Goal: Task Accomplishment & Management: Manage account settings

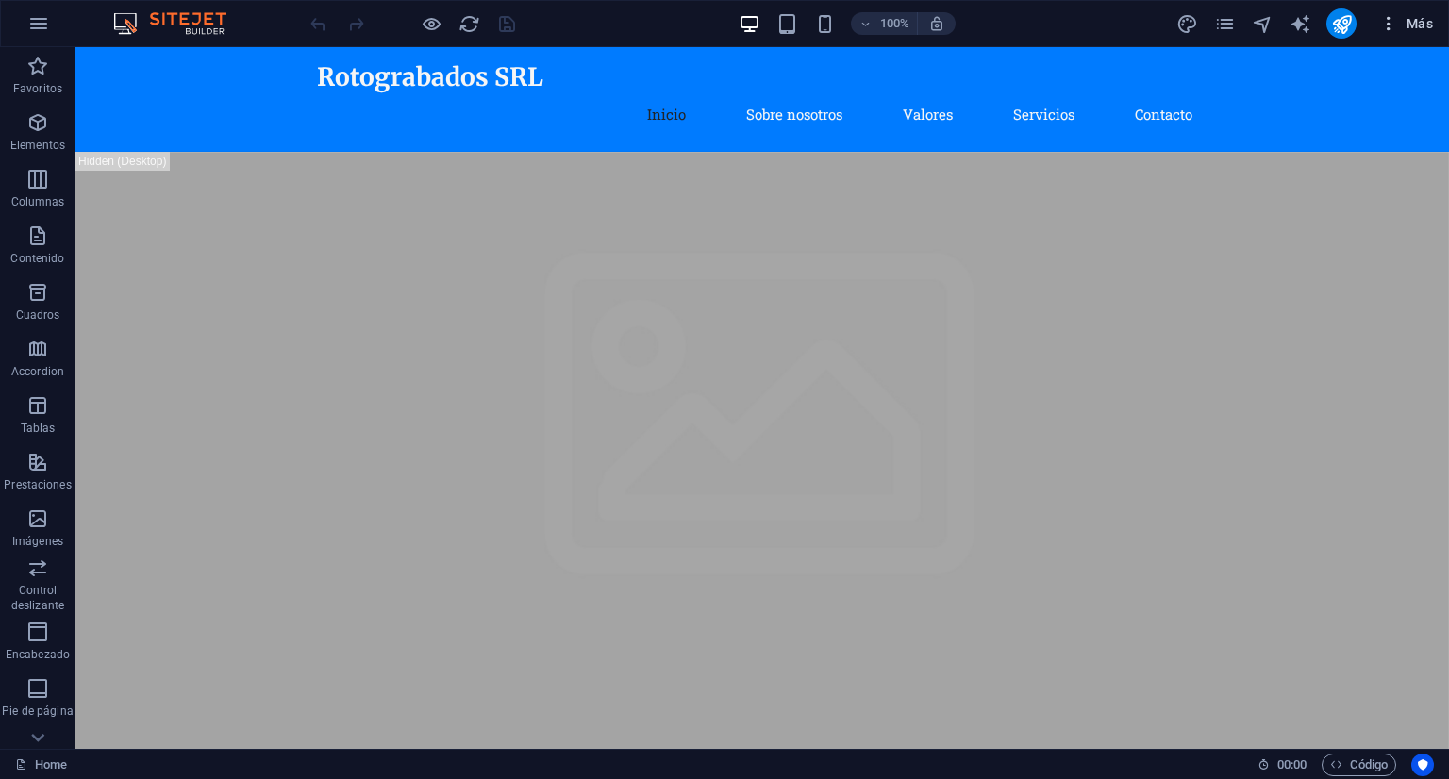
click at [1393, 26] on icon "button" at bounding box center [1389, 23] width 19 height 19
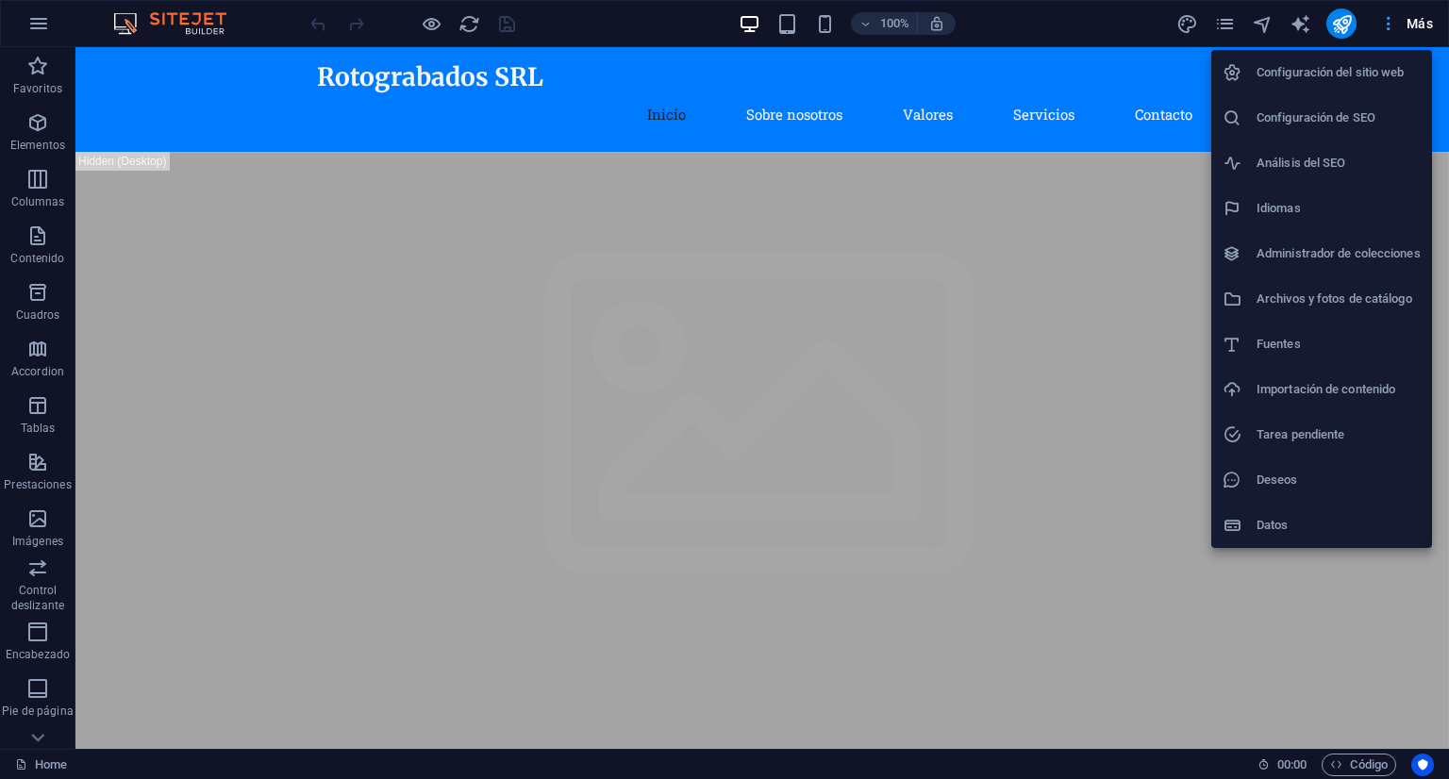
click at [1393, 26] on div at bounding box center [724, 389] width 1449 height 779
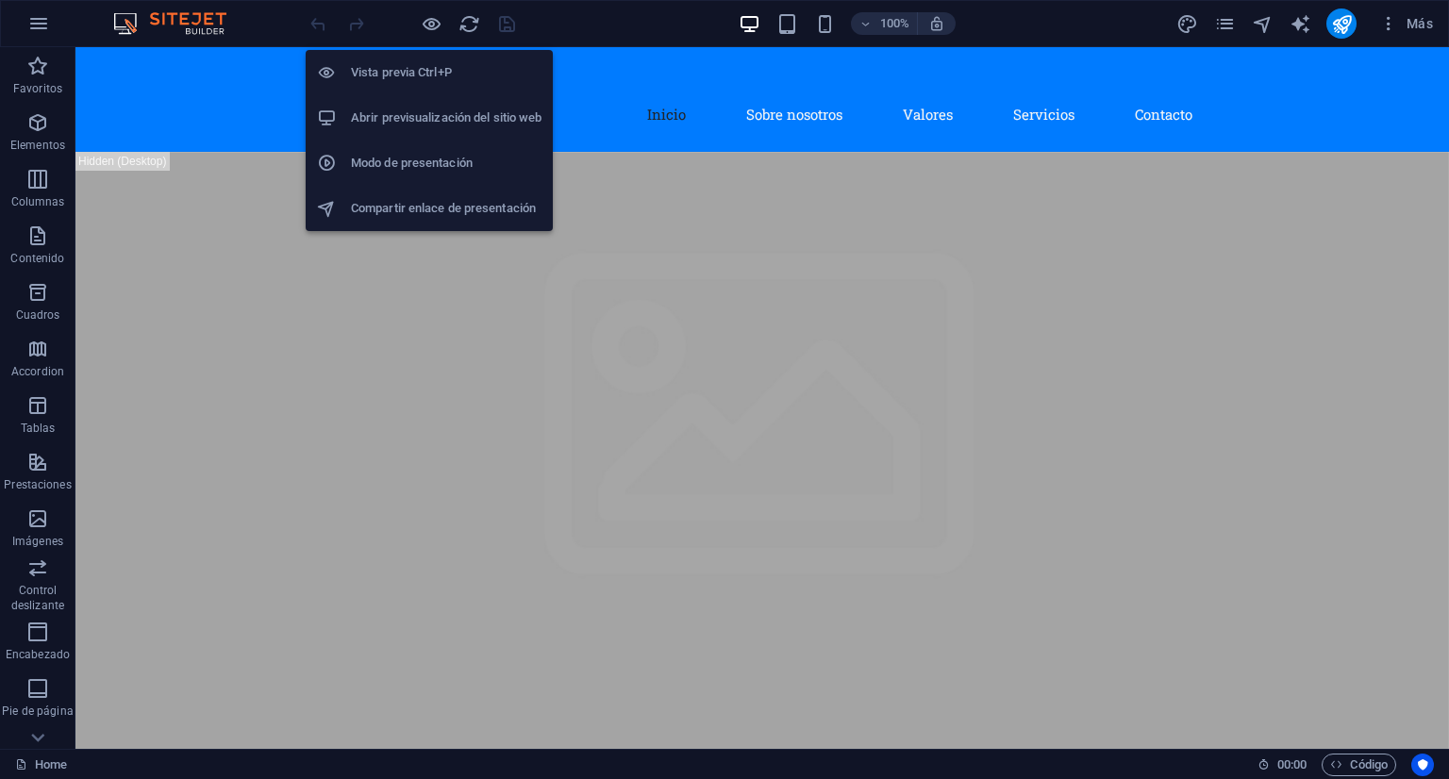
click at [474, 123] on h6 "Abrir previsualización del sitio web" at bounding box center [446, 118] width 191 height 23
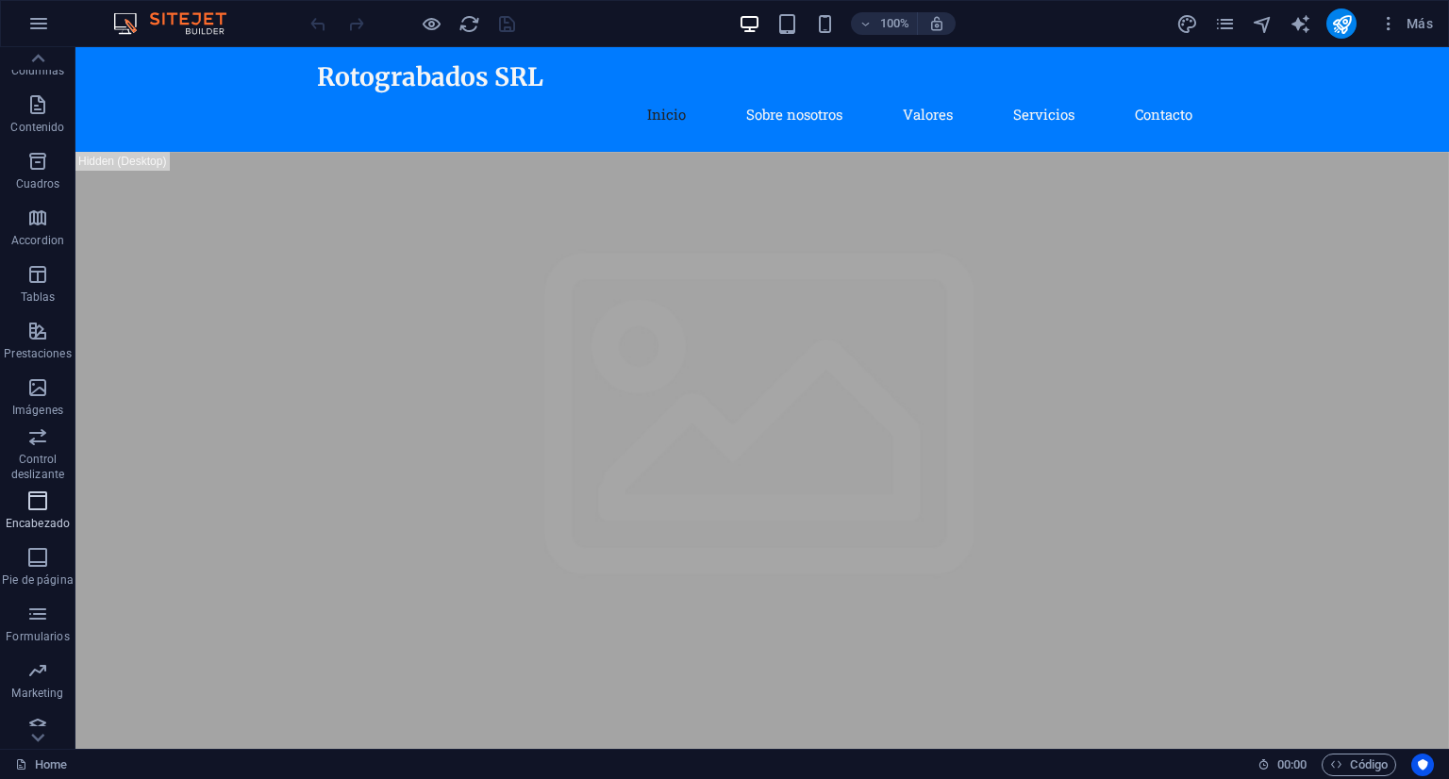
scroll to position [147, 0]
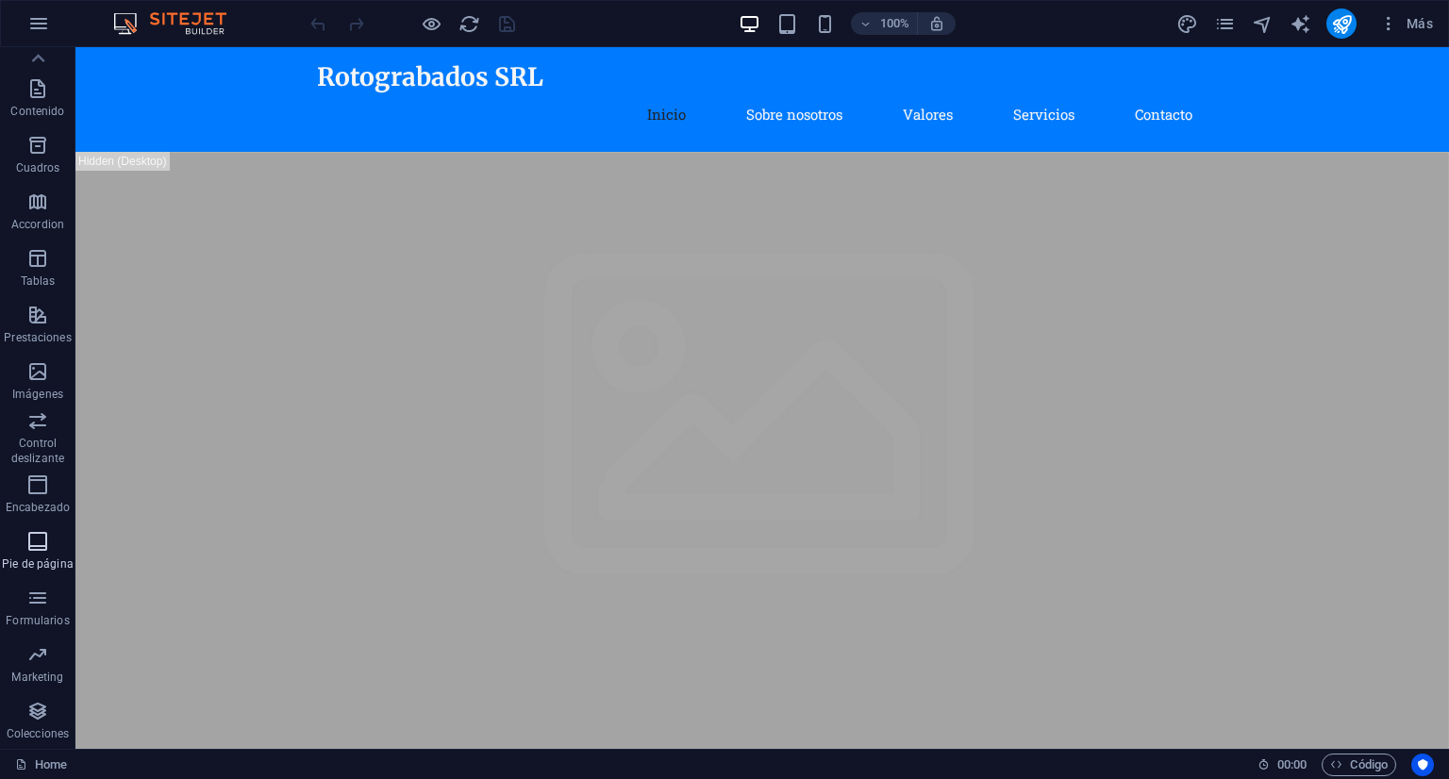
click at [16, 556] on span "Pie de página" at bounding box center [37, 552] width 75 height 45
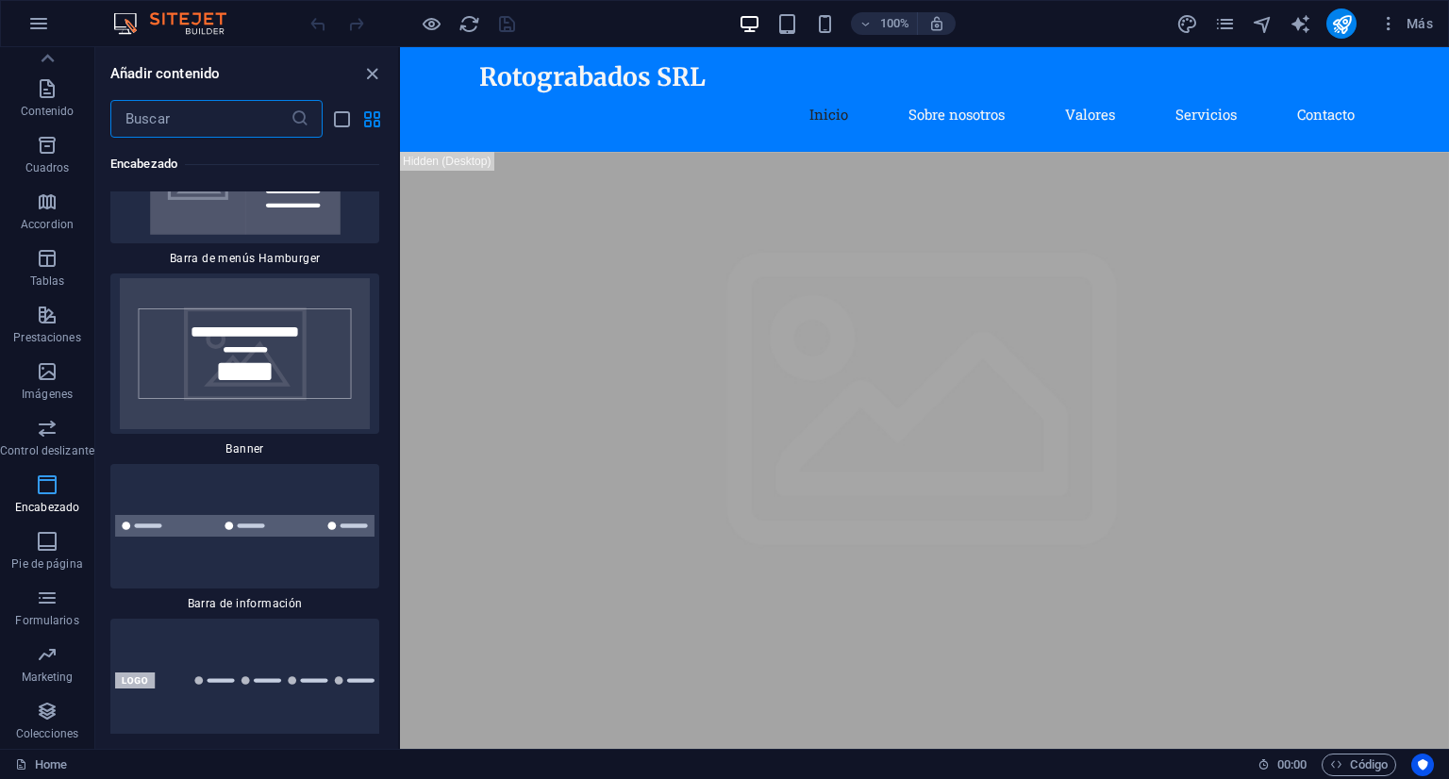
scroll to position [0, 0]
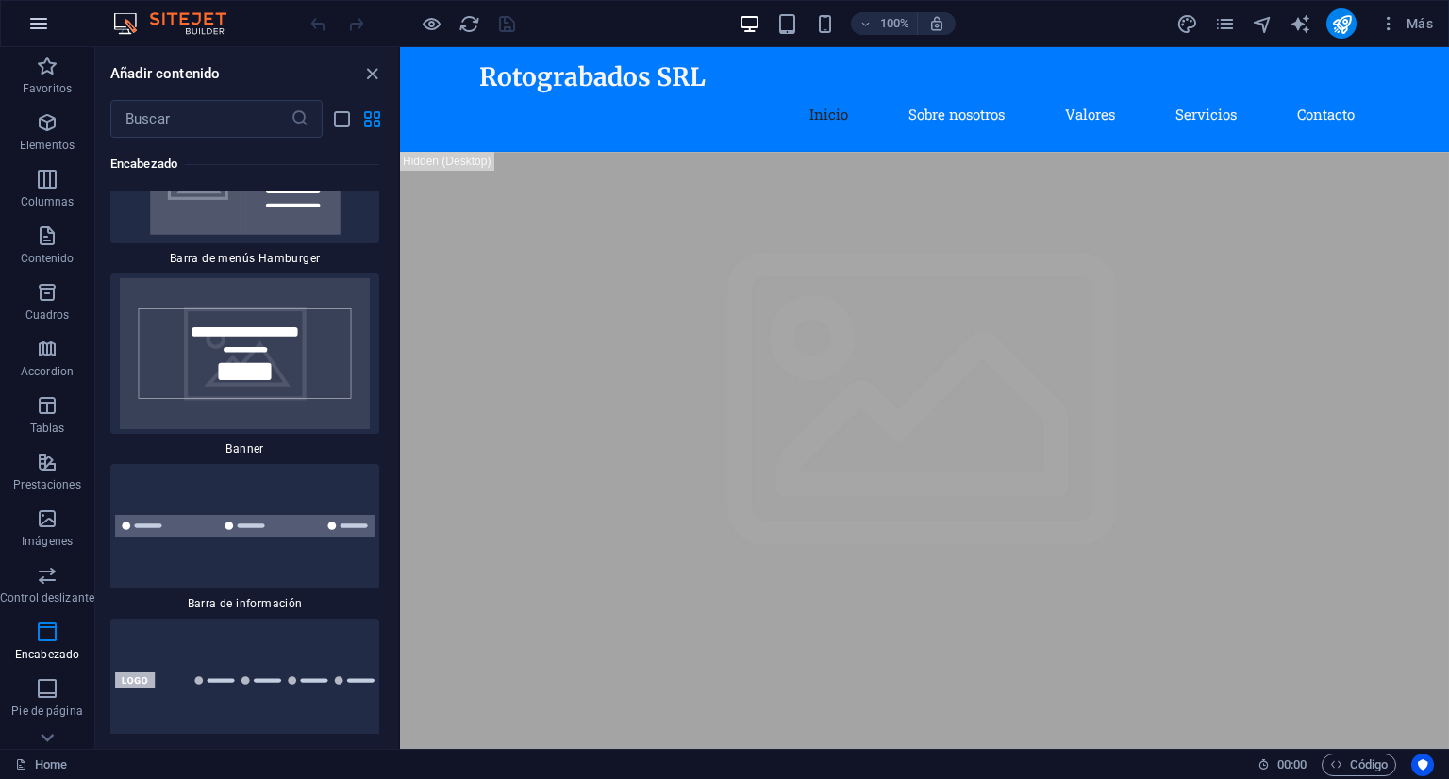
click at [53, 24] on button "button" at bounding box center [38, 23] width 45 height 45
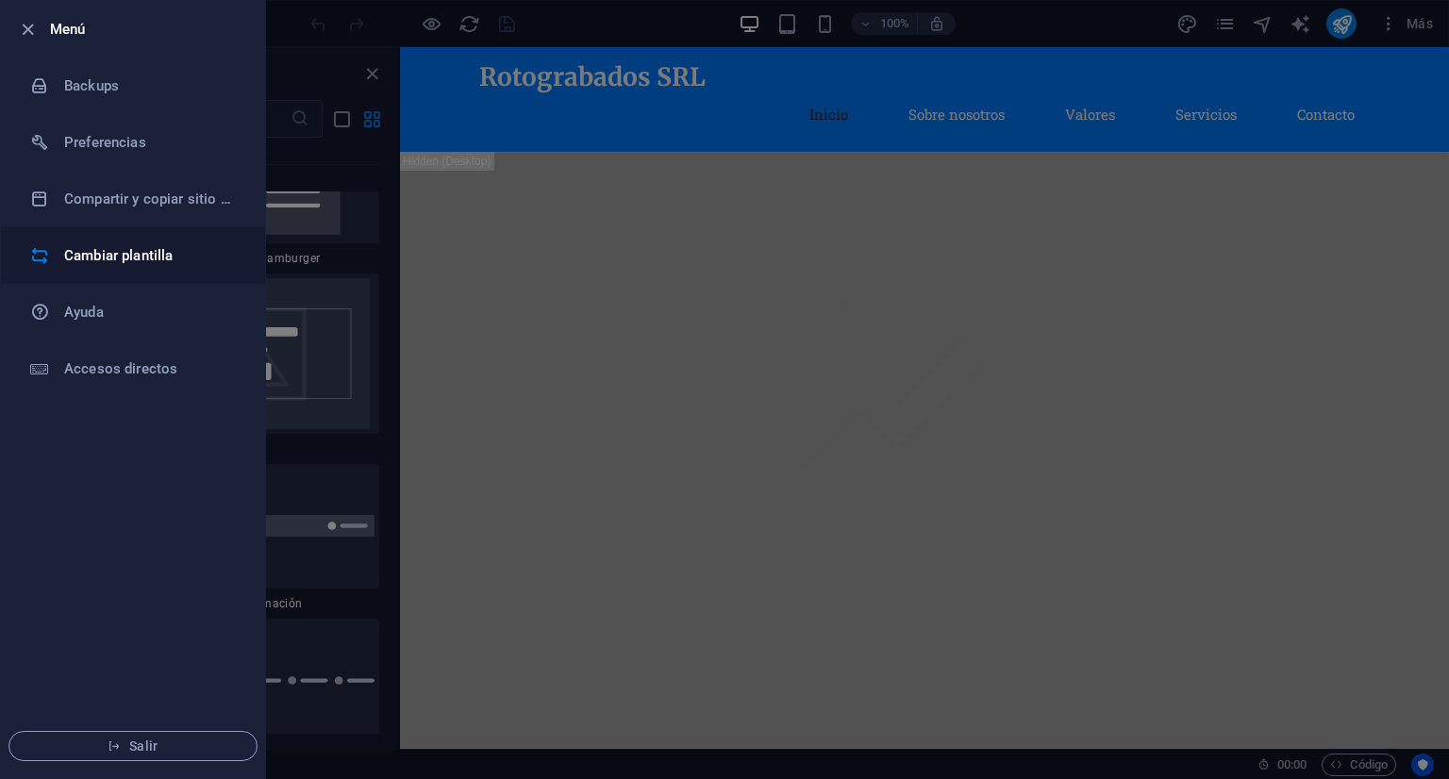
click at [96, 259] on h6 "Cambiar plantilla" at bounding box center [151, 255] width 175 height 23
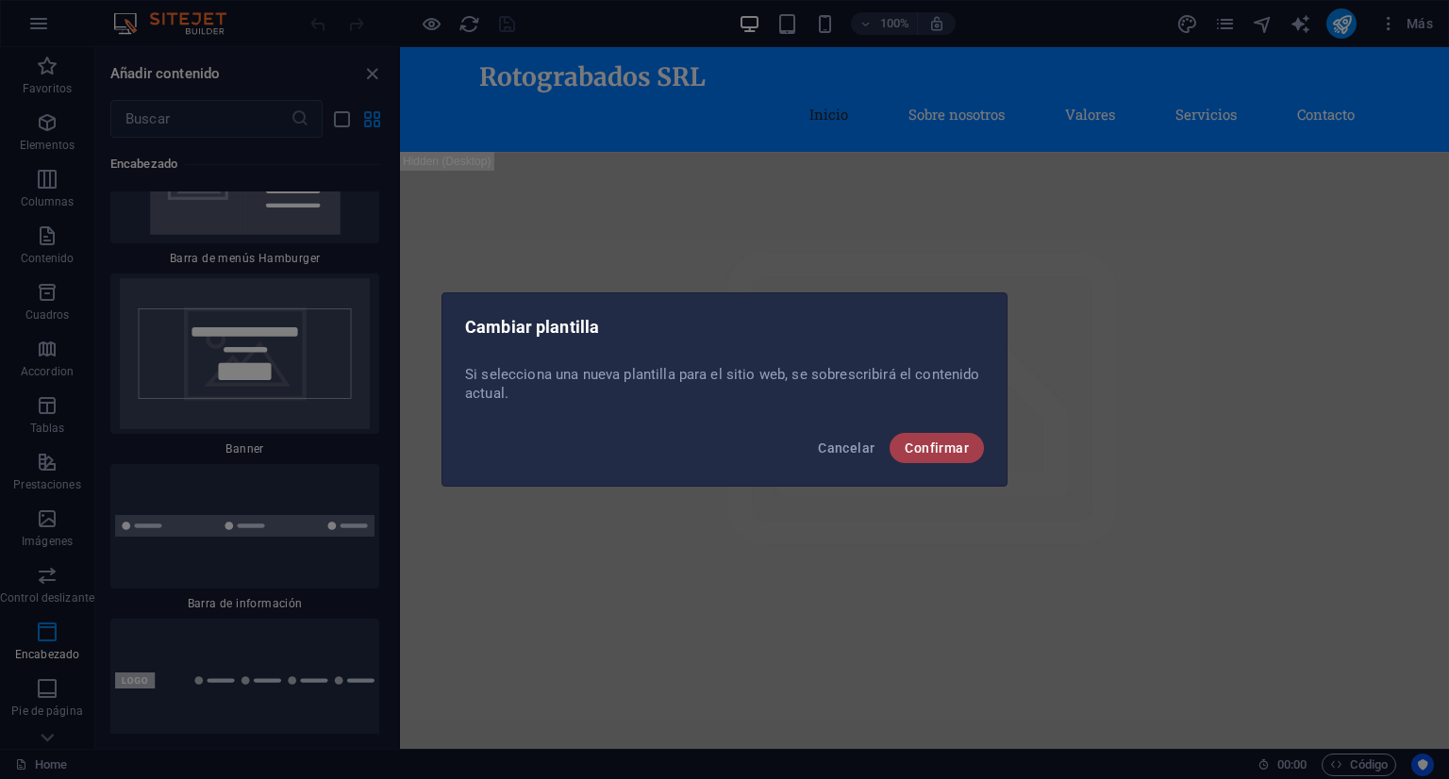
click at [930, 450] on span "Confirmar" at bounding box center [937, 448] width 64 height 15
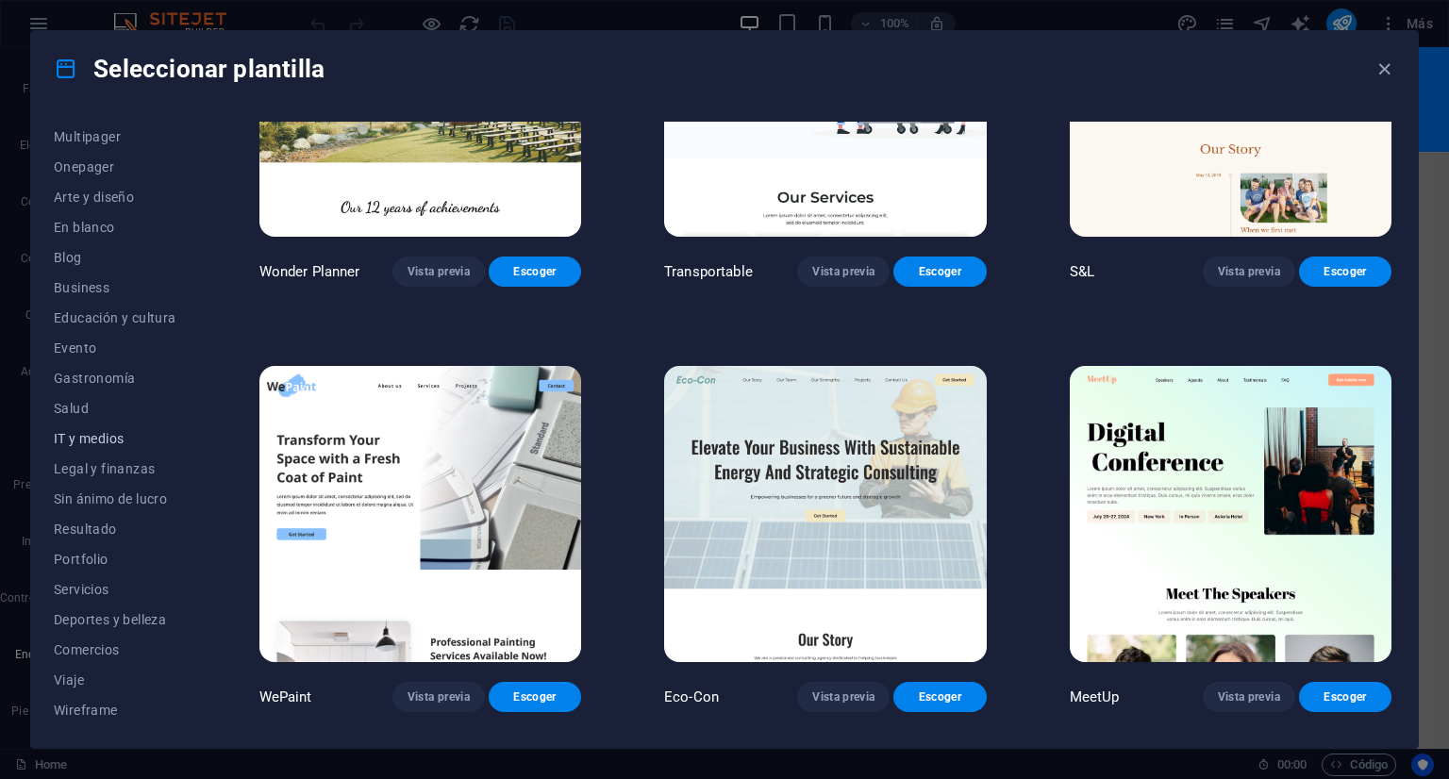
scroll to position [57, 0]
click at [74, 386] on span "Business" at bounding box center [115, 382] width 123 height 15
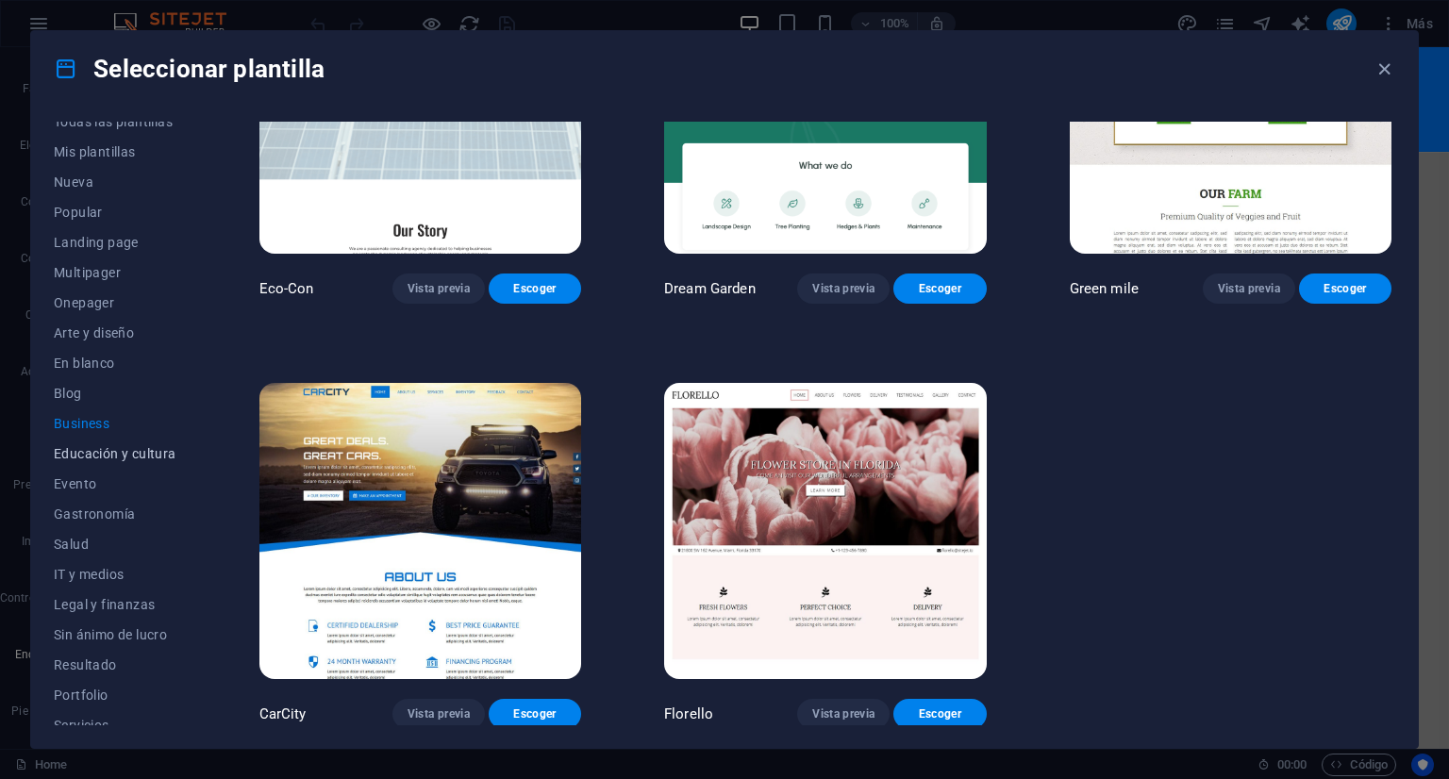
scroll to position [0, 0]
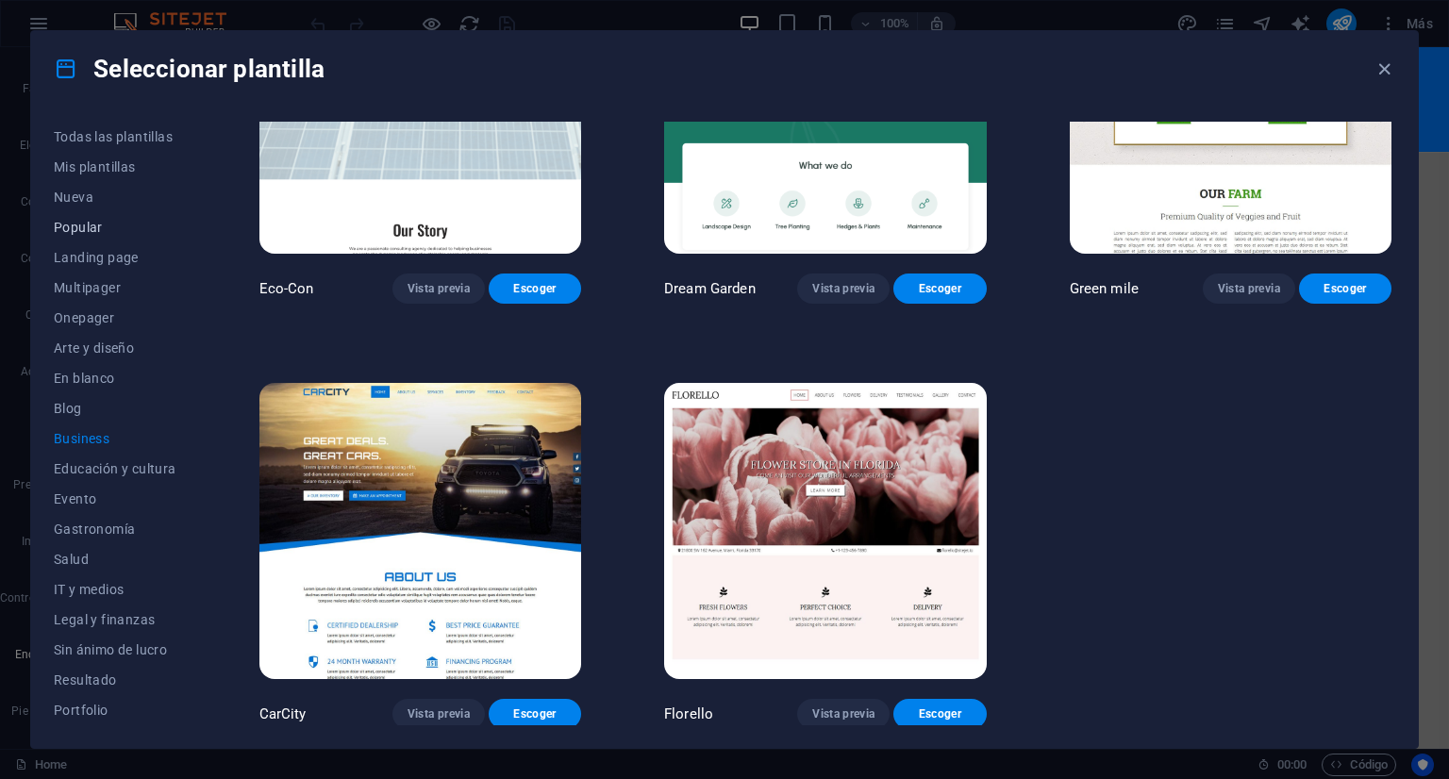
click at [90, 229] on span "Popular" at bounding box center [115, 227] width 123 height 15
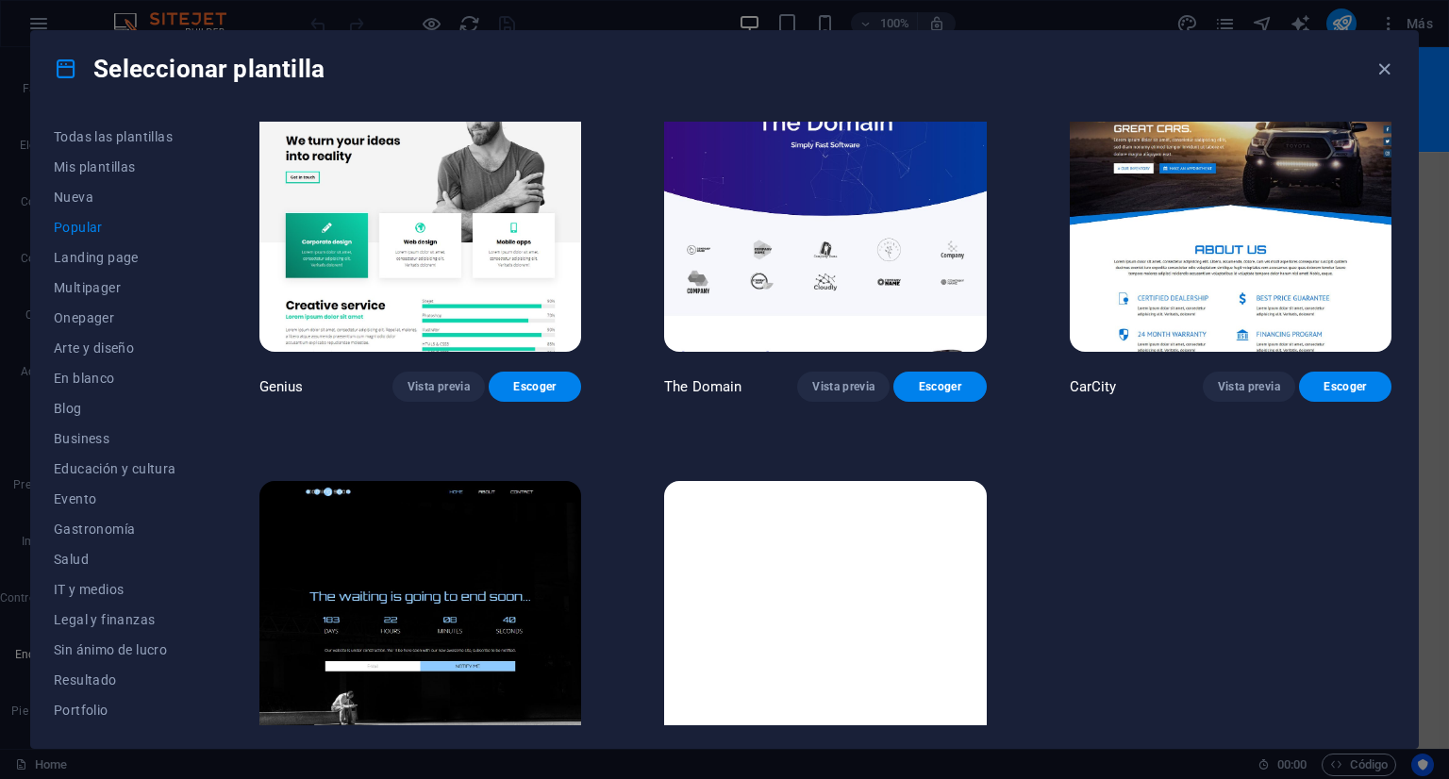
scroll to position [1678, 0]
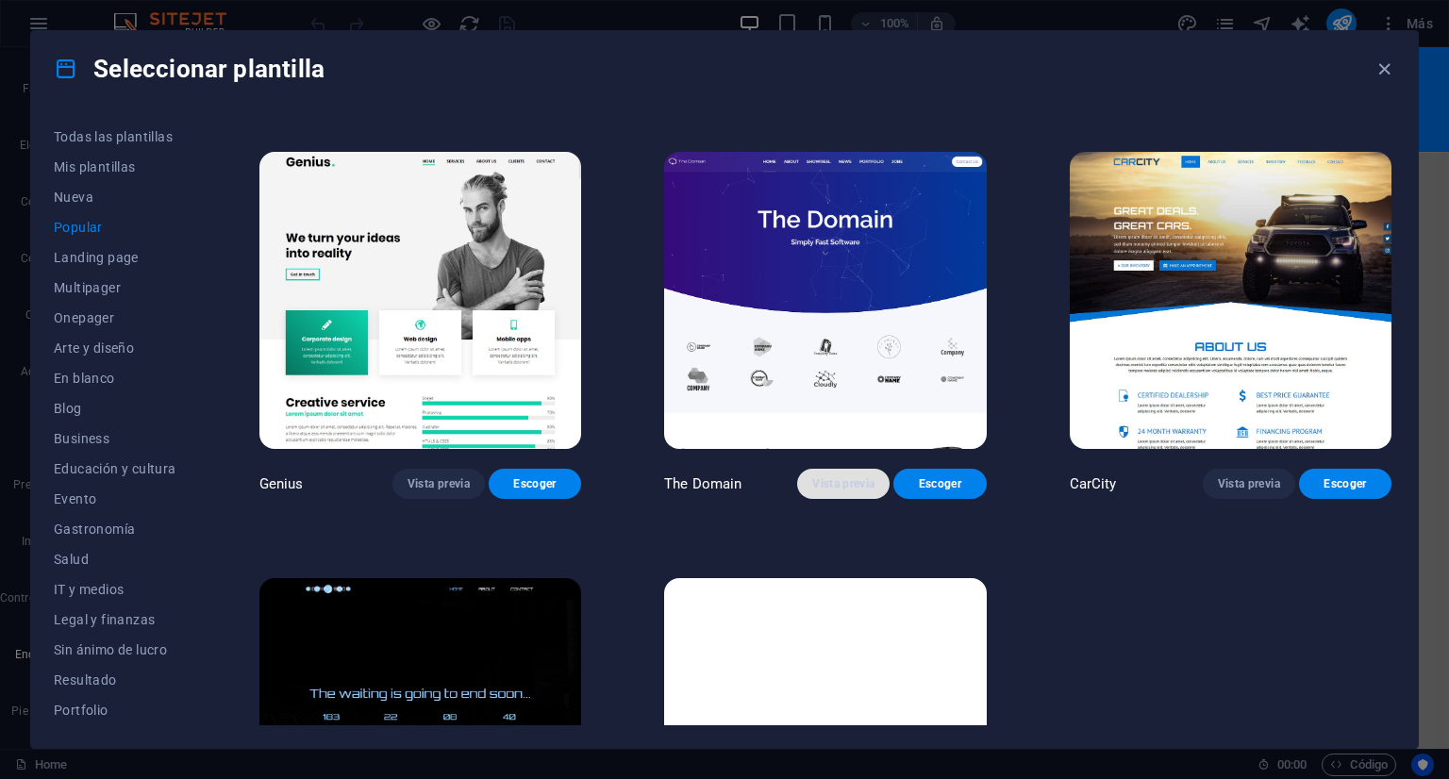
click at [856, 478] on span "Vista previa" at bounding box center [843, 484] width 62 height 15
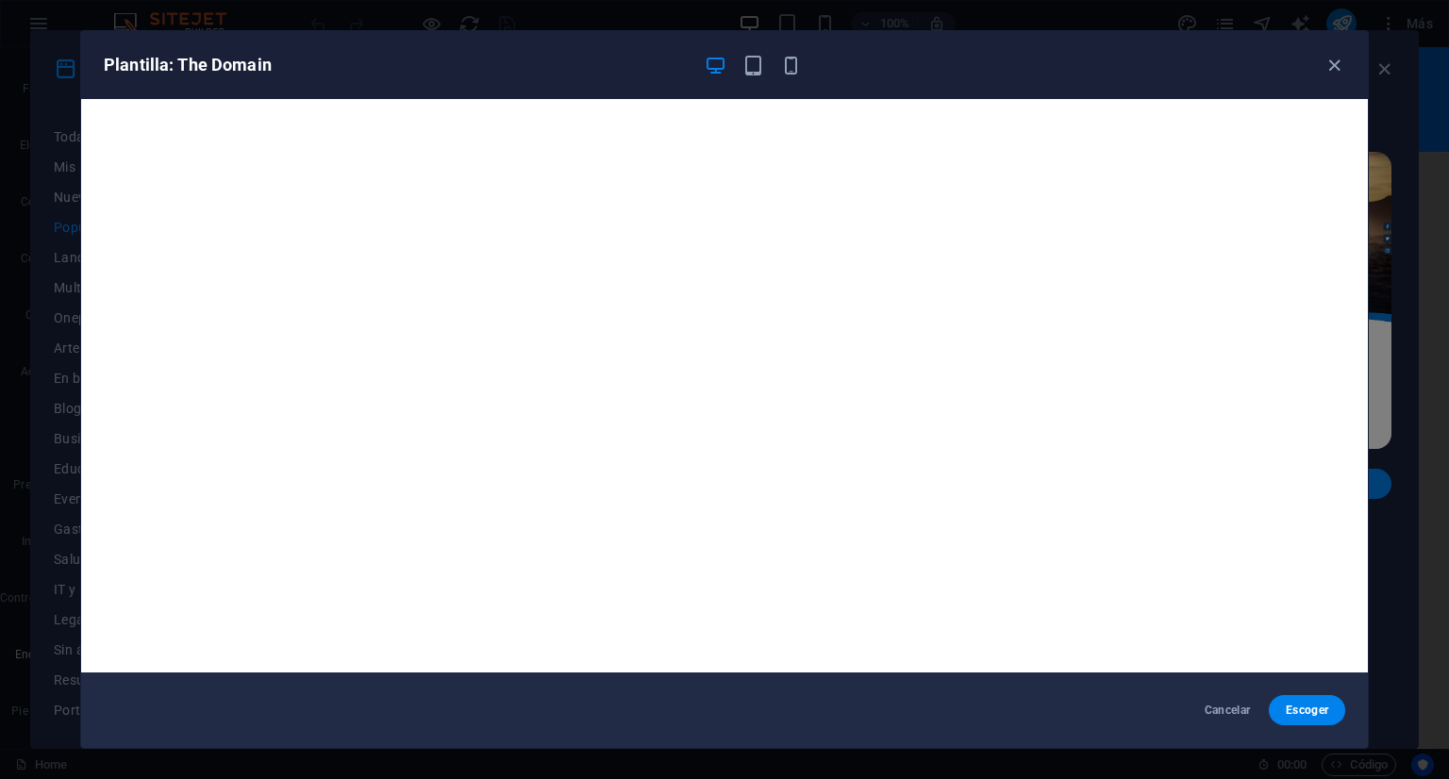
scroll to position [0, 0]
click at [1316, 714] on span "Escoger" at bounding box center [1307, 710] width 46 height 15
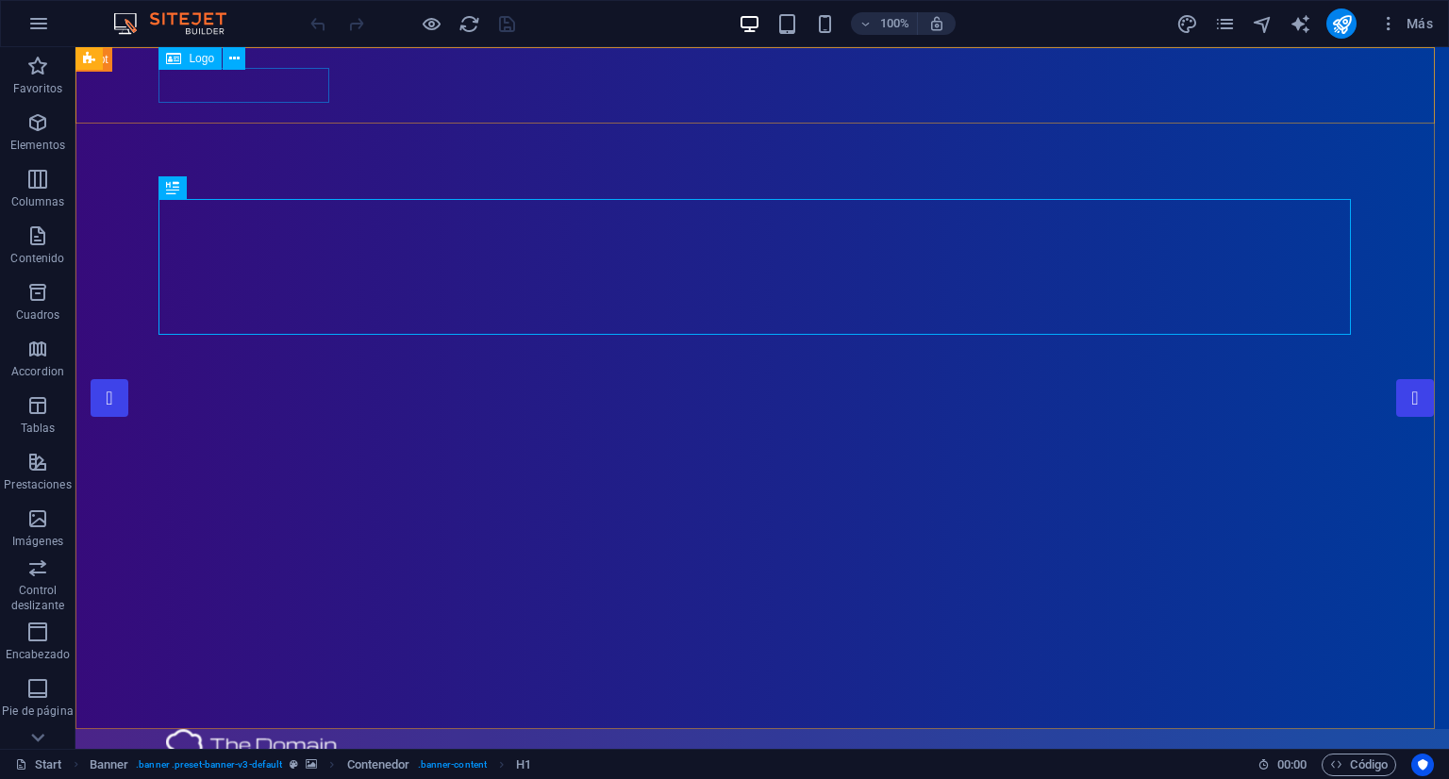
click at [189, 59] on span "Logo" at bounding box center [201, 58] width 25 height 11
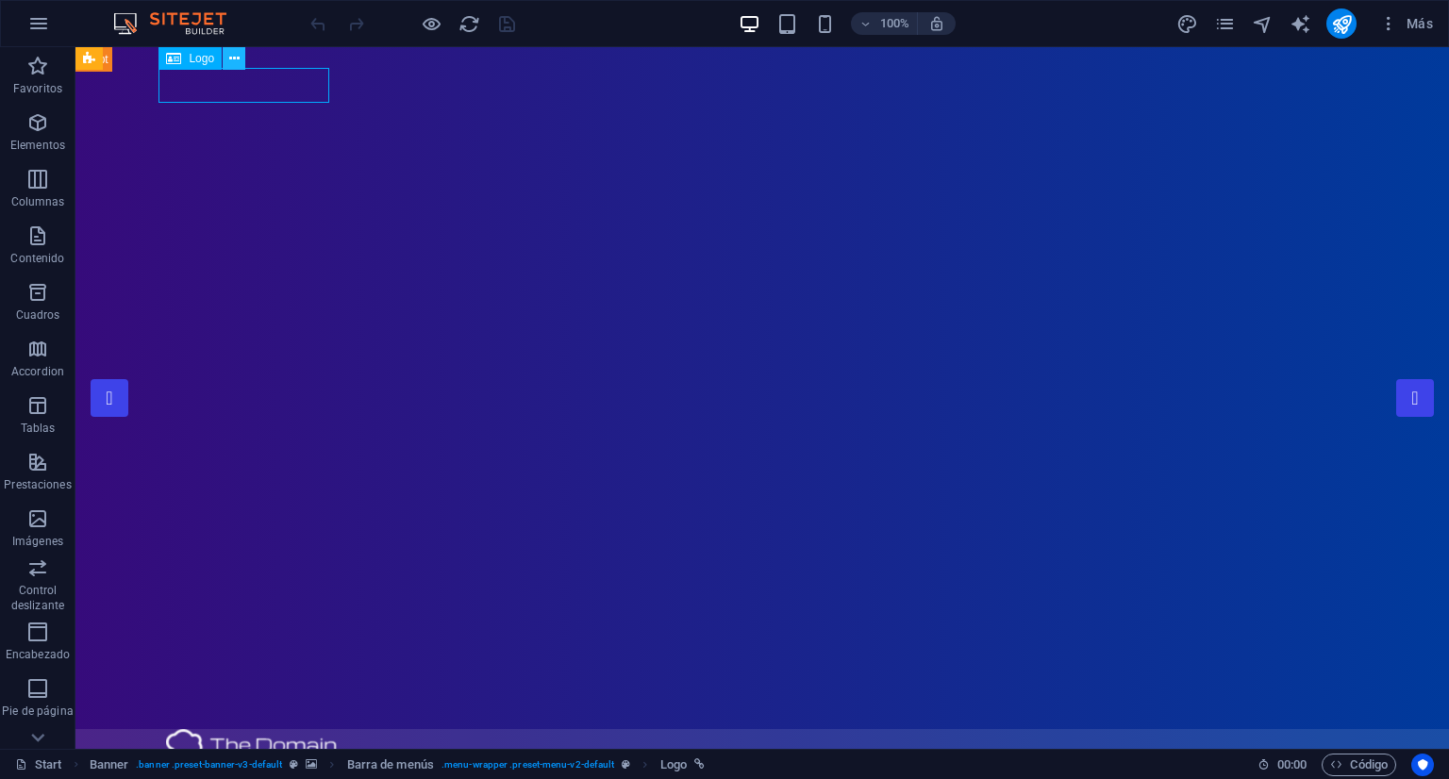
click at [238, 59] on icon at bounding box center [234, 59] width 10 height 20
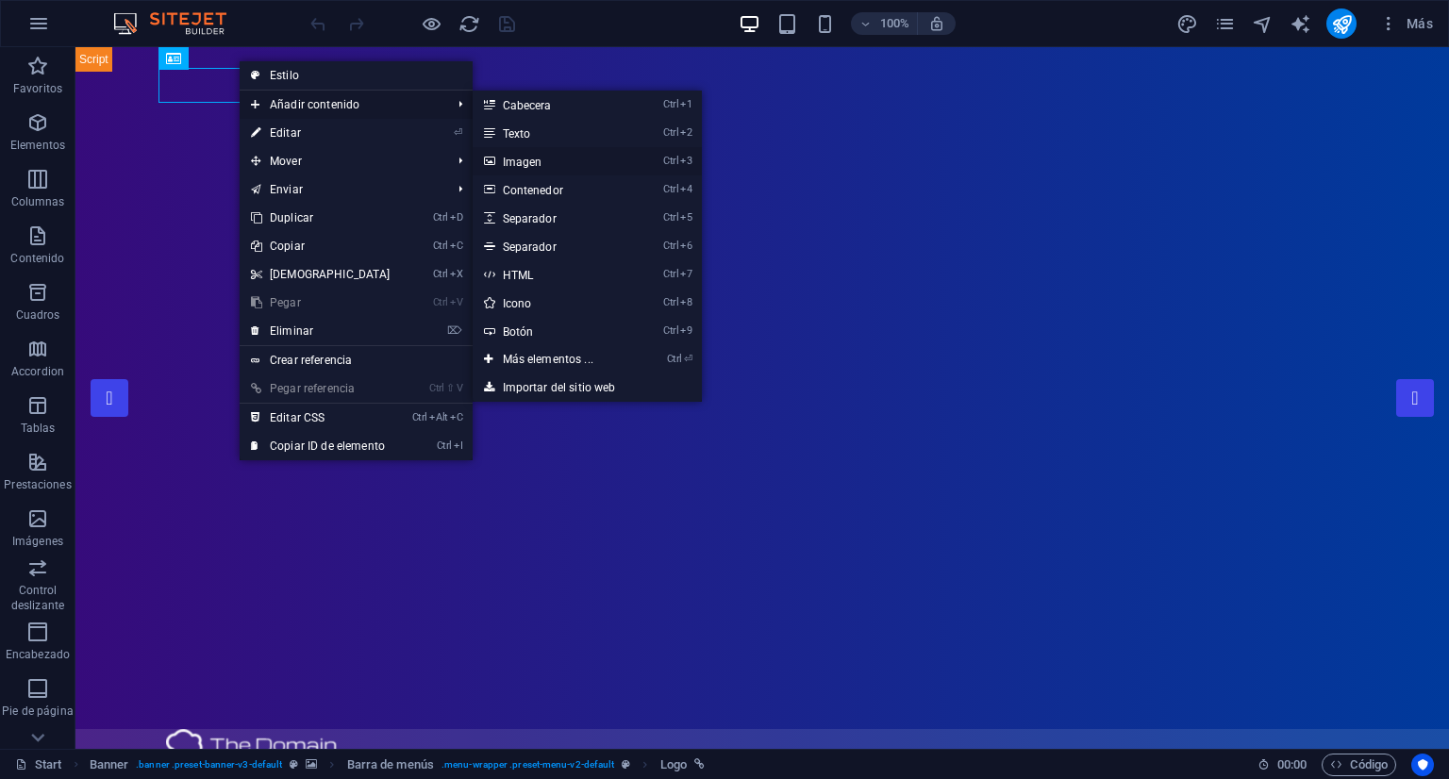
click at [558, 159] on link "Ctrl 3 Imagen" at bounding box center [552, 161] width 159 height 28
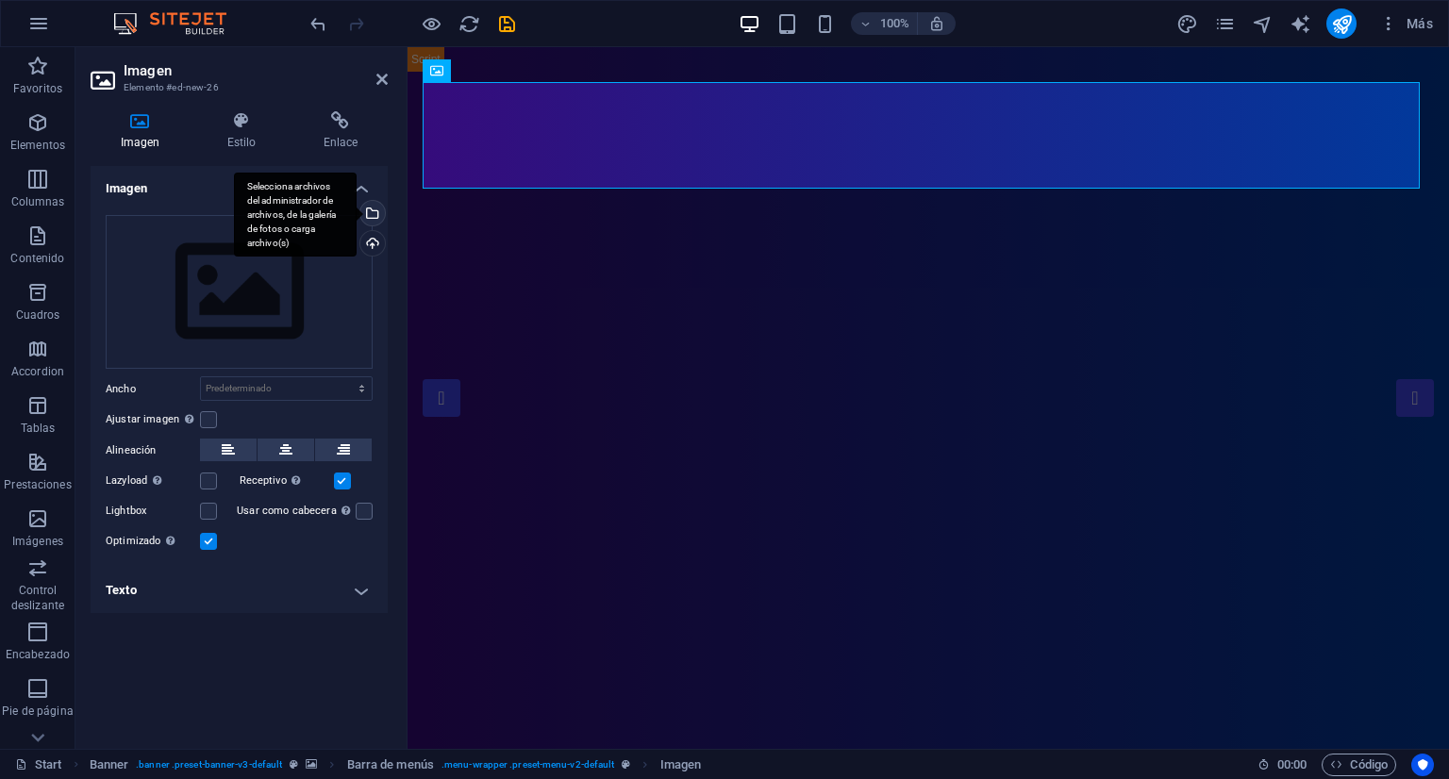
click at [374, 220] on div "Selecciona archivos del administrador de archivos, de la galería de fotos o car…" at bounding box center [371, 215] width 28 height 28
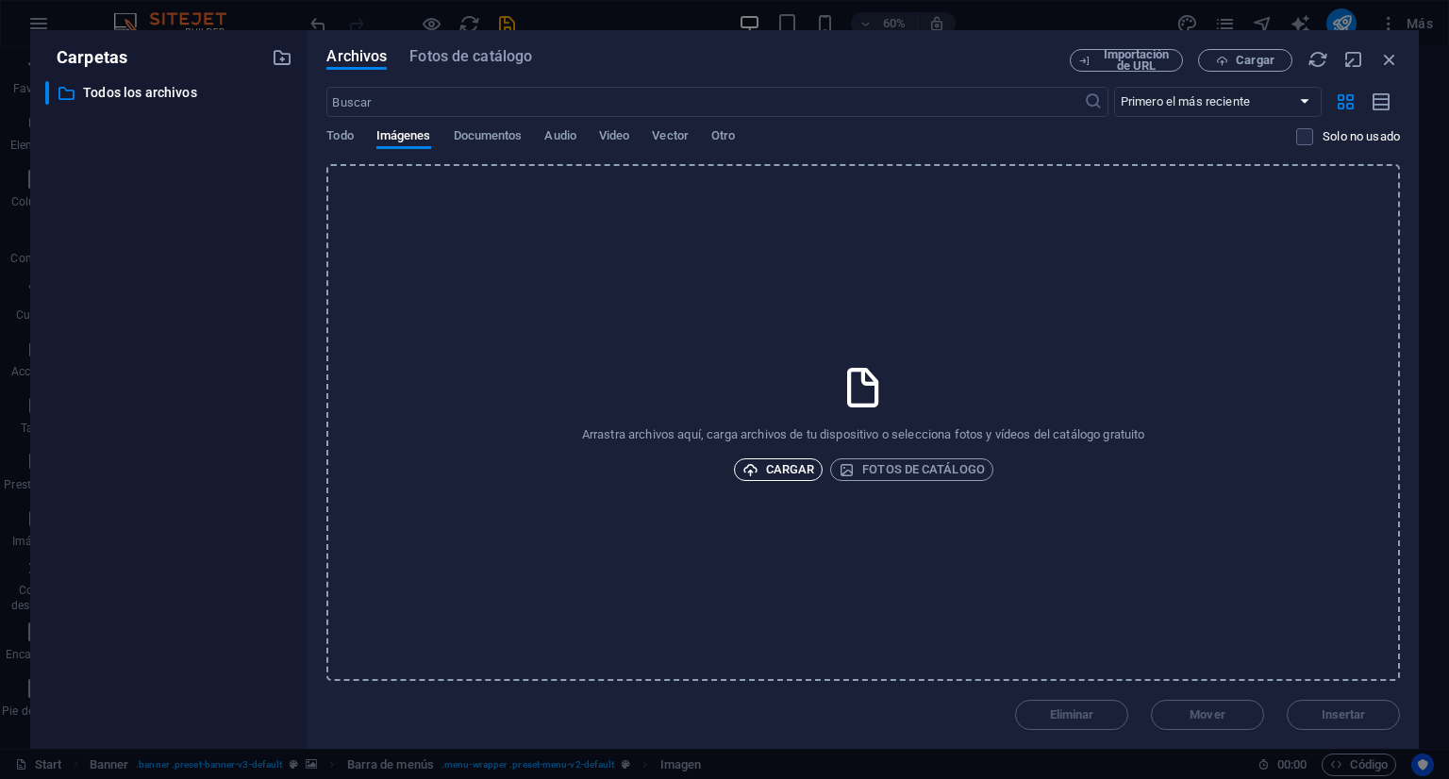
click at [785, 472] on span "Cargar" at bounding box center [779, 470] width 73 height 23
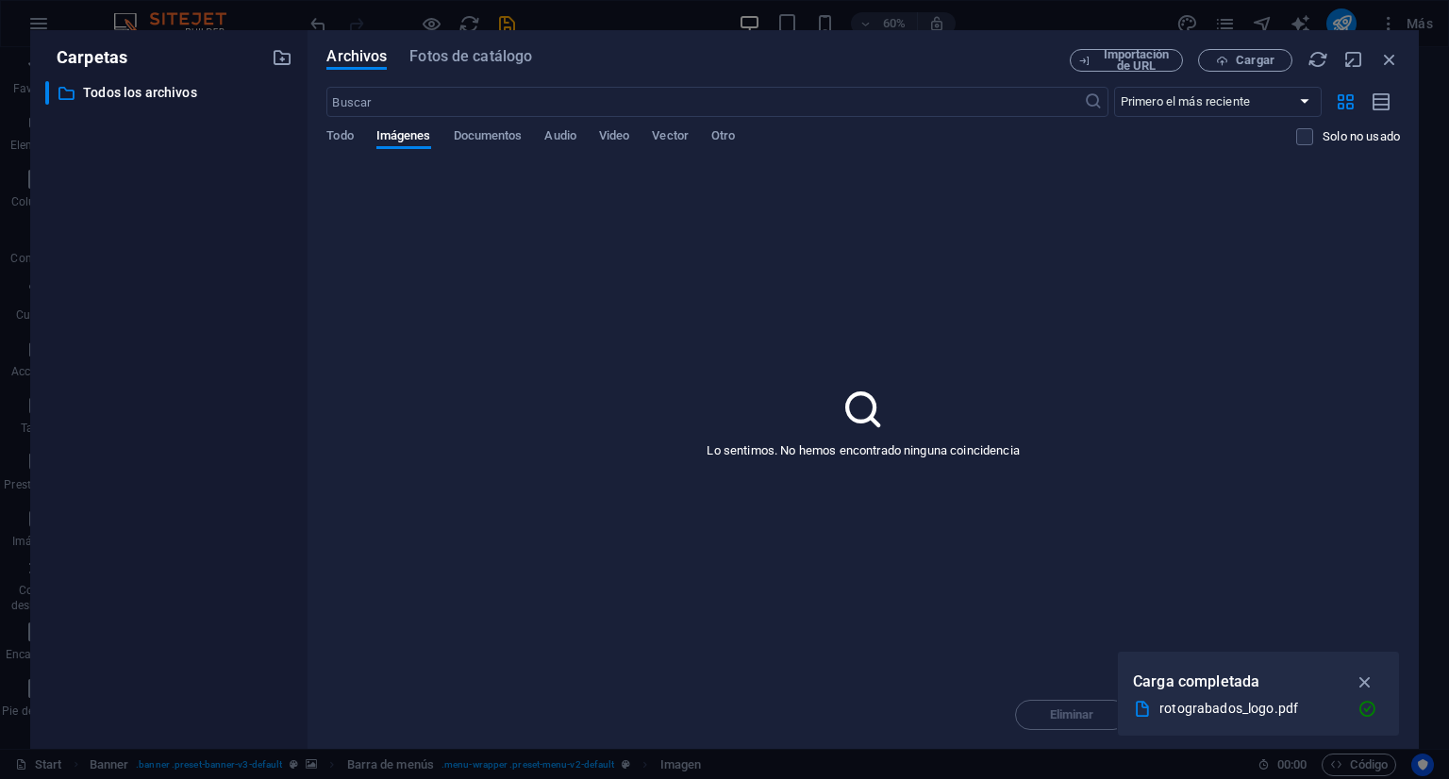
click at [1168, 530] on div "Lo sentimos. No hemos encontrado ninguna coincidencia" at bounding box center [864, 422] width 1074 height 517
click at [1370, 682] on icon "button" at bounding box center [1366, 682] width 22 height 21
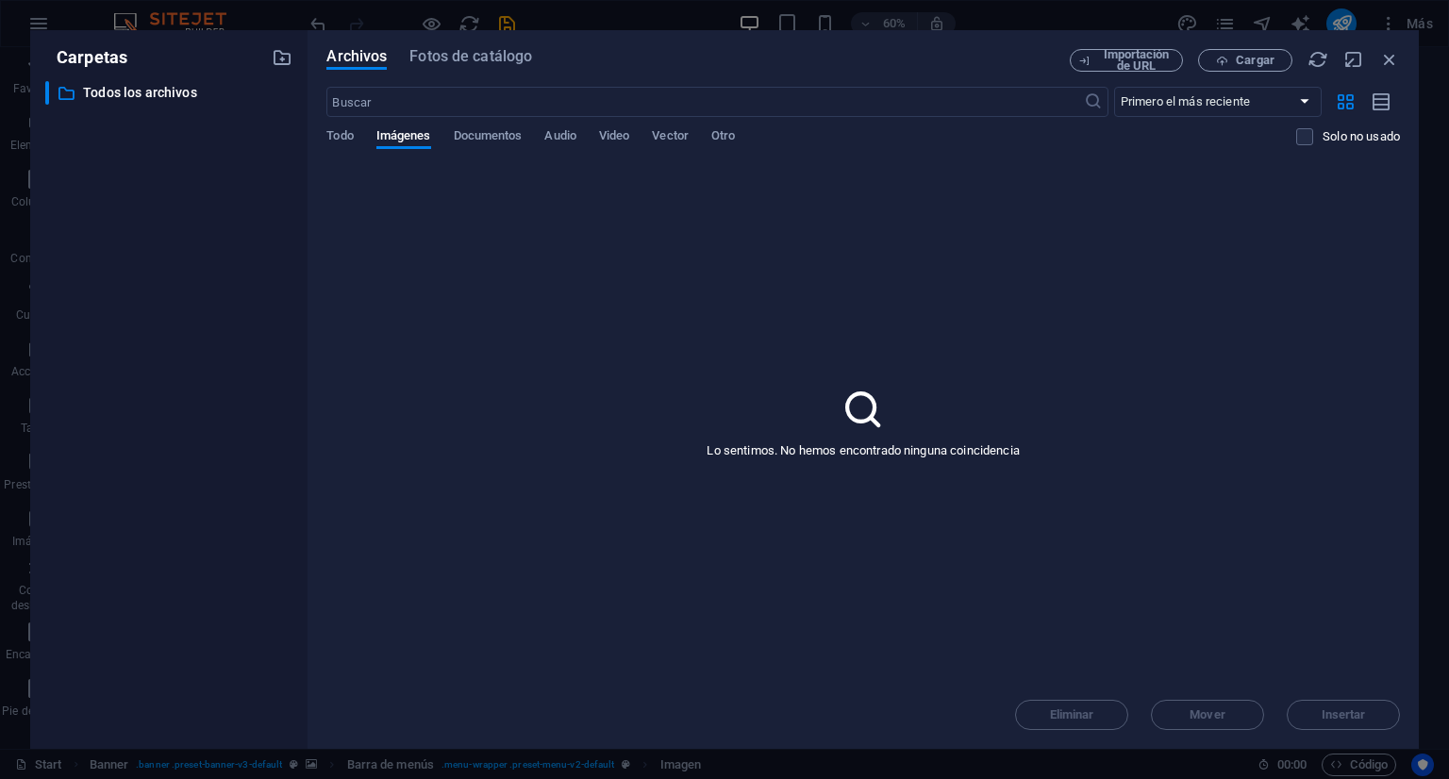
click at [895, 352] on div "Lo sentimos. No hemos encontrado ninguna coincidencia" at bounding box center [864, 422] width 1074 height 517
click at [401, 137] on span "Imágenes" at bounding box center [404, 138] width 55 height 26
drag, startPoint x: 377, startPoint y: 129, endPoint x: 339, endPoint y: 138, distance: 38.7
click at [376, 129] on div "Todo Imágenes Documentos Audio Video Vector Otro" at bounding box center [812, 146] width 970 height 36
click at [339, 138] on span "Todo" at bounding box center [340, 138] width 26 height 26
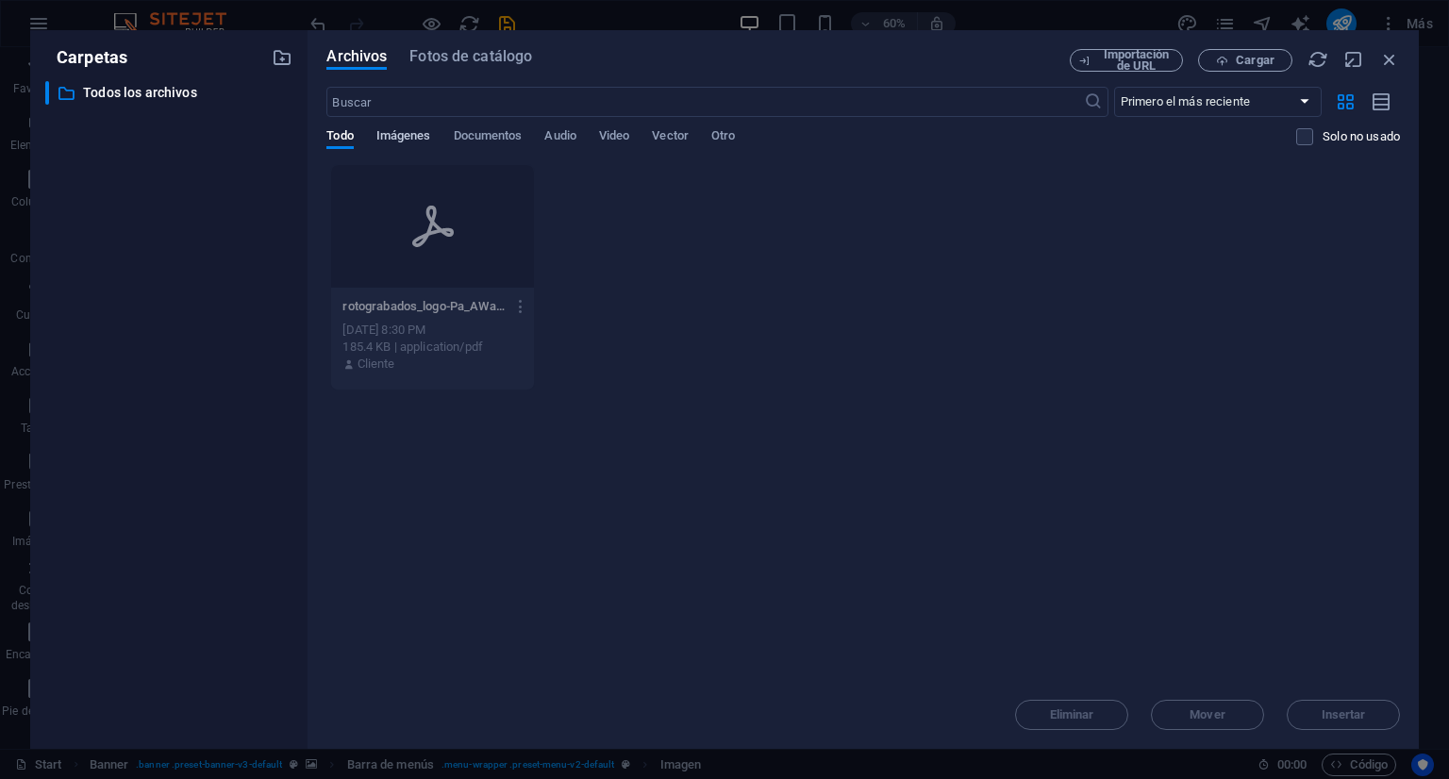
click at [408, 138] on span "Imágenes" at bounding box center [404, 138] width 55 height 26
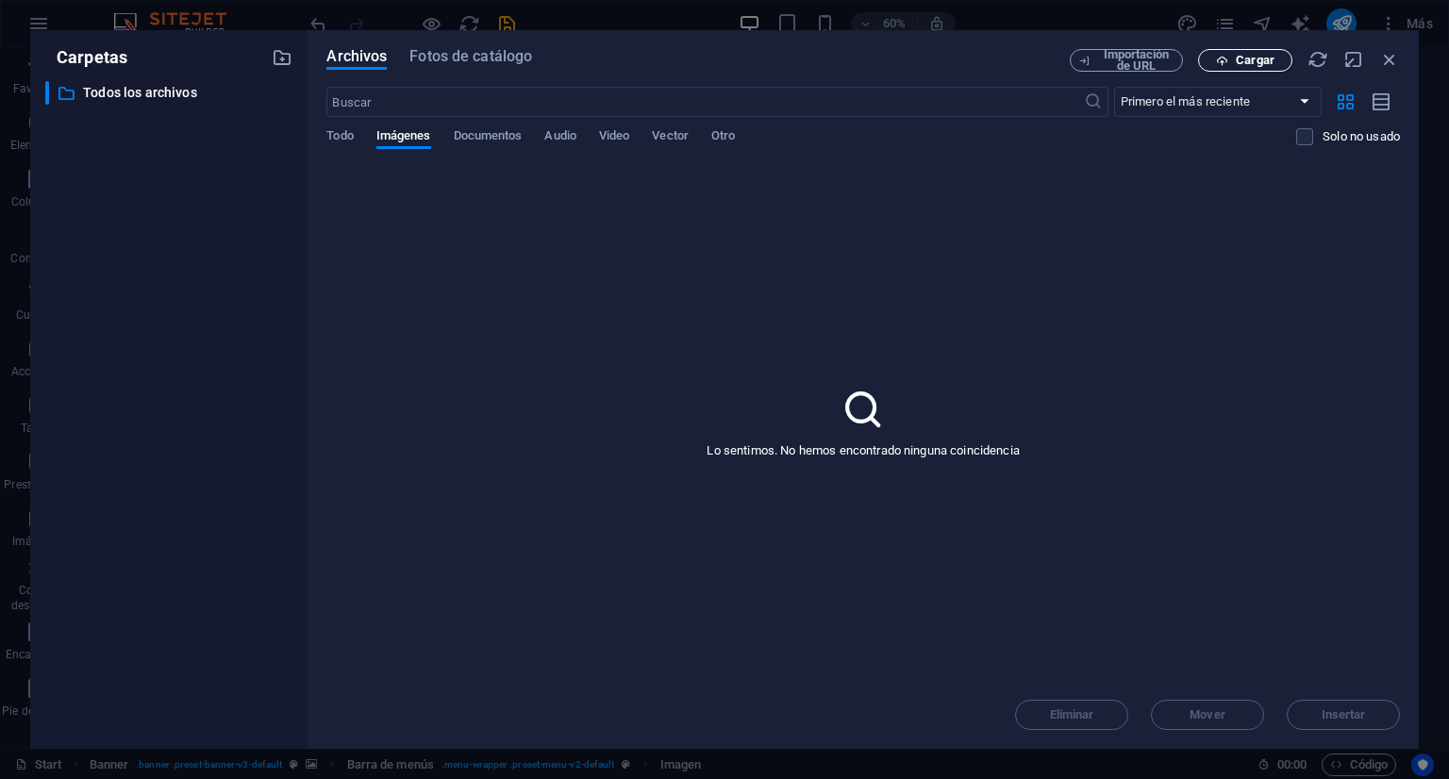
click at [1249, 63] on span "Cargar" at bounding box center [1255, 60] width 39 height 11
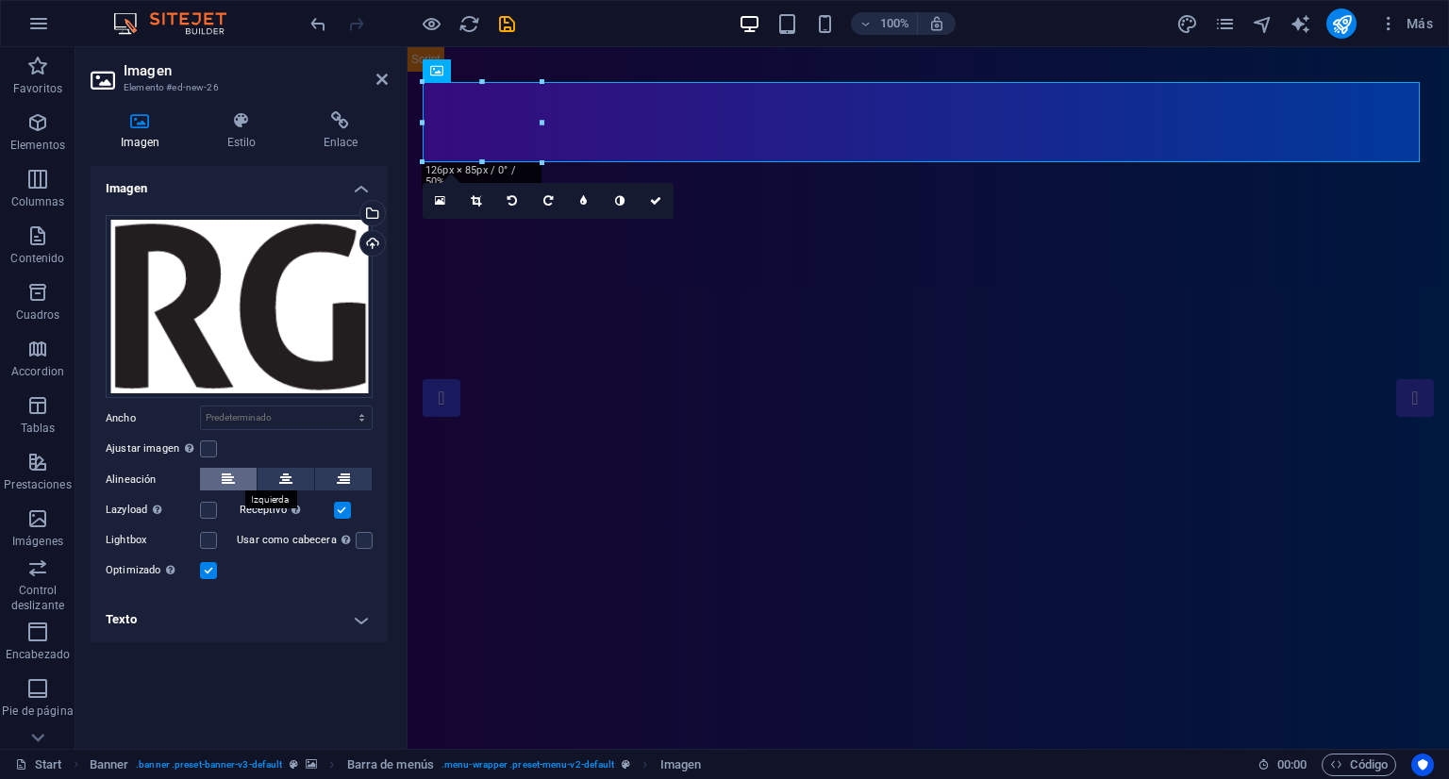
click at [230, 484] on icon at bounding box center [228, 479] width 13 height 23
click at [248, 119] on icon at bounding box center [241, 120] width 89 height 19
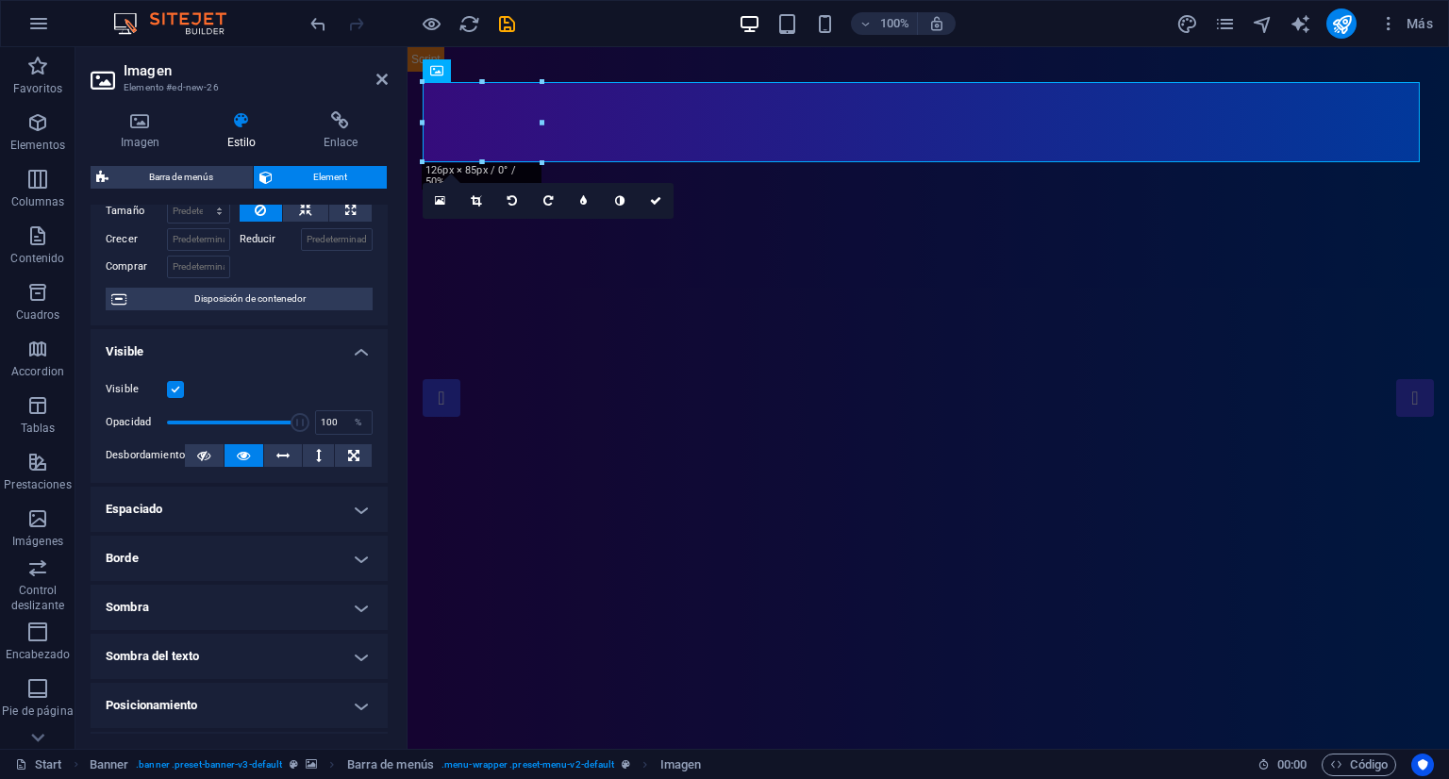
scroll to position [283, 0]
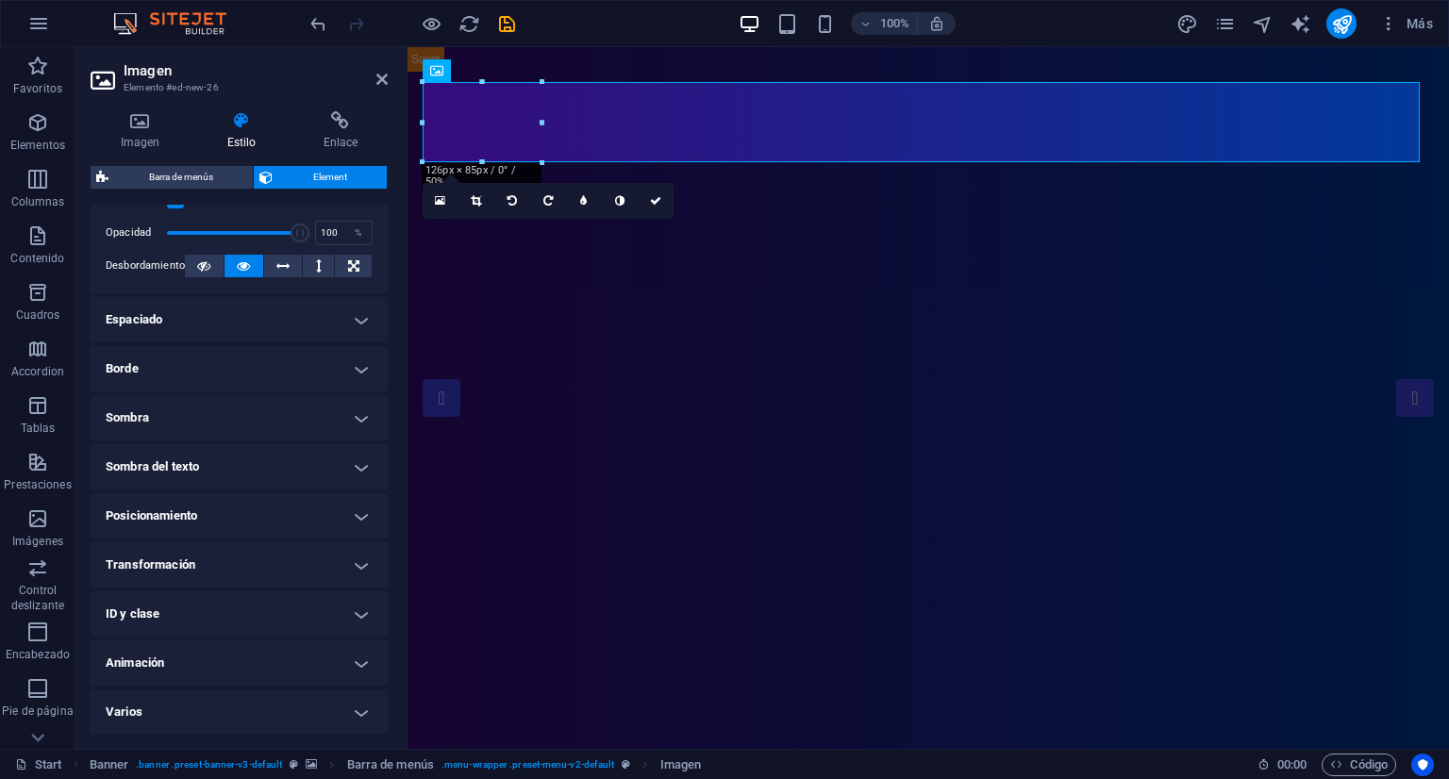
click at [326, 405] on h4 "Sombra" at bounding box center [239, 417] width 297 height 45
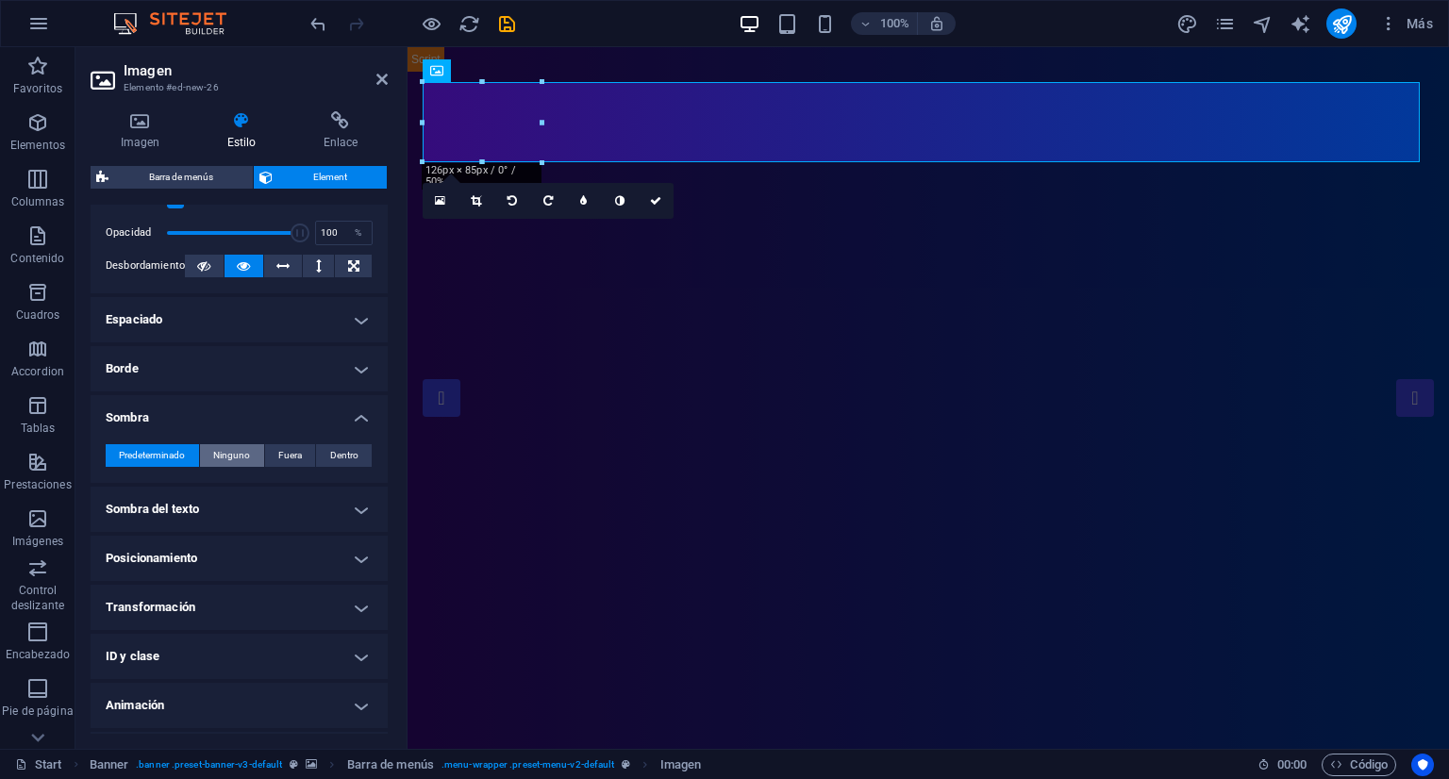
click at [245, 454] on span "Ninguno" at bounding box center [231, 455] width 37 height 23
click at [286, 461] on span "Fuera" at bounding box center [290, 455] width 24 height 23
type input "2"
type input "4"
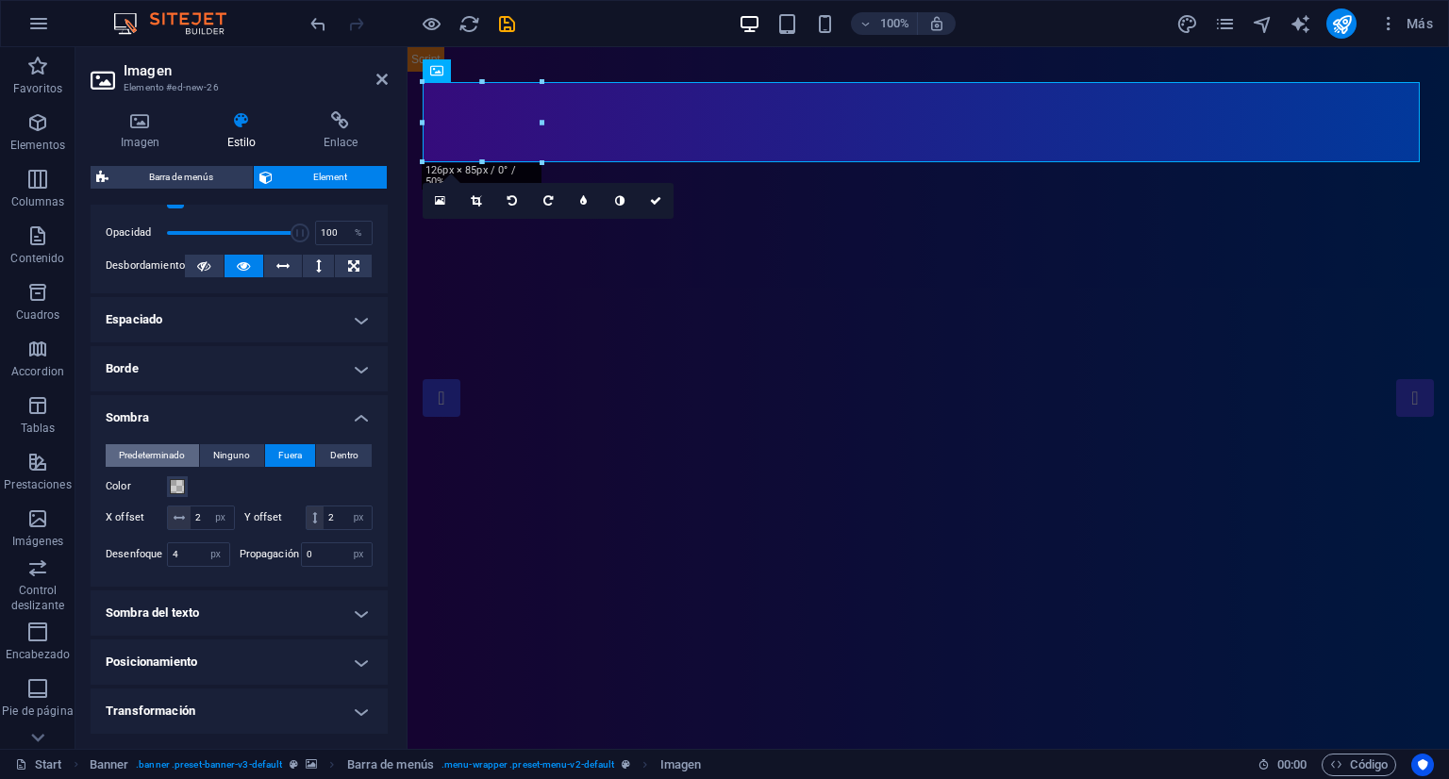
click at [143, 451] on span "Predeterminado" at bounding box center [152, 455] width 66 height 23
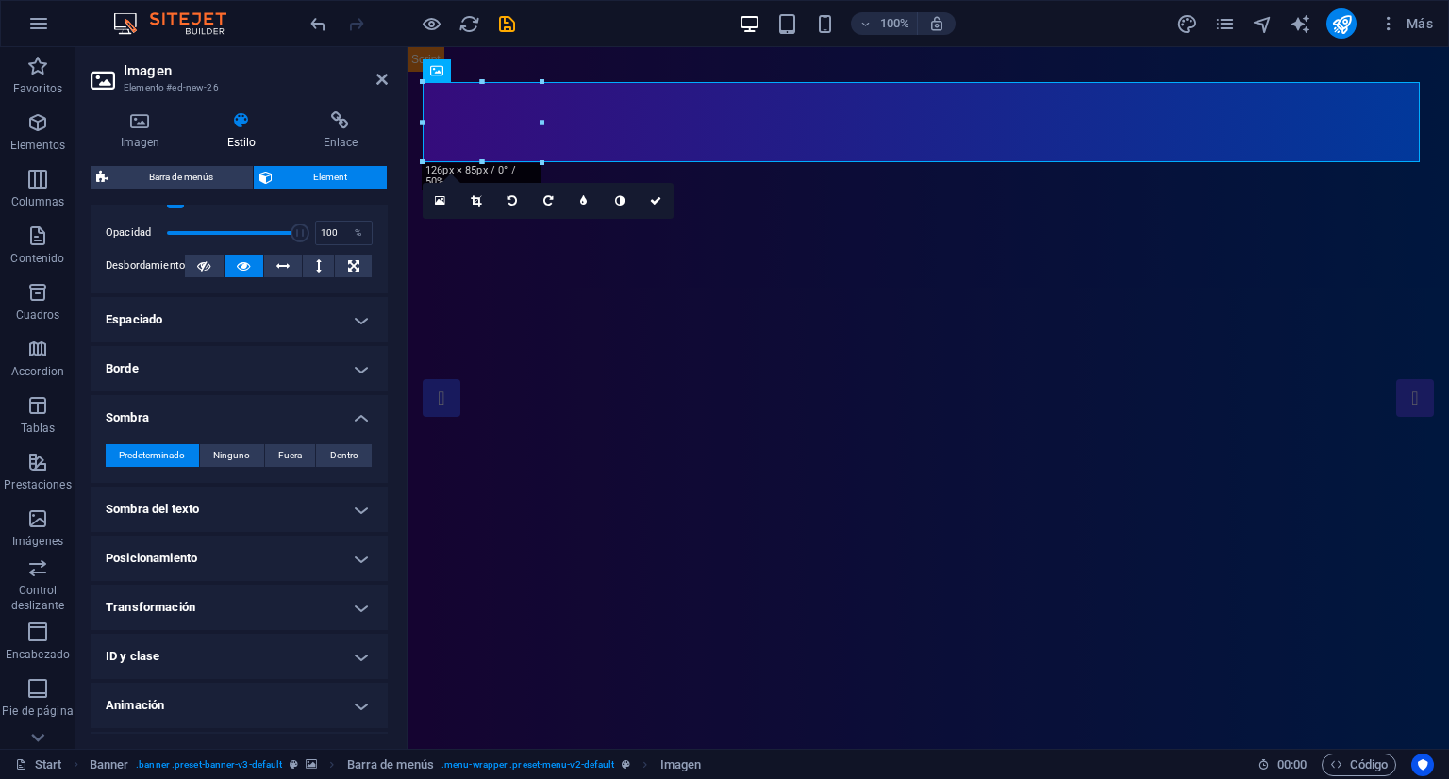
click at [291, 410] on h4 "Sombra" at bounding box center [239, 412] width 297 height 34
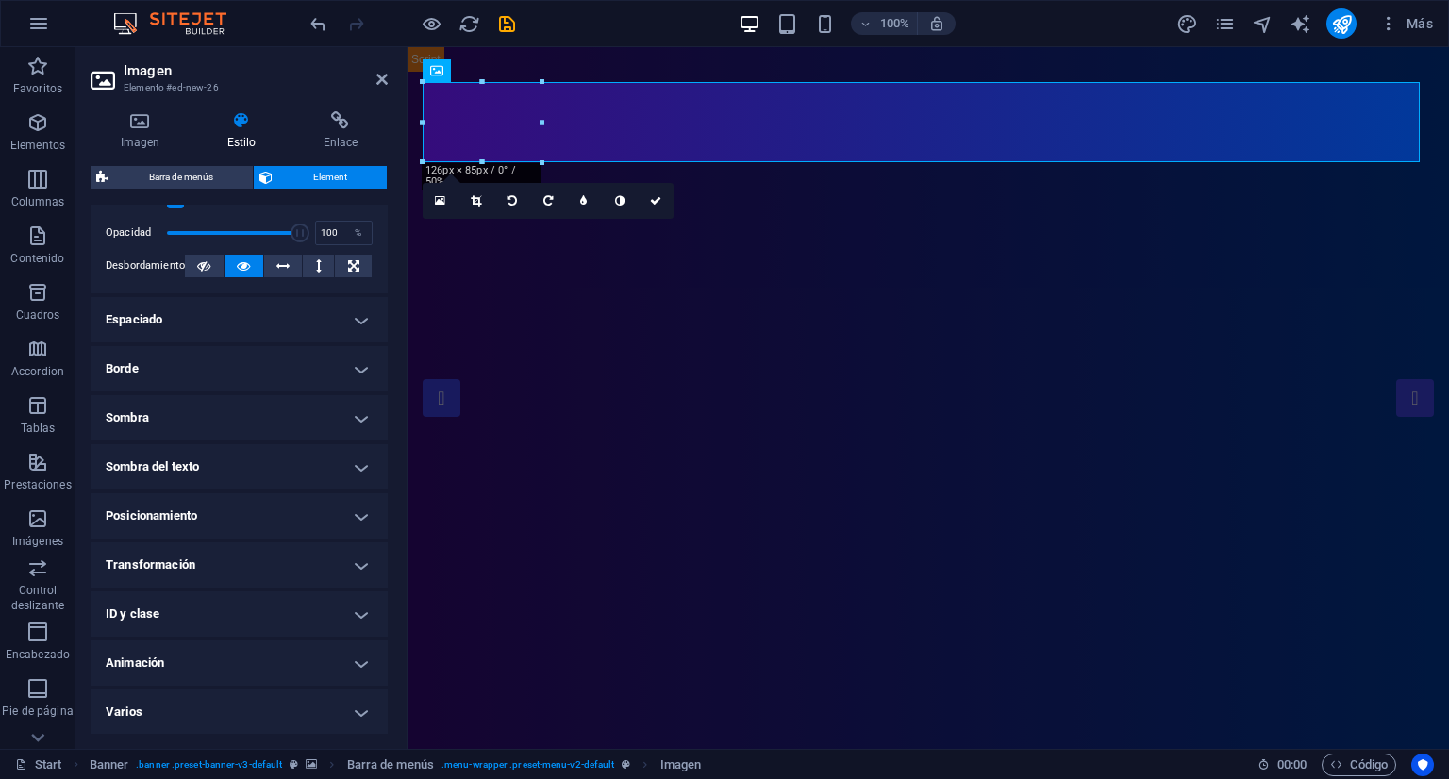
scroll to position [189, 0]
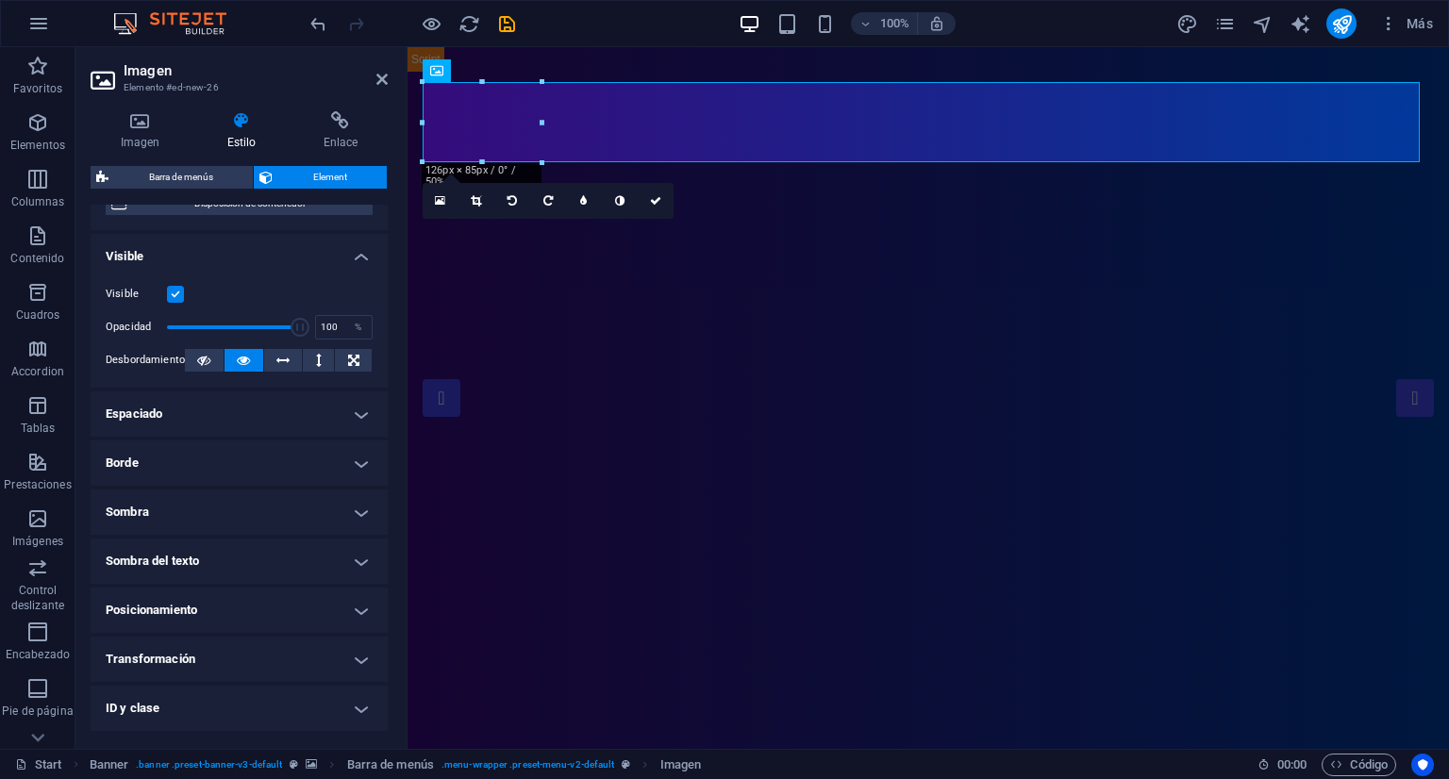
click at [219, 409] on h4 "Espaciado" at bounding box center [239, 414] width 297 height 45
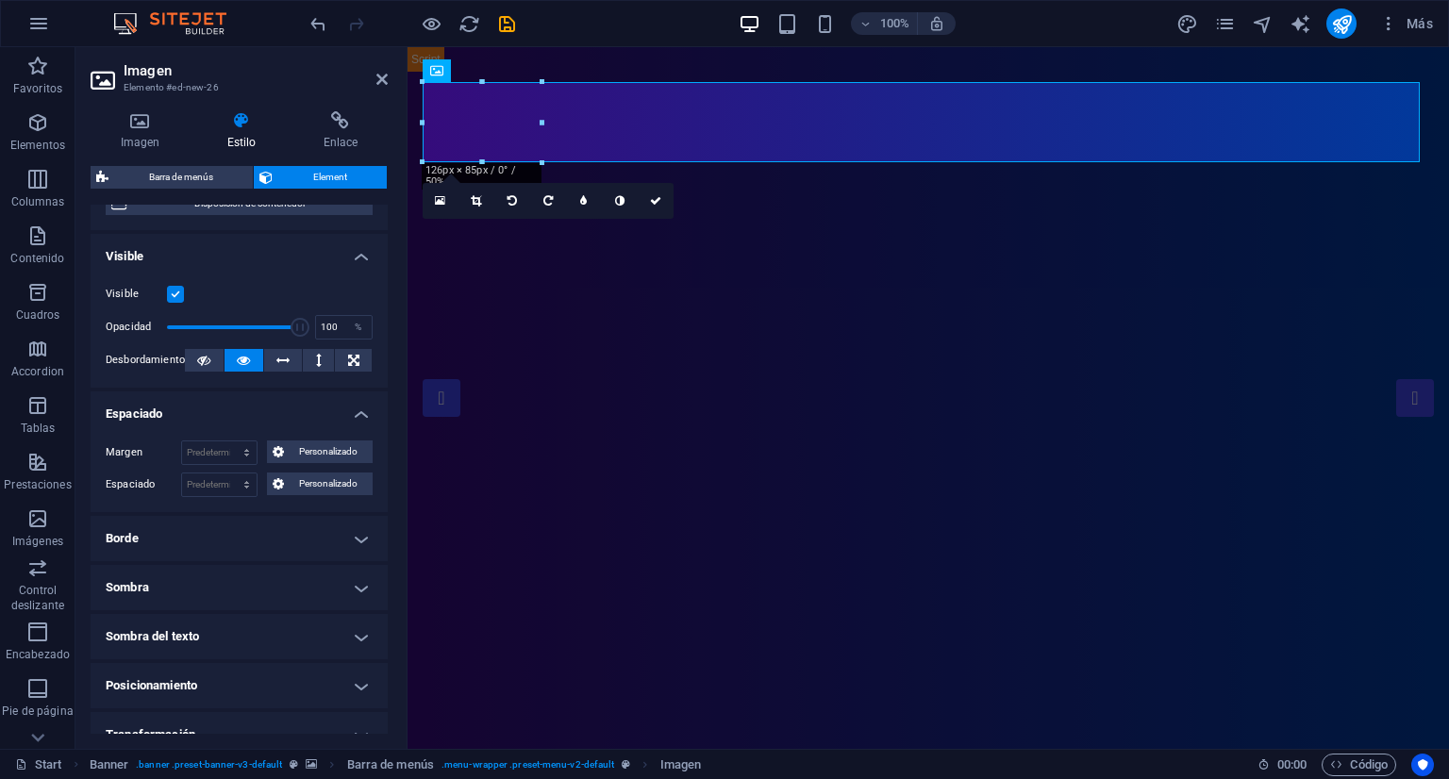
scroll to position [0, 0]
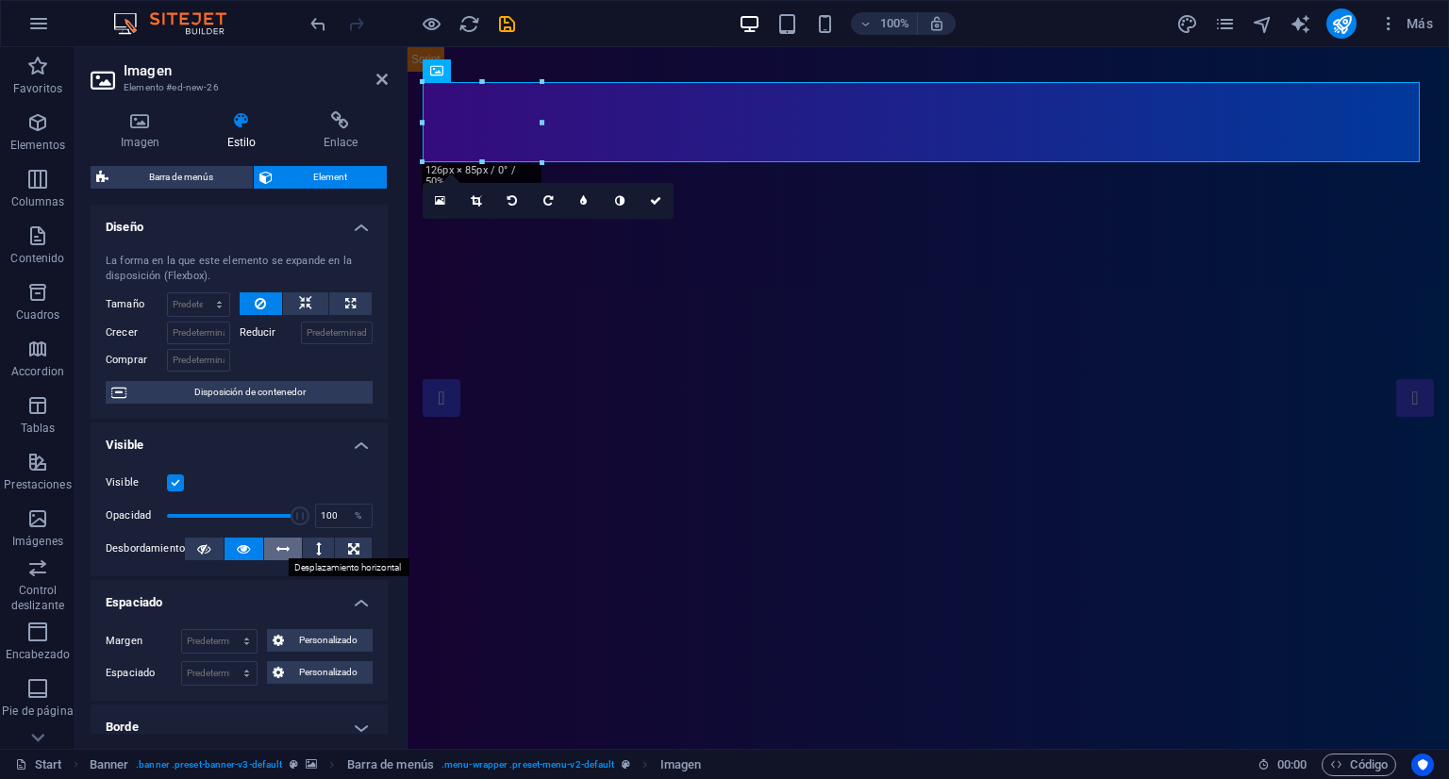
click at [289, 552] on button at bounding box center [283, 549] width 39 height 23
click at [316, 552] on icon at bounding box center [319, 549] width 6 height 23
click at [348, 555] on icon at bounding box center [353, 549] width 11 height 23
click at [198, 548] on icon at bounding box center [203, 549] width 13 height 23
drag, startPoint x: 295, startPoint y: 518, endPoint x: 140, endPoint y: 517, distance: 155.7
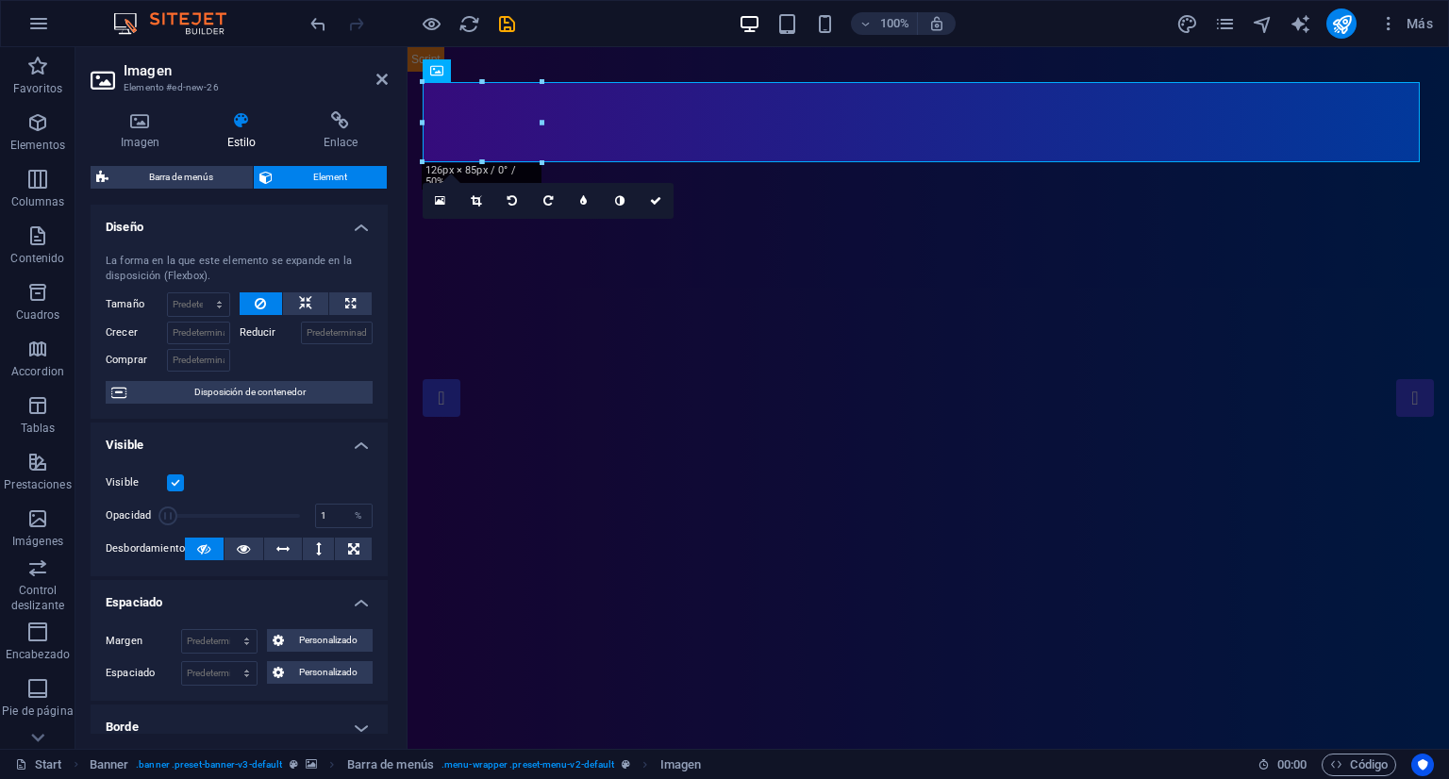
click at [142, 517] on div "Opacidad 1 %" at bounding box center [239, 516] width 267 height 28
drag, startPoint x: 164, startPoint y: 518, endPoint x: 199, endPoint y: 518, distance: 34.9
click at [199, 518] on span at bounding box center [191, 516] width 19 height 19
drag, startPoint x: 199, startPoint y: 518, endPoint x: 226, endPoint y: 520, distance: 27.4
click at [226, 520] on span at bounding box center [227, 516] width 19 height 19
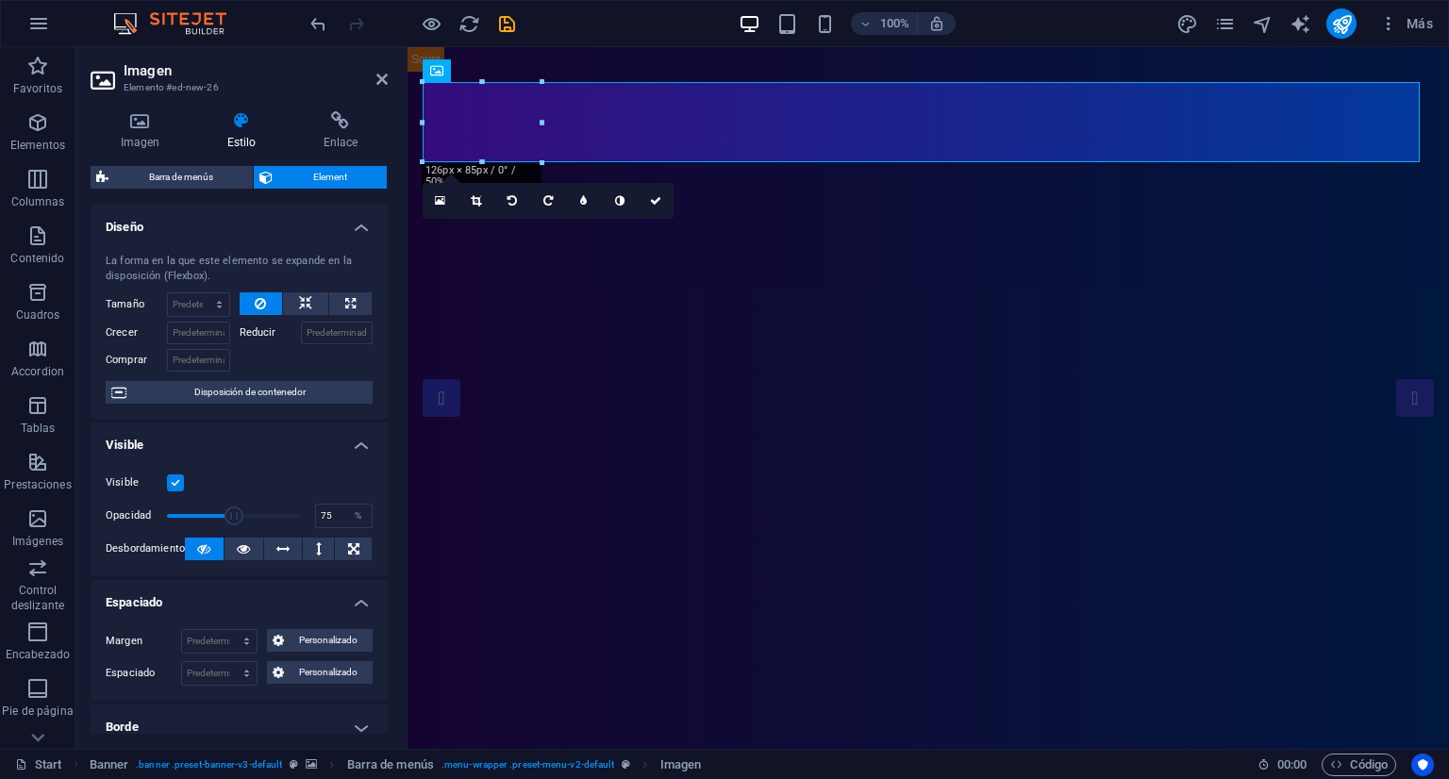
drag, startPoint x: 232, startPoint y: 518, endPoint x: 264, endPoint y: 518, distance: 32.1
click at [243, 518] on span at bounding box center [234, 516] width 19 height 19
type input "100"
drag, startPoint x: 268, startPoint y: 518, endPoint x: 306, endPoint y: 518, distance: 37.7
click at [305, 518] on span at bounding box center [297, 516] width 19 height 19
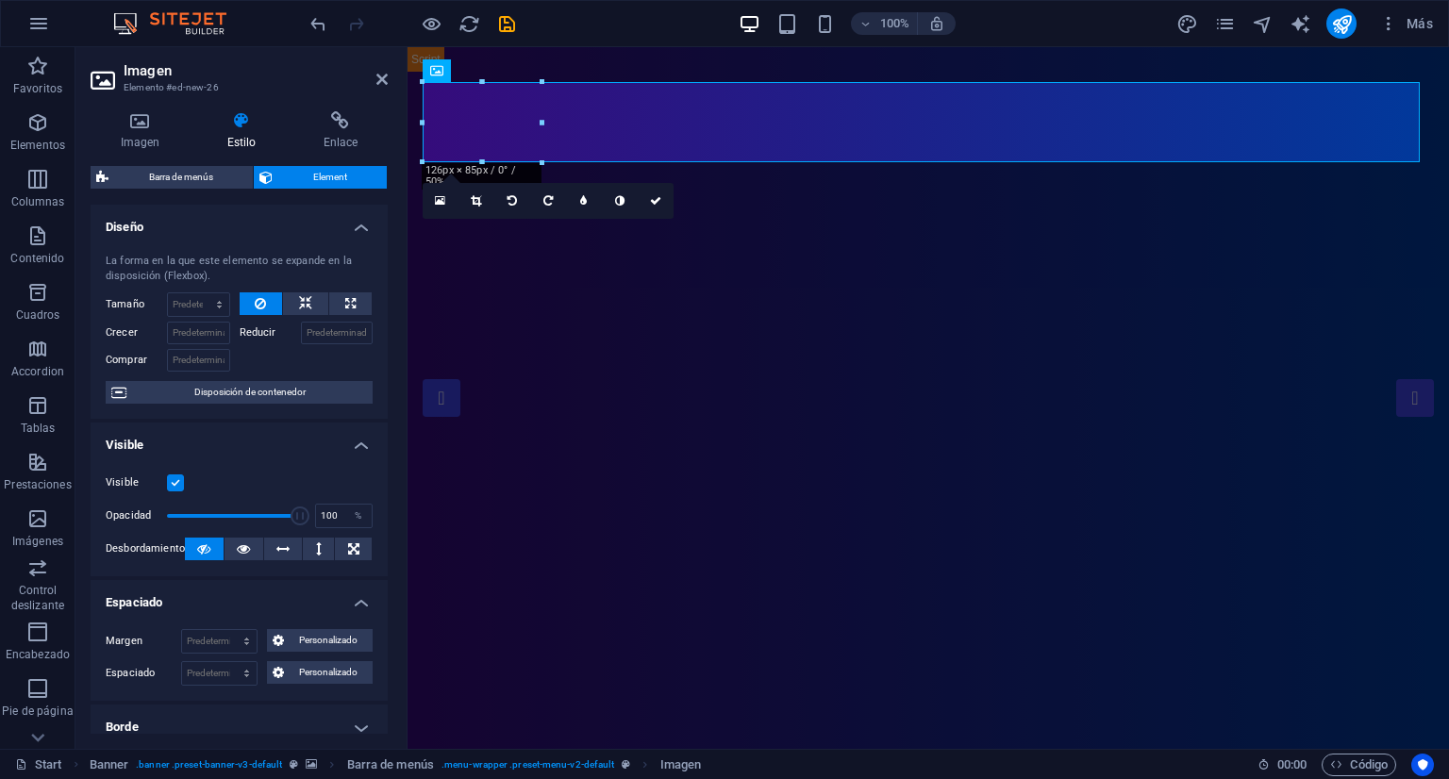
click at [172, 480] on label at bounding box center [175, 483] width 17 height 17
click at [0, 0] on input "Visible" at bounding box center [0, 0] width 0 height 0
click at [172, 480] on label at bounding box center [175, 483] width 17 height 17
click at [0, 0] on input "Visible" at bounding box center [0, 0] width 0 height 0
click at [355, 446] on h4 "Visible" at bounding box center [239, 440] width 297 height 34
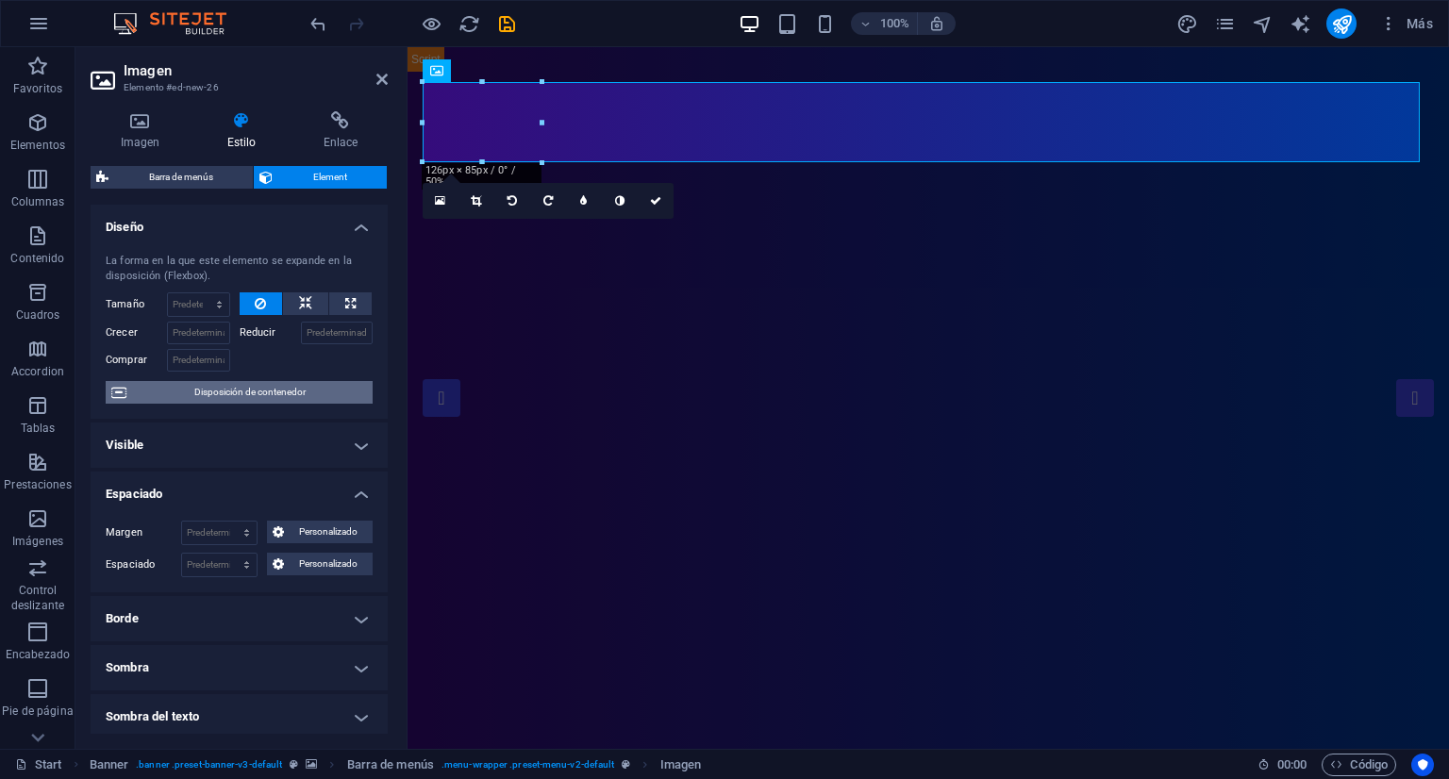
click at [246, 399] on span "Disposición de contenedor" at bounding box center [249, 392] width 235 height 23
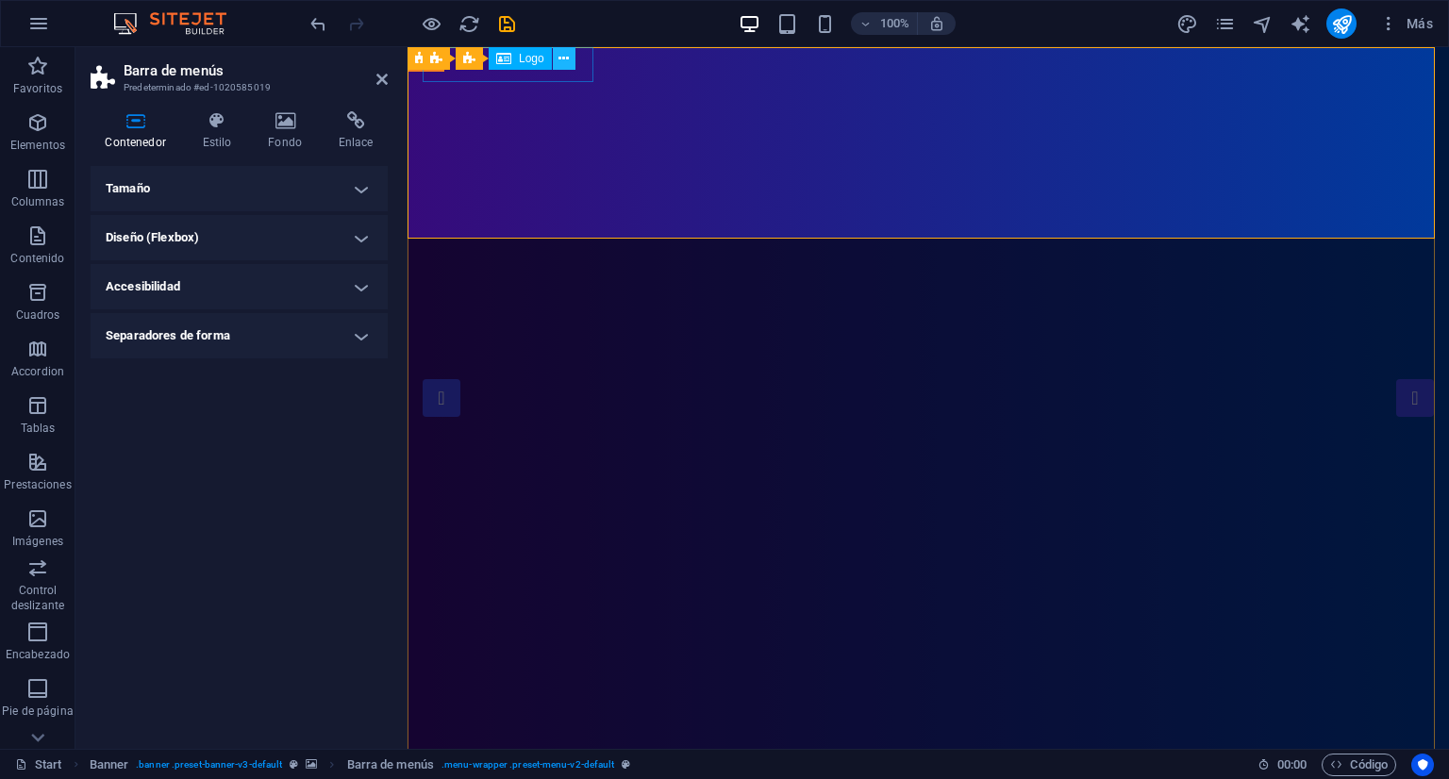
click at [564, 62] on icon at bounding box center [564, 59] width 10 height 20
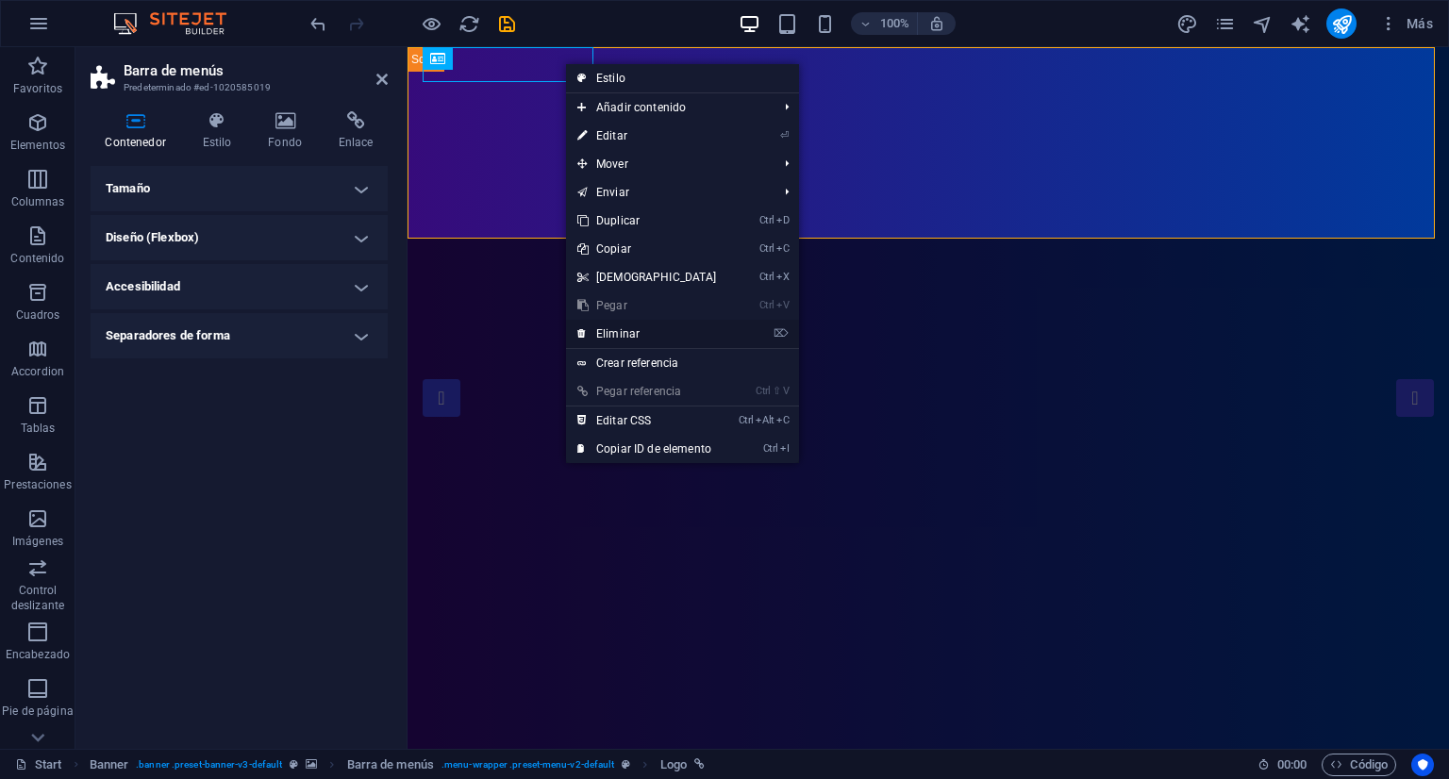
click at [656, 336] on link "⌦ Eliminar" at bounding box center [647, 334] width 162 height 28
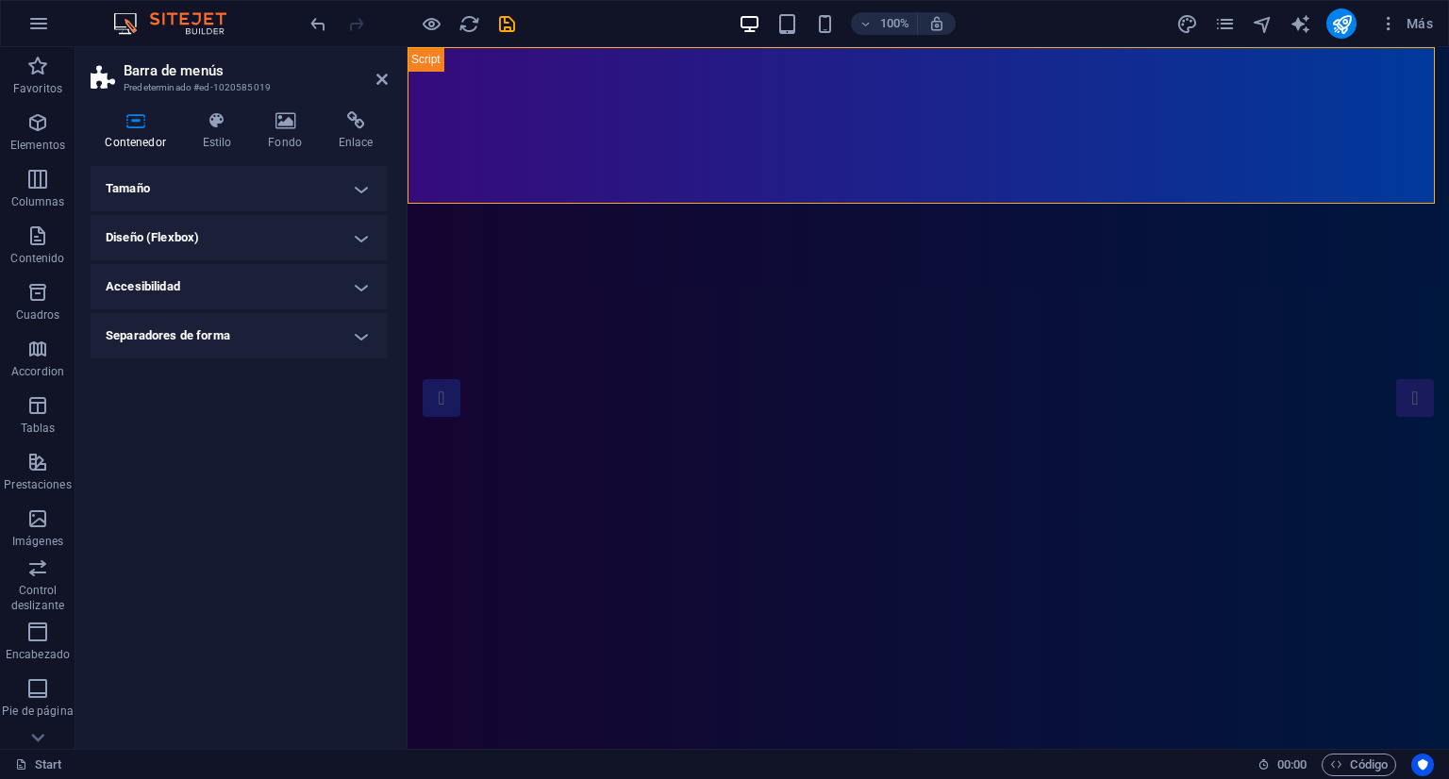
click at [347, 236] on h4 "Diseño (Flexbox)" at bounding box center [239, 237] width 297 height 45
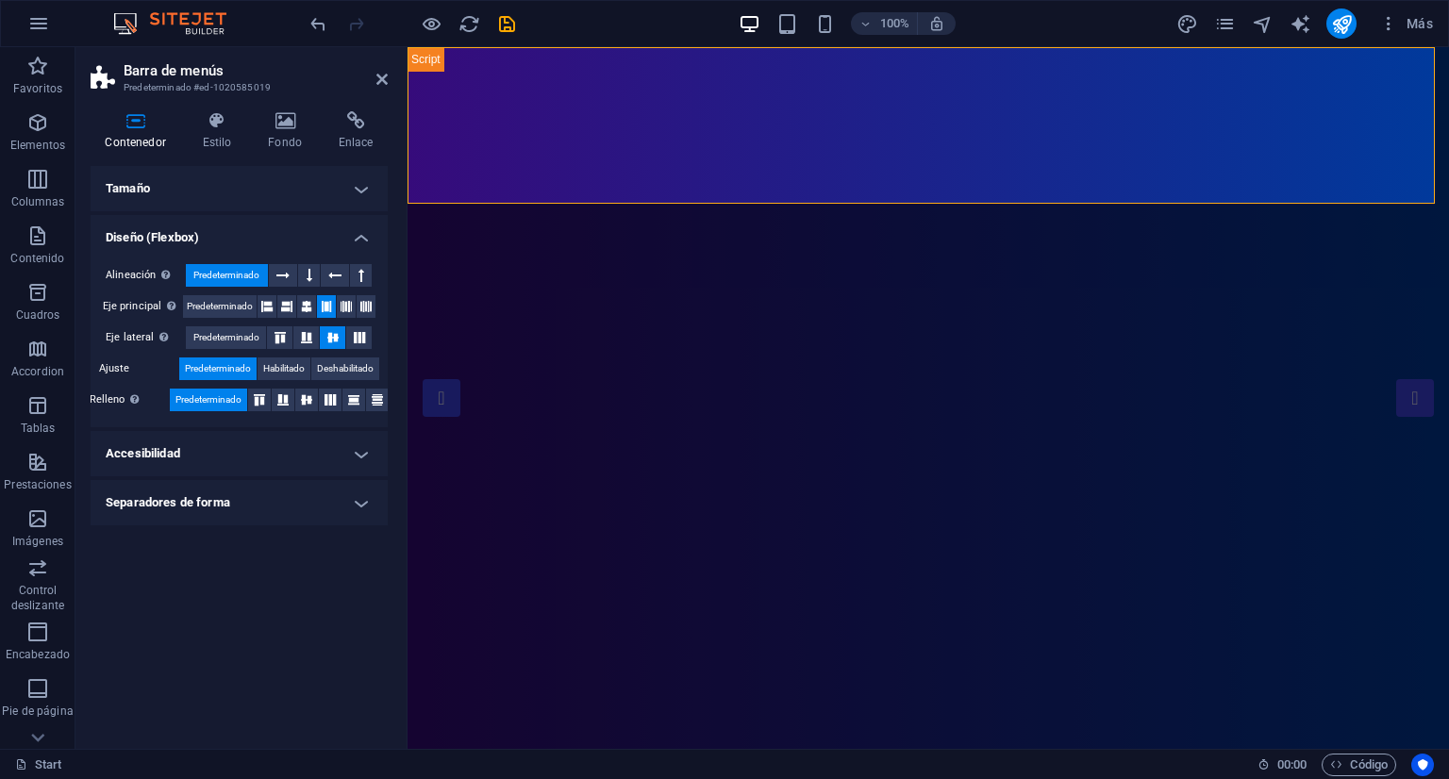
click at [346, 236] on h4 "Diseño (Flexbox)" at bounding box center [239, 232] width 297 height 34
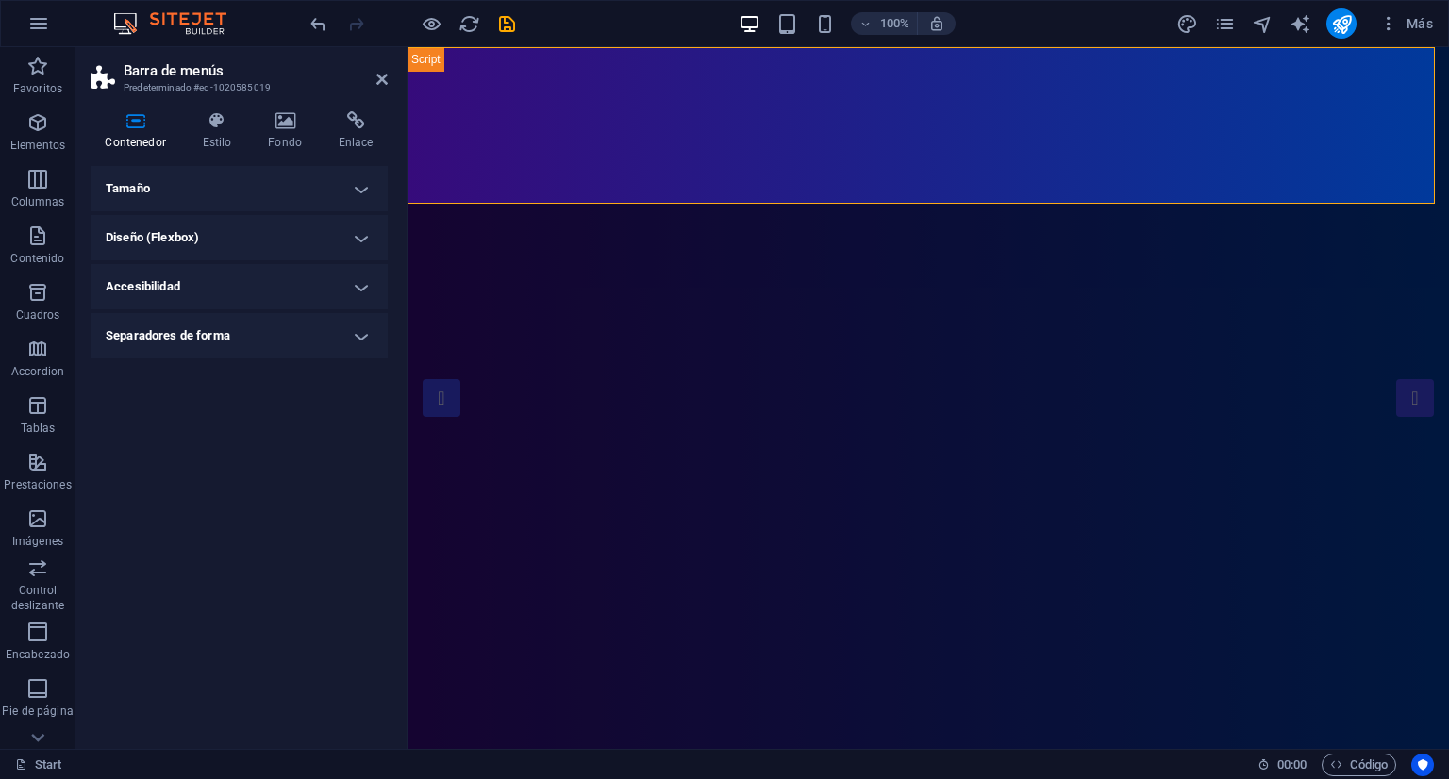
click at [342, 243] on h4 "Diseño (Flexbox)" at bounding box center [239, 237] width 297 height 45
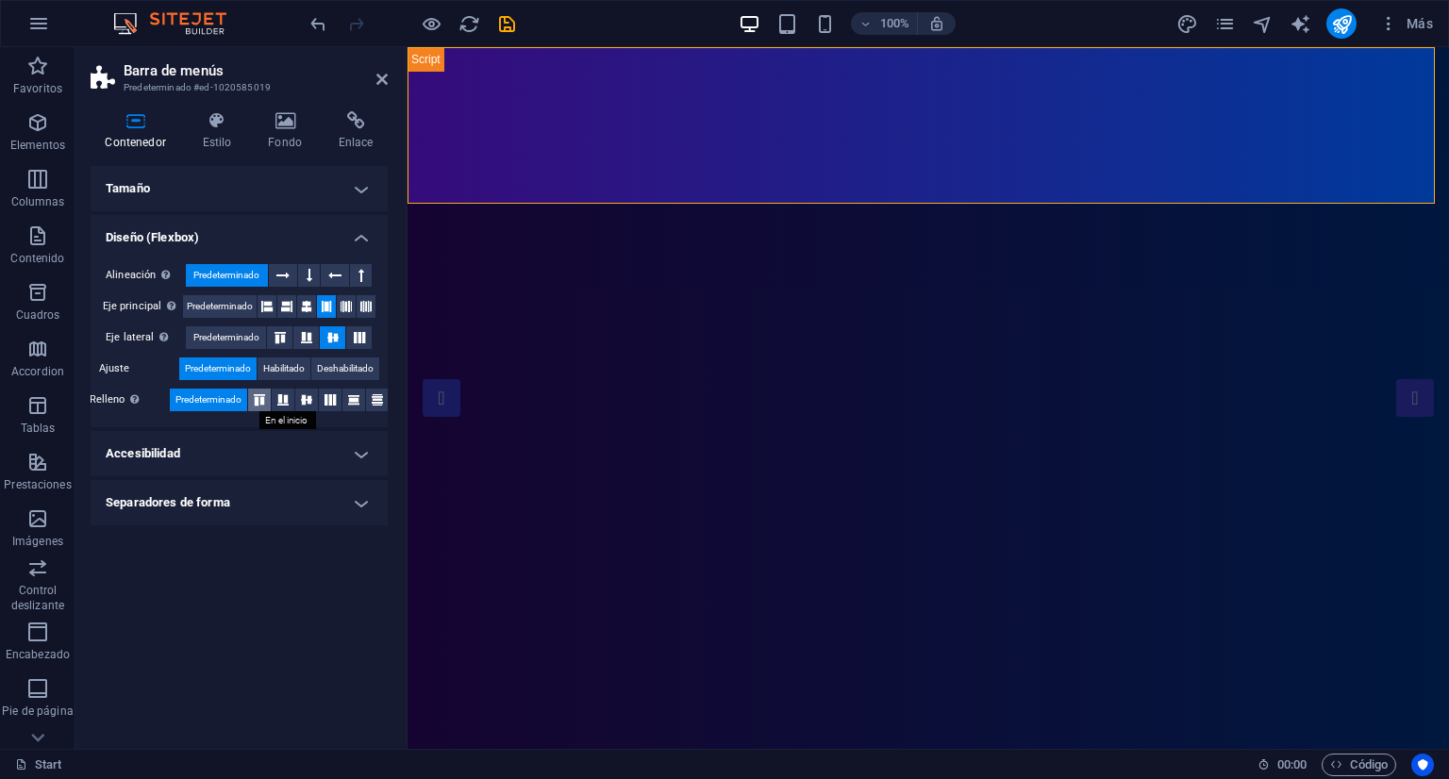
click at [262, 402] on icon at bounding box center [259, 399] width 23 height 11
click at [166, 238] on h4 "Diseño (Flexbox)" at bounding box center [239, 232] width 297 height 34
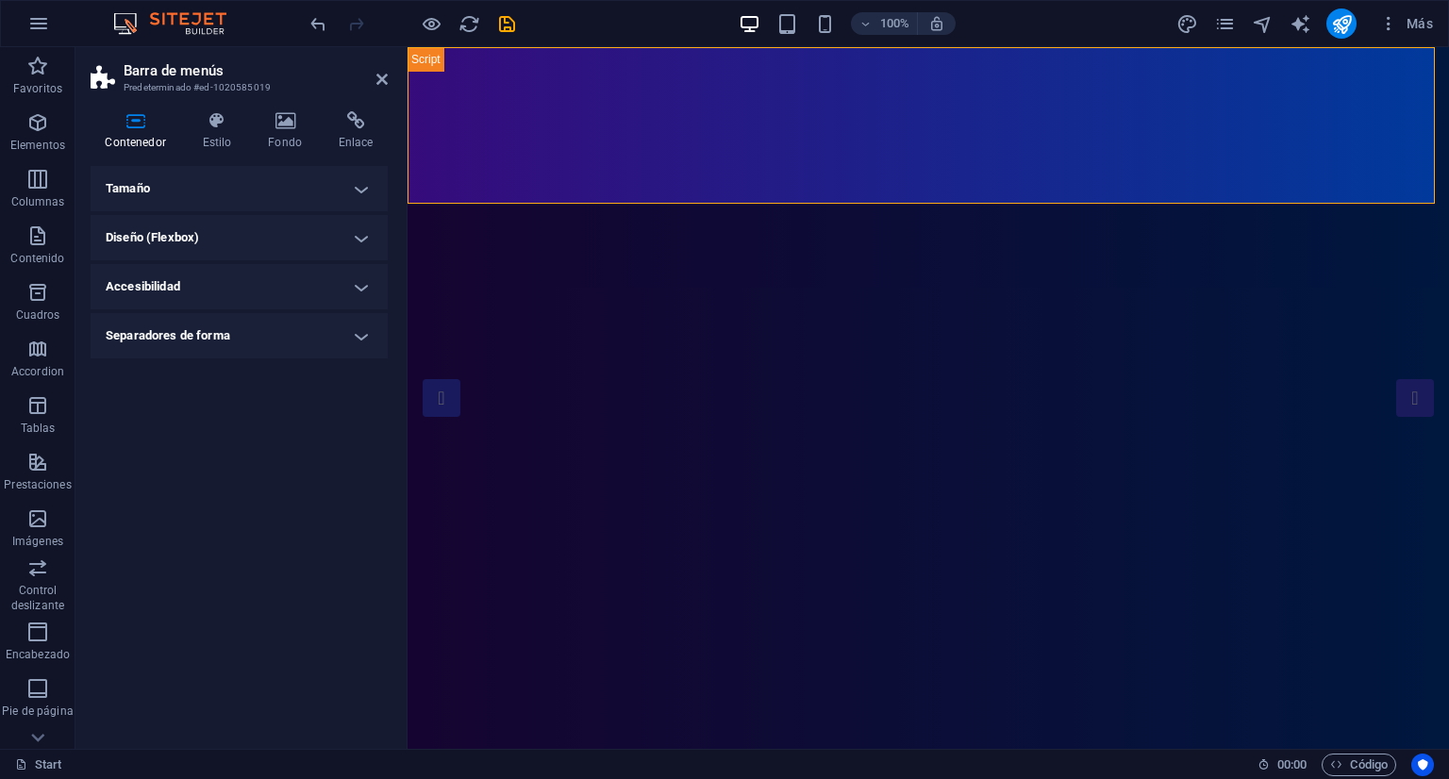
click at [277, 332] on h4 "Separadores de forma" at bounding box center [239, 335] width 297 height 45
click at [277, 332] on h4 "Separadores de forma" at bounding box center [239, 330] width 297 height 34
click at [292, 286] on h4 "Accesibilidad" at bounding box center [239, 286] width 297 height 45
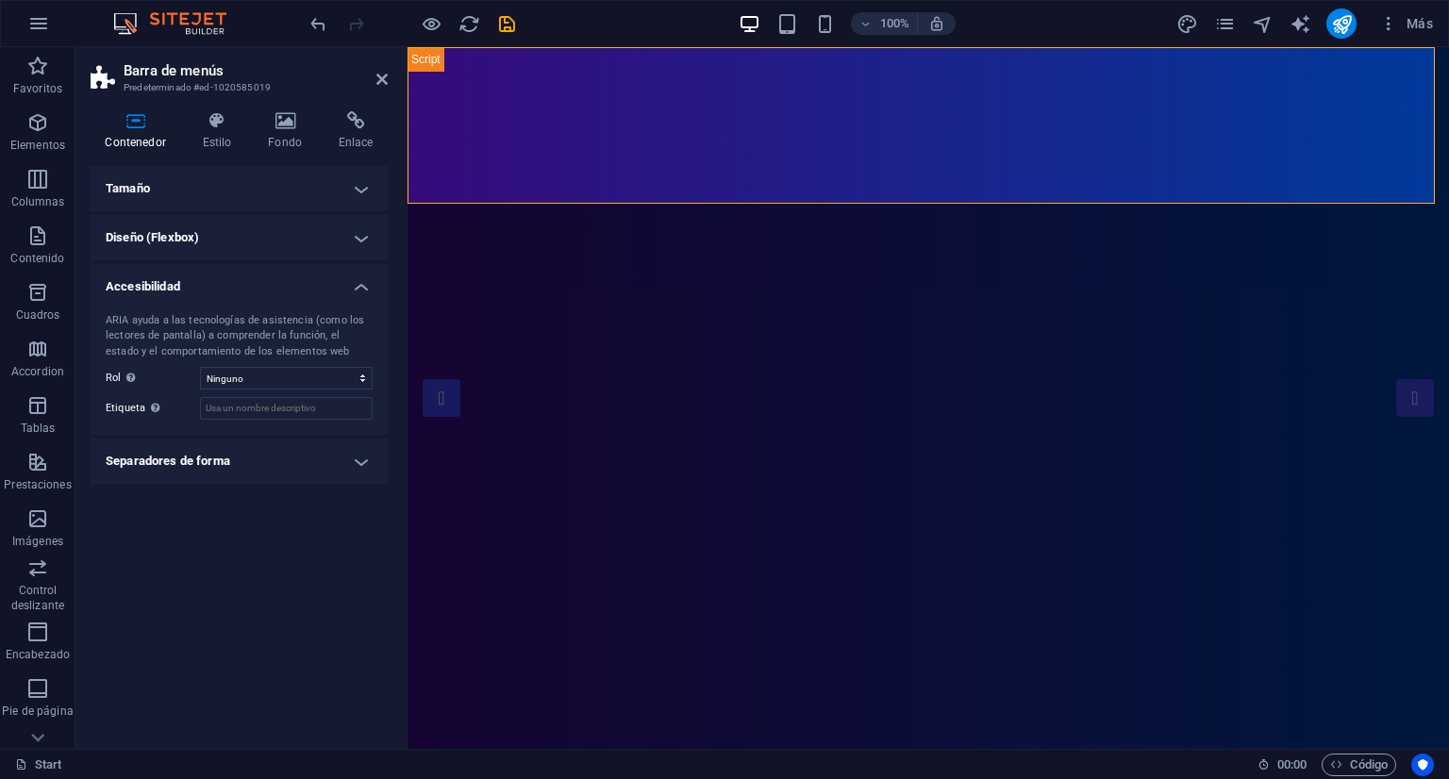
click at [292, 286] on h4 "Accesibilidad" at bounding box center [239, 281] width 297 height 34
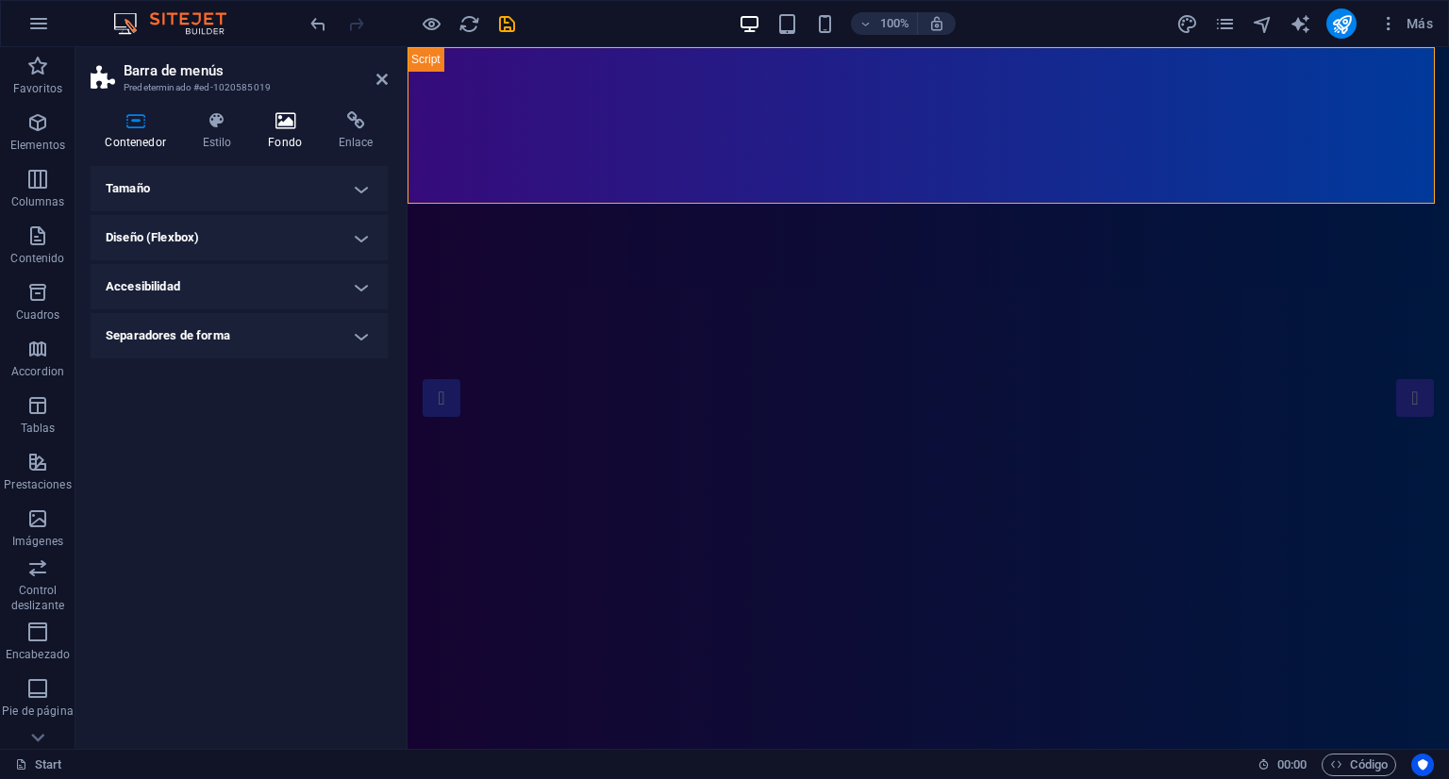
click at [283, 124] on icon at bounding box center [285, 120] width 63 height 19
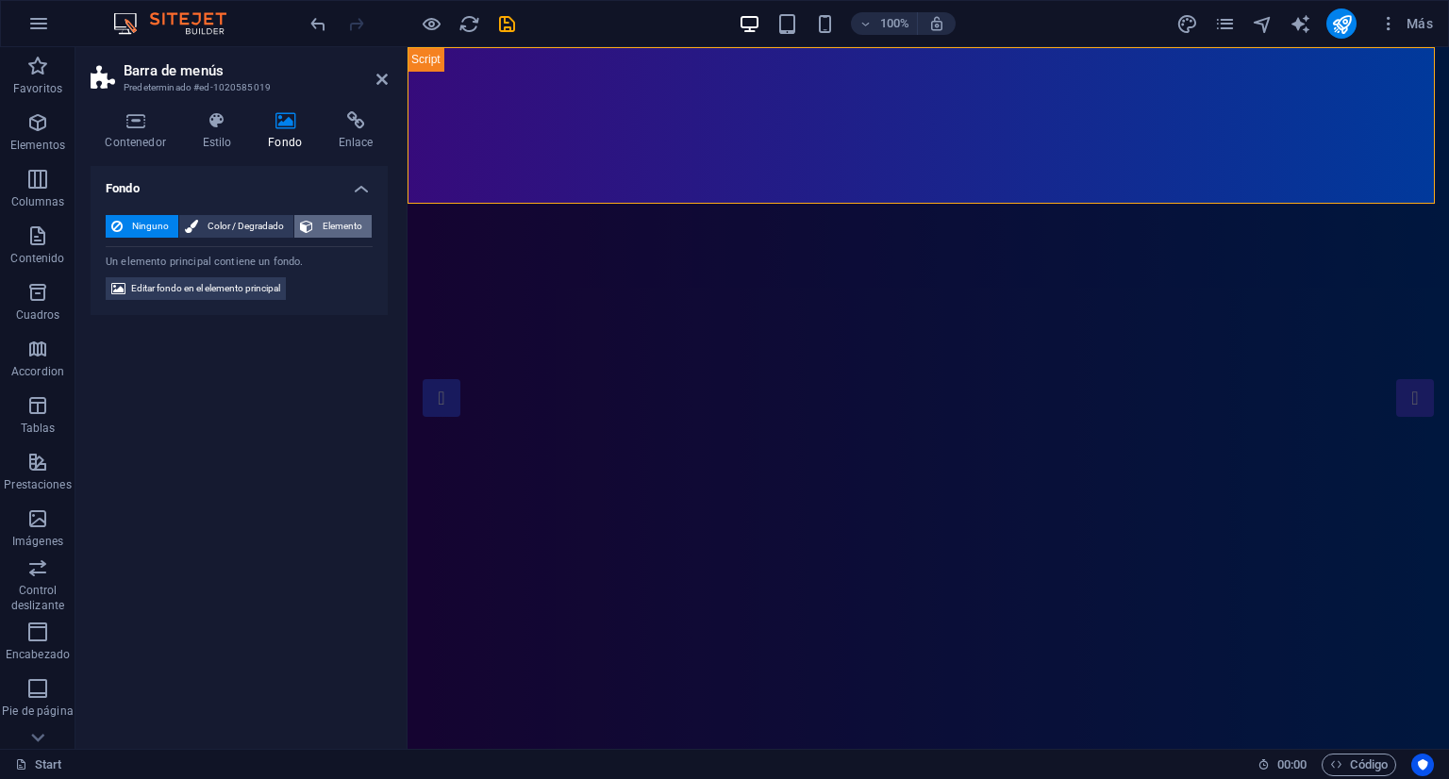
click at [325, 220] on span "Elemento" at bounding box center [342, 226] width 47 height 23
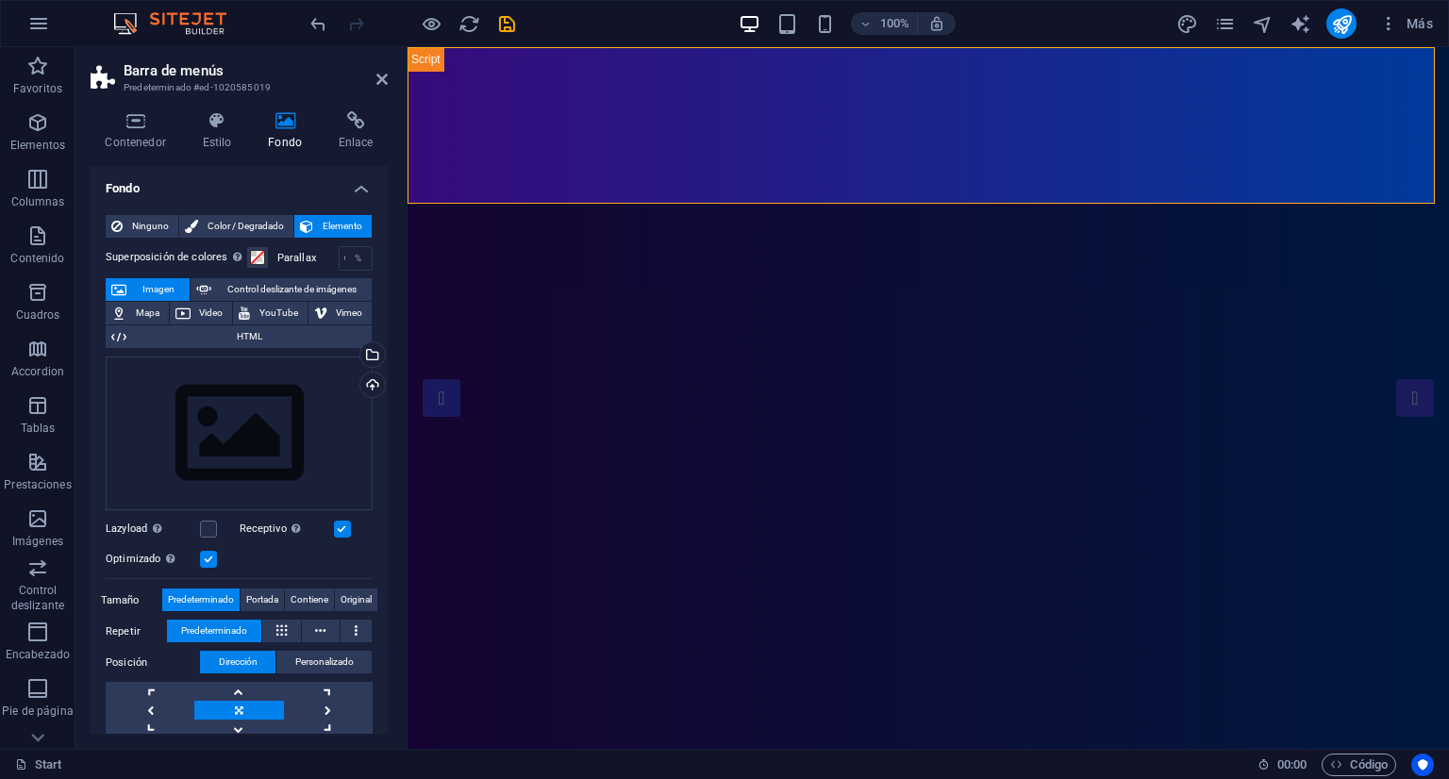
click at [306, 236] on icon at bounding box center [306, 226] width 13 height 23
click at [268, 231] on span "Color / Degradado" at bounding box center [246, 226] width 84 height 23
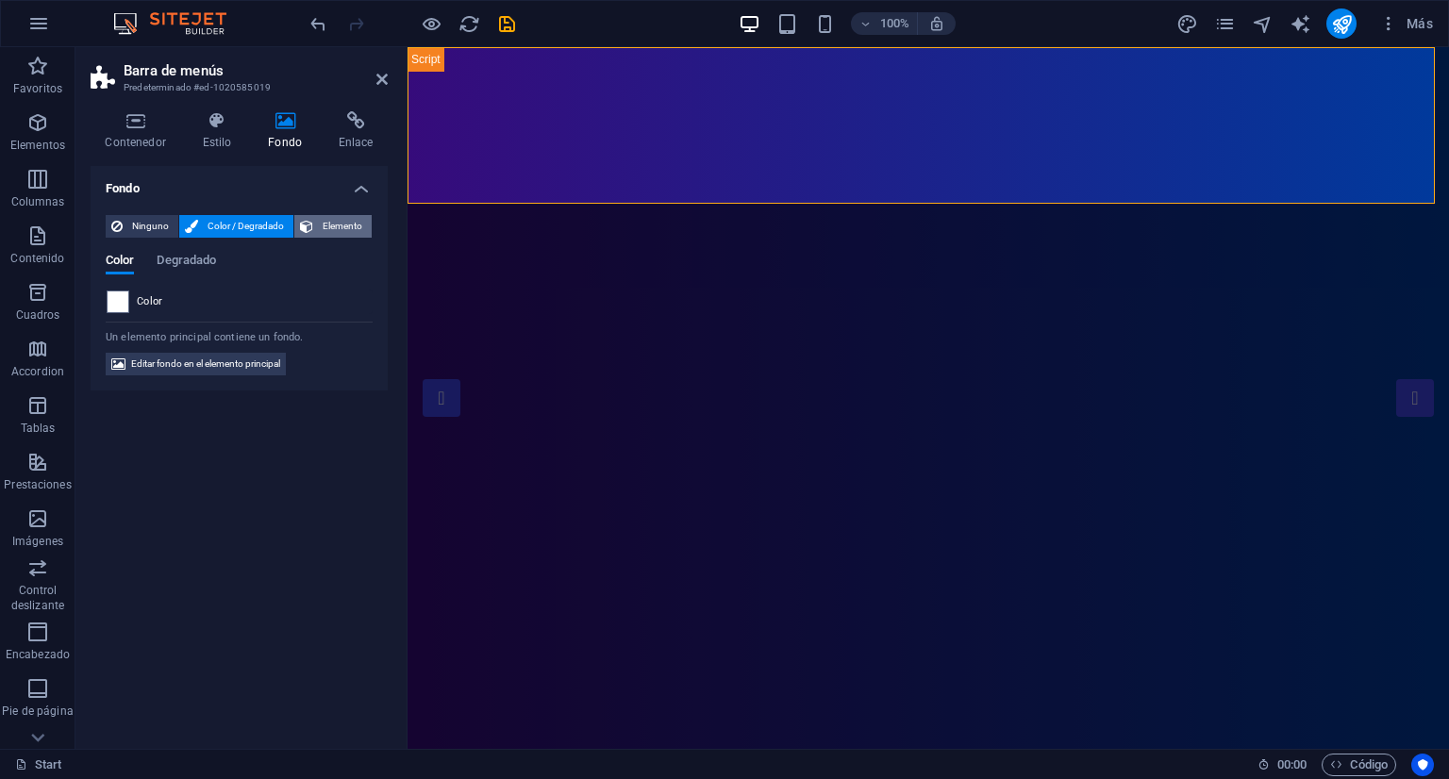
click at [332, 228] on span "Elemento" at bounding box center [342, 226] width 47 height 23
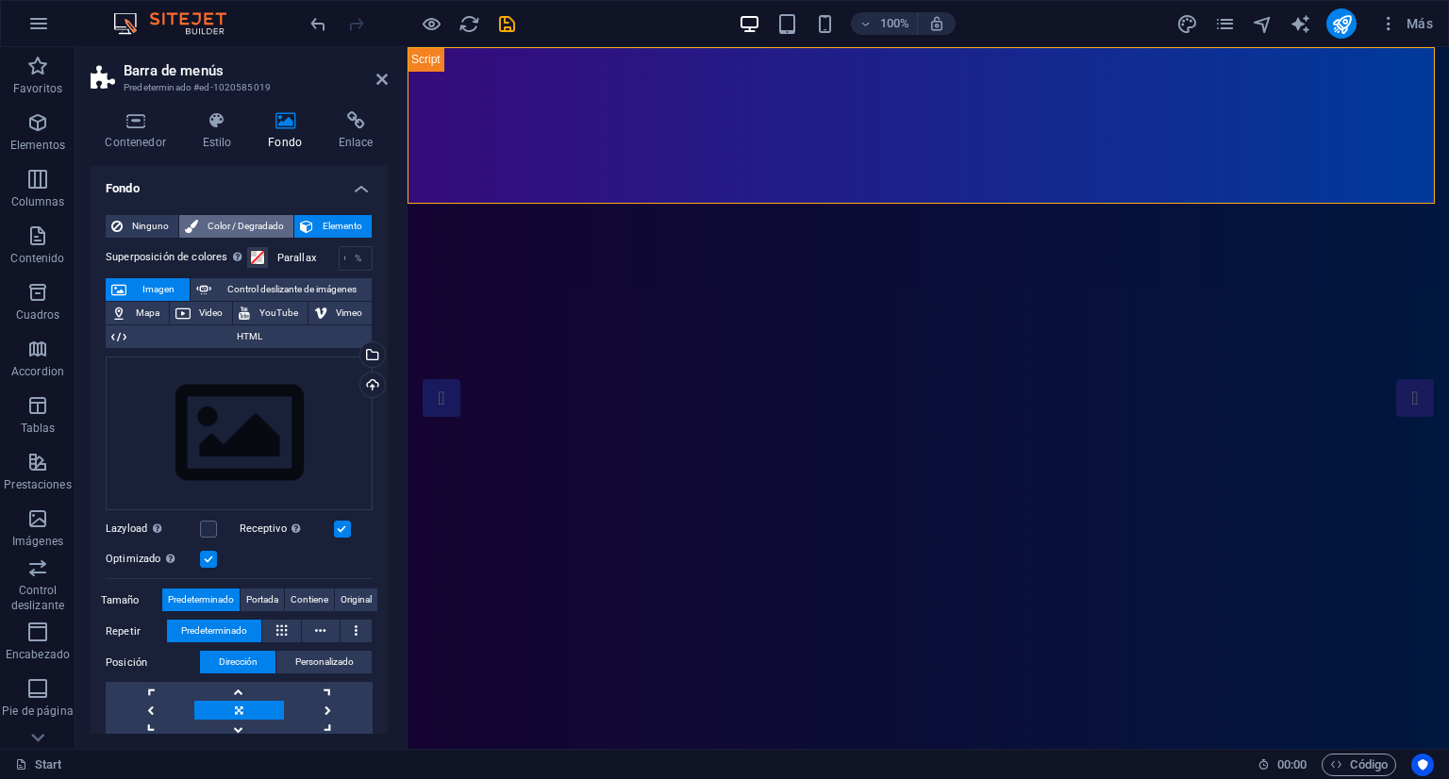
click at [220, 225] on span "Color / Degradado" at bounding box center [246, 226] width 84 height 23
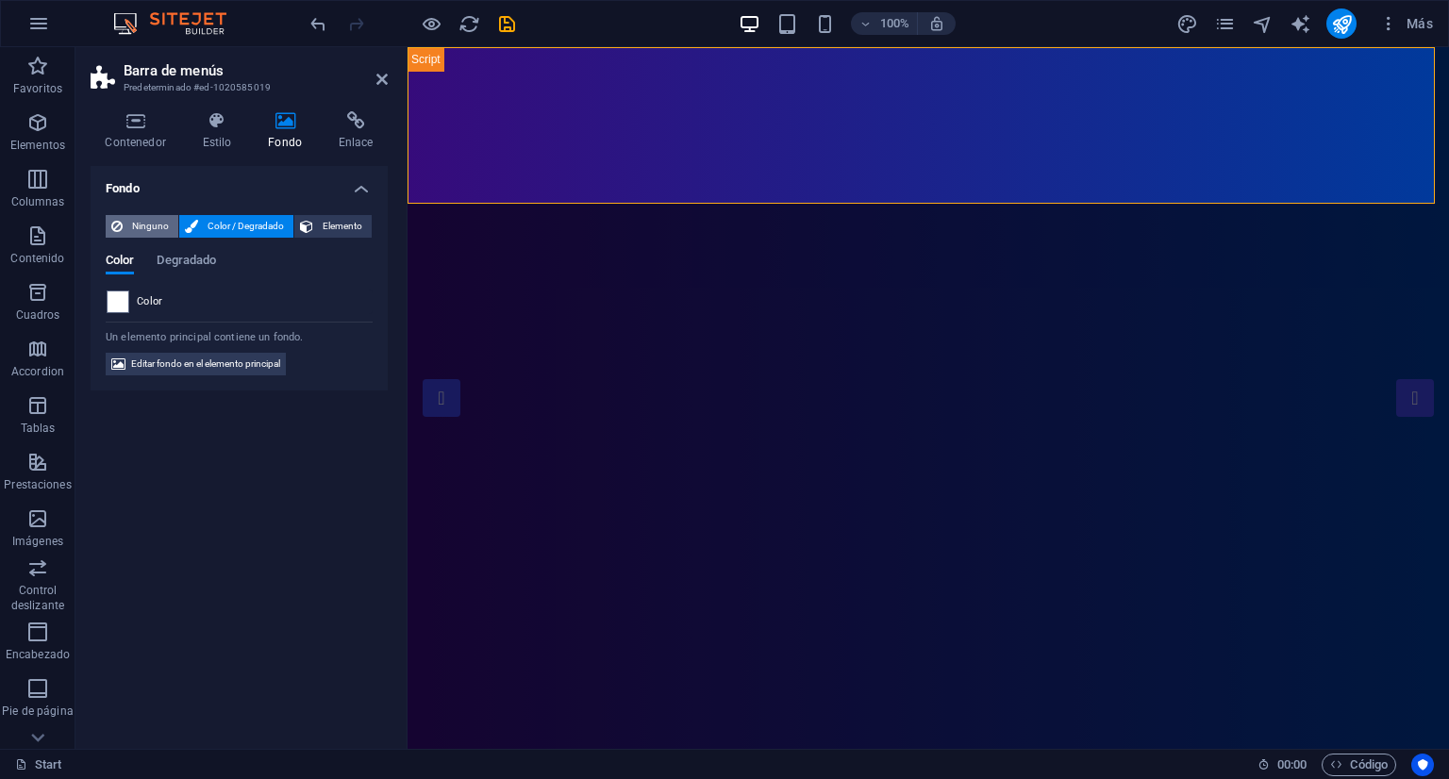
click at [145, 219] on span "Ninguno" at bounding box center [150, 226] width 44 height 23
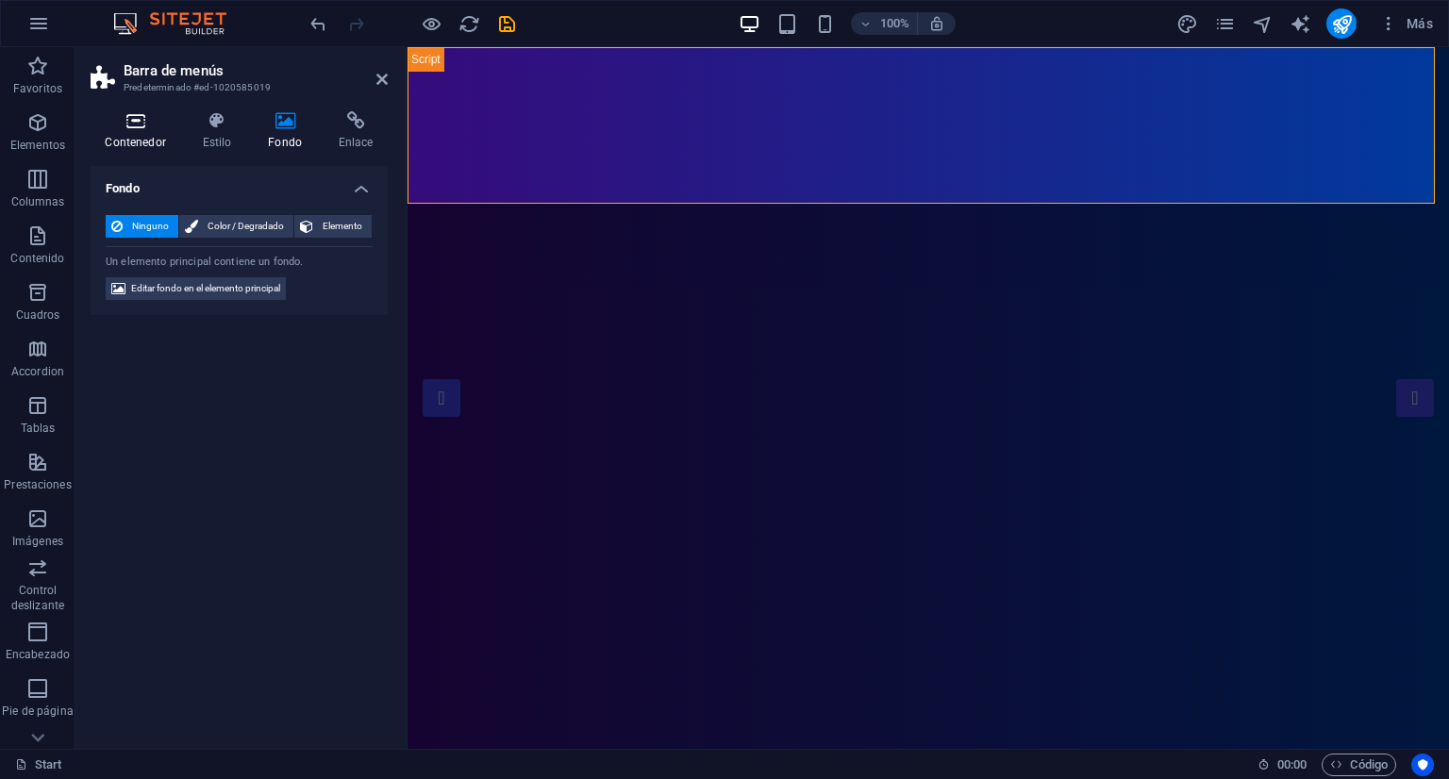
click at [148, 125] on icon at bounding box center [136, 120] width 90 height 19
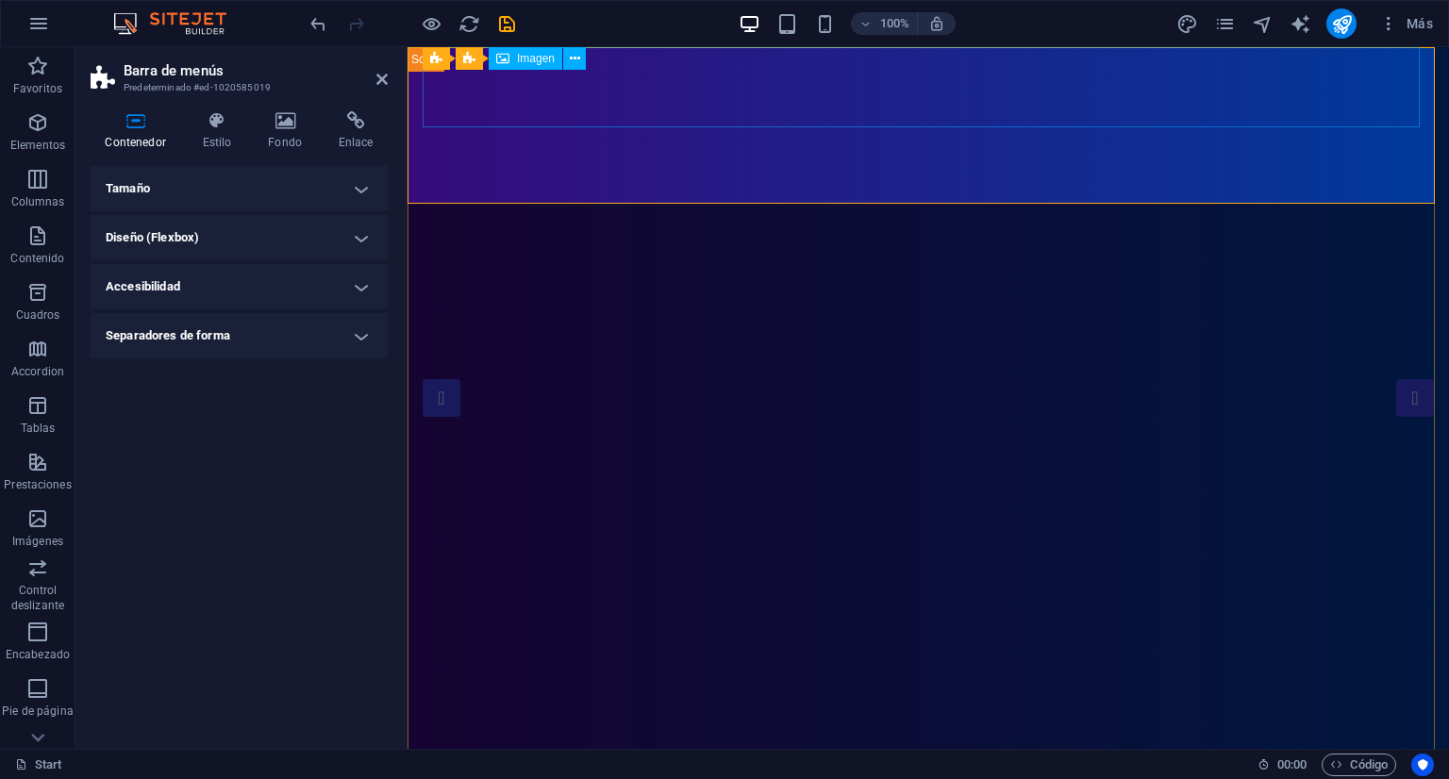
click at [528, 58] on span "Imagen" at bounding box center [536, 58] width 38 height 11
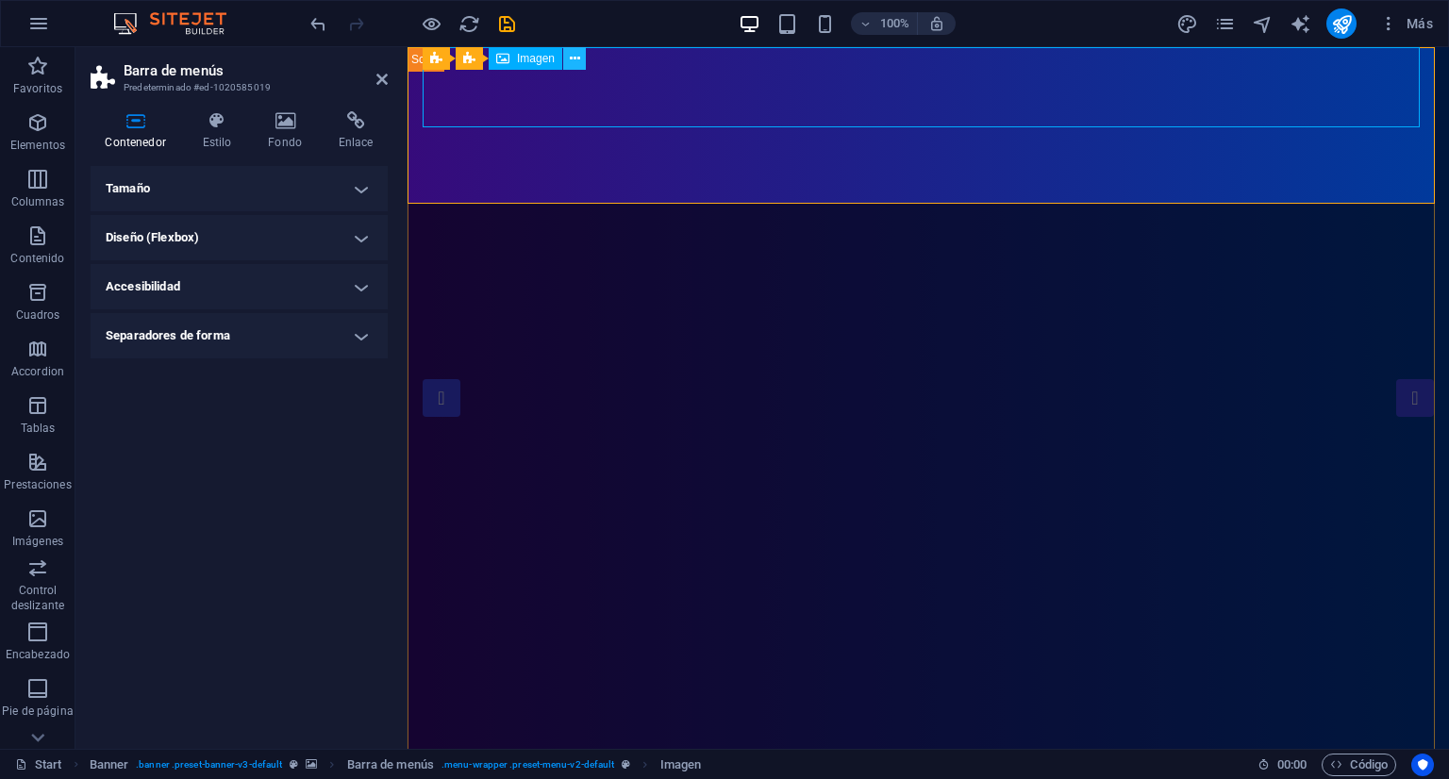
click at [573, 54] on icon at bounding box center [575, 59] width 10 height 20
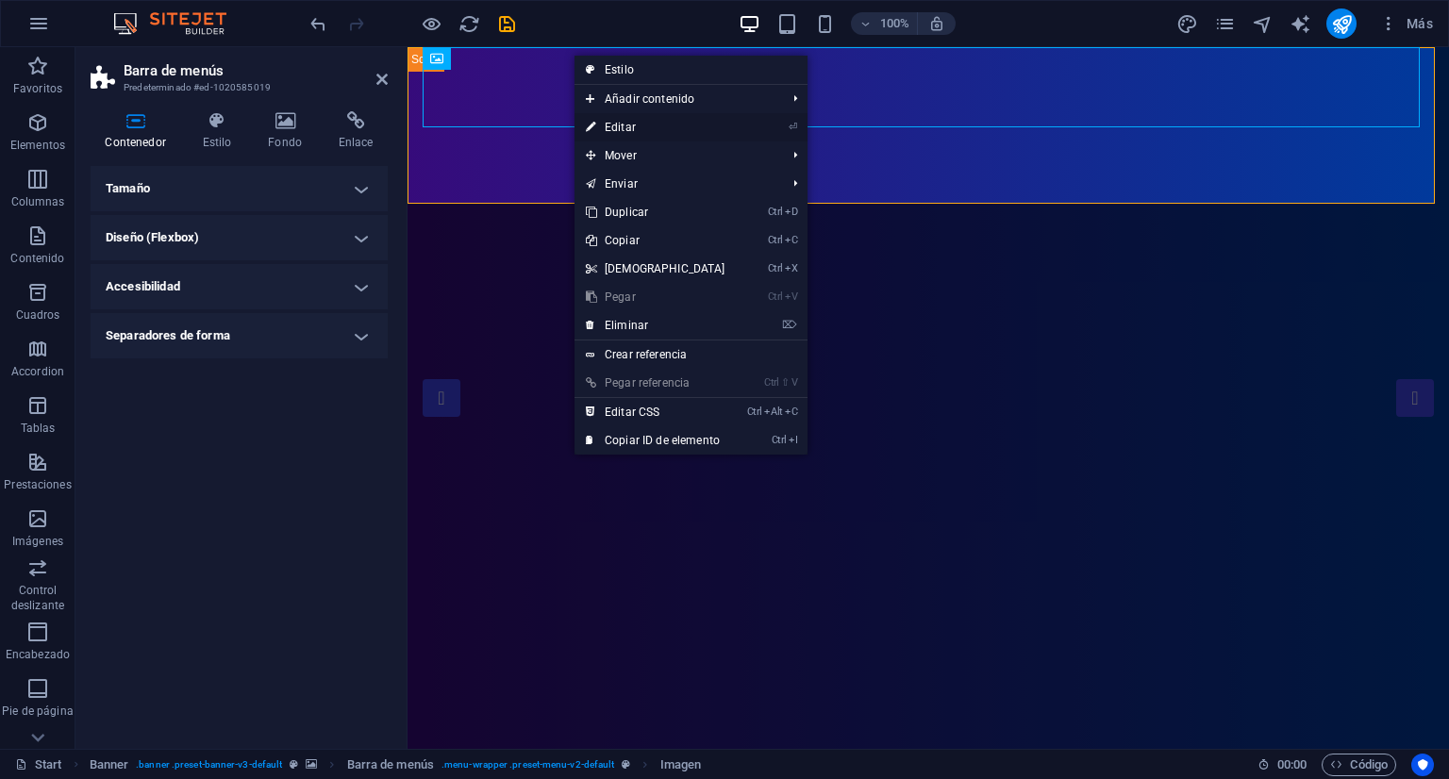
click at [675, 126] on link "⏎ Editar" at bounding box center [656, 127] width 162 height 28
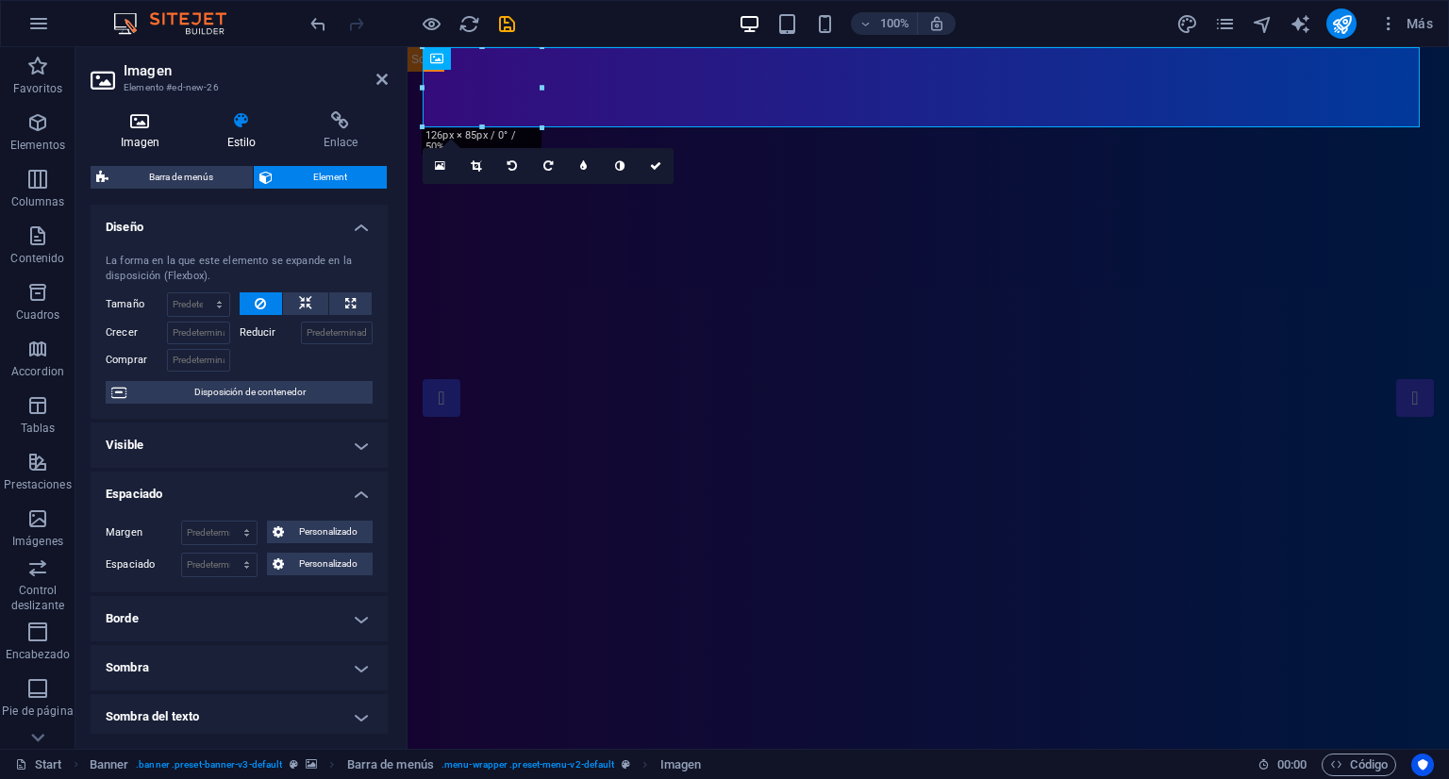
click at [155, 132] on h4 "Imagen" at bounding box center [144, 131] width 107 height 40
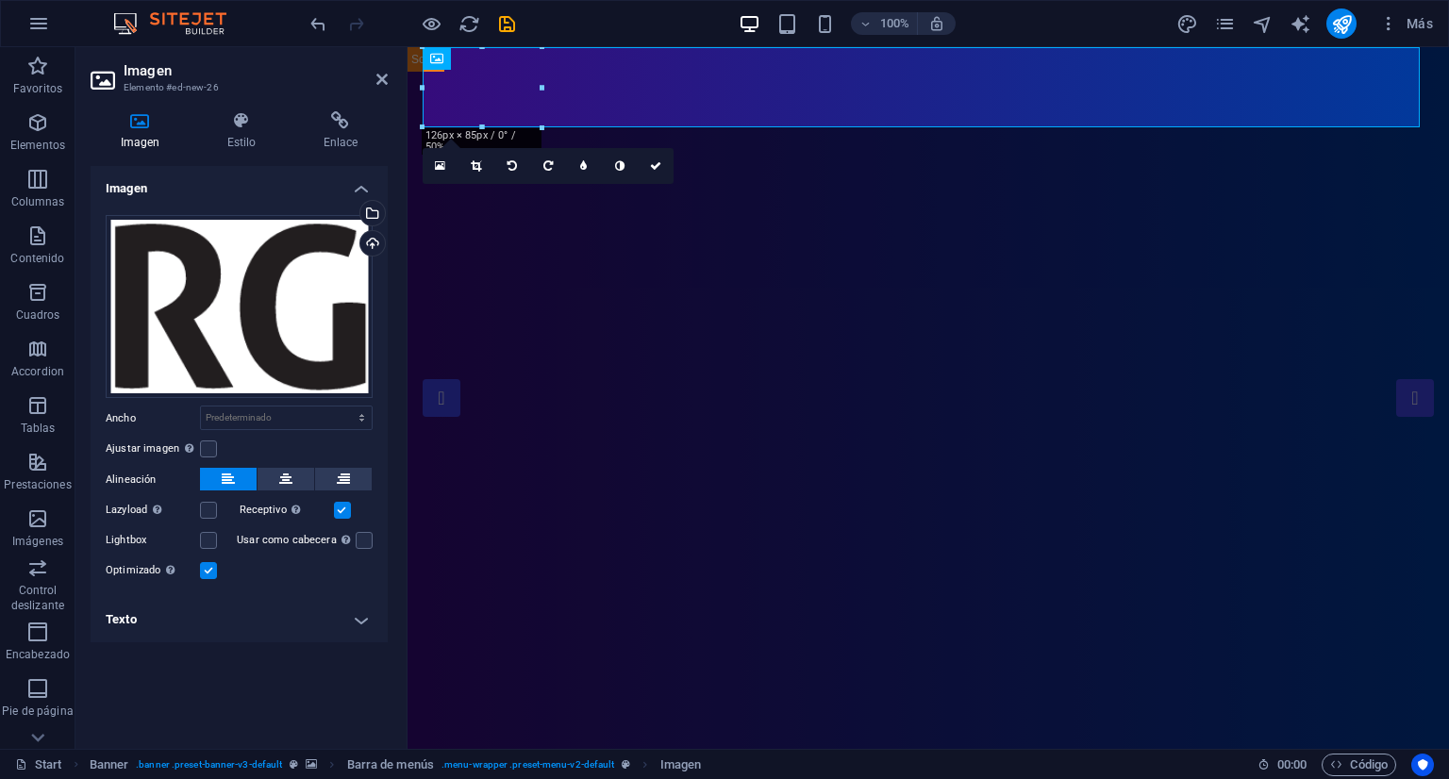
click at [218, 446] on div "Ajustar imagen Ajustar imagen automáticamente a un ancho y alto fijo" at bounding box center [239, 449] width 267 height 23
click at [213, 445] on label at bounding box center [208, 449] width 17 height 17
click at [0, 0] on input "Ajustar imagen Ajustar imagen automáticamente a un ancho y alto fijo" at bounding box center [0, 0] width 0 height 0
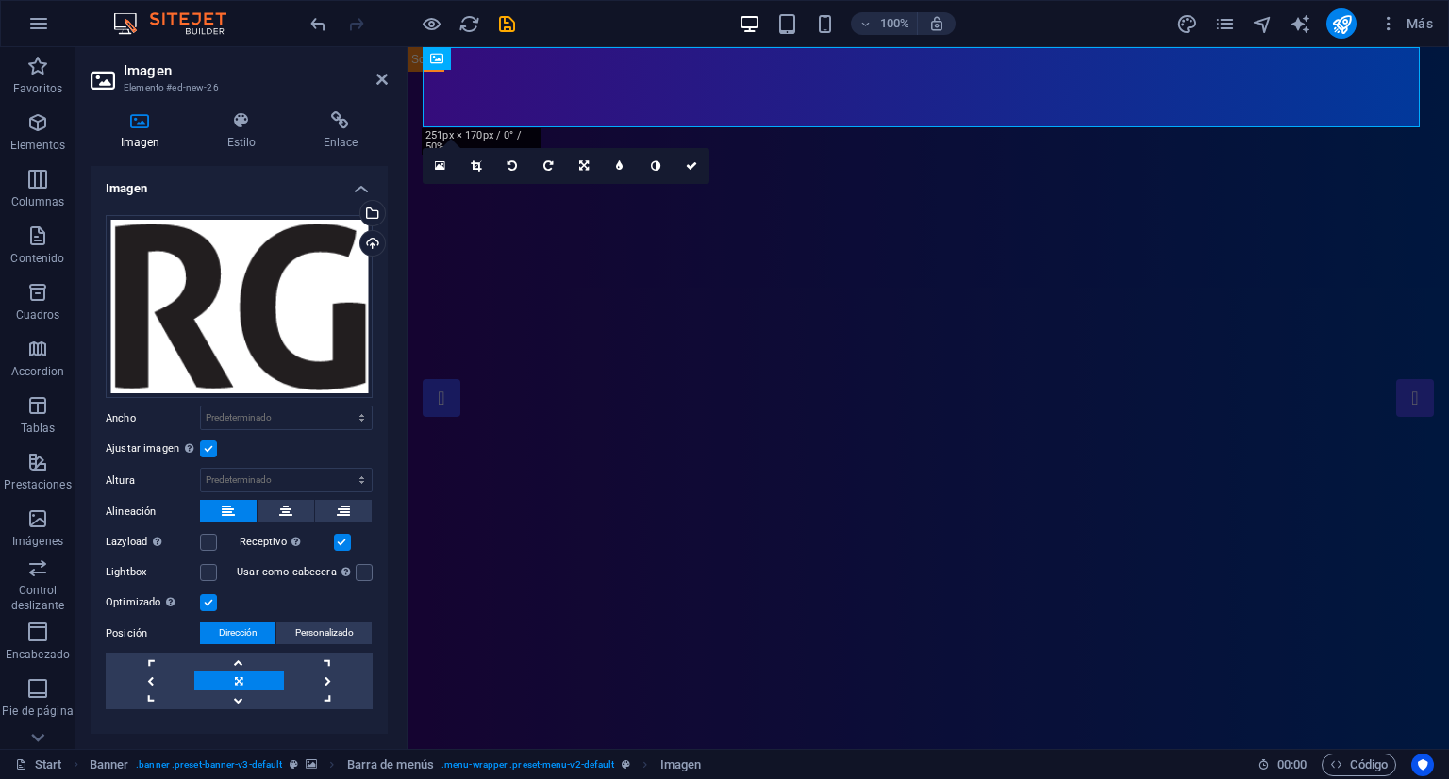
click at [245, 676] on link at bounding box center [238, 681] width 89 height 19
click at [240, 665] on link at bounding box center [238, 662] width 89 height 19
click at [245, 679] on link at bounding box center [238, 681] width 89 height 19
click at [204, 441] on label at bounding box center [208, 449] width 17 height 17
click at [0, 0] on input "Ajustar imagen Ajustar imagen automáticamente a un ancho y alto fijo" at bounding box center [0, 0] width 0 height 0
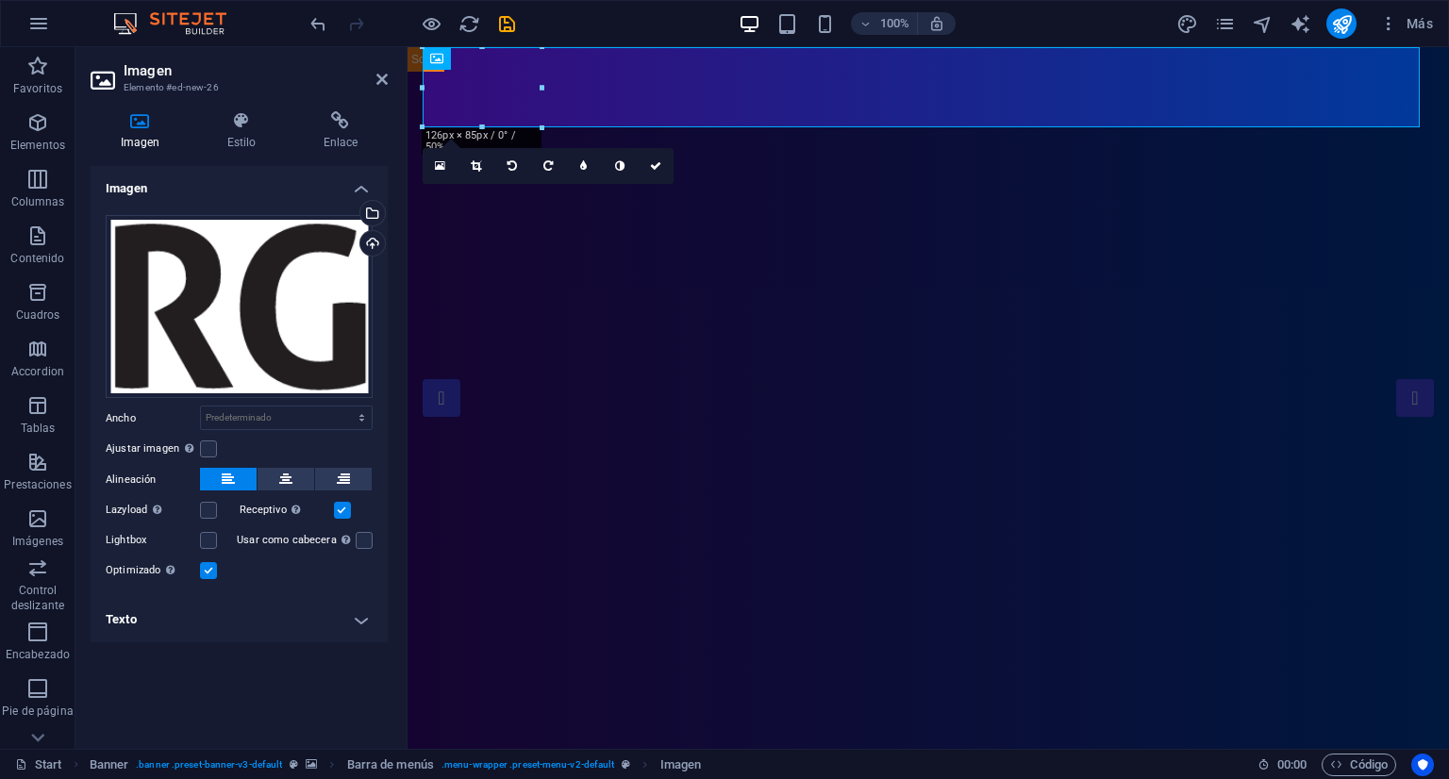
click at [196, 508] on label "Lazyload La carga de imágenes tras la carga de la página mejora la velocidad de…" at bounding box center [153, 510] width 94 height 23
click at [0, 0] on input "Lazyload La carga de imágenes tras la carga de la página mejora la velocidad de…" at bounding box center [0, 0] width 0 height 0
click at [210, 510] on label at bounding box center [208, 510] width 17 height 17
click at [0, 0] on input "Lazyload La carga de imágenes tras la carga de la página mejora la velocidad de…" at bounding box center [0, 0] width 0 height 0
click at [199, 541] on label "Lightbox" at bounding box center [153, 540] width 94 height 23
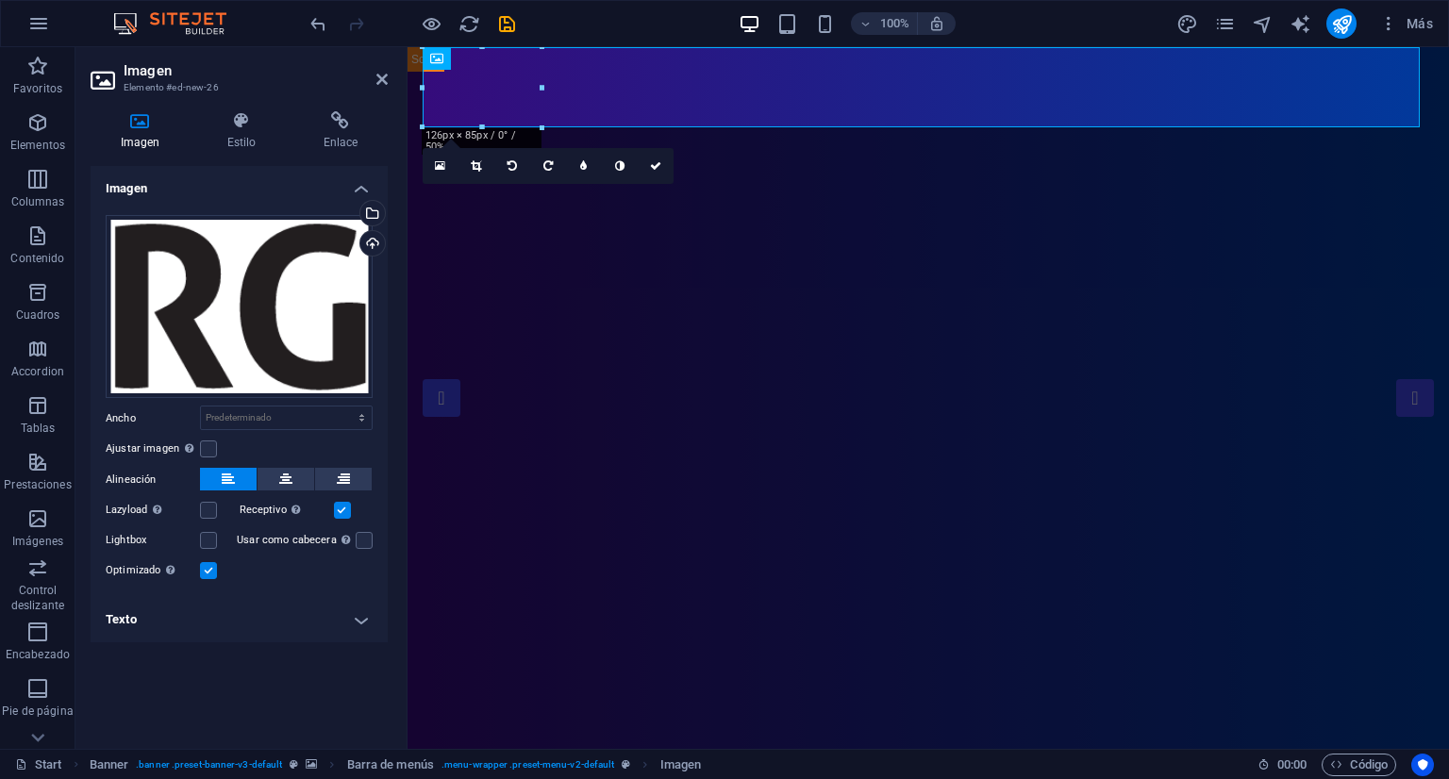
click at [0, 0] on input "Lightbox" at bounding box center [0, 0] width 0 height 0
click at [208, 541] on label at bounding box center [208, 540] width 17 height 17
click at [0, 0] on input "Lightbox" at bounding box center [0, 0] width 0 height 0
click at [209, 539] on label at bounding box center [208, 540] width 17 height 17
click at [0, 0] on input "Lightbox" at bounding box center [0, 0] width 0 height 0
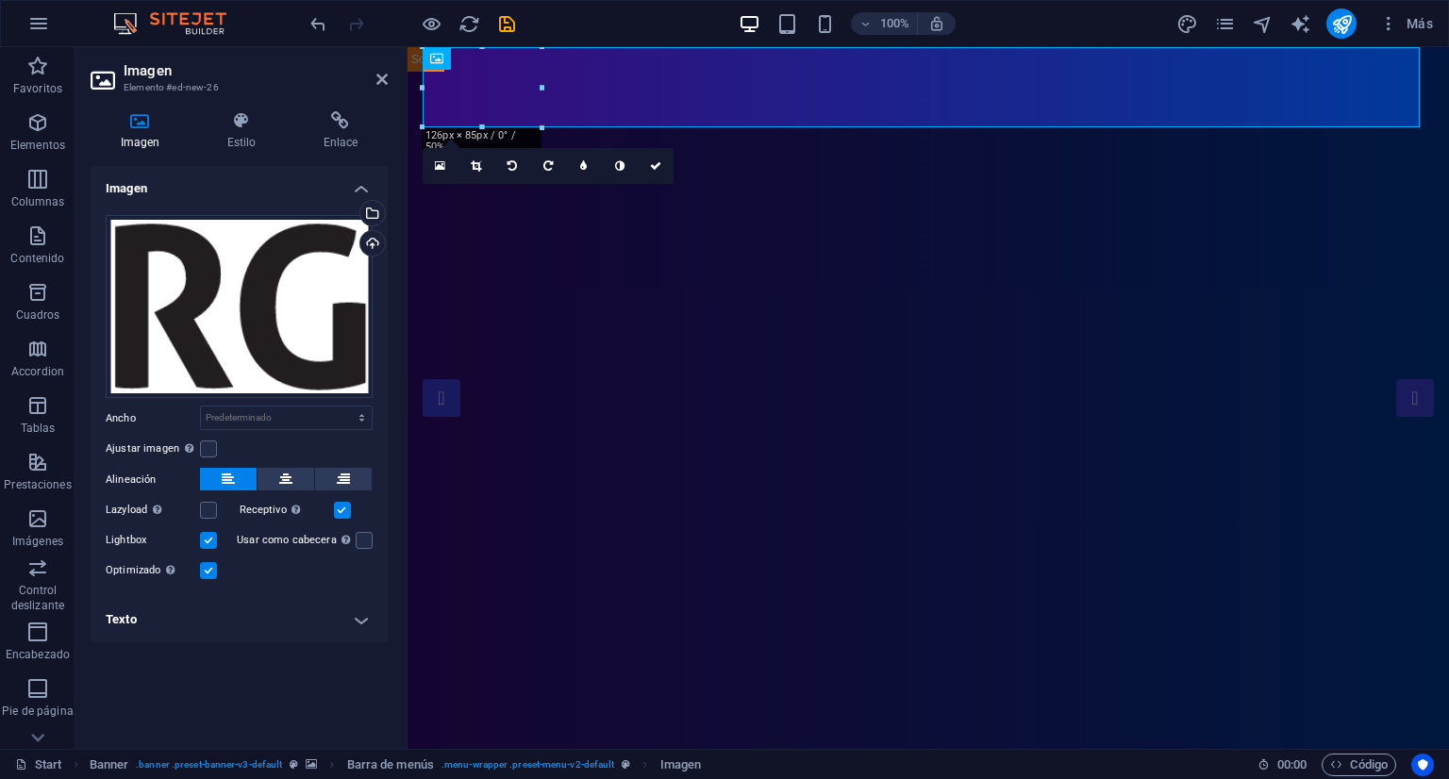
click at [230, 614] on h4 "Texto" at bounding box center [239, 619] width 297 height 45
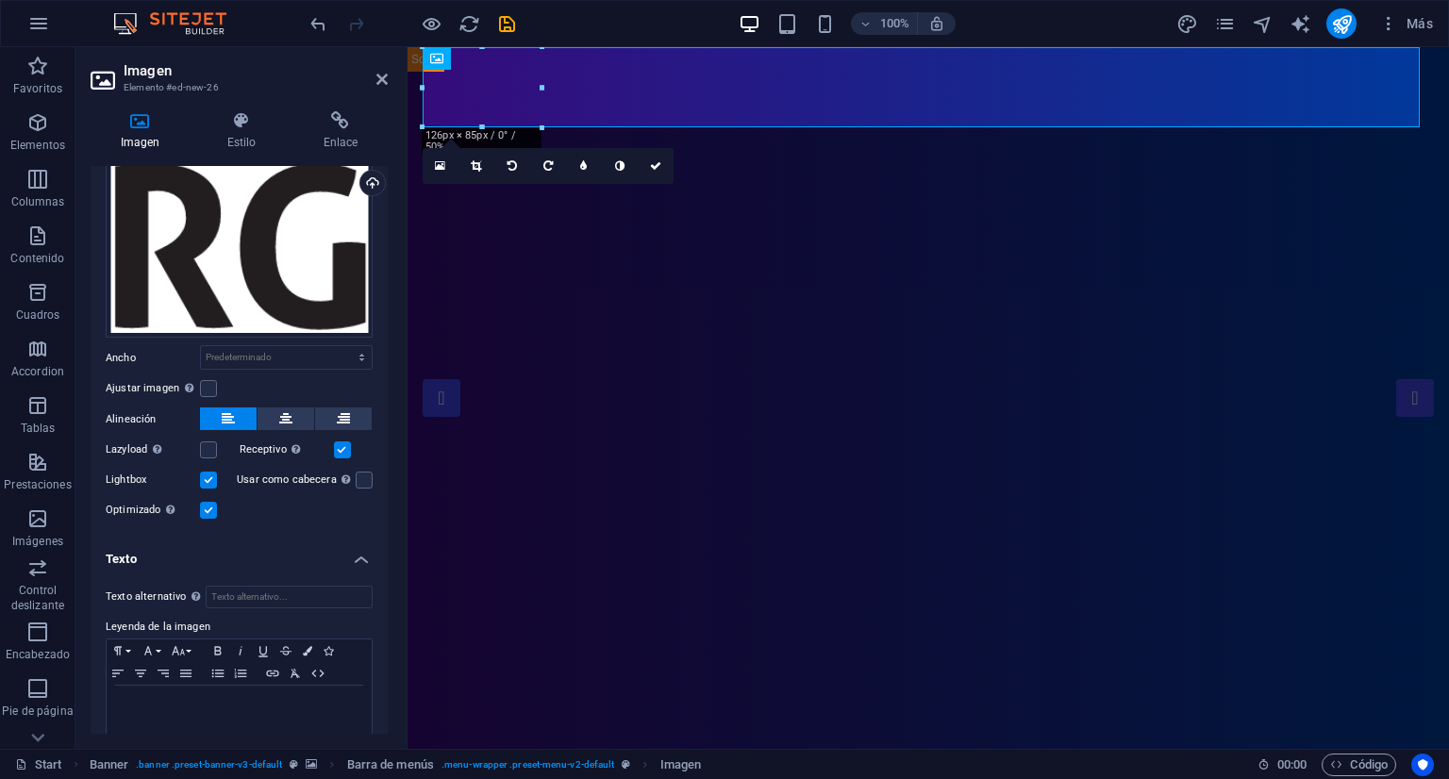
scroll to position [83, 0]
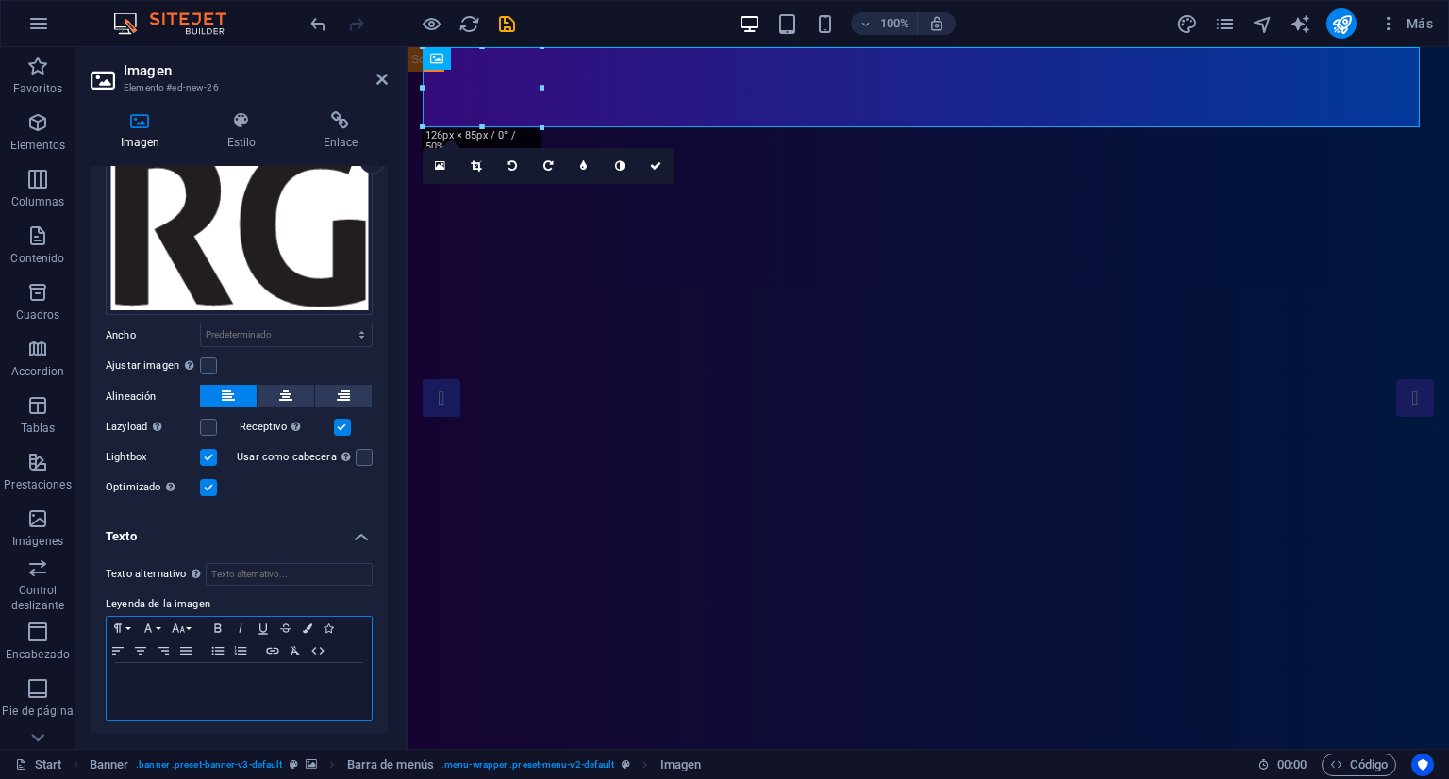
click at [200, 678] on p at bounding box center [239, 681] width 246 height 17
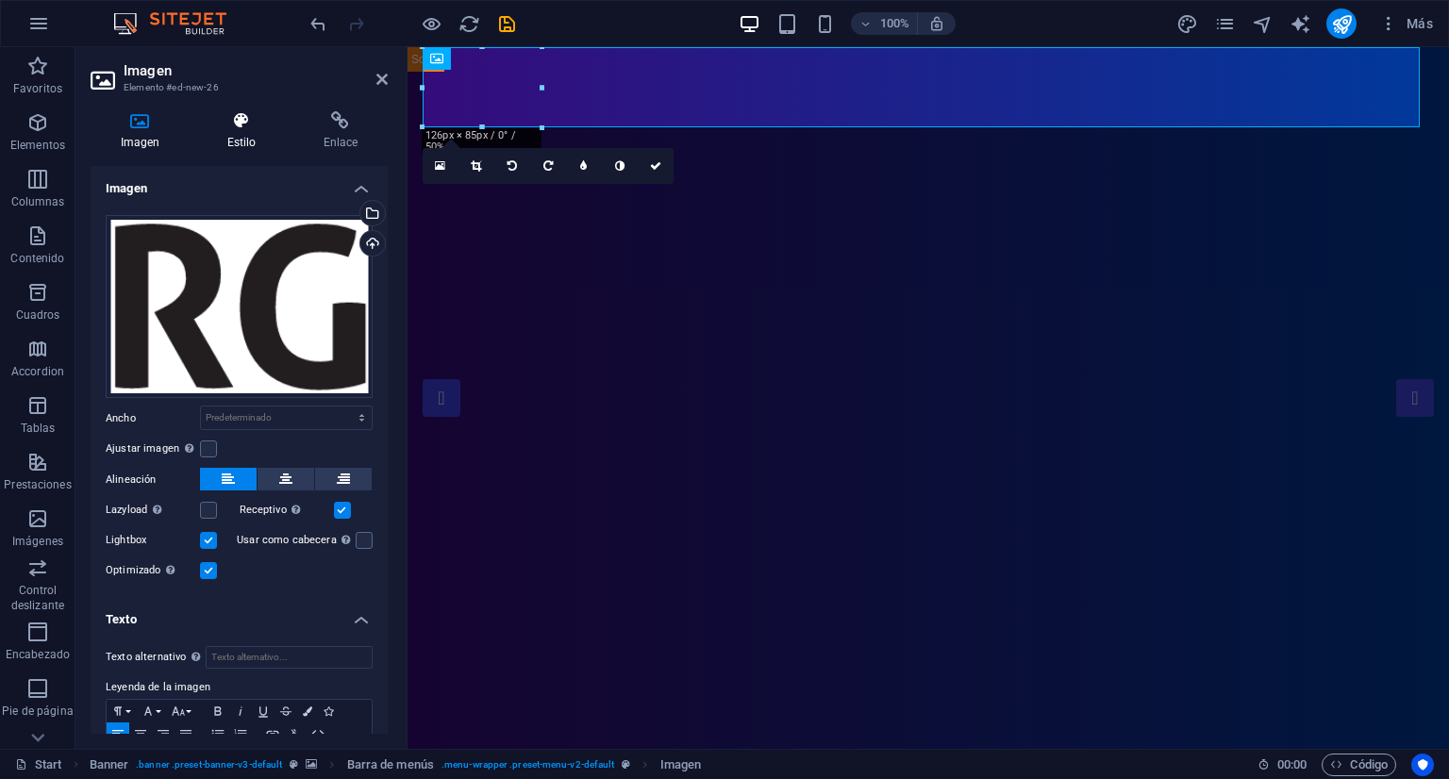
click at [242, 125] on icon at bounding box center [241, 120] width 89 height 19
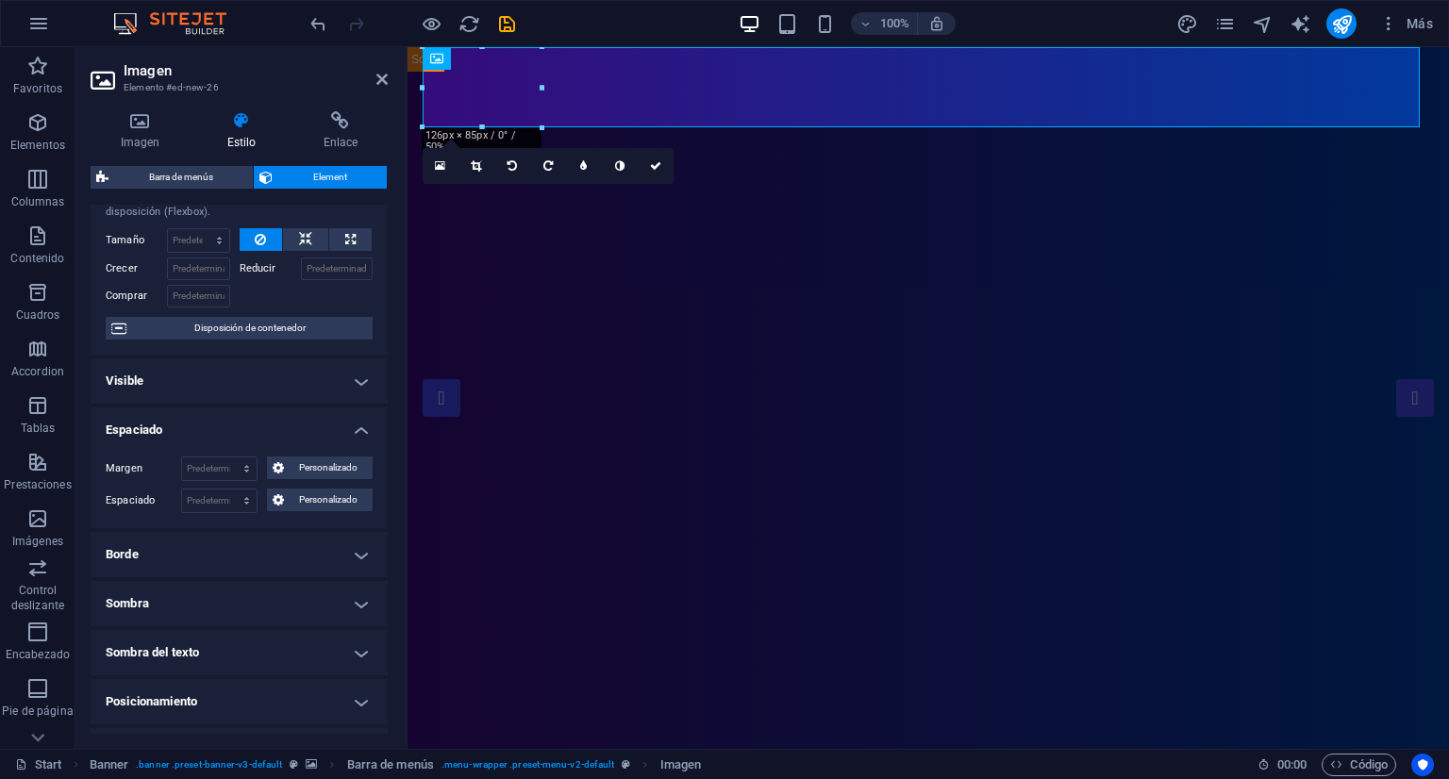
scroll to position [94, 0]
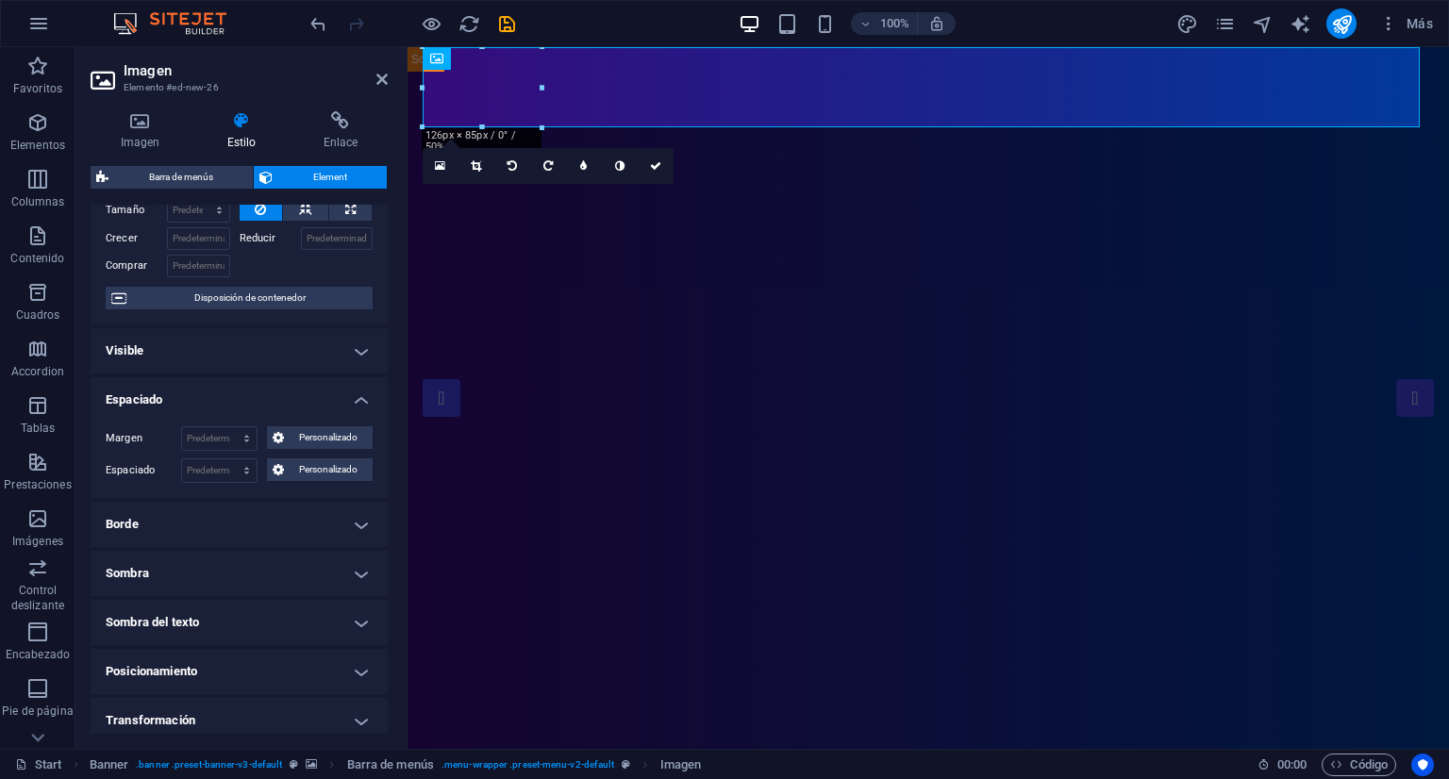
click at [321, 526] on h4 "Borde" at bounding box center [239, 524] width 297 height 45
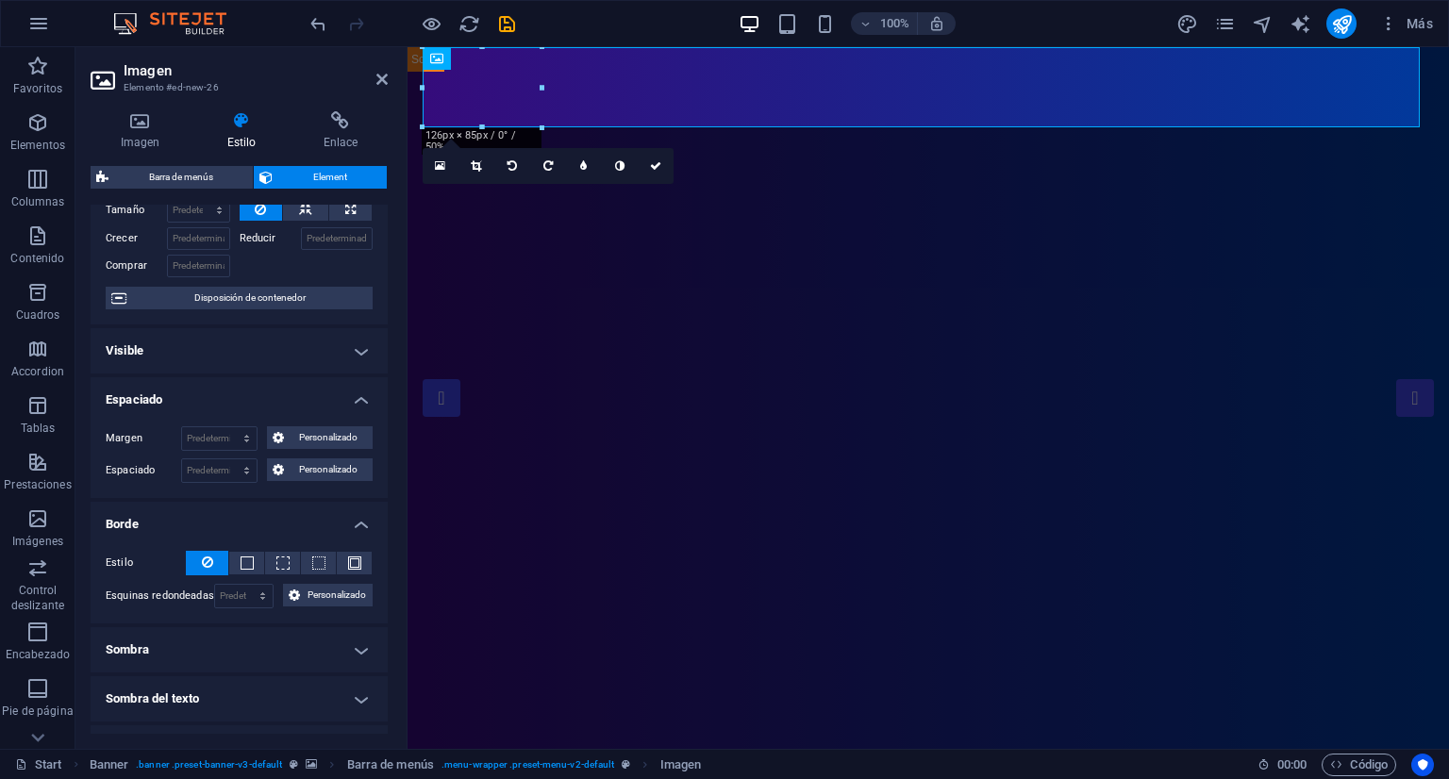
click at [321, 526] on h4 "Borde" at bounding box center [239, 519] width 297 height 34
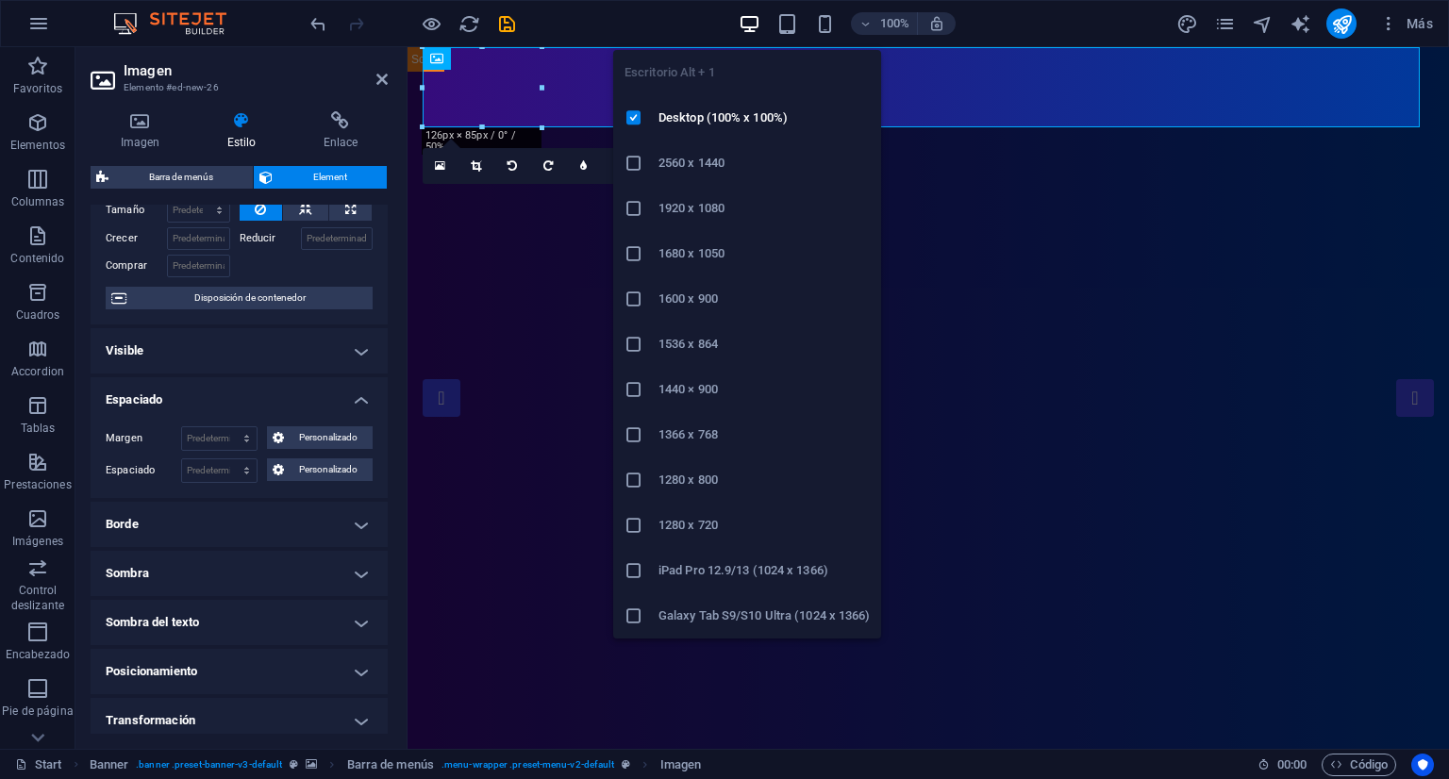
click at [615, 29] on div "100% Más" at bounding box center [874, 23] width 1134 height 30
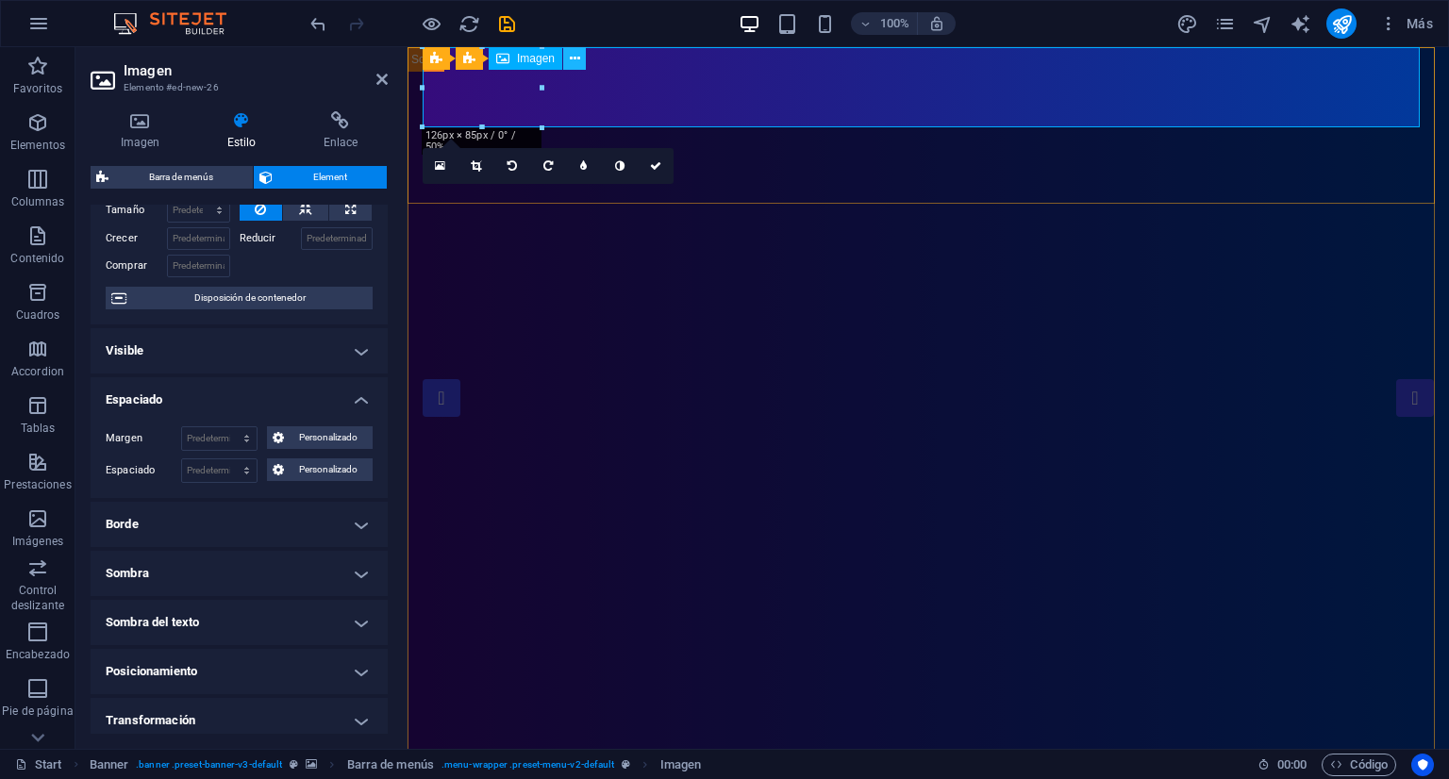
click at [578, 54] on icon at bounding box center [575, 59] width 10 height 20
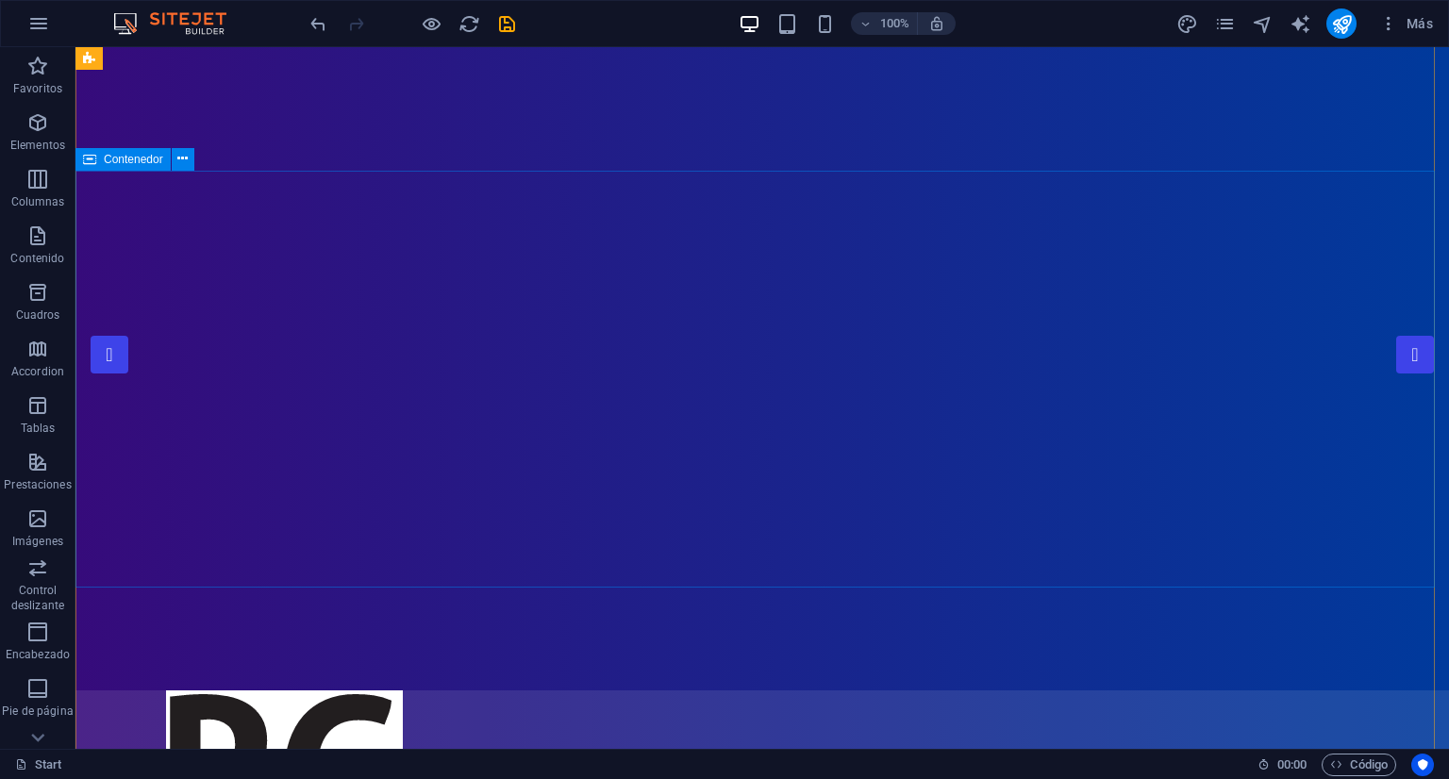
scroll to position [0, 0]
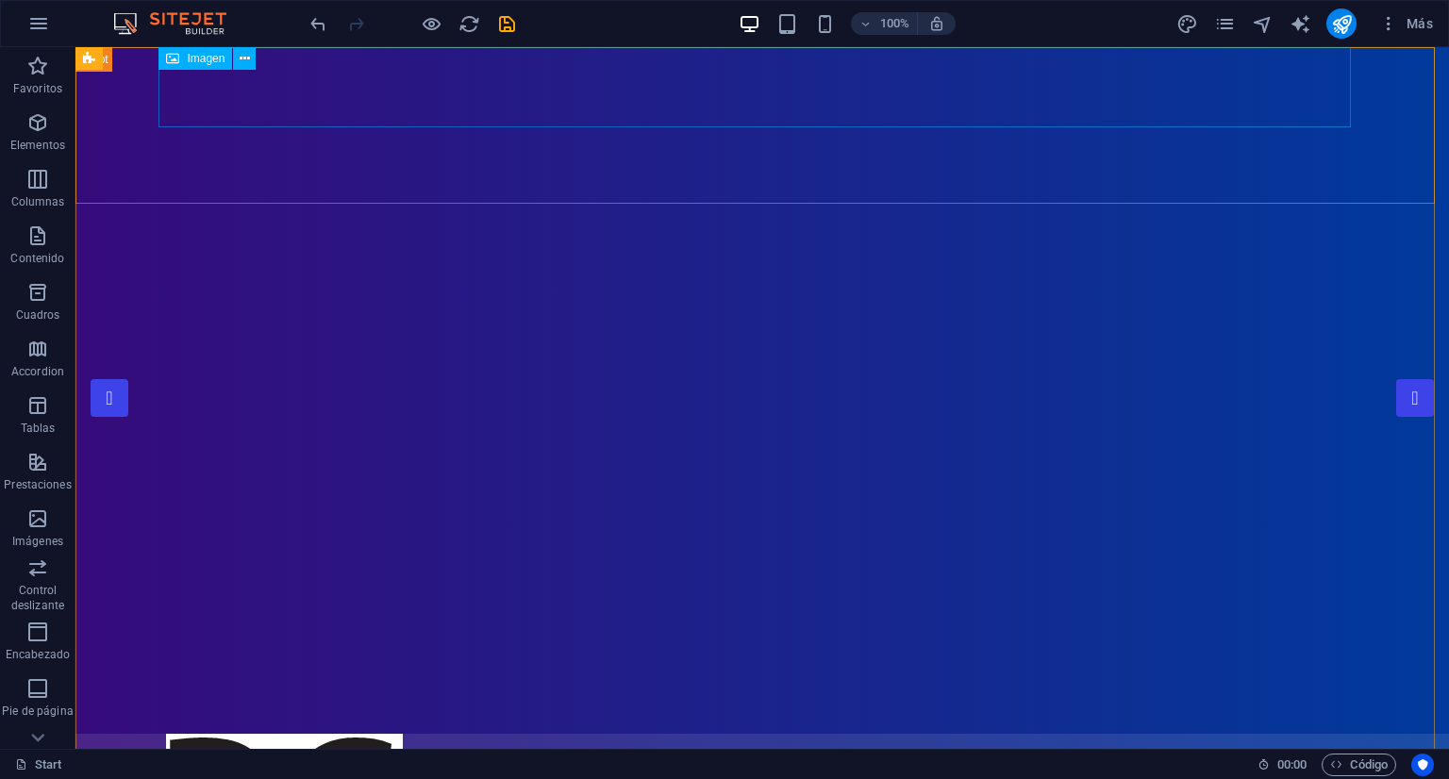
click at [194, 60] on span "Imagen" at bounding box center [206, 58] width 38 height 11
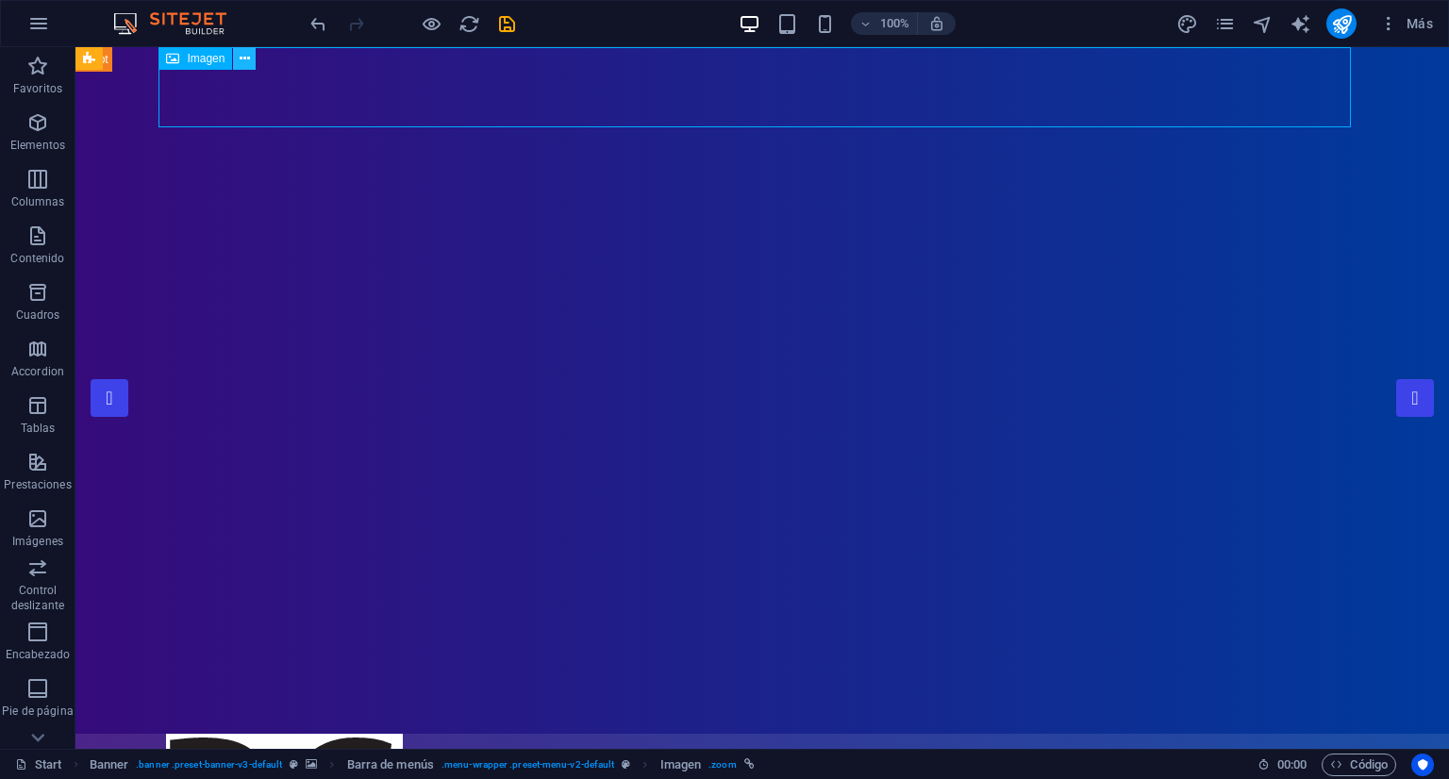
click at [249, 61] on icon at bounding box center [245, 59] width 10 height 20
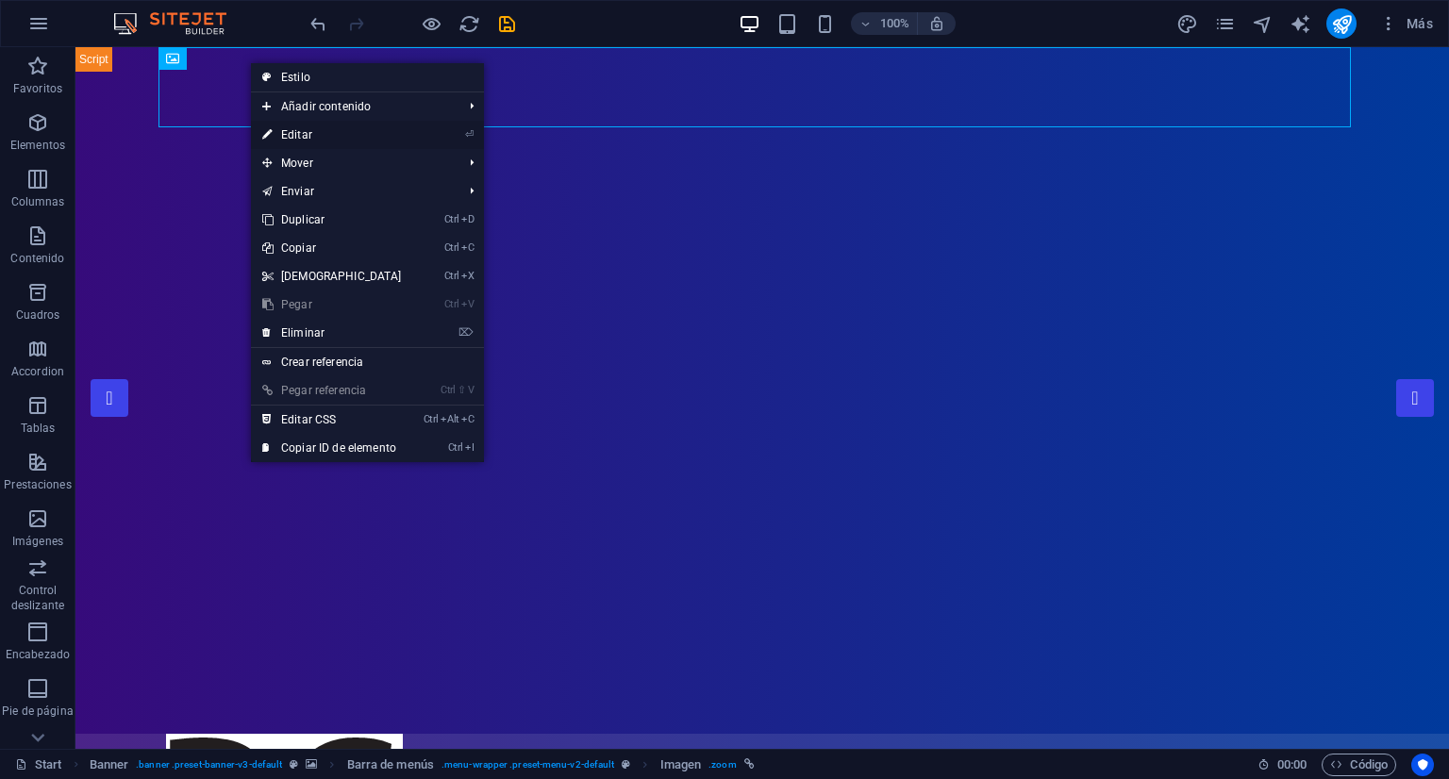
click at [353, 133] on link "⏎ Editar" at bounding box center [332, 135] width 162 height 28
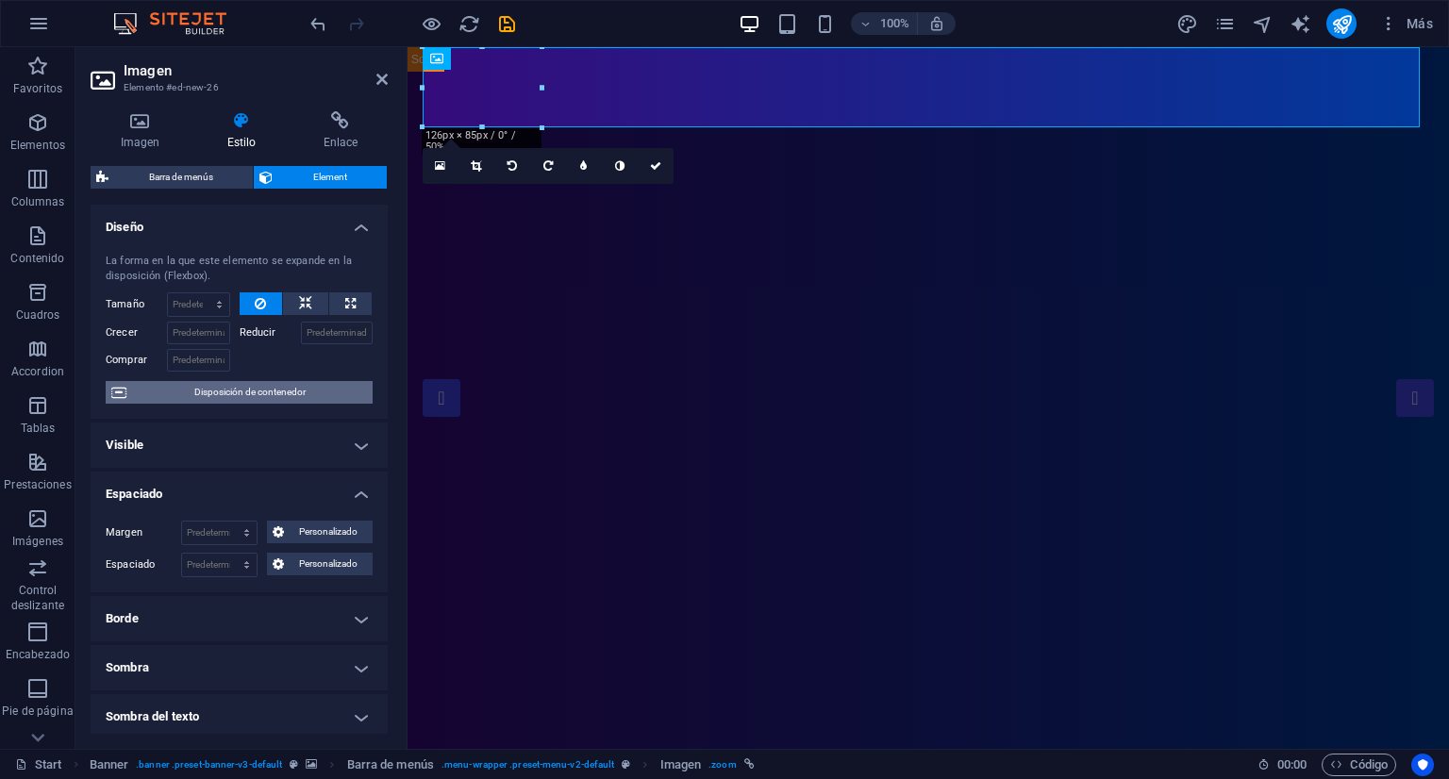
click at [261, 394] on span "Disposición de contenedor" at bounding box center [249, 392] width 235 height 23
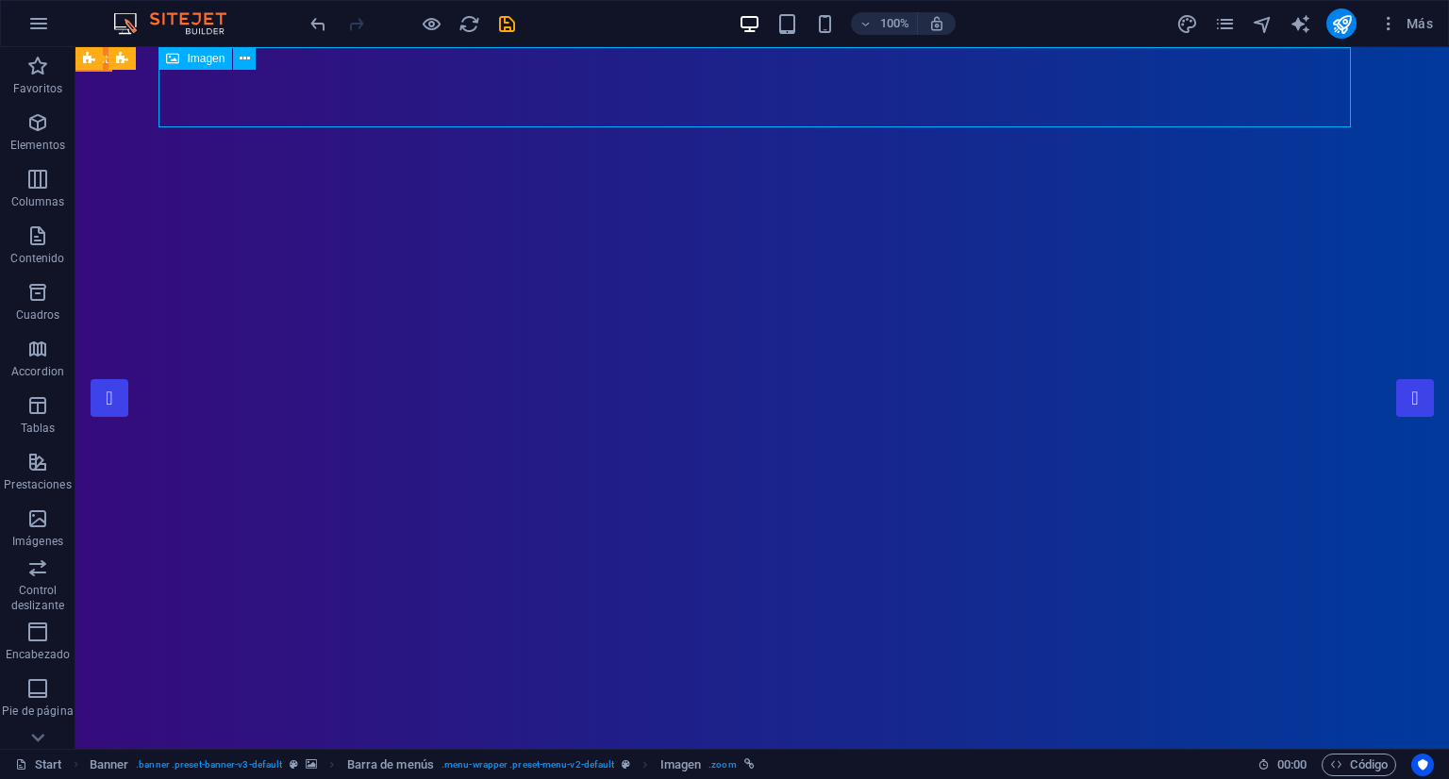
drag, startPoint x: 155, startPoint y: 92, endPoint x: 484, endPoint y: 121, distance: 330.6
click at [195, 59] on span "Imagen" at bounding box center [206, 58] width 38 height 11
click at [246, 63] on icon at bounding box center [245, 59] width 10 height 20
click at [242, 59] on icon at bounding box center [245, 59] width 10 height 20
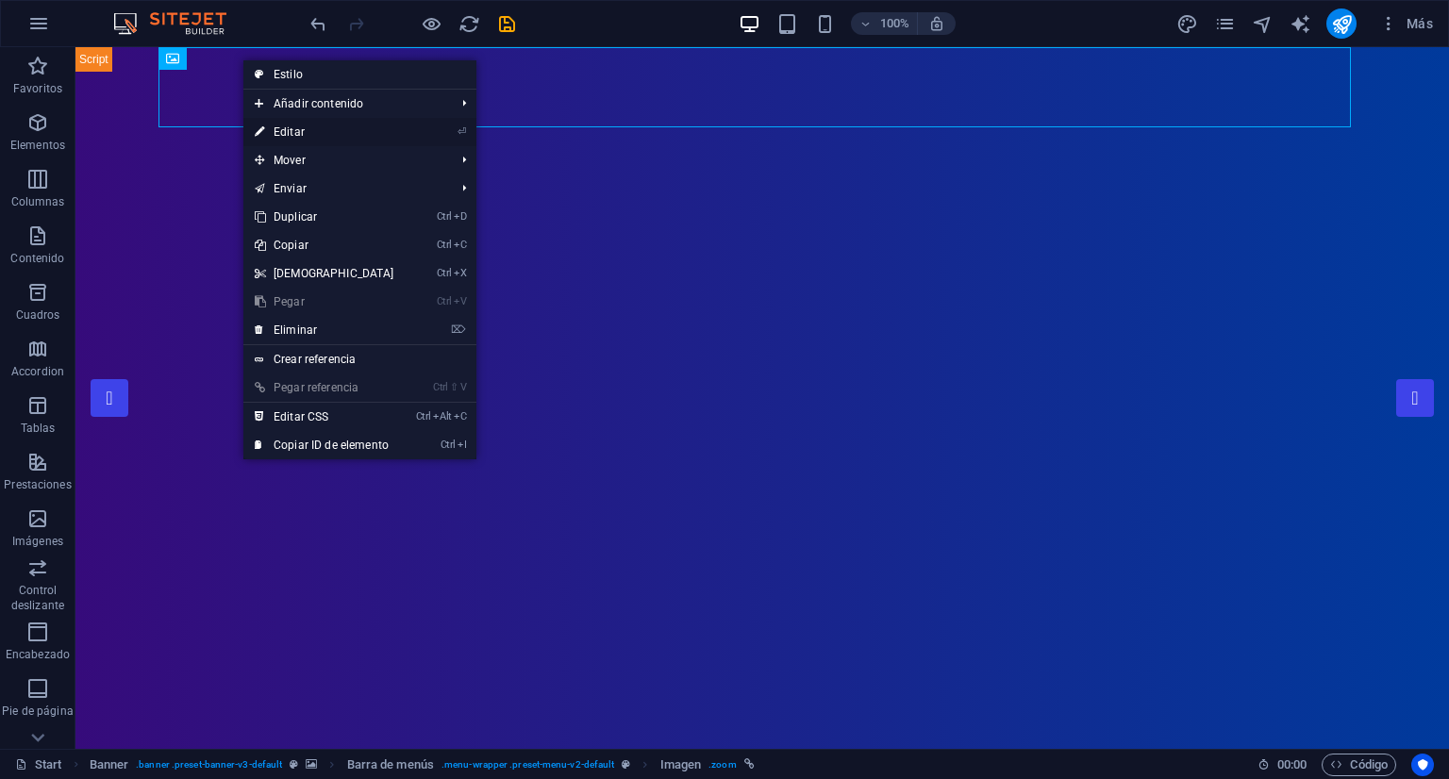
click at [347, 130] on link "⏎ Editar" at bounding box center [324, 132] width 162 height 28
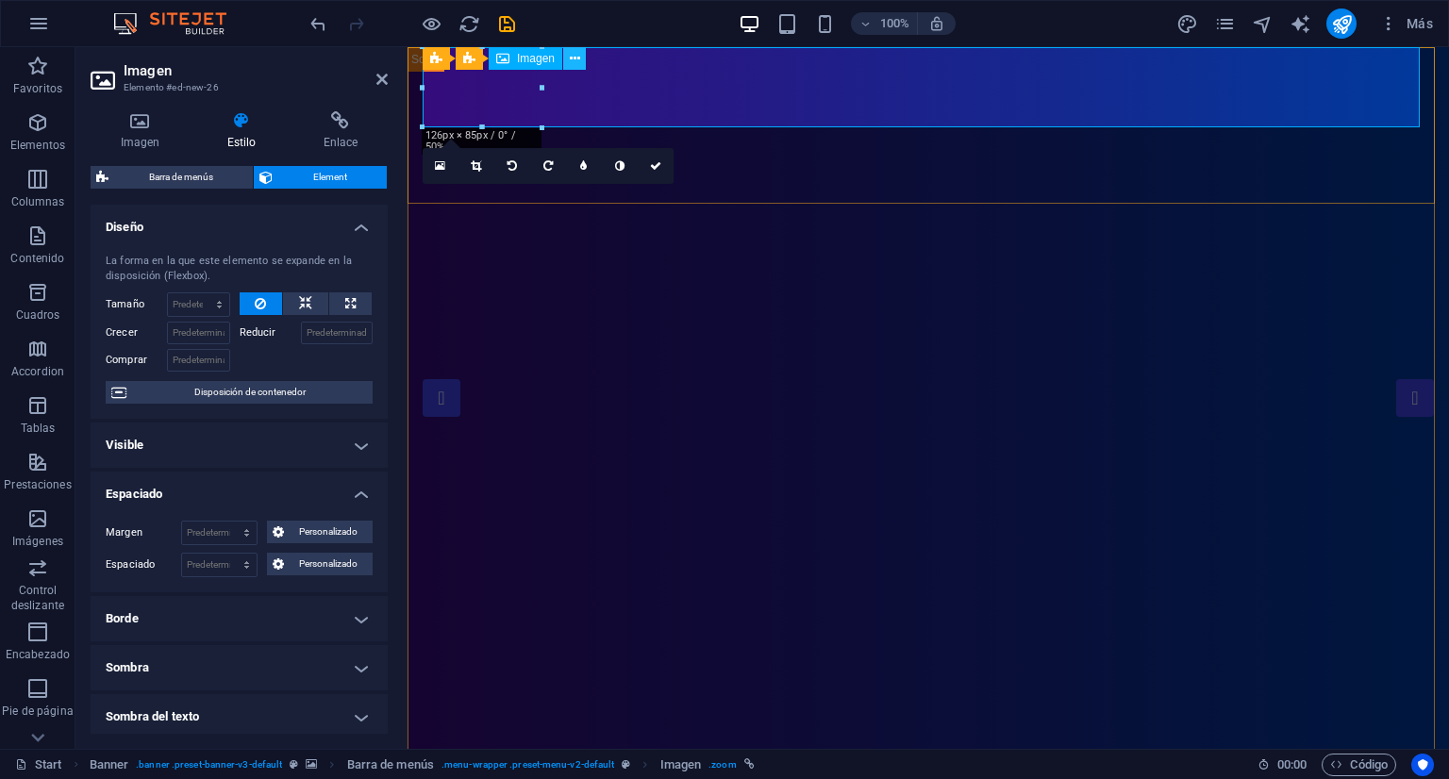
click at [574, 59] on icon at bounding box center [575, 59] width 10 height 20
click at [142, 129] on icon at bounding box center [140, 120] width 99 height 19
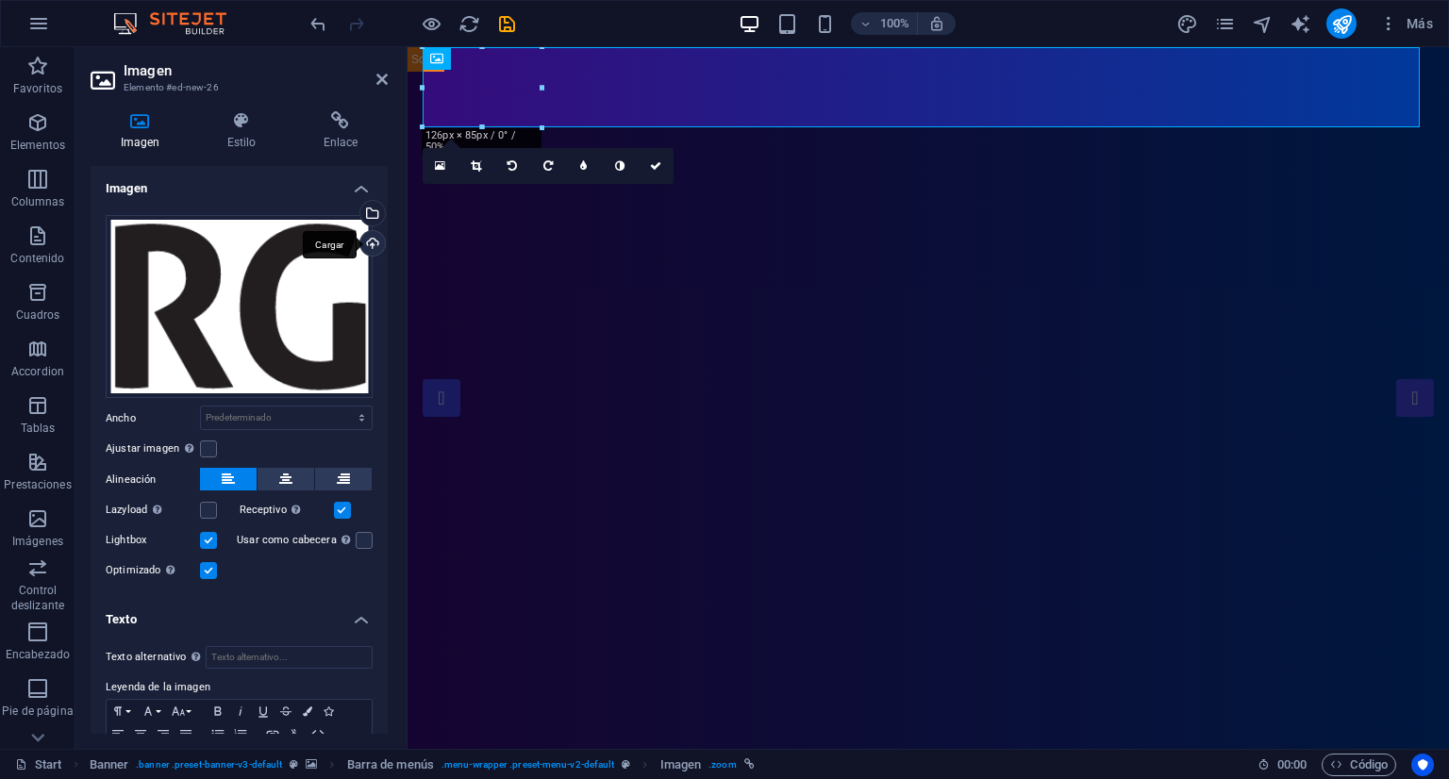
click at [360, 242] on div "Cargar" at bounding box center [371, 245] width 28 height 28
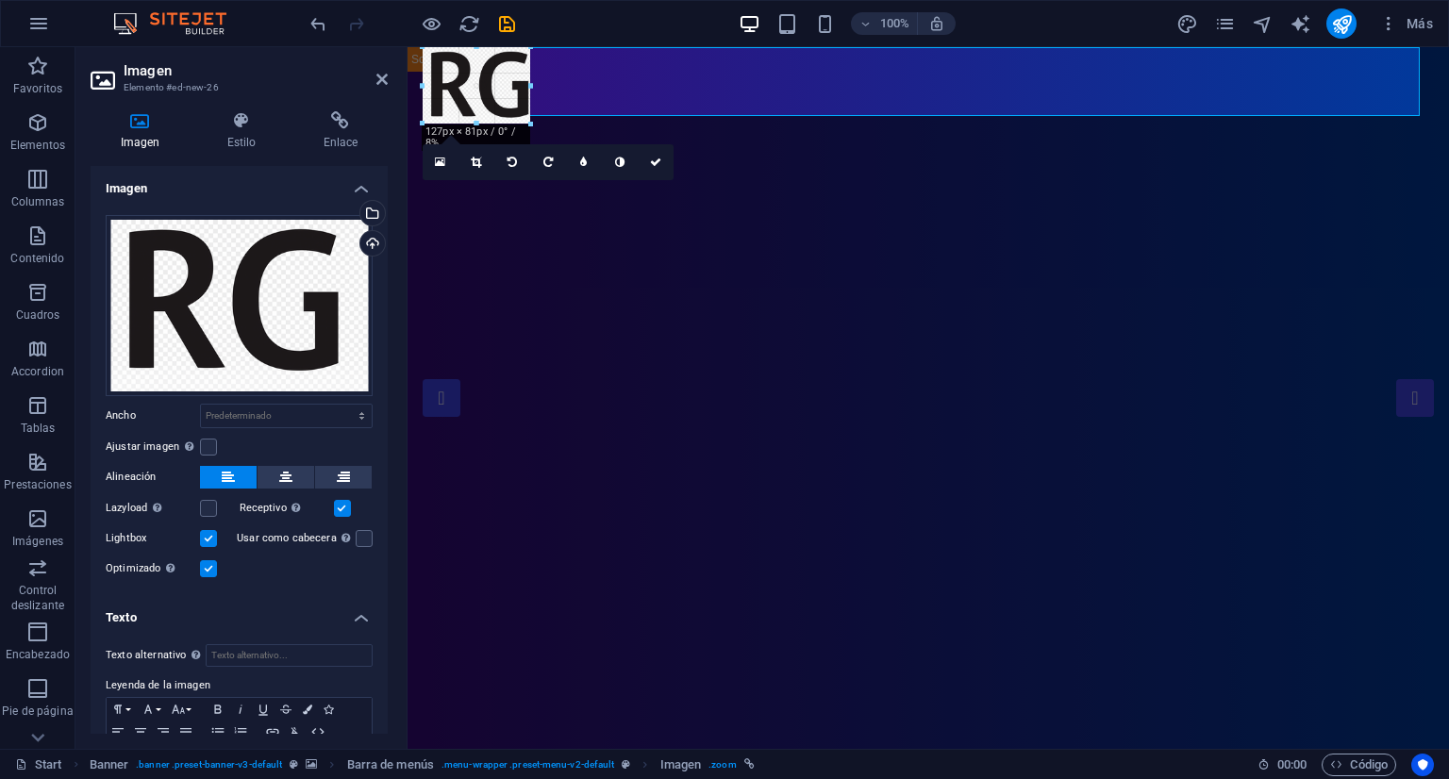
drag, startPoint x: 904, startPoint y: 370, endPoint x: 520, endPoint y: 116, distance: 460.4
type input "114"
select select "px"
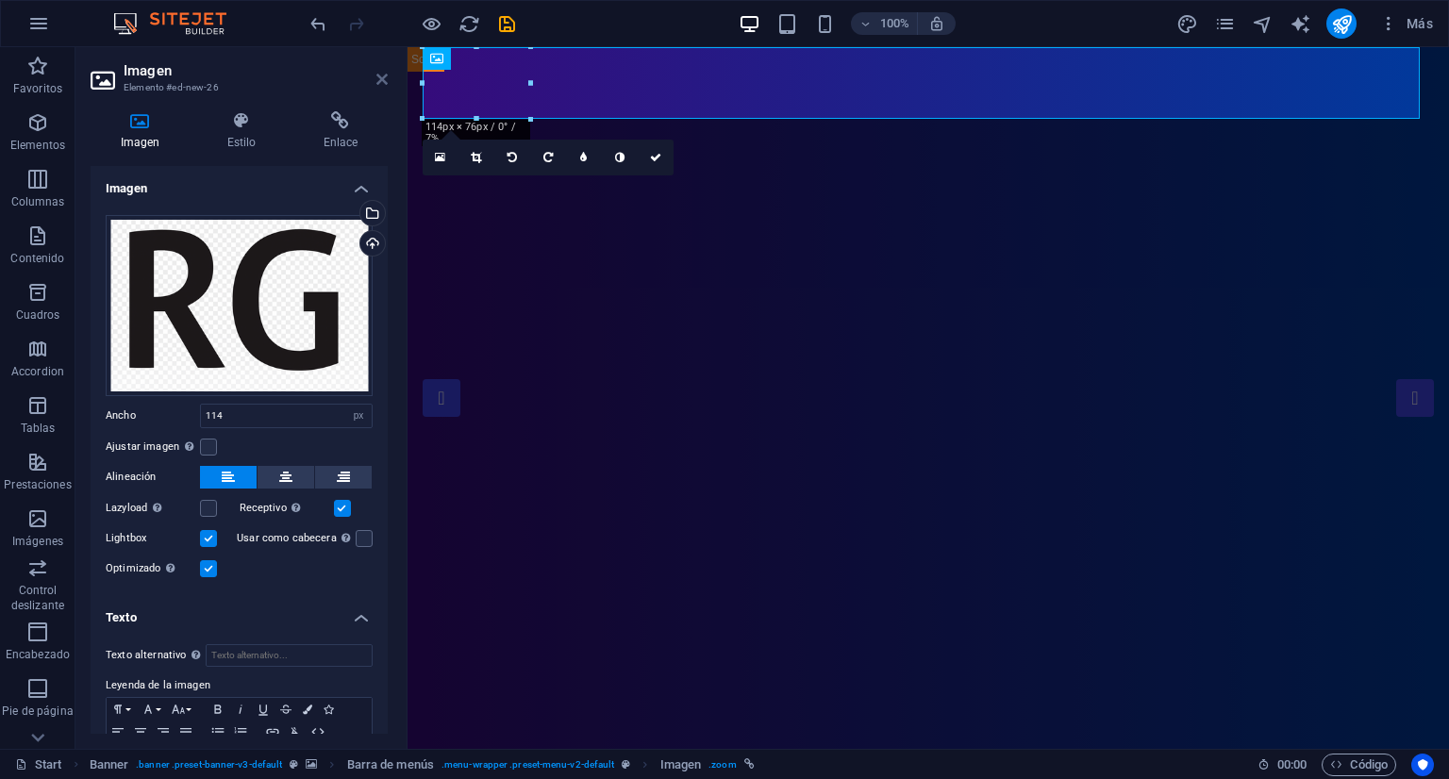
click at [385, 74] on icon at bounding box center [382, 79] width 11 height 15
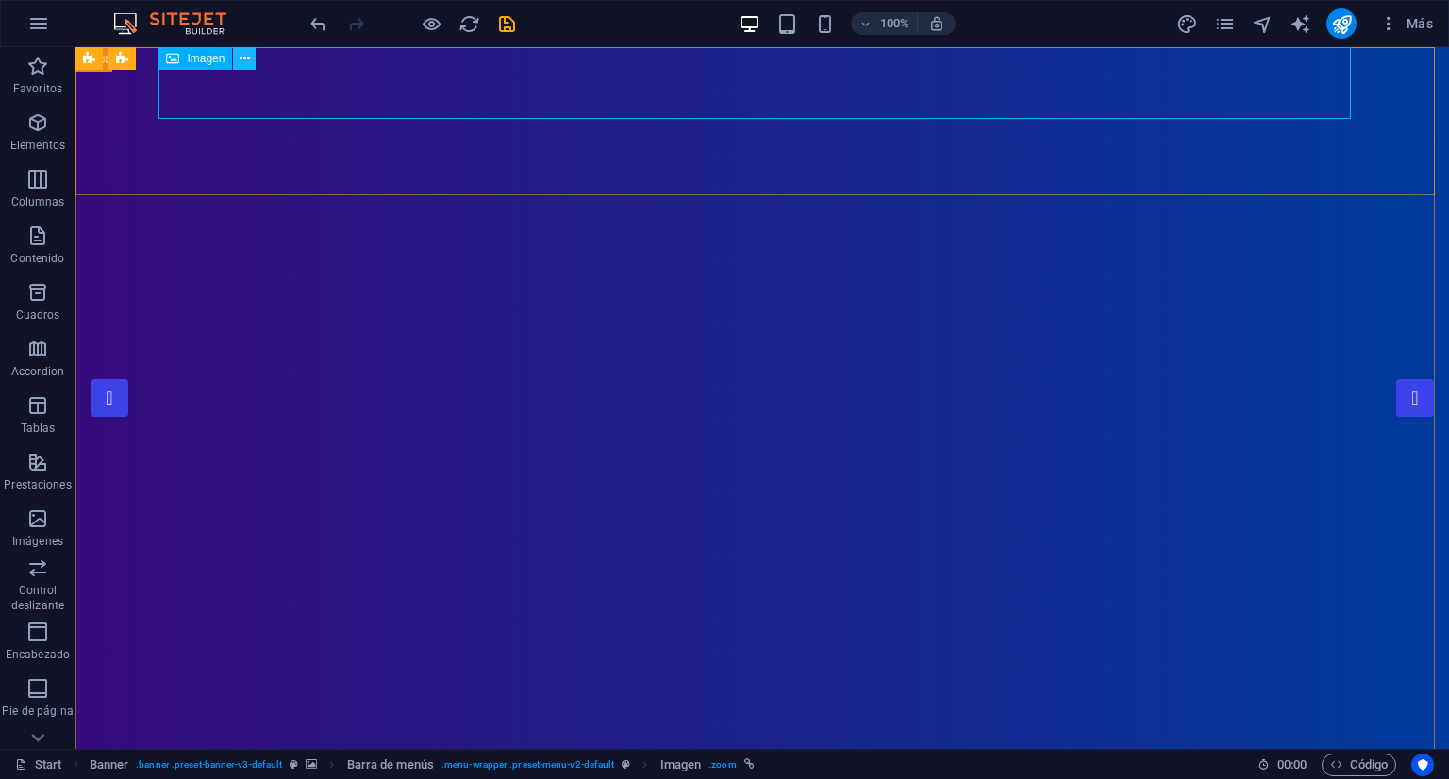
click at [252, 56] on button at bounding box center [244, 58] width 23 height 23
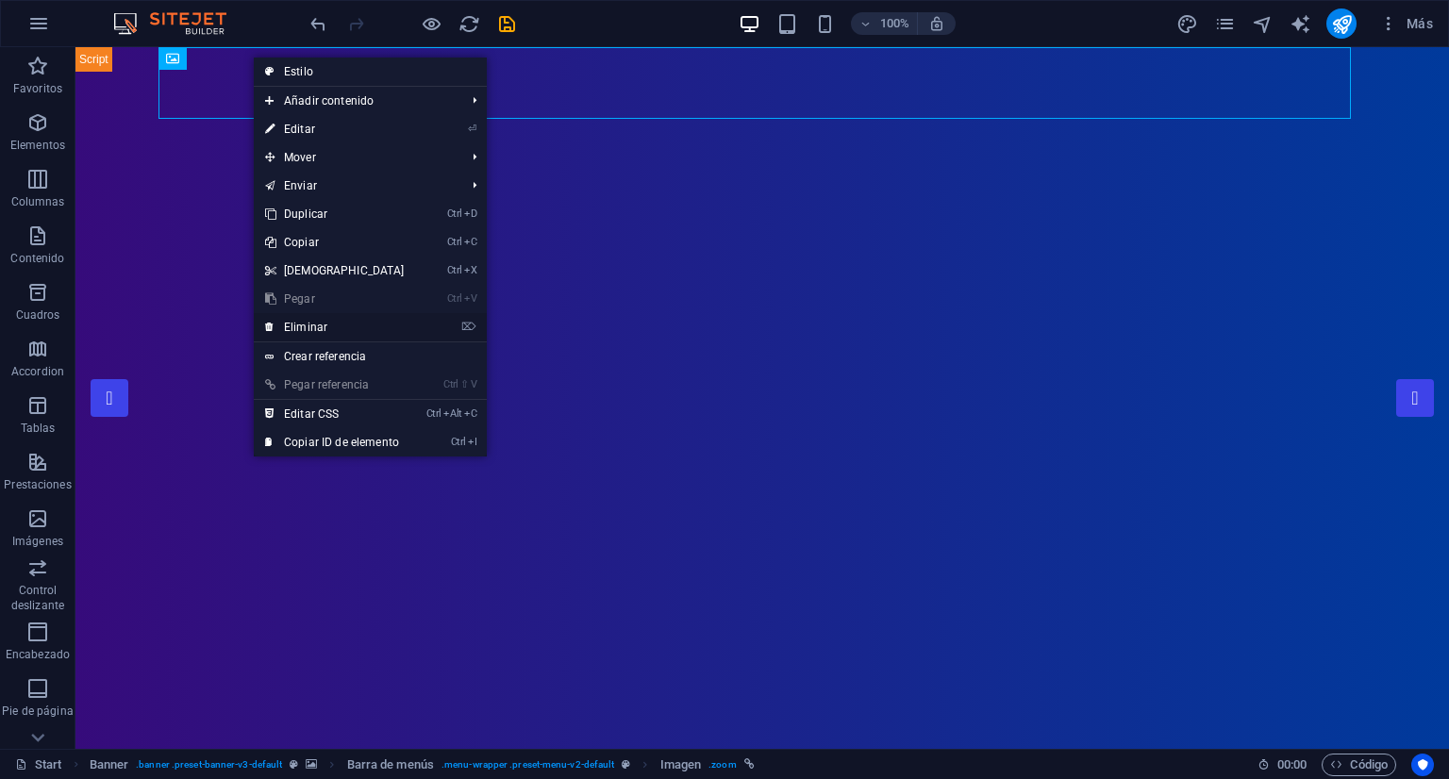
click at [320, 322] on link "⌦ Eliminar" at bounding box center [335, 327] width 162 height 28
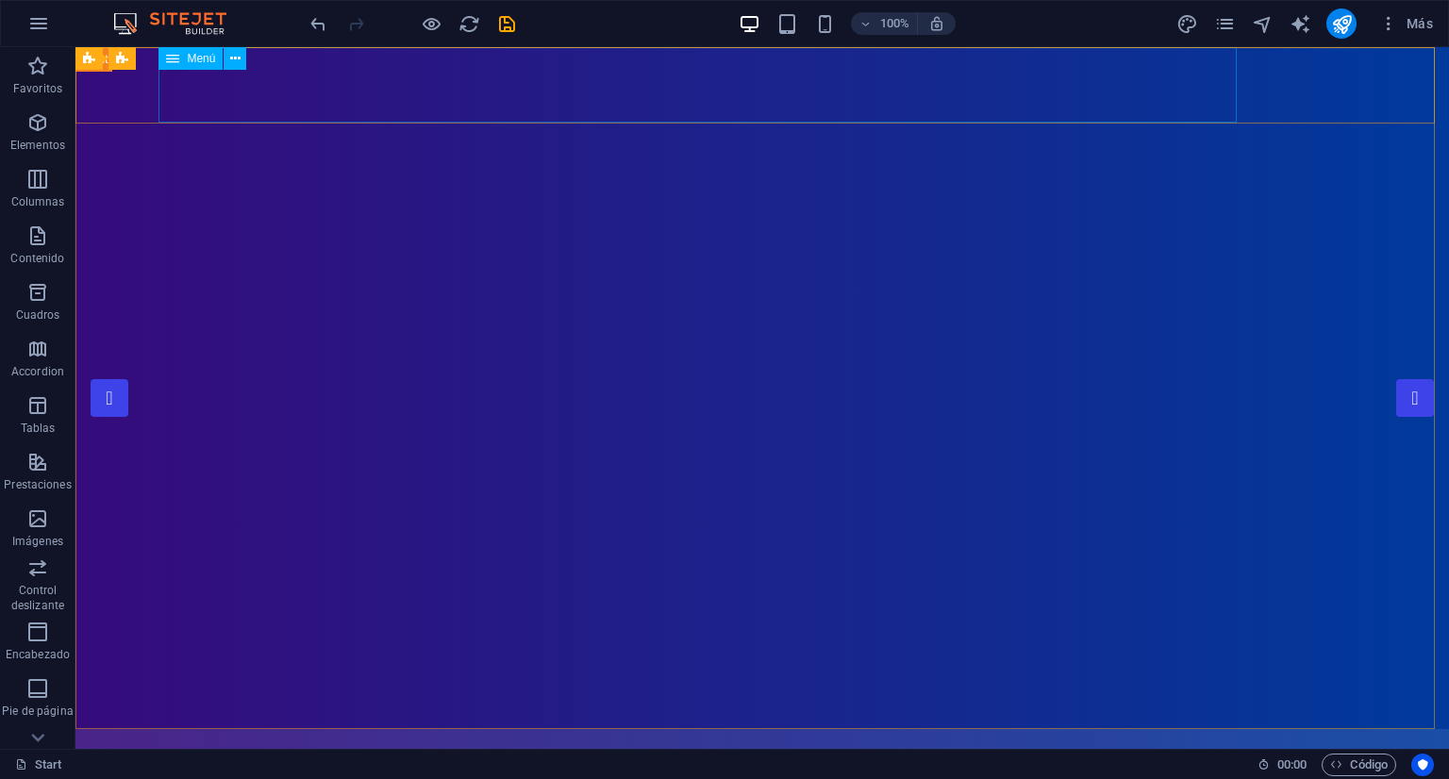
click at [191, 61] on span "Menú" at bounding box center [201, 58] width 28 height 11
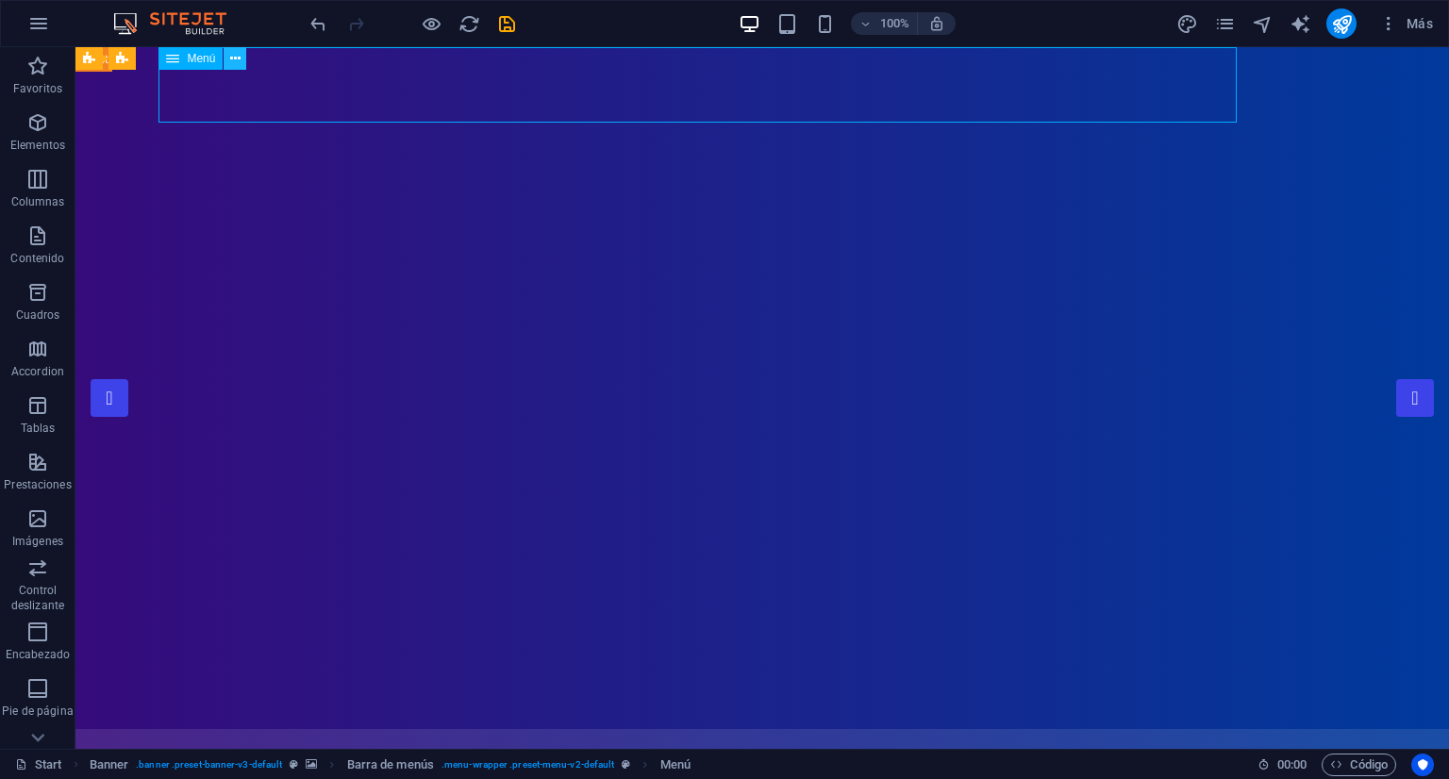
click at [237, 65] on icon at bounding box center [235, 59] width 10 height 20
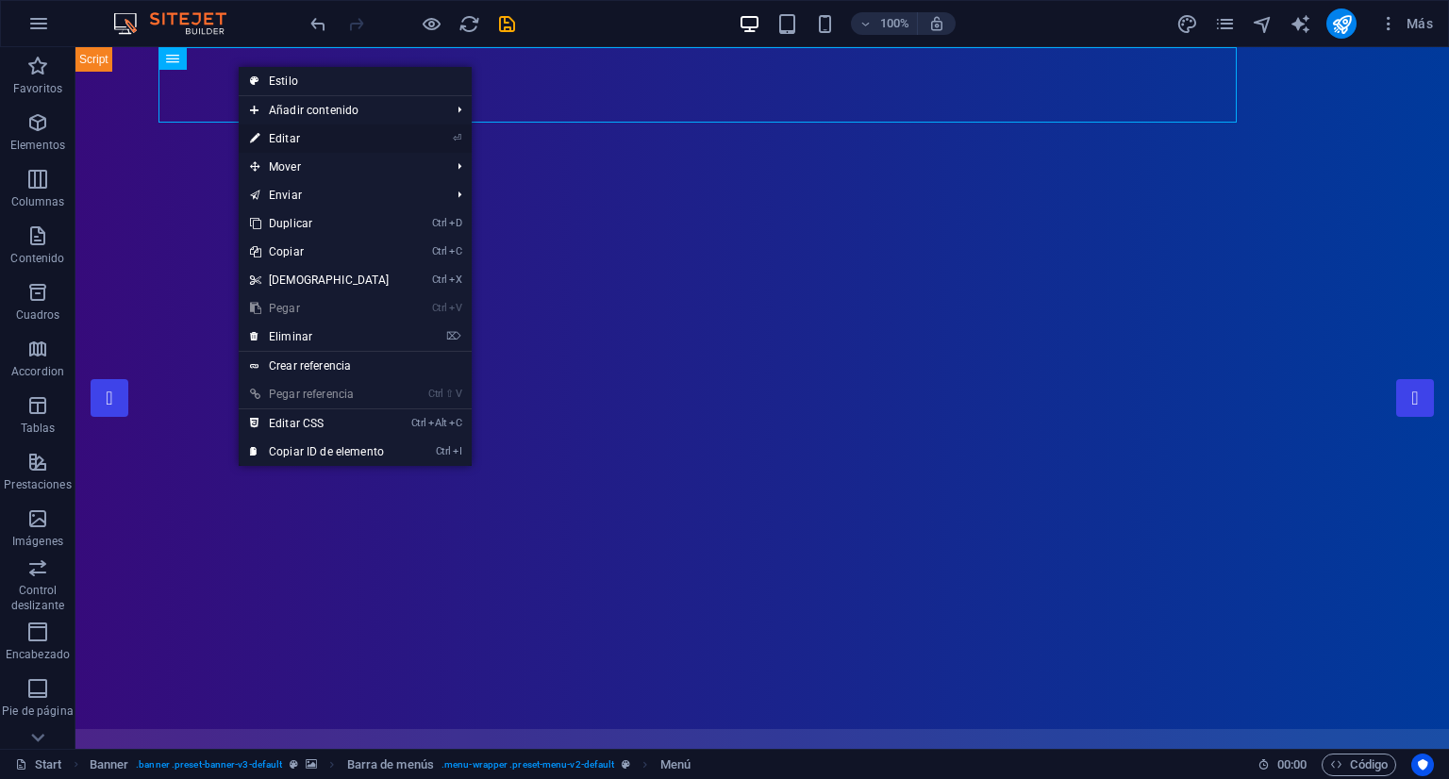
click at [321, 137] on link "⏎ Editar" at bounding box center [320, 139] width 162 height 28
select select
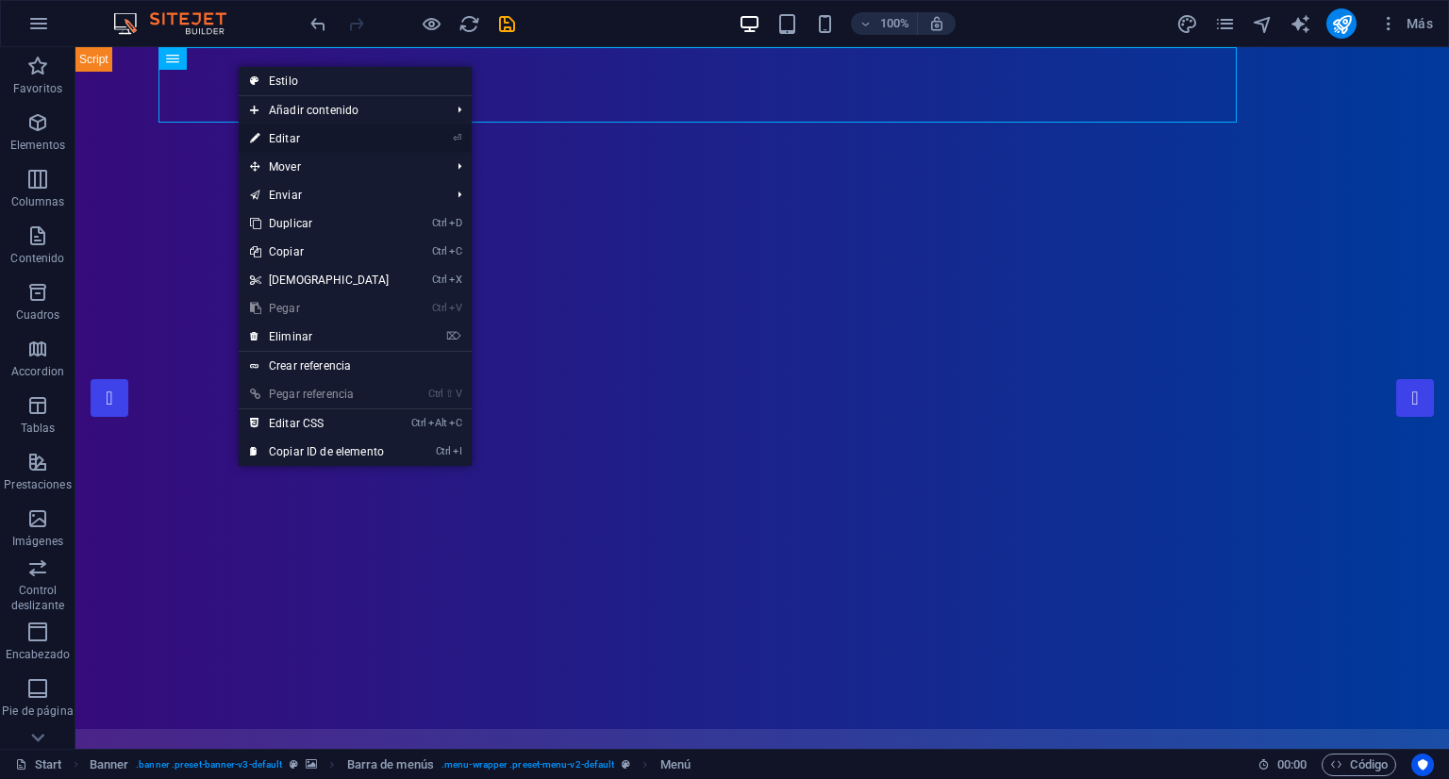
select select "1"
select select
select select "2"
select select
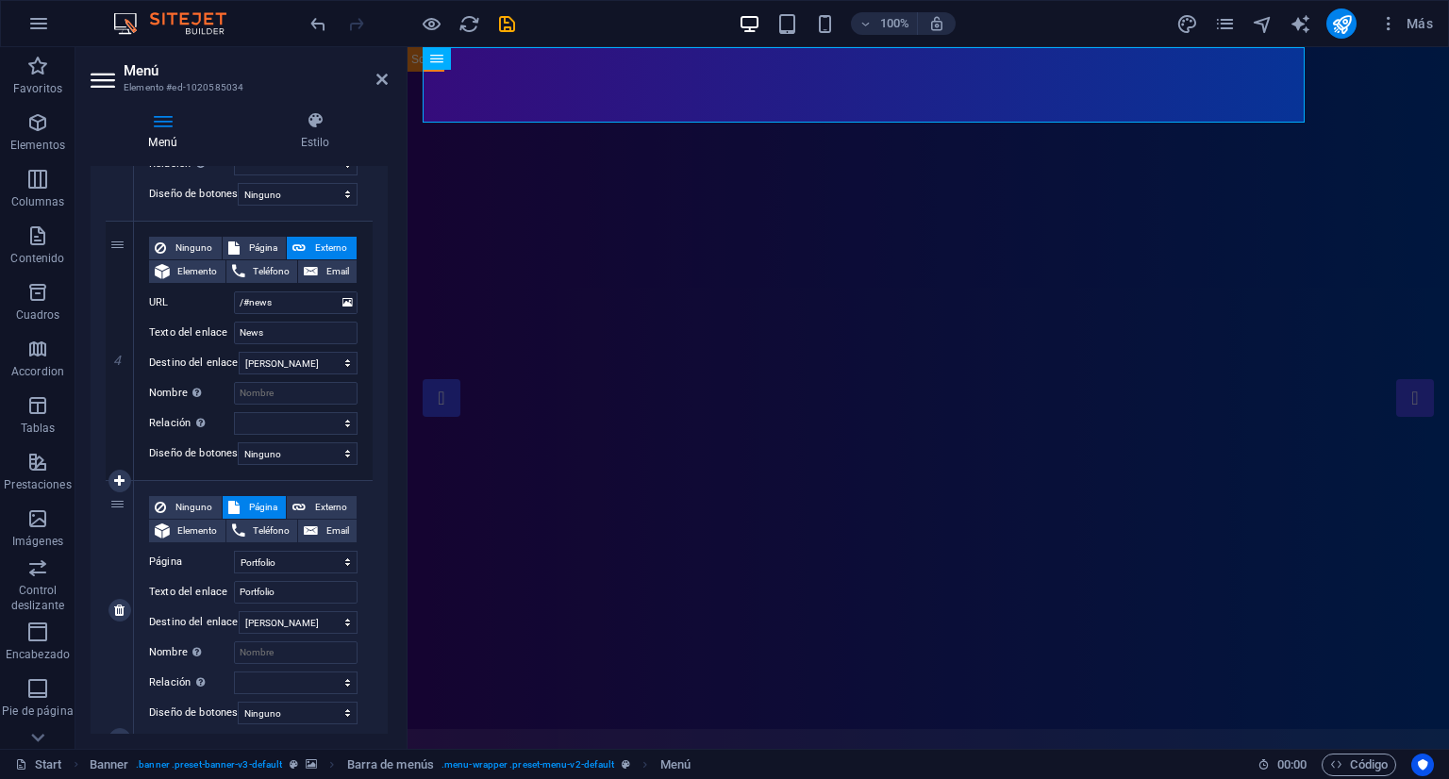
scroll to position [1132, 0]
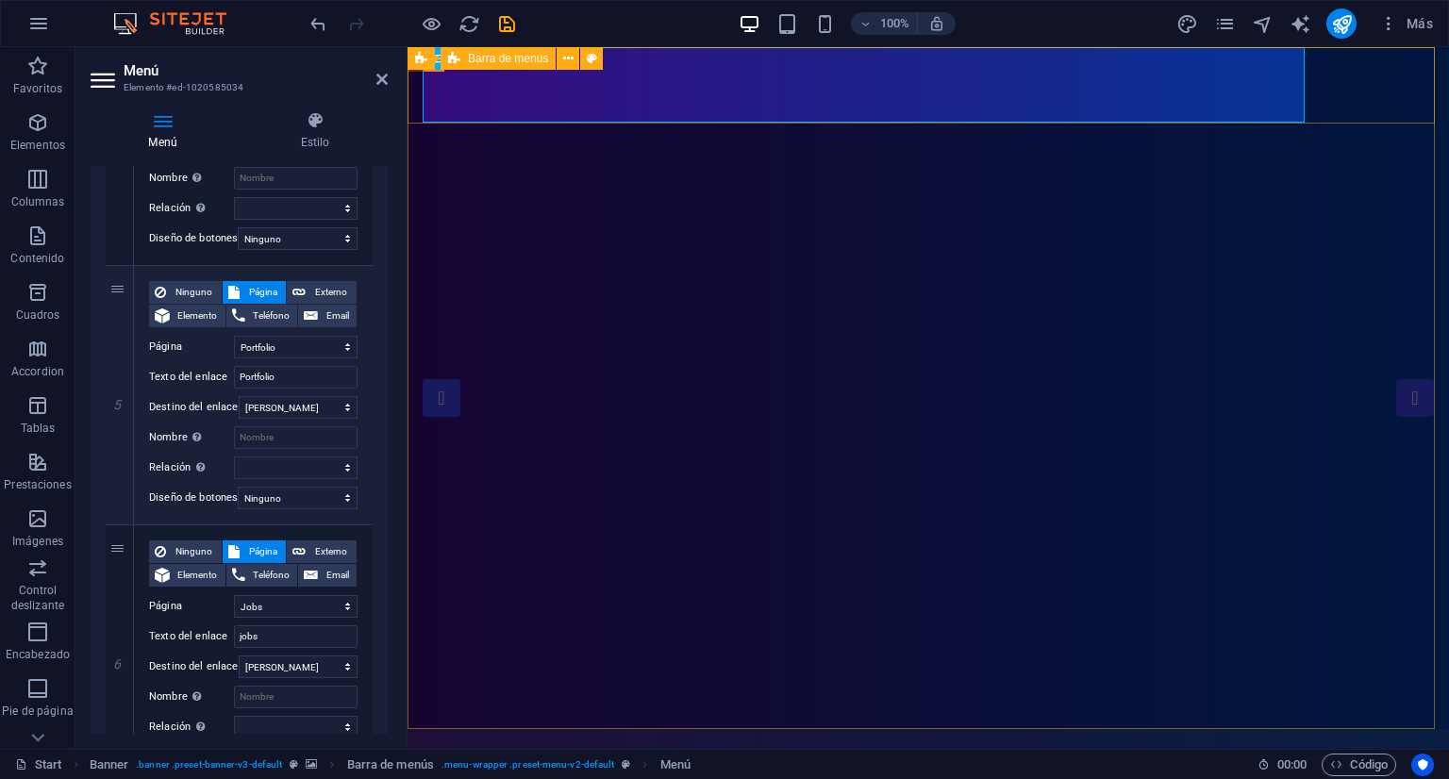
click at [1348, 729] on div "Home About Showreel News Portfolio jobs Contact Us Menu" at bounding box center [929, 787] width 1042 height 116
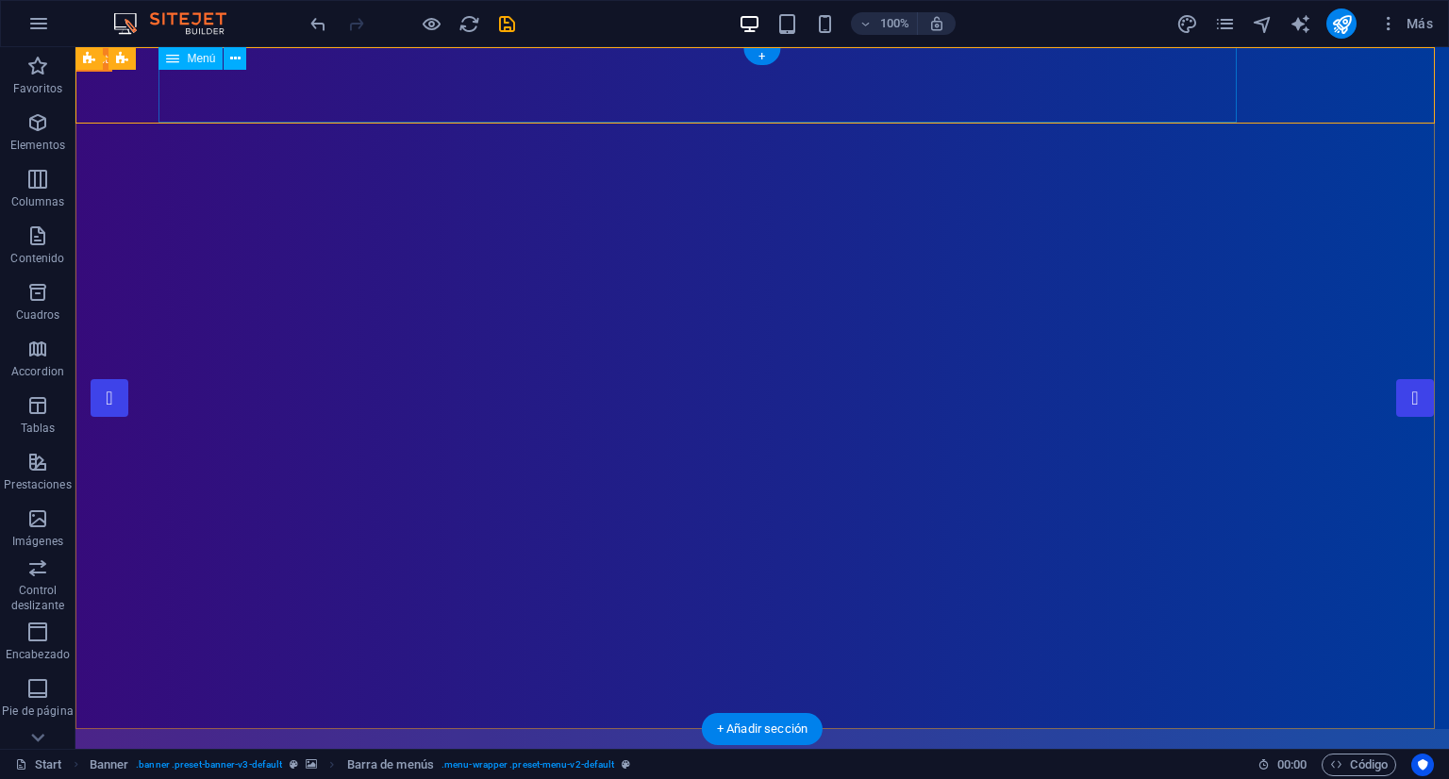
click at [1232, 729] on nav "Home About Showreel News Portfolio jobs" at bounding box center [762, 766] width 1193 height 75
click at [1271, 729] on div "Home About Showreel News Portfolio jobs Contact Us Menu" at bounding box center [762, 787] width 1374 height 116
click at [1403, 729] on div "Home About Showreel News Portfolio jobs Contact Us Menu" at bounding box center [762, 787] width 1374 height 116
click at [170, 729] on nav "Home About Showreel News Portfolio jobs" at bounding box center [762, 766] width 1193 height 75
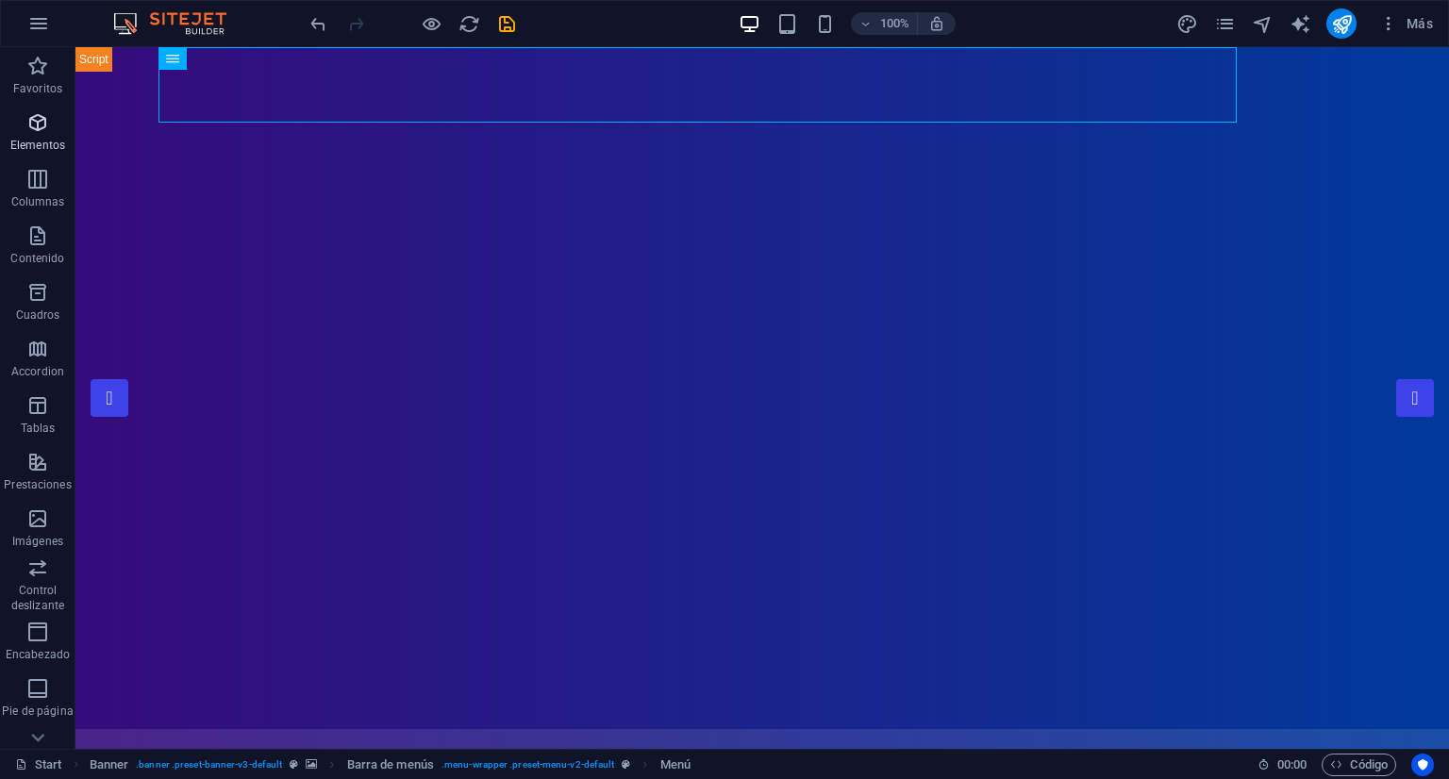
click at [33, 114] on icon "button" at bounding box center [37, 122] width 23 height 23
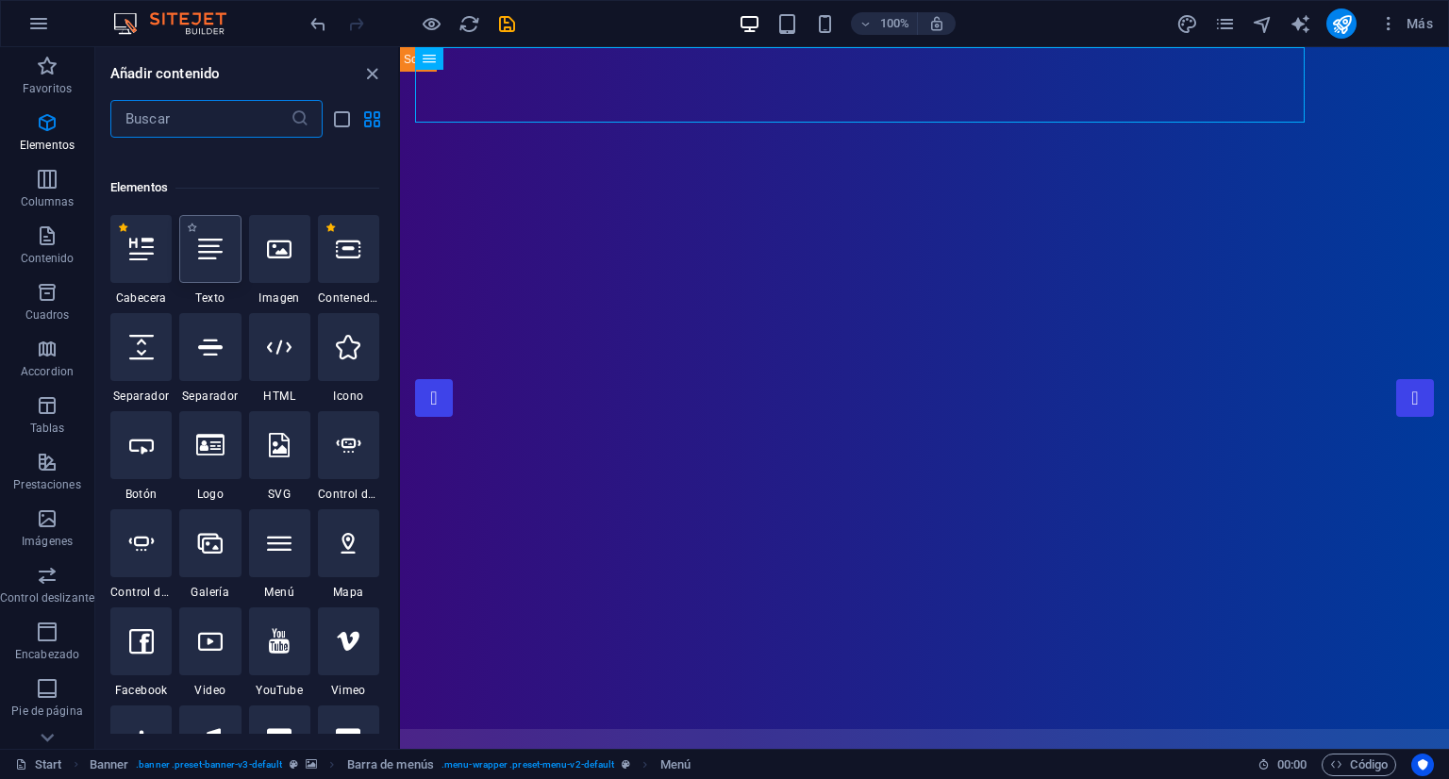
scroll to position [355, 0]
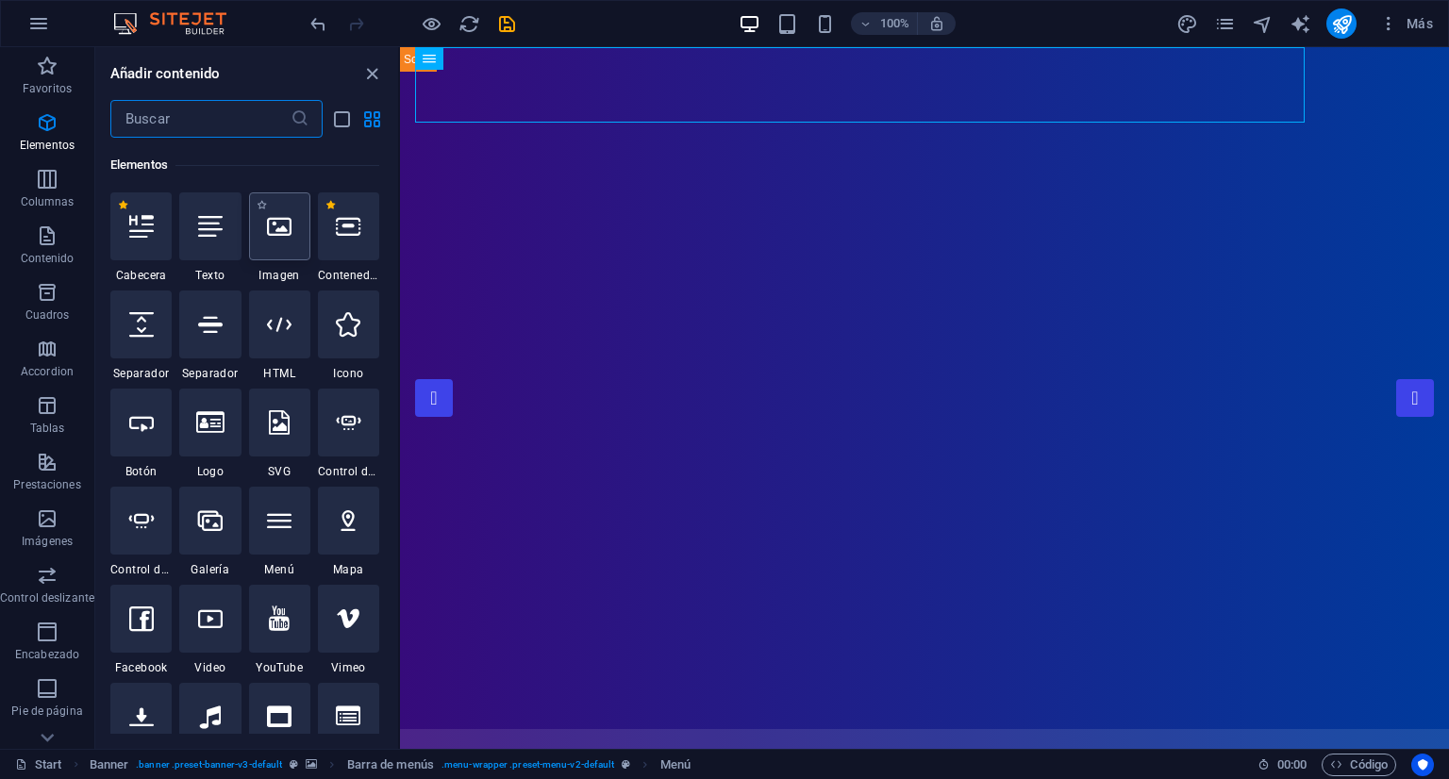
click at [293, 232] on div at bounding box center [279, 227] width 61 height 68
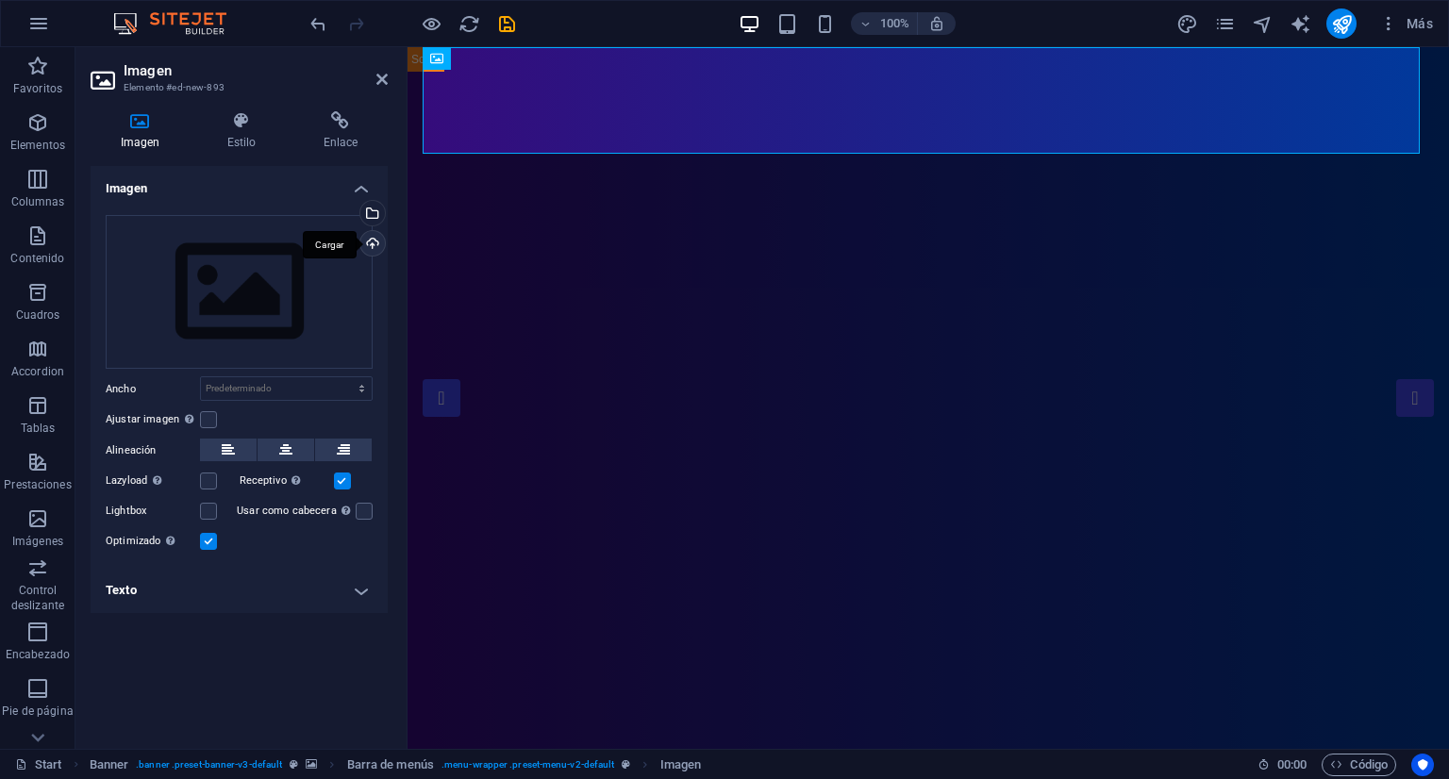
click at [374, 239] on div "Cargar" at bounding box center [371, 245] width 28 height 28
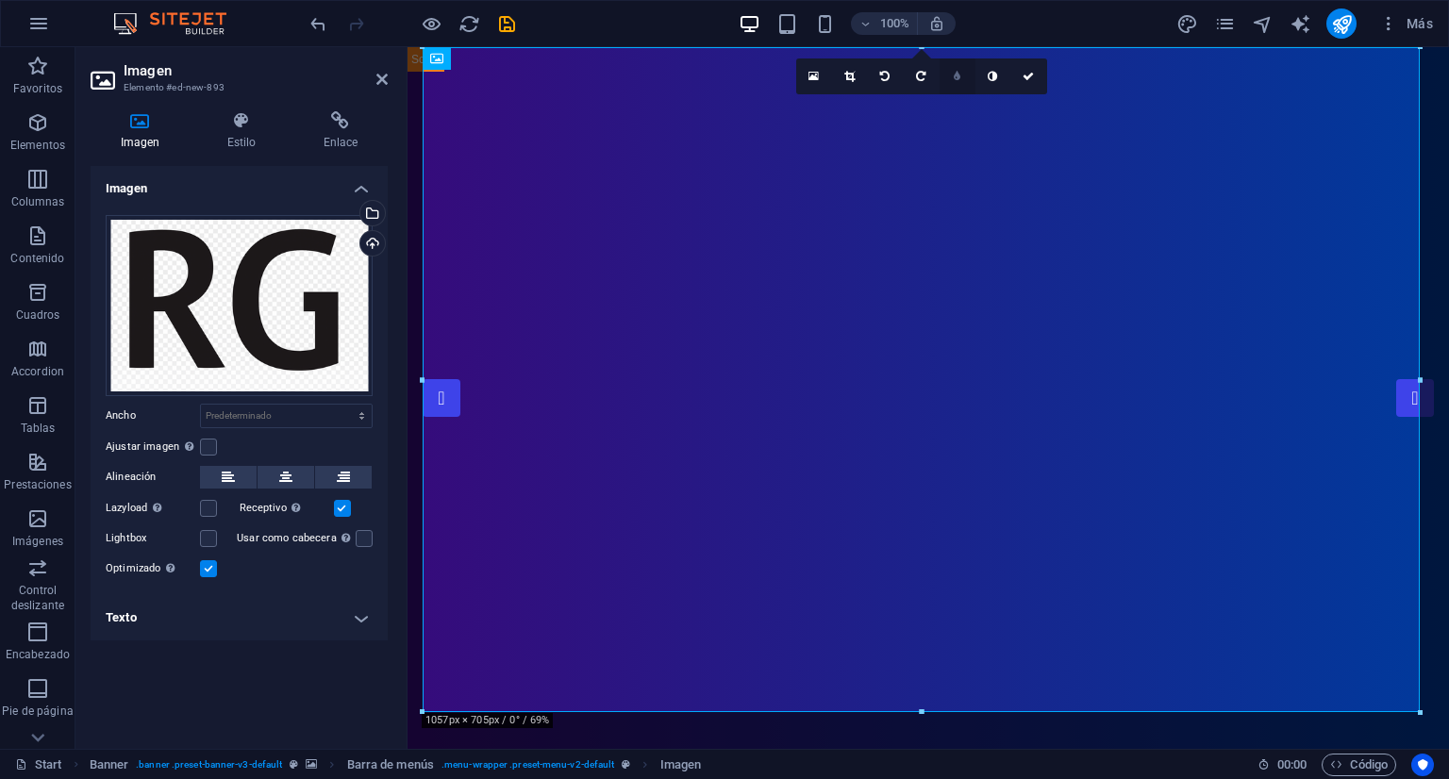
click at [961, 76] on link at bounding box center [958, 77] width 36 height 36
click at [944, 75] on icon at bounding box center [943, 76] width 7 height 11
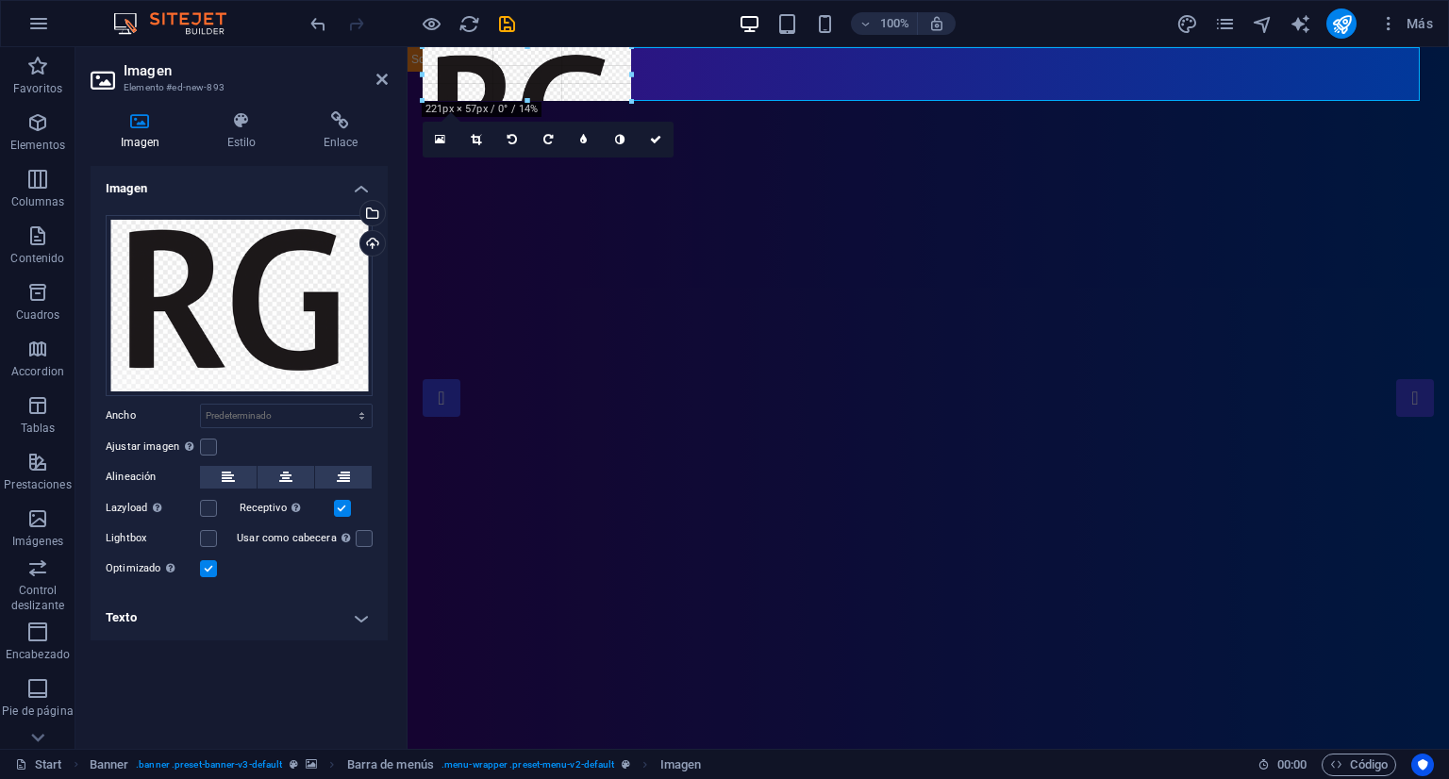
drag, startPoint x: 1418, startPoint y: 711, endPoint x: 445, endPoint y: 99, distance: 1149.1
type input "221"
select select "px"
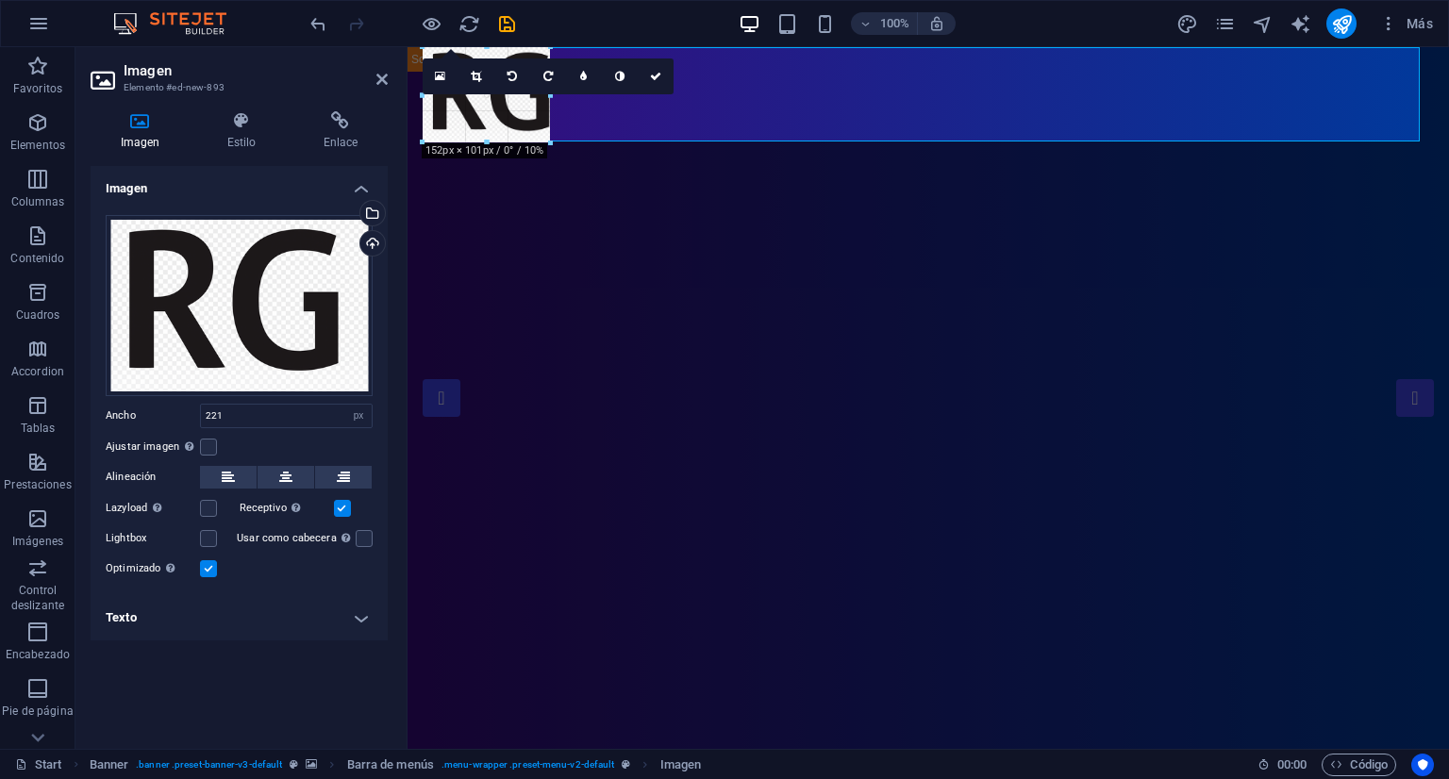
drag, startPoint x: 630, startPoint y: 186, endPoint x: 458, endPoint y: 132, distance: 180.9
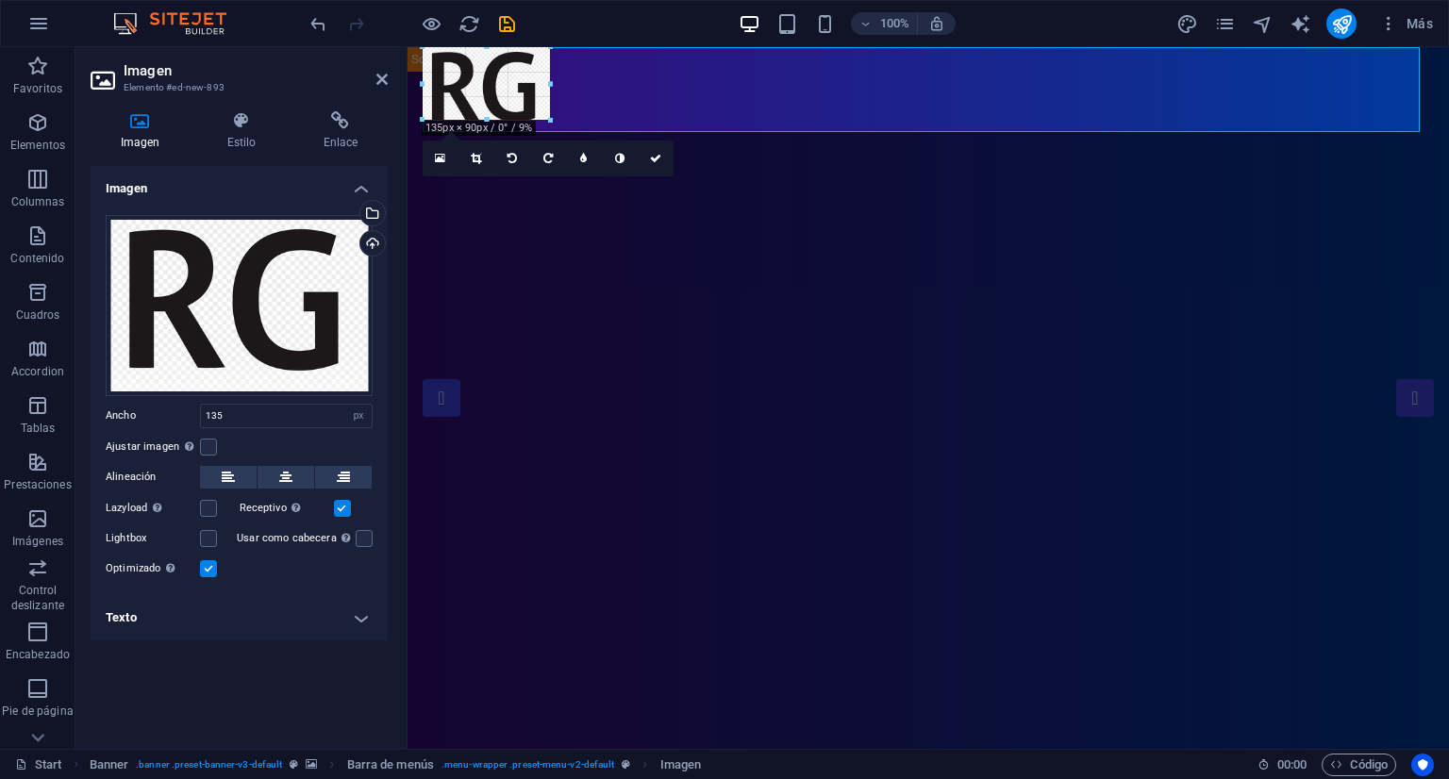
drag, startPoint x: 547, startPoint y: 133, endPoint x: 517, endPoint y: 95, distance: 48.3
type input "121"
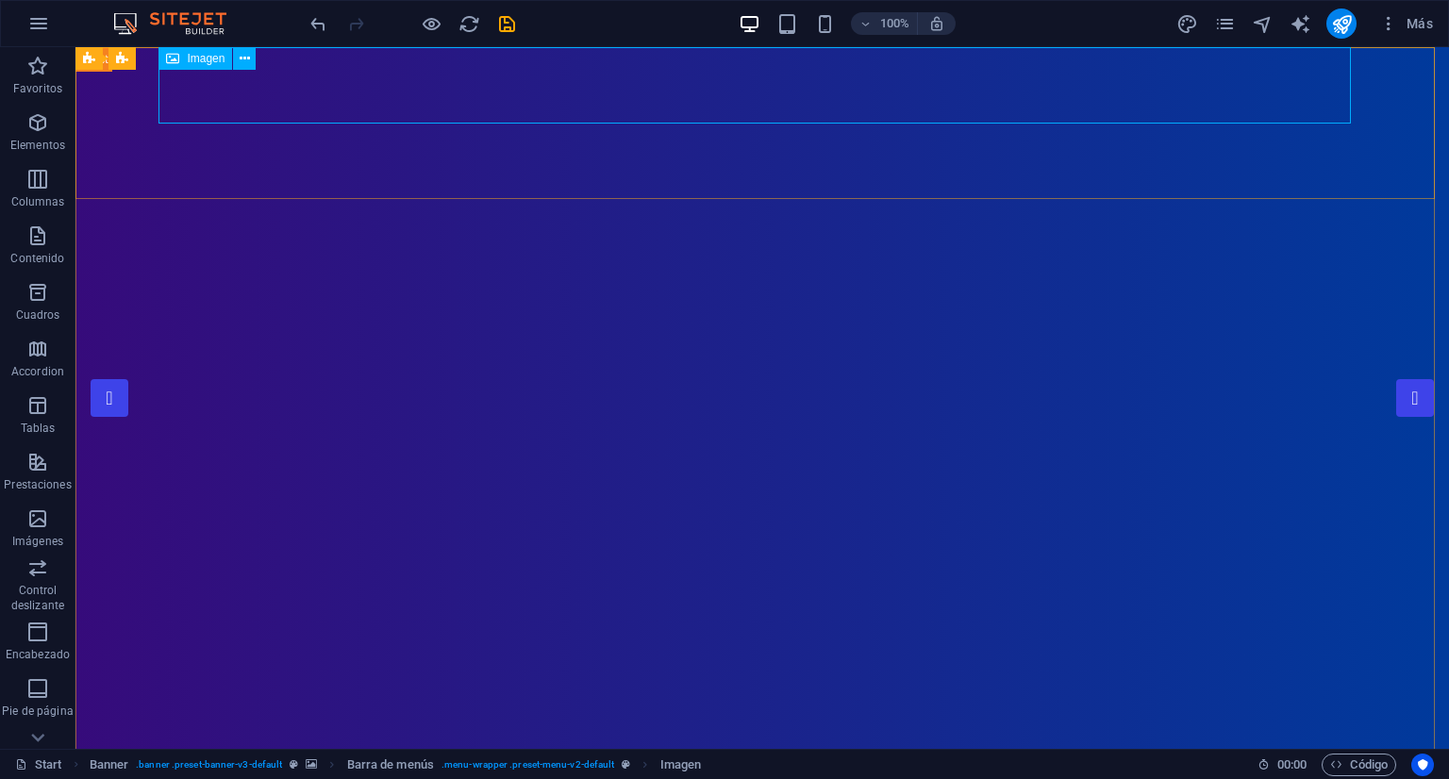
click at [198, 61] on span "Imagen" at bounding box center [206, 58] width 38 height 11
drag, startPoint x: 274, startPoint y: 109, endPoint x: 210, endPoint y: 58, distance: 81.2
click at [244, 61] on icon at bounding box center [245, 59] width 10 height 20
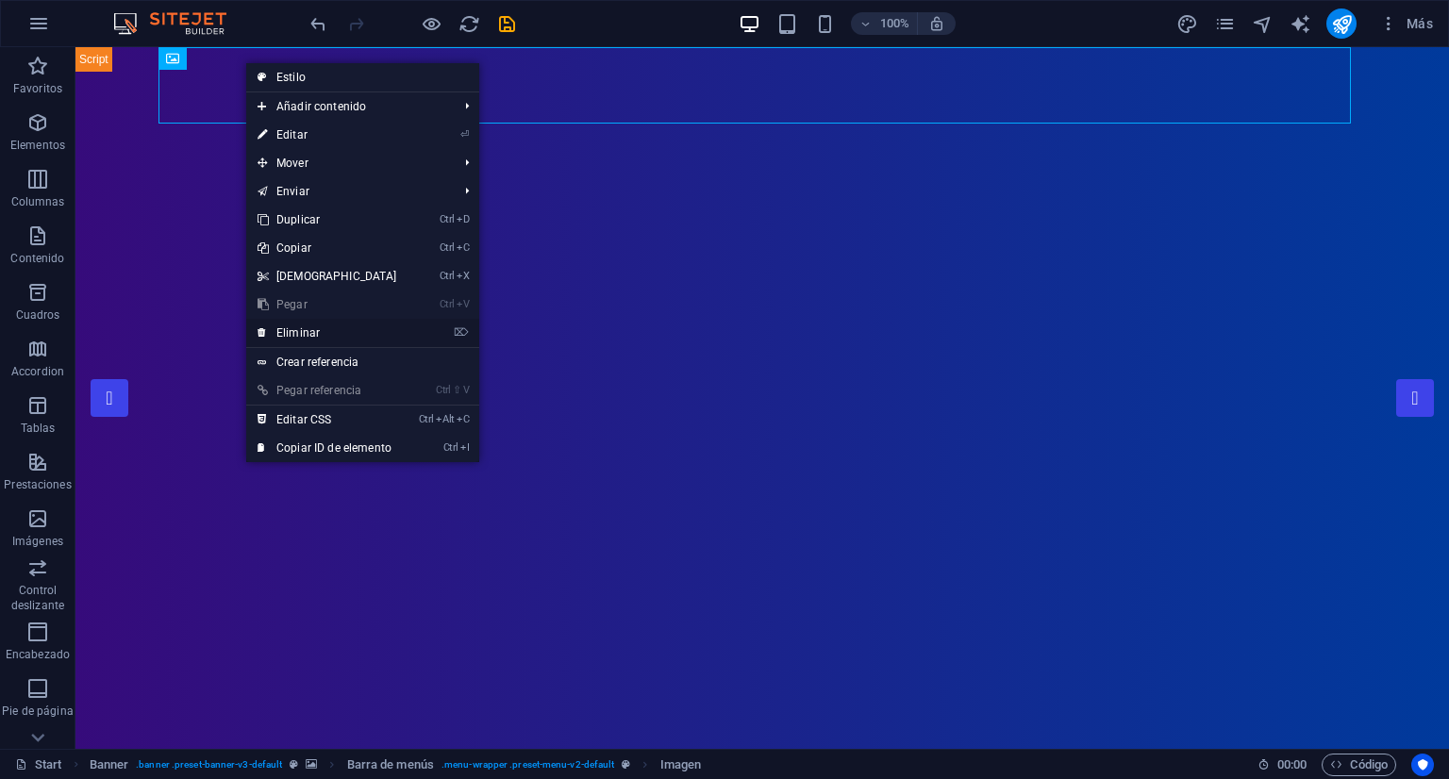
click at [328, 333] on link "⌦ Eliminar" at bounding box center [327, 333] width 162 height 28
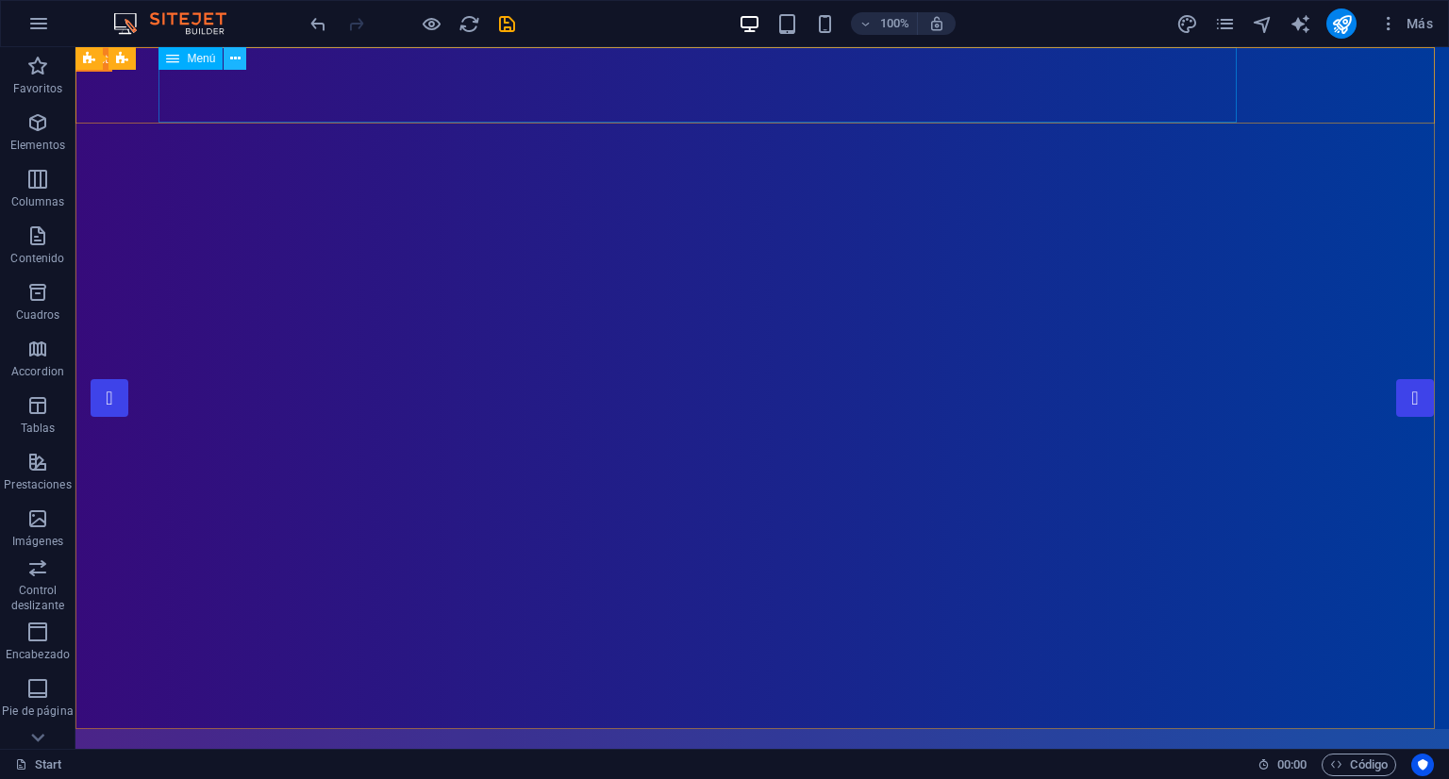
click at [234, 59] on icon at bounding box center [235, 59] width 10 height 20
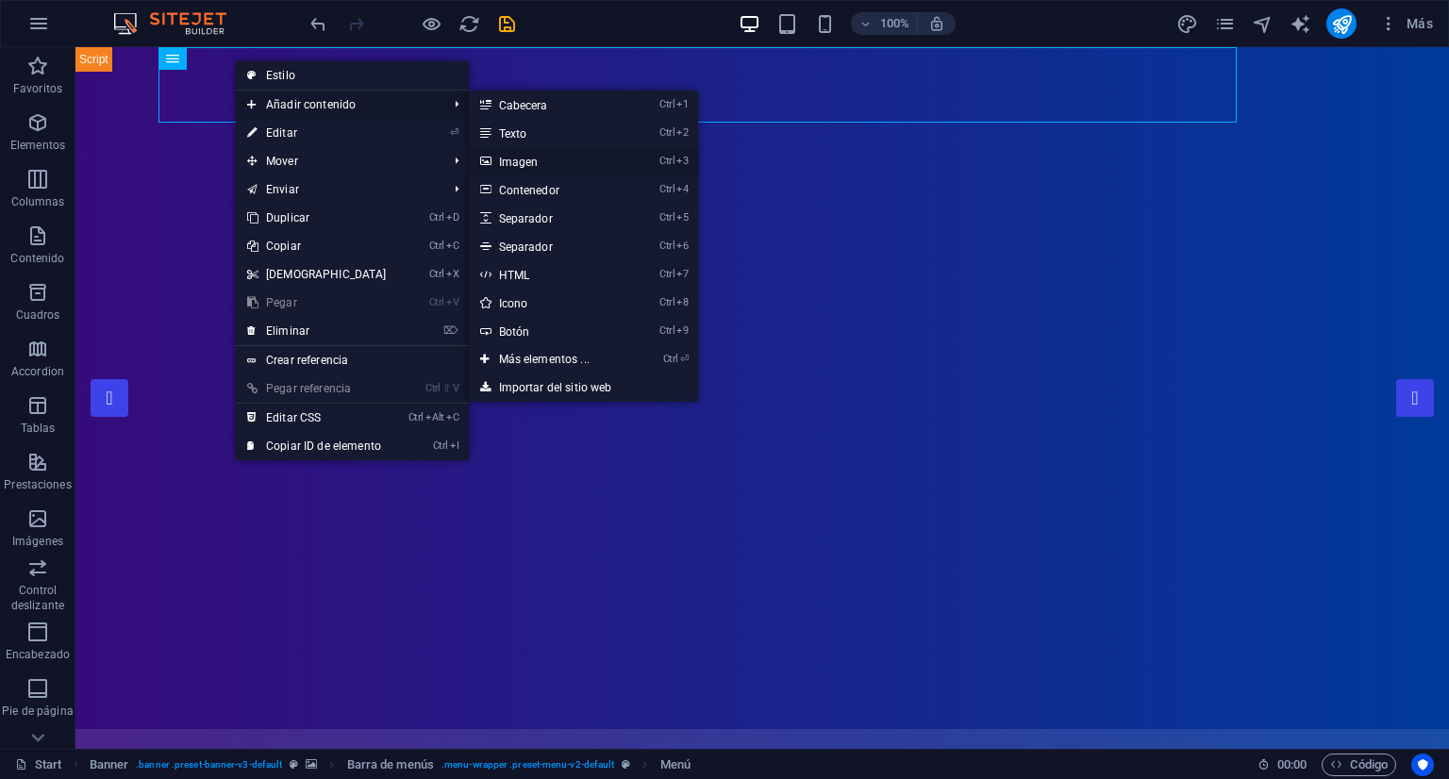
click at [544, 158] on link "Ctrl 3 Imagen" at bounding box center [548, 161] width 159 height 28
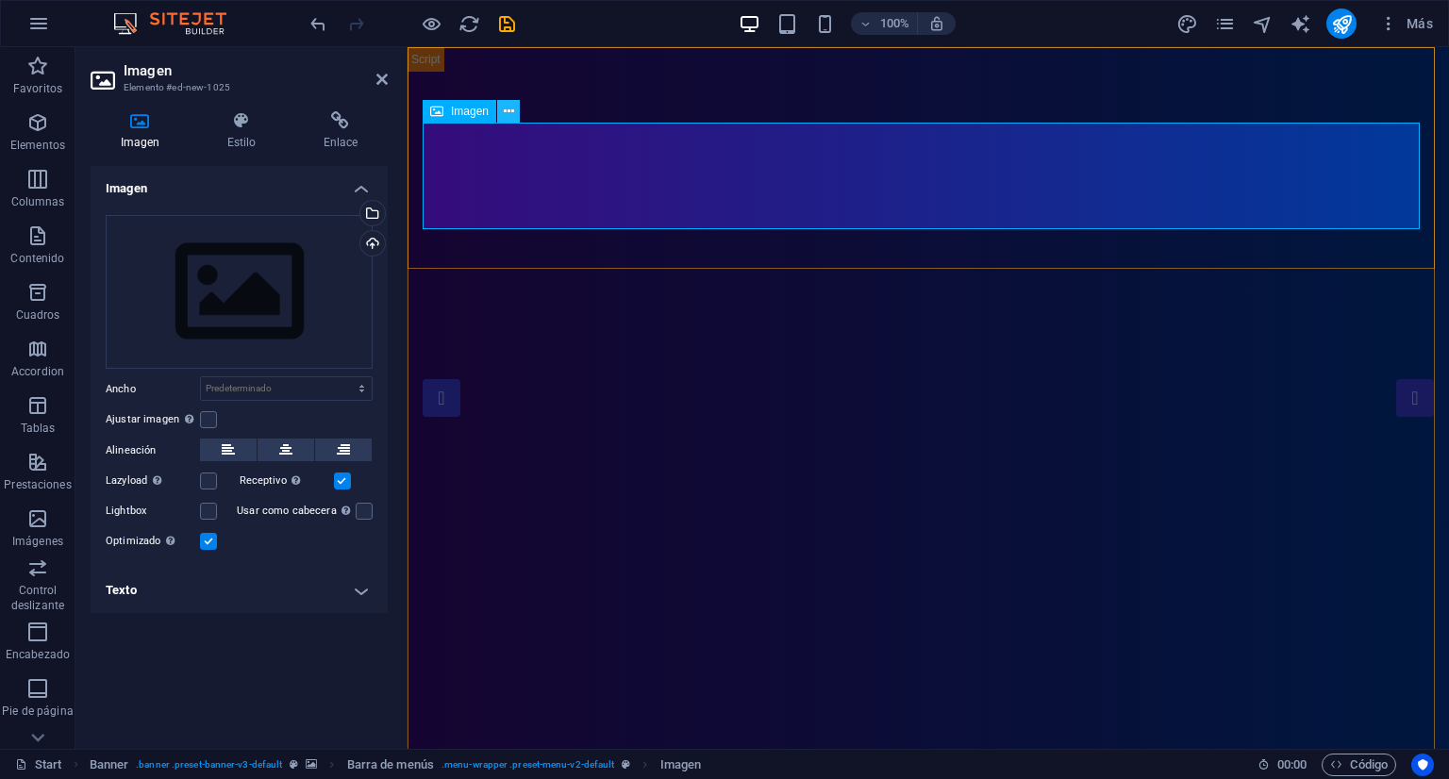
click at [506, 109] on icon at bounding box center [509, 112] width 10 height 20
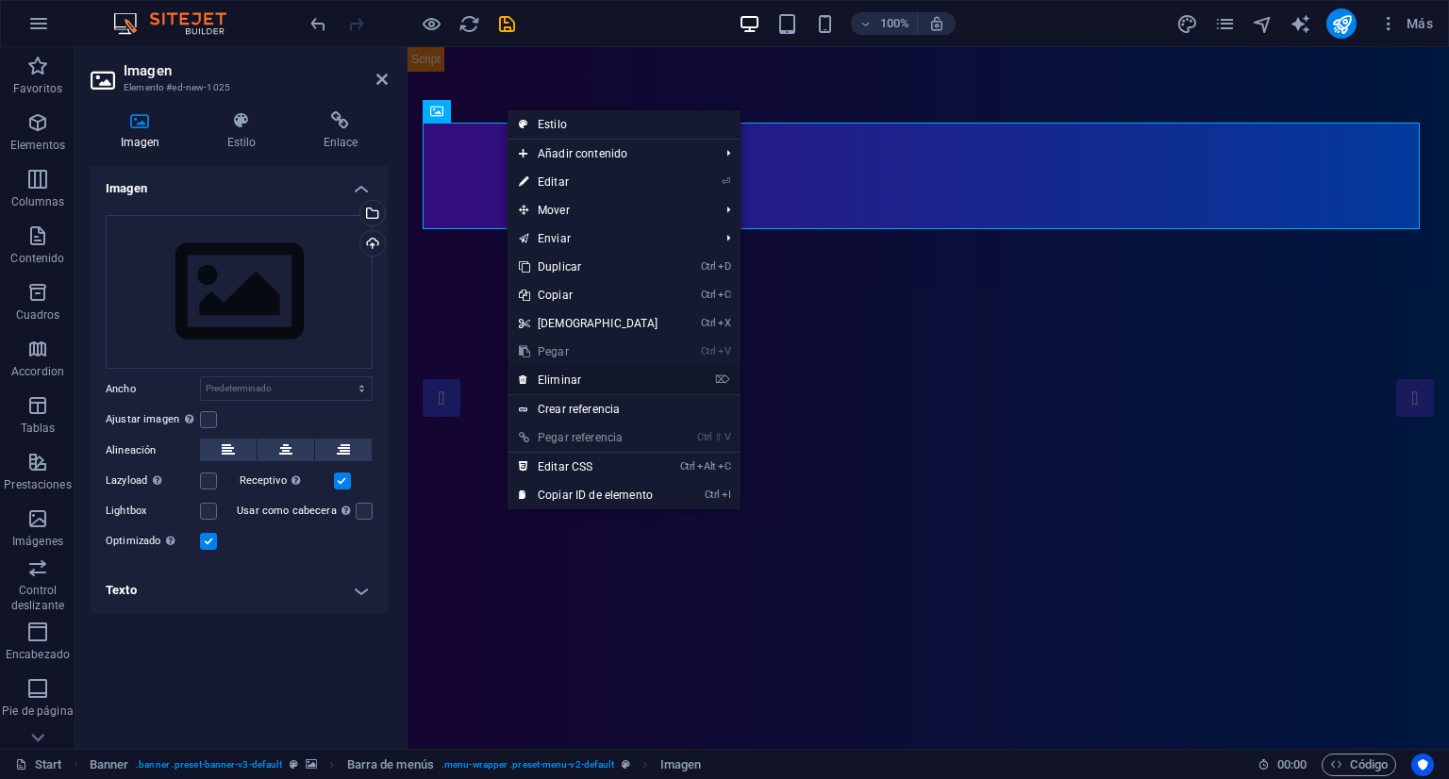
click at [585, 374] on link "⌦ Eliminar" at bounding box center [589, 380] width 162 height 28
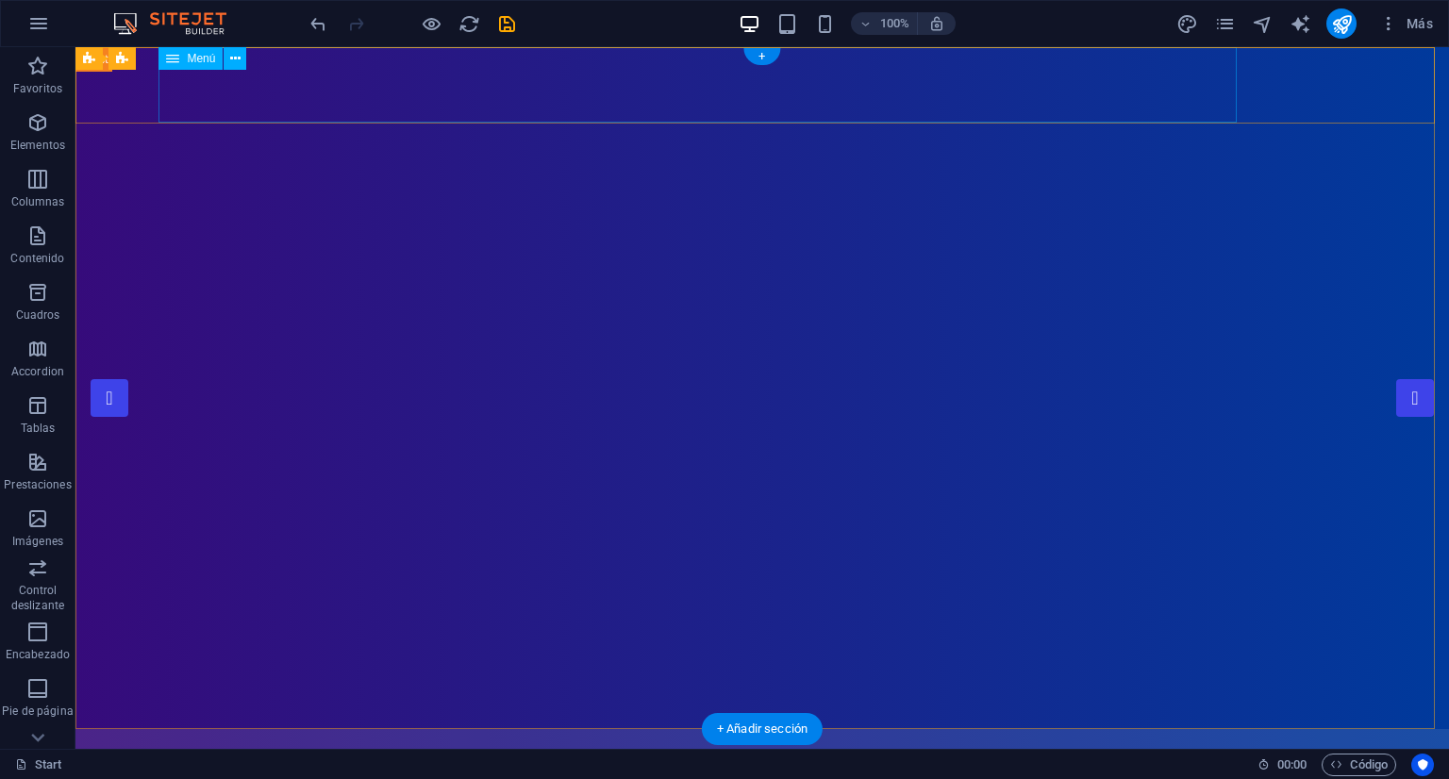
click at [292, 729] on nav "Home About Showreel News Portfolio jobs" at bounding box center [762, 766] width 1193 height 75
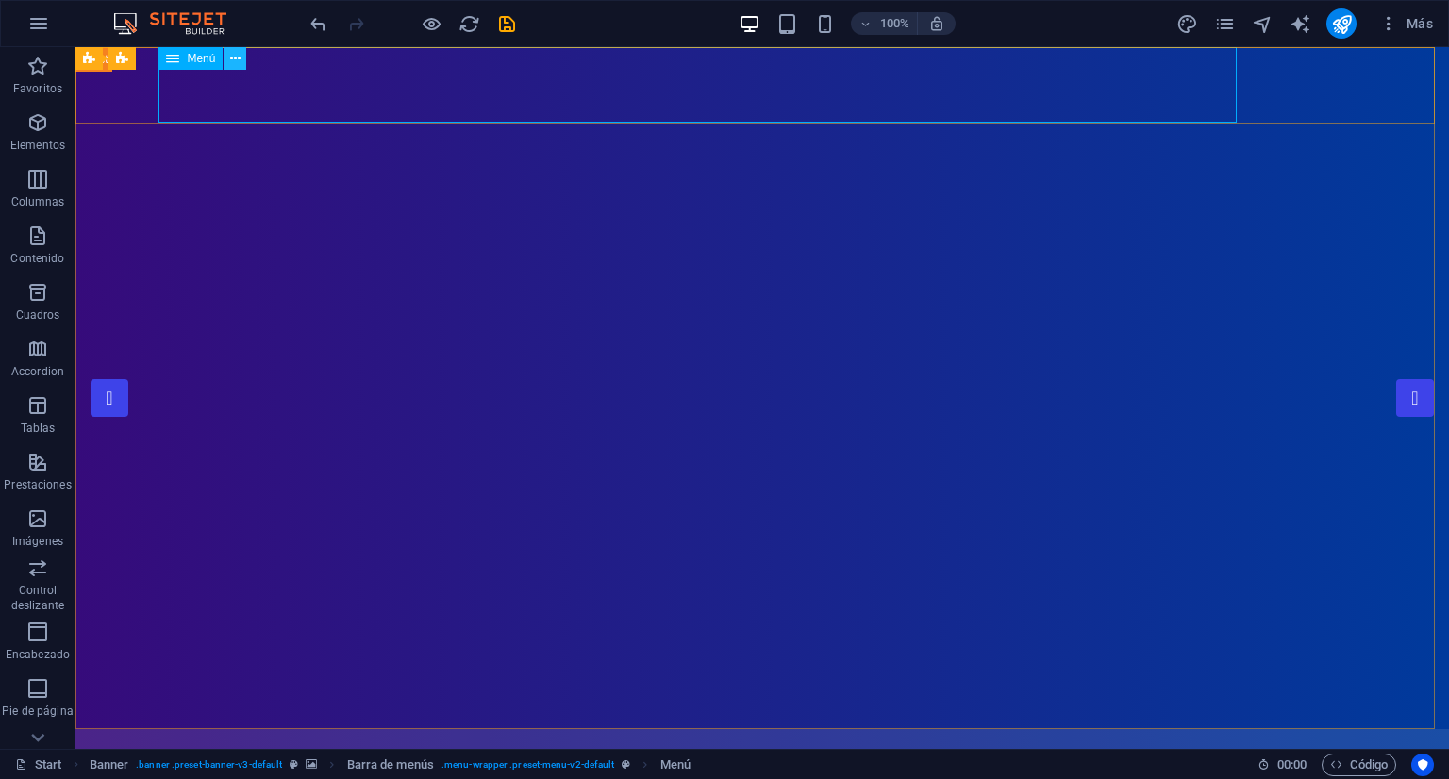
click at [228, 62] on button at bounding box center [235, 58] width 23 height 23
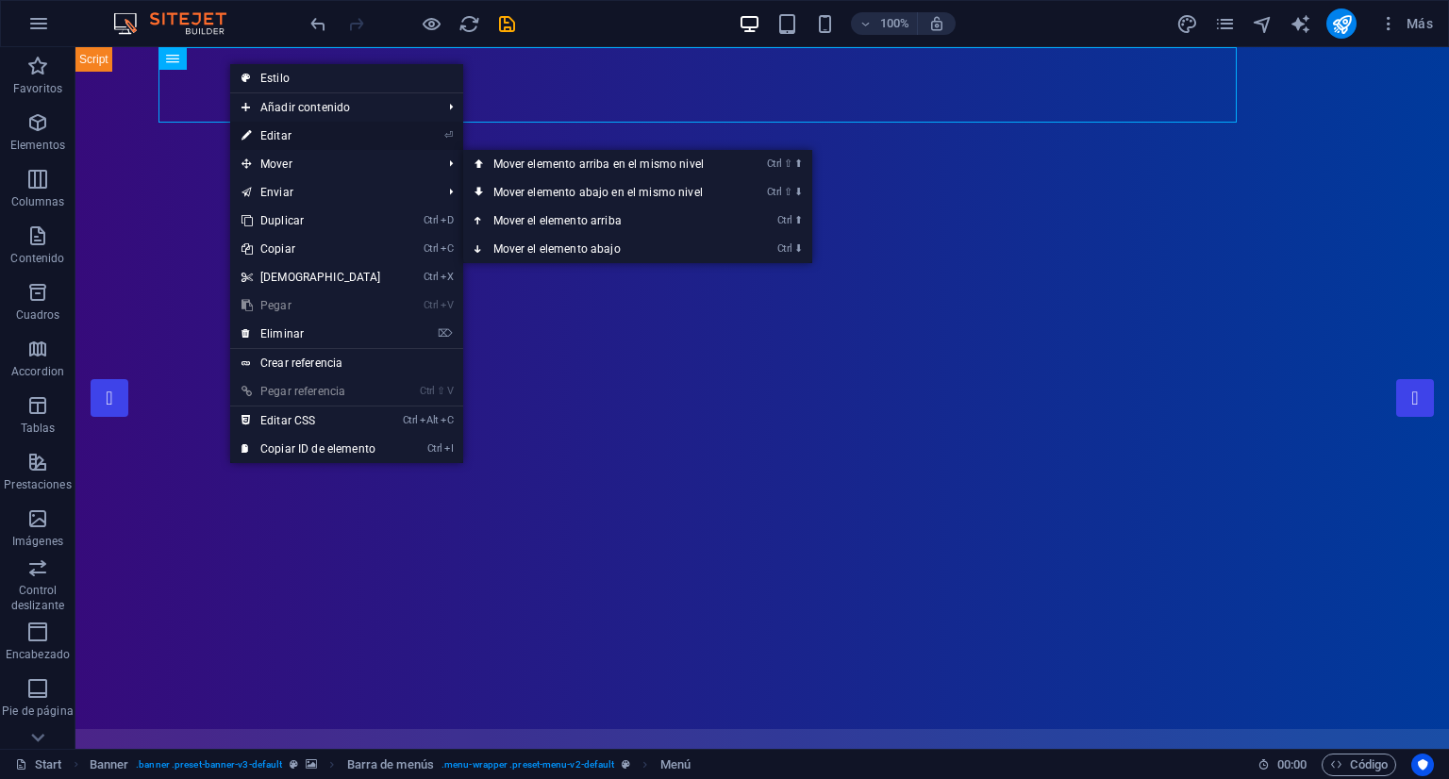
click at [279, 135] on link "⏎ Editar" at bounding box center [311, 136] width 162 height 28
select select
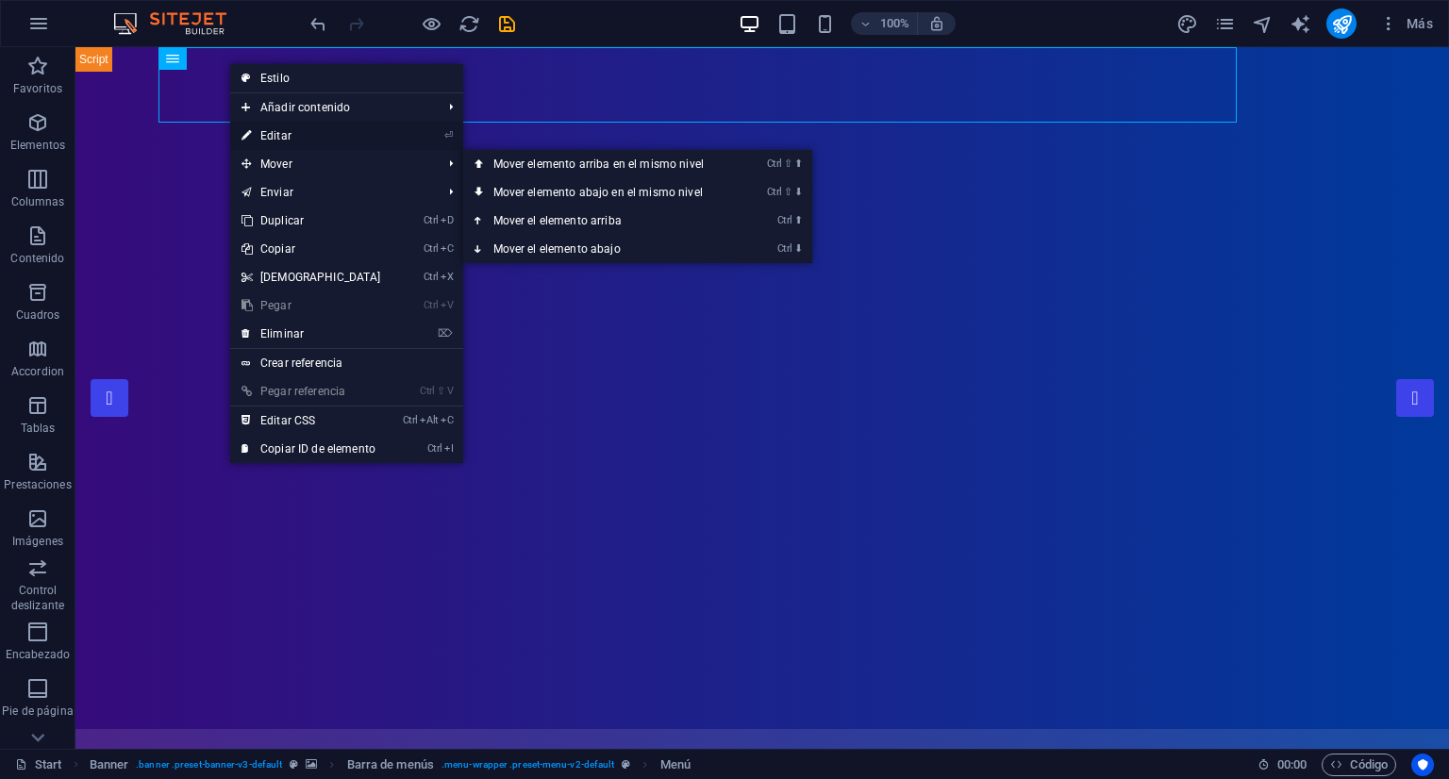
select select "1"
select select
select select "2"
select select
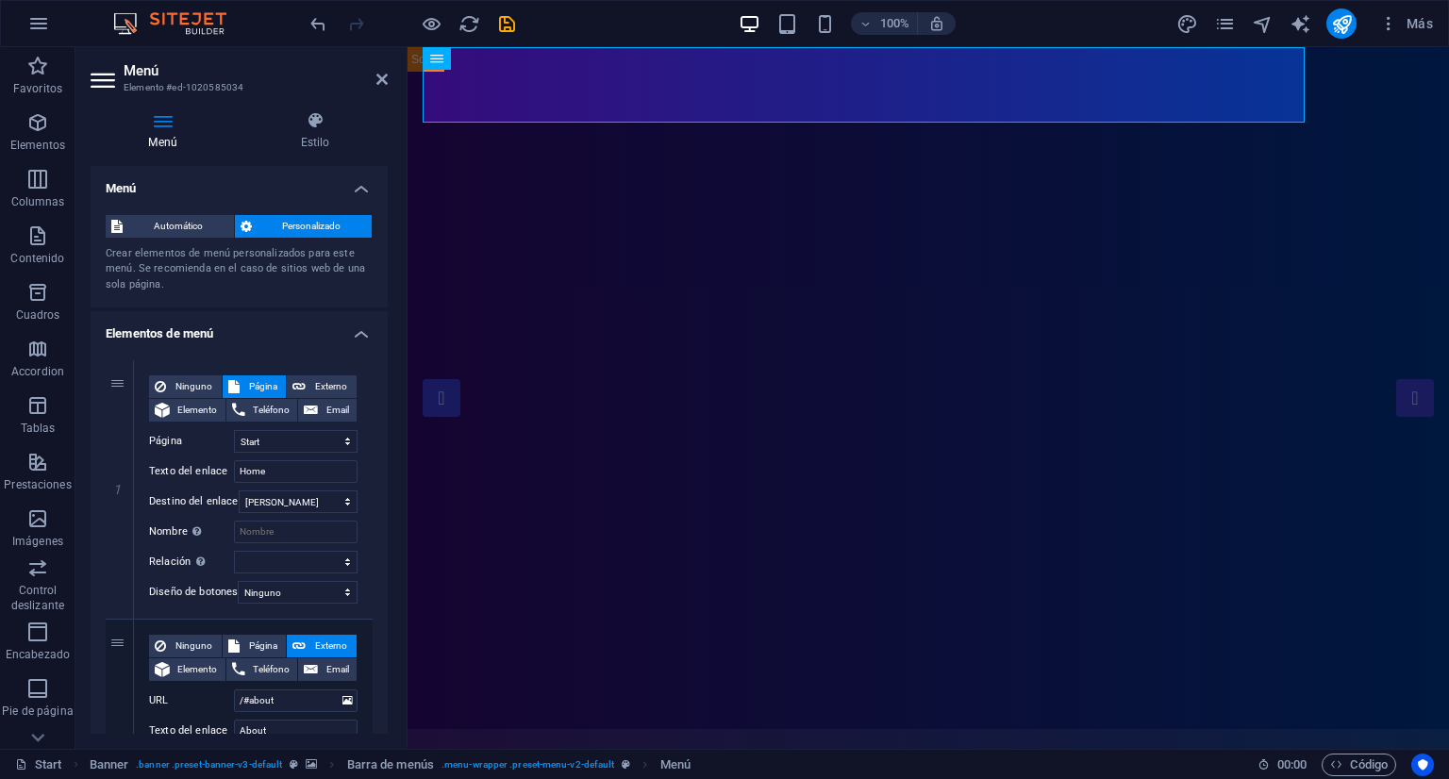
click at [211, 332] on h4 "Elementos de menú" at bounding box center [239, 328] width 297 height 34
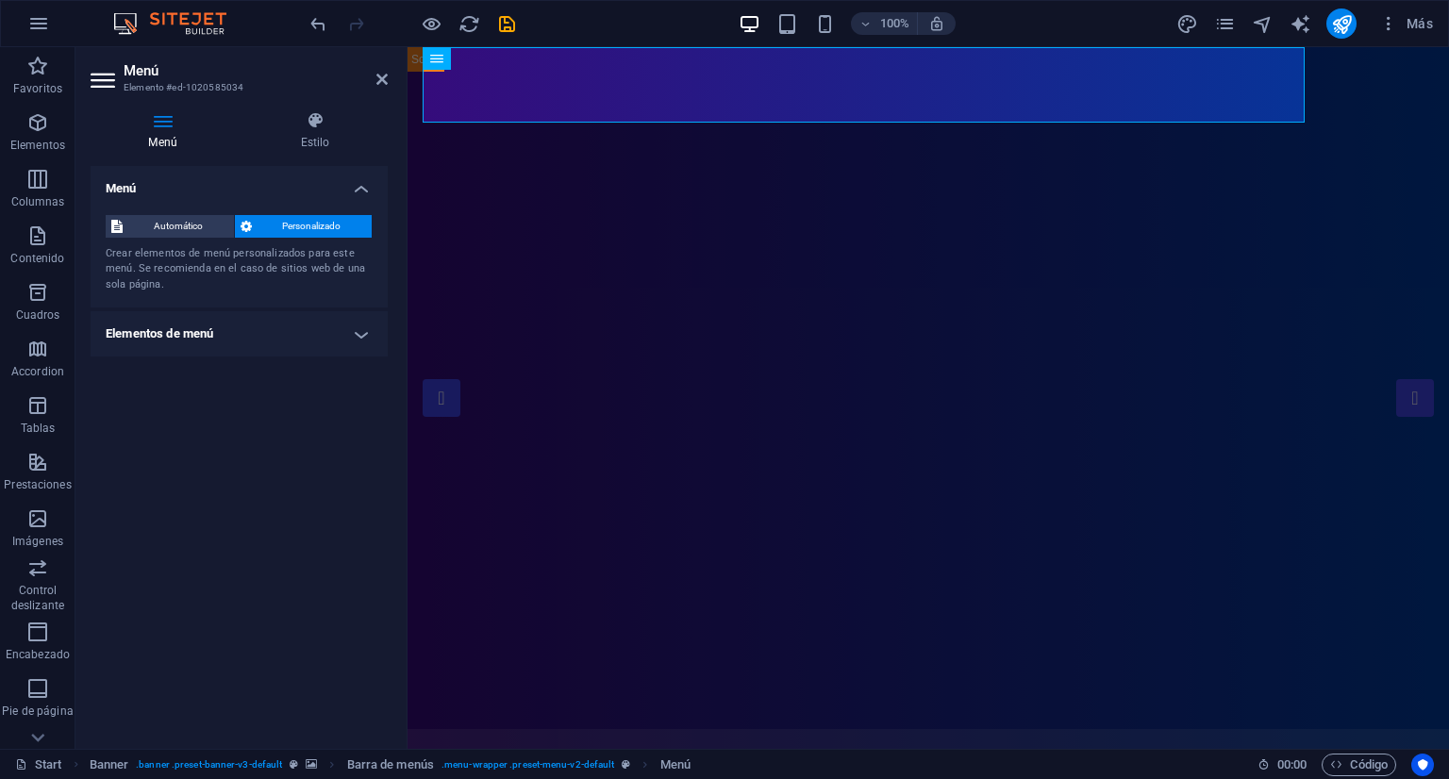
click at [355, 190] on h4 "Menú" at bounding box center [239, 183] width 297 height 34
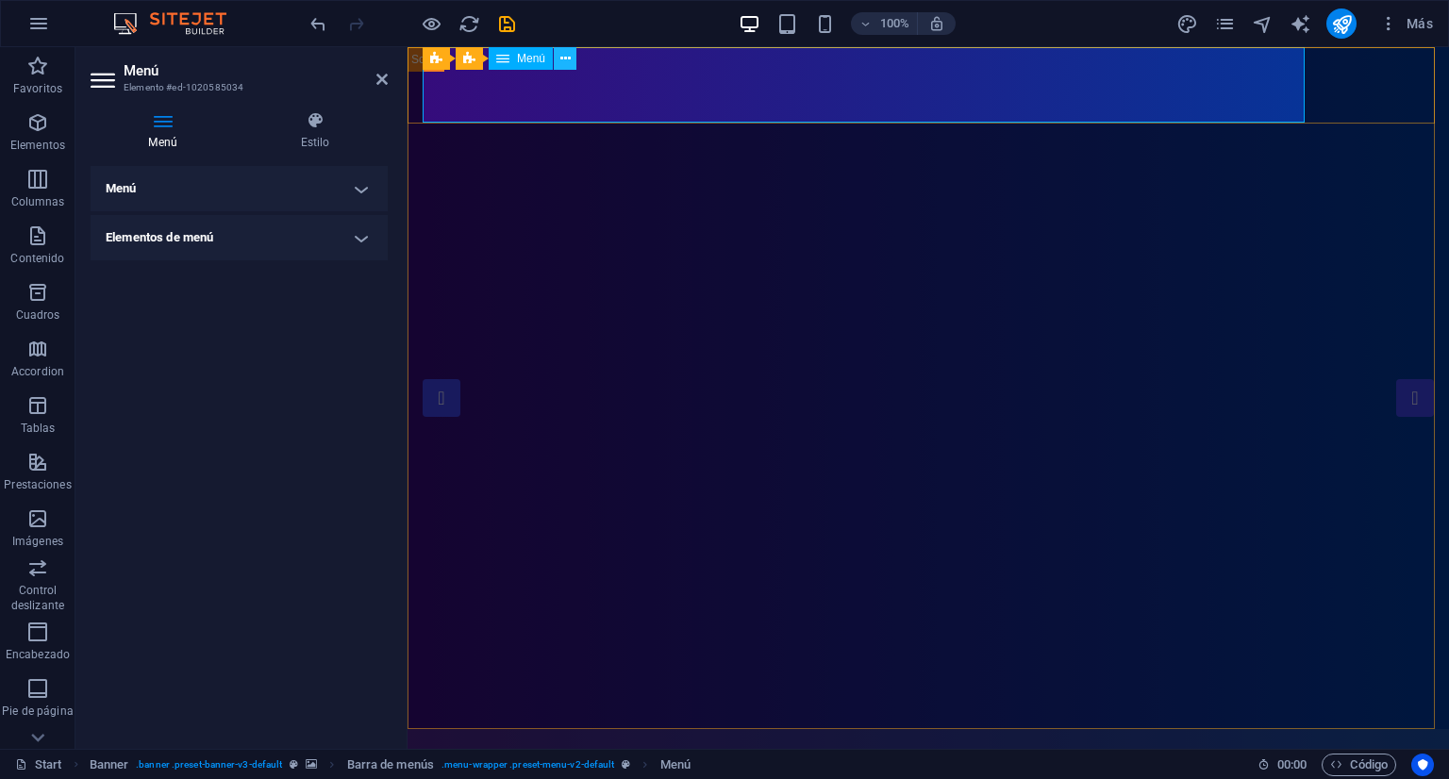
click at [568, 61] on icon at bounding box center [566, 59] width 10 height 20
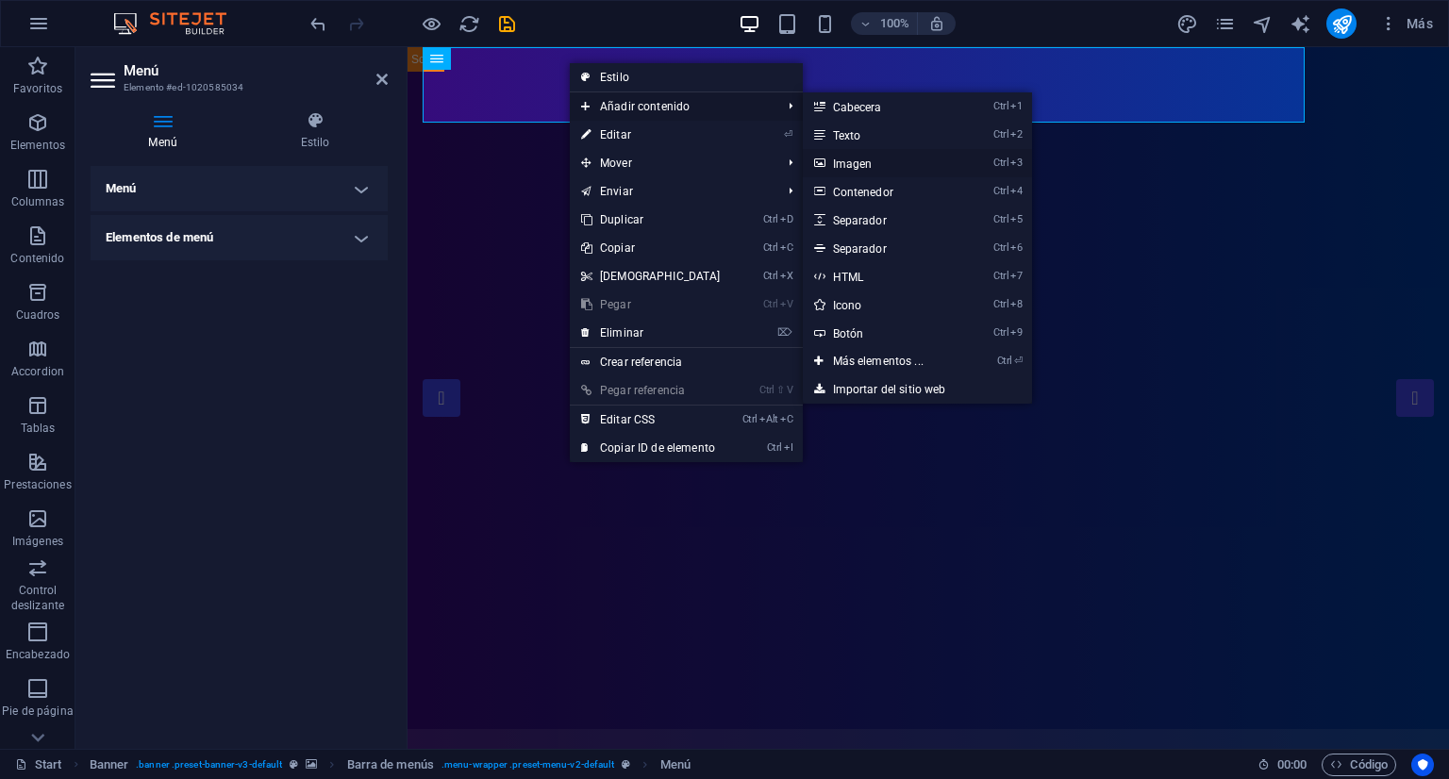
click at [859, 162] on link "Ctrl 3 Imagen" at bounding box center [882, 163] width 159 height 28
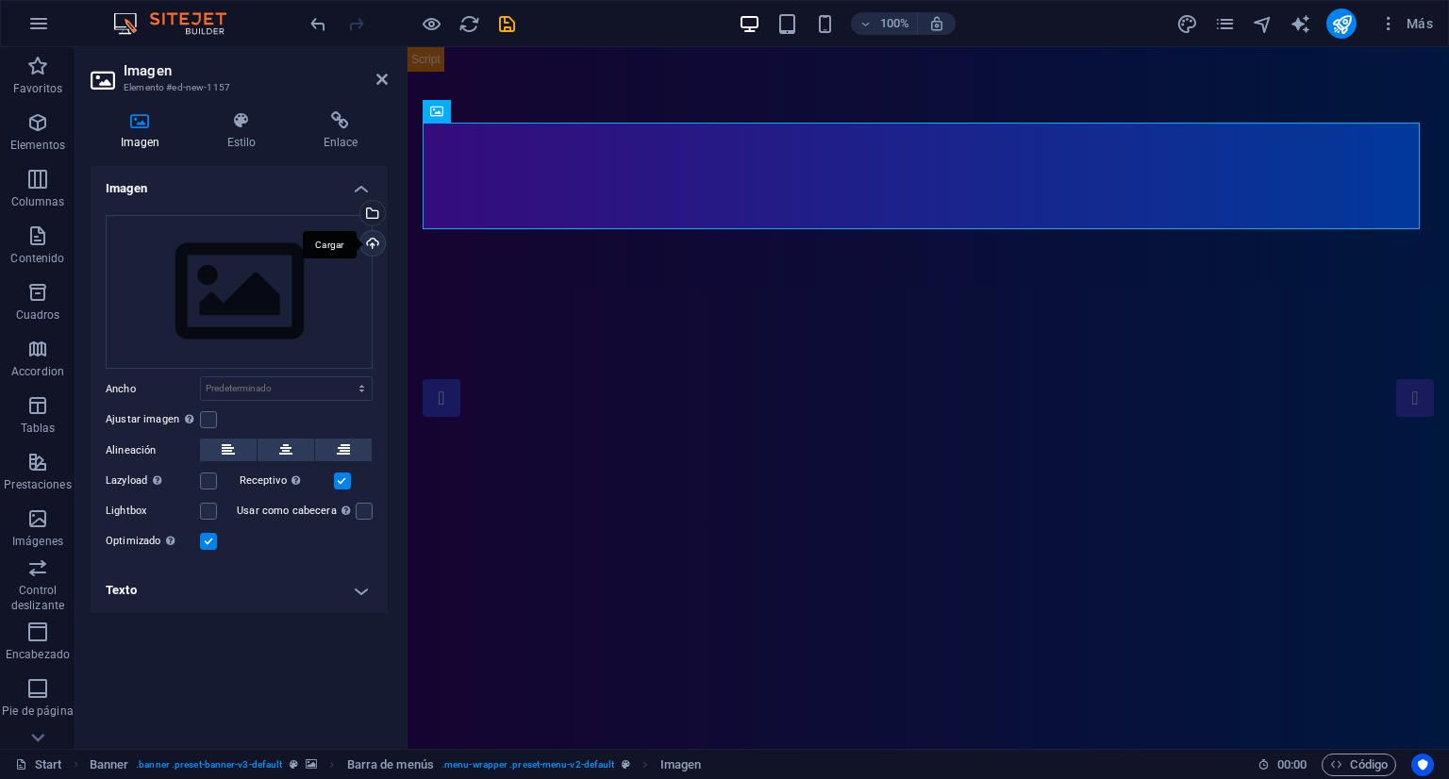
click at [374, 246] on div "Cargar" at bounding box center [371, 245] width 28 height 28
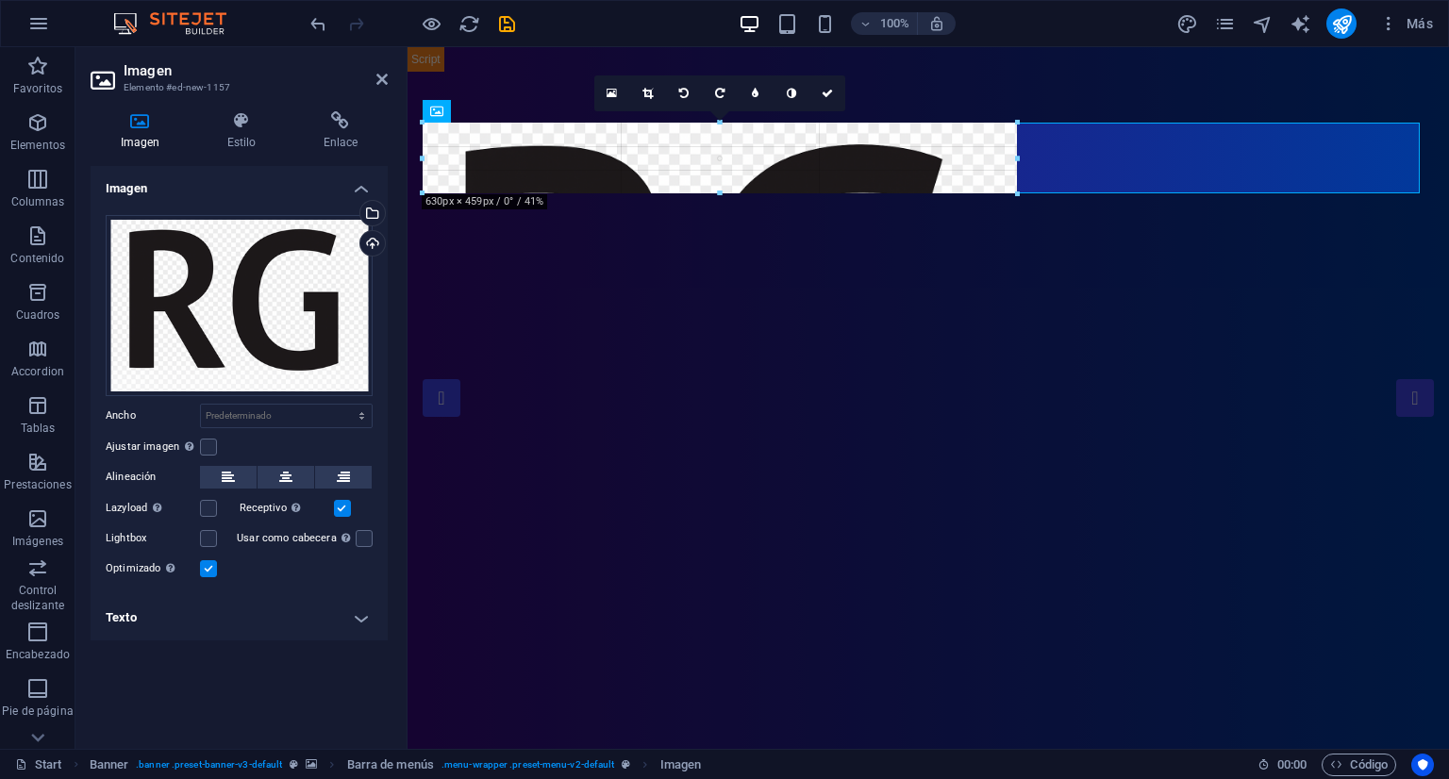
drag, startPoint x: 421, startPoint y: 124, endPoint x: 1321, endPoint y: 752, distance: 1097.9
type input "103"
select select "px"
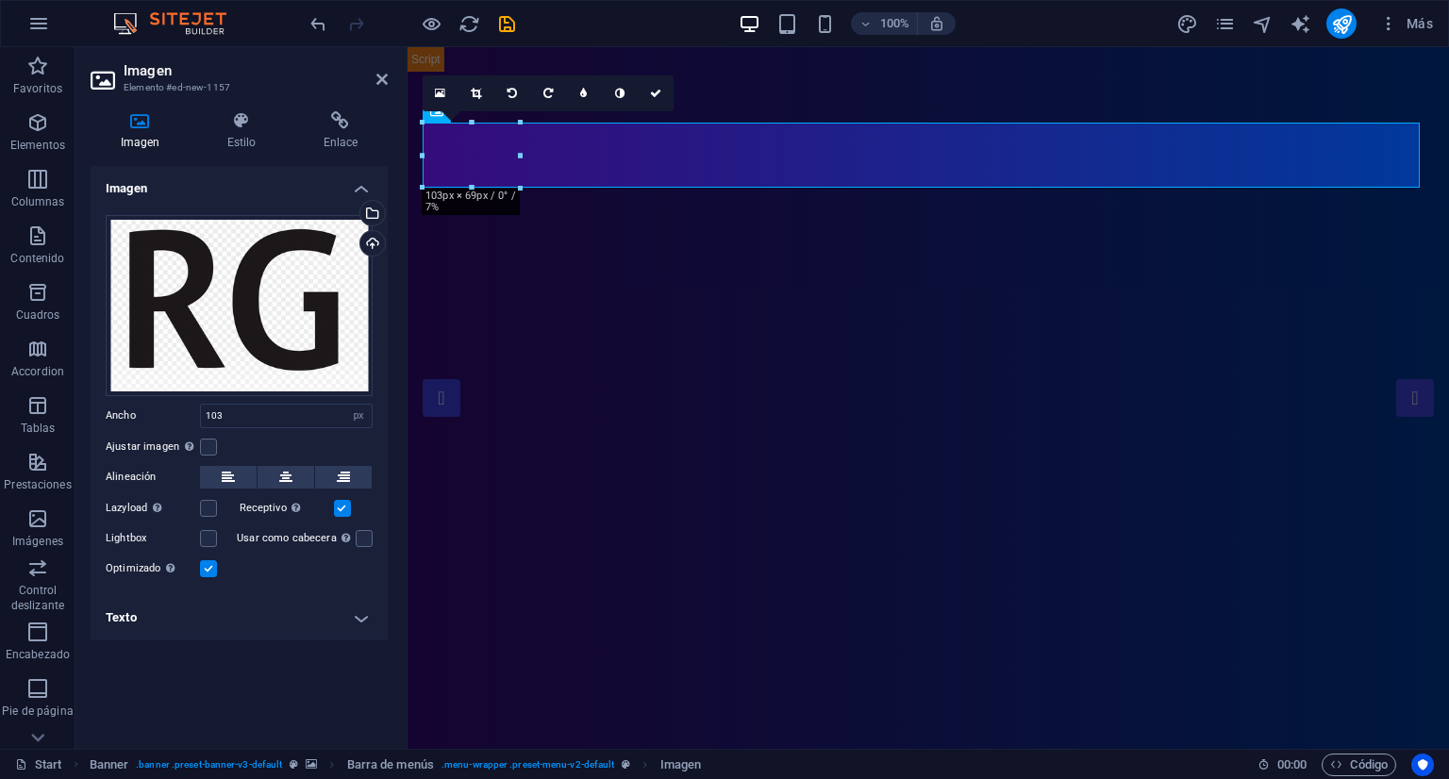
click at [210, 676] on div "Imagen Arrastra archivos aquí, haz clic para escoger archivos o selecciona arch…" at bounding box center [239, 450] width 297 height 568
click at [377, 72] on icon at bounding box center [382, 79] width 11 height 15
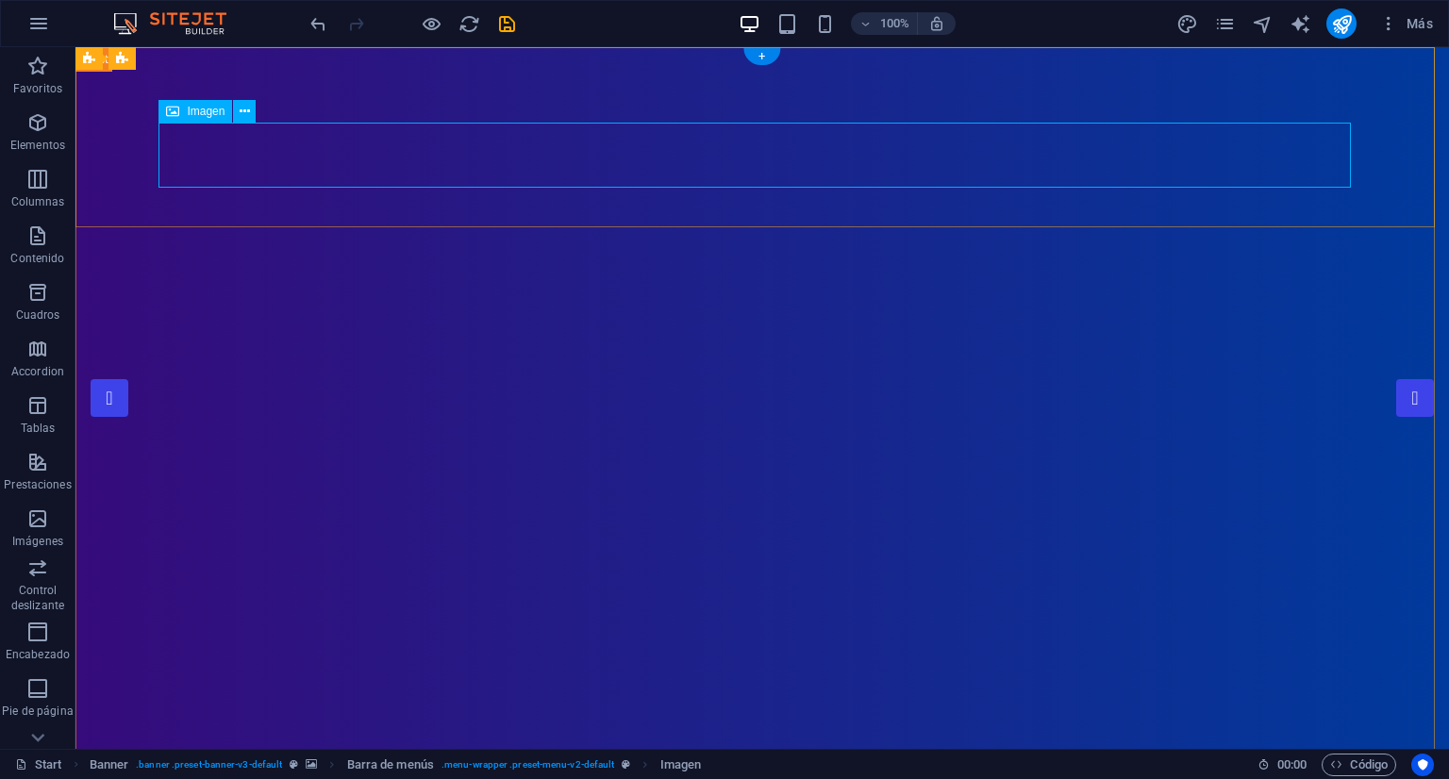
click at [238, 104] on button at bounding box center [244, 111] width 23 height 23
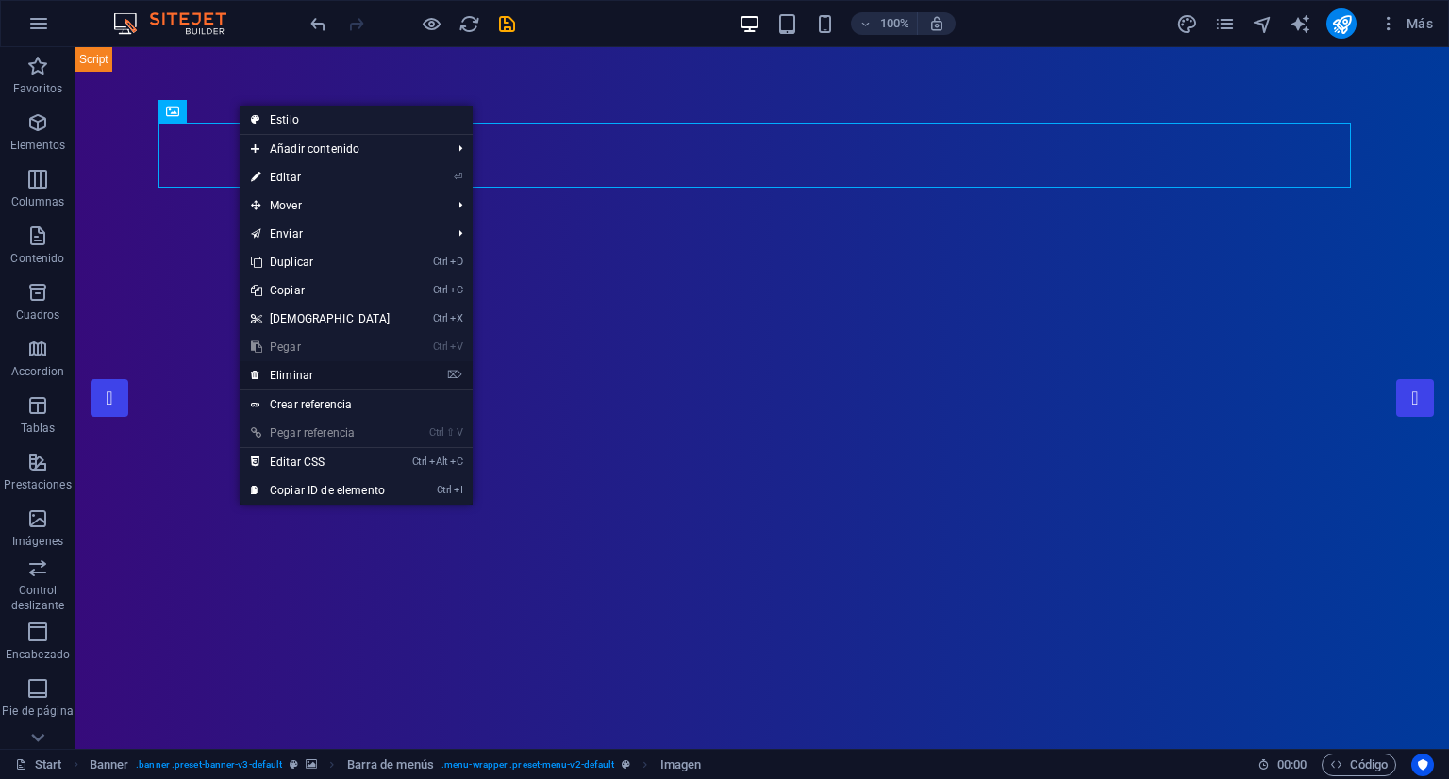
click at [335, 379] on link "⌦ Eliminar" at bounding box center [321, 375] width 162 height 28
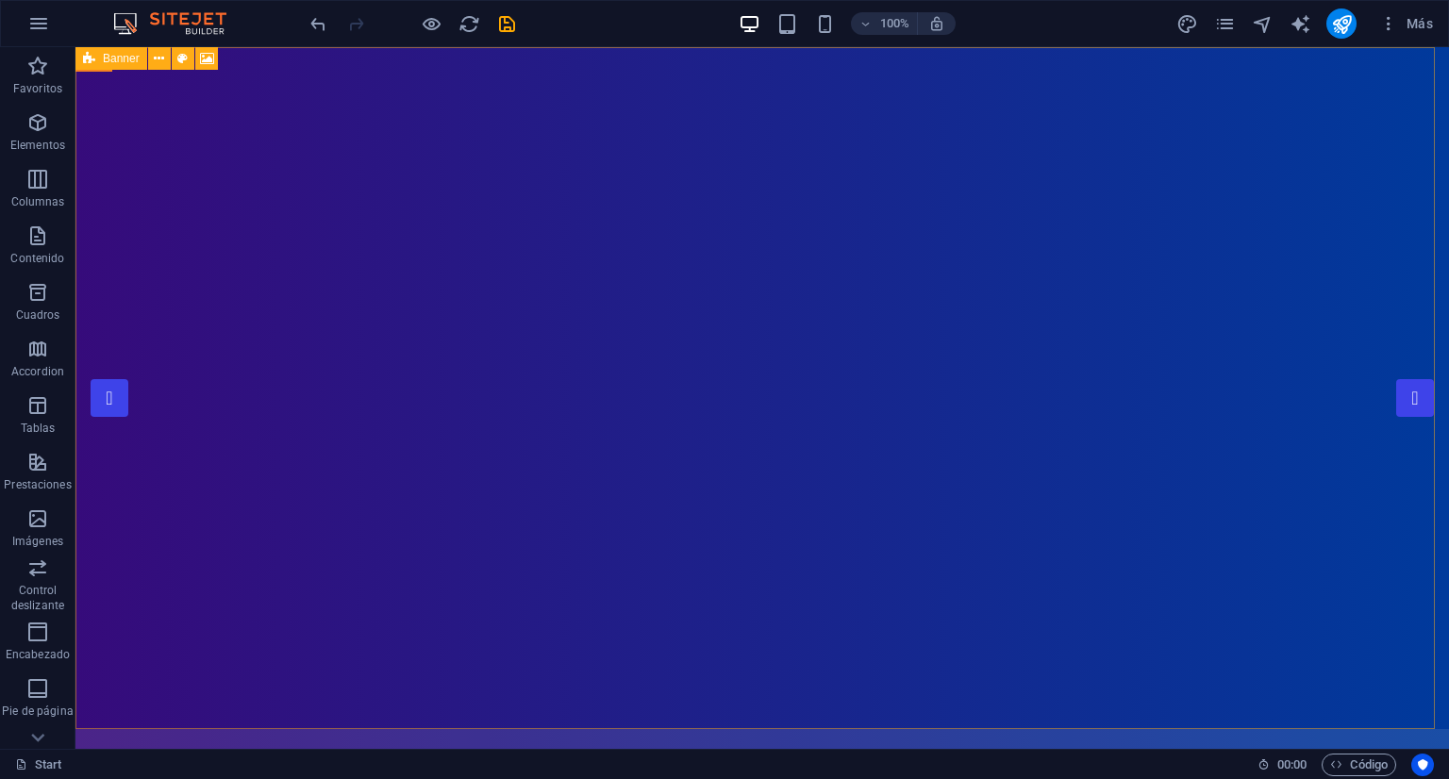
click at [104, 64] on span "Banner" at bounding box center [121, 58] width 37 height 11
click at [314, 21] on icon "undo" at bounding box center [319, 24] width 22 height 22
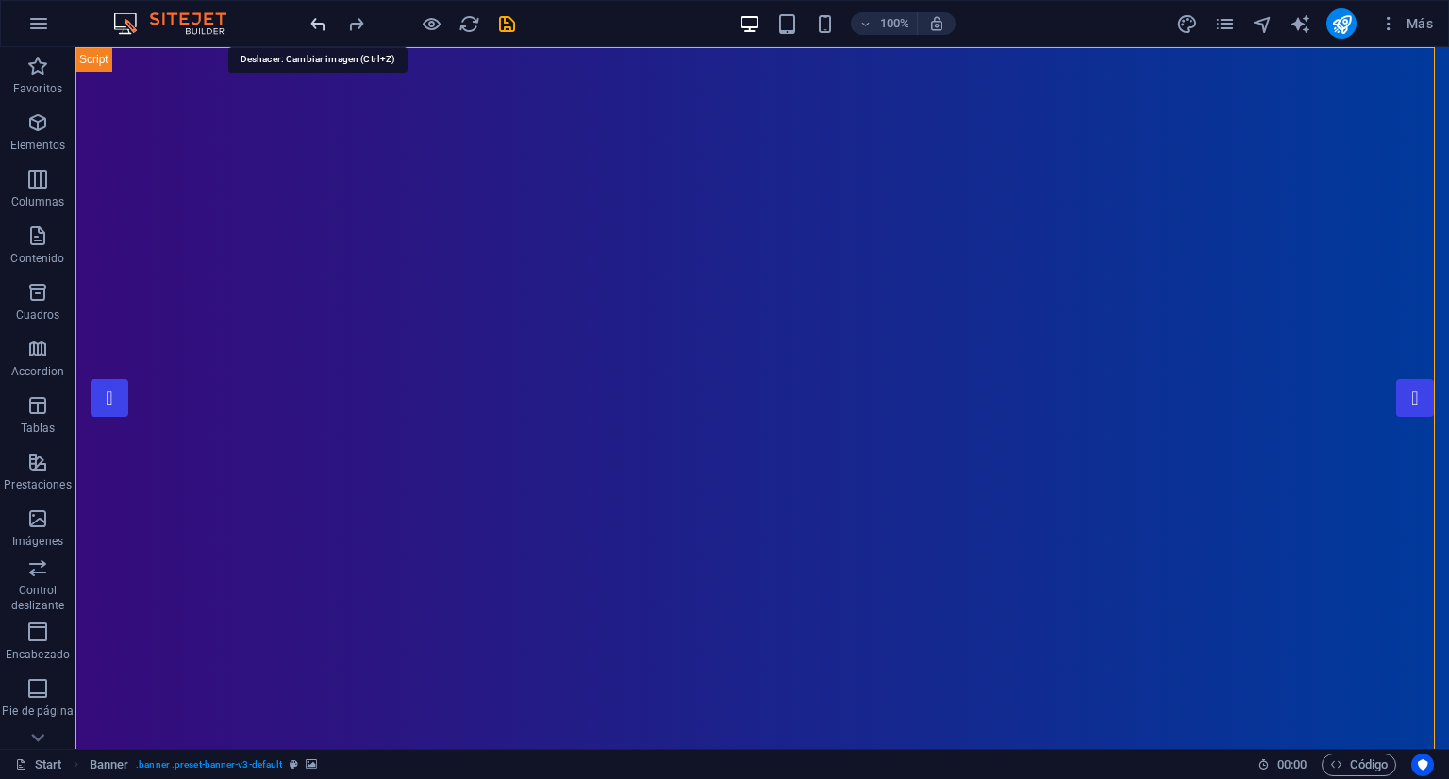
click at [314, 21] on icon "undo" at bounding box center [319, 24] width 22 height 22
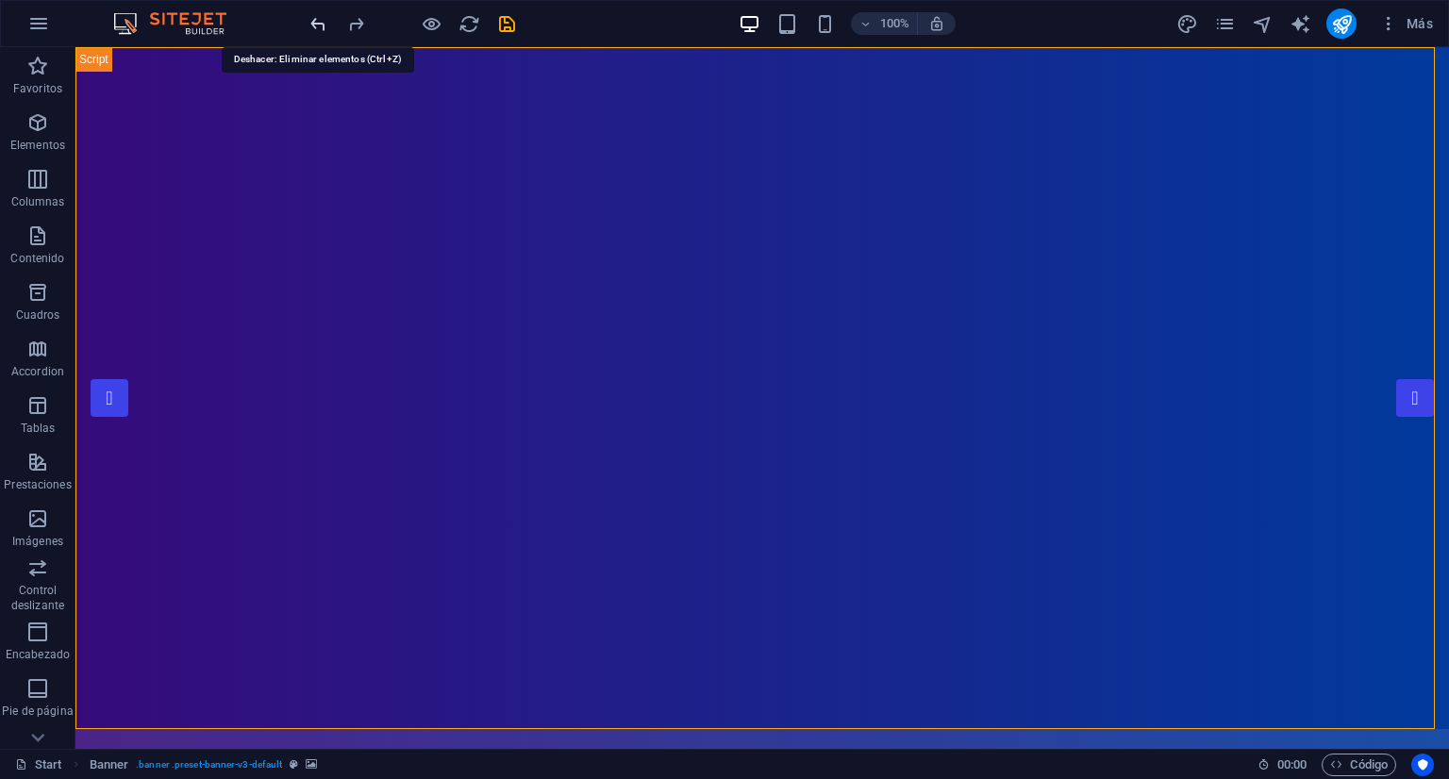
click at [314, 21] on icon "undo" at bounding box center [319, 24] width 22 height 22
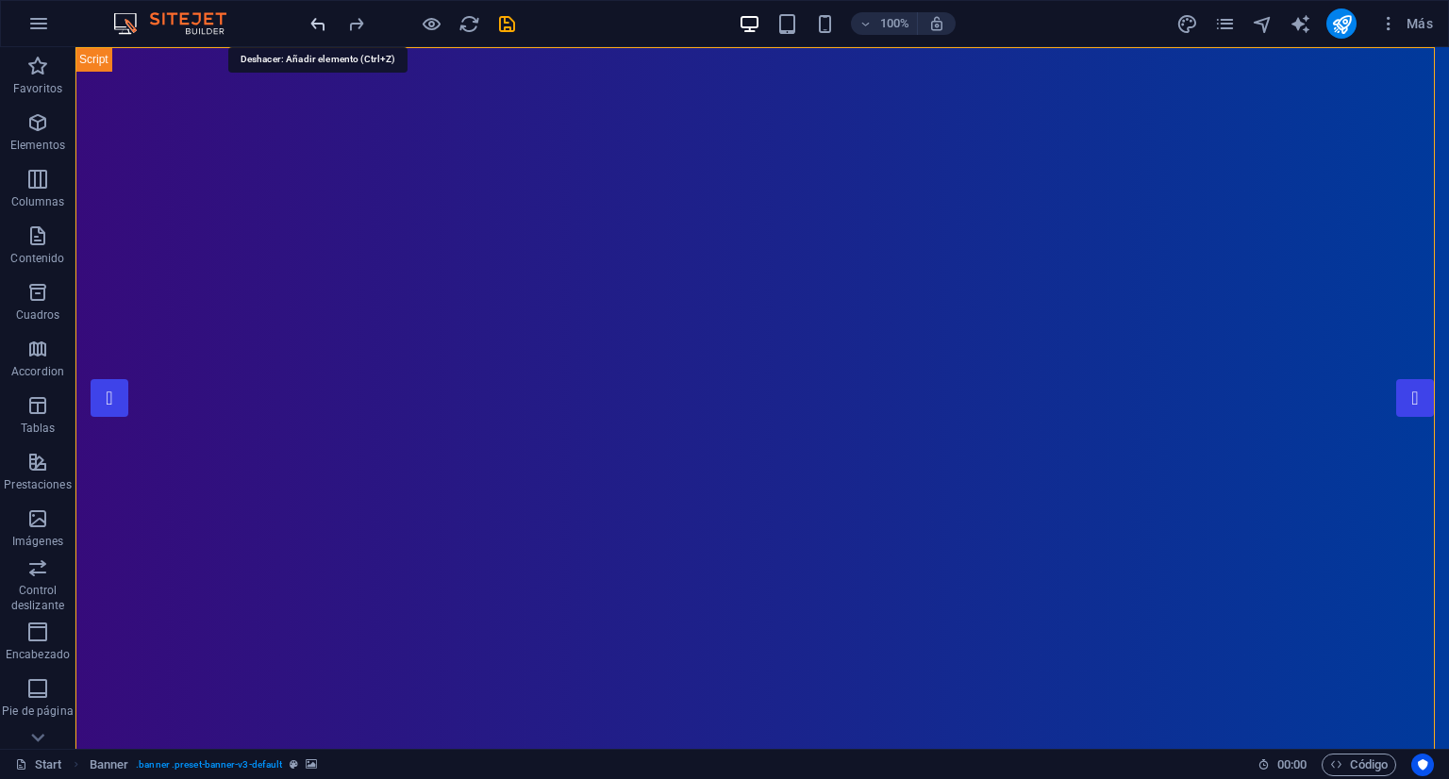
click at [314, 21] on icon "undo" at bounding box center [319, 24] width 22 height 22
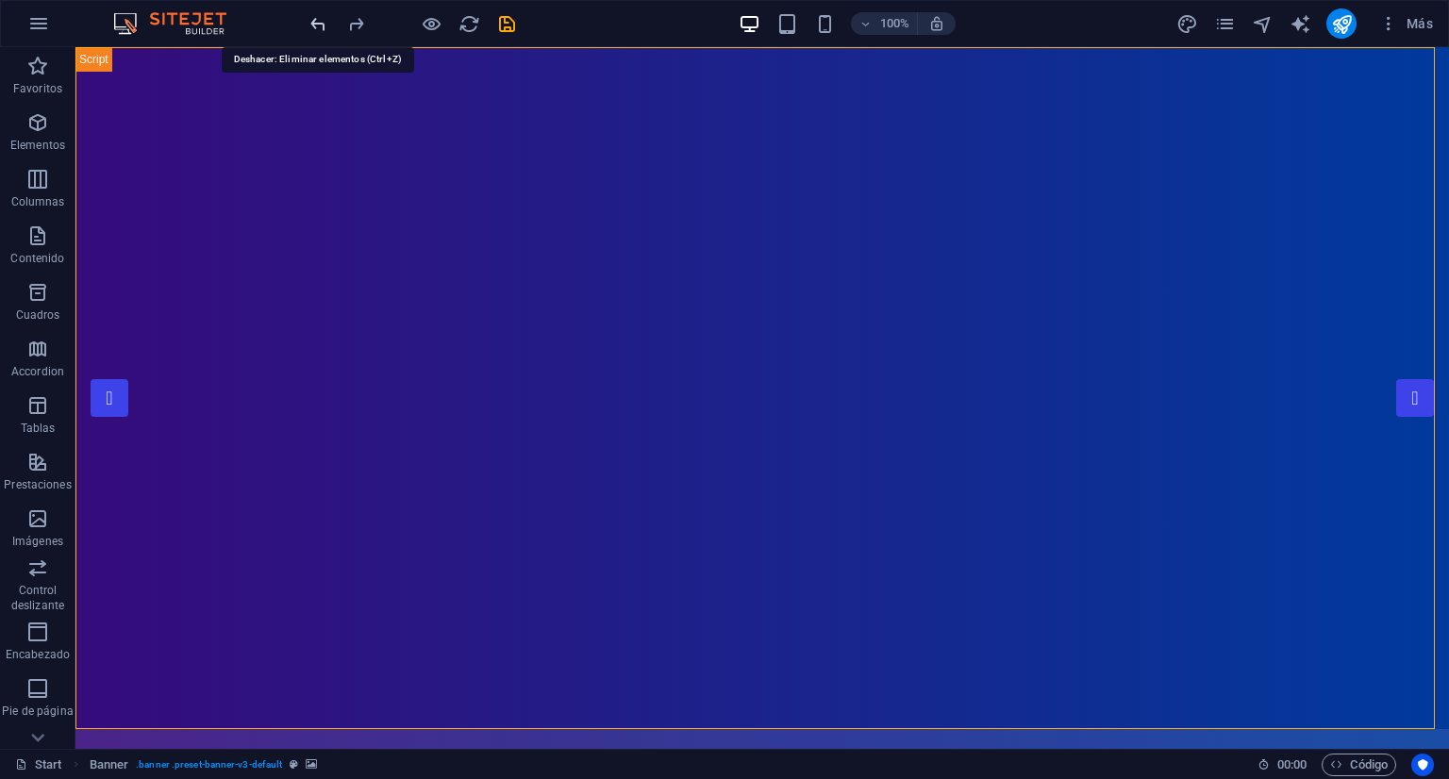
click at [314, 21] on icon "undo" at bounding box center [319, 24] width 22 height 22
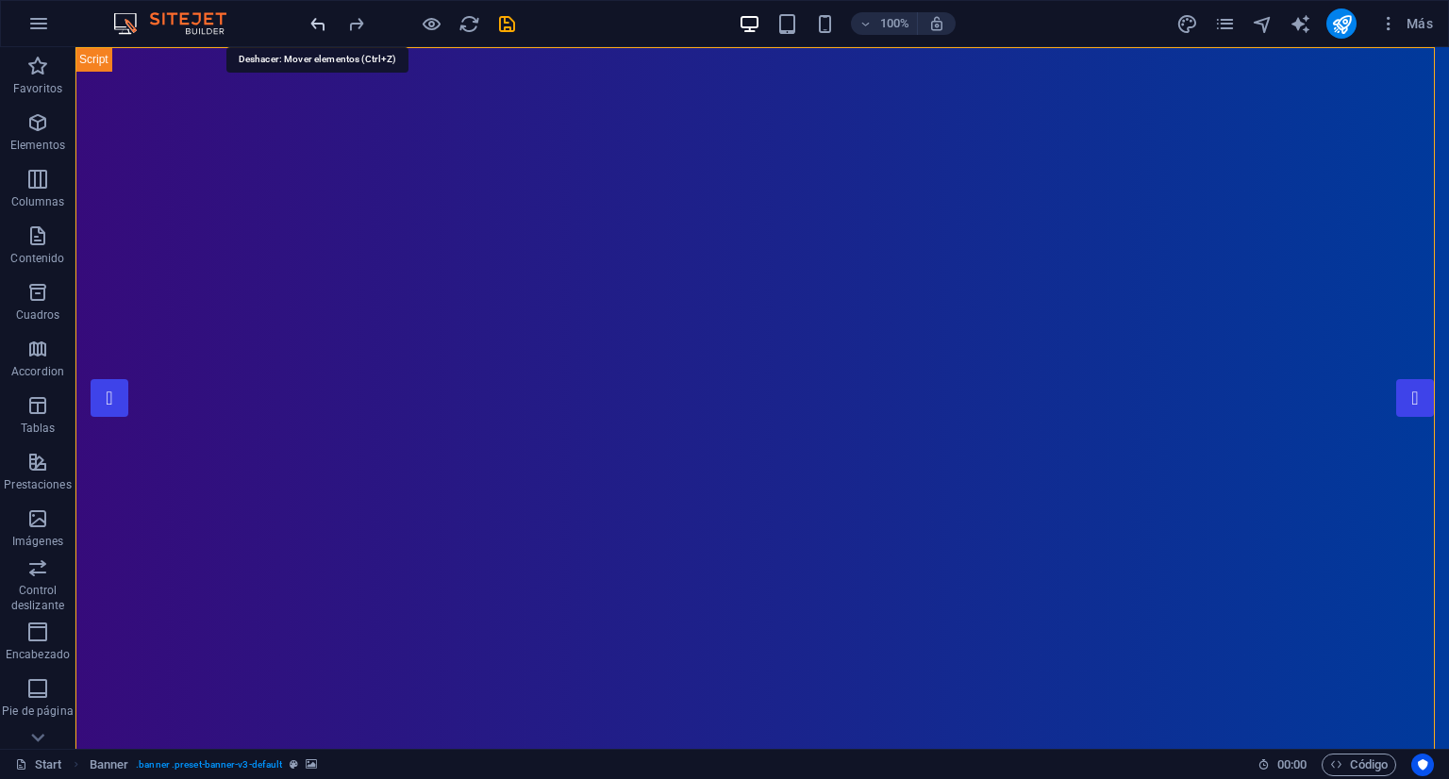
click at [314, 21] on icon "undo" at bounding box center [319, 24] width 22 height 22
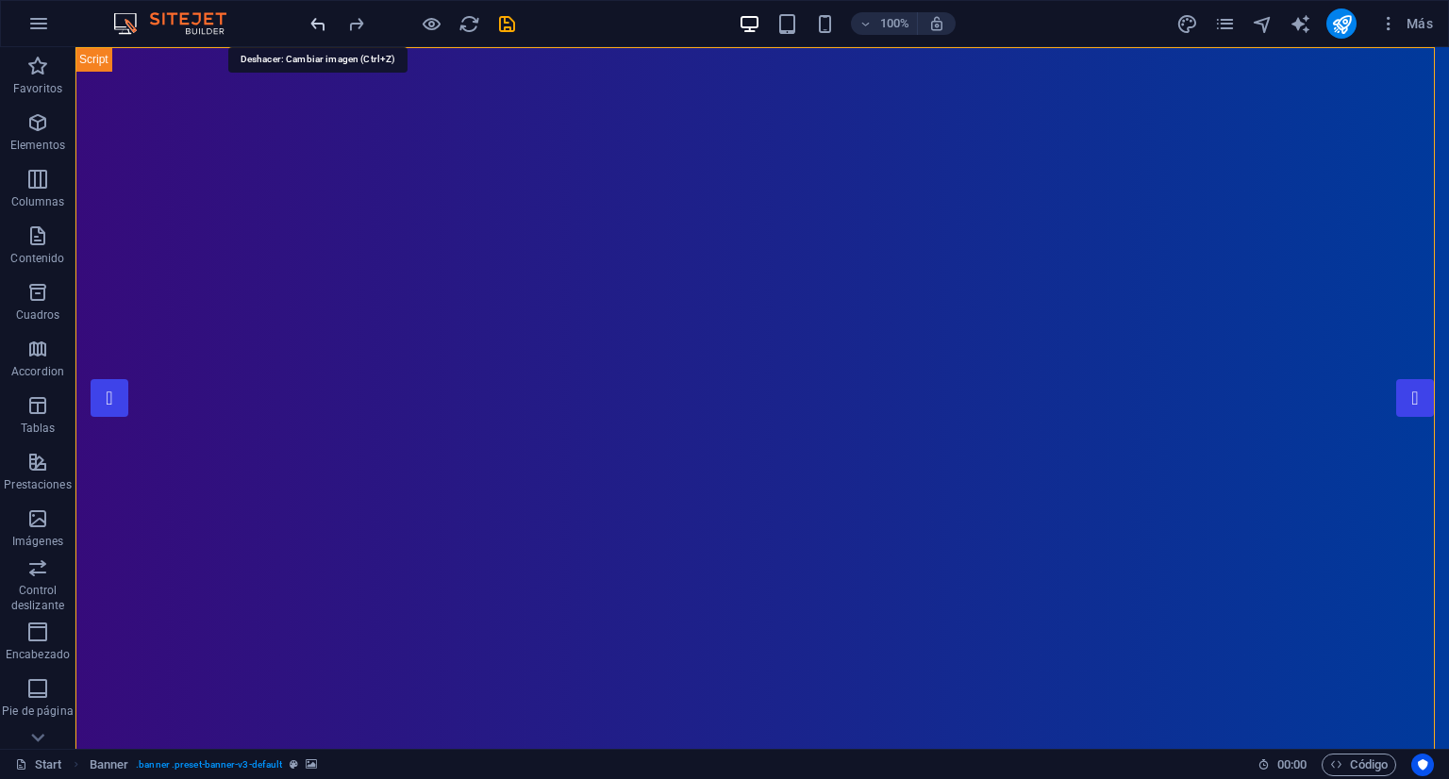
click at [314, 21] on icon "undo" at bounding box center [319, 24] width 22 height 22
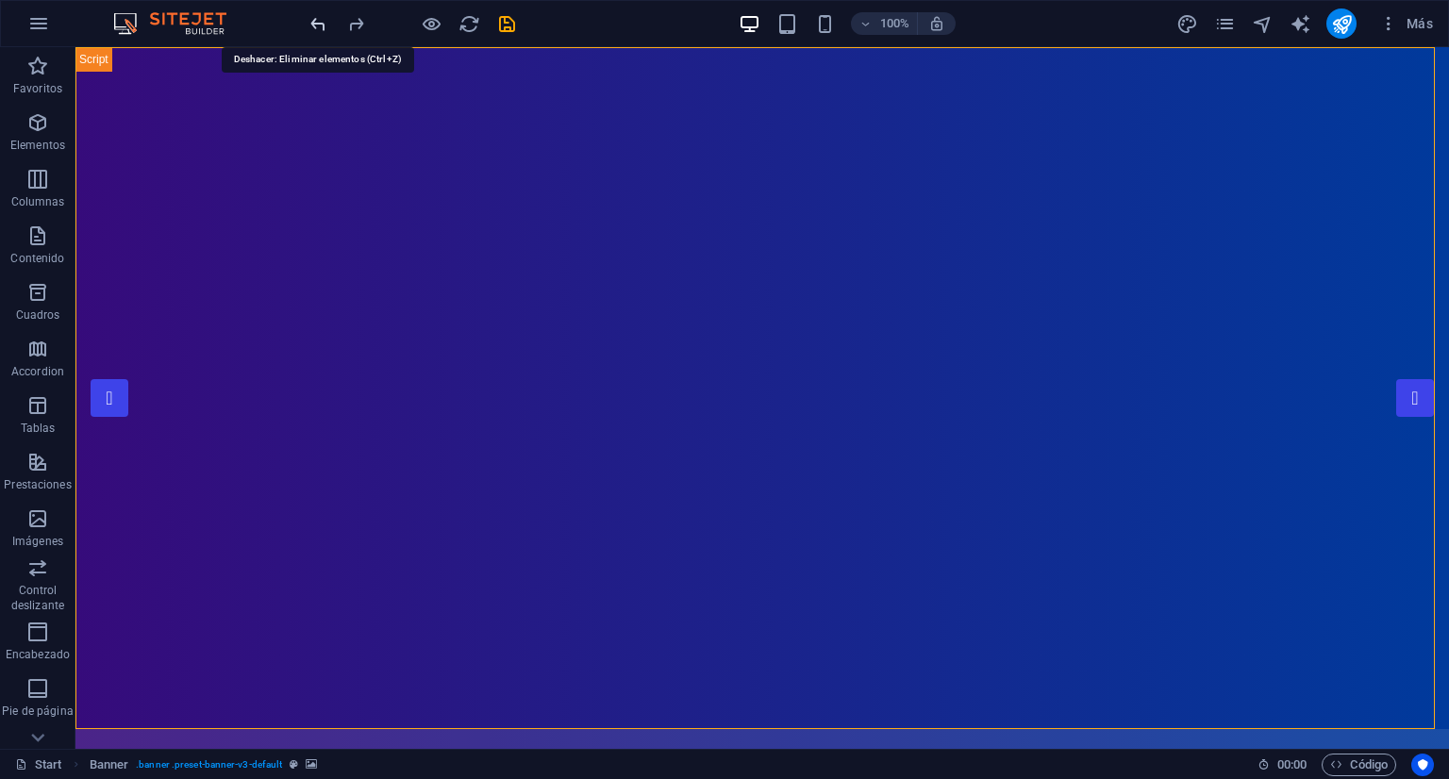
click at [314, 21] on icon "undo" at bounding box center [319, 24] width 22 height 22
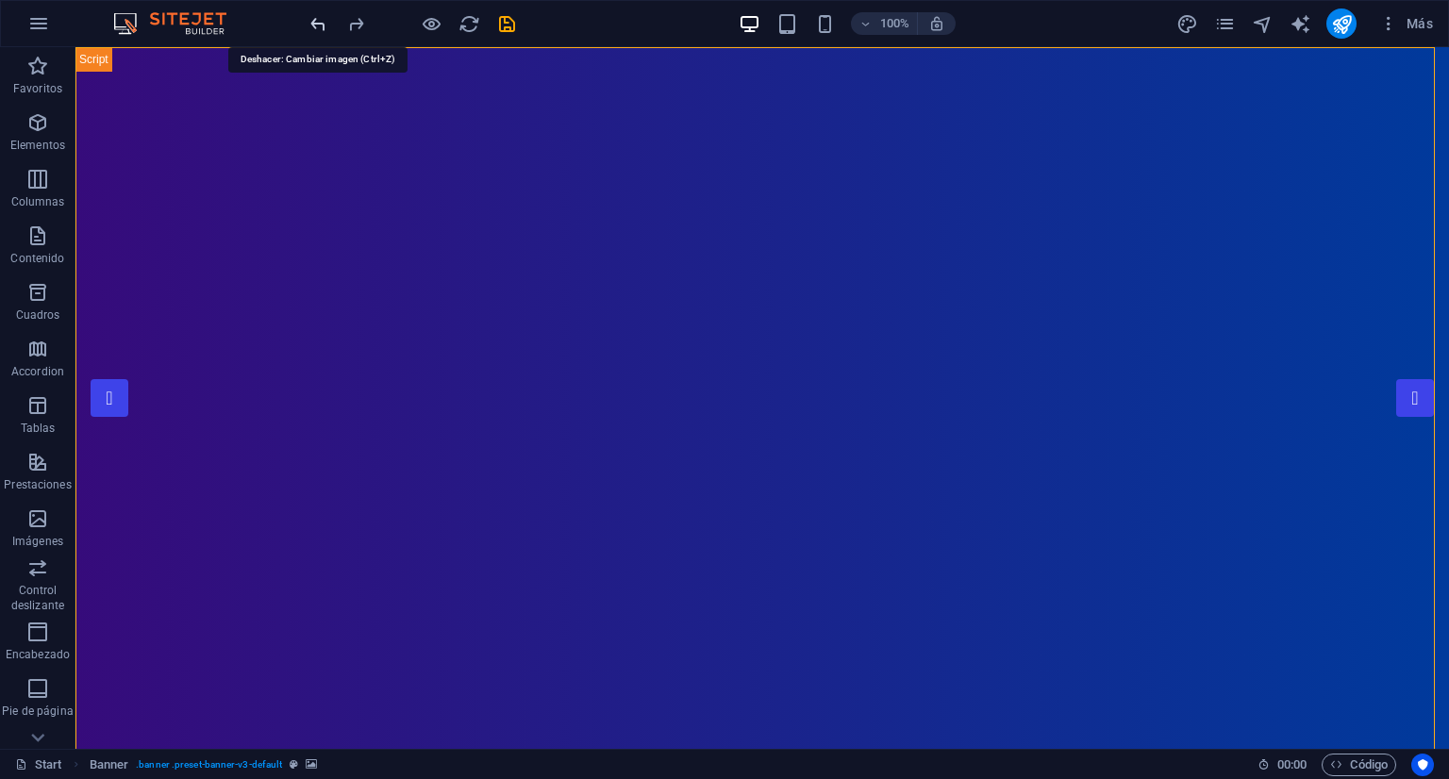
click at [314, 21] on icon "undo" at bounding box center [319, 24] width 22 height 22
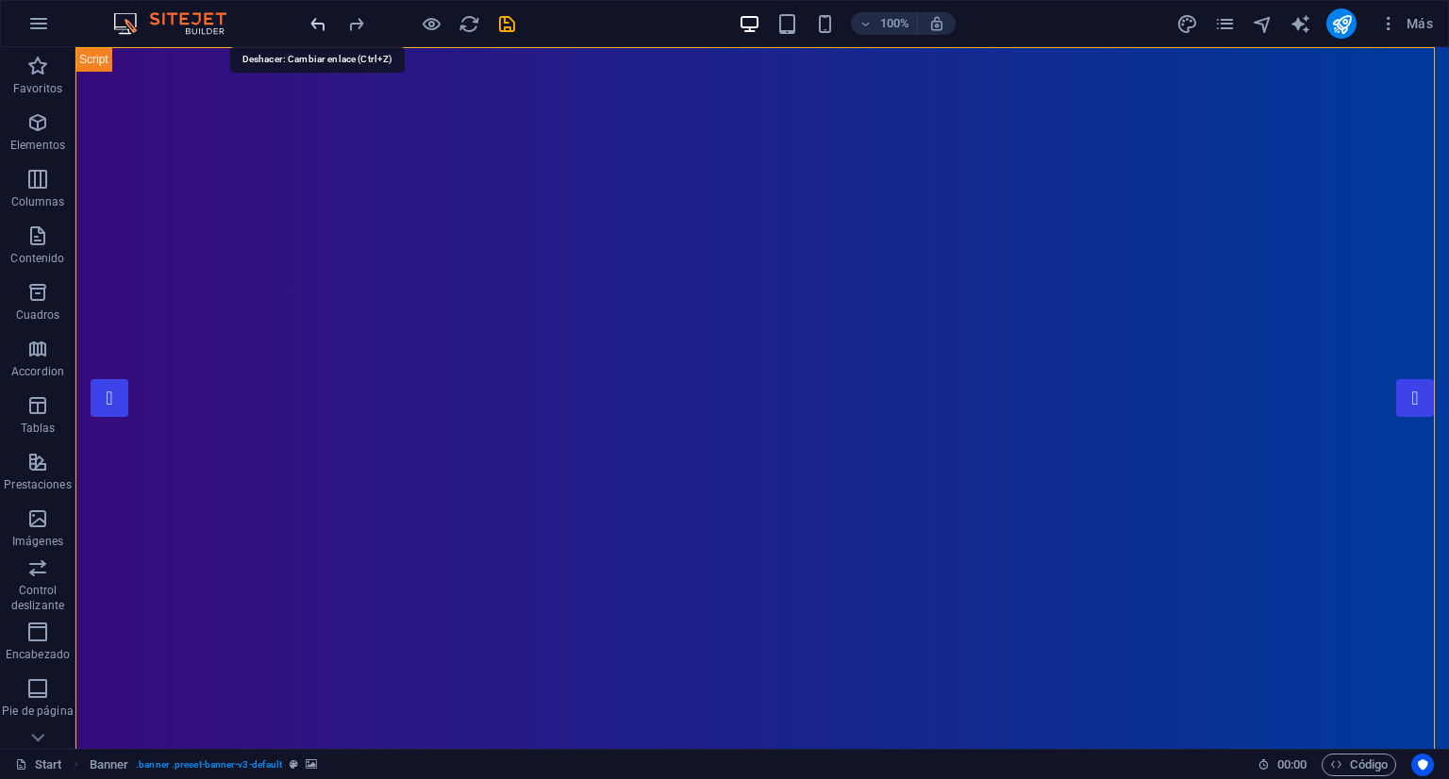
click at [314, 21] on icon "undo" at bounding box center [319, 24] width 22 height 22
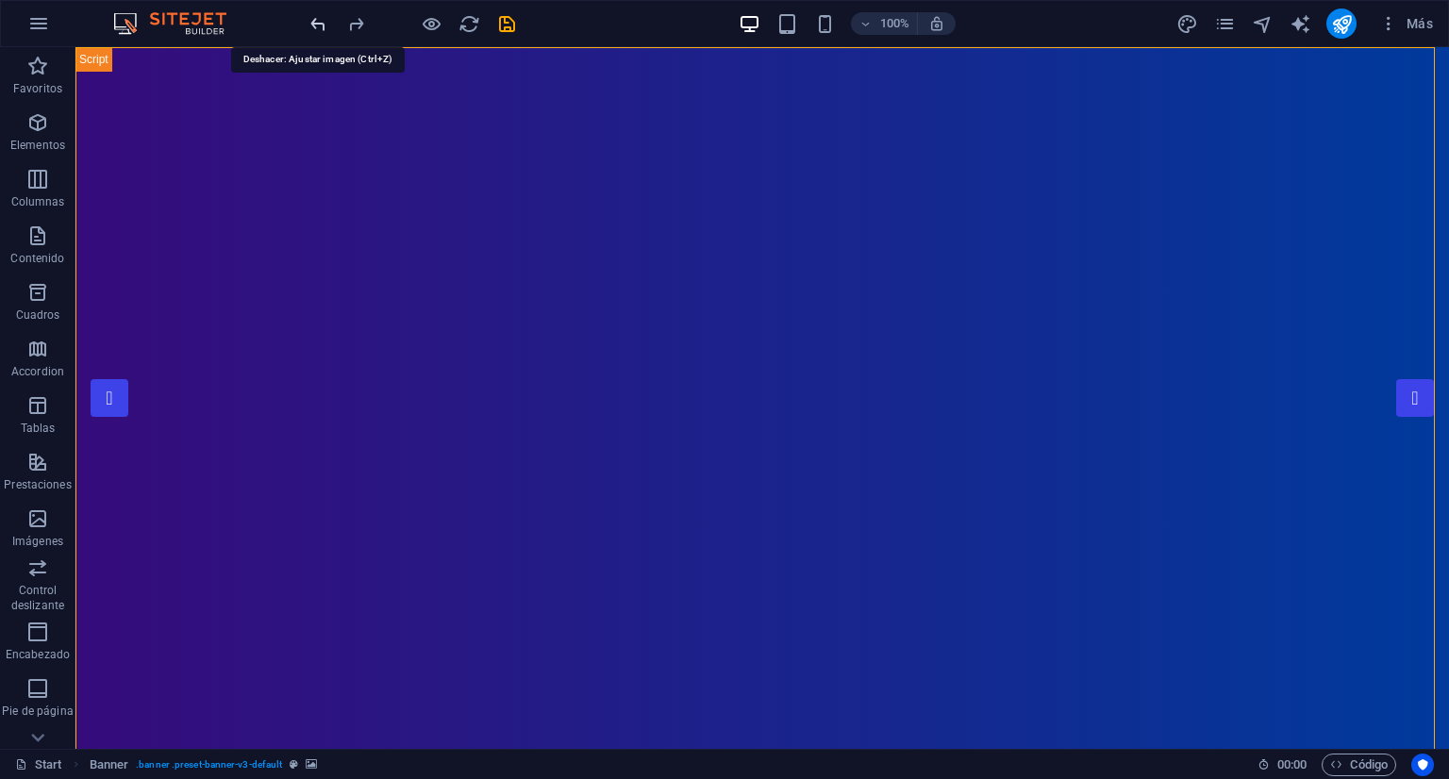
click at [314, 21] on icon "undo" at bounding box center [319, 24] width 22 height 22
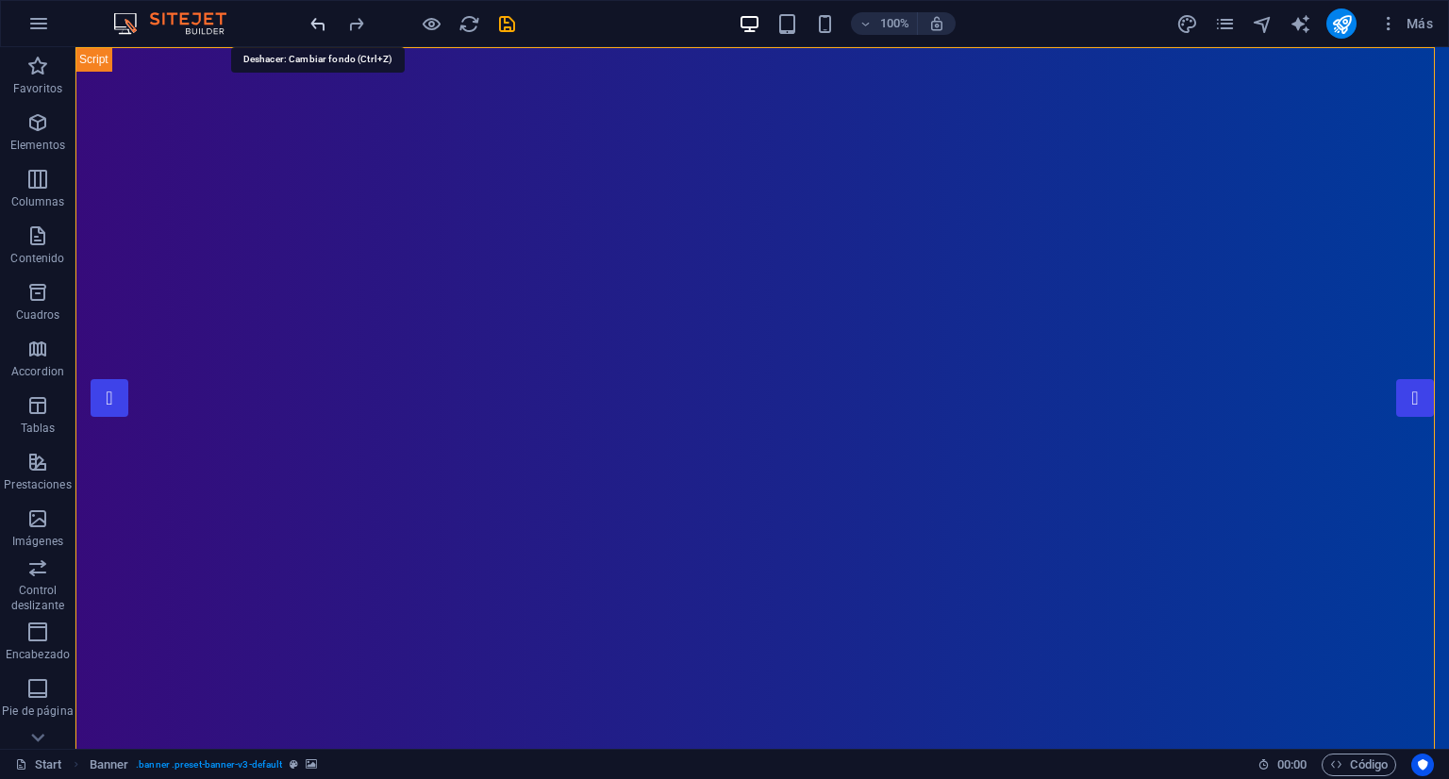
click at [314, 21] on icon "undo" at bounding box center [319, 24] width 22 height 22
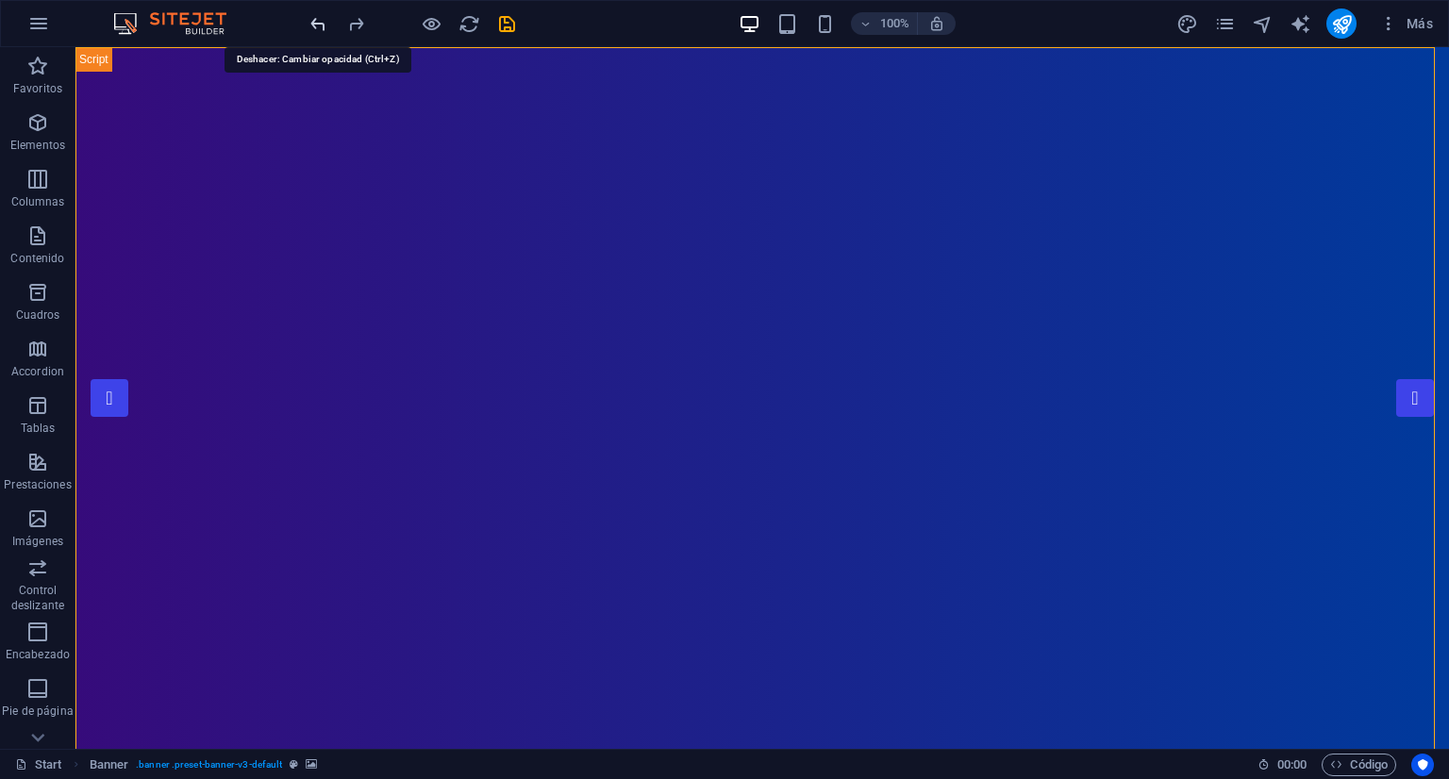
click at [314, 21] on icon "undo" at bounding box center [319, 24] width 22 height 22
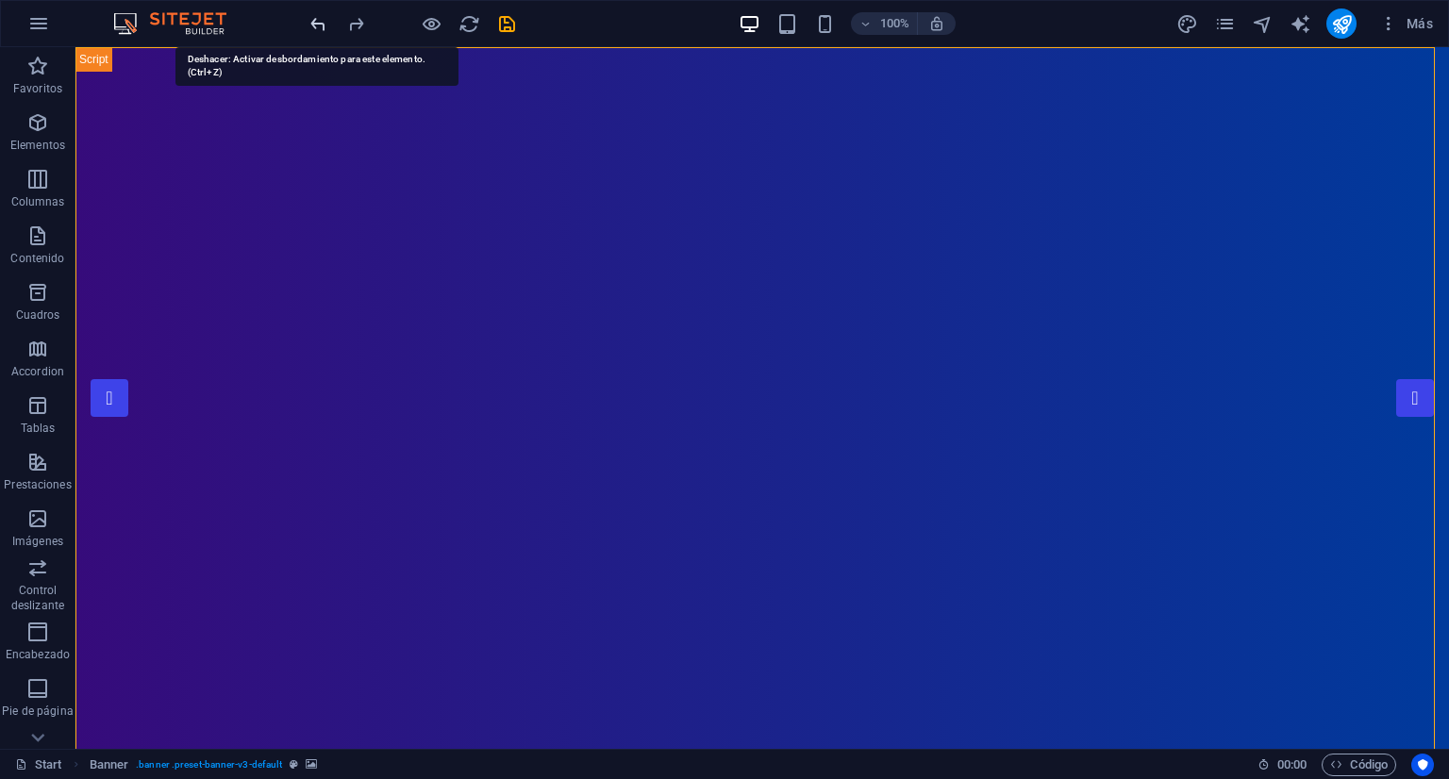
click at [314, 21] on icon "undo" at bounding box center [319, 24] width 22 height 22
click at [313, 21] on icon "undo" at bounding box center [319, 24] width 22 height 22
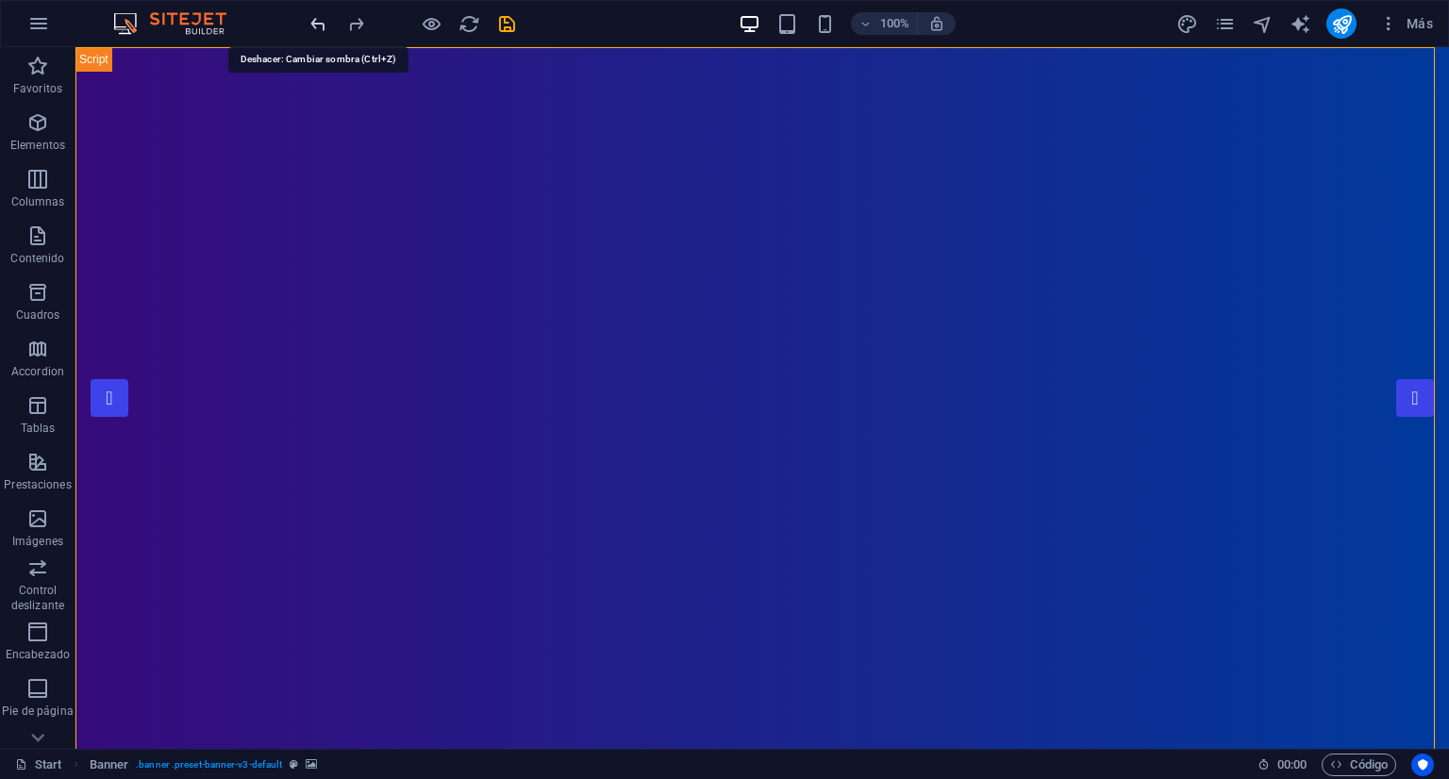
click at [313, 21] on icon "undo" at bounding box center [319, 24] width 22 height 22
click at [313, 24] on icon "undo" at bounding box center [319, 24] width 22 height 22
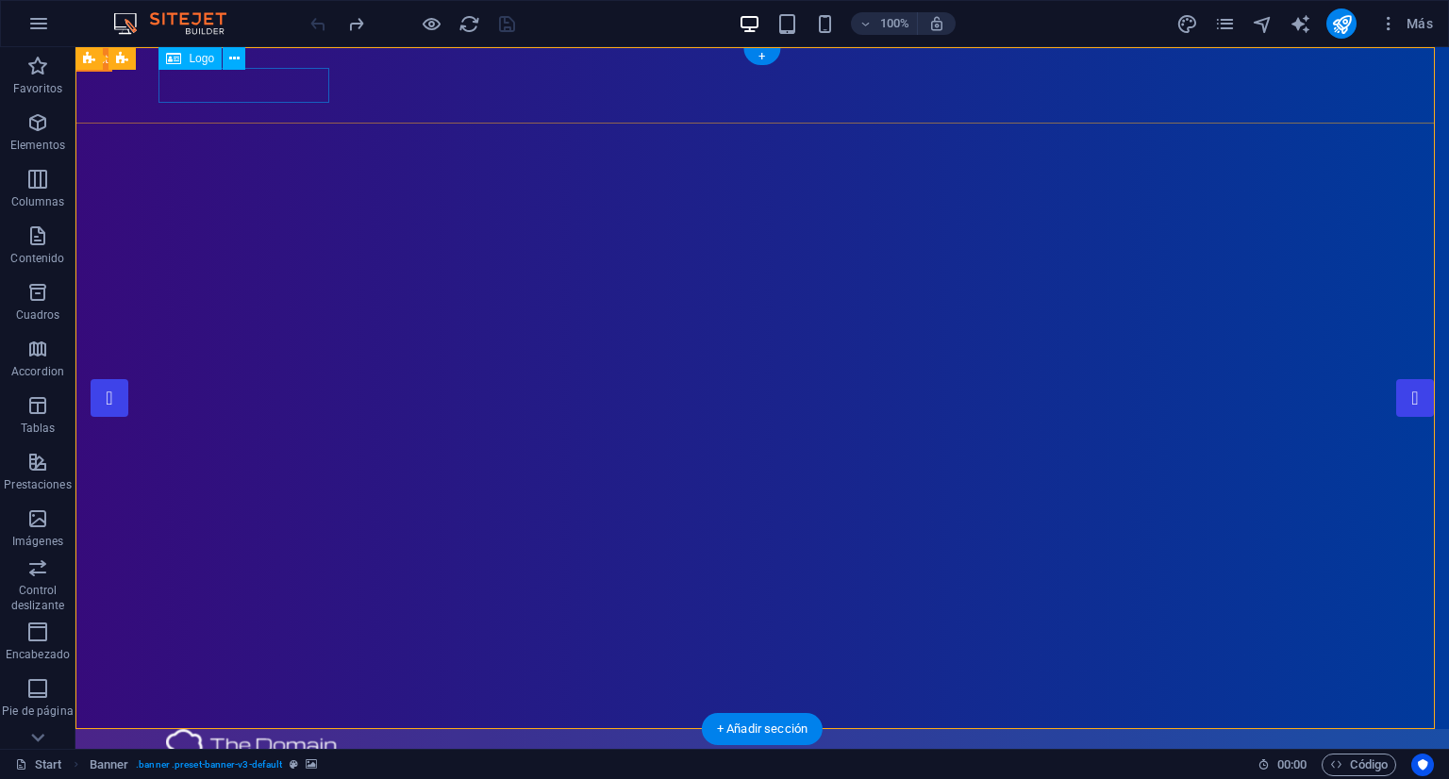
click at [204, 729] on div at bounding box center [762, 746] width 1193 height 35
click at [253, 729] on div at bounding box center [762, 746] width 1193 height 35
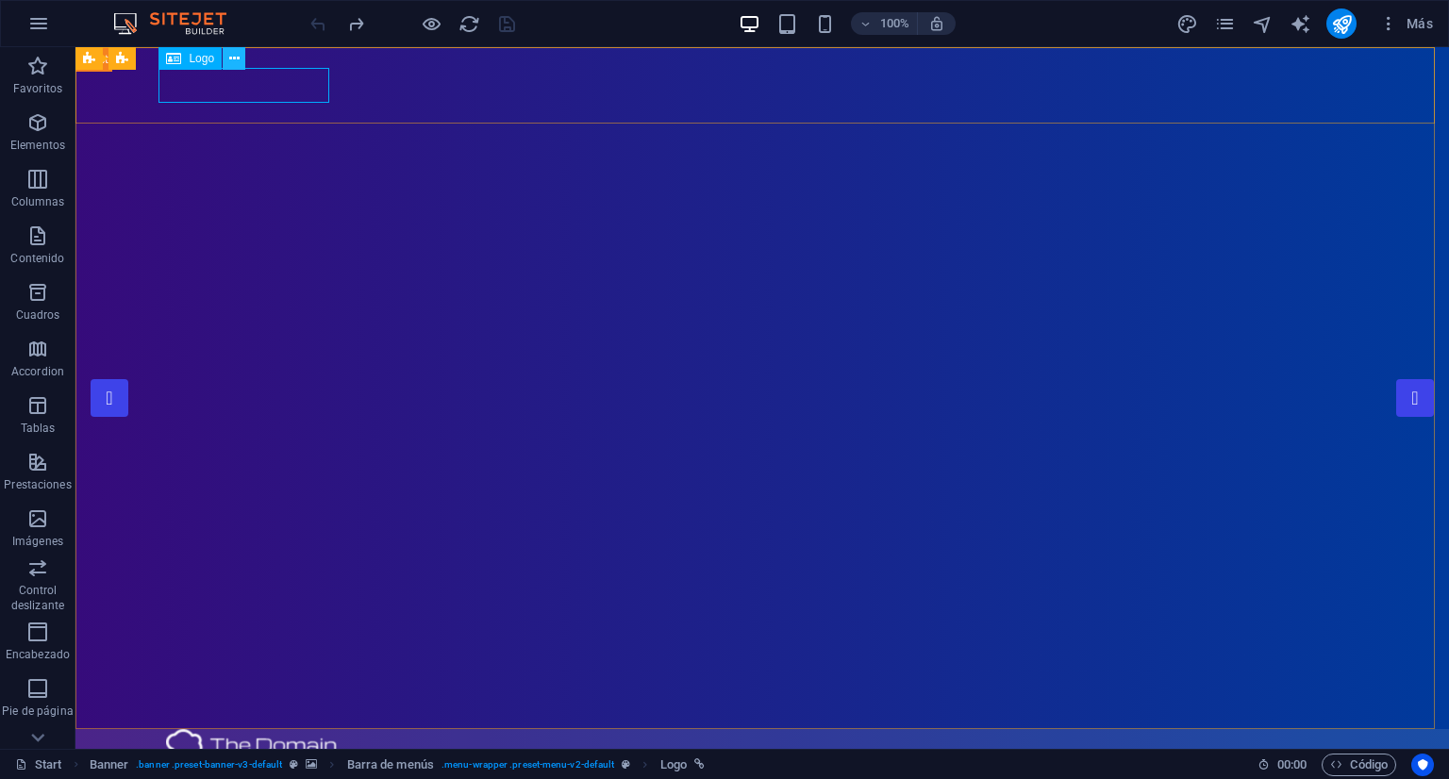
click at [238, 57] on icon at bounding box center [234, 59] width 10 height 20
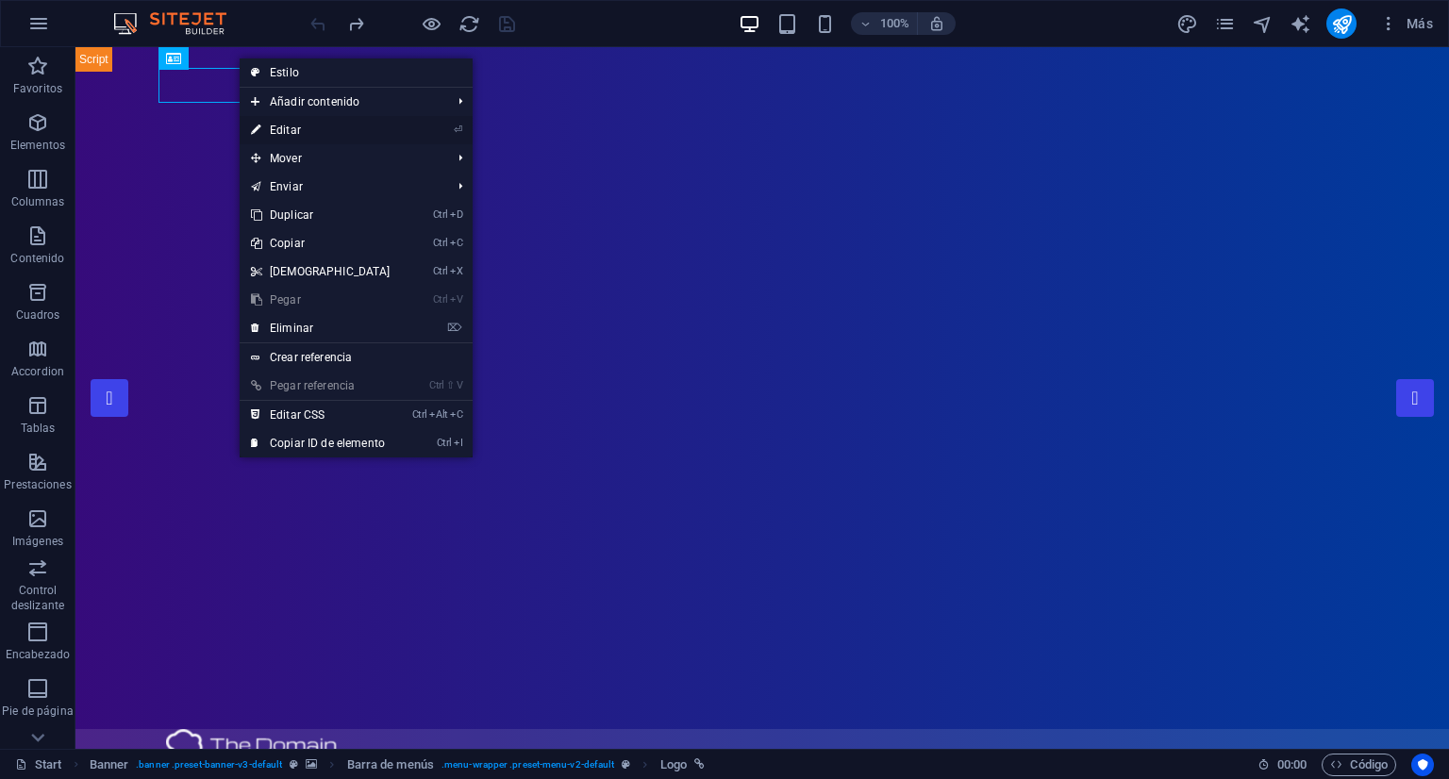
click at [313, 126] on link "⏎ Editar" at bounding box center [321, 130] width 162 height 28
select select "px"
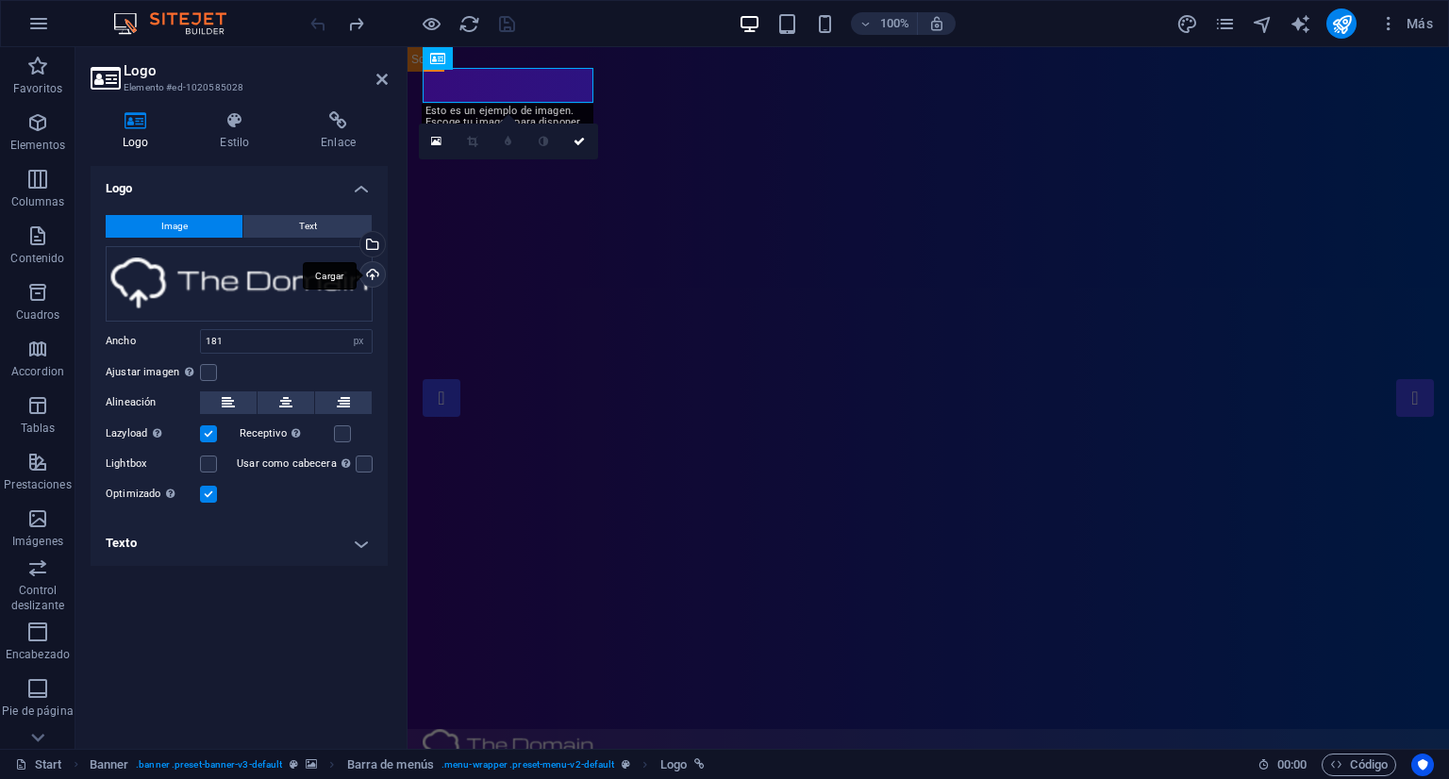
click at [377, 273] on div "Cargar" at bounding box center [371, 276] width 28 height 28
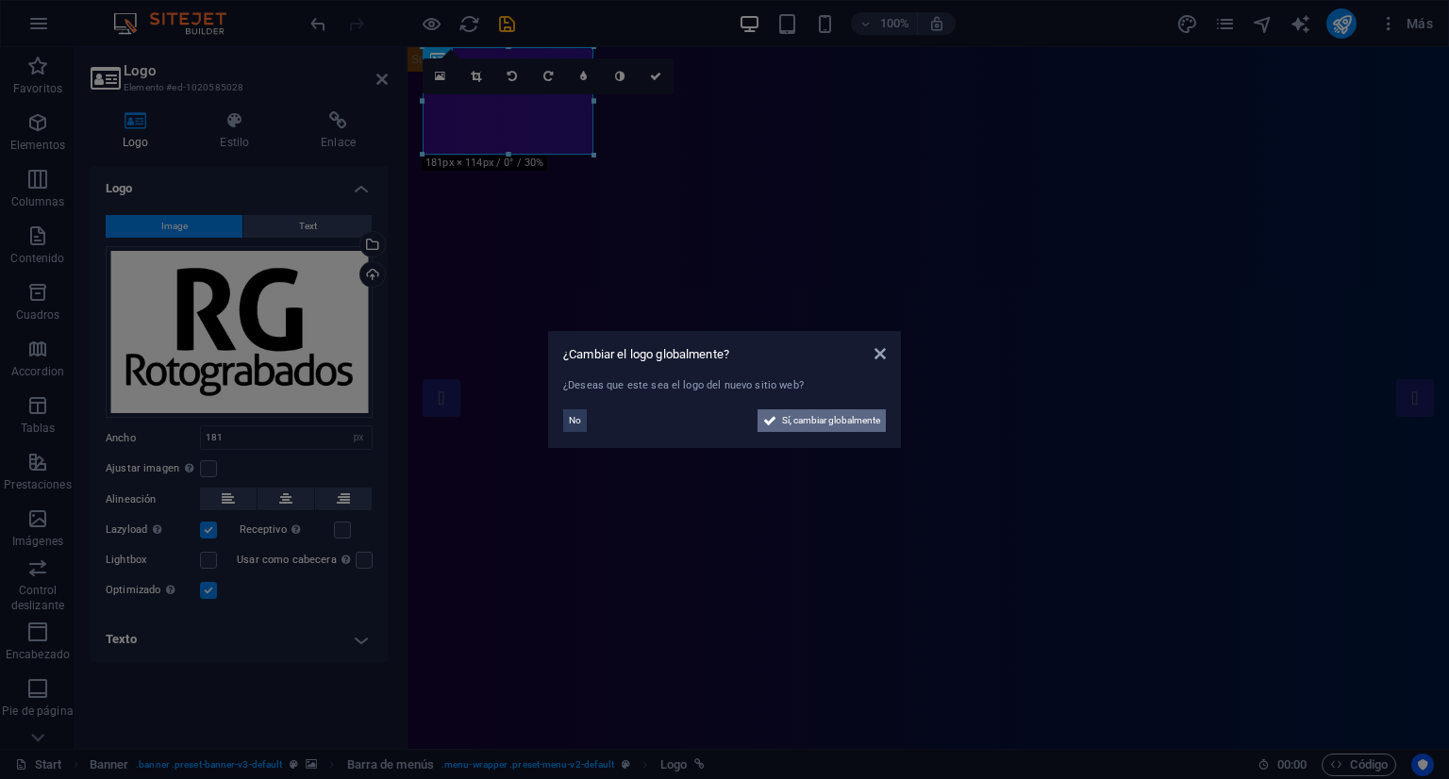
click at [812, 427] on span "Sí, cambiar globalmente" at bounding box center [831, 421] width 98 height 23
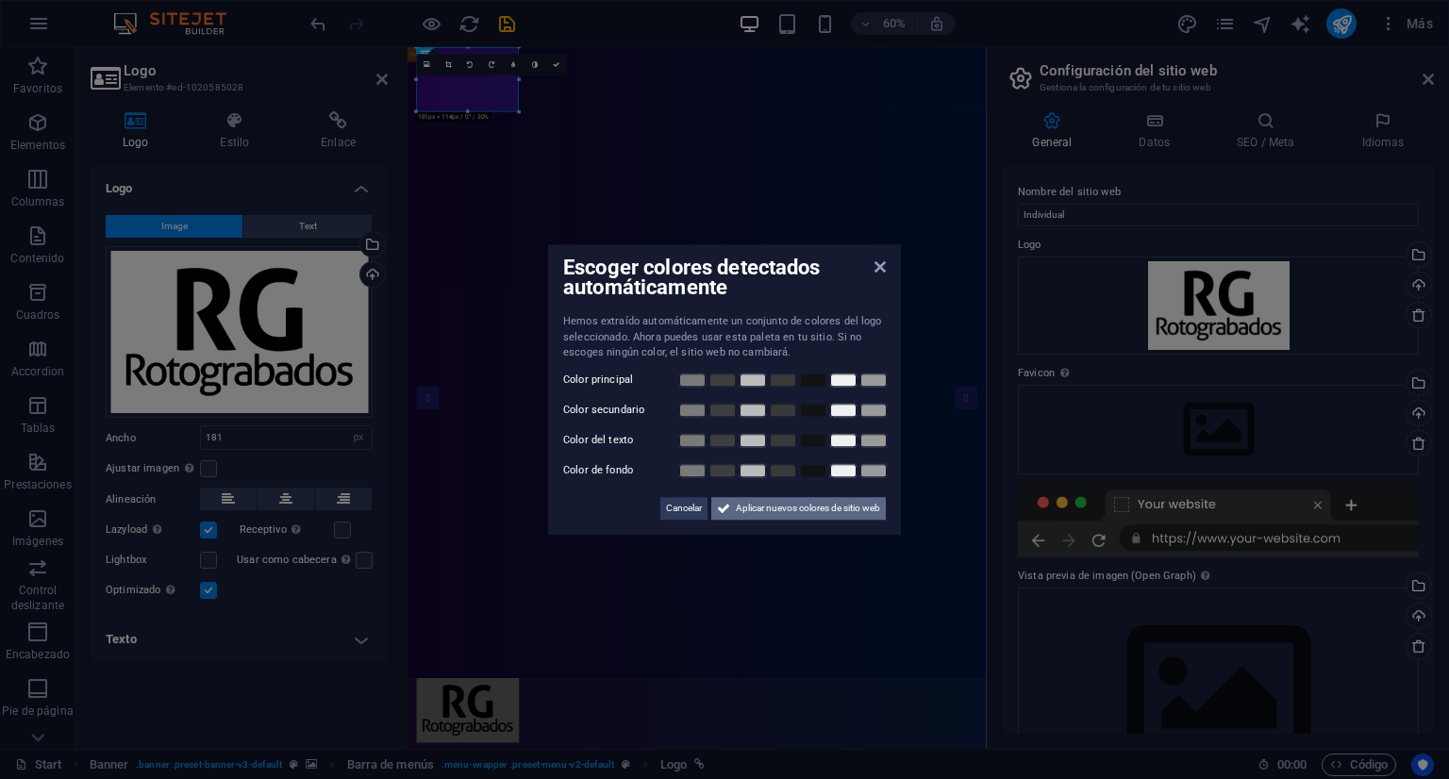
click at [761, 501] on span "Aplicar nuevos colores de sitio web" at bounding box center [808, 508] width 144 height 23
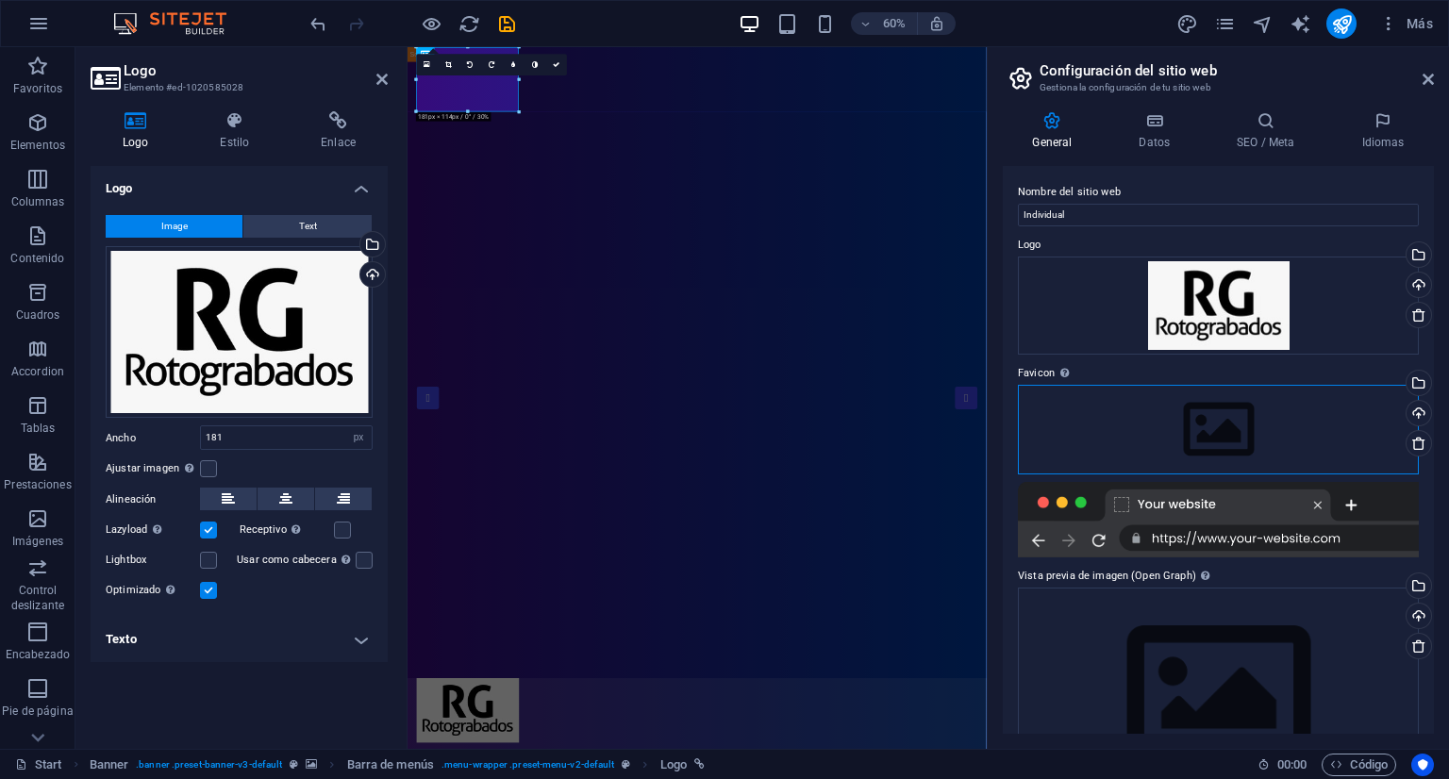
click at [1217, 423] on div "Arrastra archivos aquí, haz clic para escoger archivos o selecciona archivos de…" at bounding box center [1218, 429] width 401 height 89
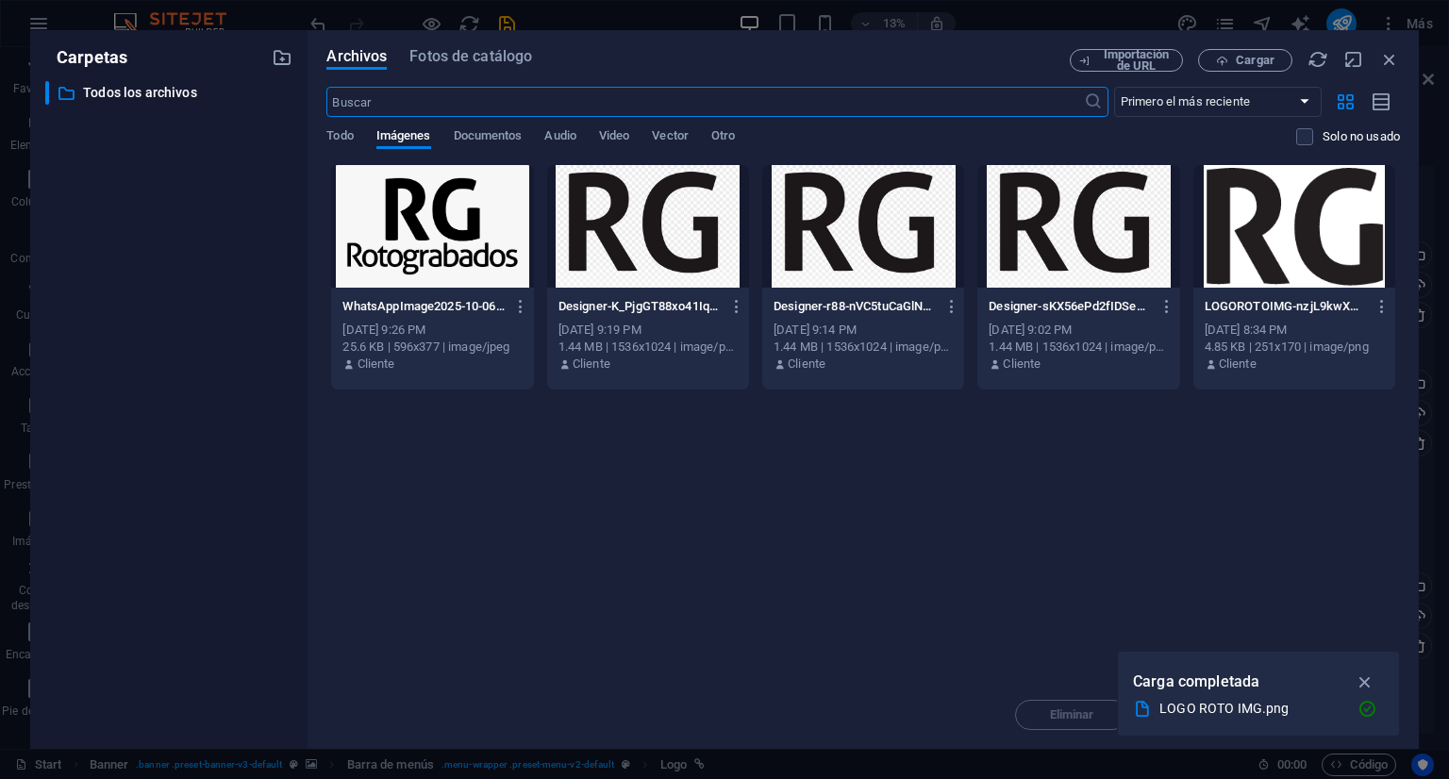
click at [659, 259] on div at bounding box center [648, 226] width 202 height 123
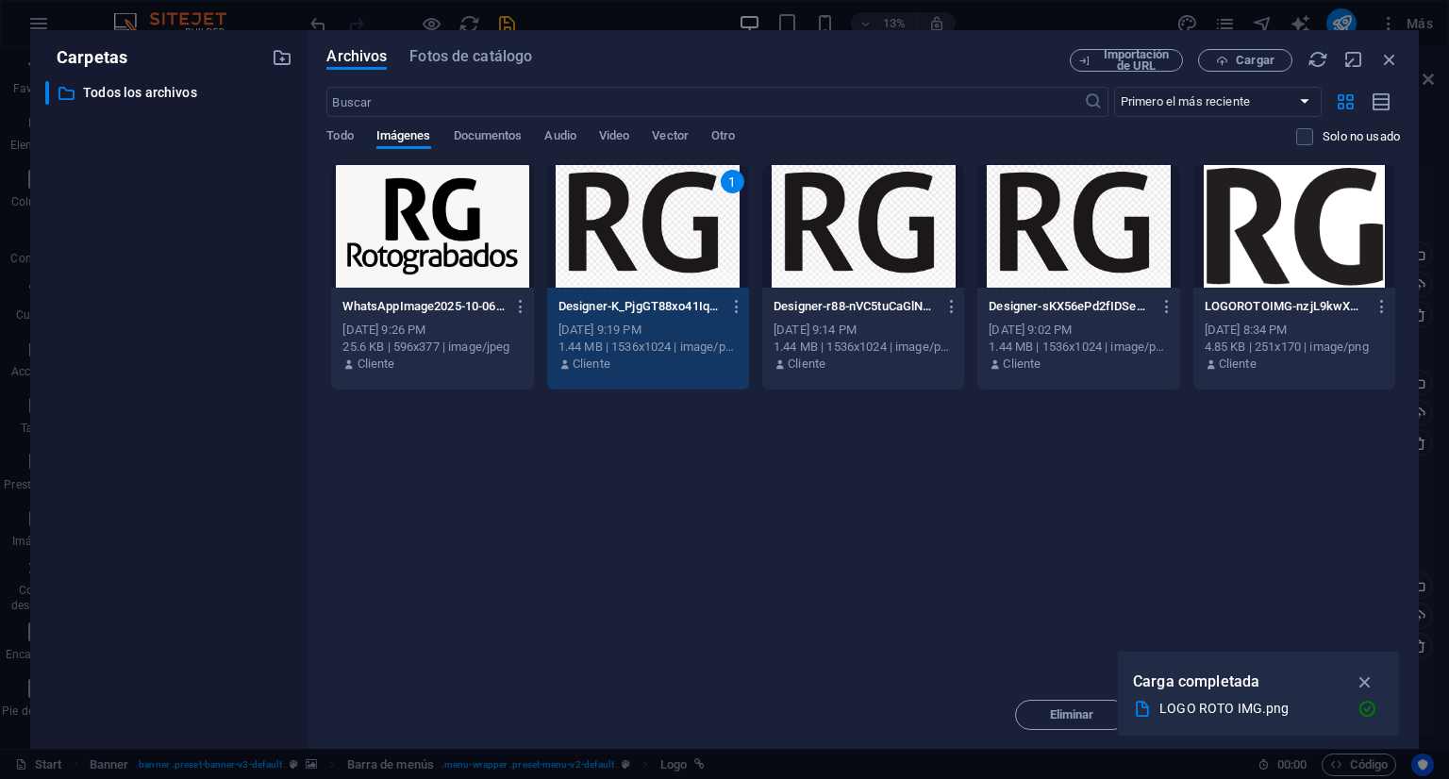
click at [1284, 231] on div at bounding box center [1295, 226] width 202 height 123
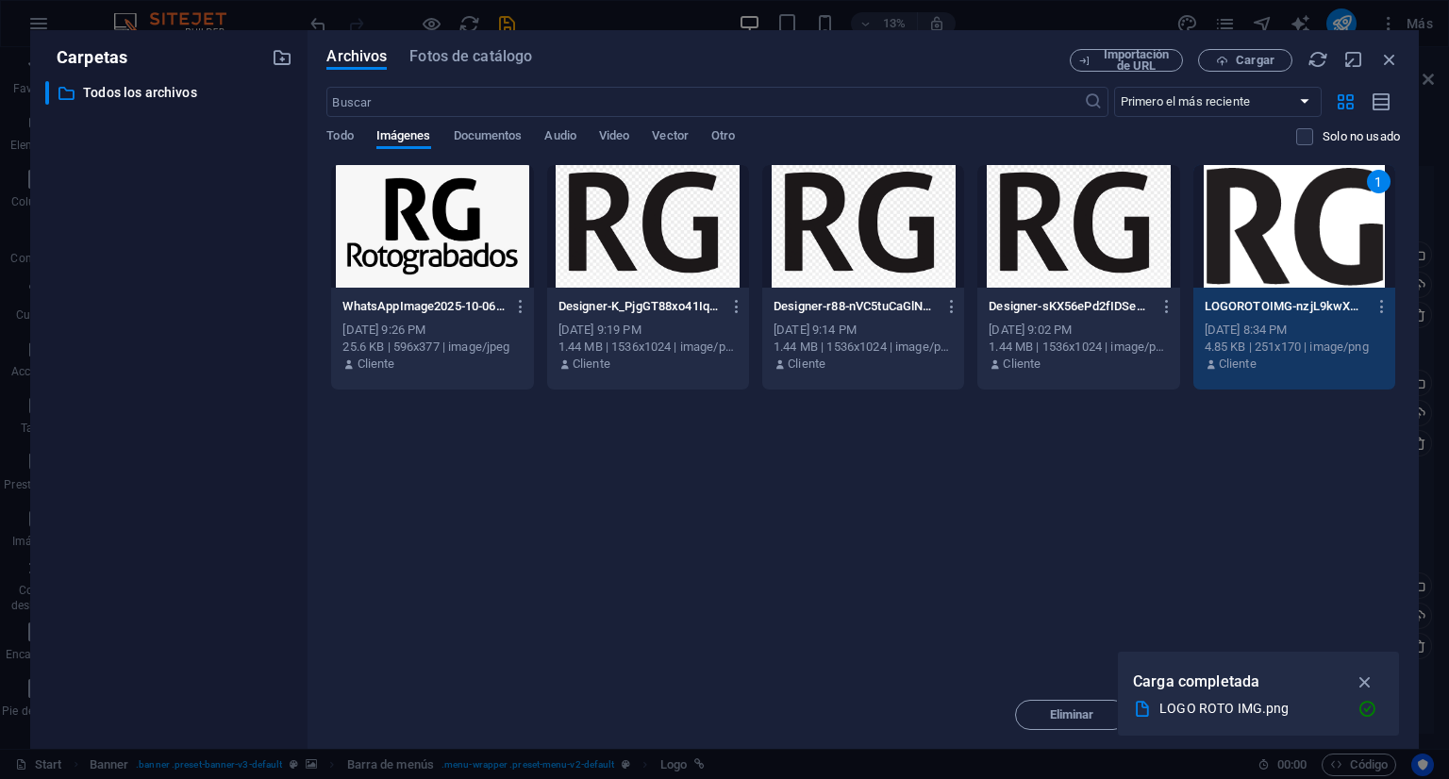
click at [380, 298] on p "WhatsAppImage2025-10-06at16.25.19-z3RaKIWCNxgzreR6vZvdUQ.jpeg" at bounding box center [424, 306] width 162 height 17
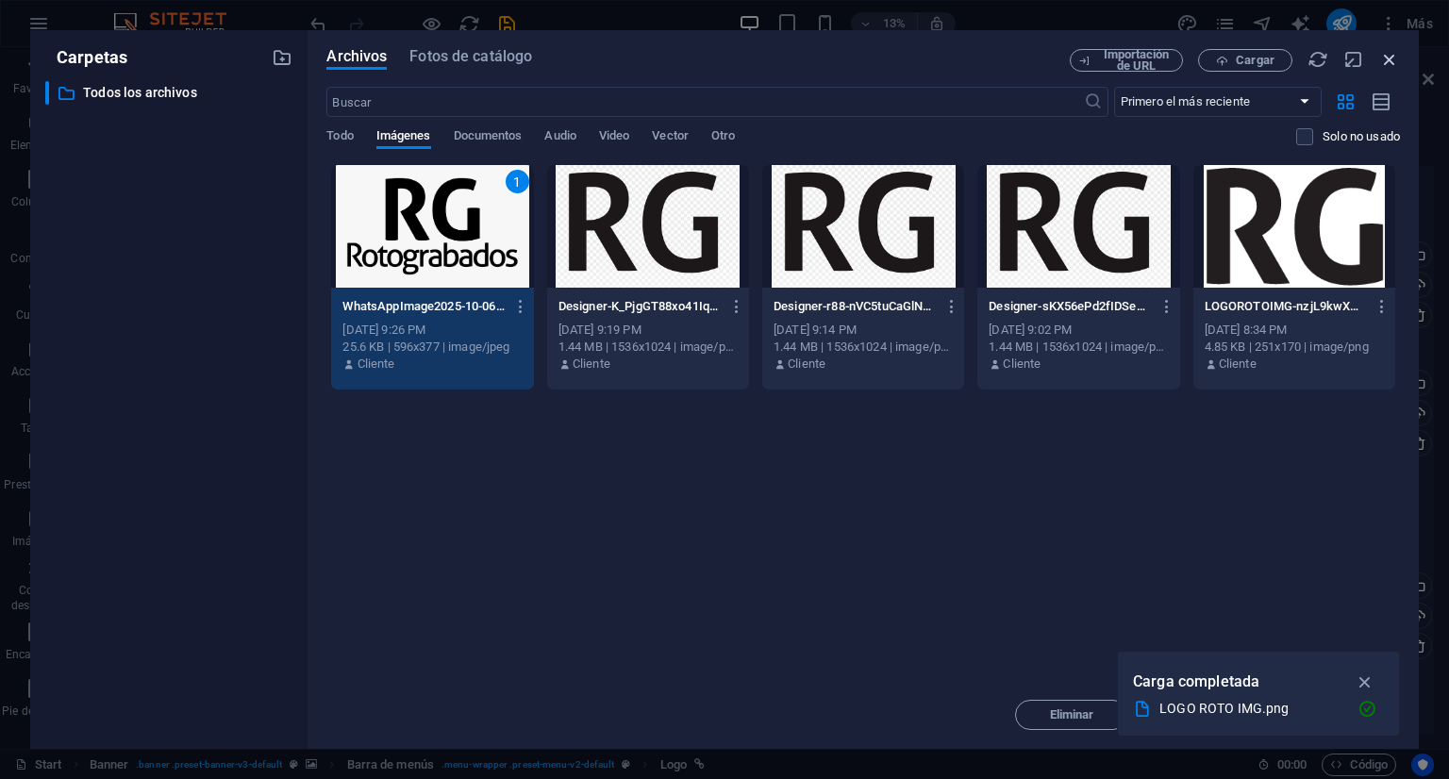
click at [1389, 56] on icon "button" at bounding box center [1390, 59] width 21 height 21
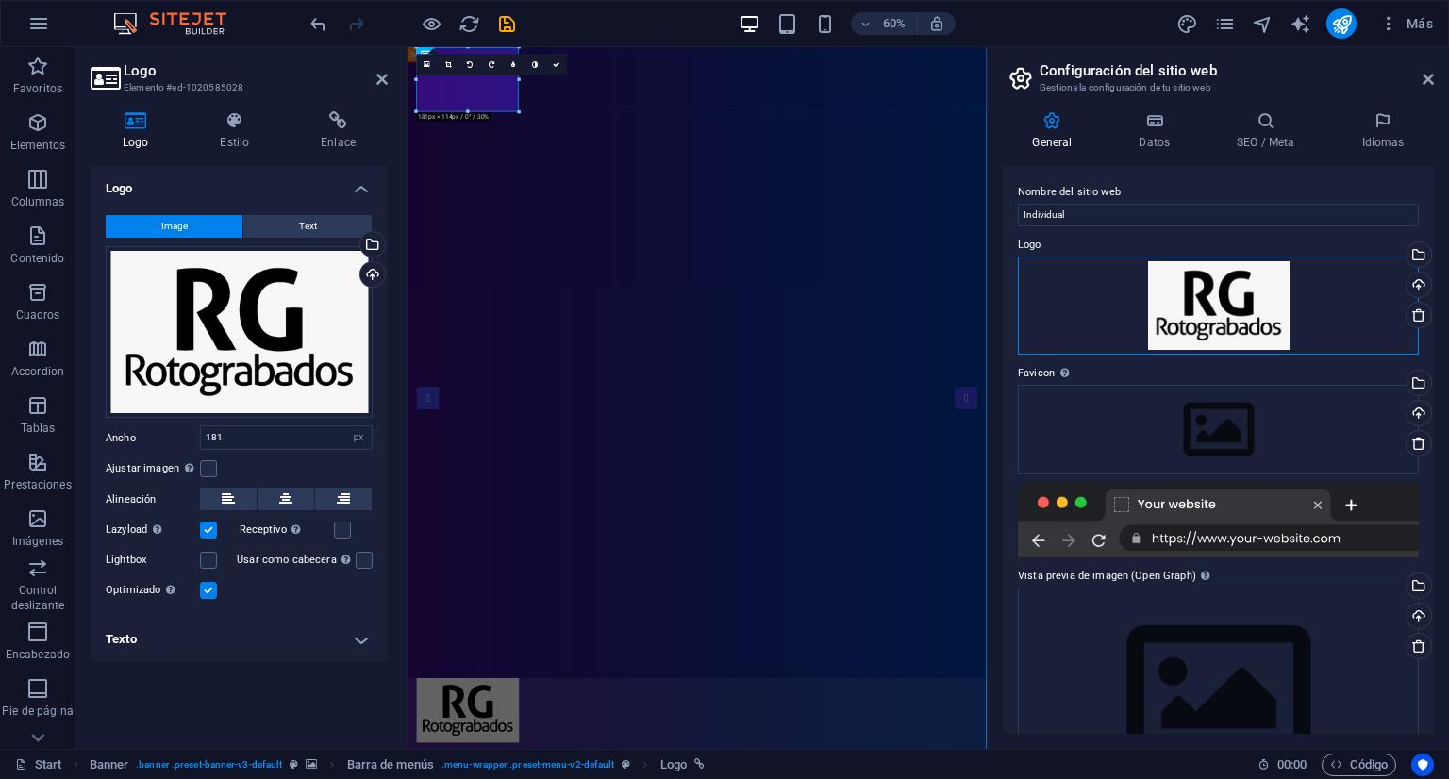
click at [1330, 300] on div "Arrastra archivos aquí, haz clic para escoger archivos o selecciona archivos de…" at bounding box center [1218, 306] width 401 height 99
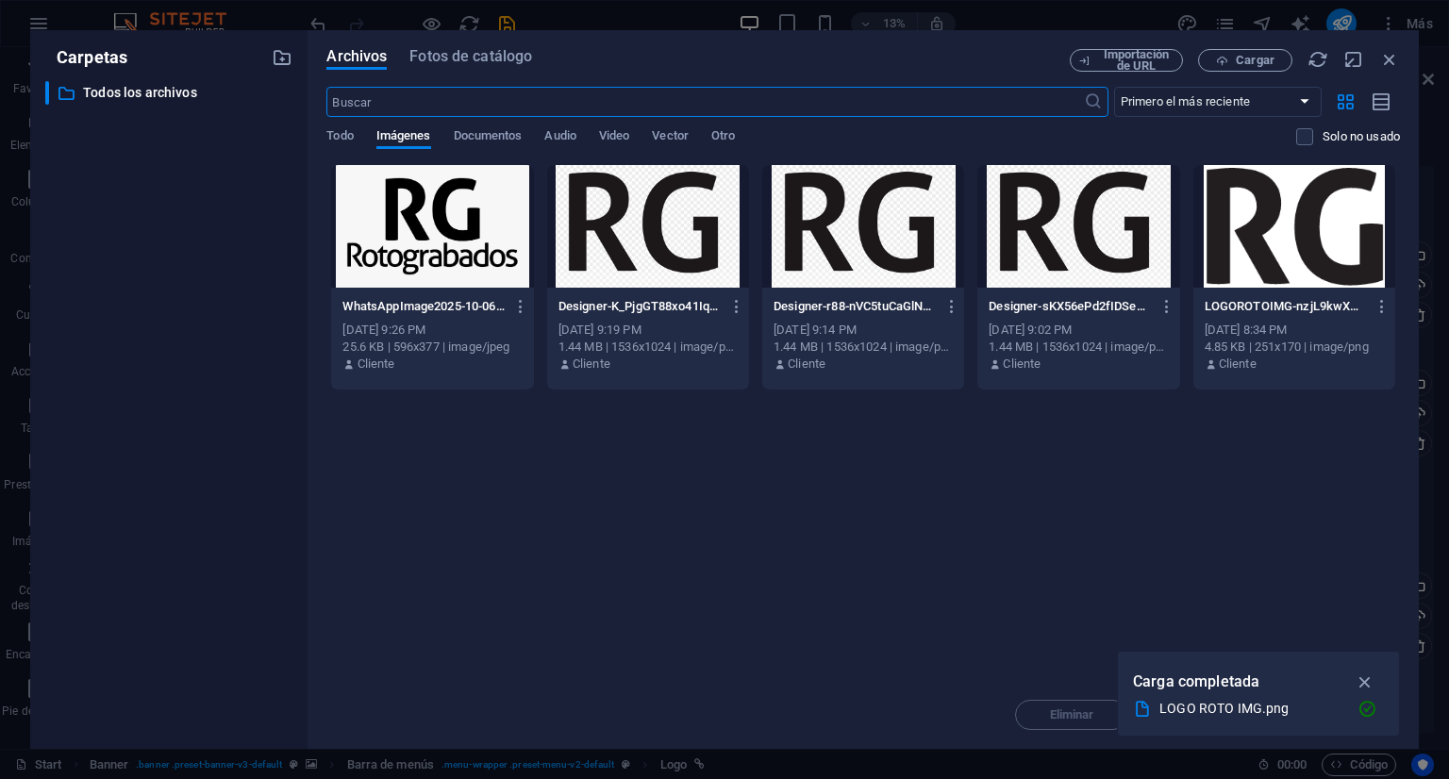
click at [234, 405] on div "​ Todos los archivos Todos los archivos" at bounding box center [168, 407] width 247 height 653
click at [1238, 57] on span "Cargar" at bounding box center [1255, 60] width 39 height 11
click at [1266, 64] on span "Cargar" at bounding box center [1255, 60] width 39 height 11
click at [1235, 59] on span "Cargar" at bounding box center [1245, 61] width 77 height 12
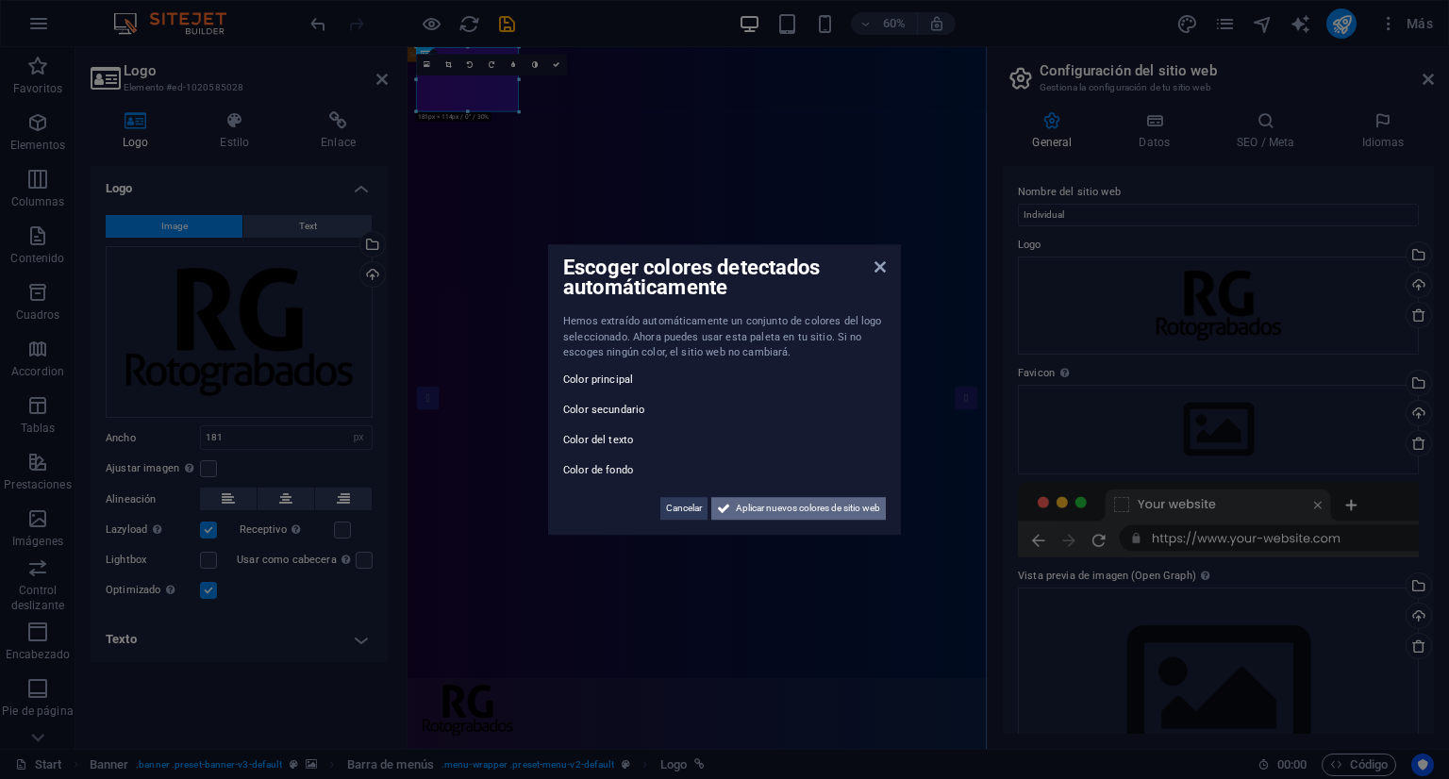
click at [725, 509] on icon at bounding box center [723, 508] width 13 height 23
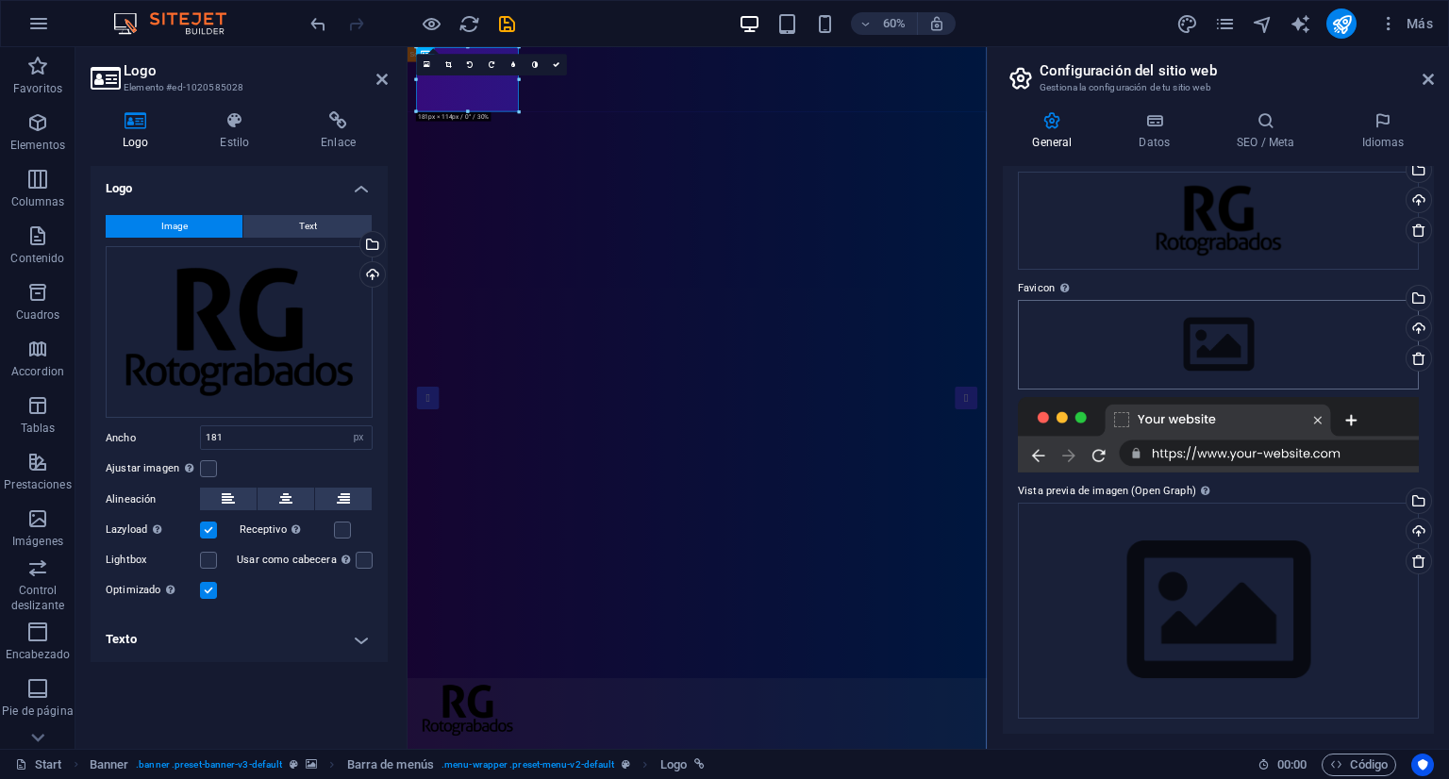
scroll to position [0, 0]
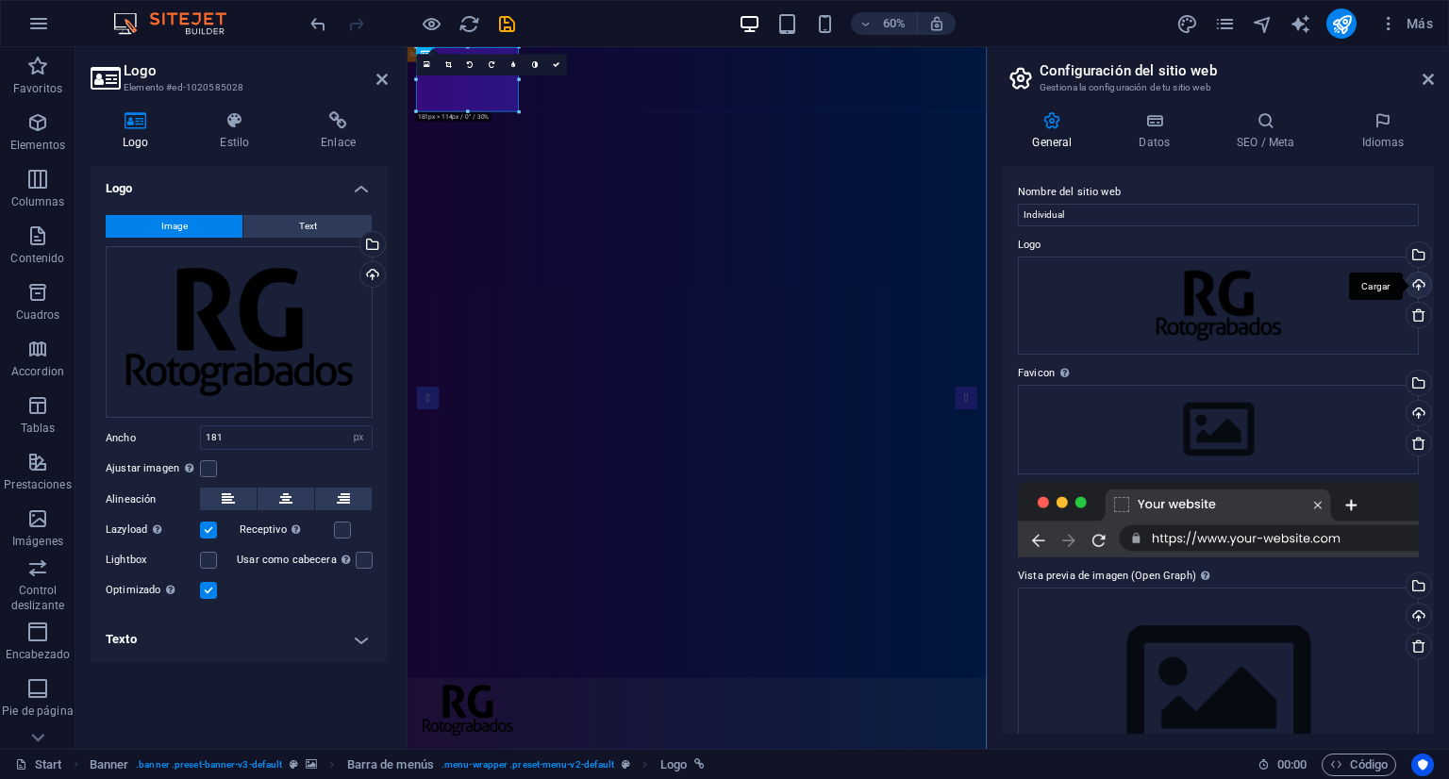
click at [1418, 284] on div "Cargar" at bounding box center [1417, 287] width 28 height 28
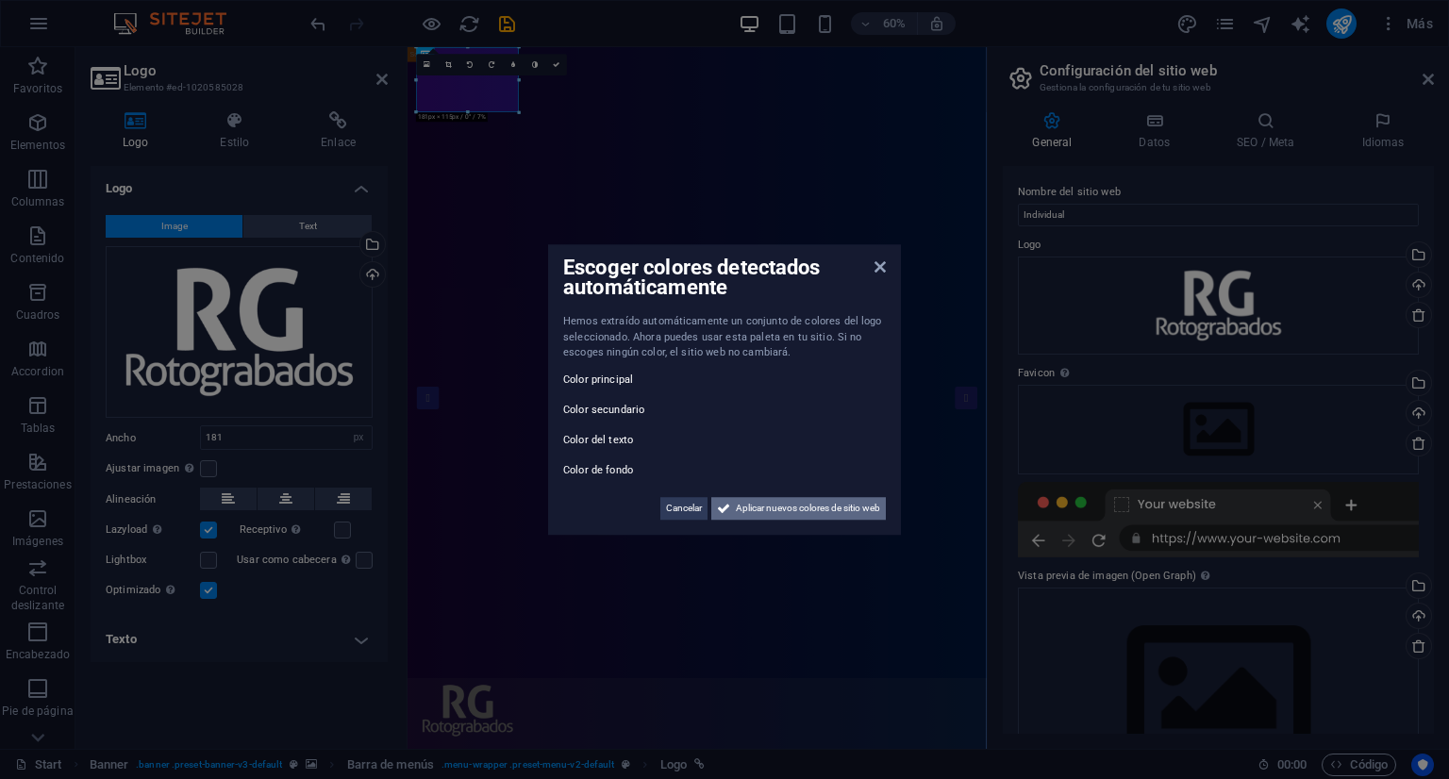
click at [769, 511] on span "Aplicar nuevos colores de sitio web" at bounding box center [808, 508] width 144 height 23
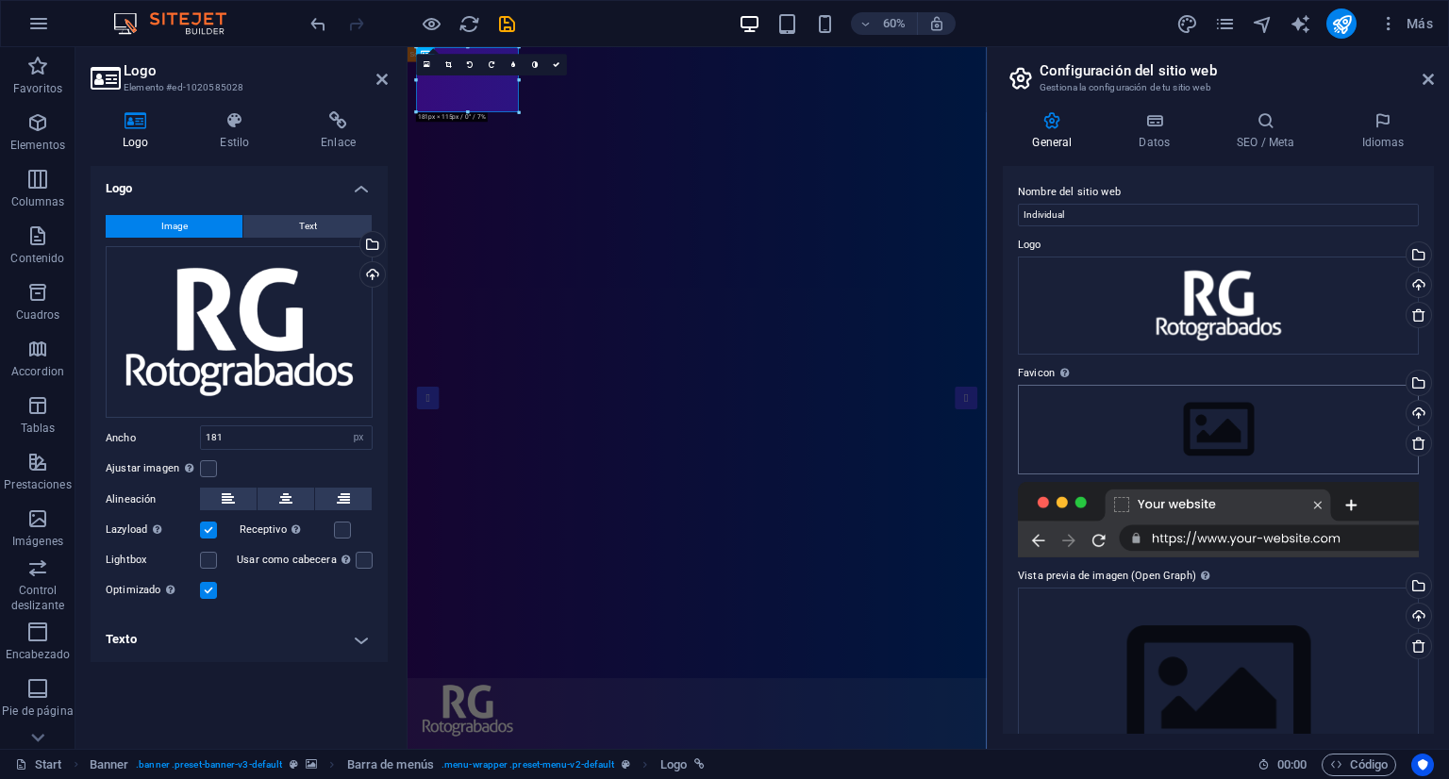
scroll to position [85, 0]
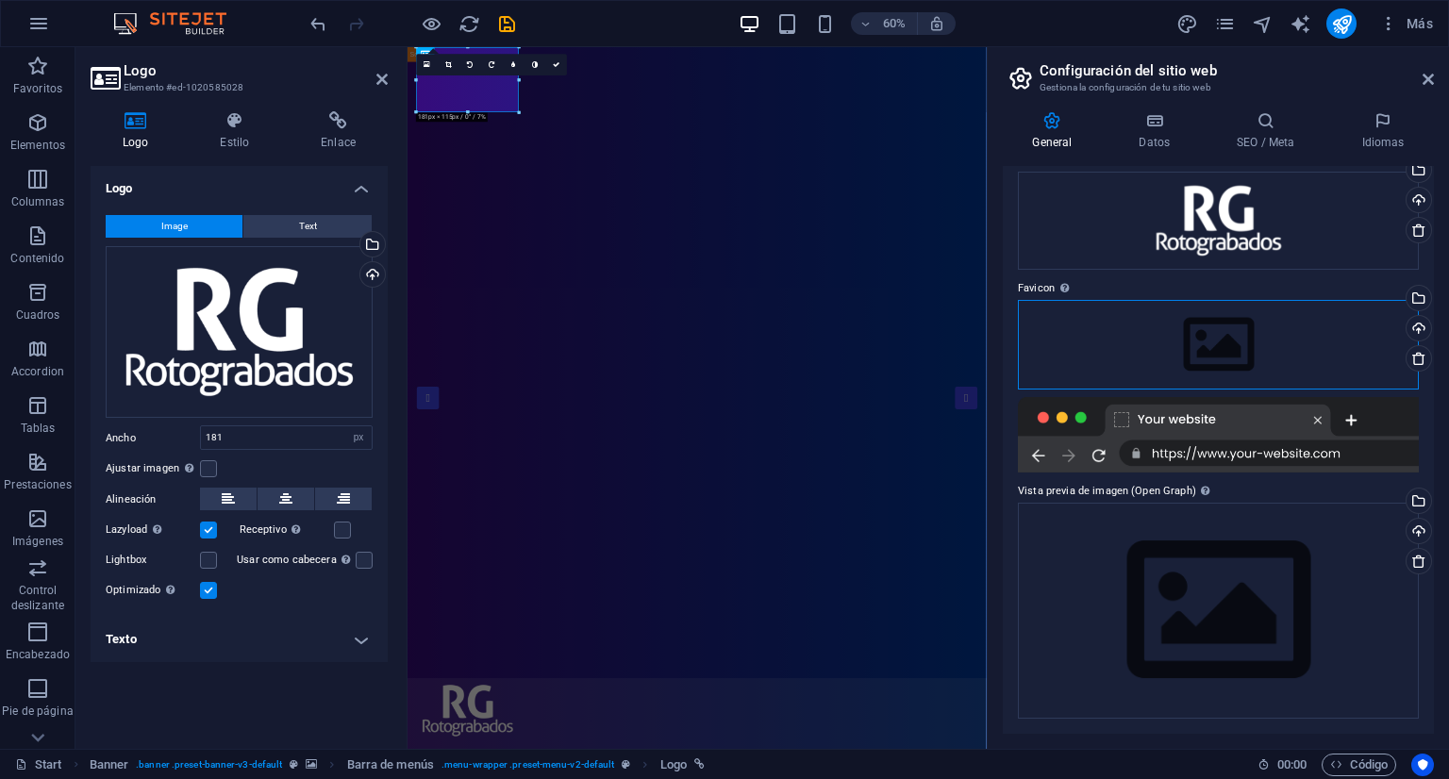
click at [1264, 346] on div "Arrastra archivos aquí, haz clic para escoger archivos o selecciona archivos de…" at bounding box center [1218, 344] width 401 height 89
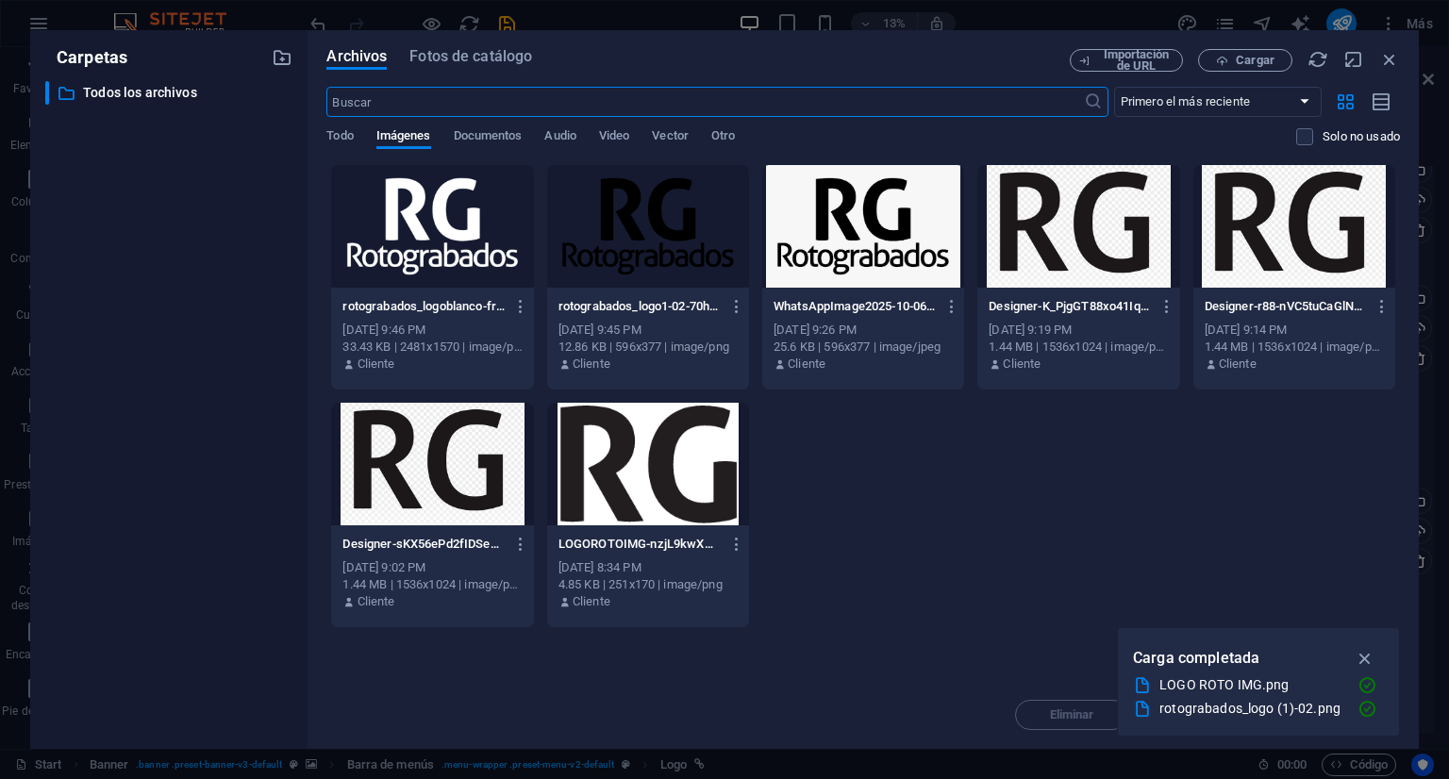
click at [438, 239] on div at bounding box center [432, 226] width 202 height 123
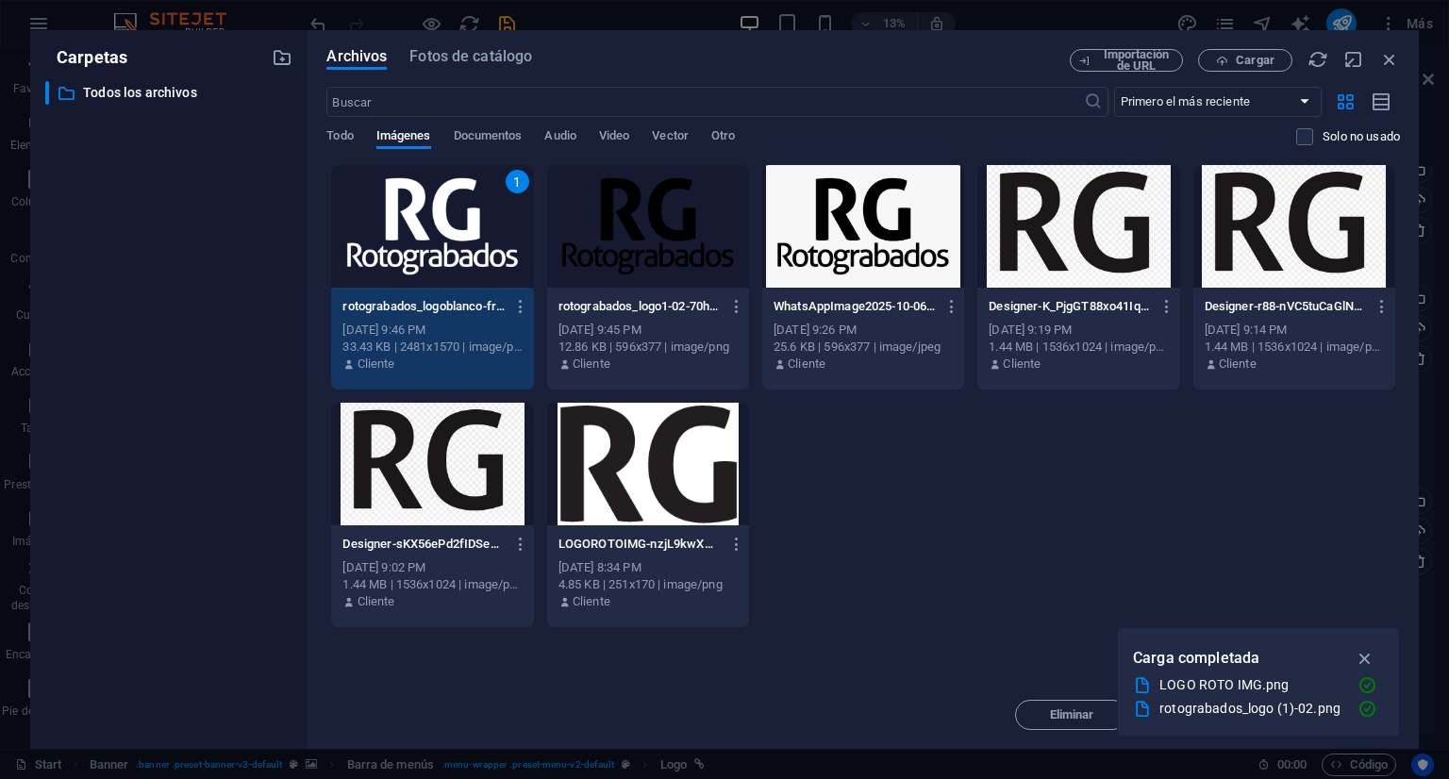
click at [438, 239] on div "1" at bounding box center [432, 226] width 202 height 123
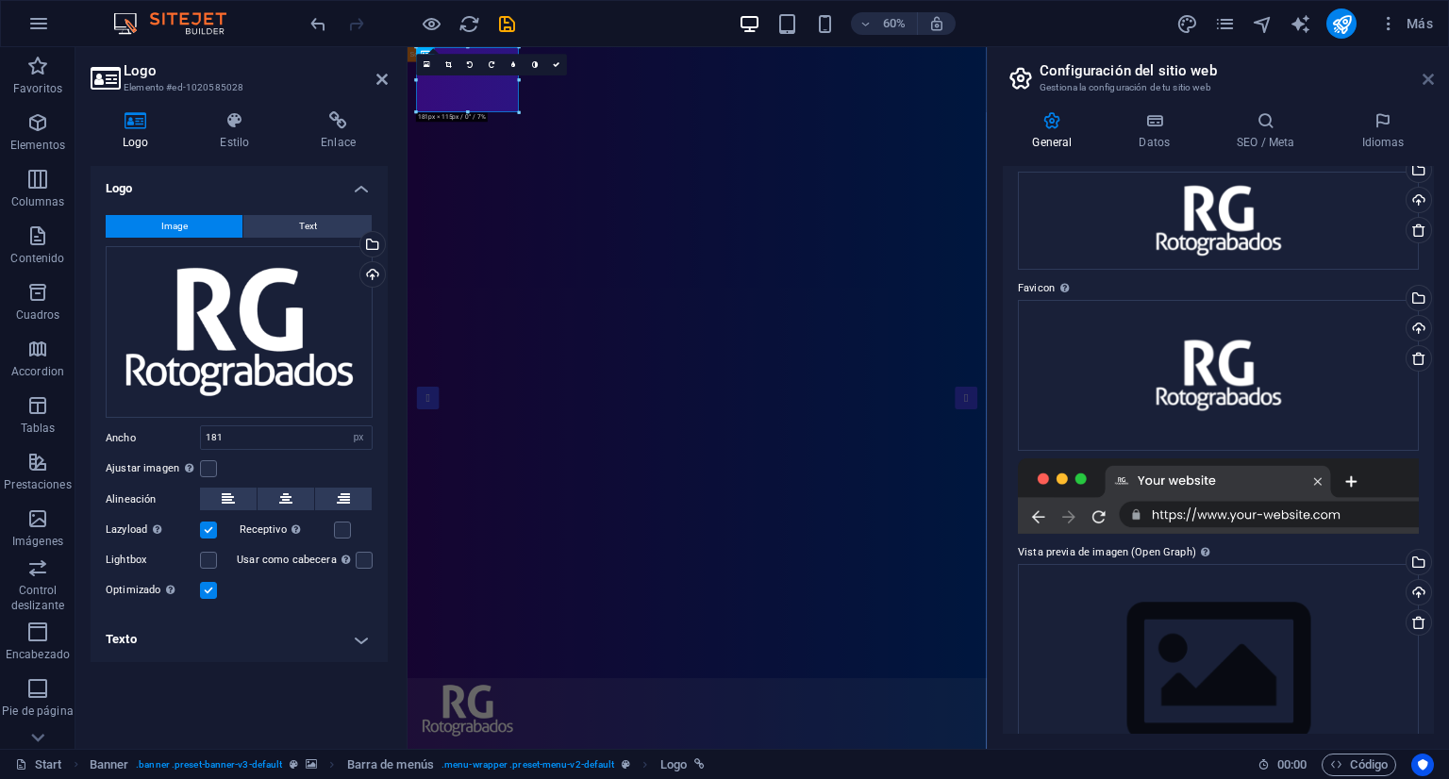
click at [1423, 78] on icon at bounding box center [1428, 79] width 11 height 15
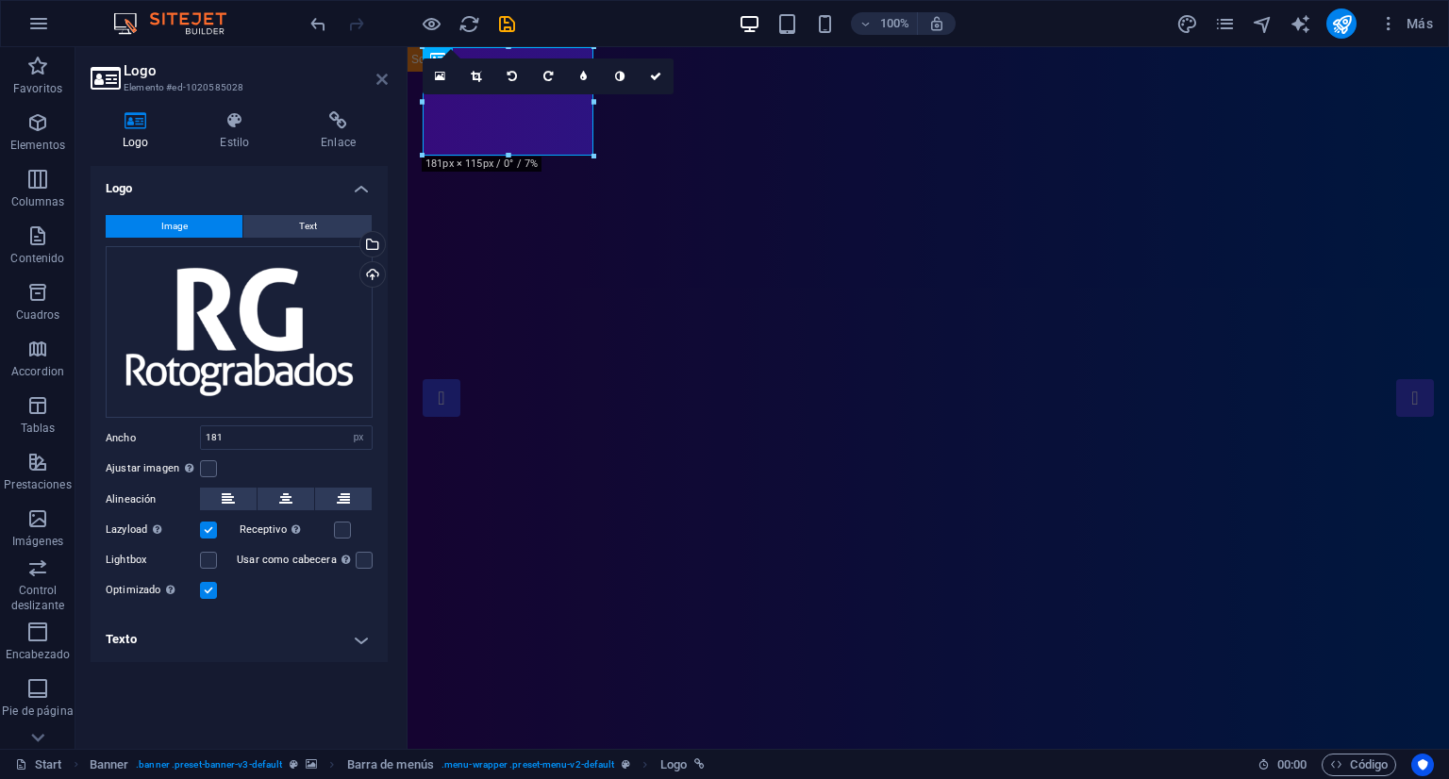
click at [385, 73] on icon at bounding box center [382, 79] width 11 height 15
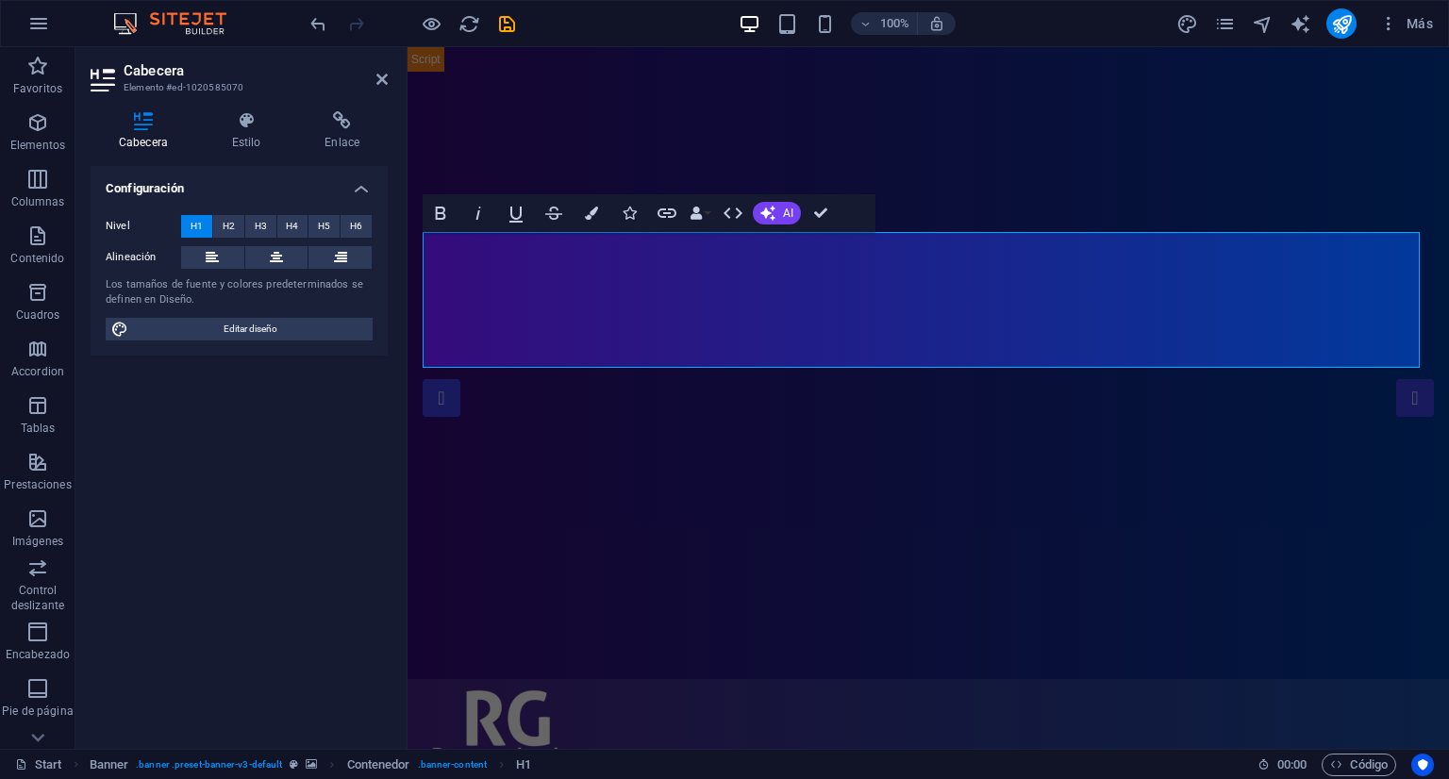
click at [330, 431] on div "Configuración Nivel H1 H2 H3 H4 H5 H6 Alineación Los tamaños de fuente y colore…" at bounding box center [239, 450] width 297 height 568
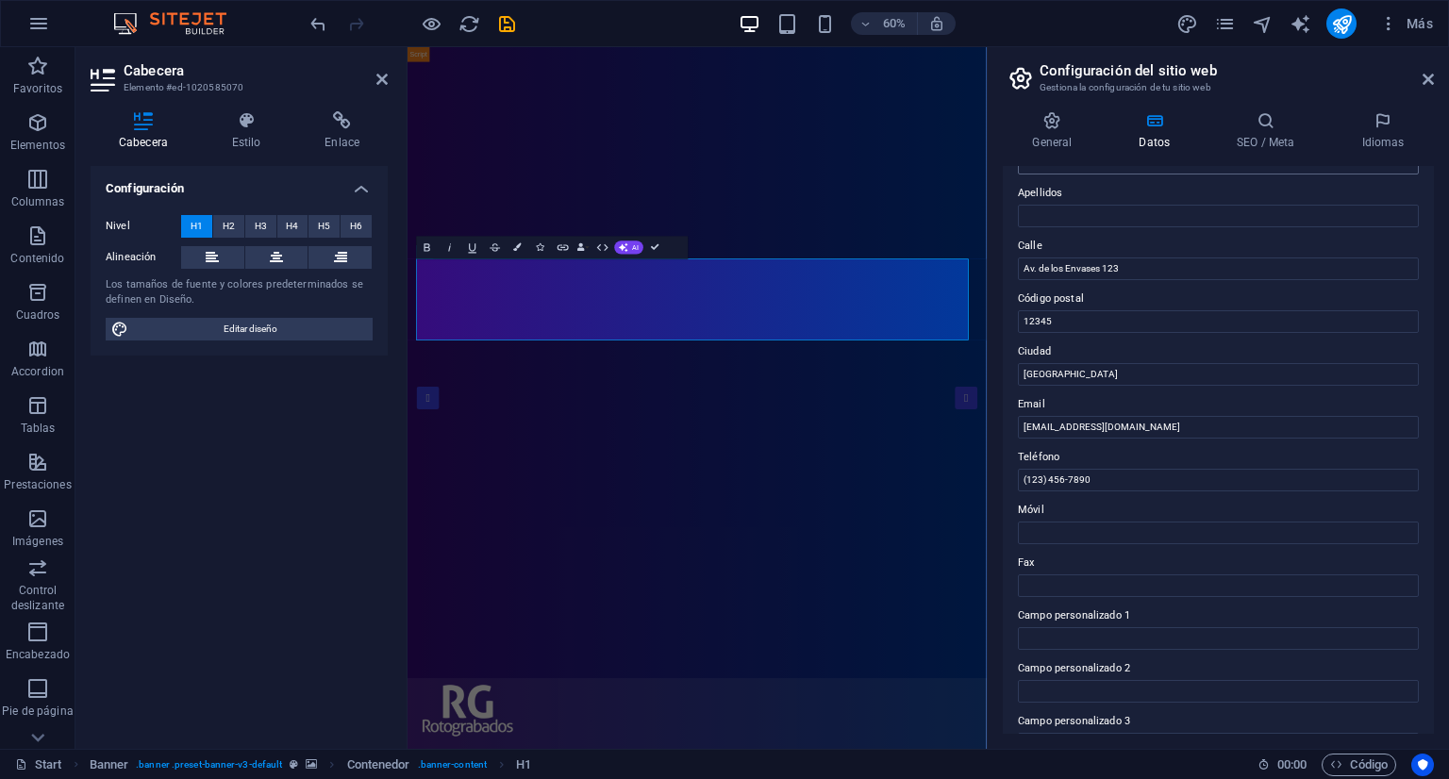
scroll to position [0, 0]
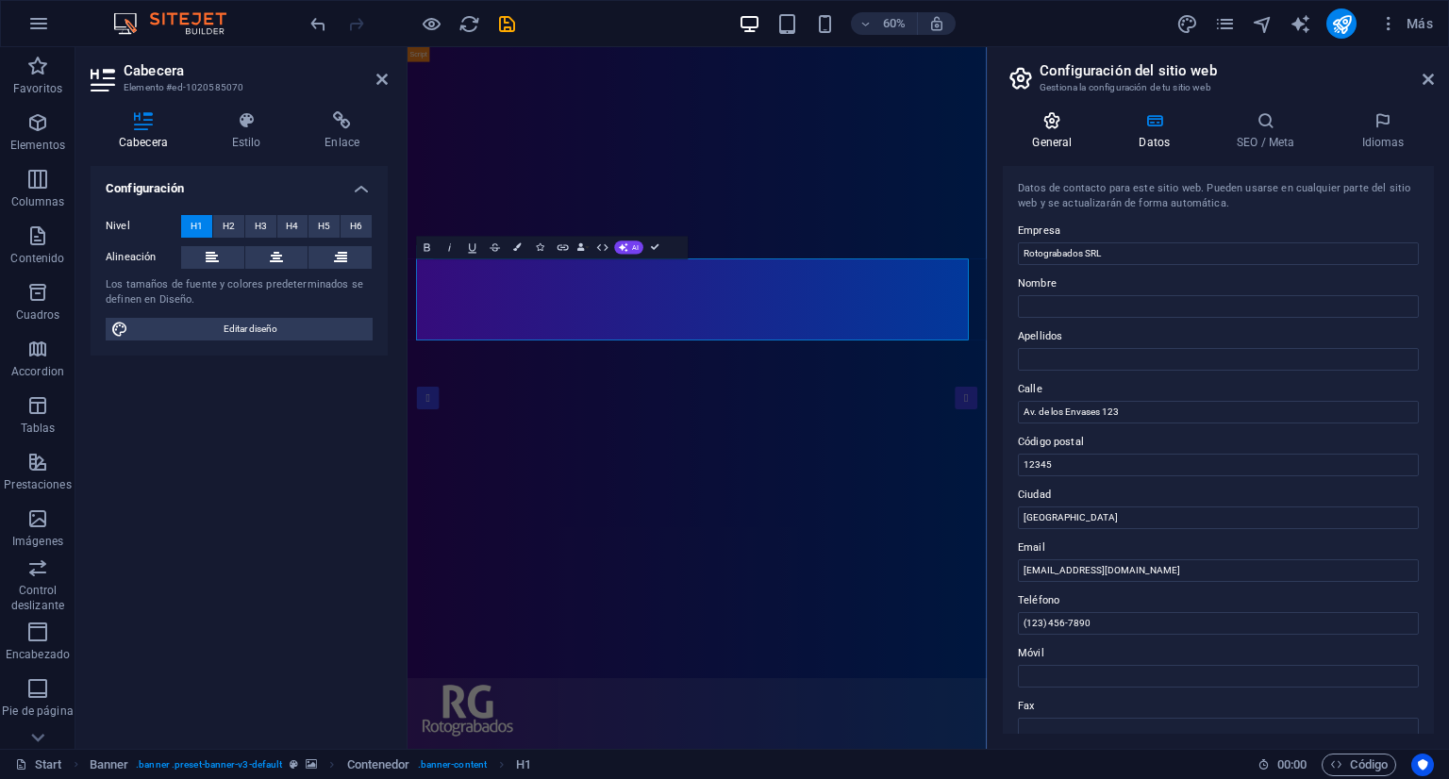
click at [1047, 129] on icon at bounding box center [1052, 120] width 99 height 19
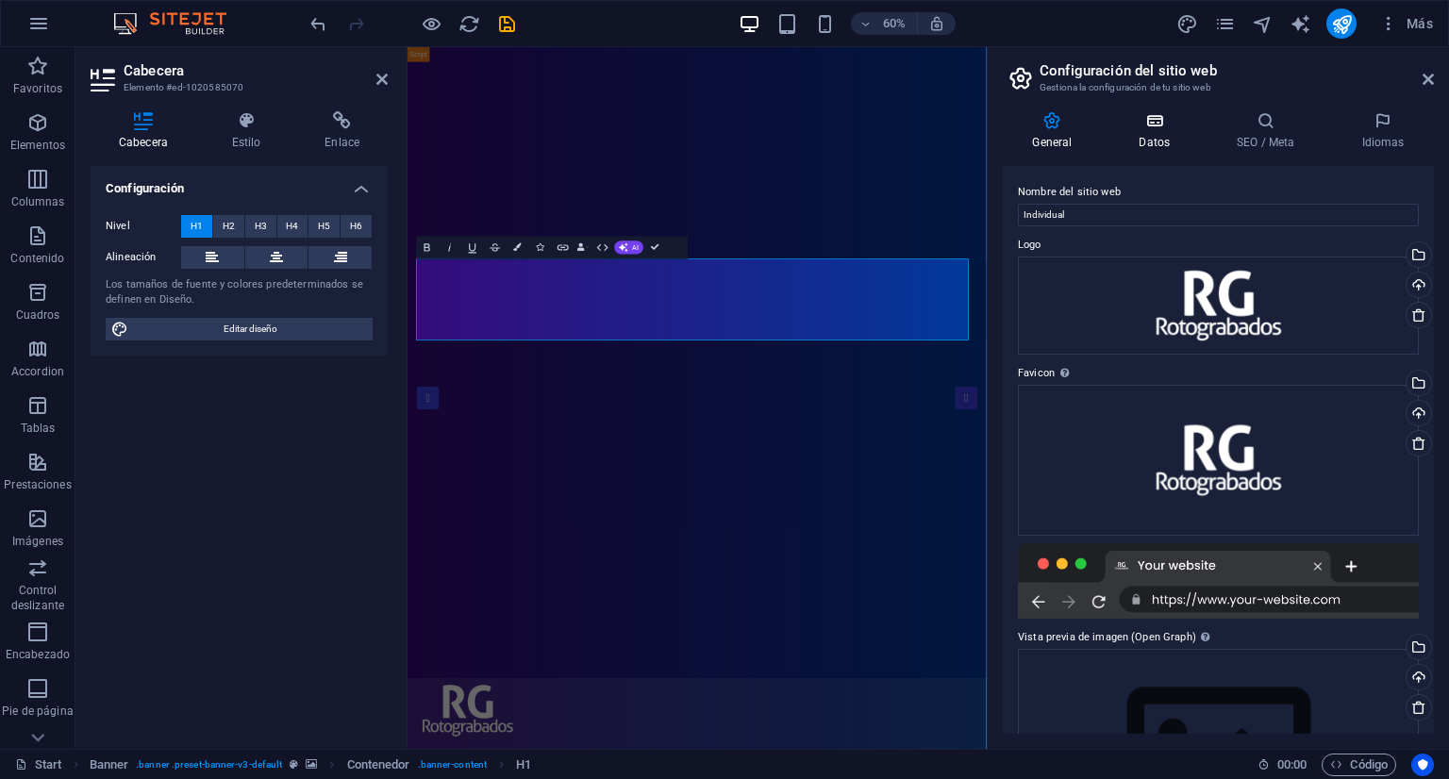
click at [1145, 135] on h4 "Datos" at bounding box center [1159, 131] width 98 height 40
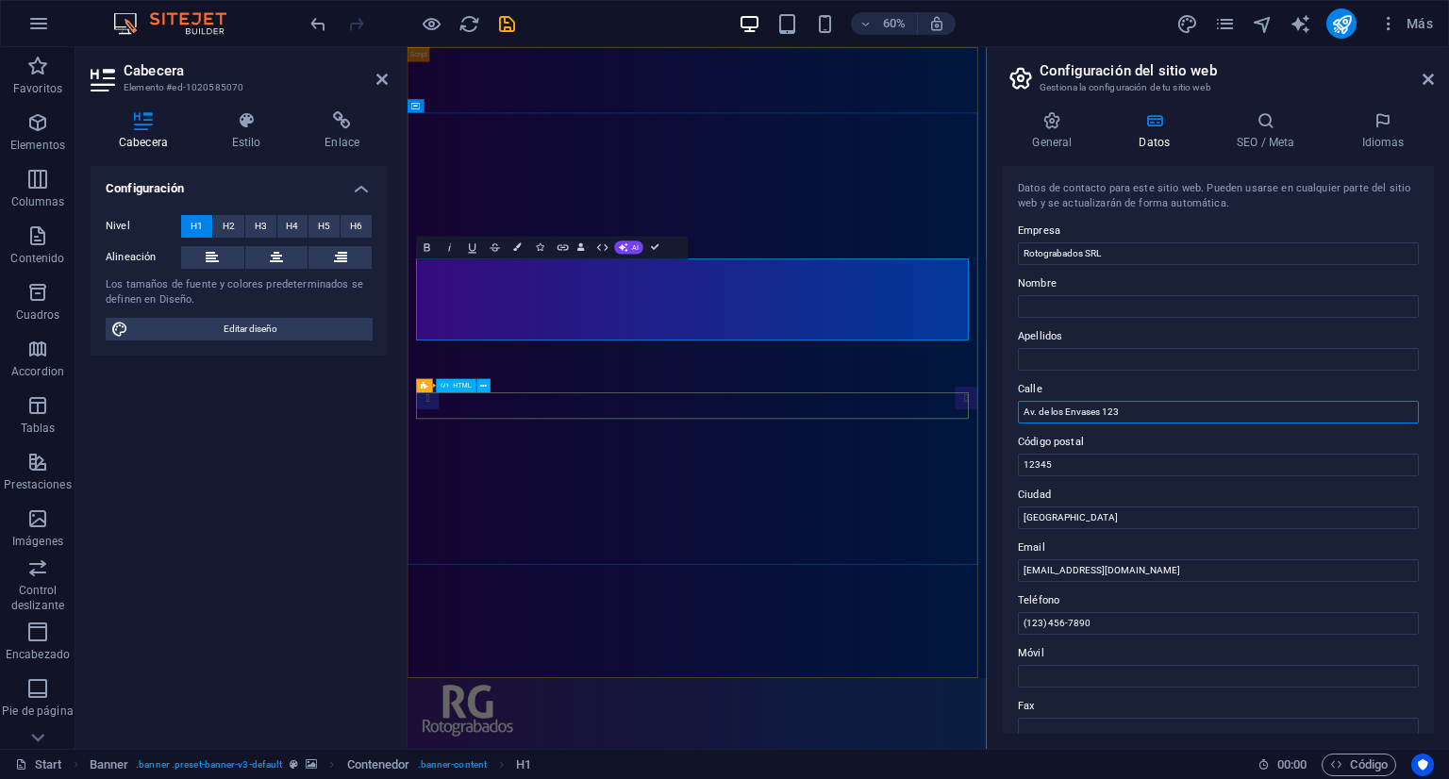
drag, startPoint x: 1548, startPoint y: 458, endPoint x: 1293, endPoint y: 598, distance: 291.0
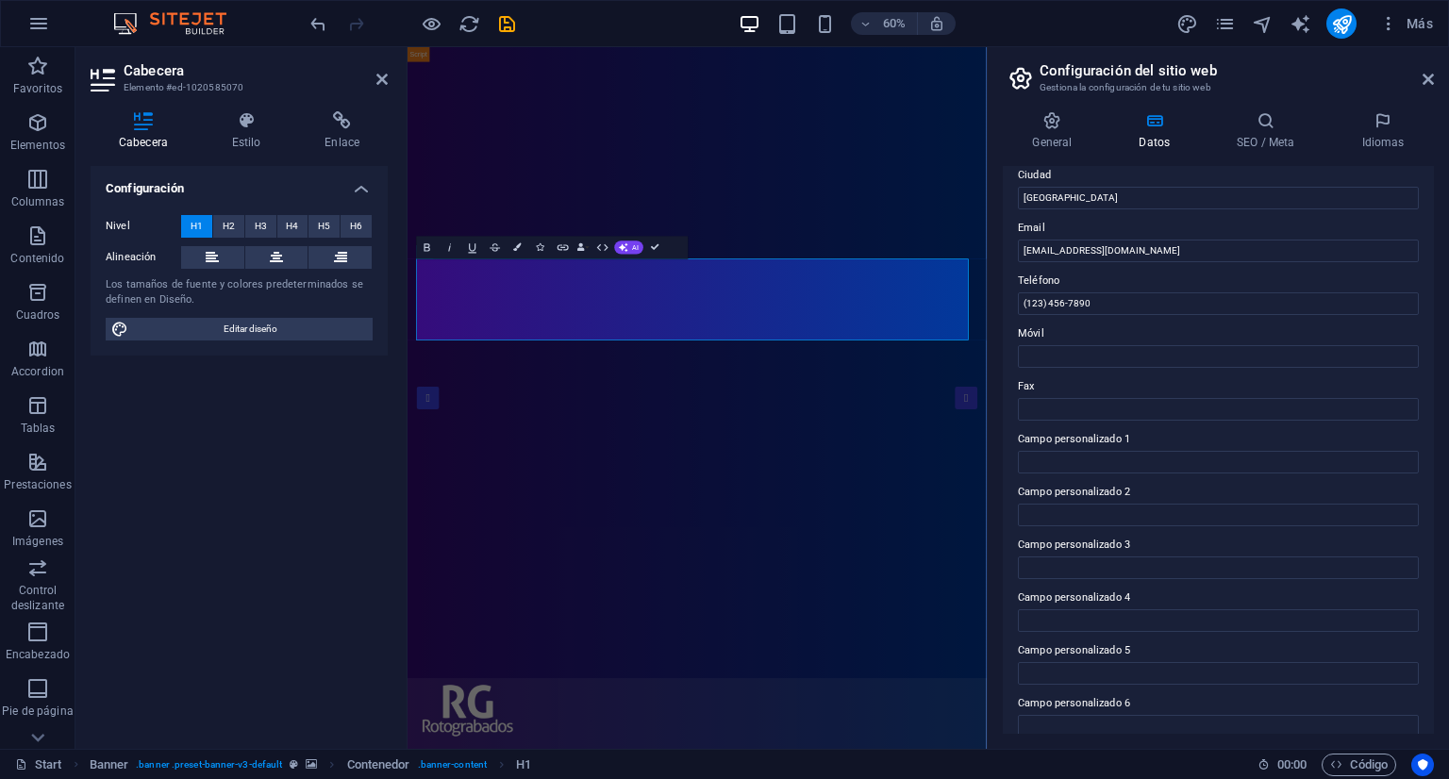
scroll to position [338, 0]
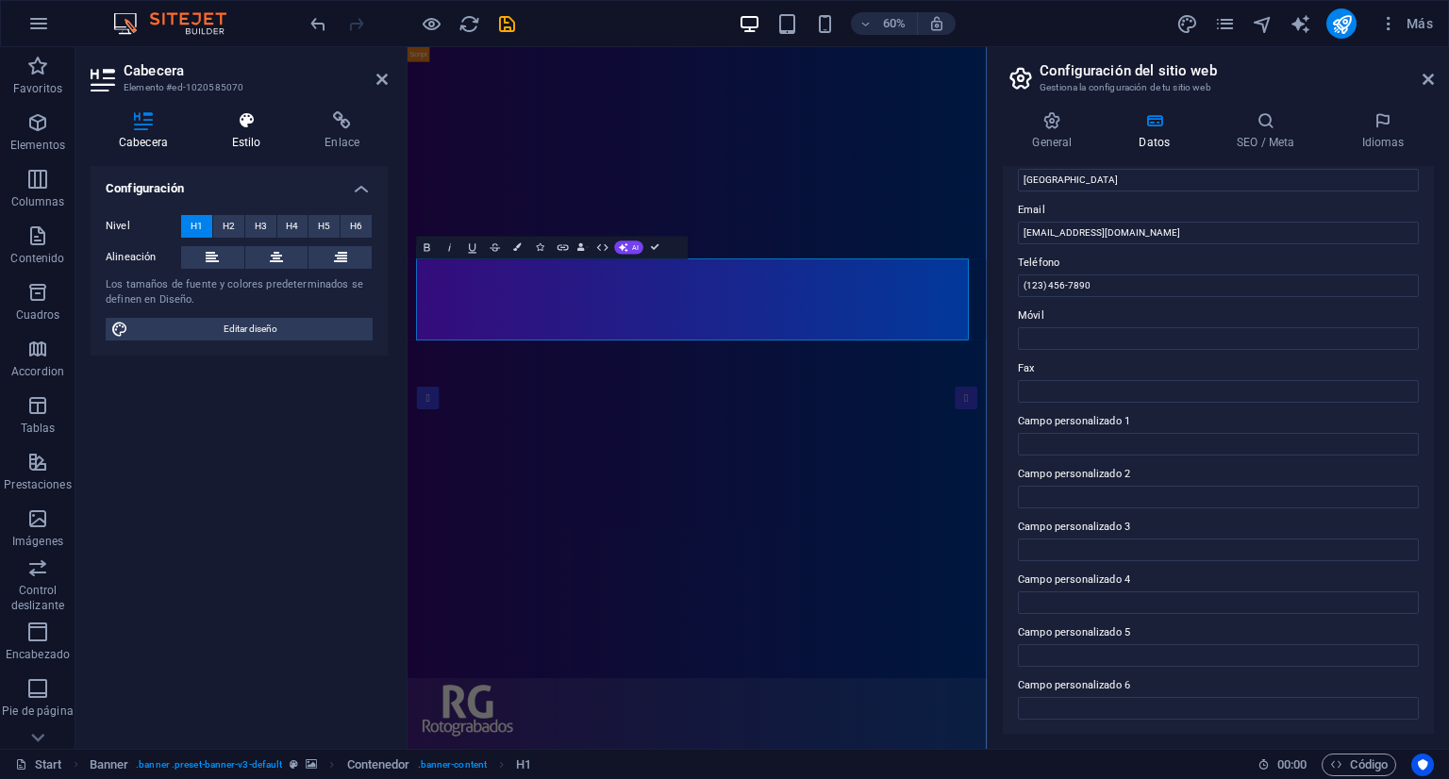
click at [248, 126] on icon at bounding box center [247, 120] width 86 height 19
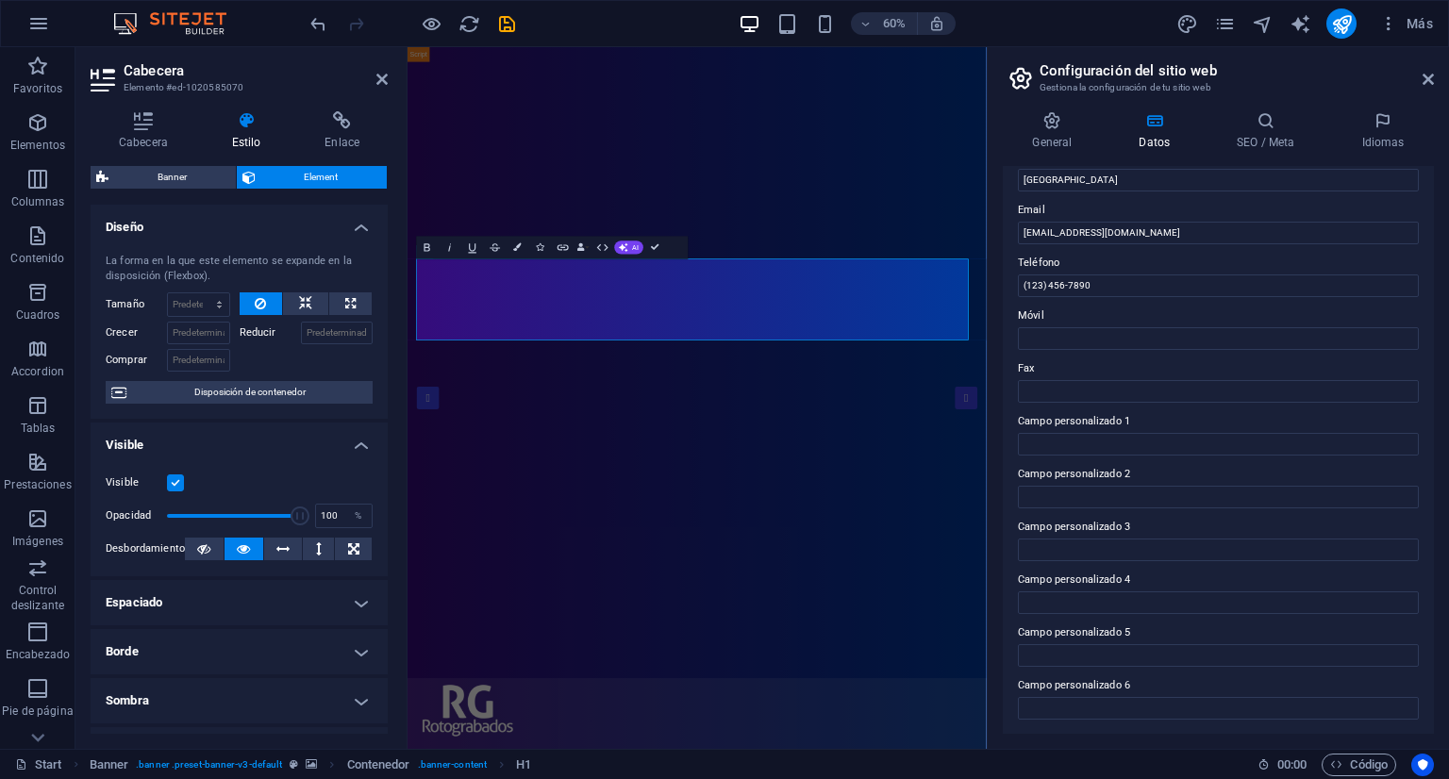
click at [345, 172] on span "Element" at bounding box center [321, 177] width 121 height 23
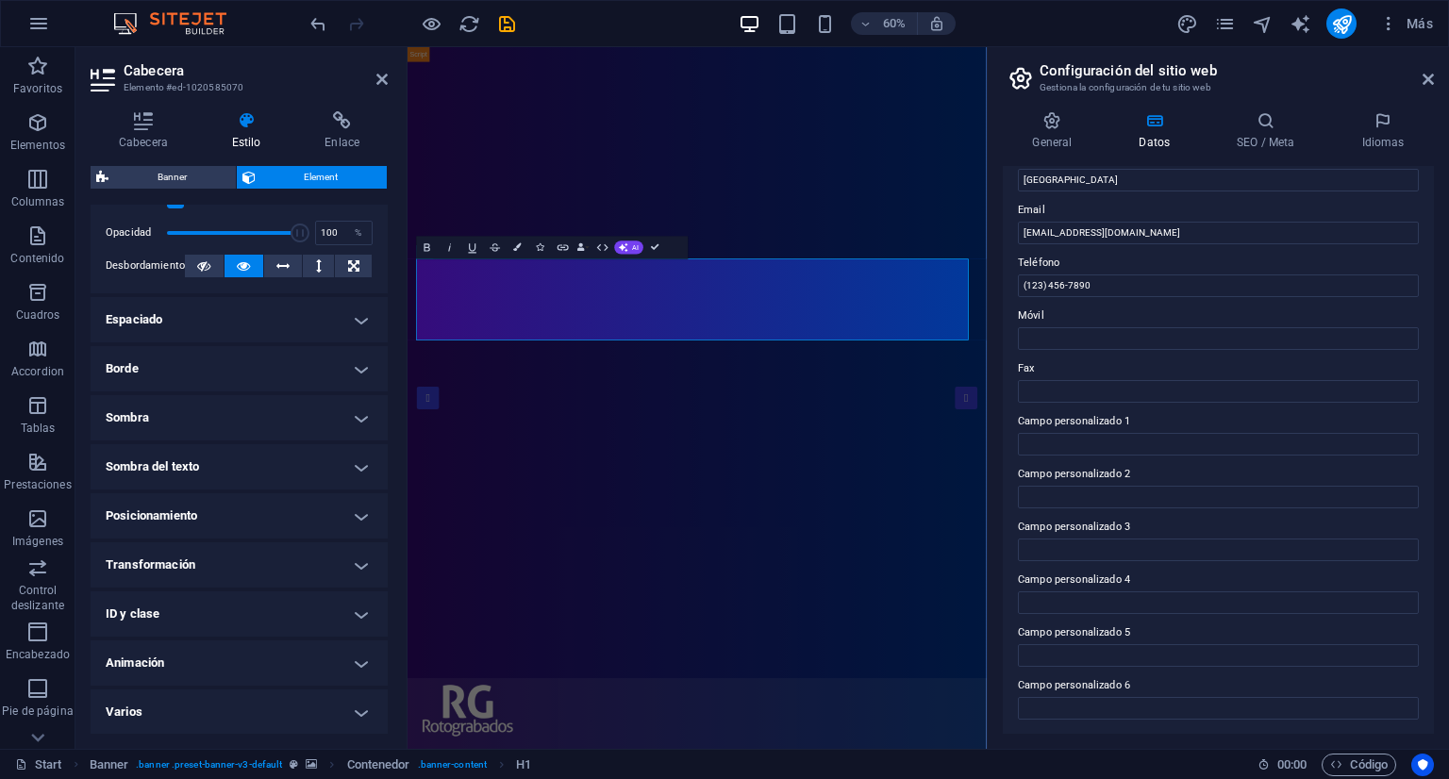
scroll to position [283, 0]
click at [291, 460] on h4 "Sombra del texto" at bounding box center [239, 466] width 297 height 45
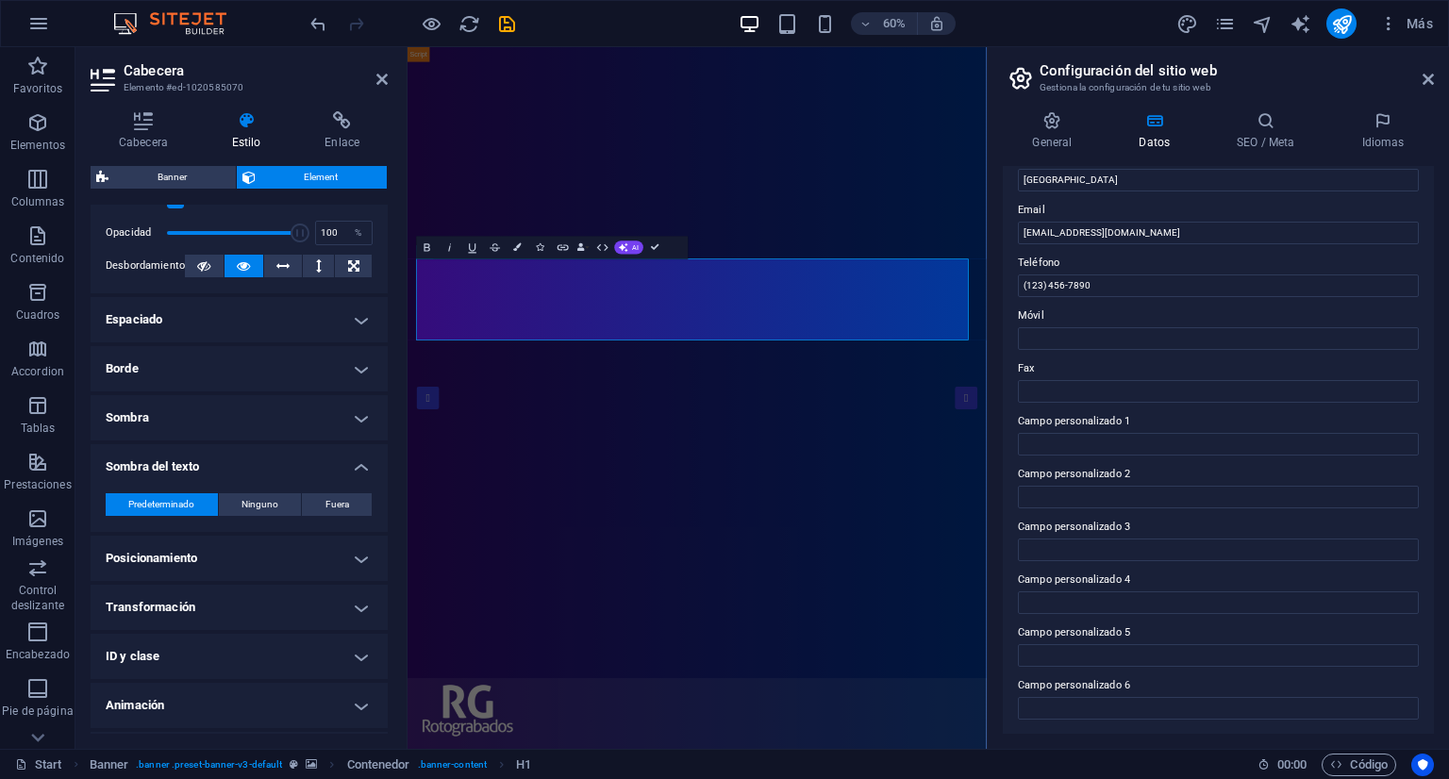
click at [291, 460] on h4 "Sombra del texto" at bounding box center [239, 461] width 297 height 34
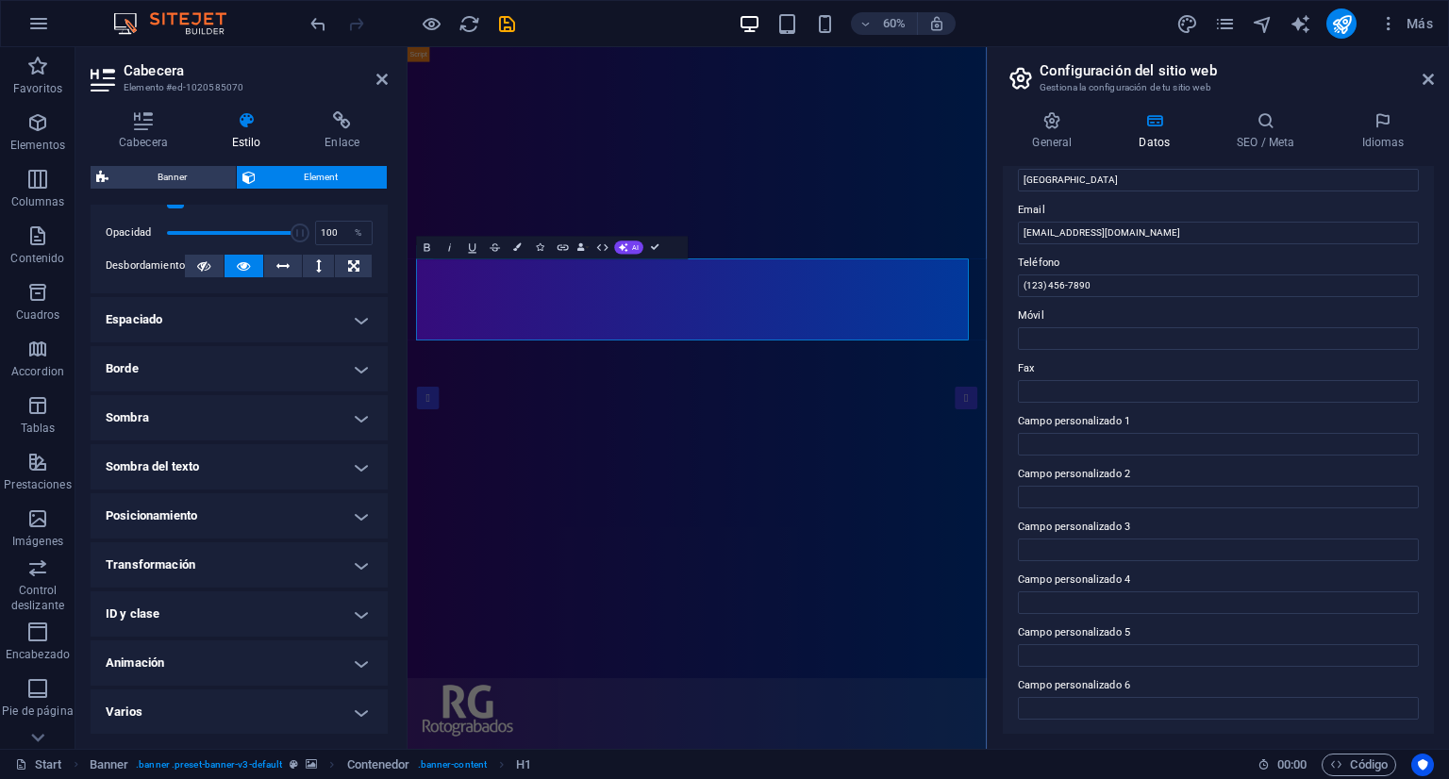
click at [238, 662] on h4 "Animación" at bounding box center [239, 663] width 297 height 45
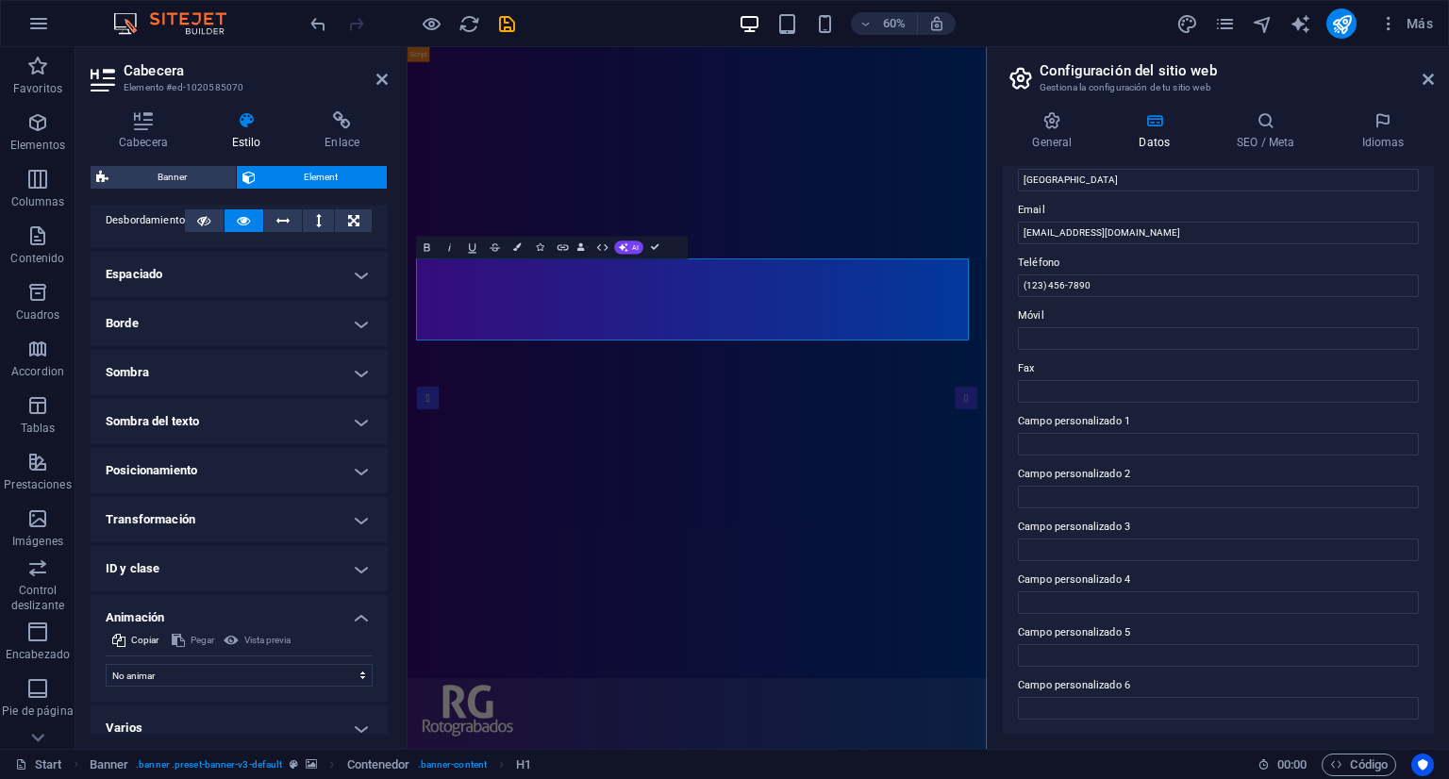
scroll to position [344, 0]
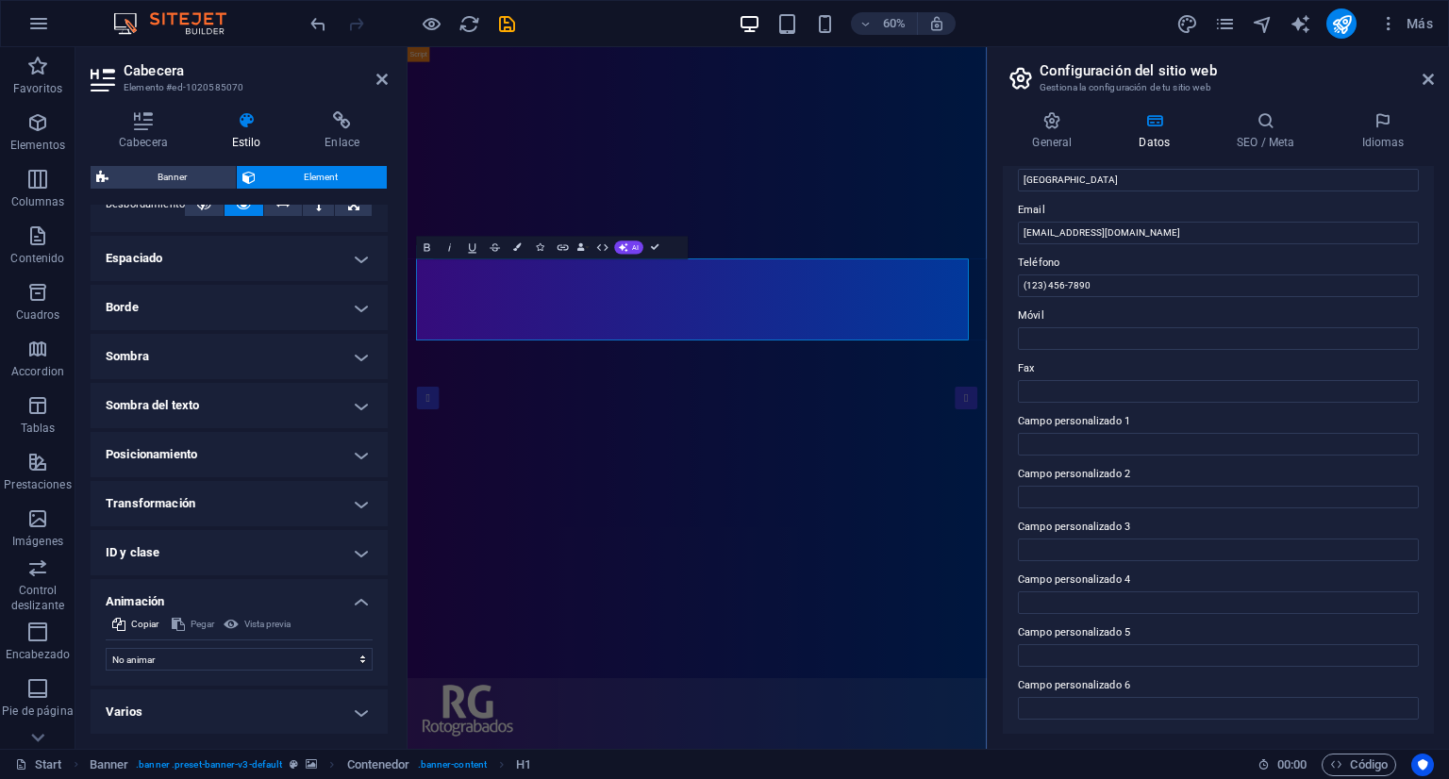
click at [269, 626] on div "Vista previa" at bounding box center [257, 624] width 73 height 23
click at [328, 656] on select "No animar Mostrar / Ocultar Subir/bajar Acercar/alejar Deslizar de izquierda a …" at bounding box center [239, 659] width 267 height 23
click at [106, 648] on select "No animar Mostrar / Ocultar Subir/bajar Acercar/alejar Deslizar de izquierda a …" at bounding box center [239, 659] width 267 height 23
click at [243, 628] on div "Vista previa" at bounding box center [257, 624] width 73 height 23
click at [253, 620] on div "Vista previa" at bounding box center [257, 624] width 73 height 23
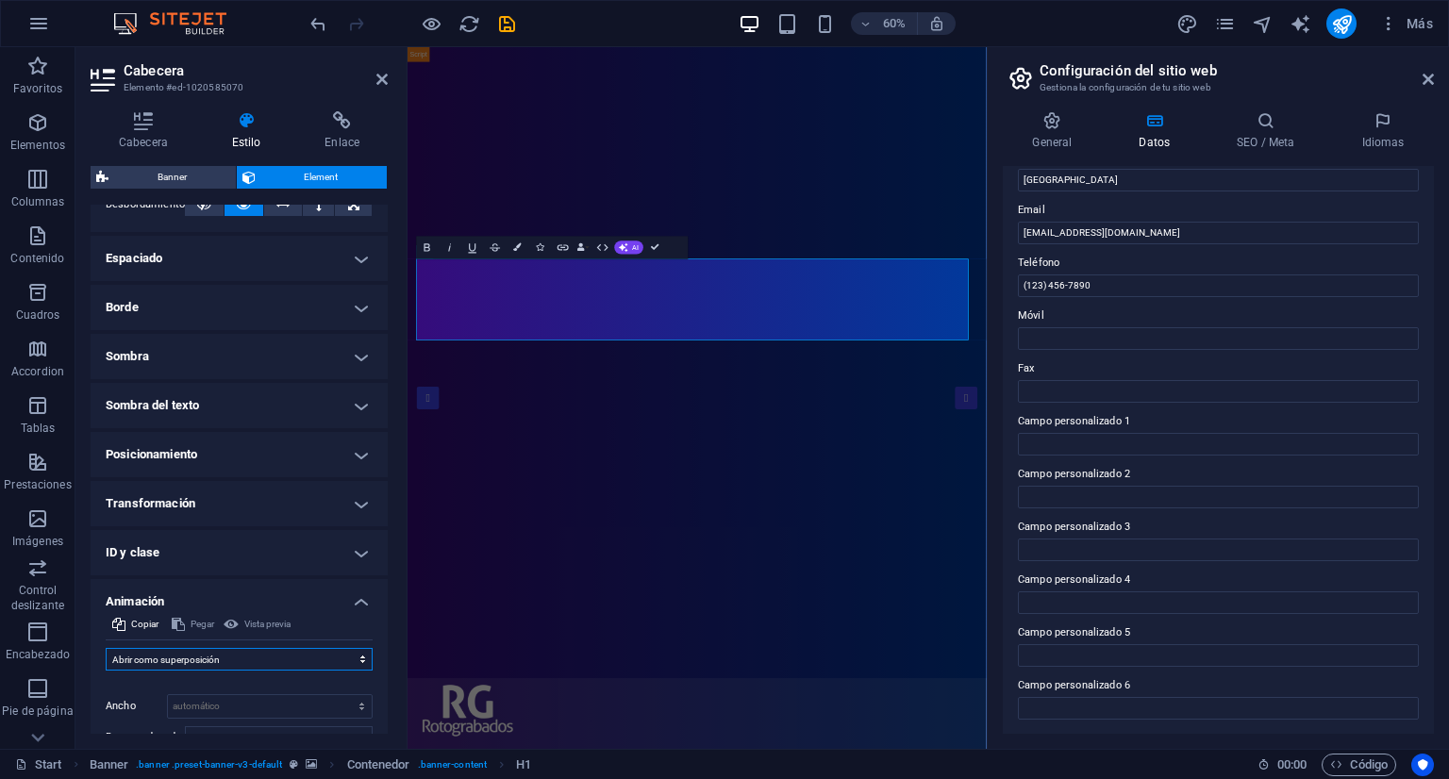
click at [289, 658] on select "No animar Mostrar / Ocultar Subir/bajar Acercar/alejar Deslizar de izquierda a …" at bounding box center [239, 659] width 267 height 23
select select "none"
click at [106, 648] on select "No animar Mostrar / Ocultar Subir/bajar Acercar/alejar Deslizar de izquierda a …" at bounding box center [239, 659] width 267 height 23
click at [262, 580] on h4 "Animación" at bounding box center [239, 596] width 297 height 34
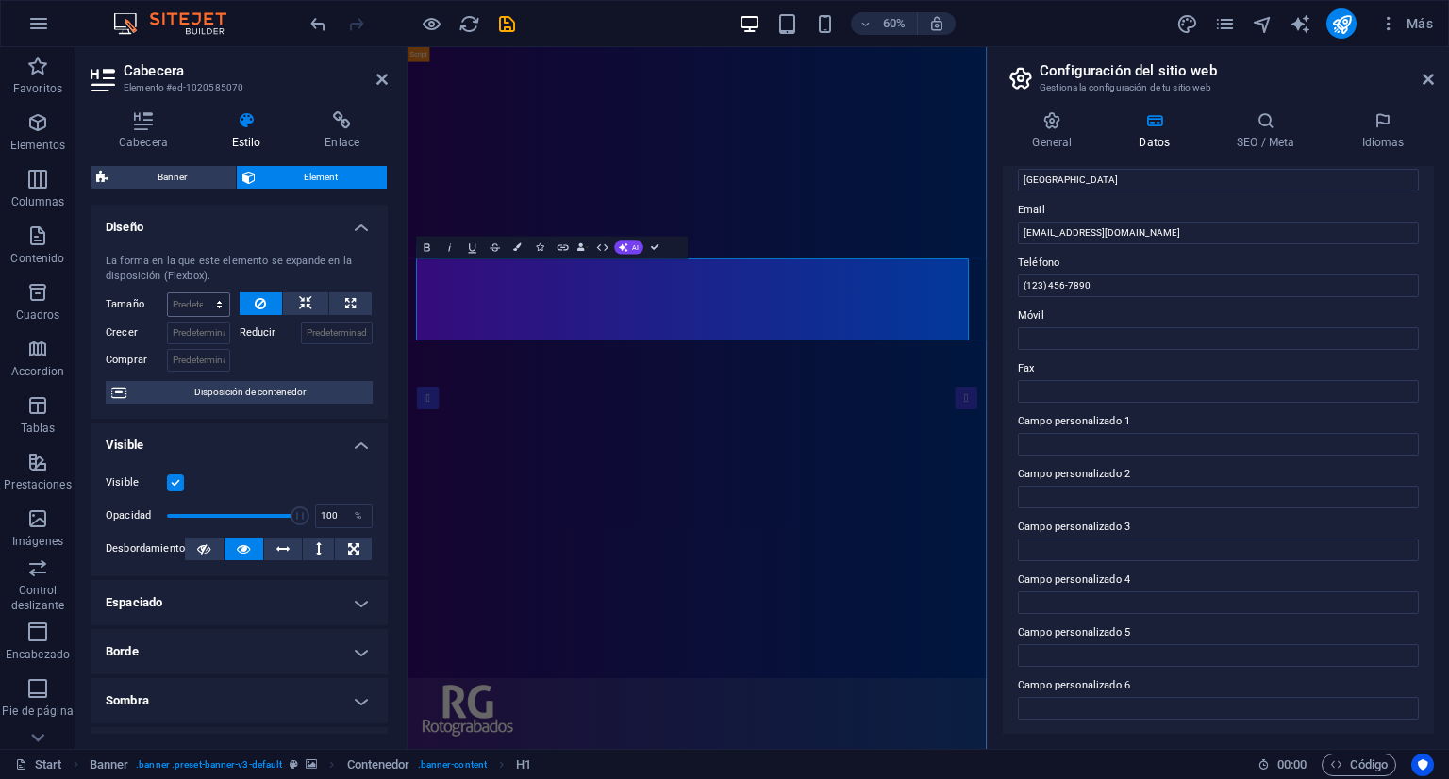
scroll to position [0, 0]
click at [301, 220] on h4 "Diseño" at bounding box center [239, 222] width 297 height 34
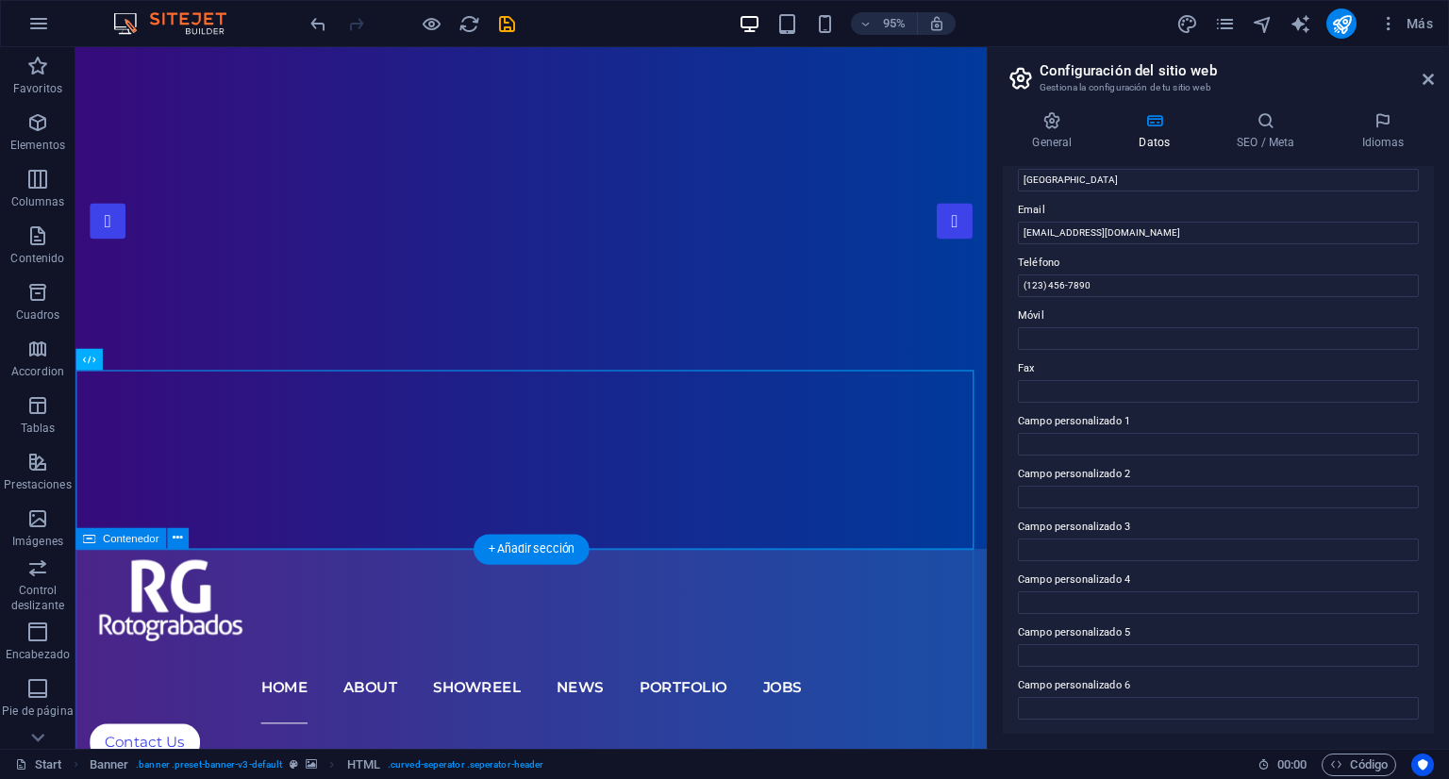
scroll to position [283, 0]
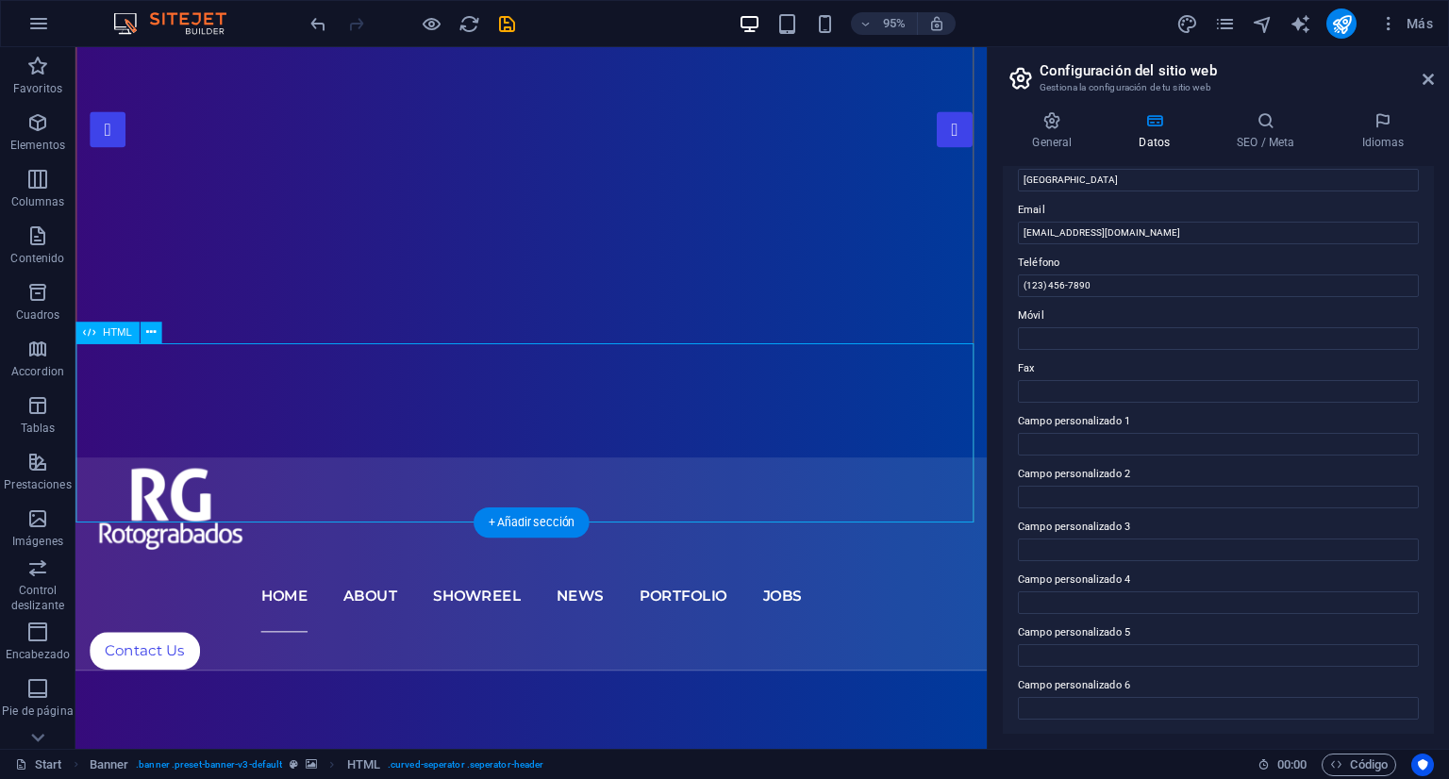
scroll to position [0, 0]
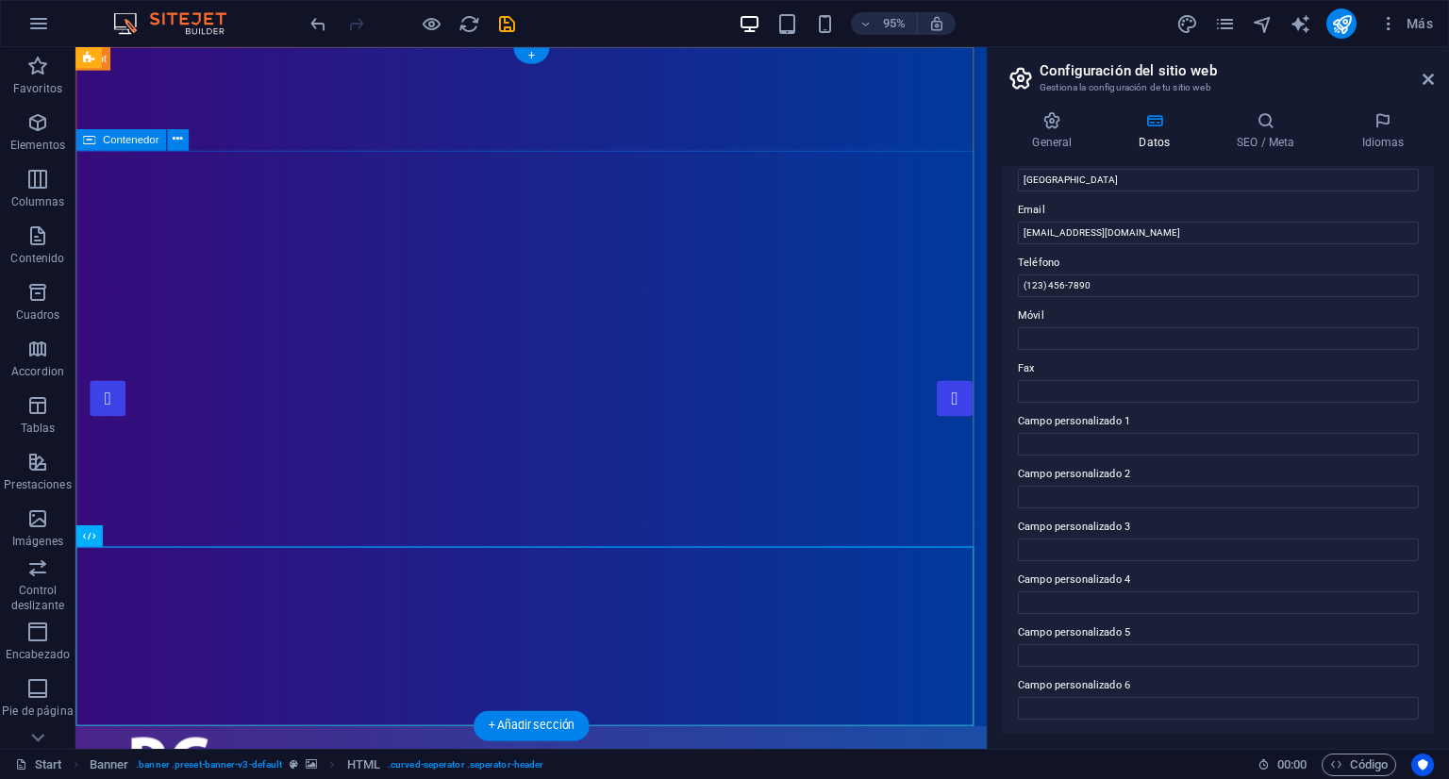
click at [179, 141] on icon at bounding box center [177, 140] width 9 height 19
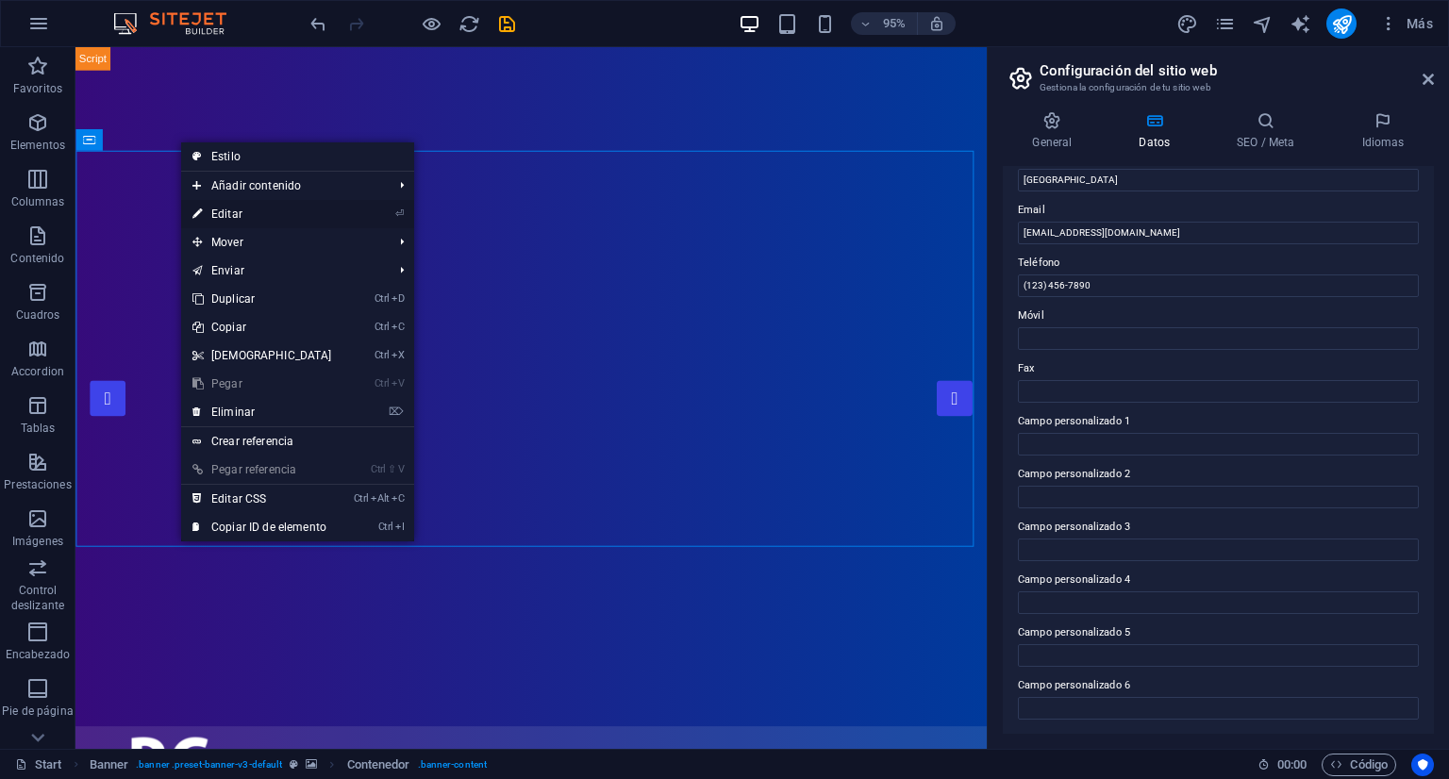
click at [252, 220] on link "⏎ Editar" at bounding box center [262, 214] width 162 height 28
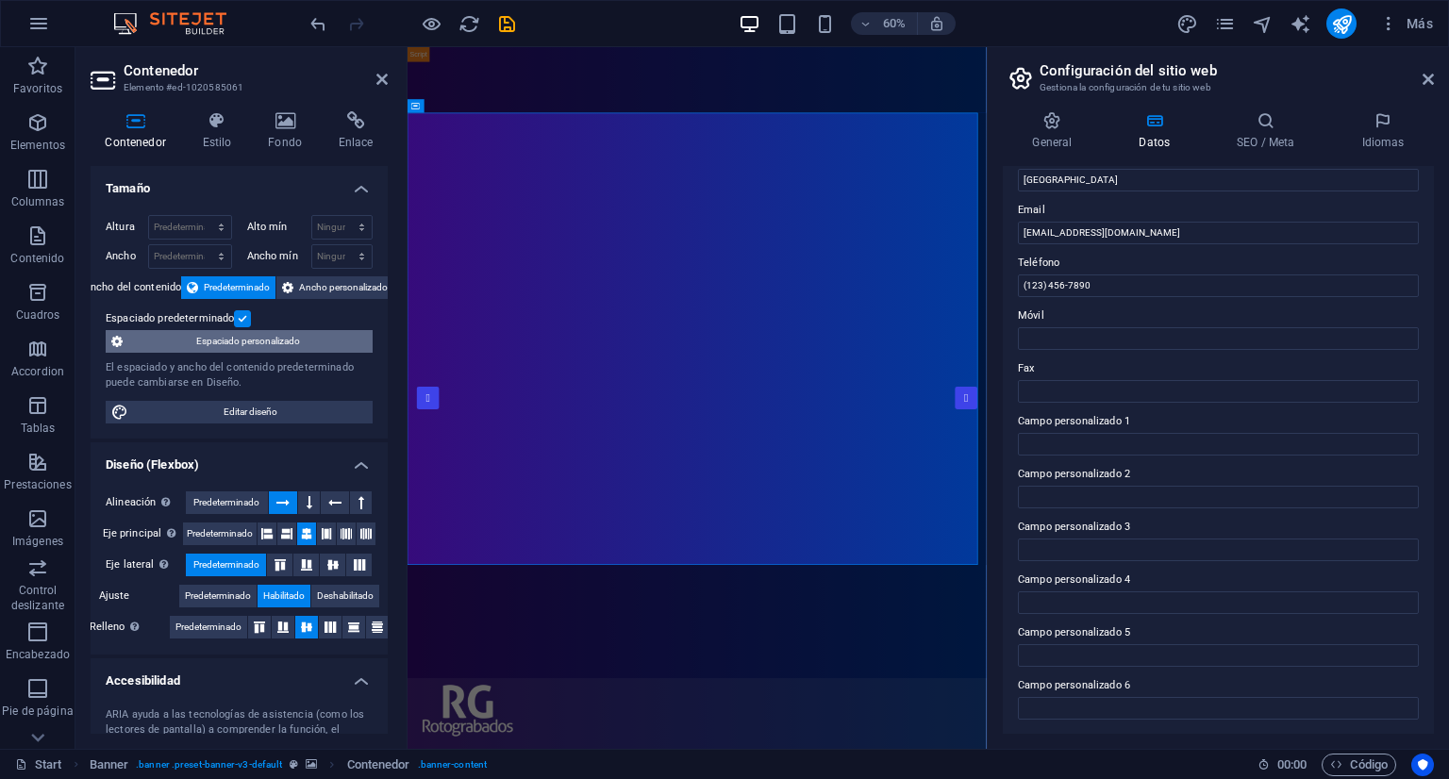
click at [228, 342] on span "Espaciado personalizado" at bounding box center [247, 341] width 239 height 23
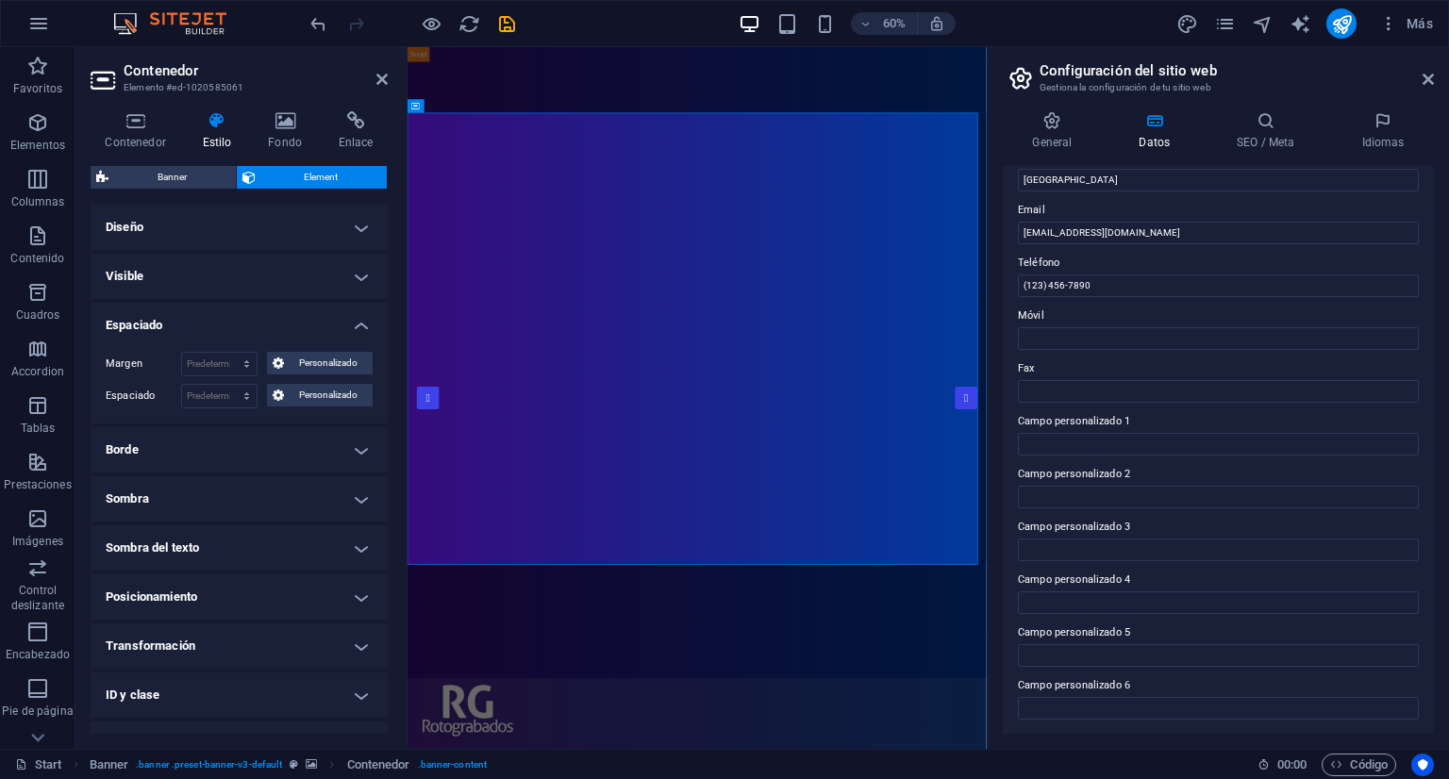
click at [326, 222] on h4 "Diseño" at bounding box center [239, 227] width 297 height 45
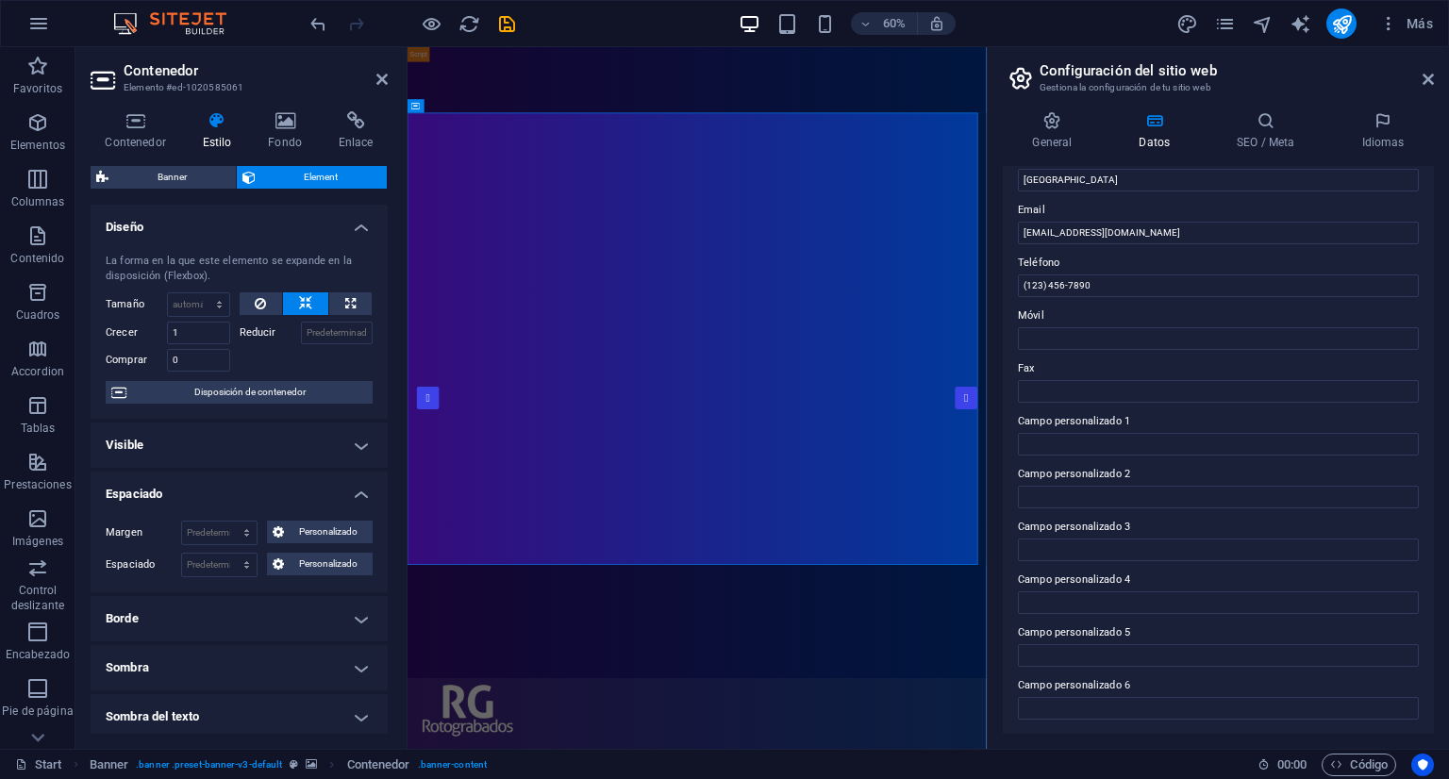
click at [326, 222] on h4 "Diseño" at bounding box center [239, 222] width 297 height 34
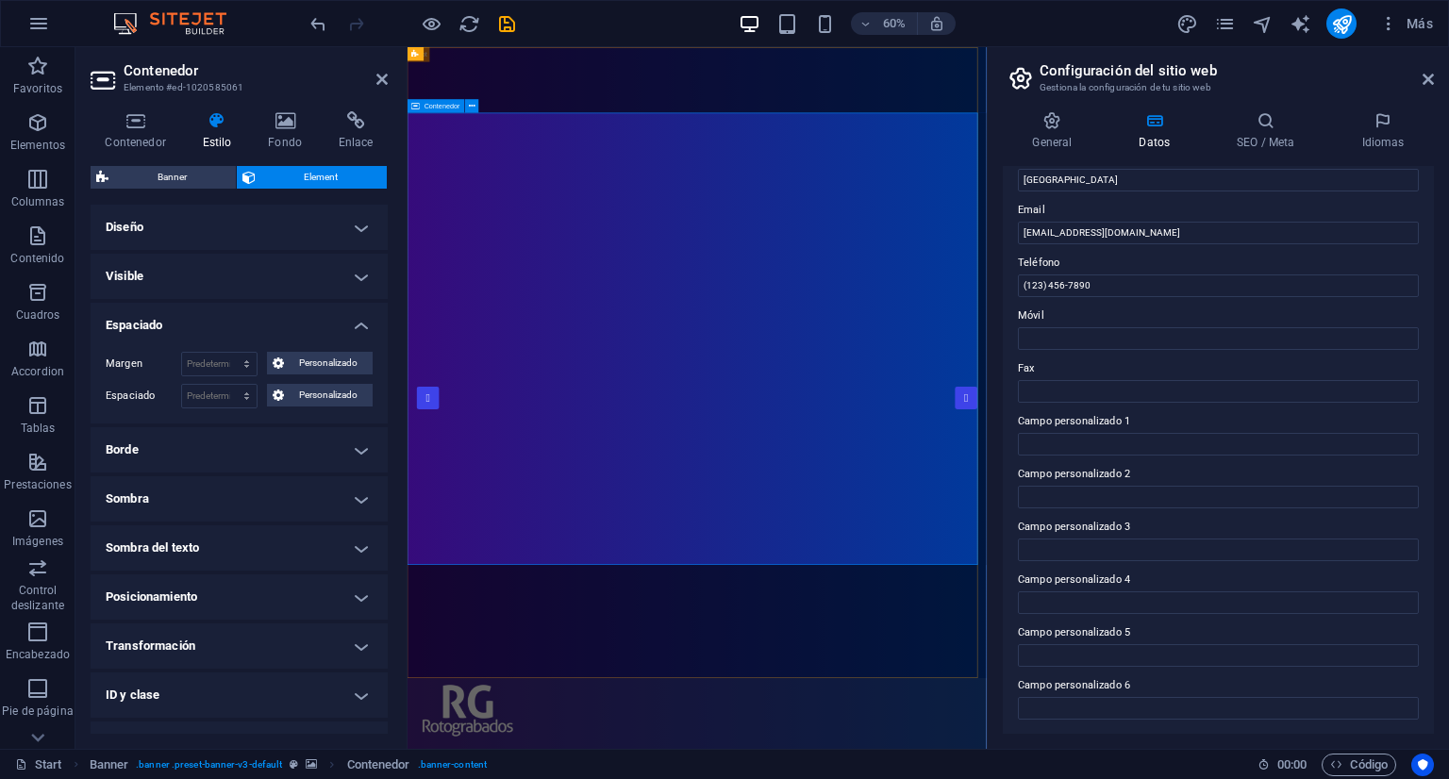
click at [290, 131] on h4 "Fondo" at bounding box center [289, 131] width 71 height 40
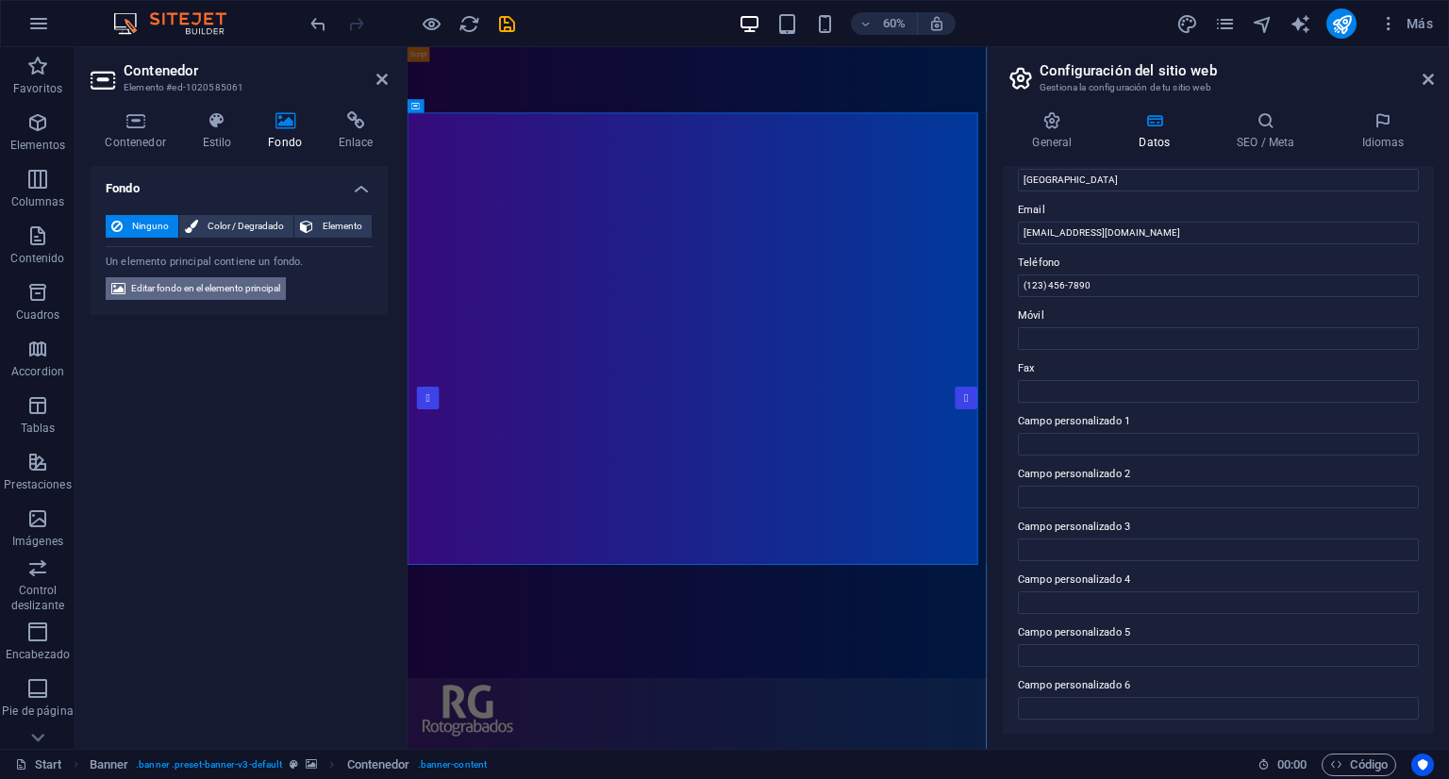
click at [242, 289] on span "Editar fondo en el elemento principal" at bounding box center [205, 288] width 149 height 23
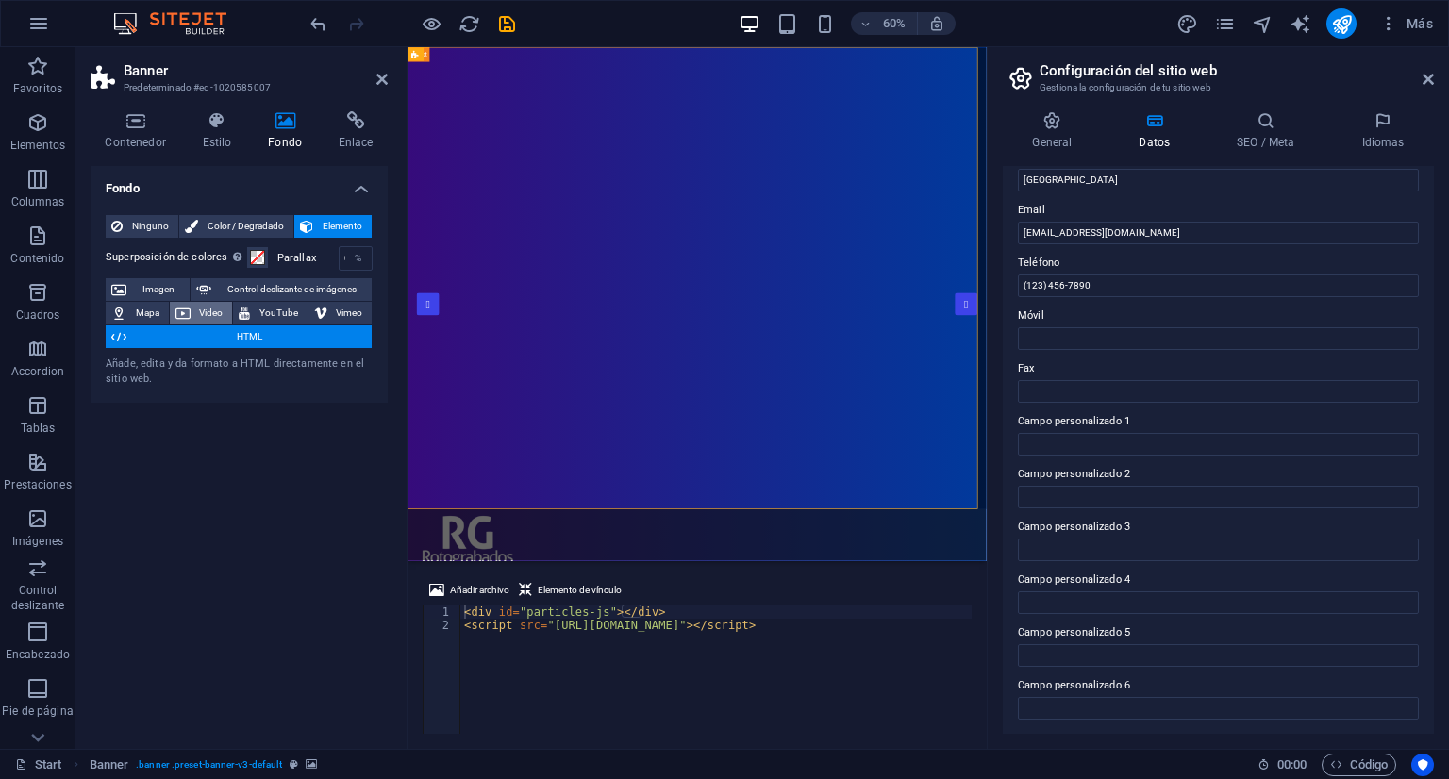
click at [215, 312] on span "Video" at bounding box center [211, 313] width 31 height 23
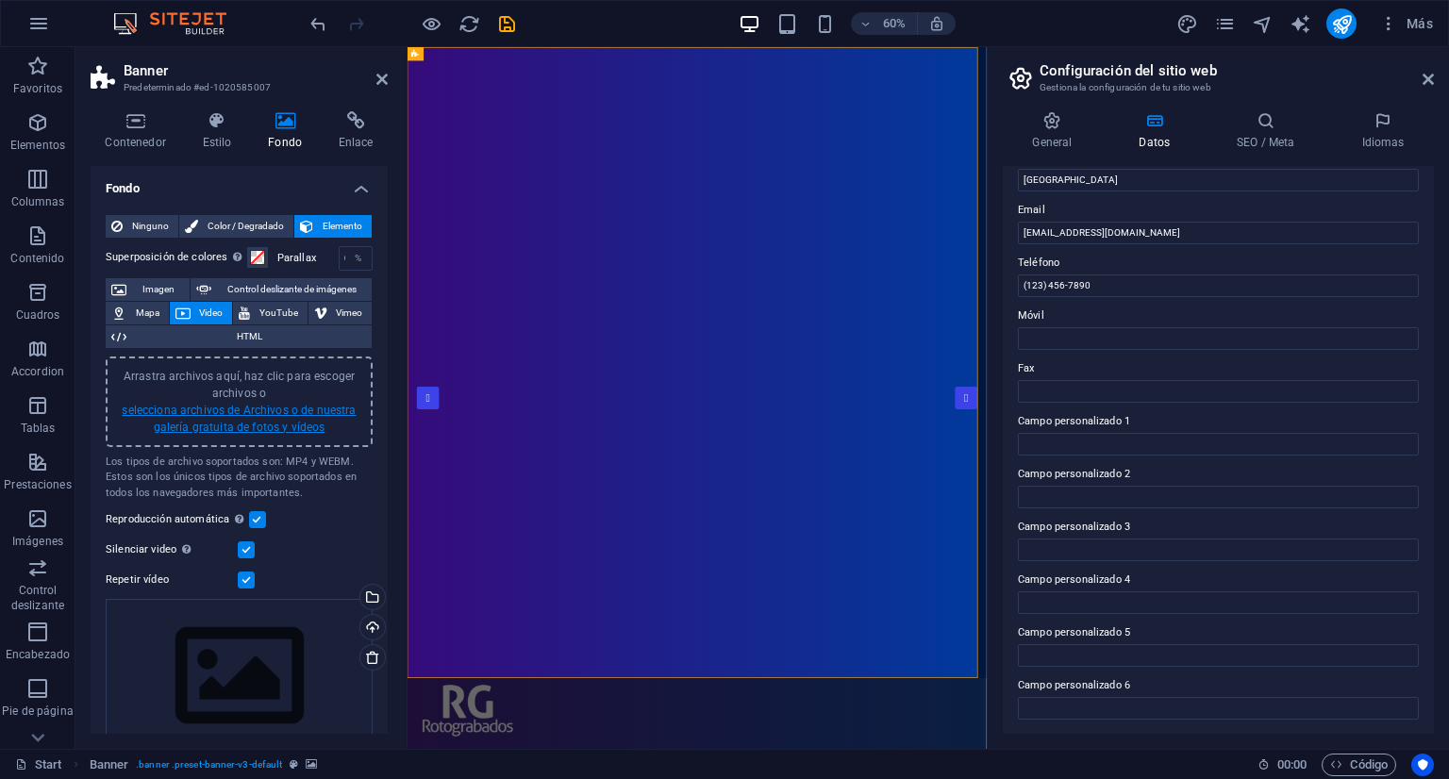
click at [244, 410] on link "selecciona archivos de Archivos o de nuestra galería gratuita de fotos y vídeos" at bounding box center [239, 419] width 234 height 30
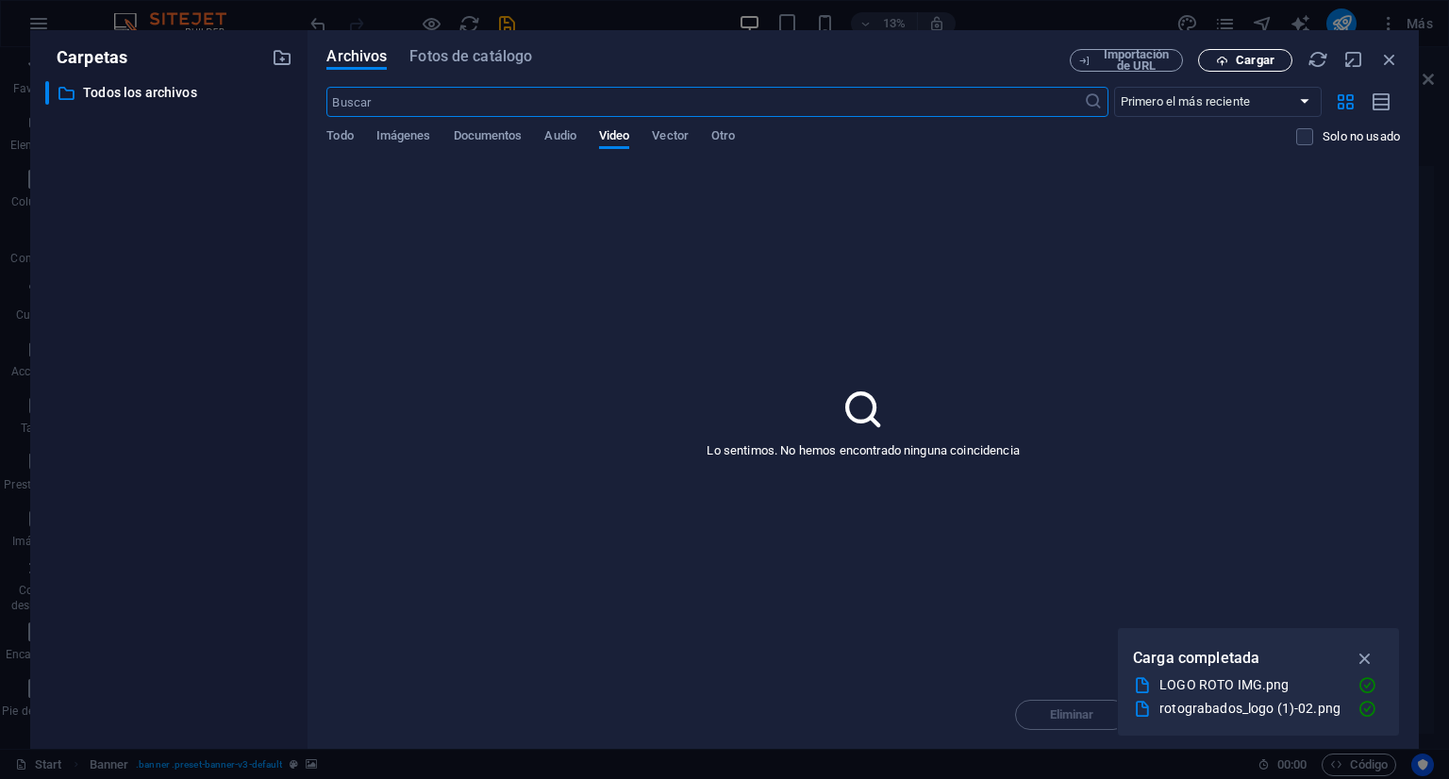
click at [1261, 61] on span "Cargar" at bounding box center [1255, 60] width 39 height 11
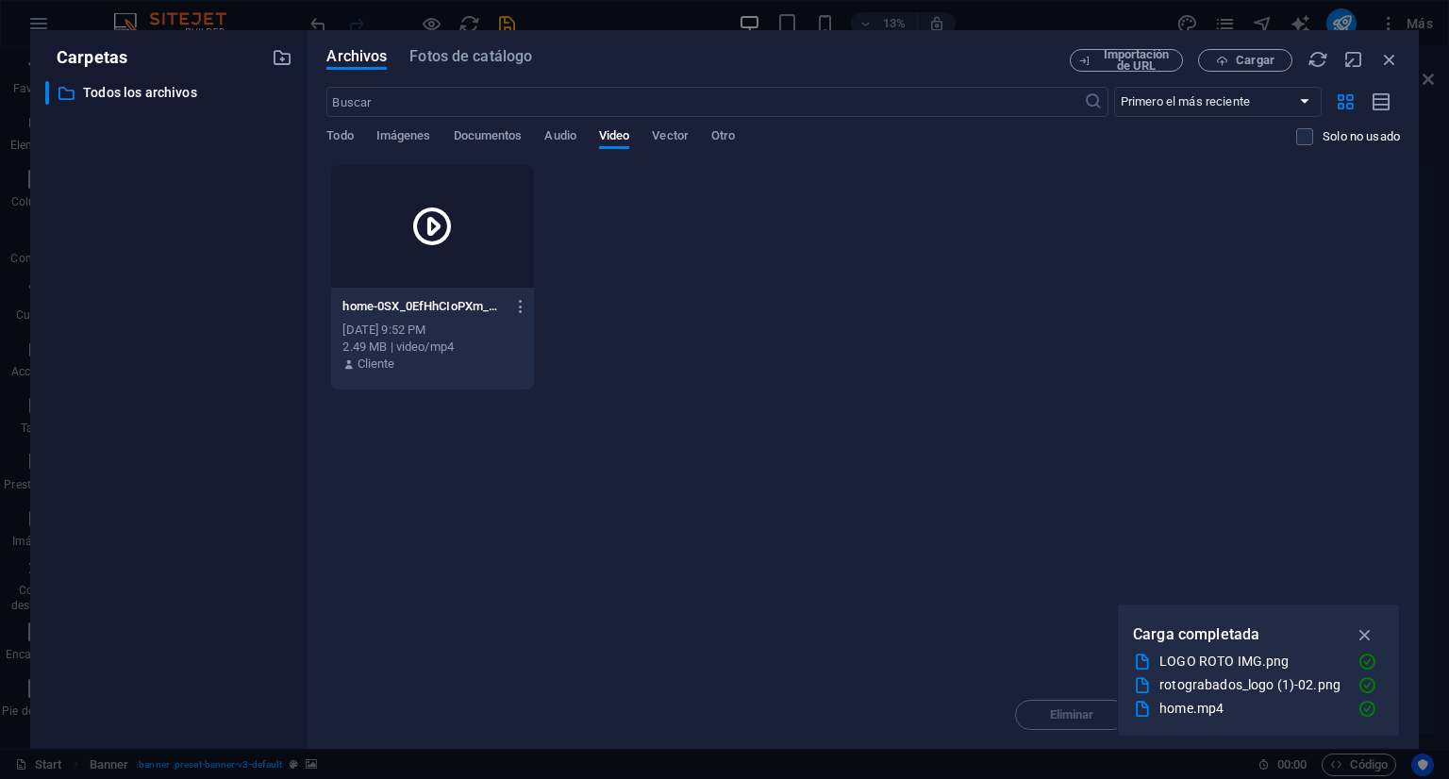
click at [418, 311] on p "home-0SX_0EfHhCIoPXm_Ub8TVA.mp4" at bounding box center [424, 306] width 162 height 17
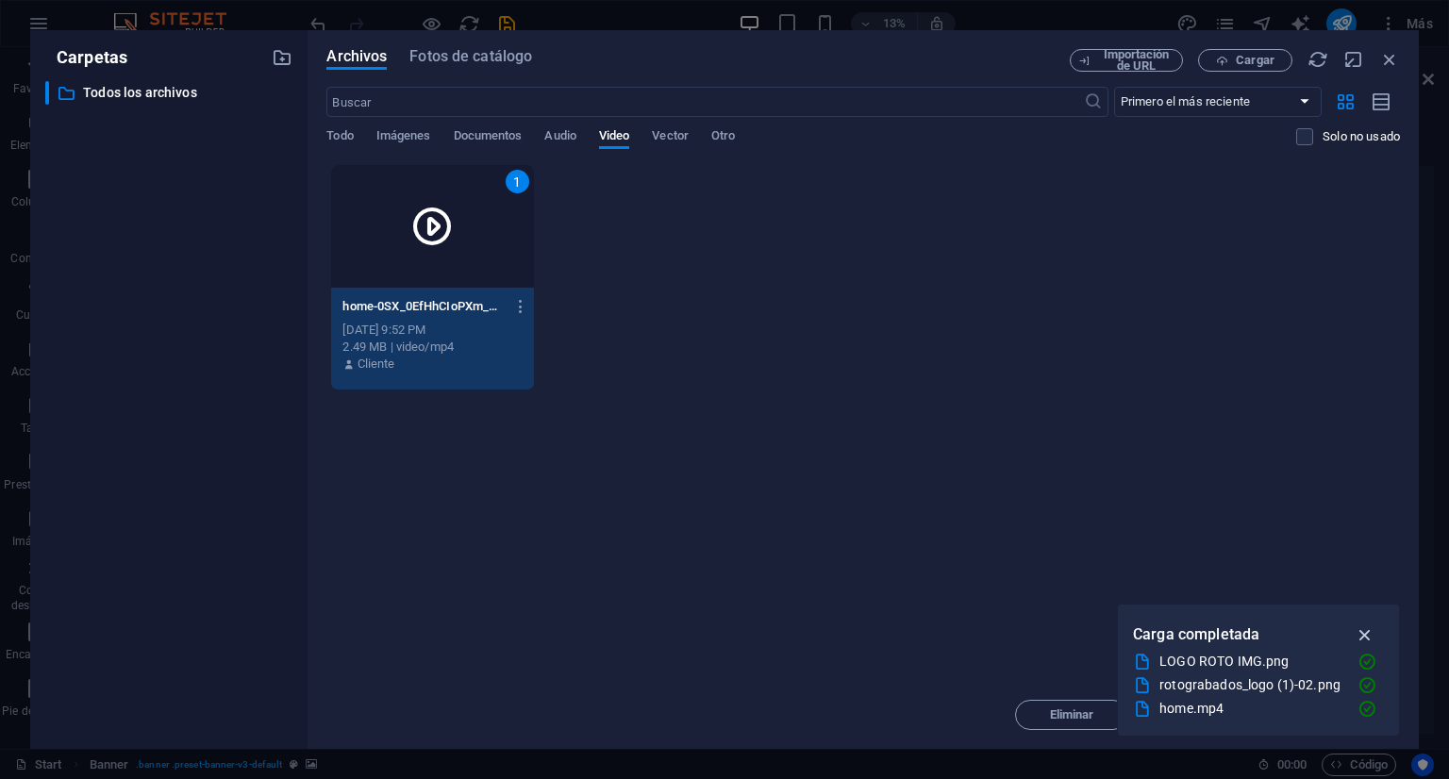
click at [1365, 636] on icon "button" at bounding box center [1366, 635] width 22 height 21
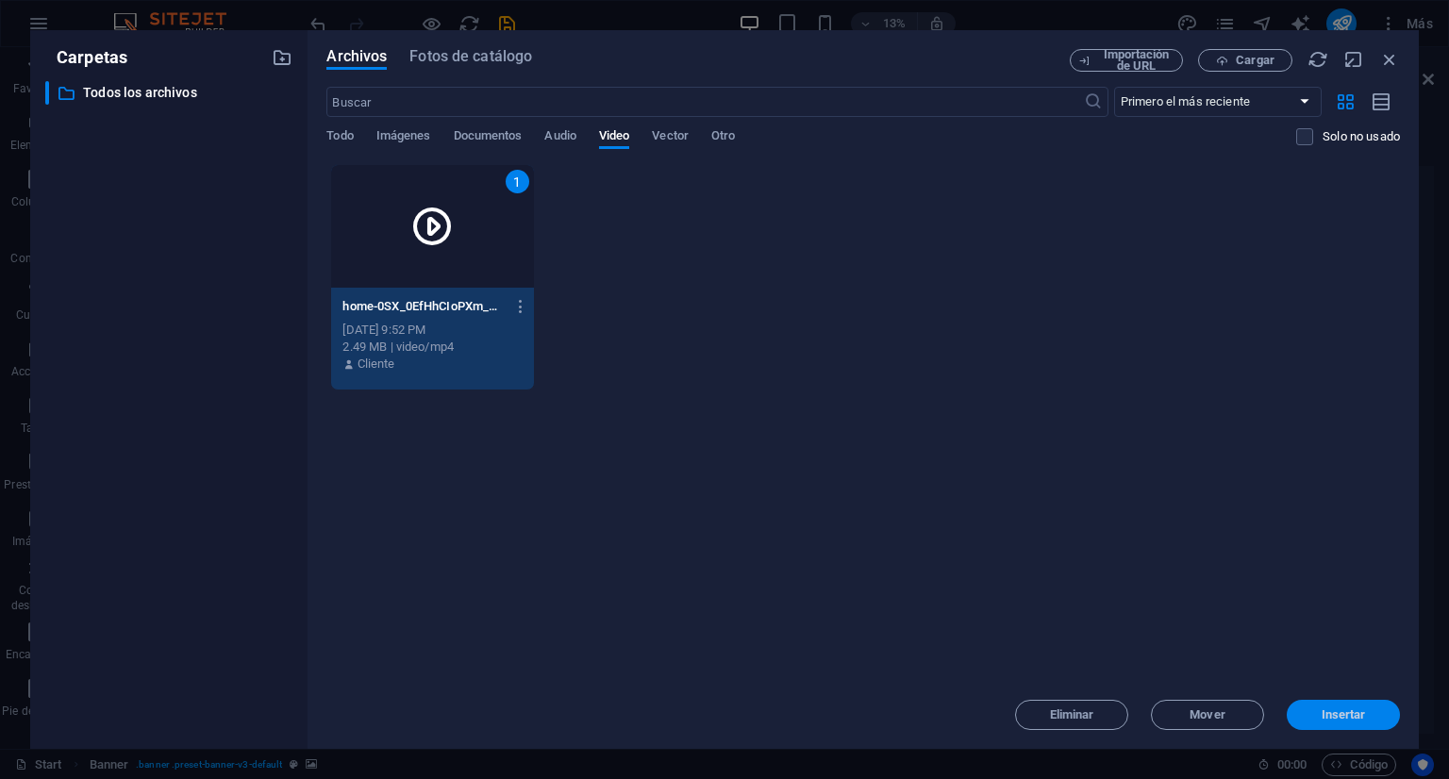
click at [1348, 715] on span "Insertar" at bounding box center [1344, 715] width 44 height 11
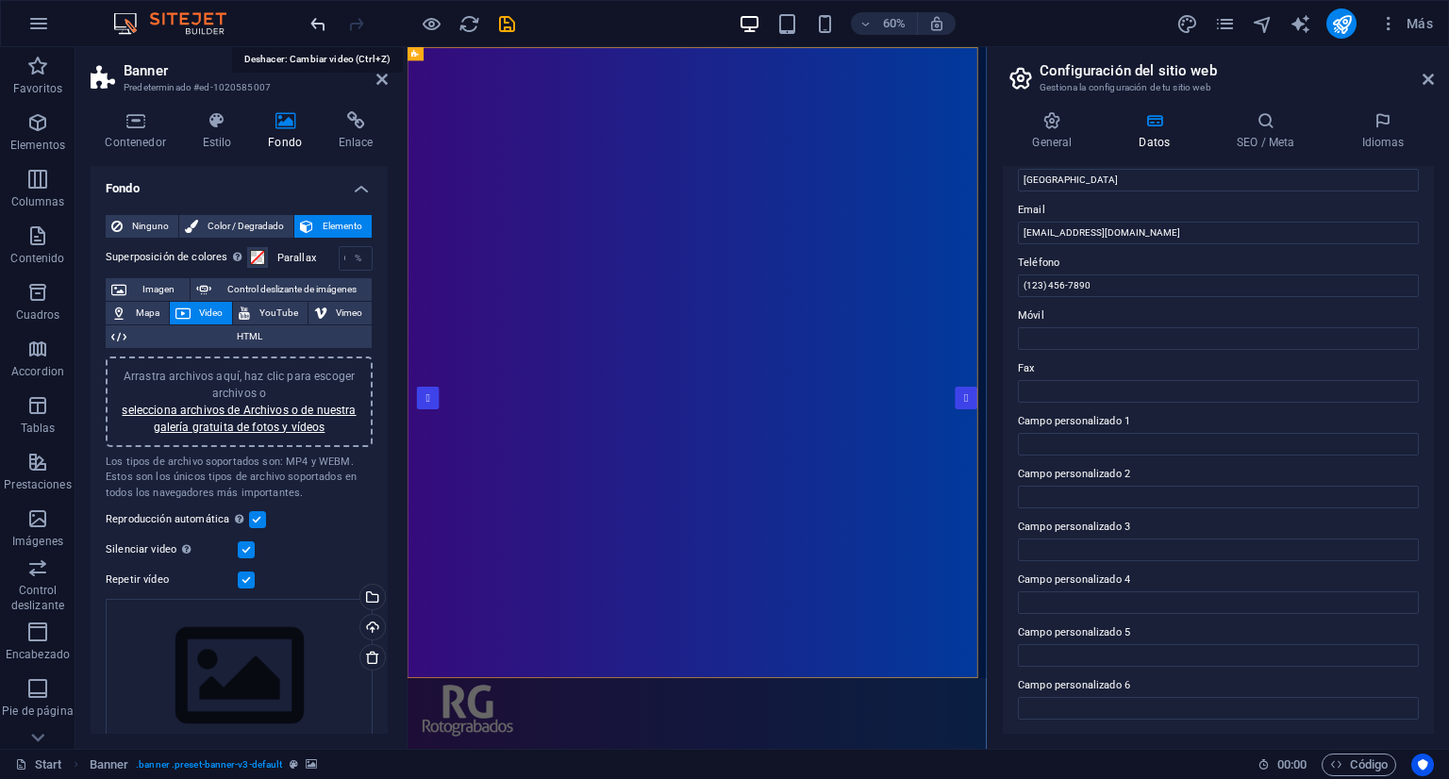
click at [318, 27] on icon "undo" at bounding box center [319, 24] width 22 height 22
click at [317, 21] on icon "undo" at bounding box center [319, 24] width 22 height 22
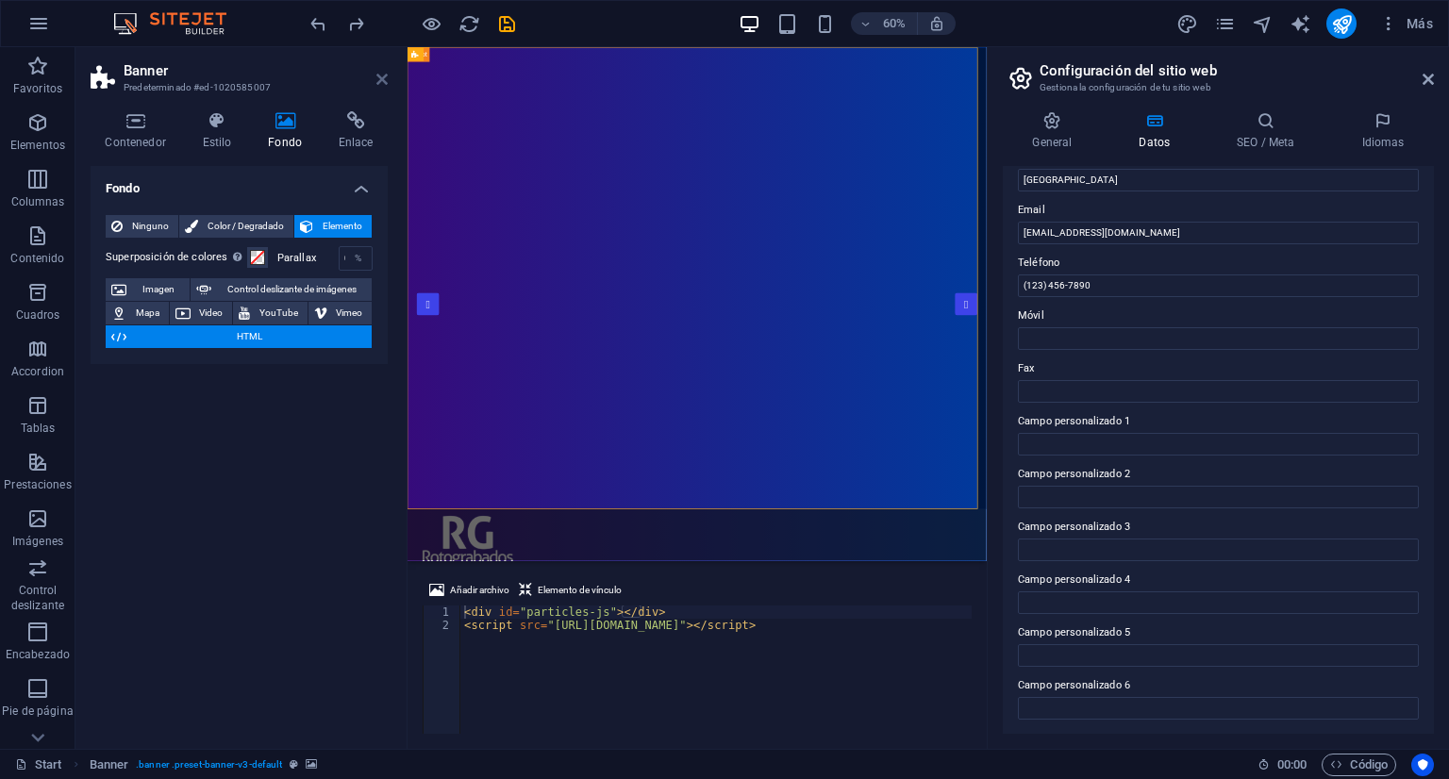
click at [387, 76] on icon at bounding box center [382, 79] width 11 height 15
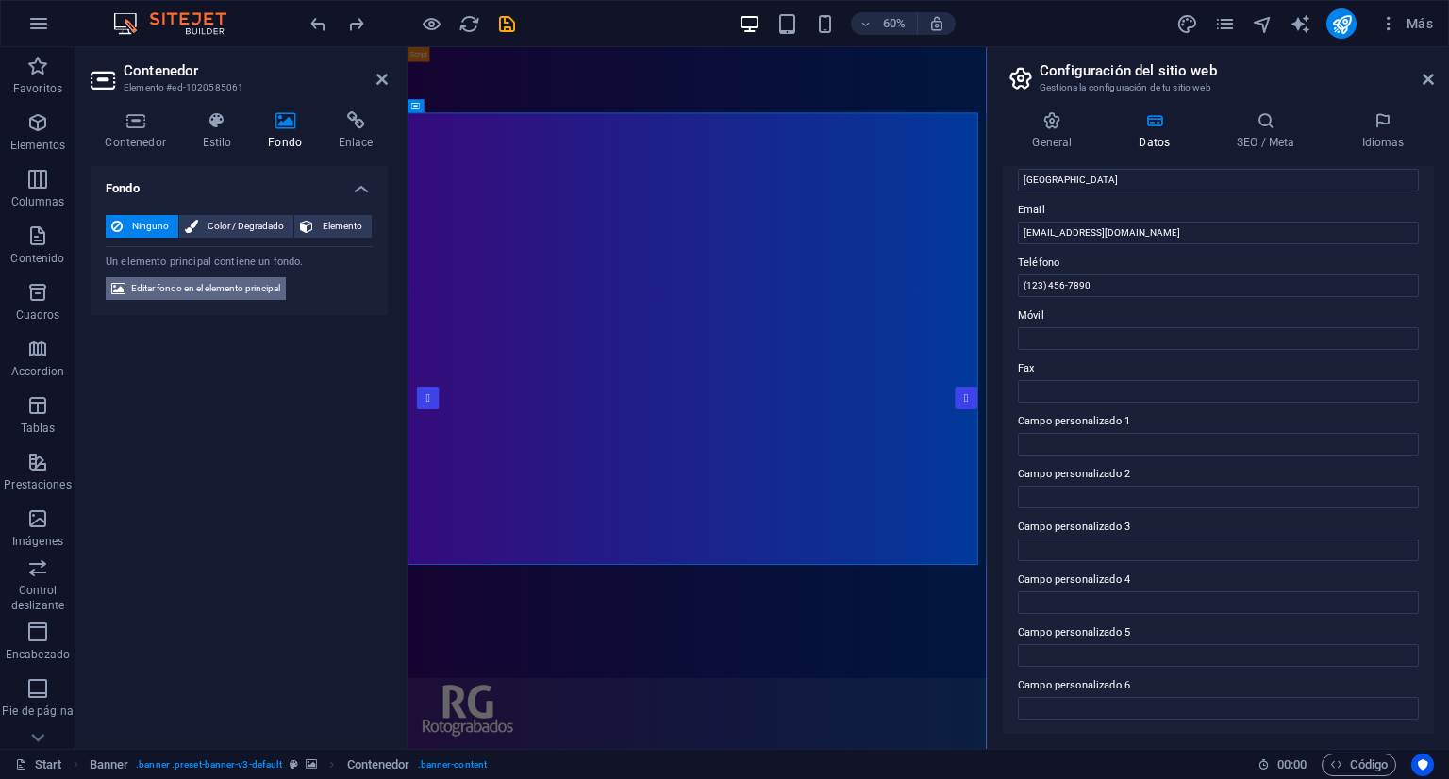
click at [243, 296] on span "Editar fondo en el elemento principal" at bounding box center [205, 288] width 149 height 23
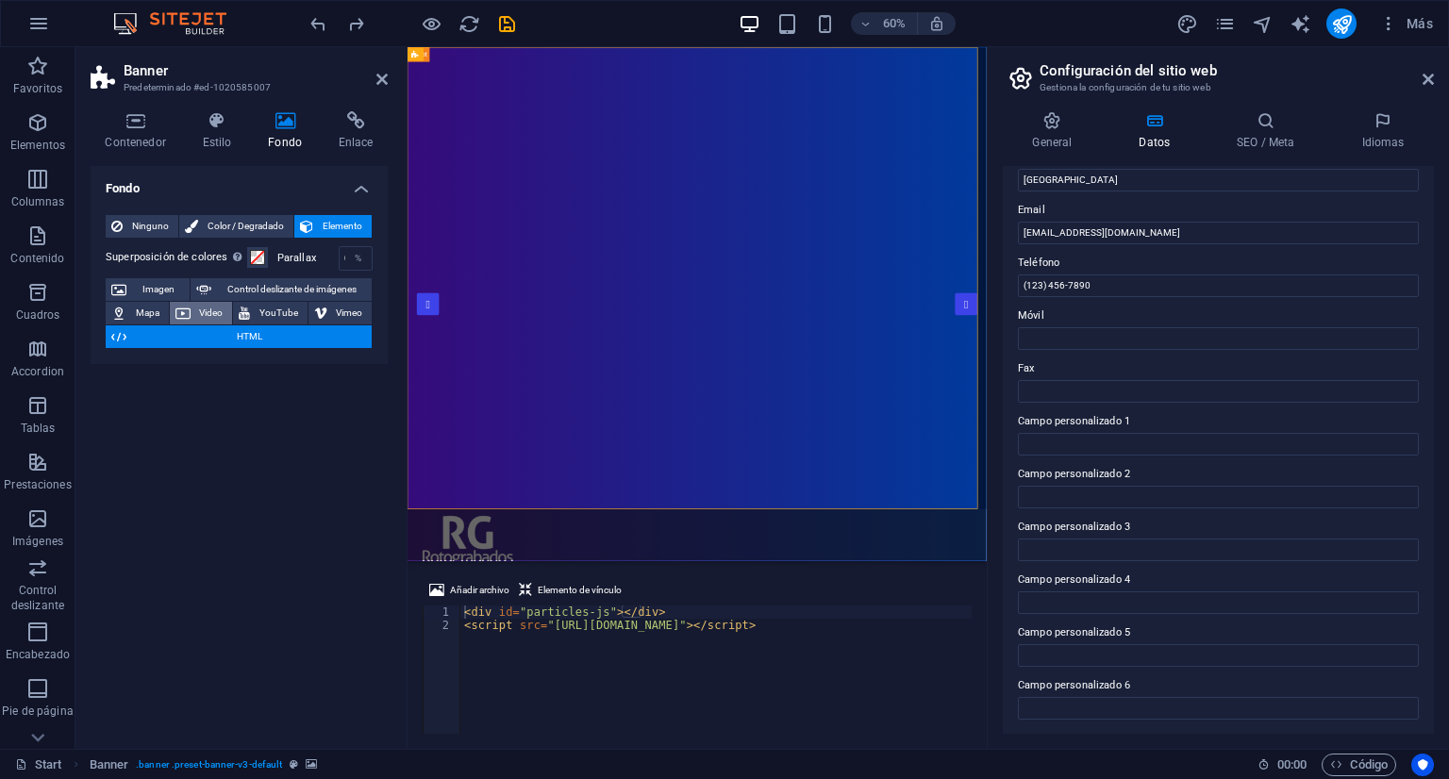
click at [212, 310] on span "Video" at bounding box center [211, 313] width 31 height 23
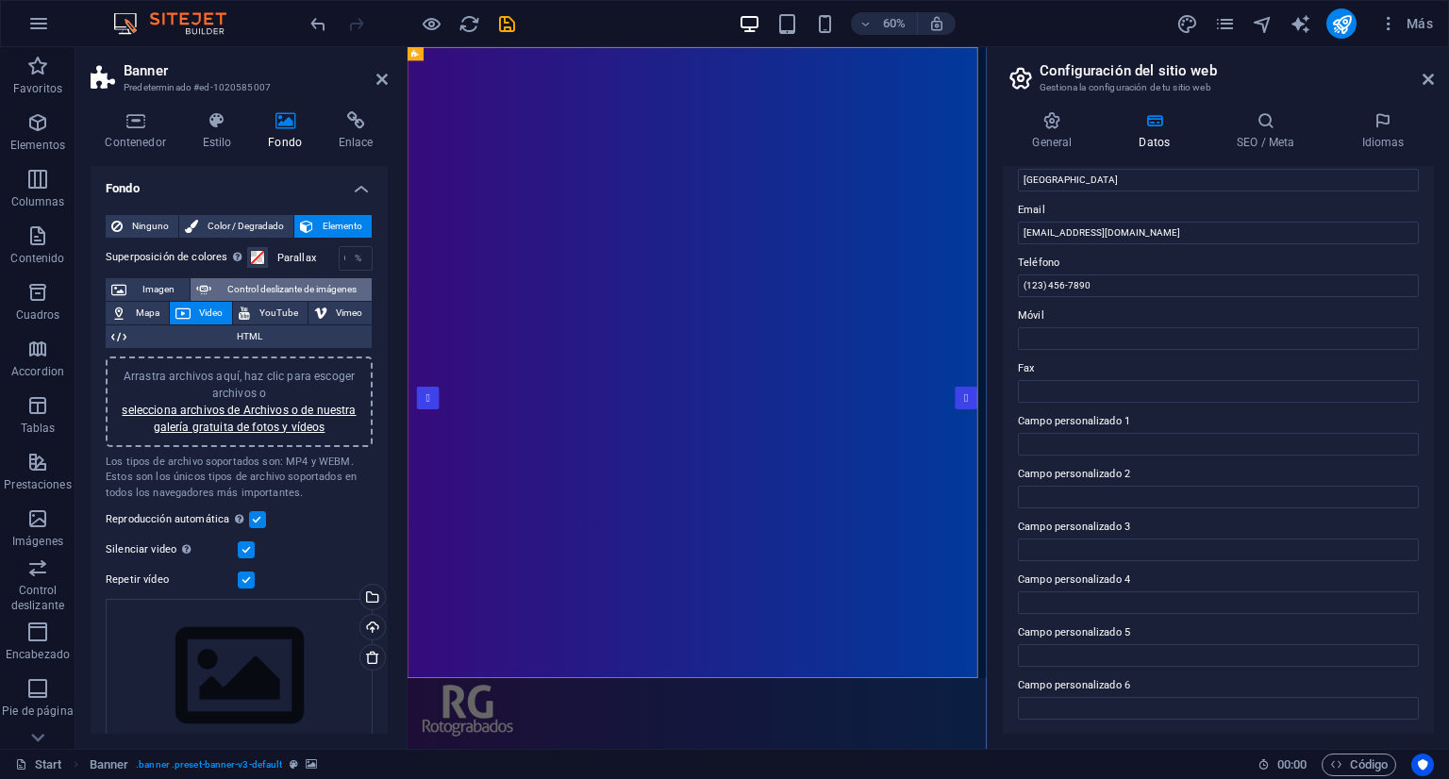
click at [299, 290] on span "Control deslizante de imágenes" at bounding box center [291, 289] width 149 height 23
select select "ms"
select select "s"
select select "progressive"
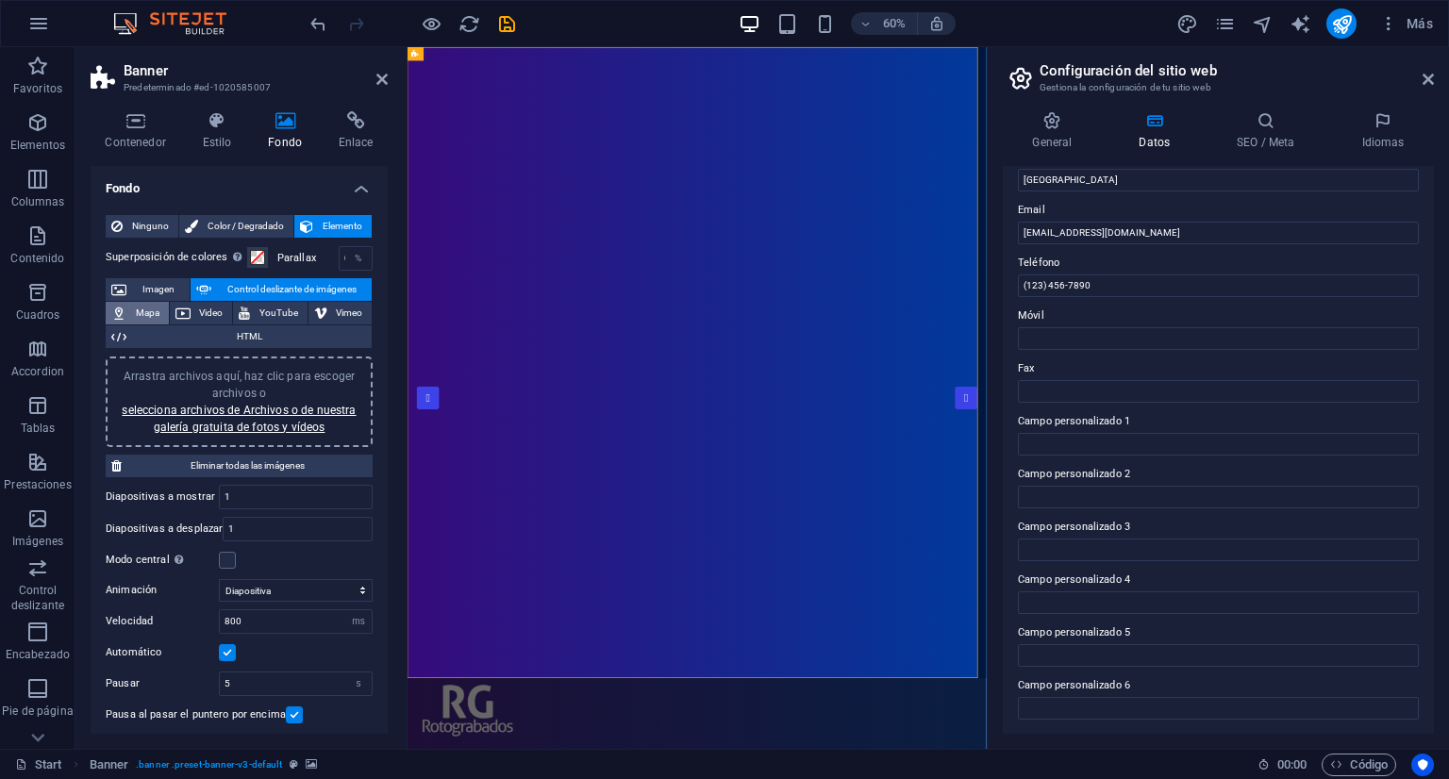
click at [139, 312] on span "Mapa" at bounding box center [147, 313] width 31 height 23
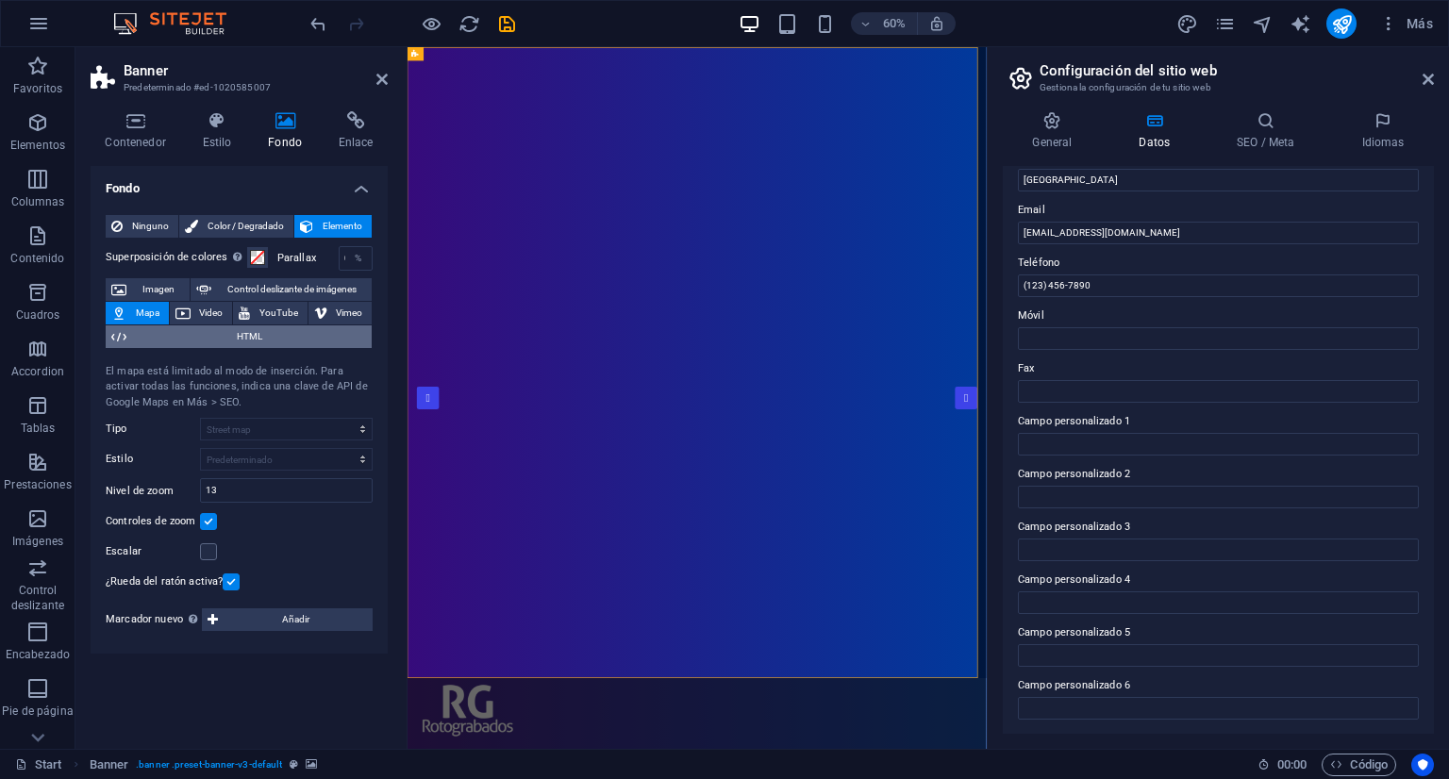
click at [181, 334] on span "HTML" at bounding box center [249, 337] width 234 height 23
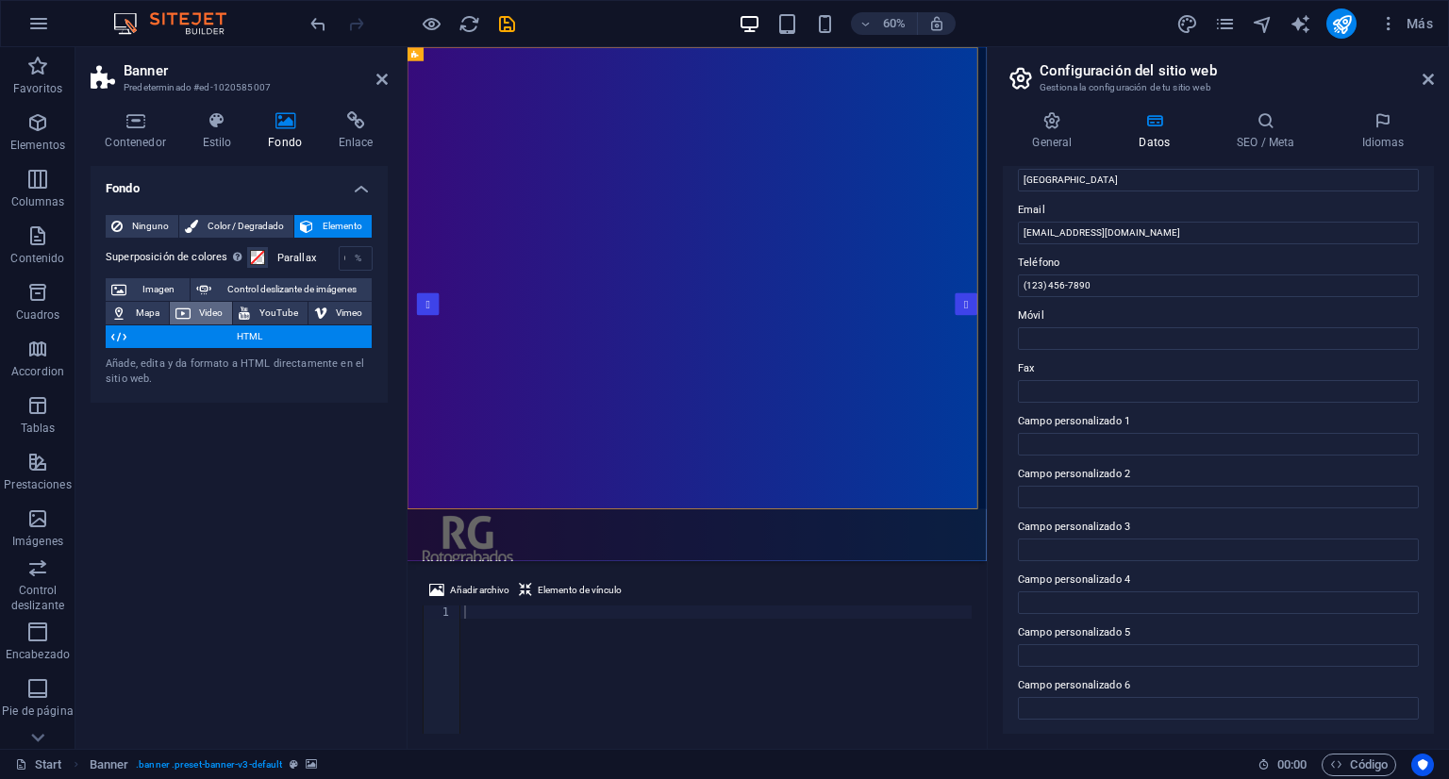
click at [206, 311] on span "Video" at bounding box center [211, 313] width 31 height 23
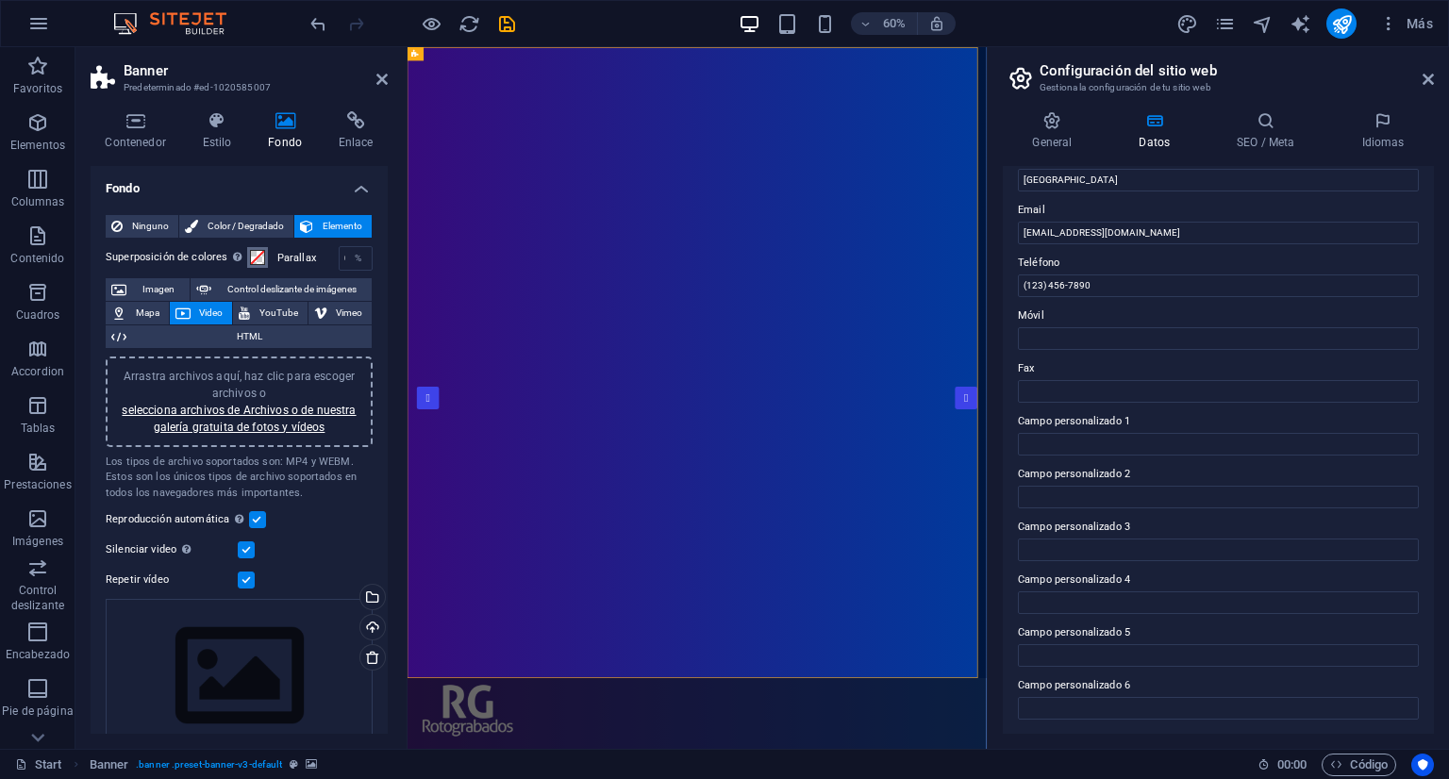
click at [255, 258] on span at bounding box center [257, 257] width 15 height 15
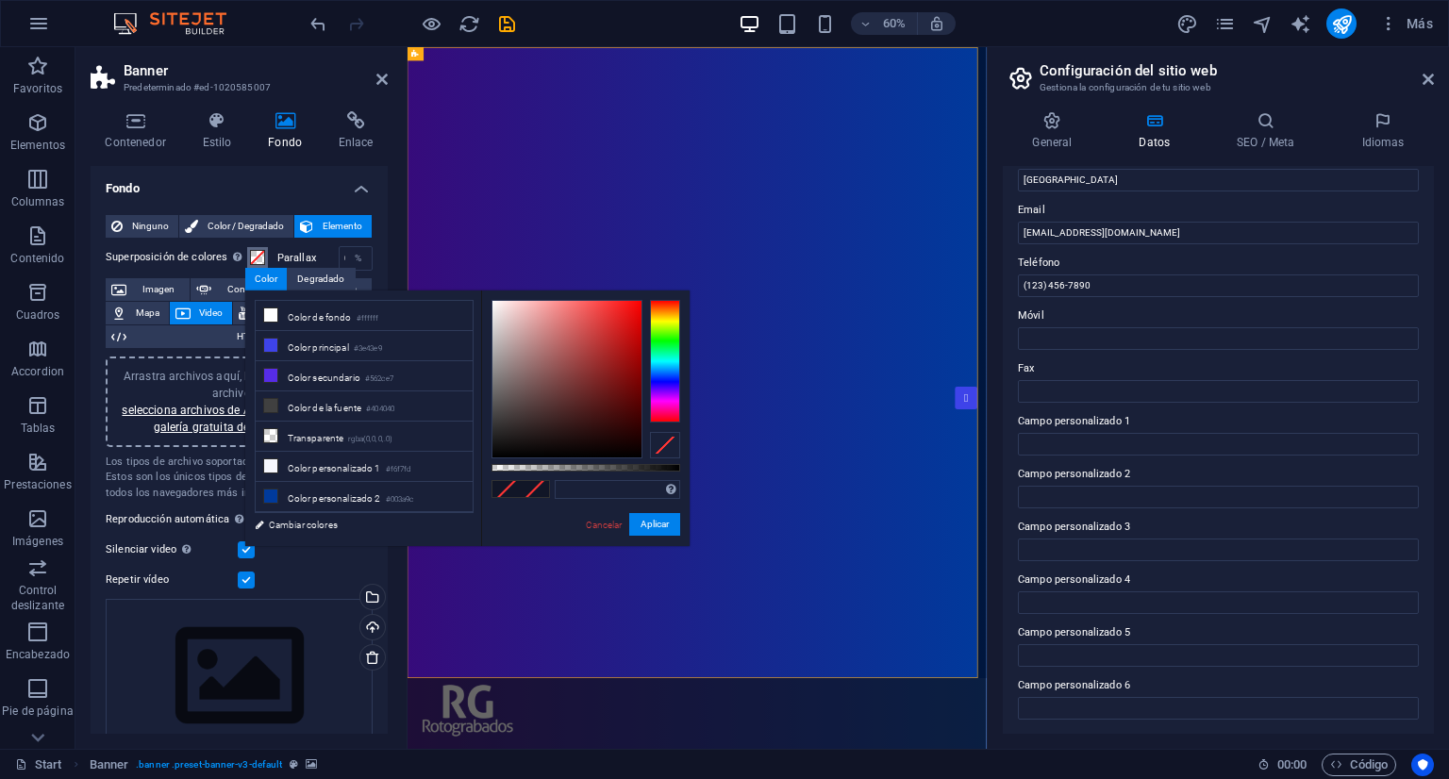
click at [255, 258] on span at bounding box center [257, 257] width 15 height 15
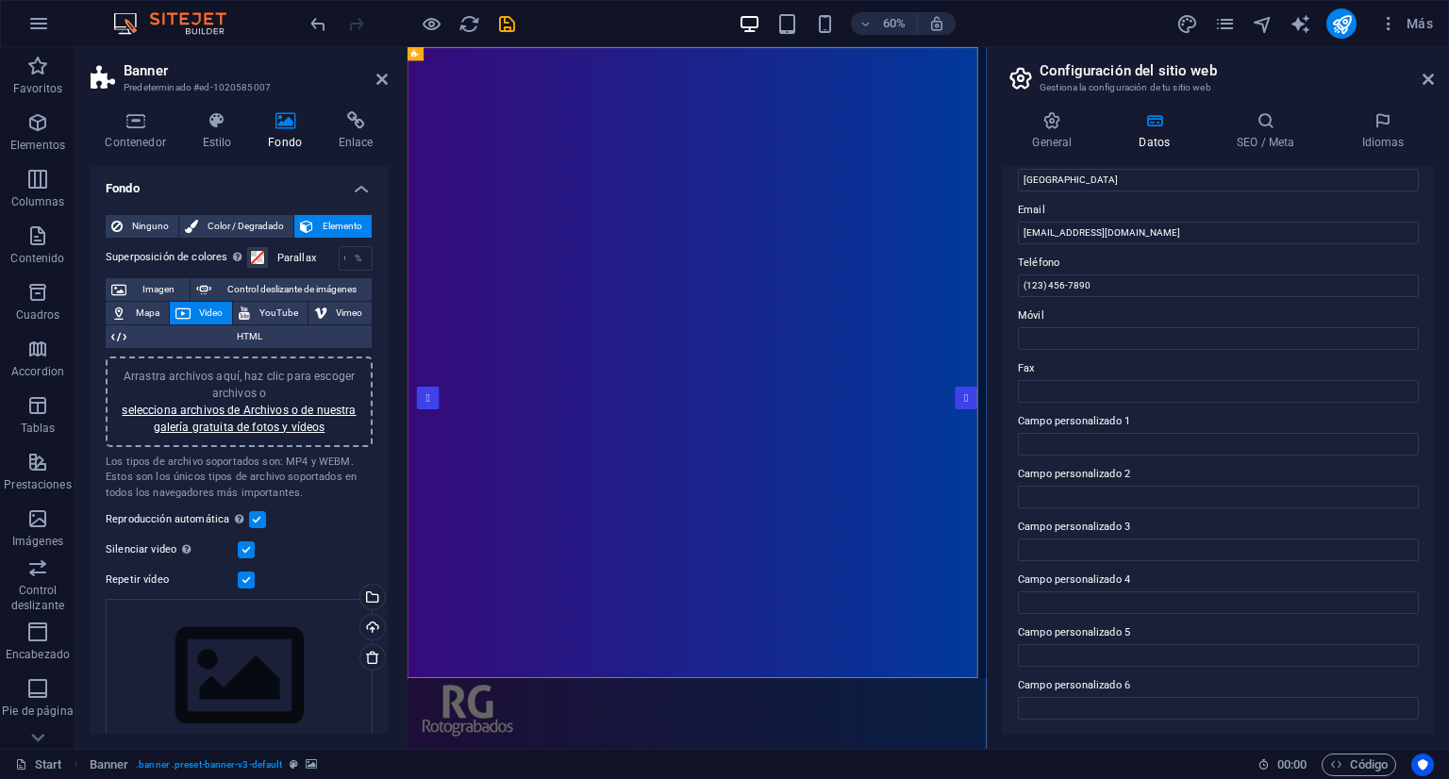
click at [294, 258] on label "Parallax" at bounding box center [307, 258] width 61 height 10
click at [345, 258] on div "%" at bounding box center [358, 258] width 26 height 23
click at [257, 259] on span at bounding box center [257, 257] width 15 height 15
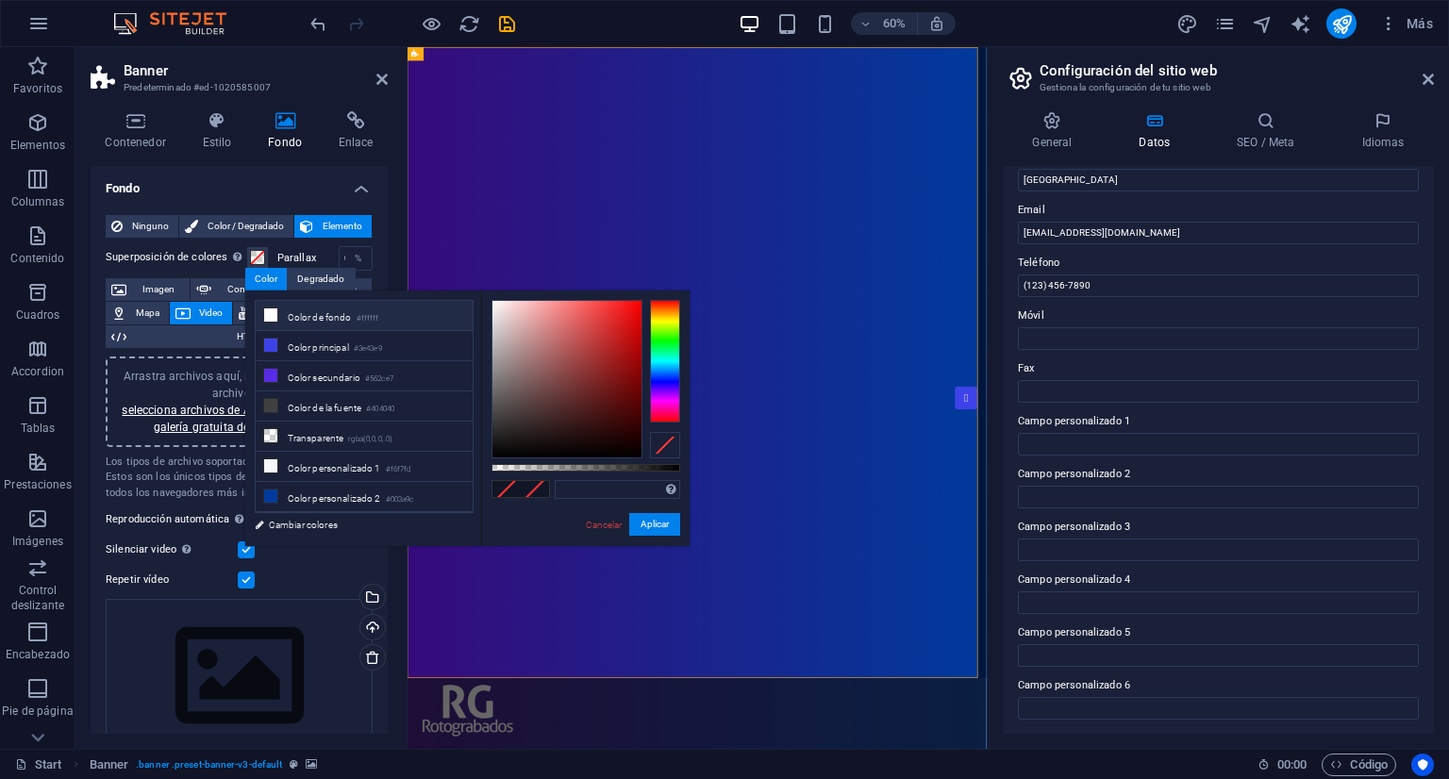
click at [346, 320] on li "Color de fondo #ffffff" at bounding box center [364, 316] width 217 height 30
click at [332, 401] on li "Color de la fuente #404040" at bounding box center [364, 407] width 217 height 30
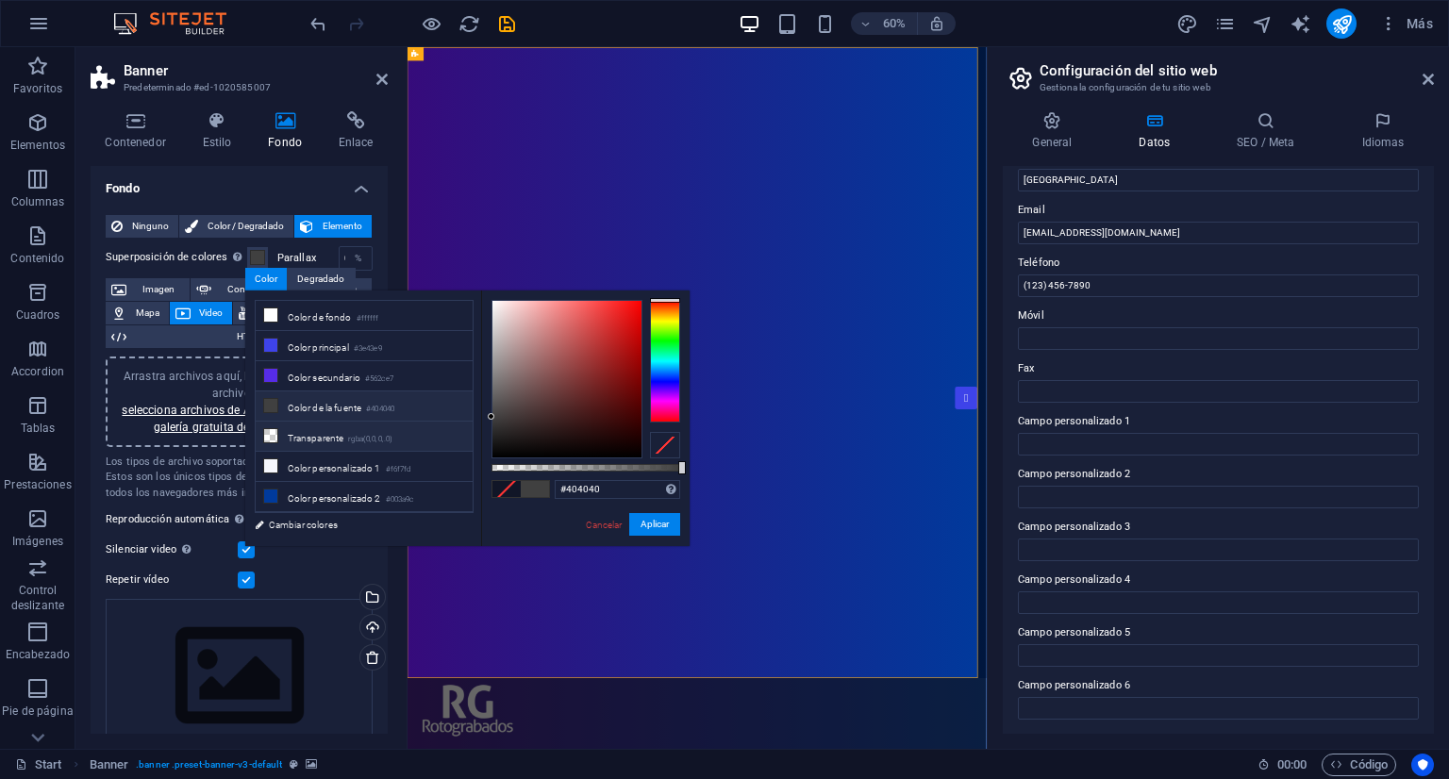
click at [336, 436] on li "Transparente rgba(0,0,0,.0)" at bounding box center [364, 437] width 217 height 30
click at [322, 457] on li "Color personalizado 1 #f6f7fd" at bounding box center [364, 467] width 217 height 30
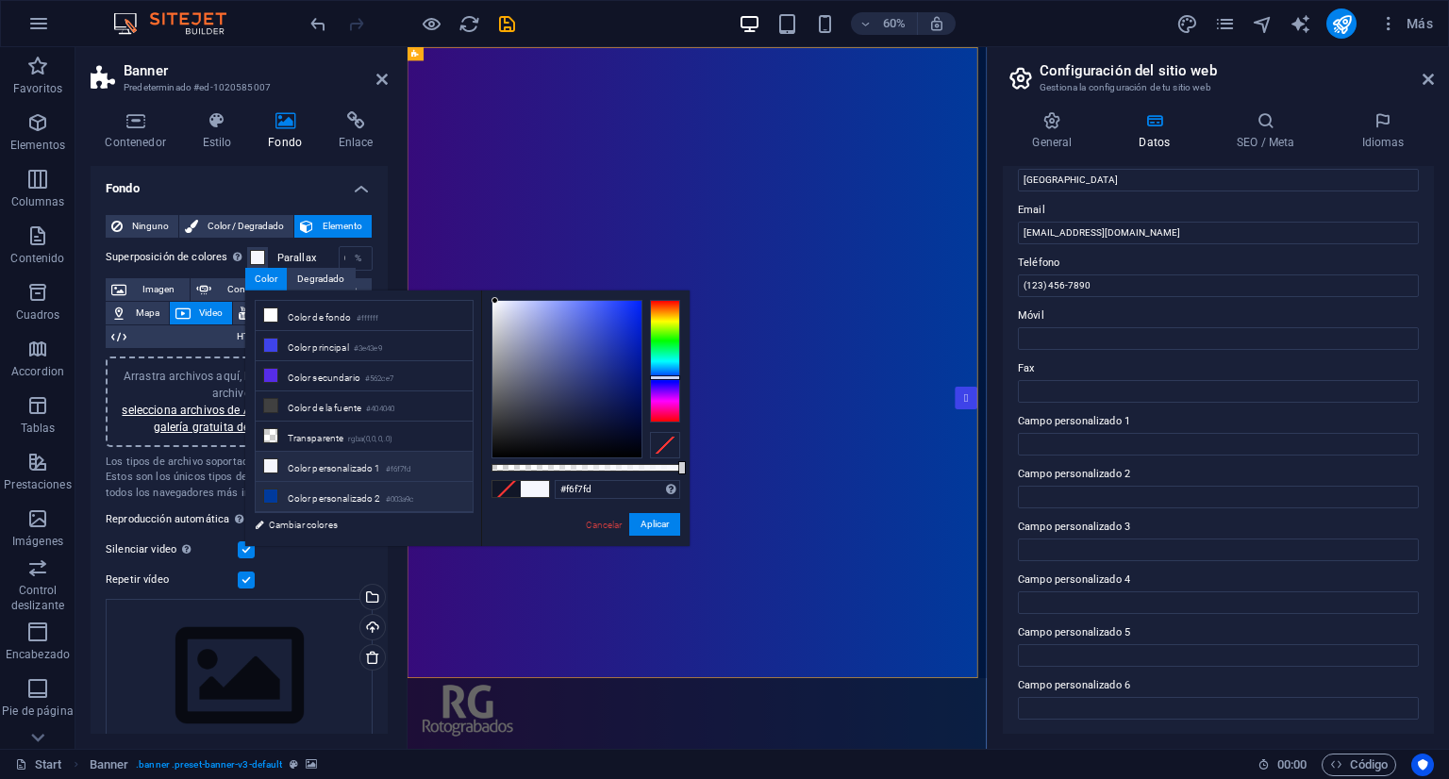
click at [335, 489] on li "Color personalizado 2 #003a9c" at bounding box center [364, 497] width 217 height 30
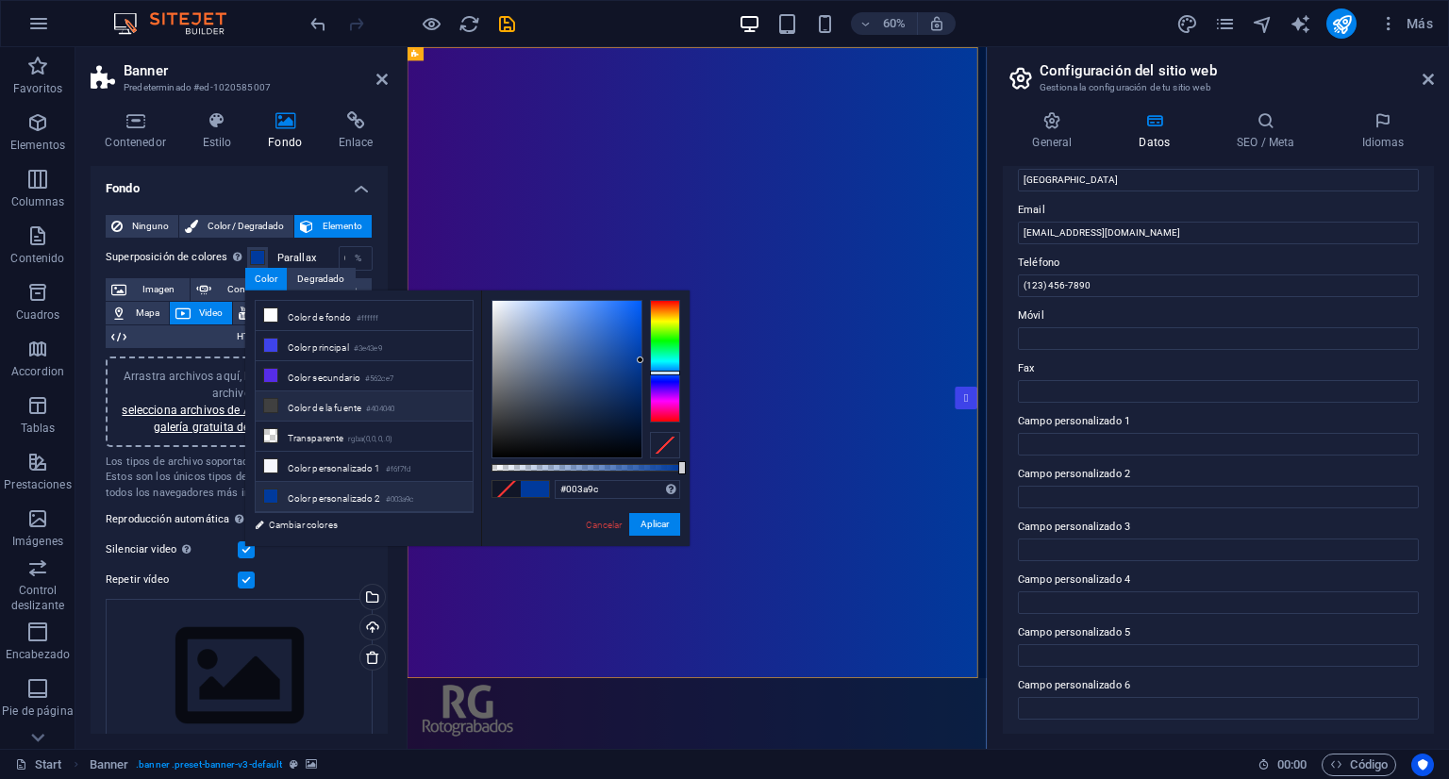
click at [321, 401] on li "Color de la fuente #404040" at bounding box center [364, 407] width 217 height 30
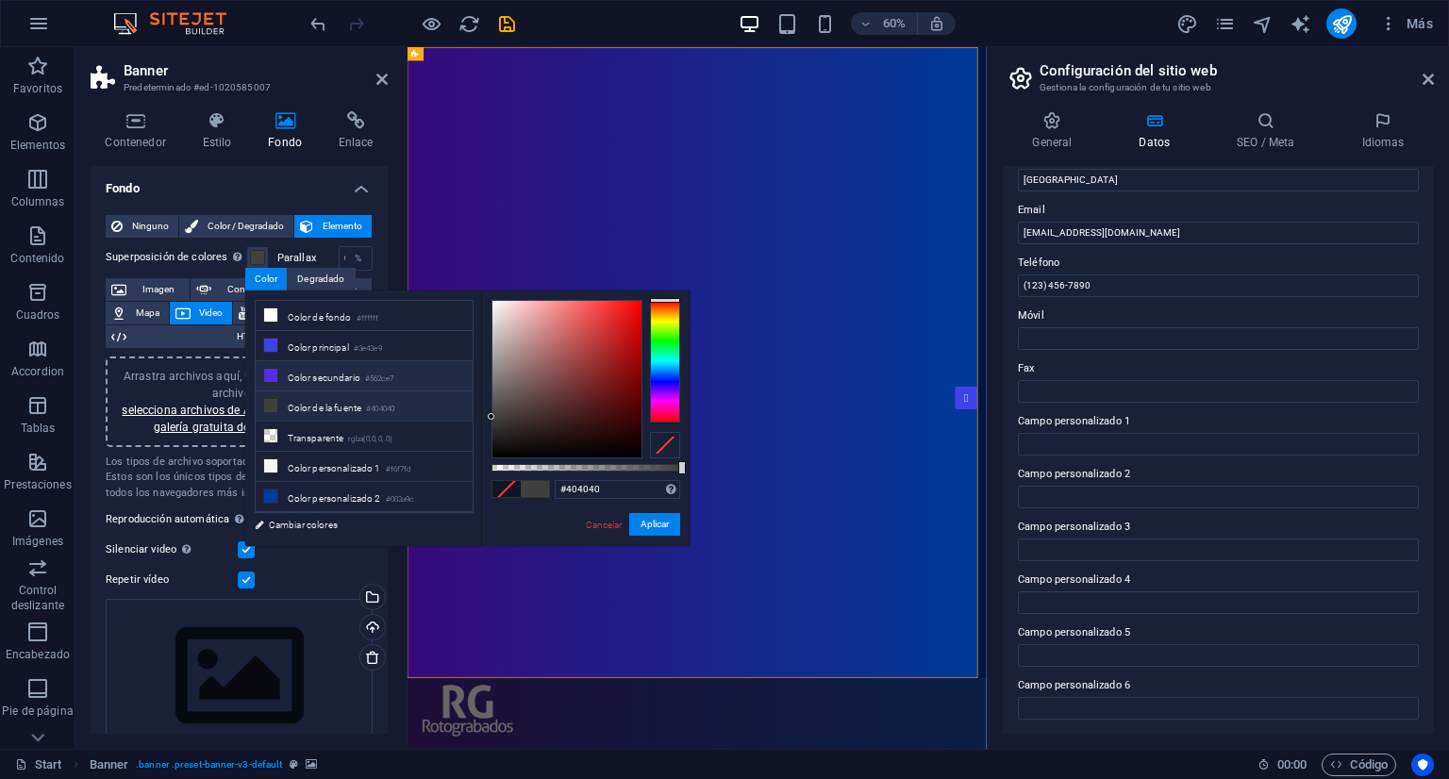
click at [328, 366] on li "Color secundario #562ce7" at bounding box center [364, 376] width 217 height 30
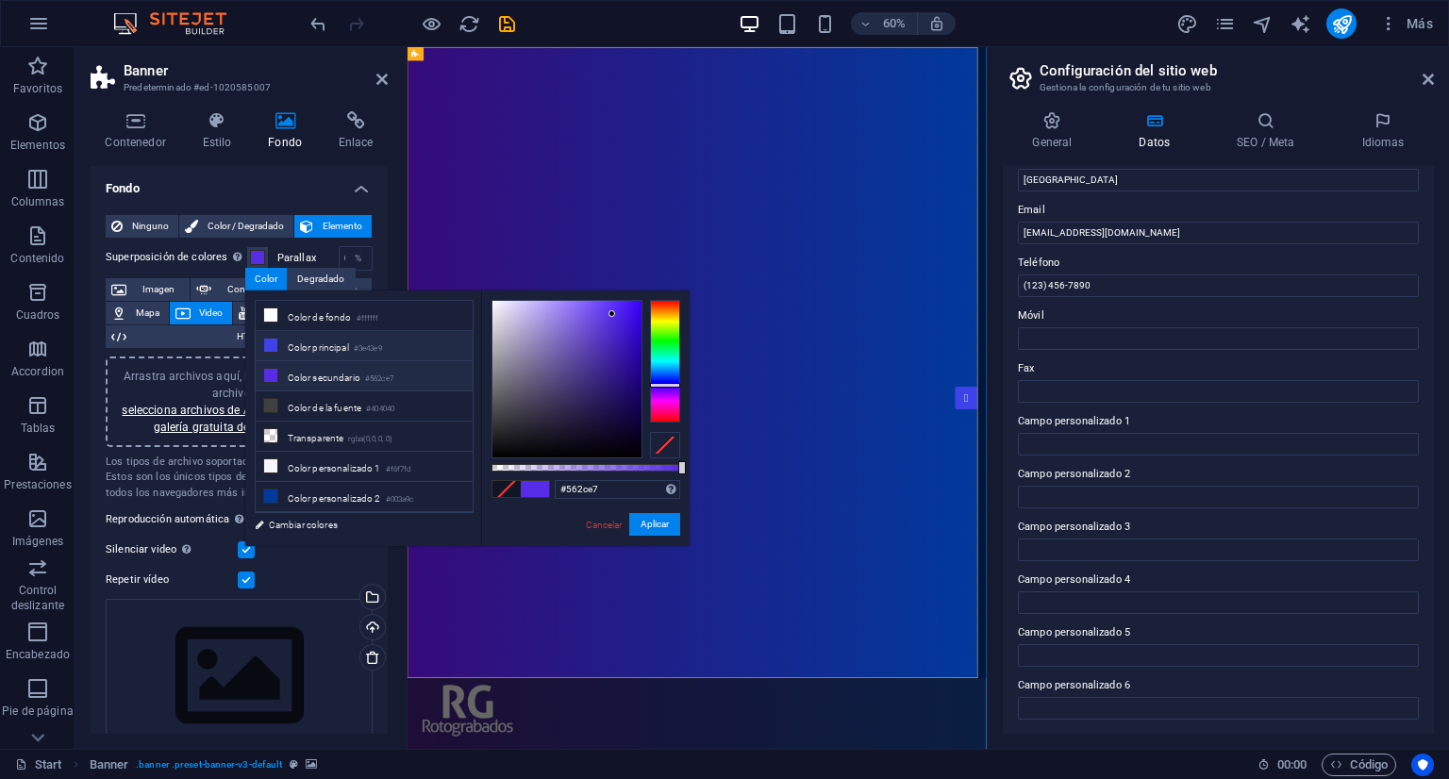
click at [332, 341] on li "Color principal #3e43e9" at bounding box center [364, 346] width 217 height 30
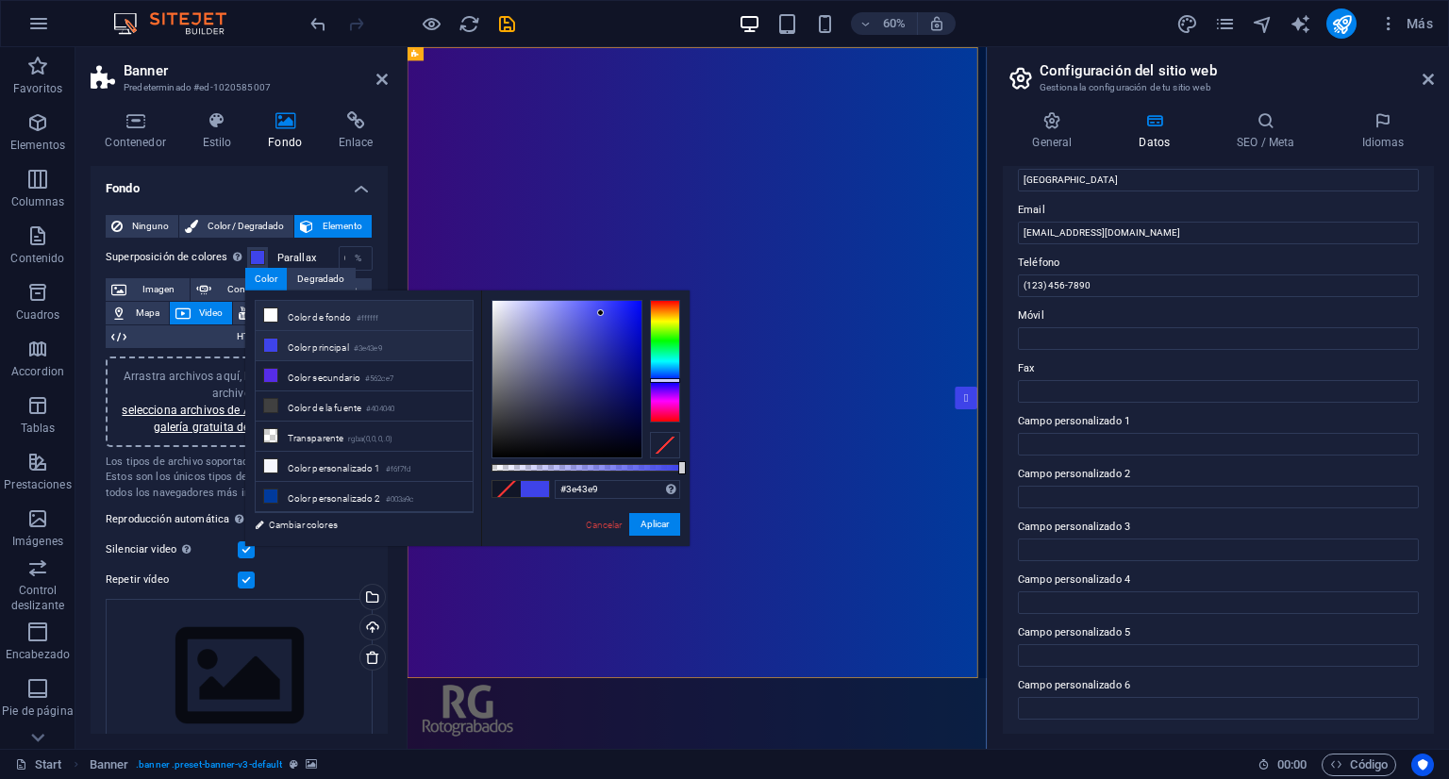
click at [338, 307] on li "Color de fondo #ffffff" at bounding box center [364, 316] width 217 height 30
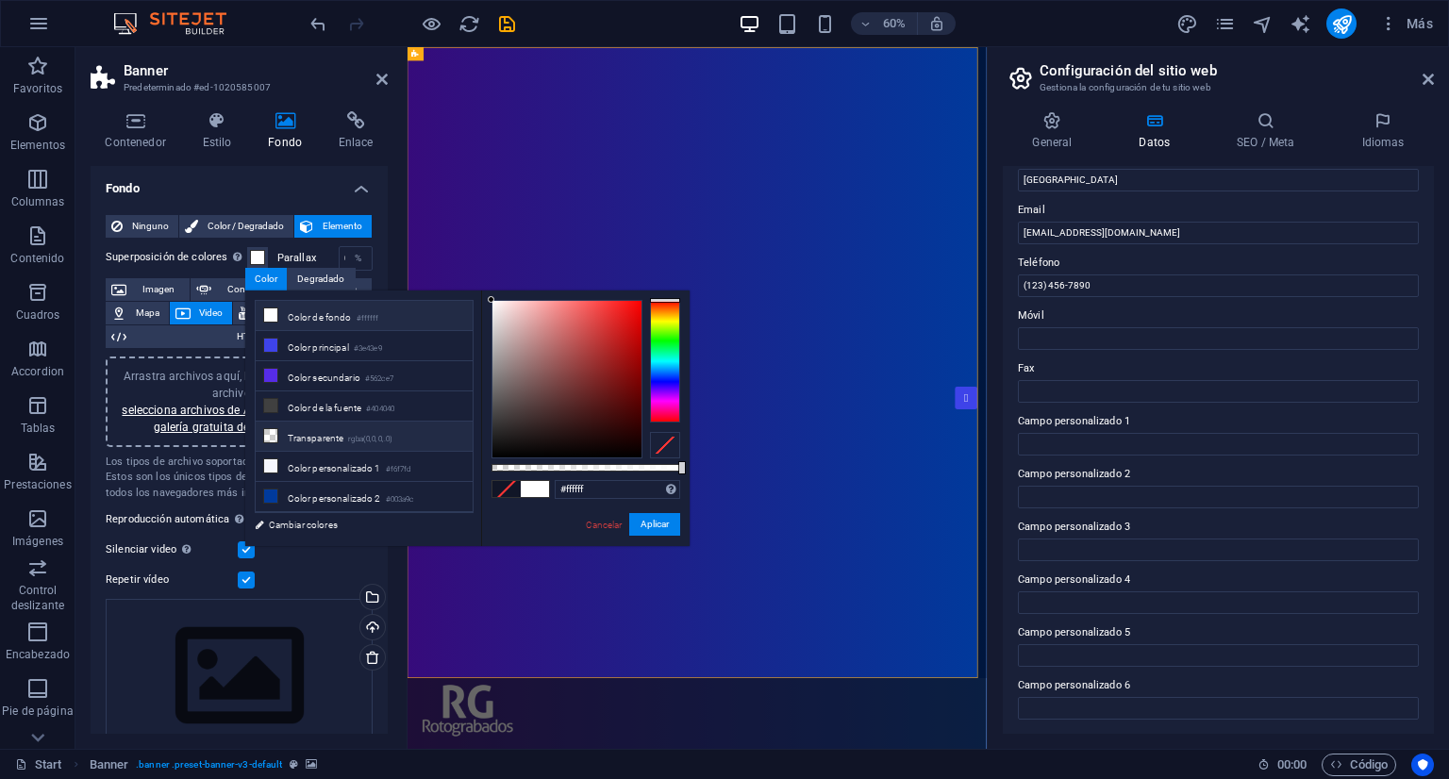
click at [332, 423] on li "Transparente rgba(0,0,0,.0)" at bounding box center [364, 437] width 217 height 30
type input "rgba(0, 0, 0, 0)"
click at [597, 518] on link "Cancelar" at bounding box center [604, 525] width 41 height 14
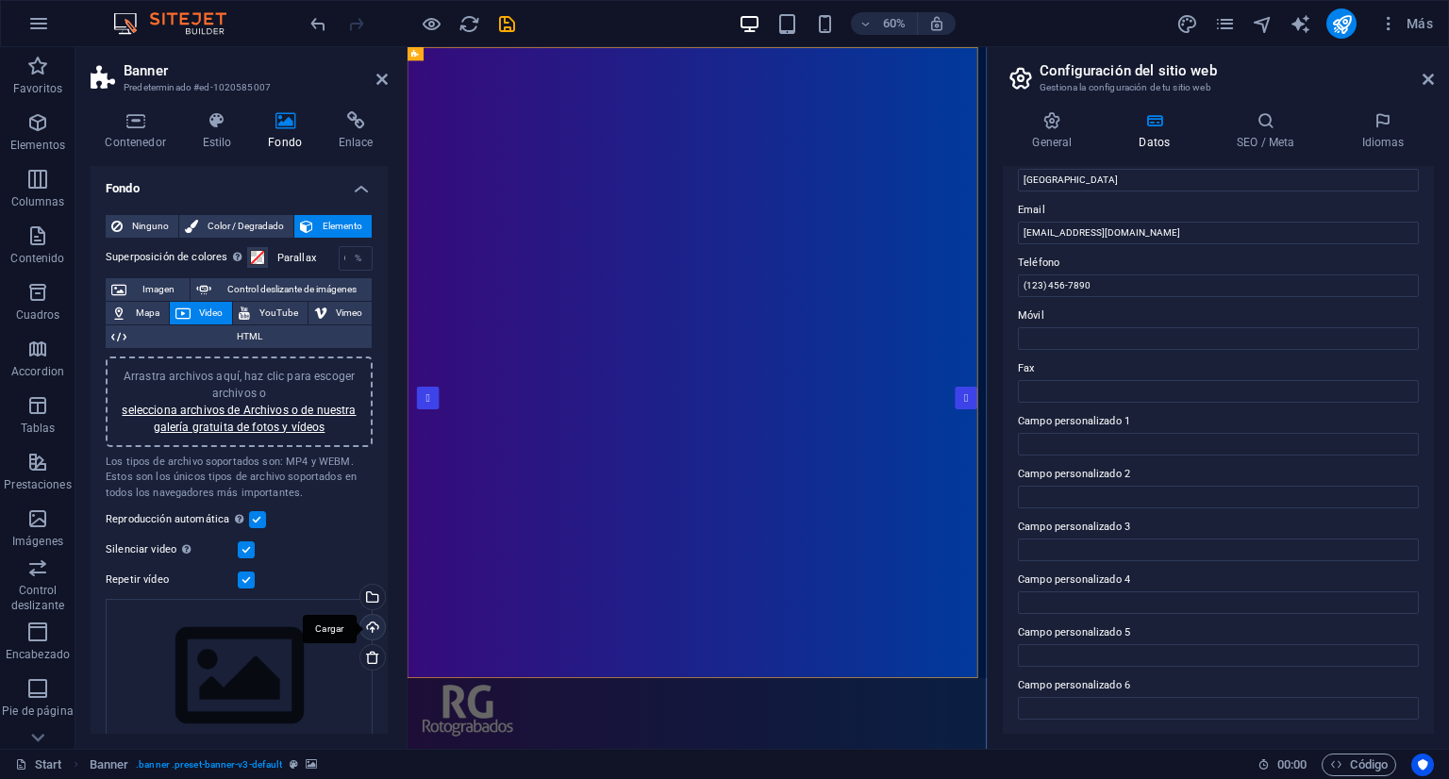
click at [365, 622] on div "Cargar" at bounding box center [371, 629] width 28 height 28
click at [374, 592] on div "Selecciona archivos del administrador de archivos, de la galería de fotos o car…" at bounding box center [371, 599] width 28 height 28
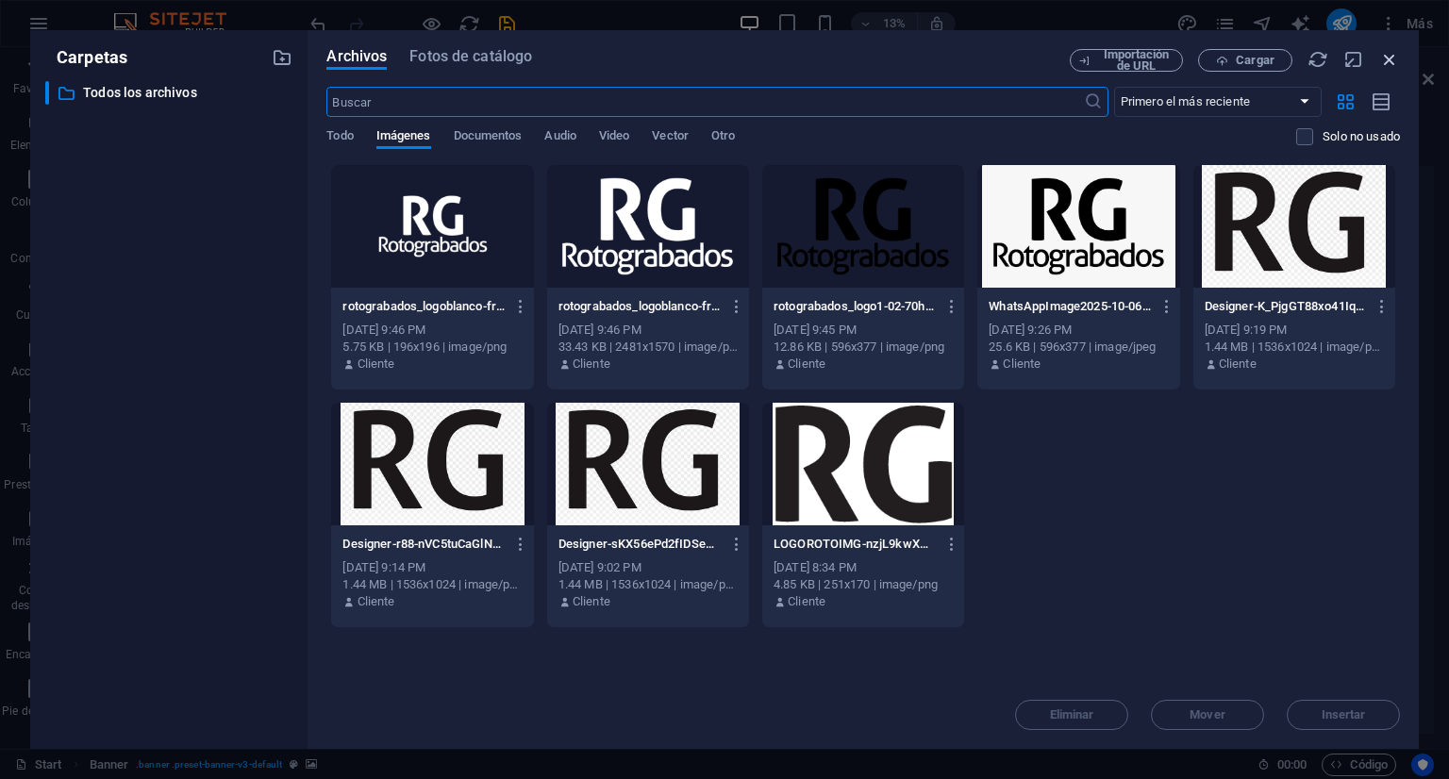
click at [1385, 59] on icon "button" at bounding box center [1390, 59] width 21 height 21
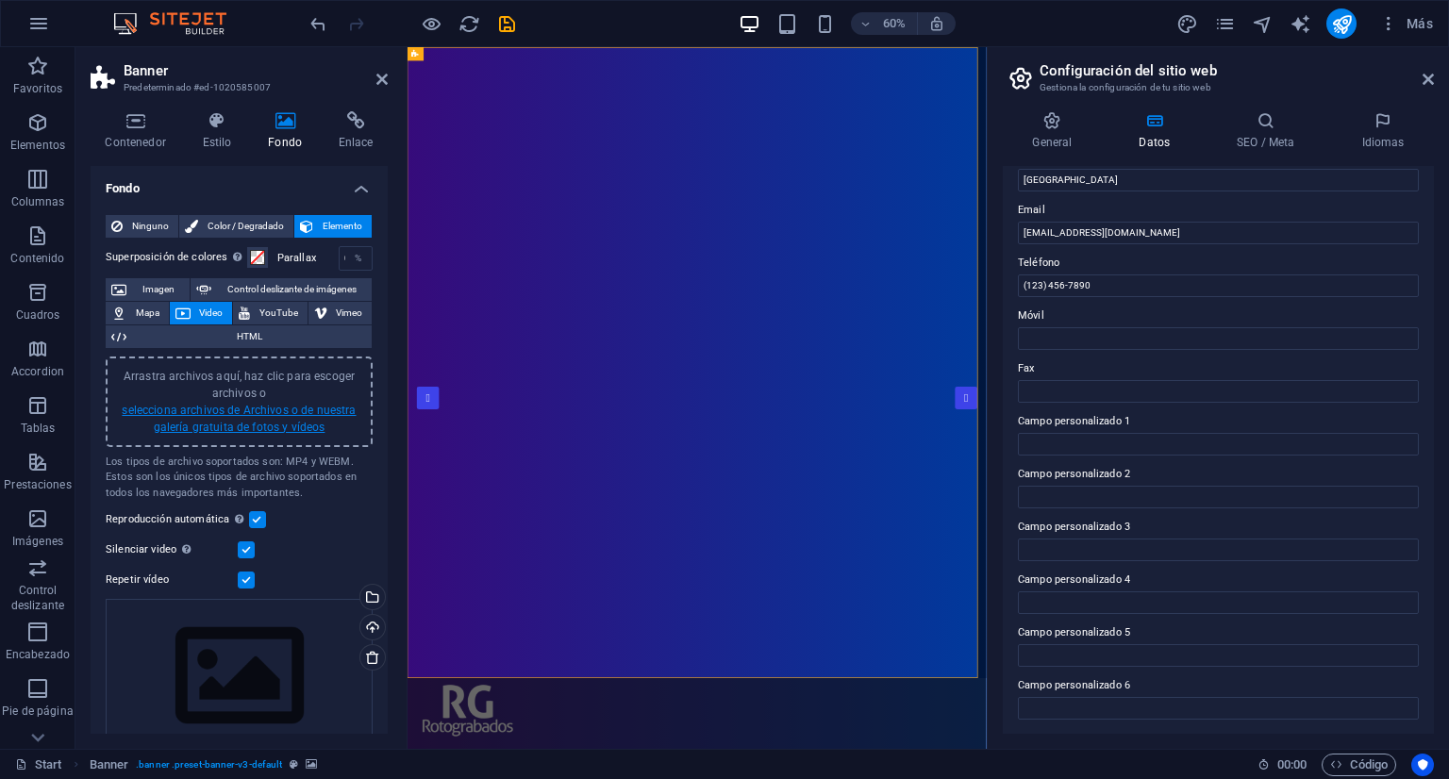
click at [256, 404] on link "selecciona archivos de Archivos o de nuestra galería gratuita de fotos y vídeos" at bounding box center [239, 419] width 234 height 30
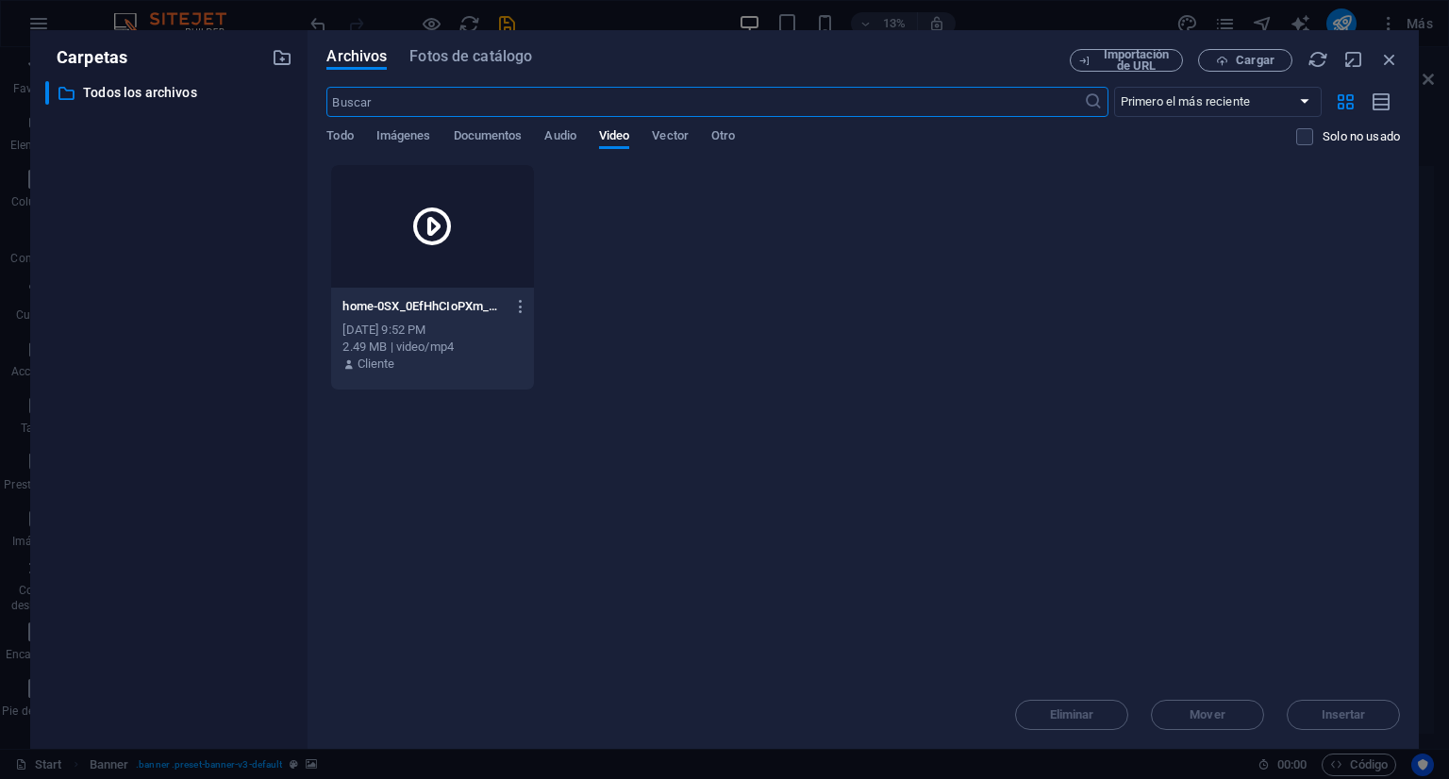
click at [455, 244] on icon at bounding box center [432, 226] width 45 height 45
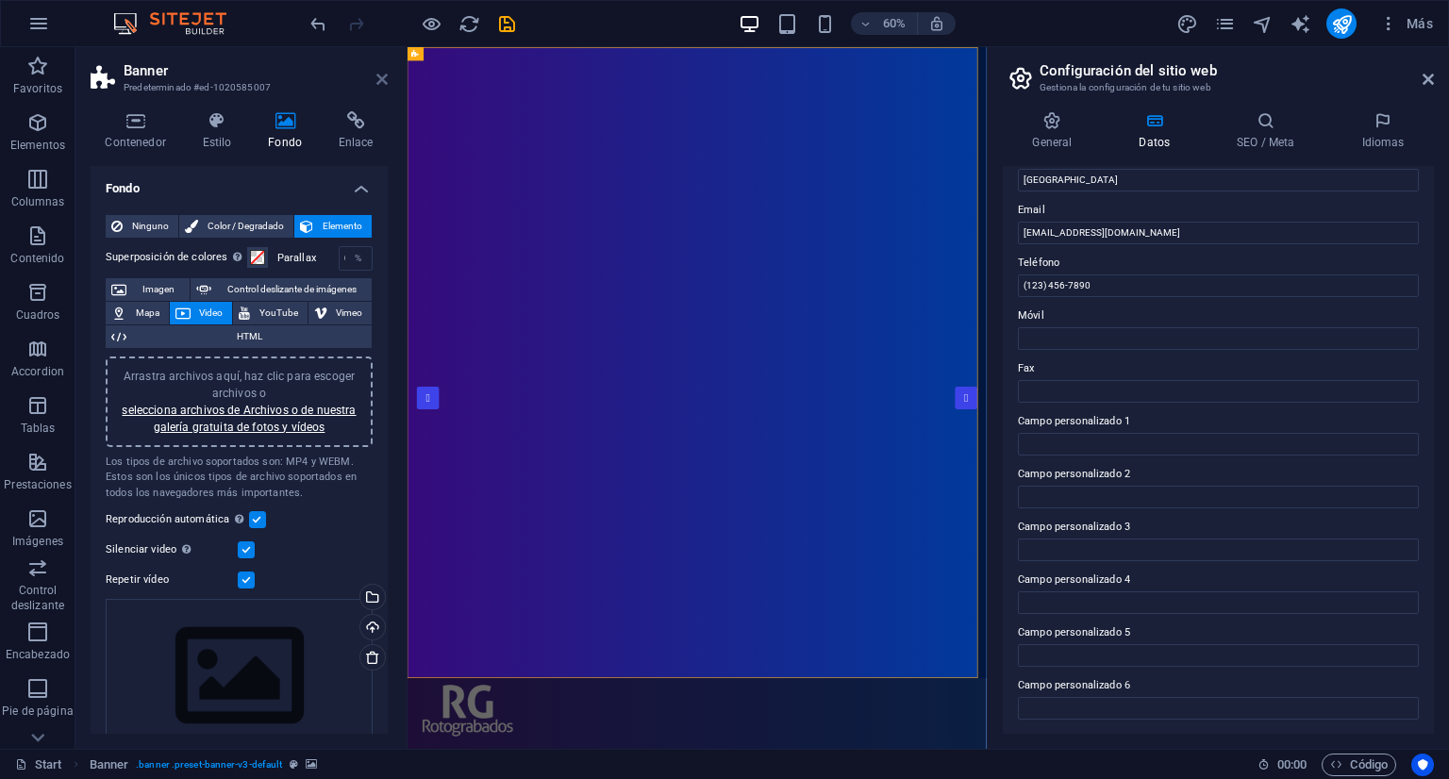
click at [381, 76] on icon at bounding box center [382, 79] width 11 height 15
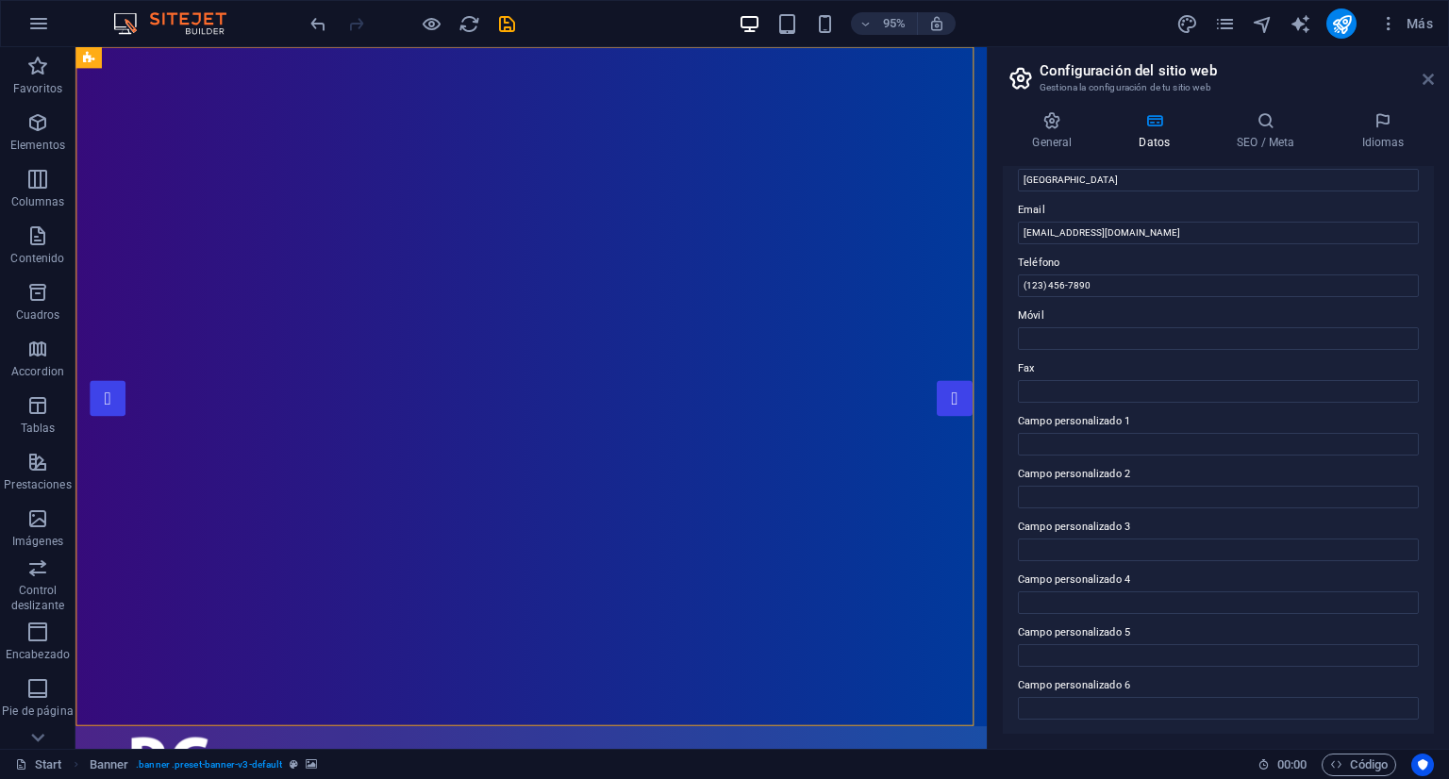
click at [1423, 80] on icon at bounding box center [1428, 79] width 11 height 15
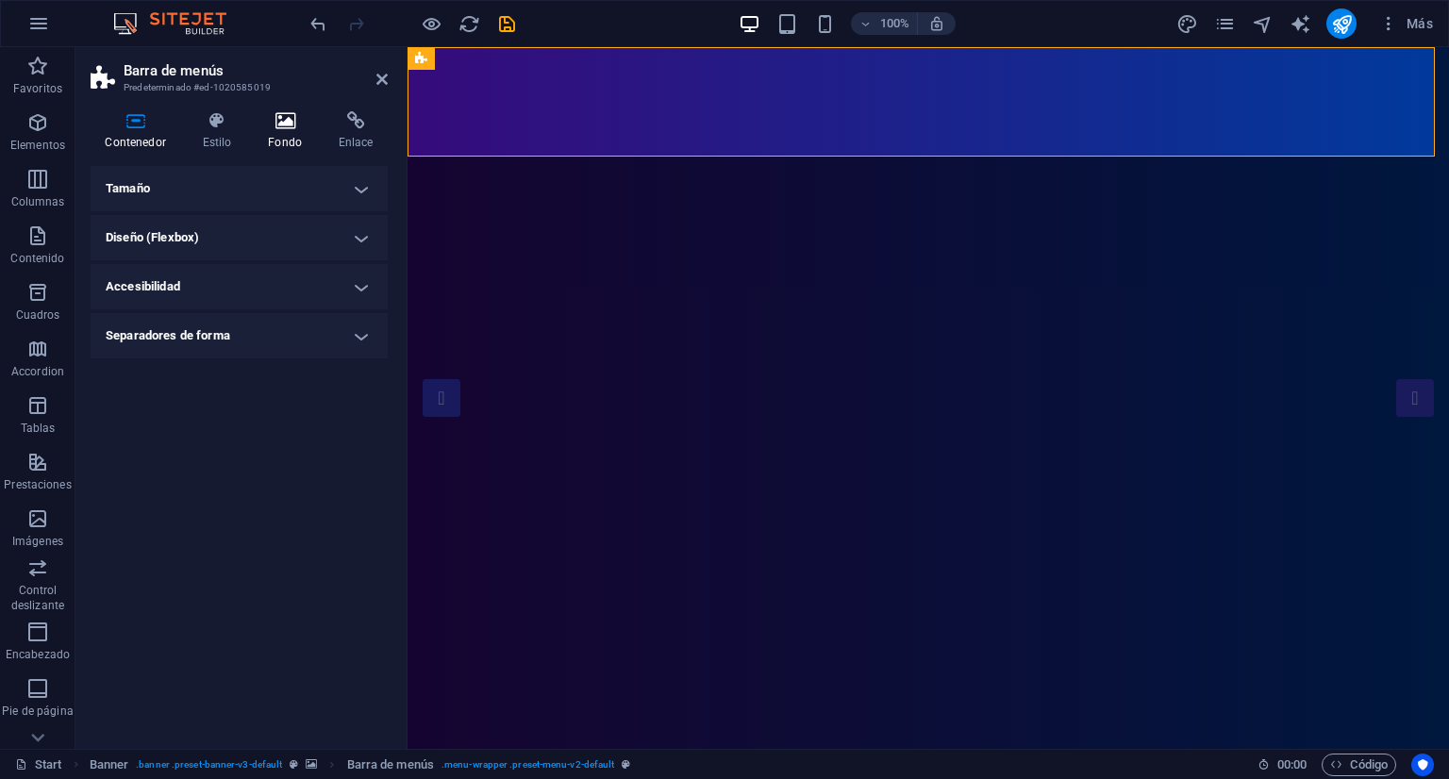
click at [280, 123] on icon at bounding box center [285, 120] width 63 height 19
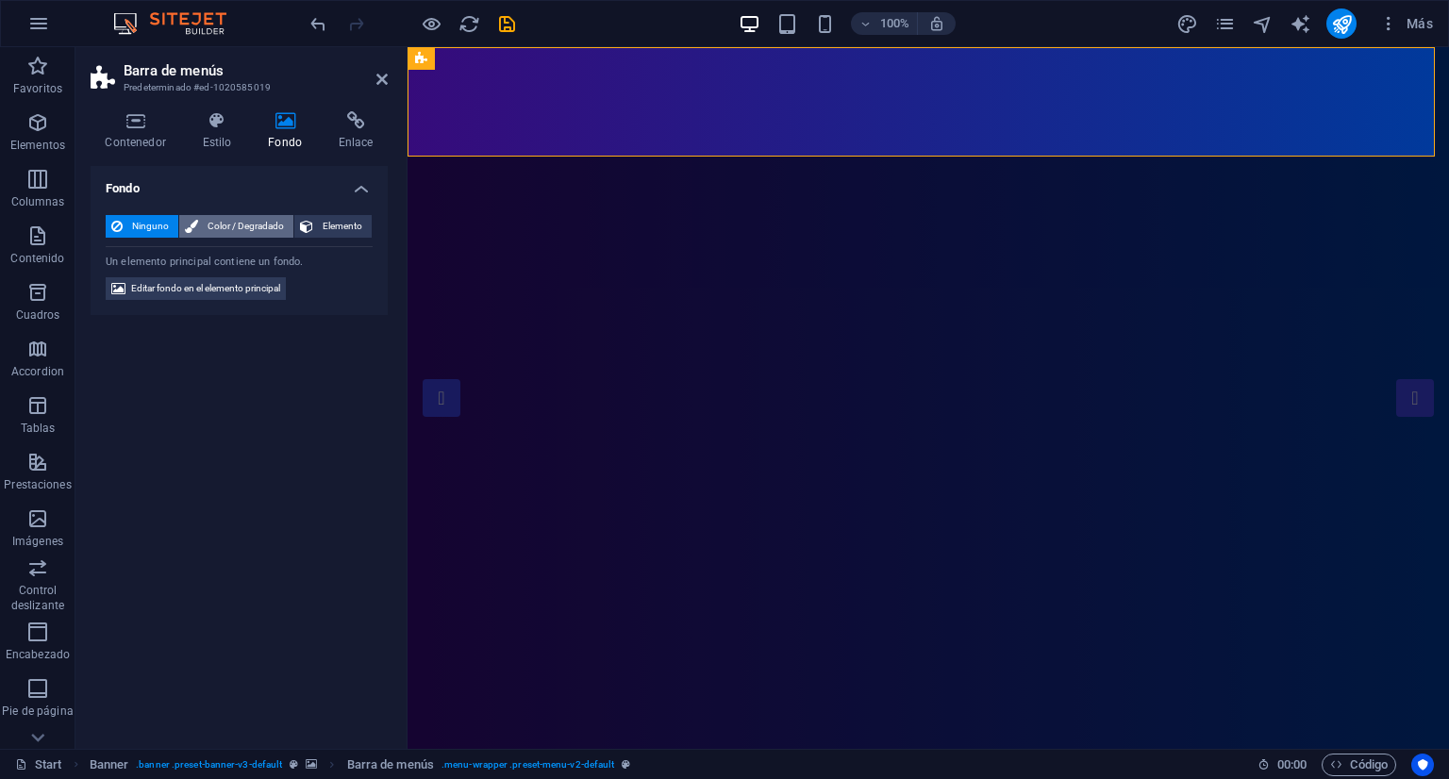
click at [231, 222] on span "Color / Degradado" at bounding box center [246, 226] width 84 height 23
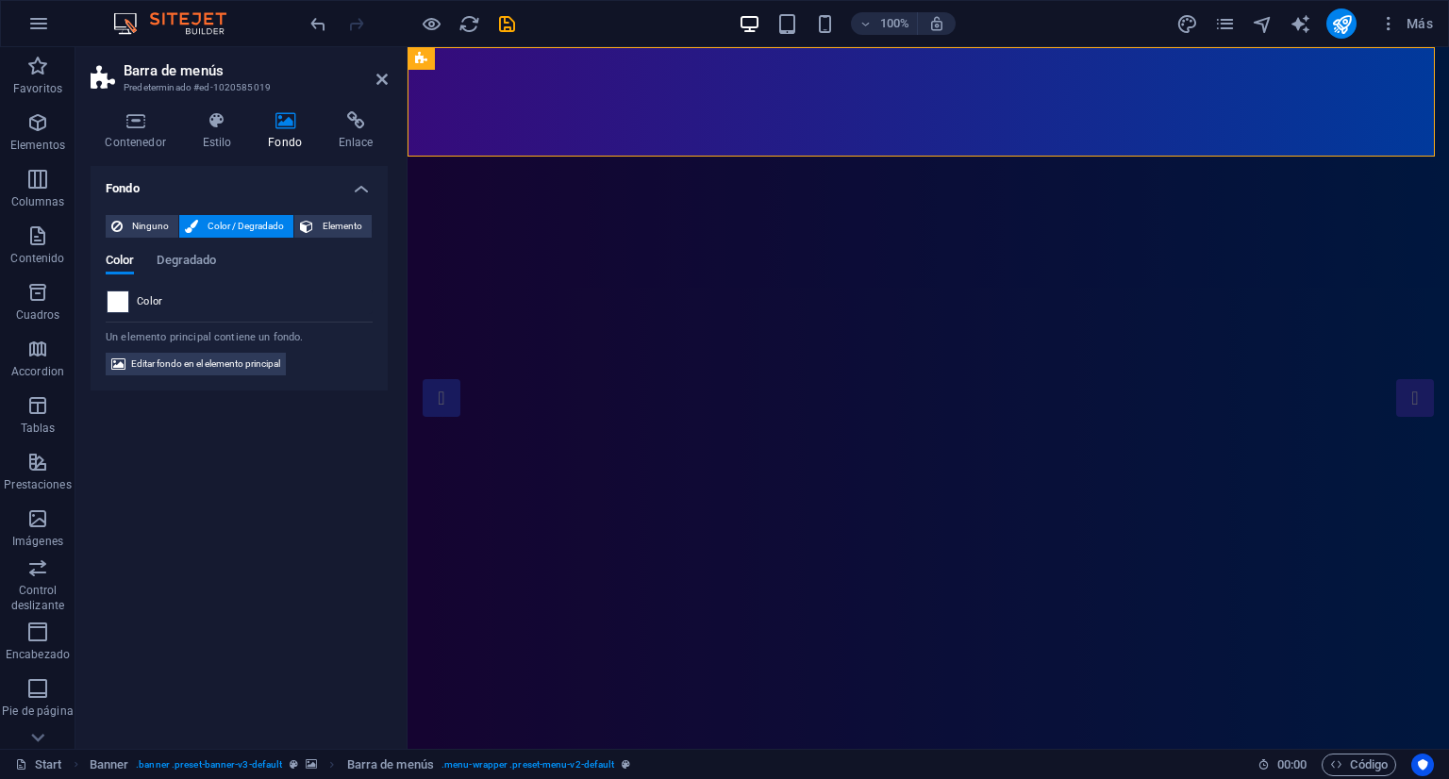
click at [117, 299] on span at bounding box center [118, 302] width 21 height 21
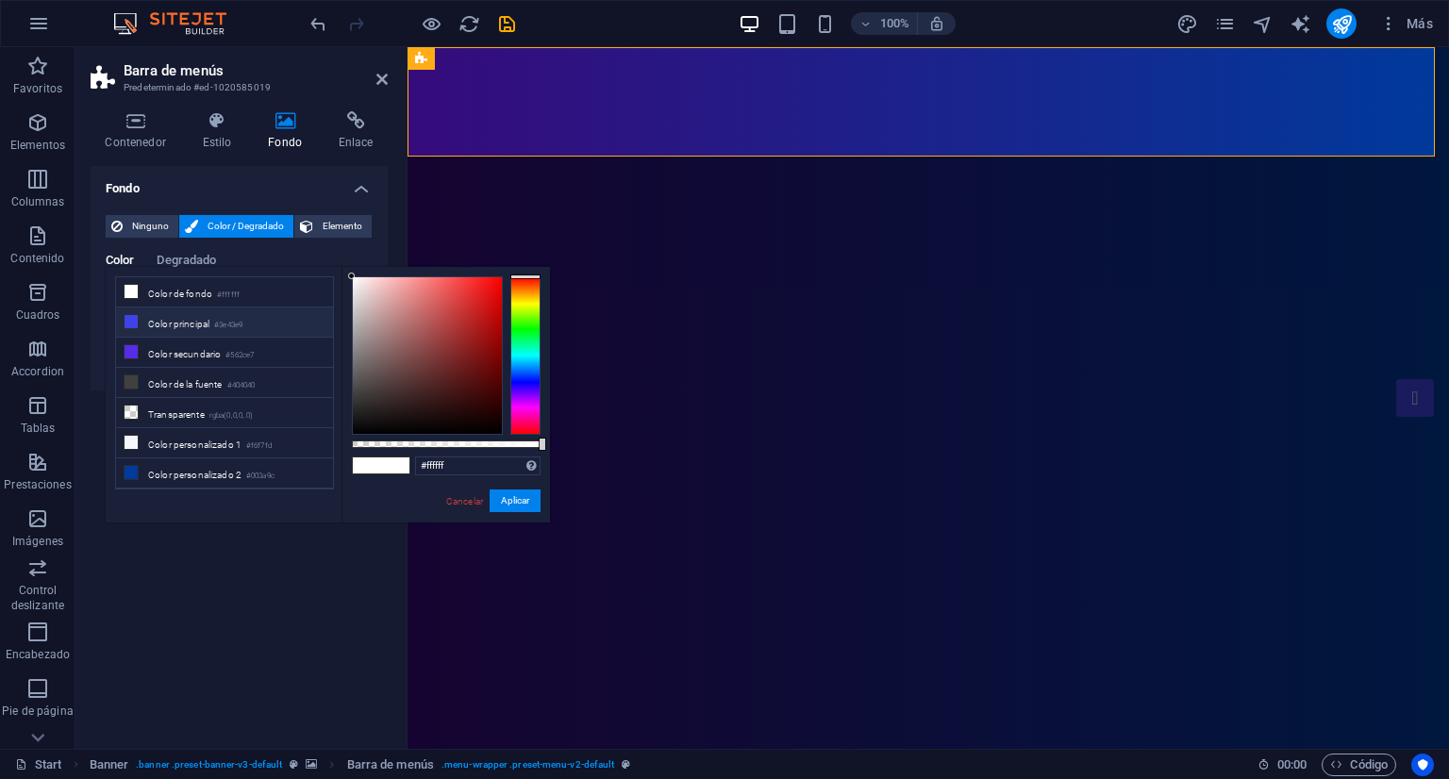
click at [182, 325] on li "Color principal #3e43e9" at bounding box center [224, 323] width 217 height 30
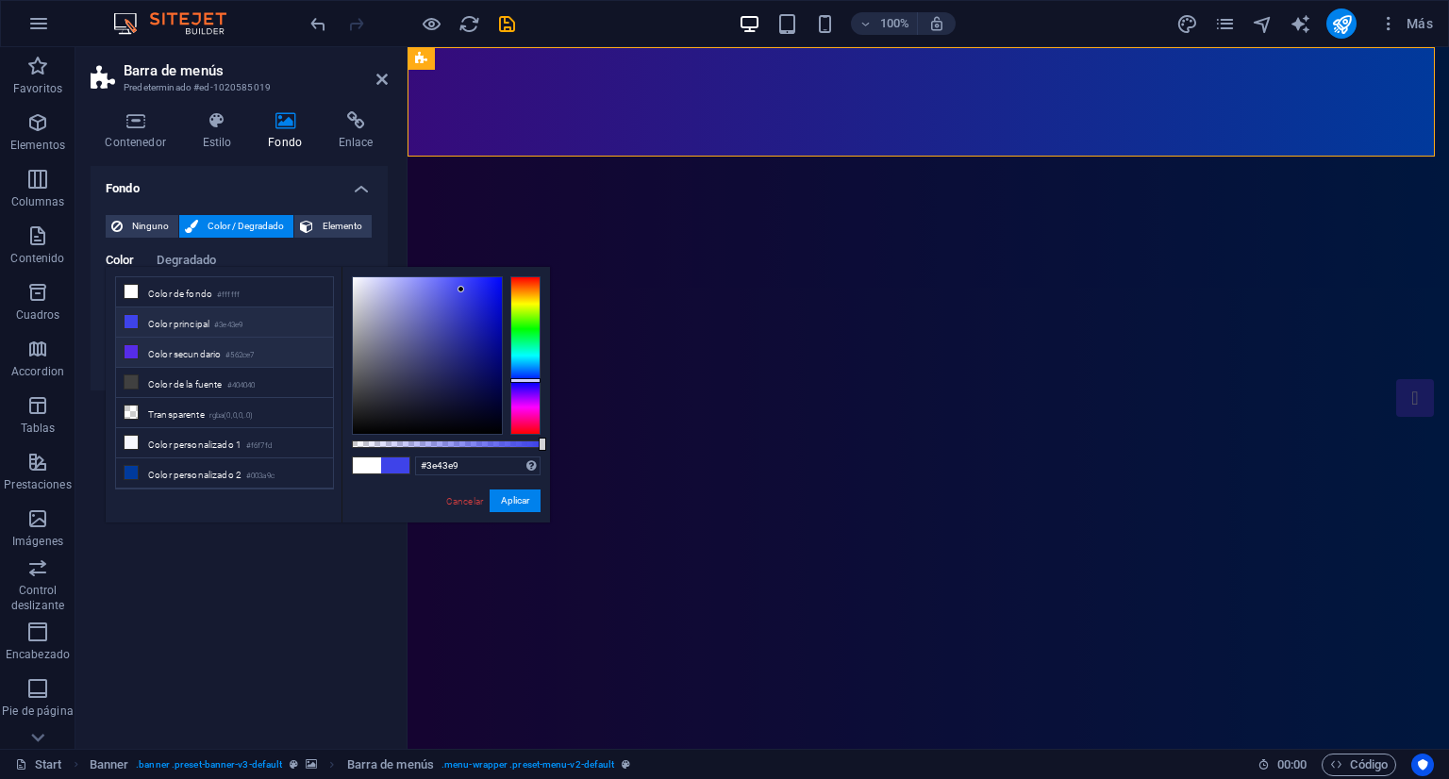
click at [189, 344] on li "Color secundario #562ce7" at bounding box center [224, 353] width 217 height 30
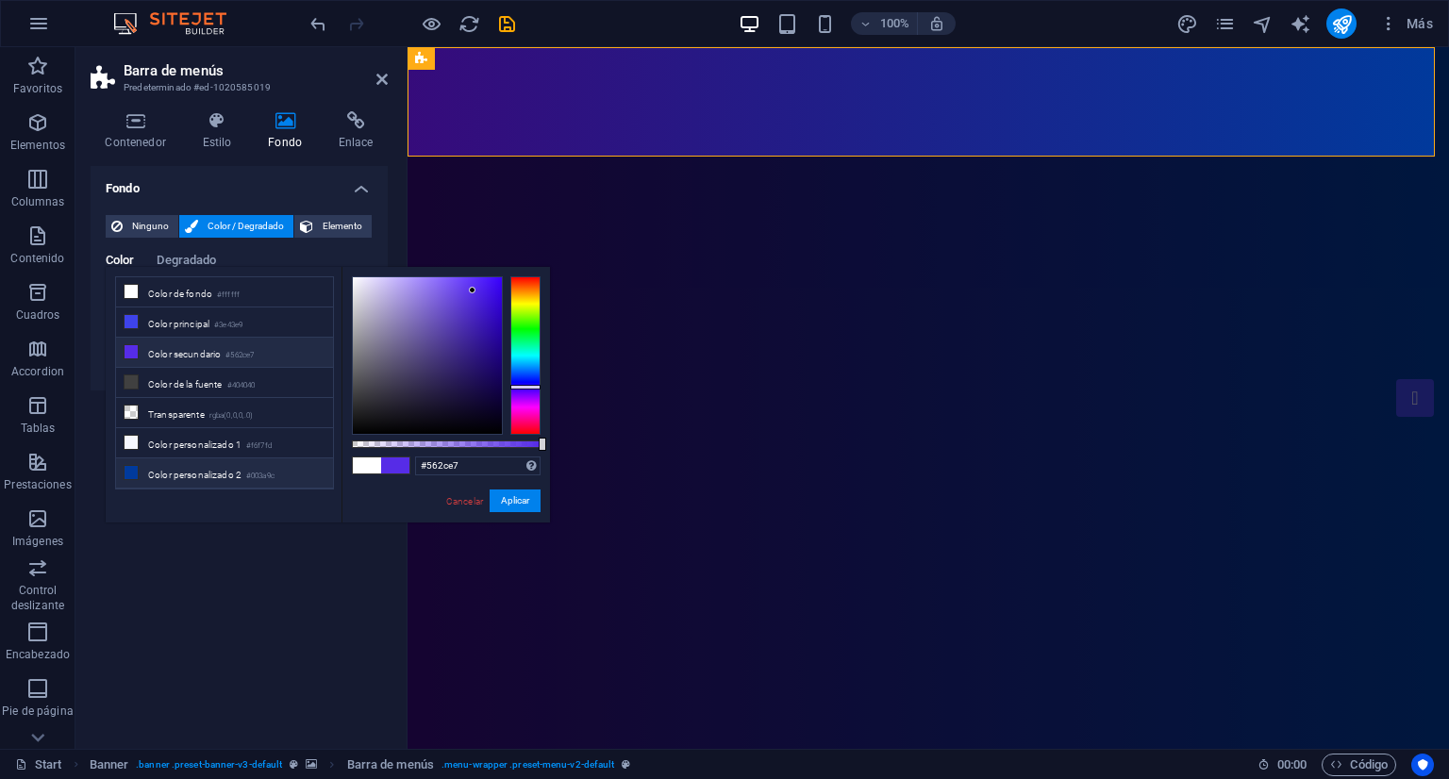
click at [208, 469] on li "Color personalizado 2 #003a9c" at bounding box center [224, 474] width 217 height 30
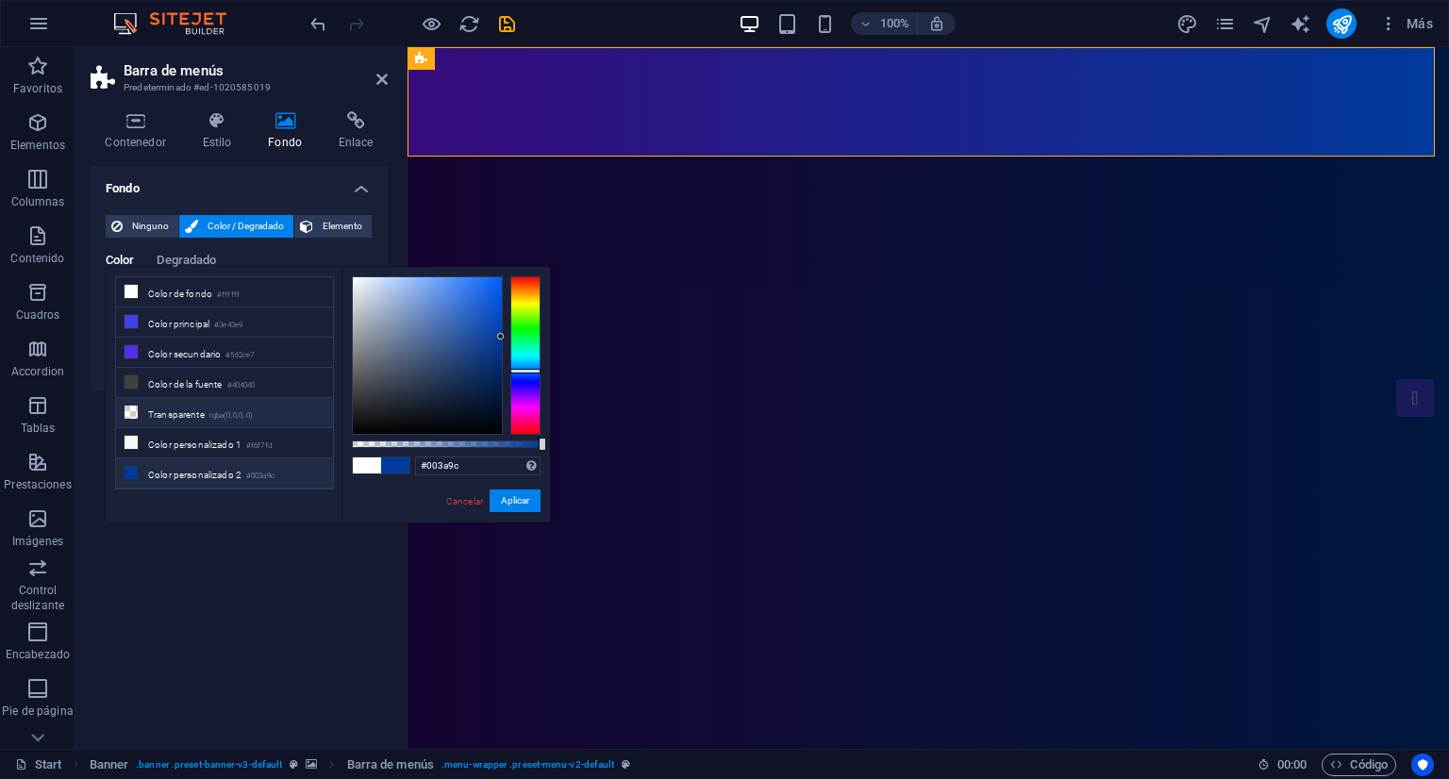
scroll to position [49, 0]
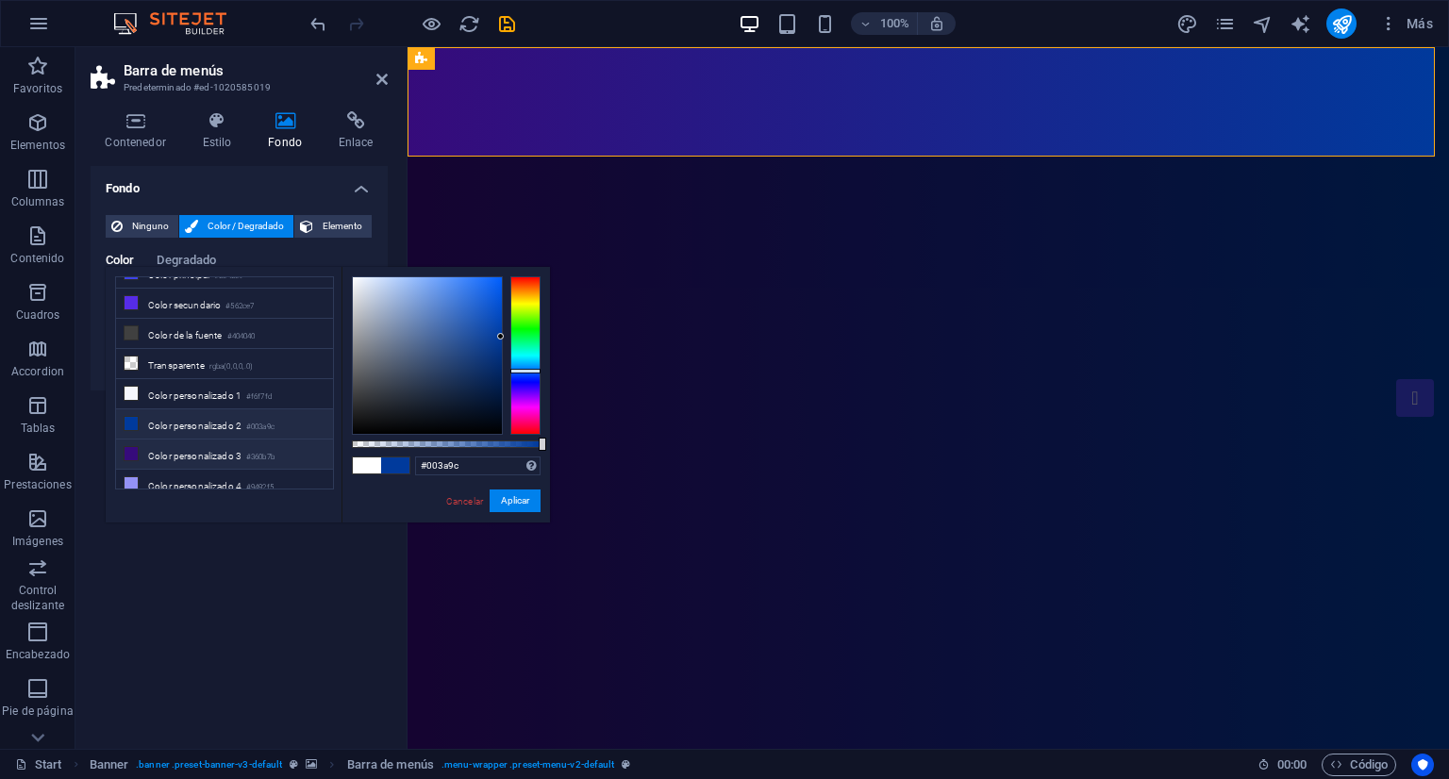
click at [189, 448] on li "Color personalizado 3 #360b7b" at bounding box center [224, 455] width 217 height 30
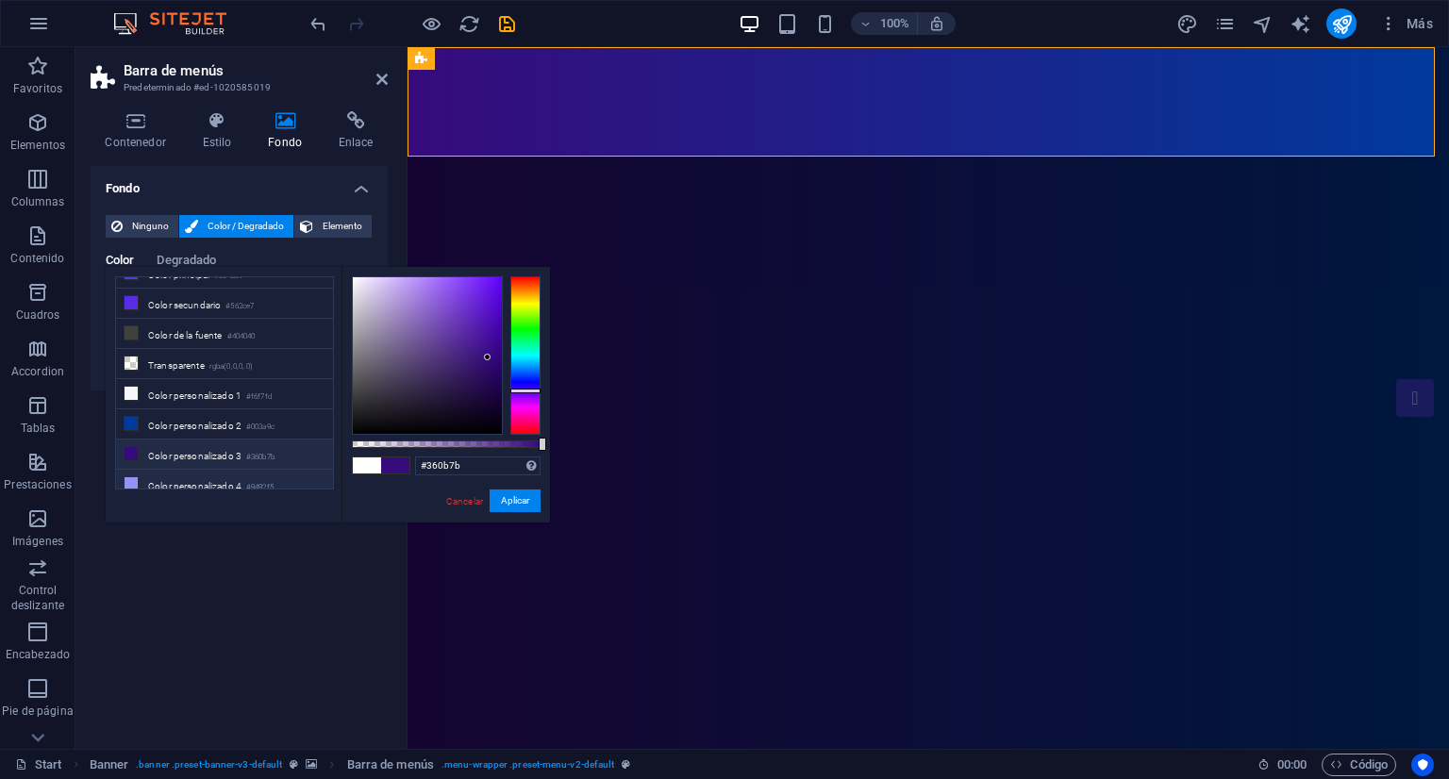
click at [195, 471] on li "Color personalizado 4 #9492f5" at bounding box center [224, 485] width 217 height 30
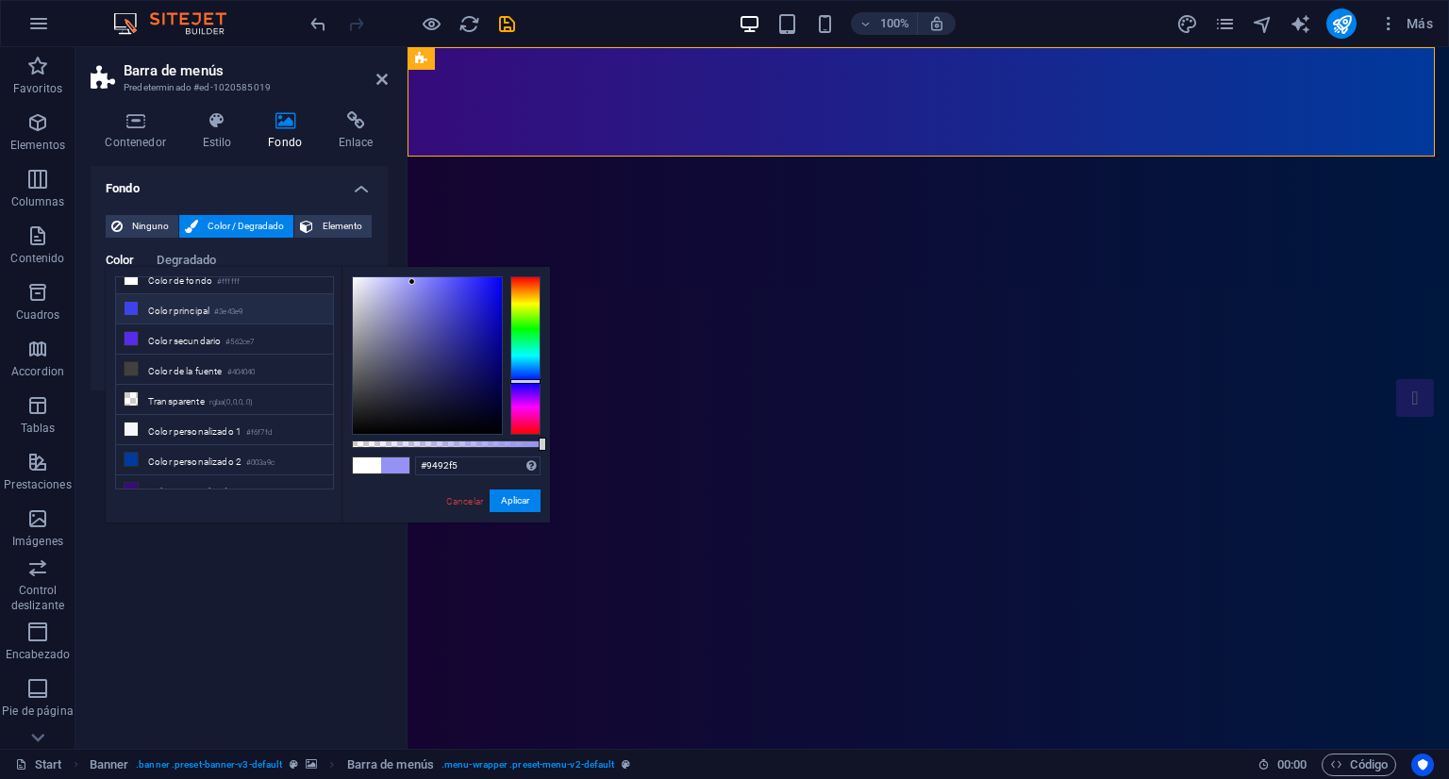
scroll to position [0, 0]
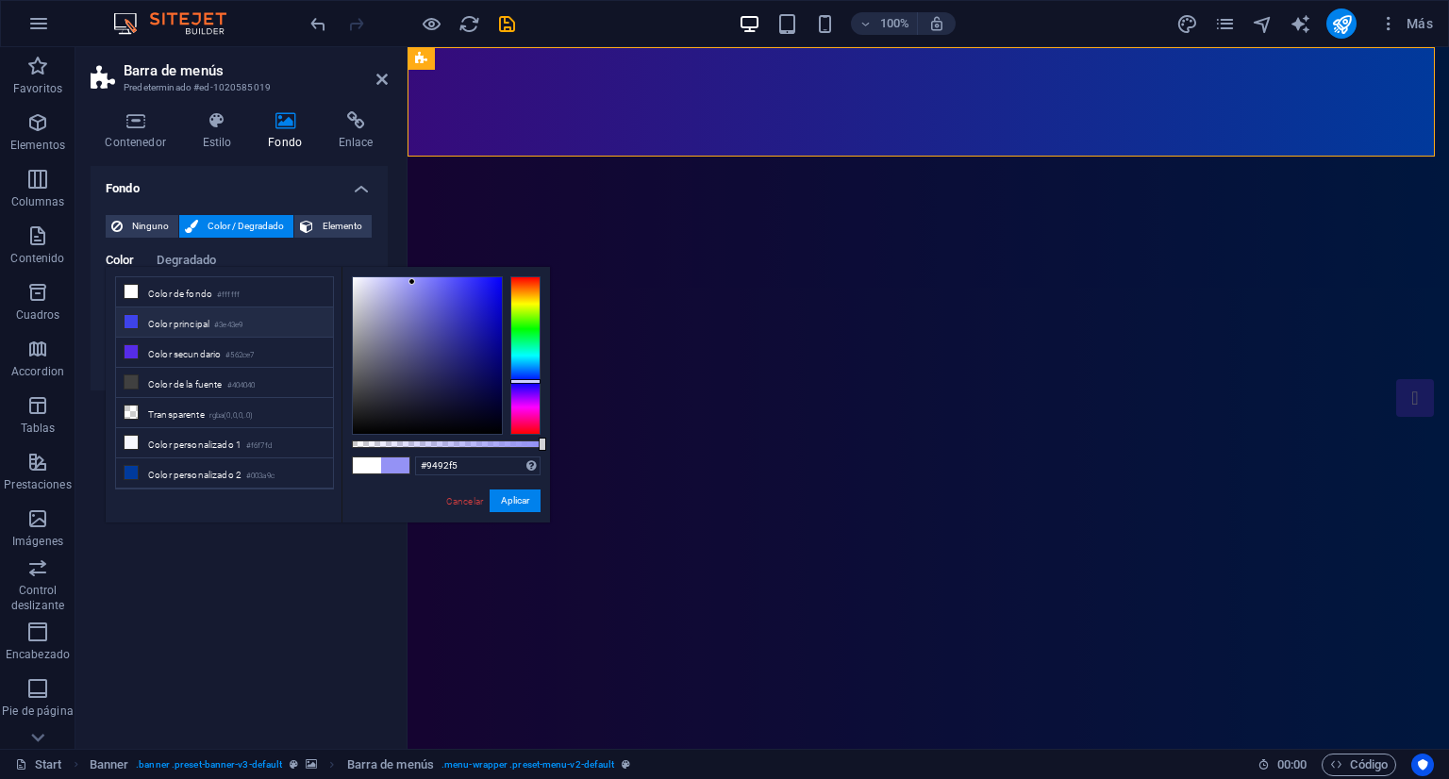
click at [206, 318] on li "Color principal #3e43e9" at bounding box center [224, 323] width 217 height 30
type input "#3e43e9"
click at [517, 506] on button "Aplicar" at bounding box center [515, 501] width 51 height 23
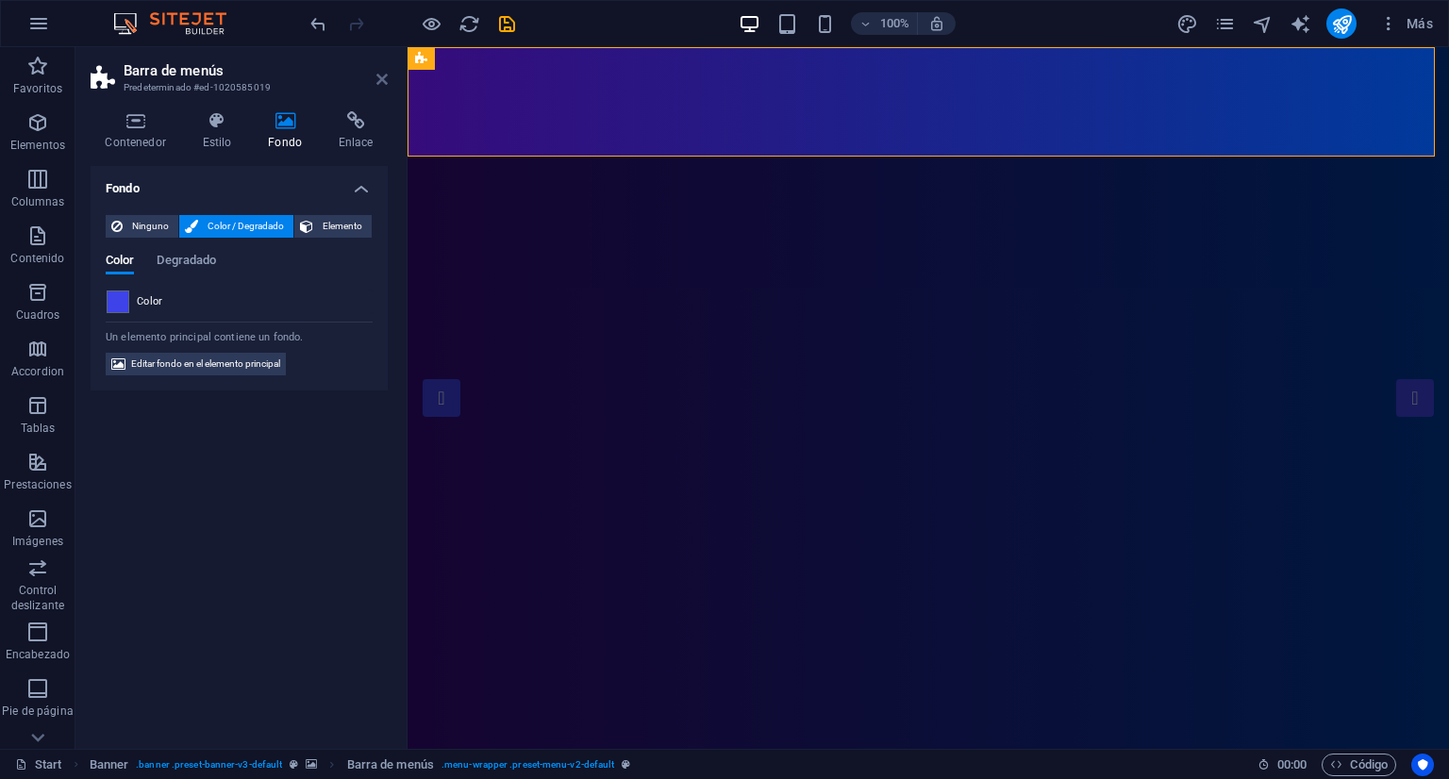
click at [377, 78] on icon at bounding box center [382, 79] width 11 height 15
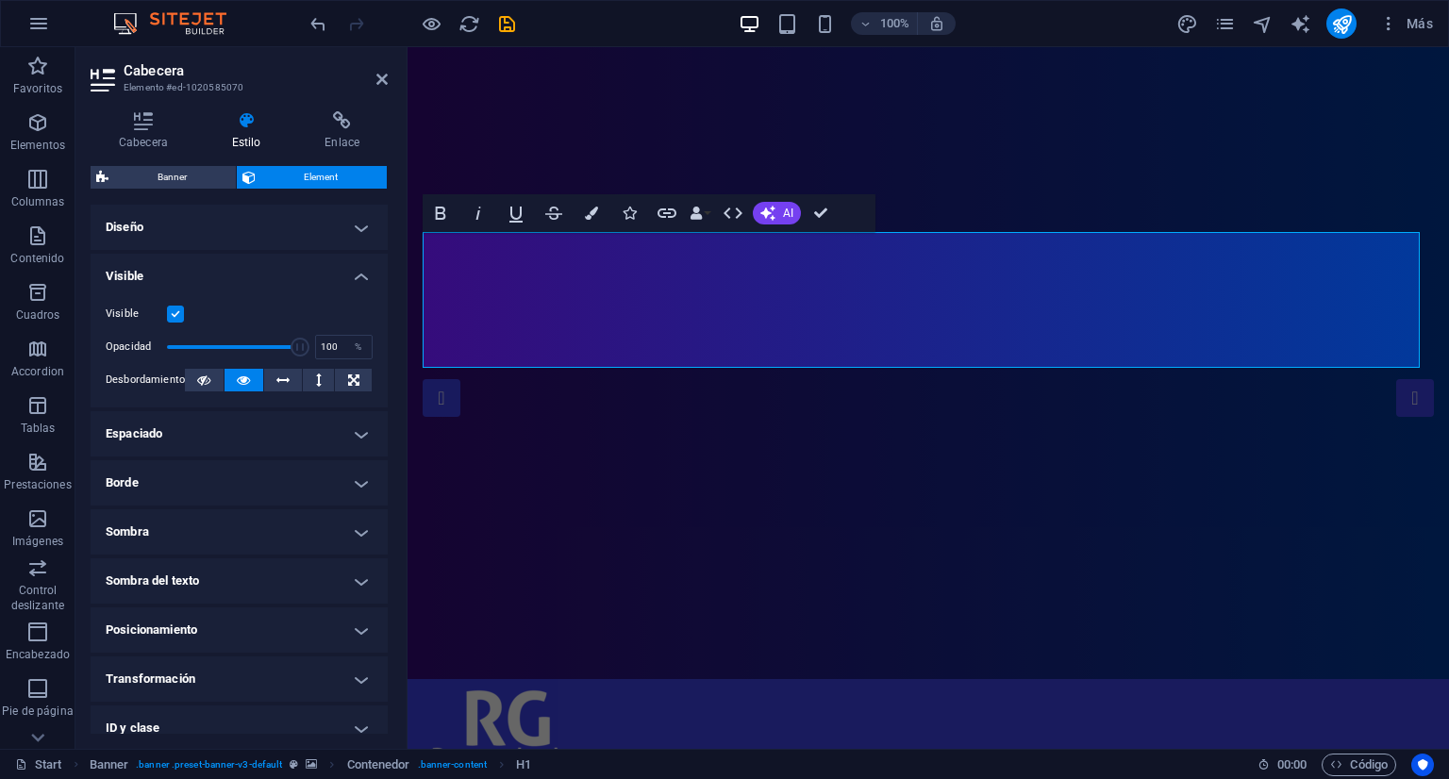
click at [337, 231] on h4 "Diseño" at bounding box center [239, 227] width 297 height 45
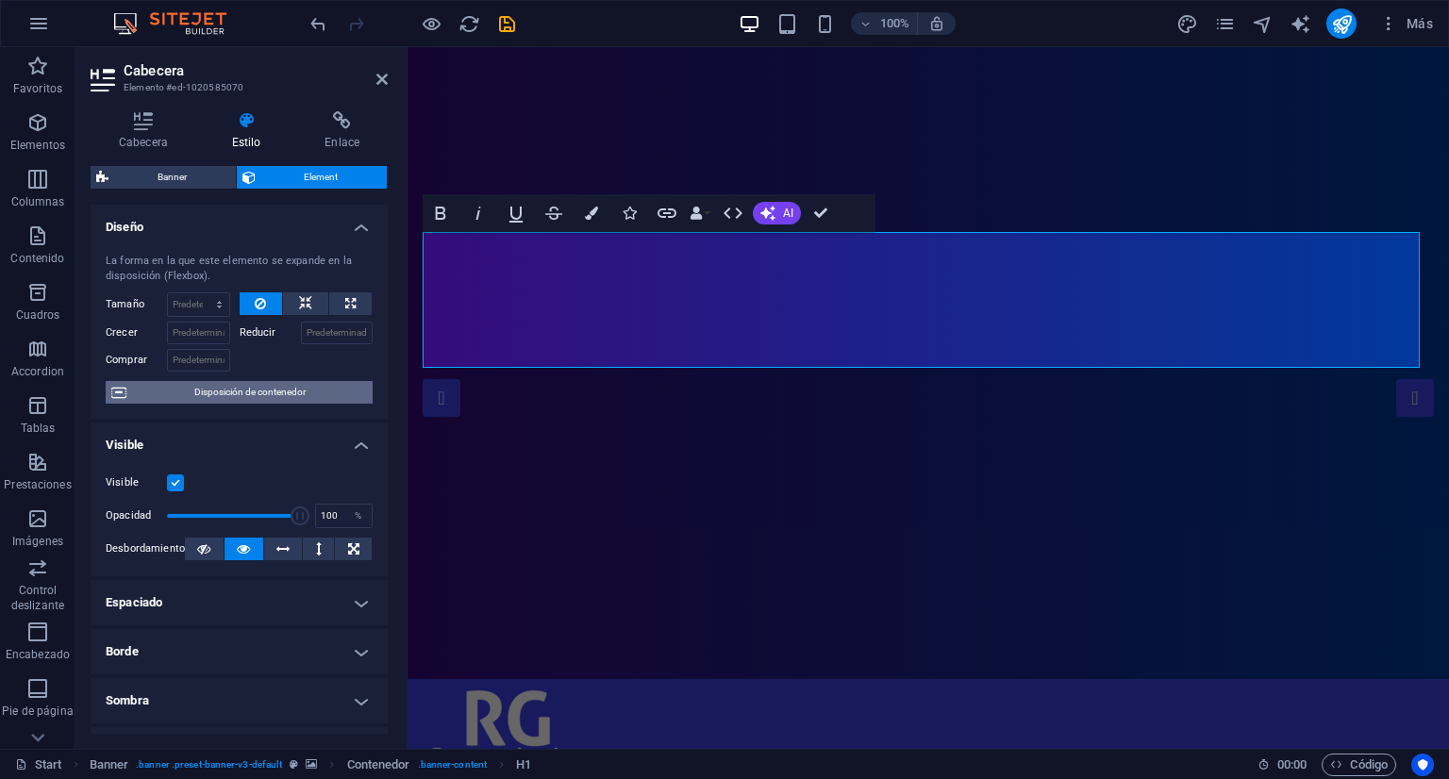
click at [268, 395] on span "Disposición de contenedor" at bounding box center [249, 392] width 235 height 23
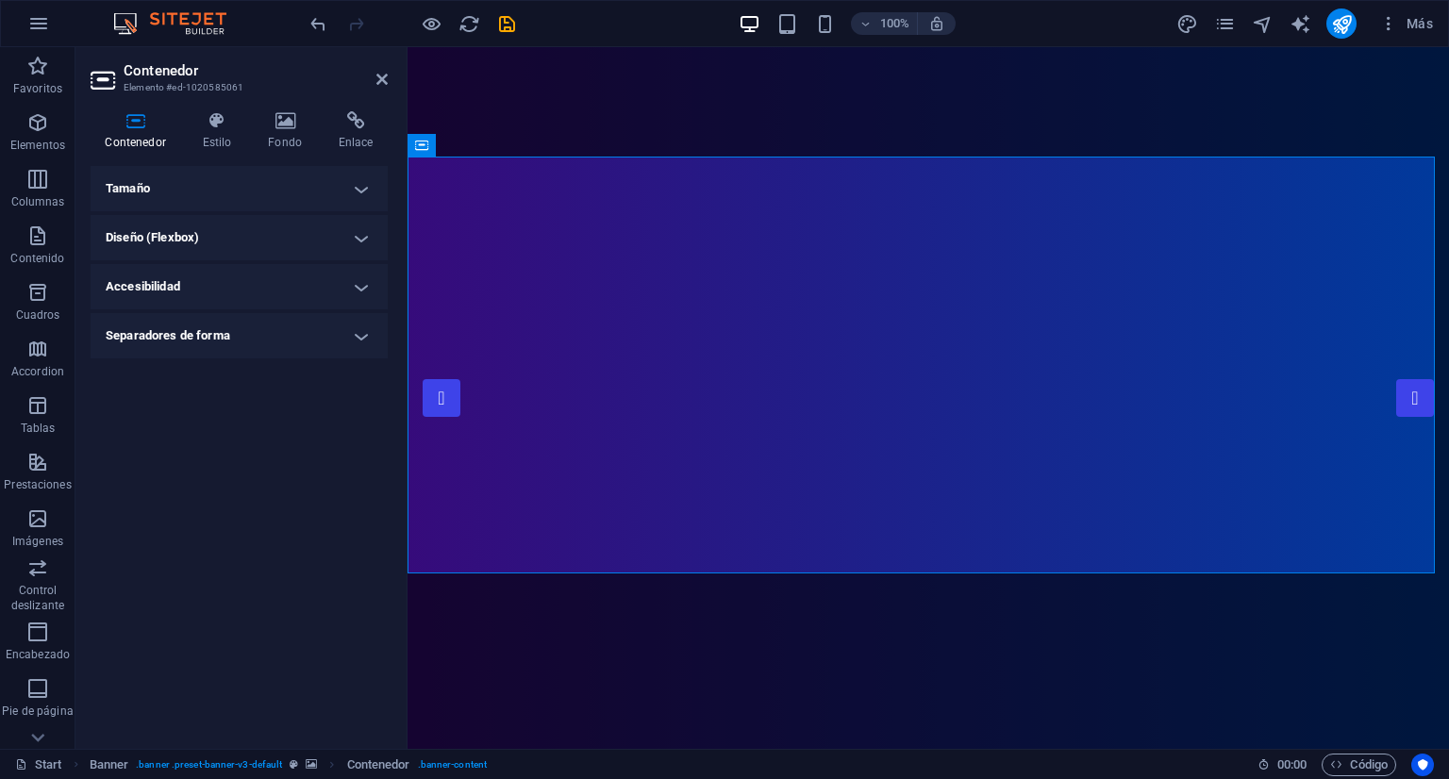
click at [196, 199] on h4 "Tamaño" at bounding box center [239, 188] width 297 height 45
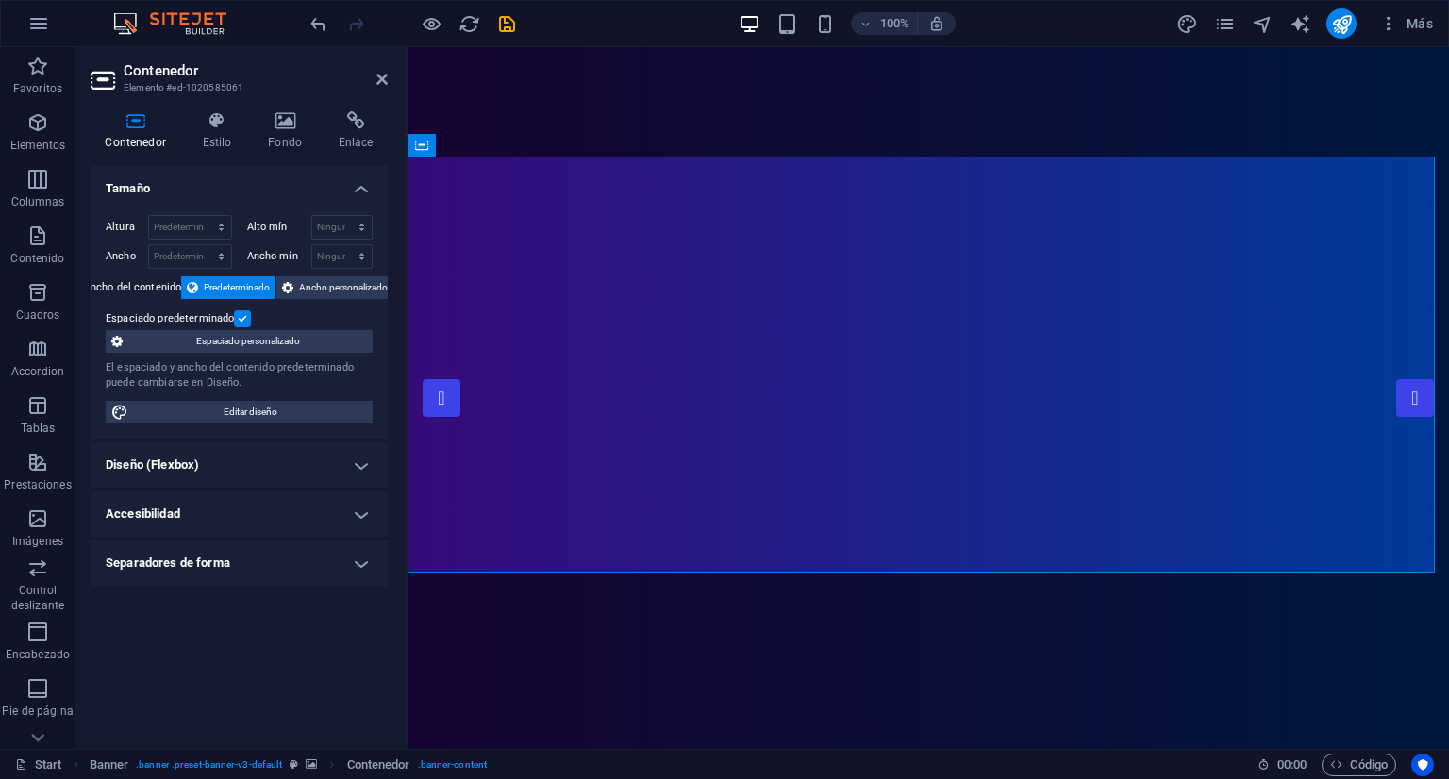
click at [177, 159] on div "Contenedor Estilo Fondo Enlace Tamaño Altura Predeterminado px rem % vh vw Alto…" at bounding box center [239, 422] width 297 height 623
click at [187, 174] on h4 "Tamaño" at bounding box center [239, 183] width 297 height 34
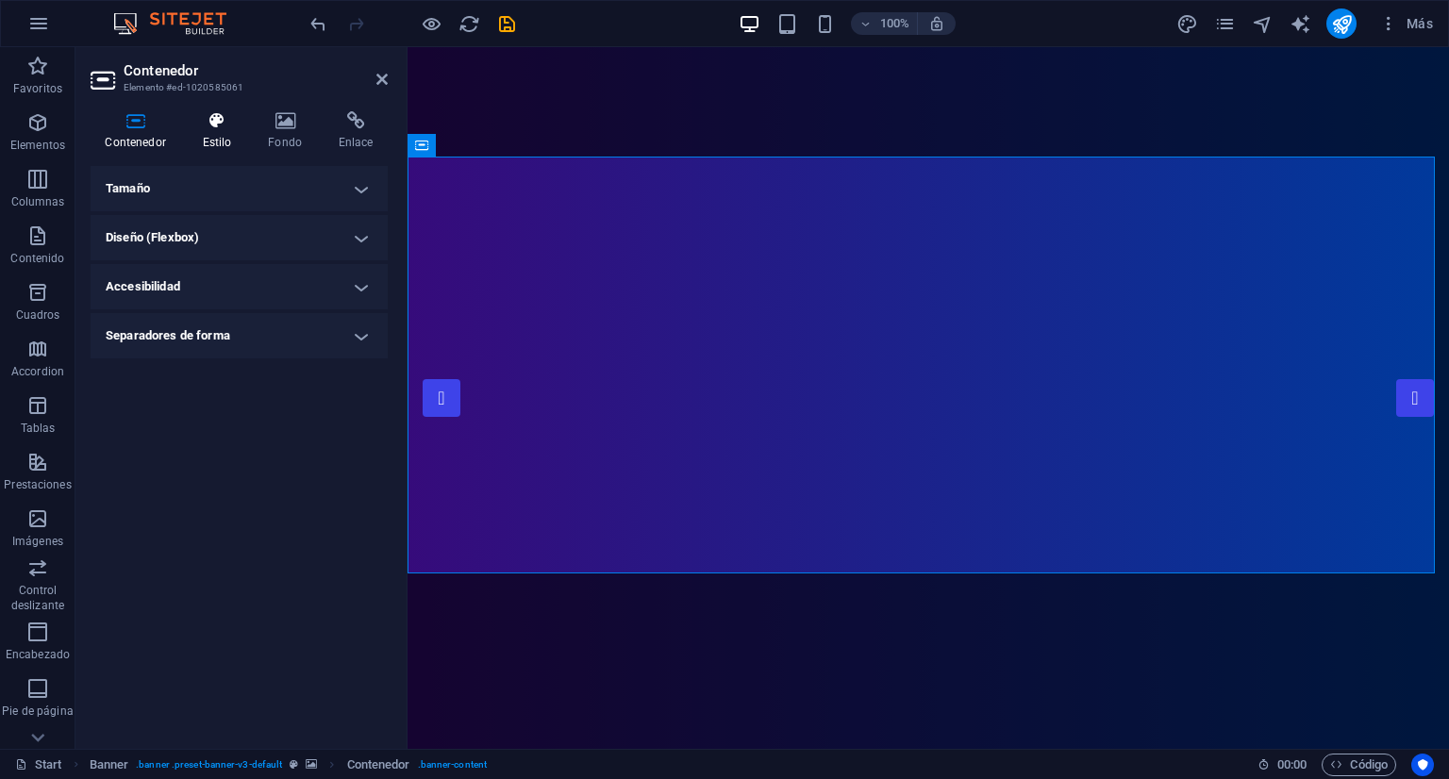
click at [223, 124] on icon at bounding box center [217, 120] width 59 height 19
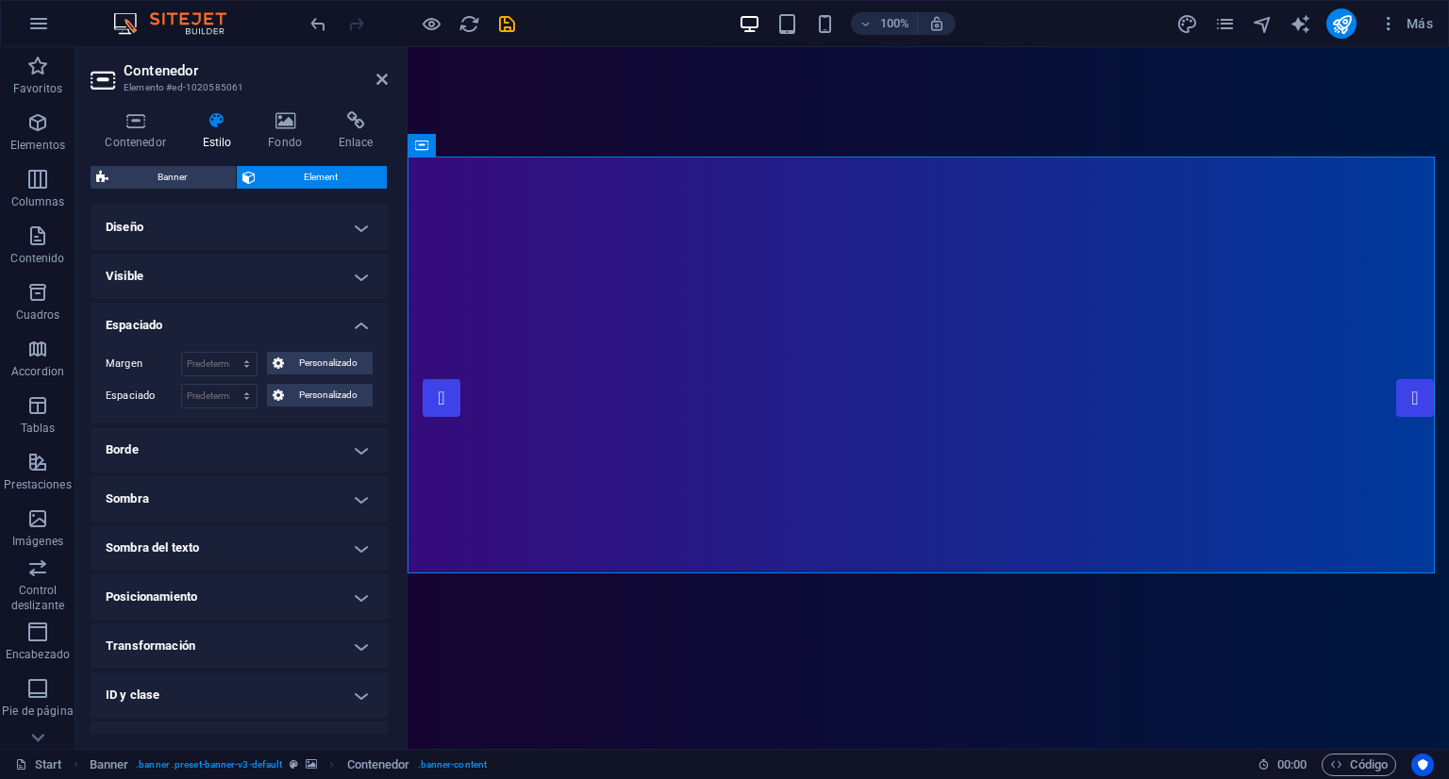
scroll to position [81, 0]
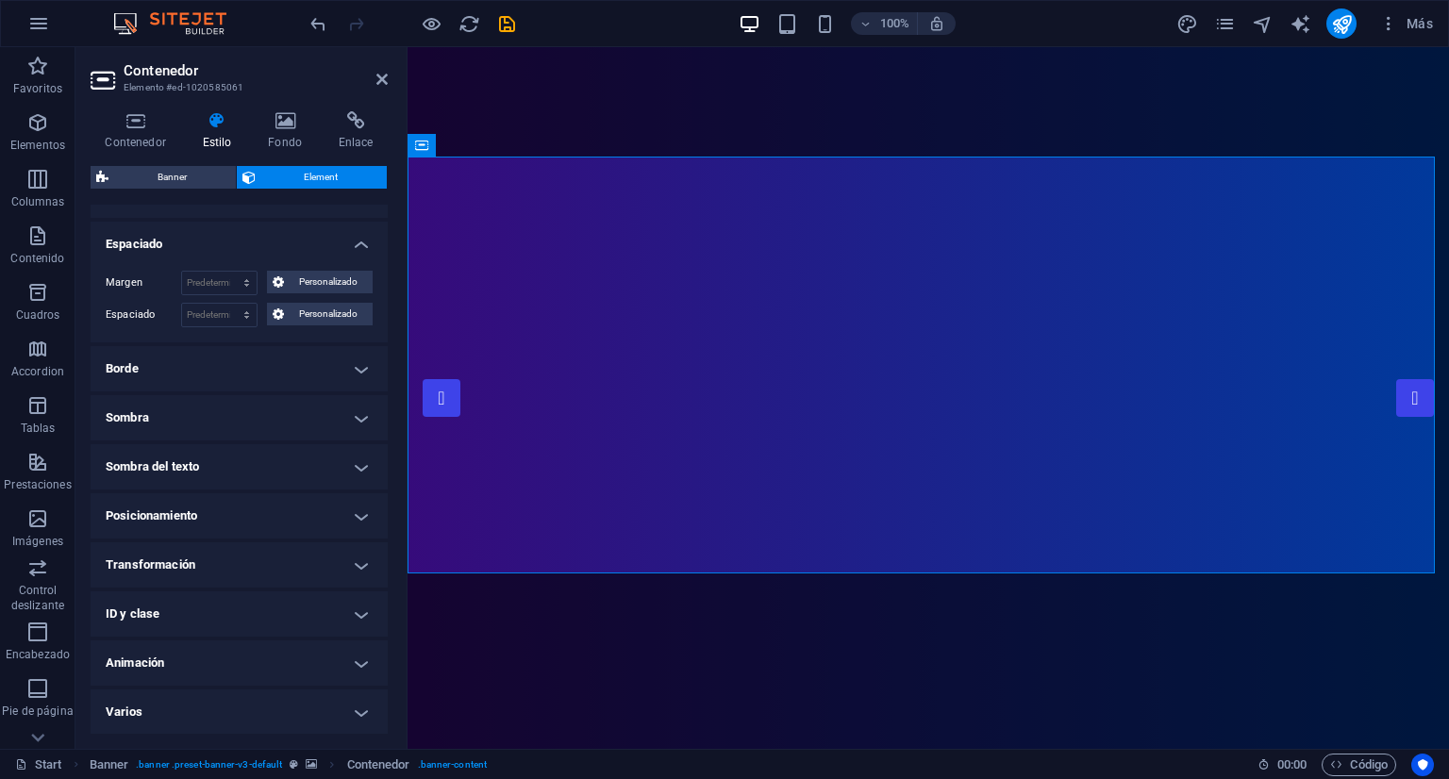
click at [249, 511] on h4 "Posicionamiento" at bounding box center [239, 516] width 297 height 45
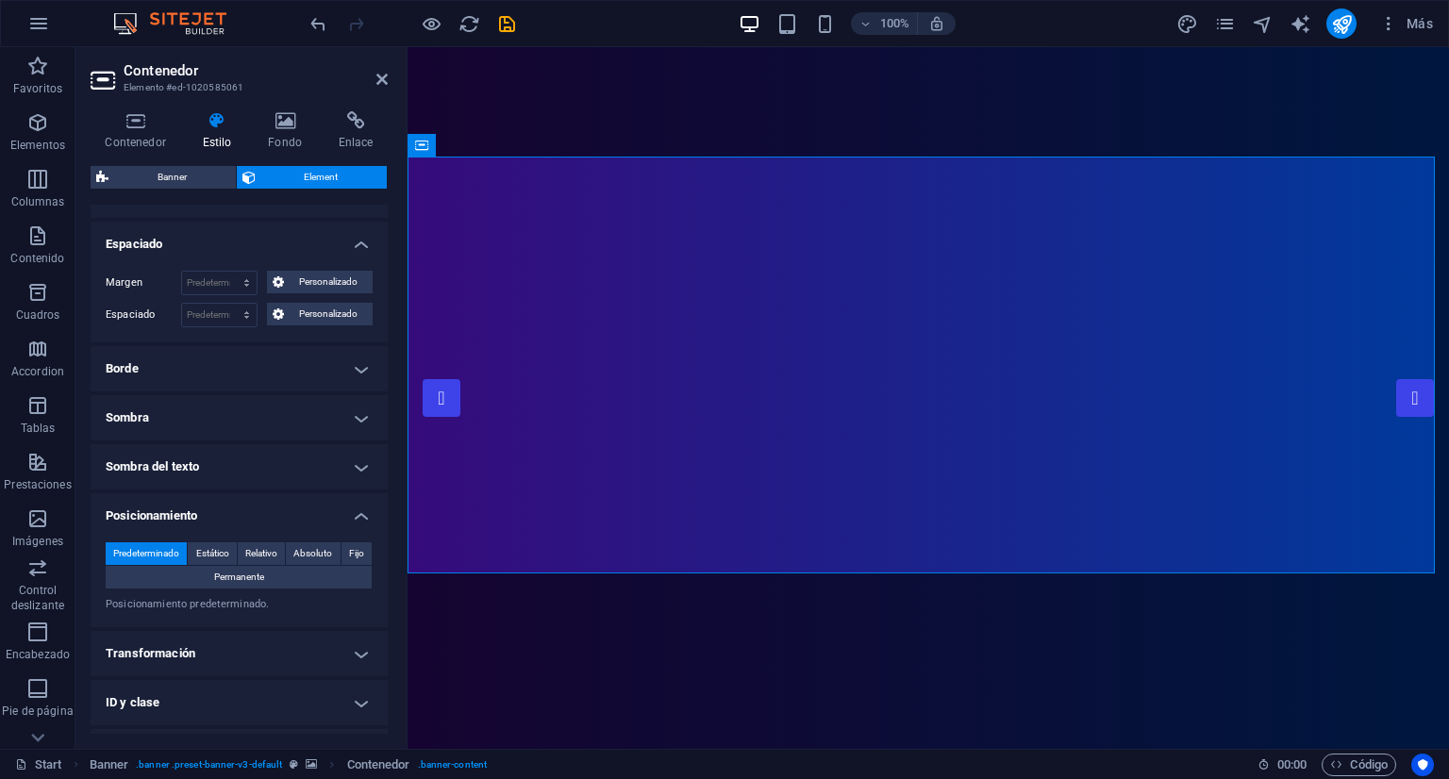
click at [249, 511] on h4 "Posicionamiento" at bounding box center [239, 511] width 297 height 34
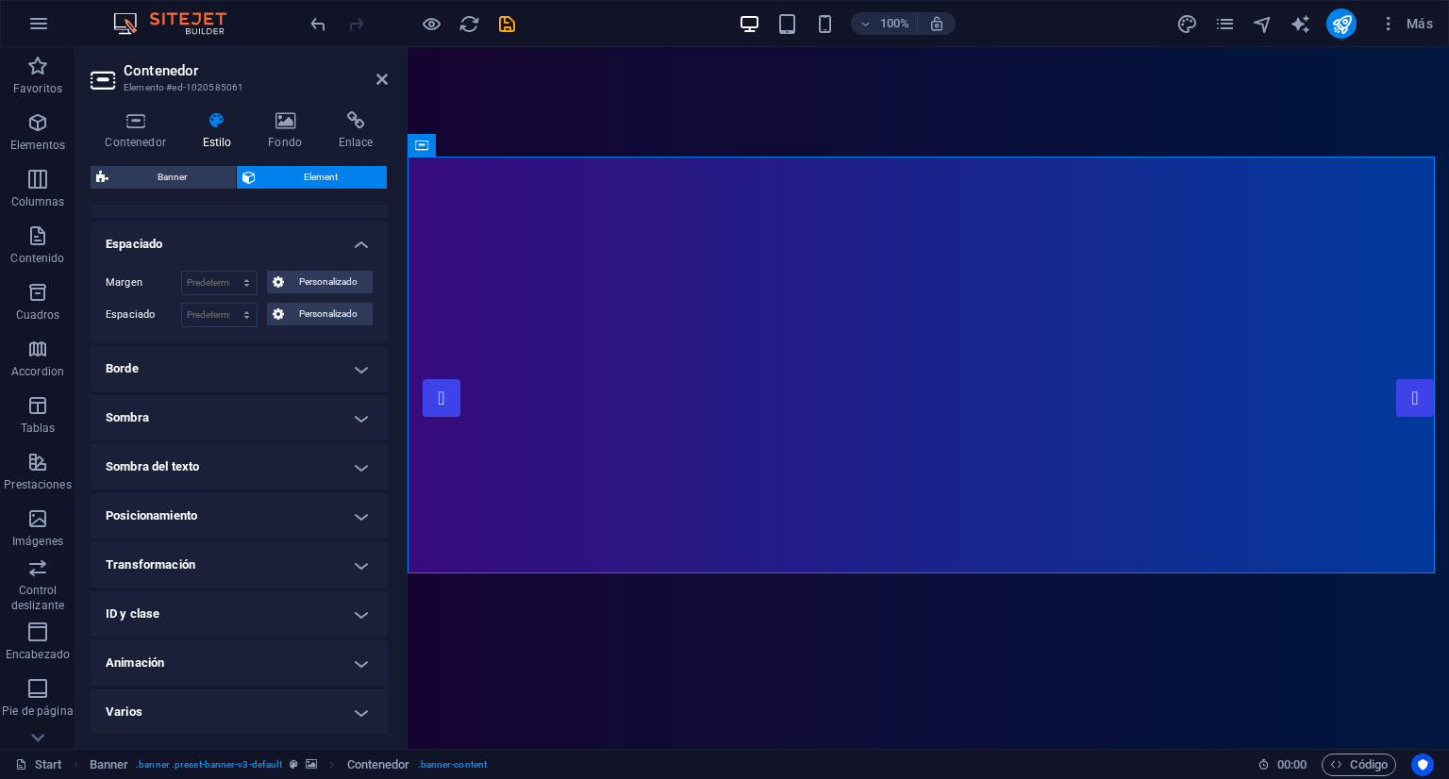
click at [252, 558] on h4 "Transformación" at bounding box center [239, 565] width 297 height 45
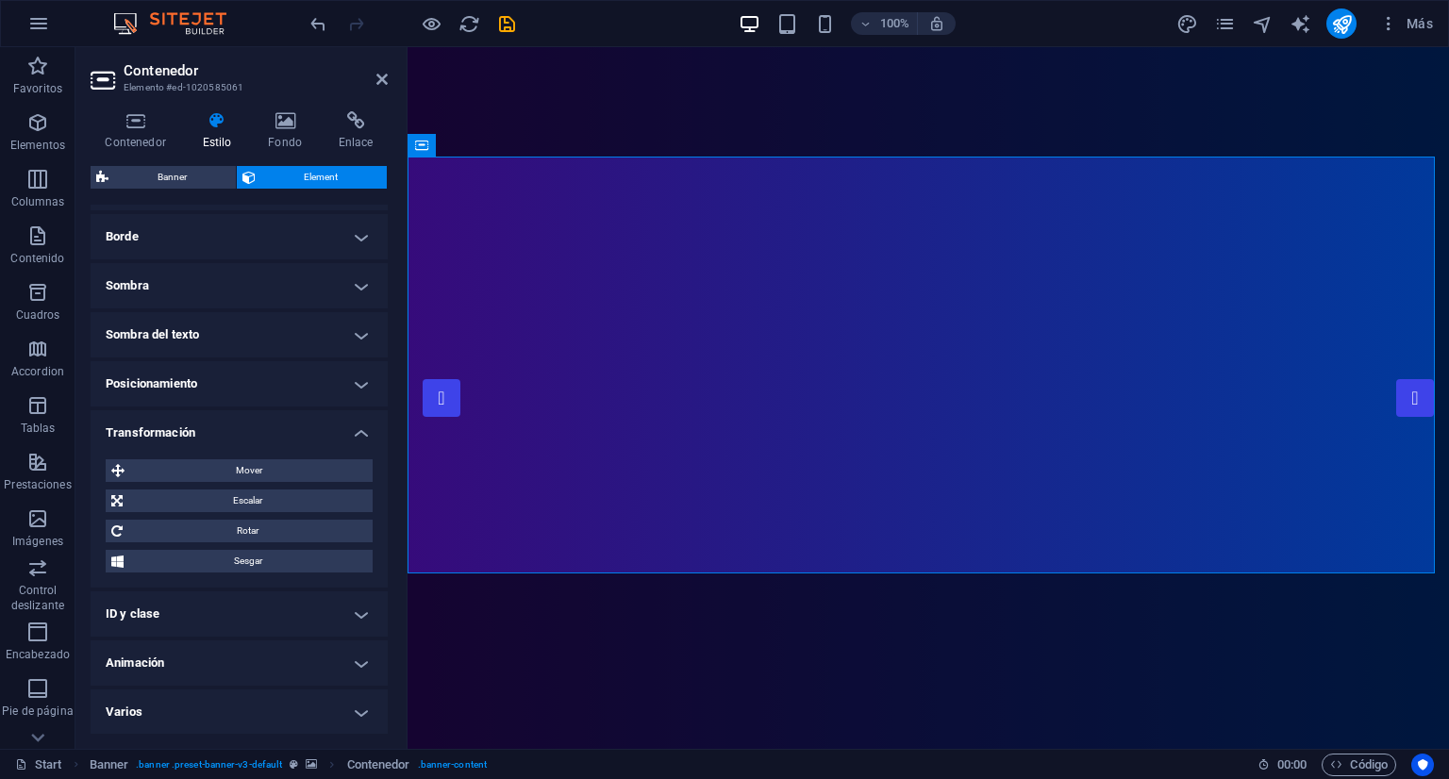
click at [230, 424] on h4 "Transformación" at bounding box center [239, 427] width 297 height 34
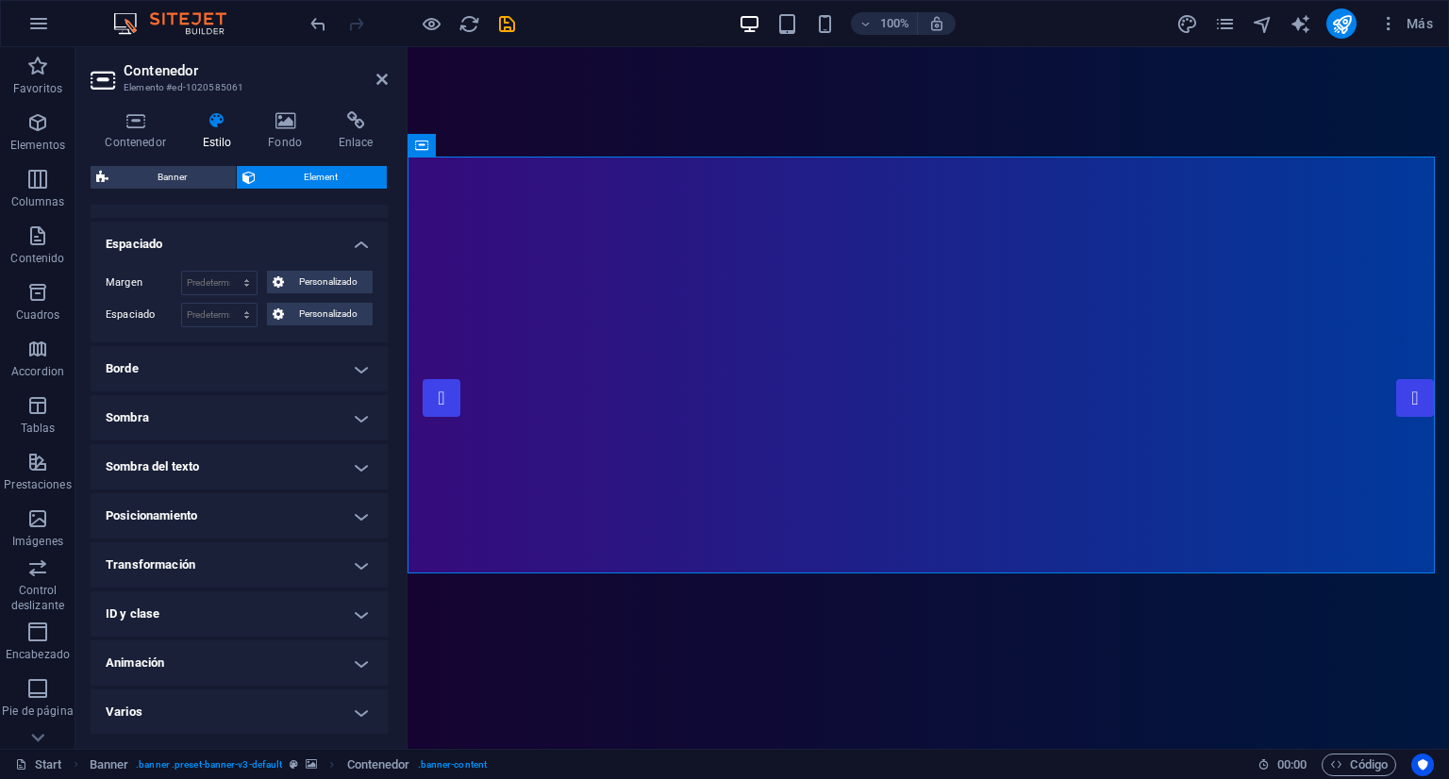
click at [293, 717] on h4 "Varios" at bounding box center [239, 712] width 297 height 45
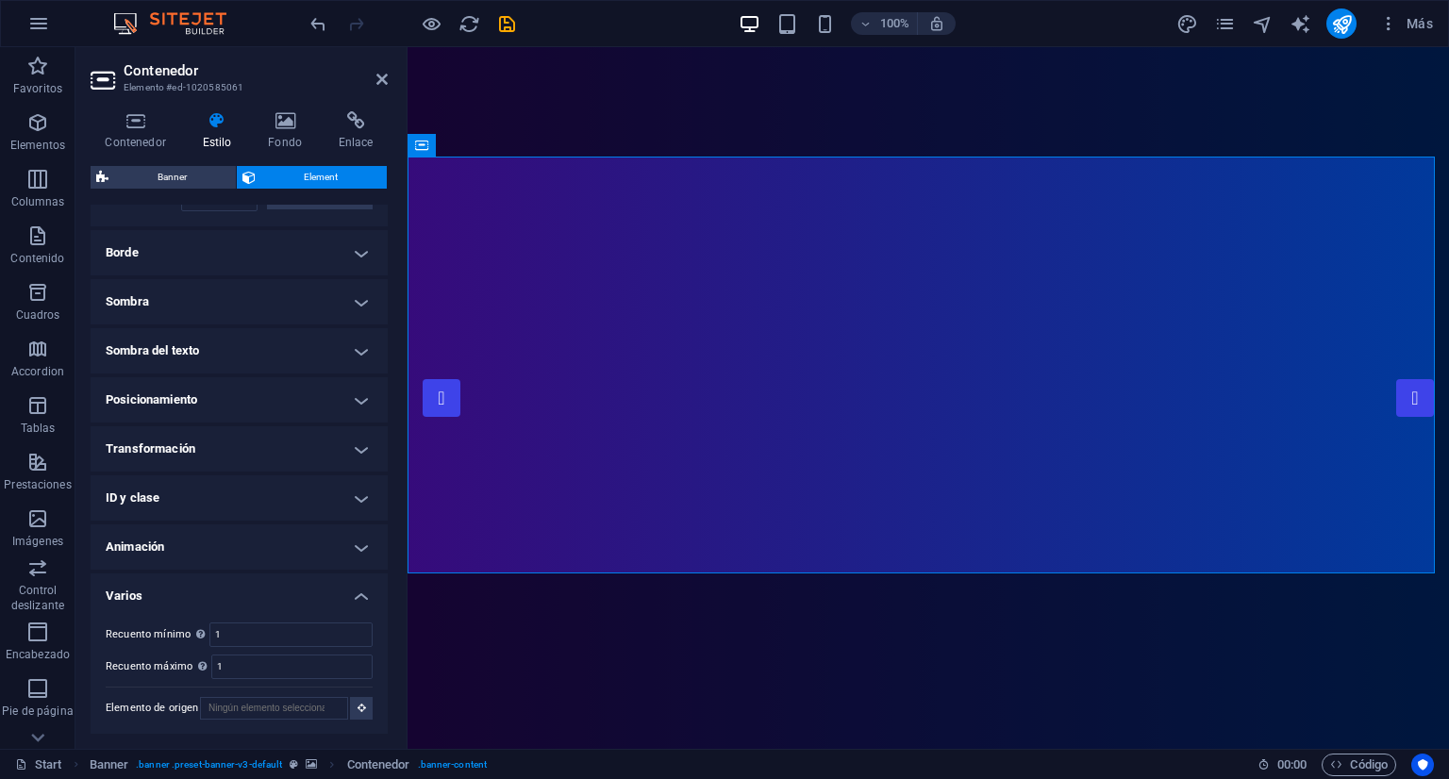
click at [235, 601] on h4 "Varios" at bounding box center [239, 591] width 297 height 34
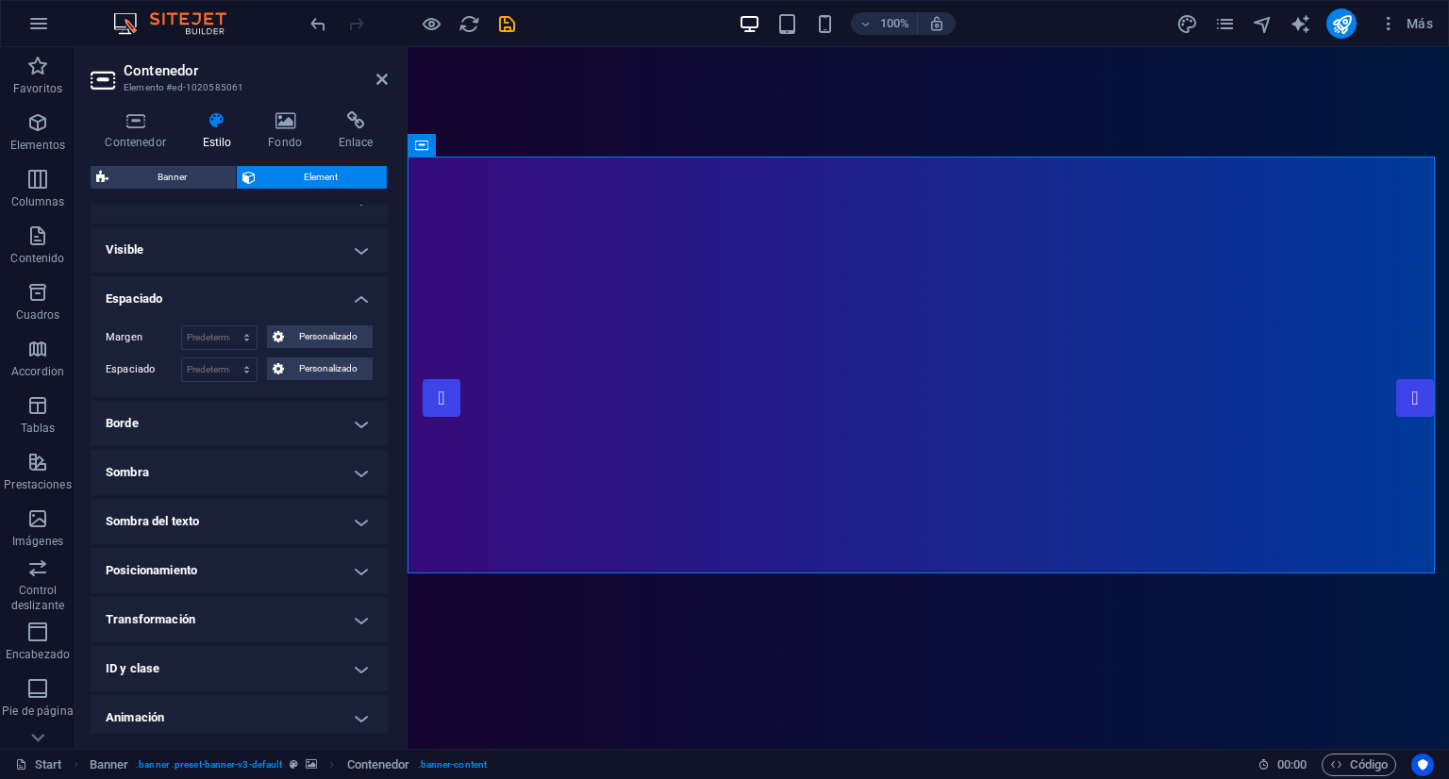
scroll to position [0, 0]
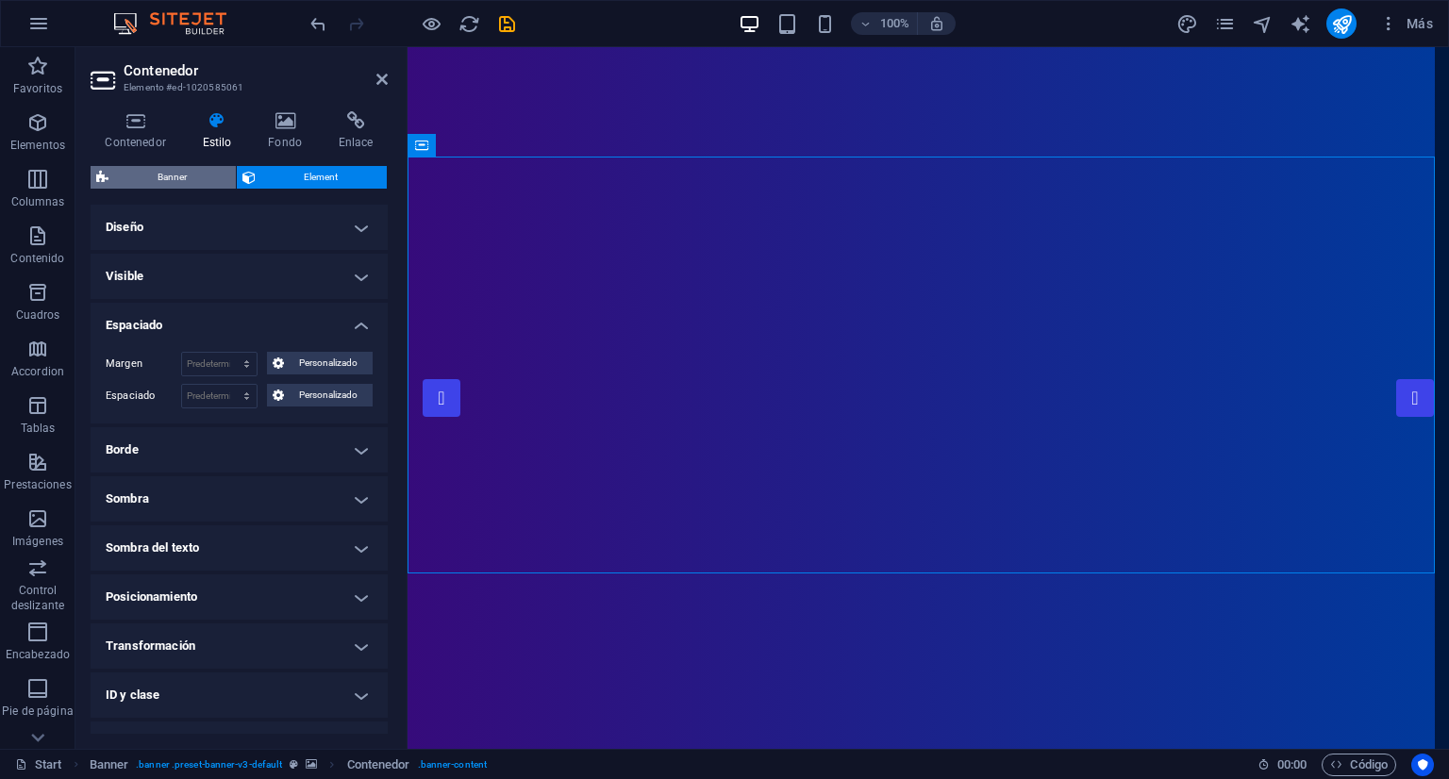
click at [158, 181] on span "Banner" at bounding box center [172, 177] width 116 height 23
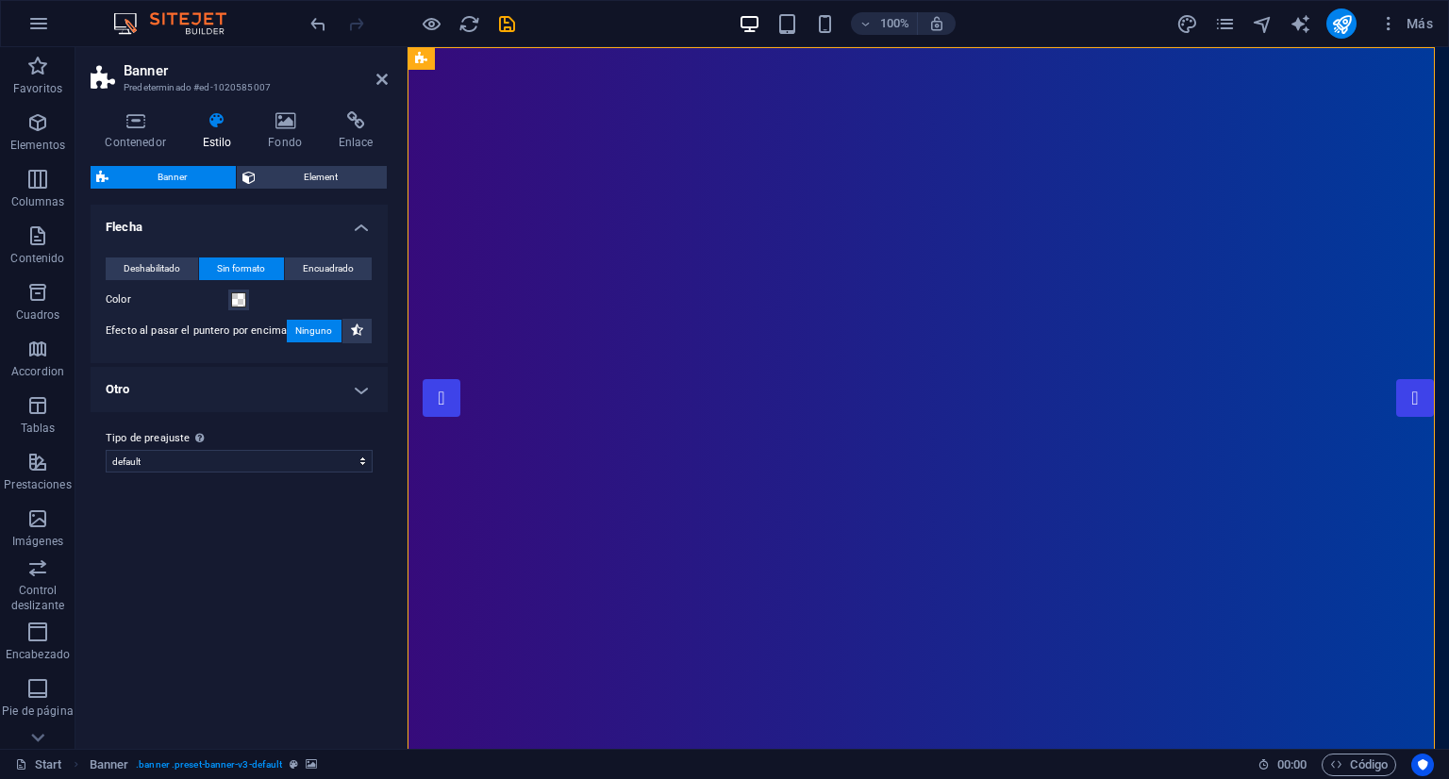
click at [156, 394] on h4 "Otro" at bounding box center [239, 389] width 297 height 45
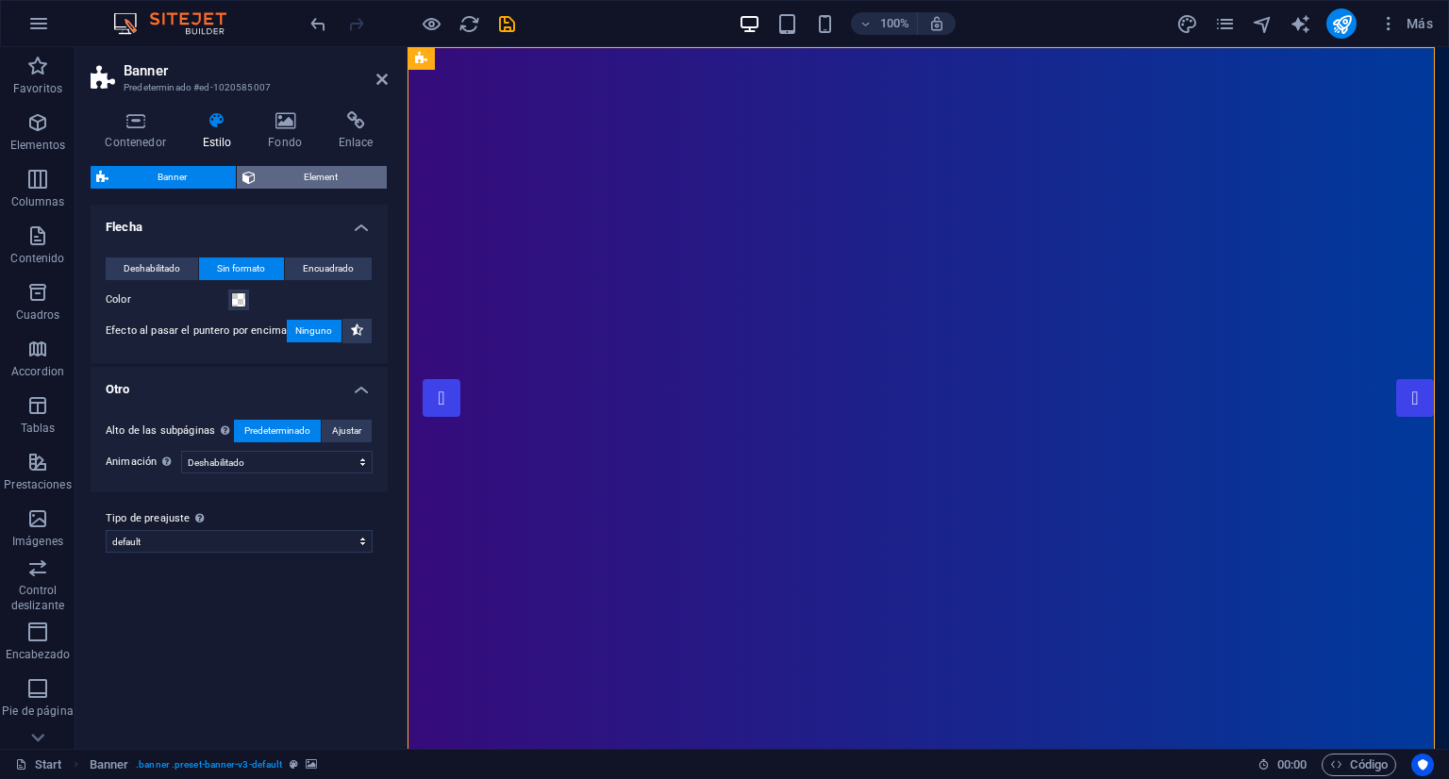
click at [313, 178] on span "Element" at bounding box center [321, 177] width 121 height 23
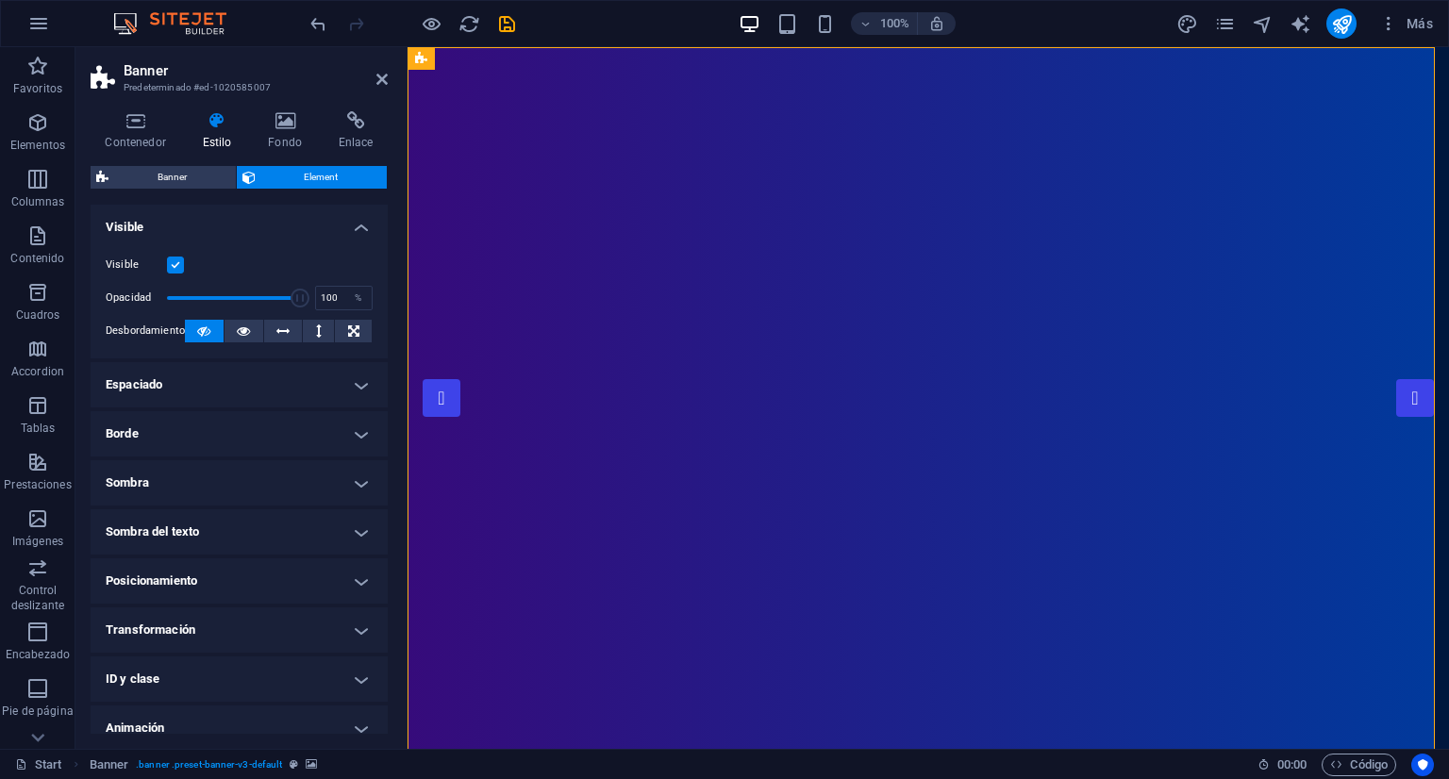
click at [193, 394] on h4 "Espaciado" at bounding box center [239, 384] width 297 height 45
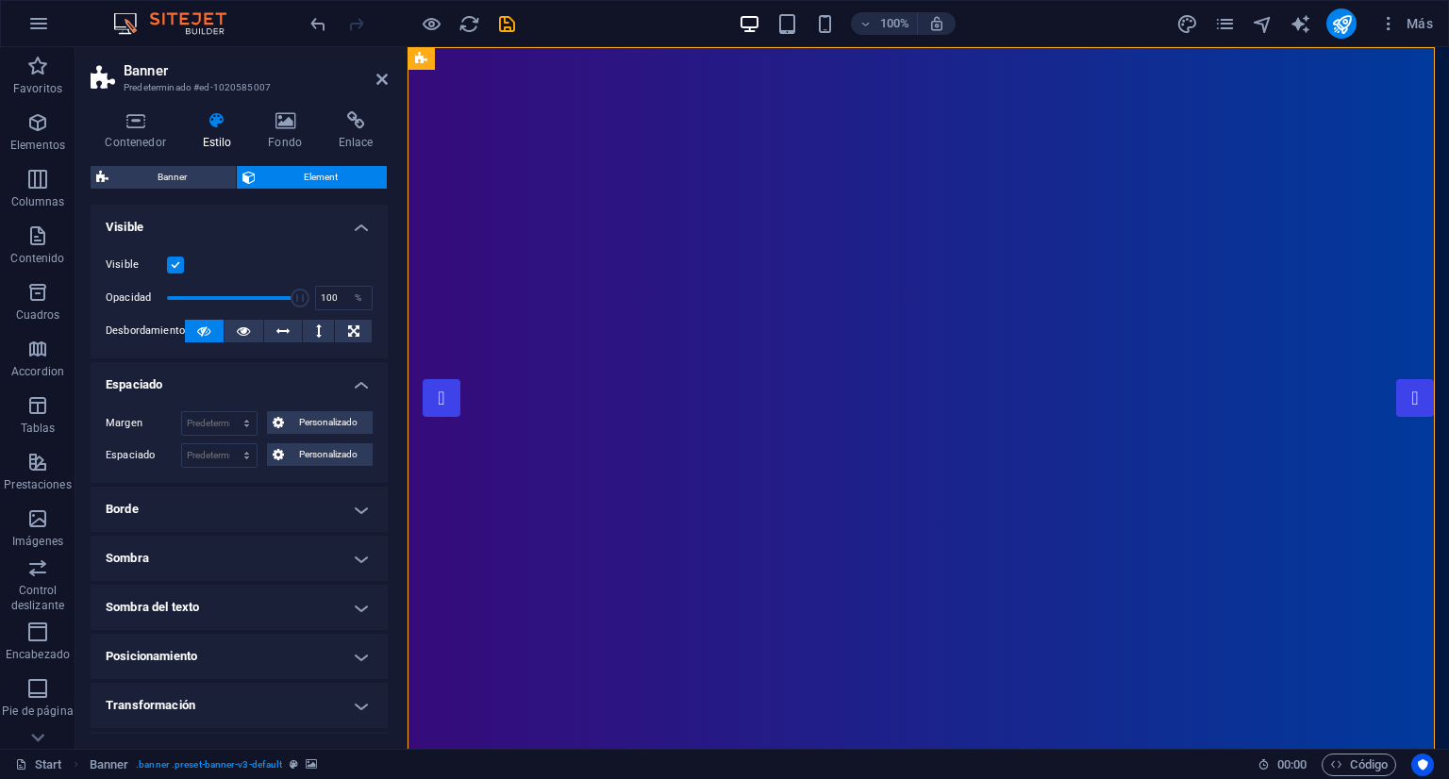
click at [193, 394] on h4 "Espaciado" at bounding box center [239, 379] width 297 height 34
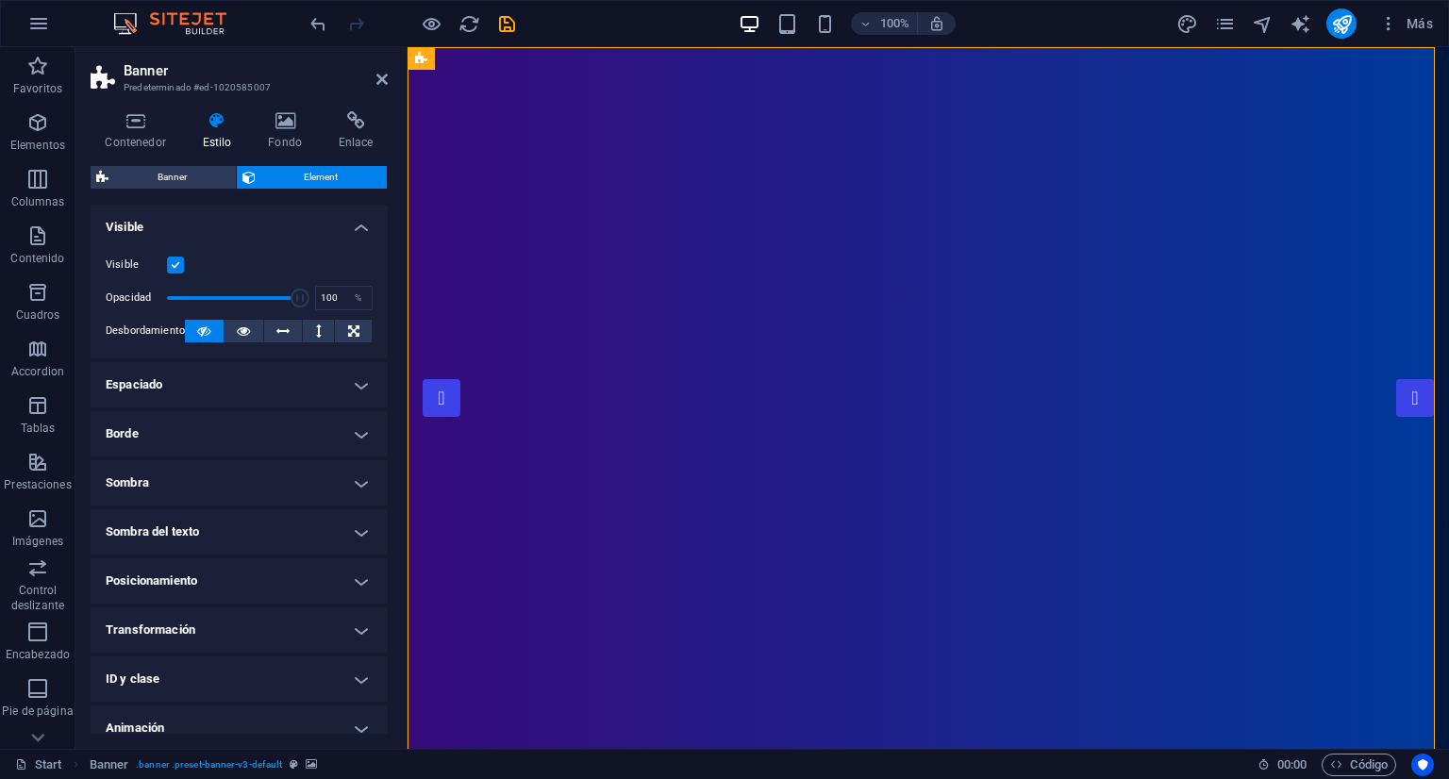
scroll to position [66, 0]
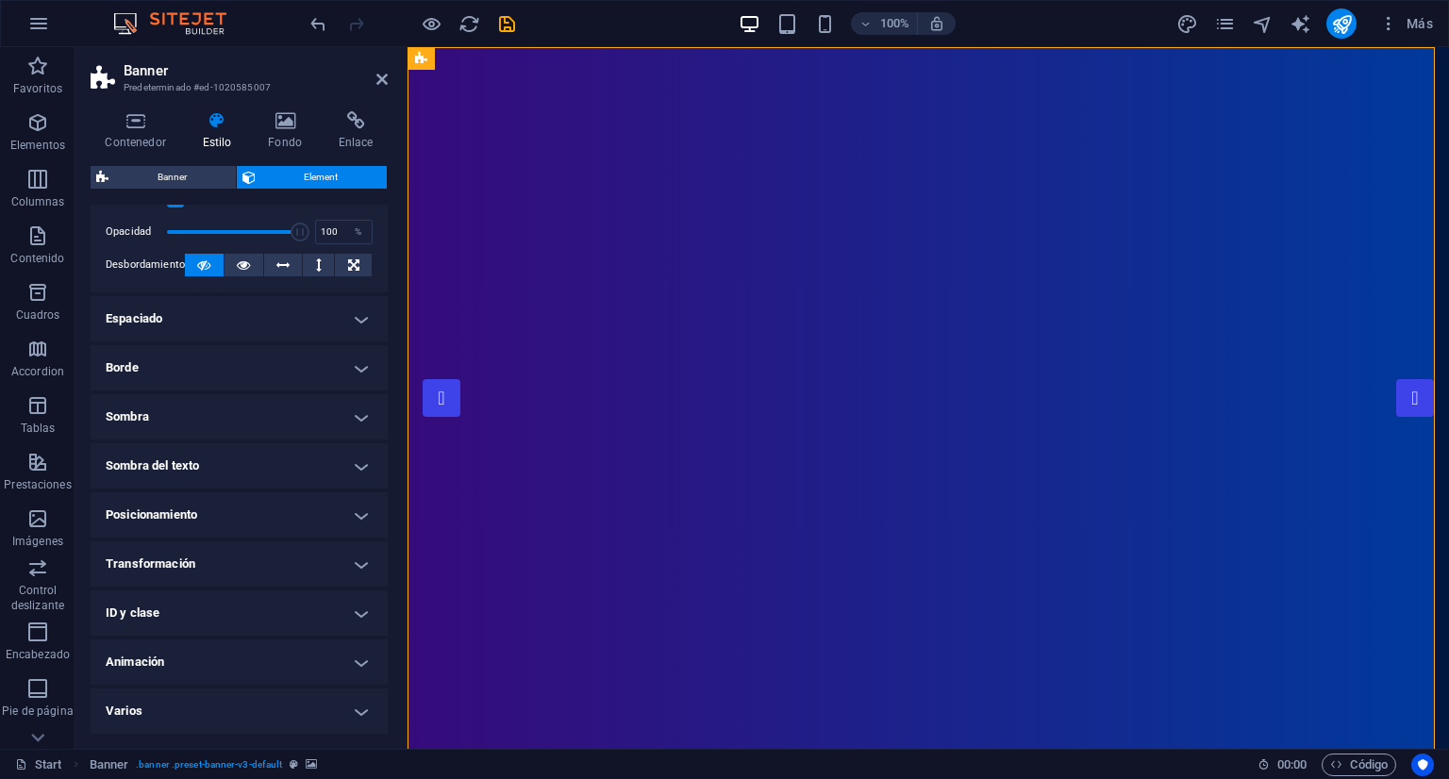
click at [261, 412] on h4 "Sombra" at bounding box center [239, 416] width 297 height 45
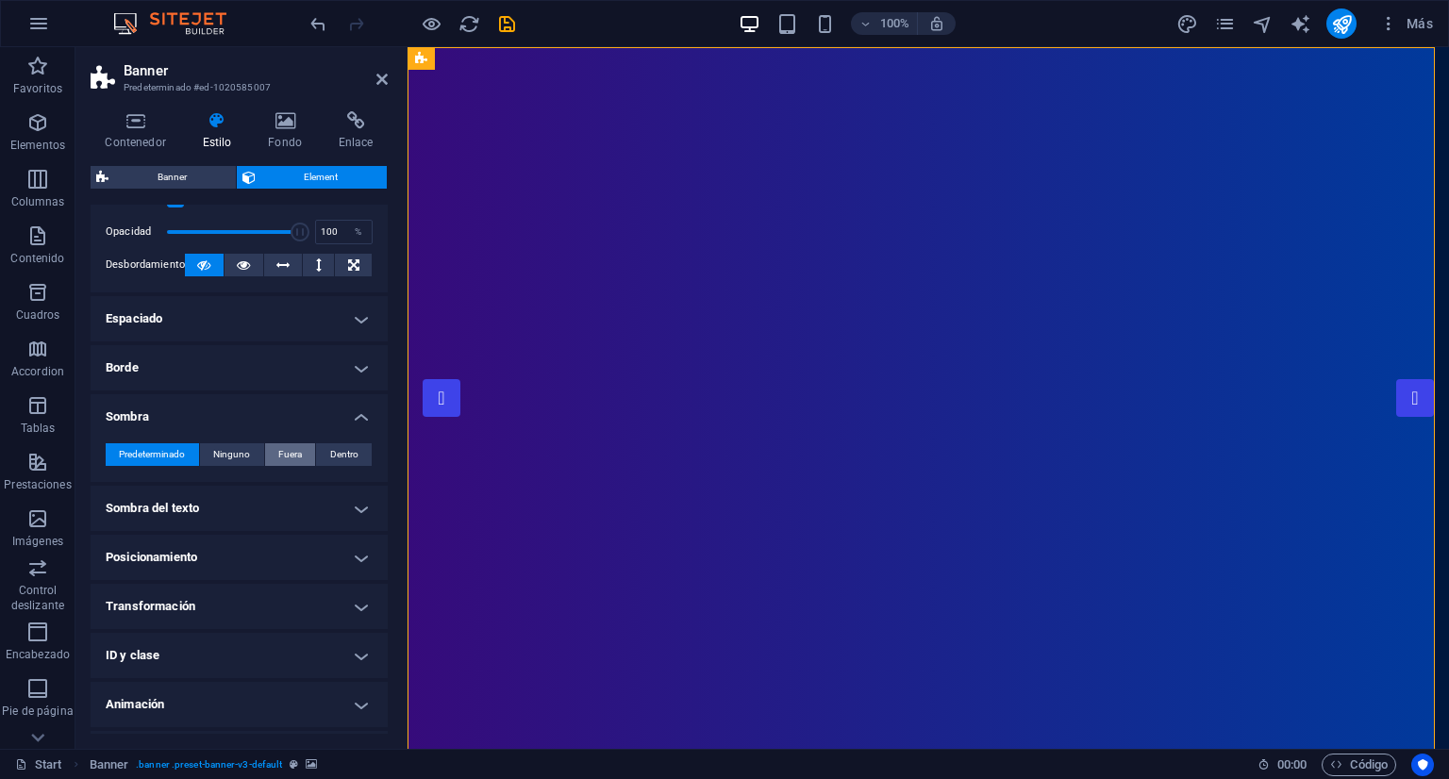
click at [296, 458] on span "Fuera" at bounding box center [290, 455] width 24 height 23
type input "2"
type input "4"
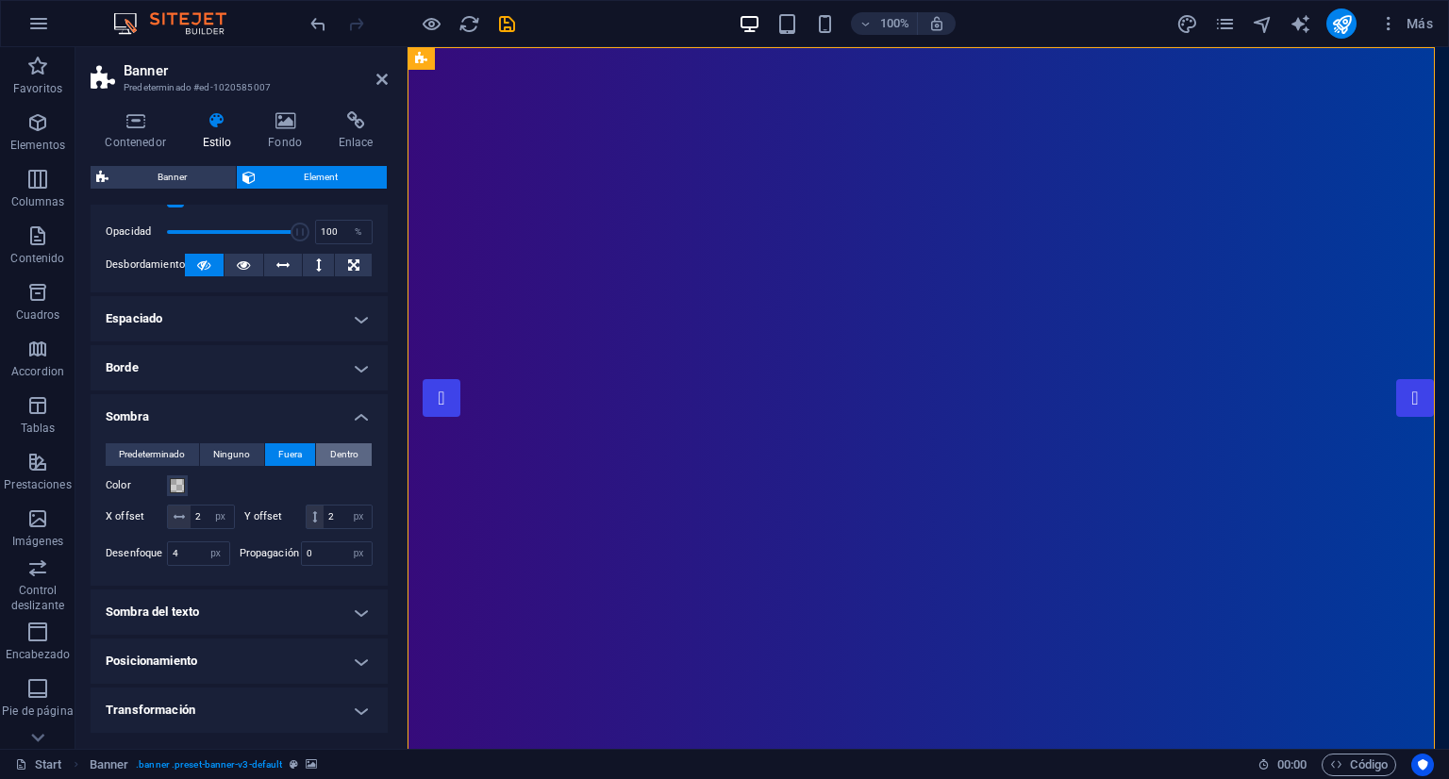
click at [343, 455] on span "Dentro" at bounding box center [344, 455] width 28 height 23
click at [193, 565] on input "4" at bounding box center [198, 554] width 61 height 23
click at [177, 480] on span at bounding box center [177, 485] width 15 height 15
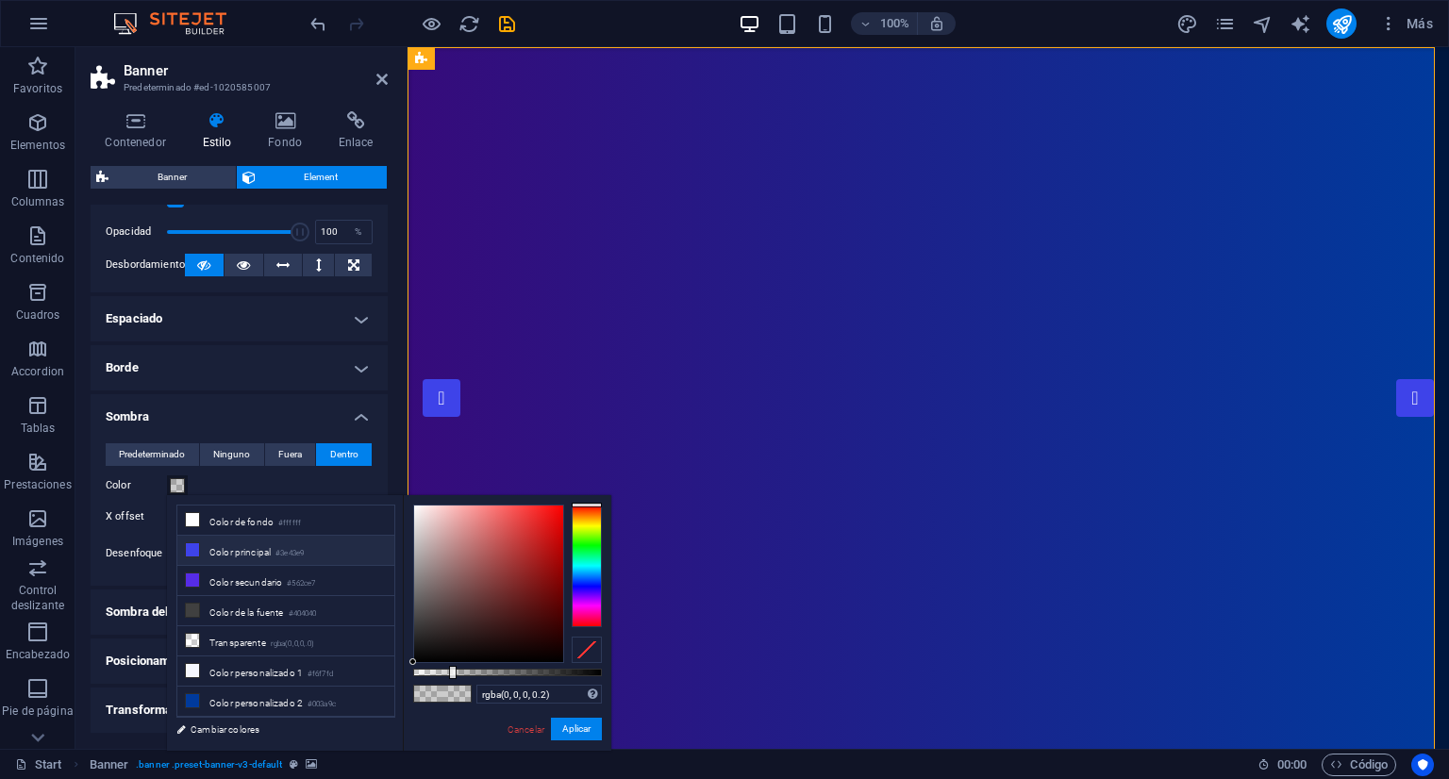
click at [252, 547] on li "Color principal #3e43e9" at bounding box center [285, 551] width 217 height 30
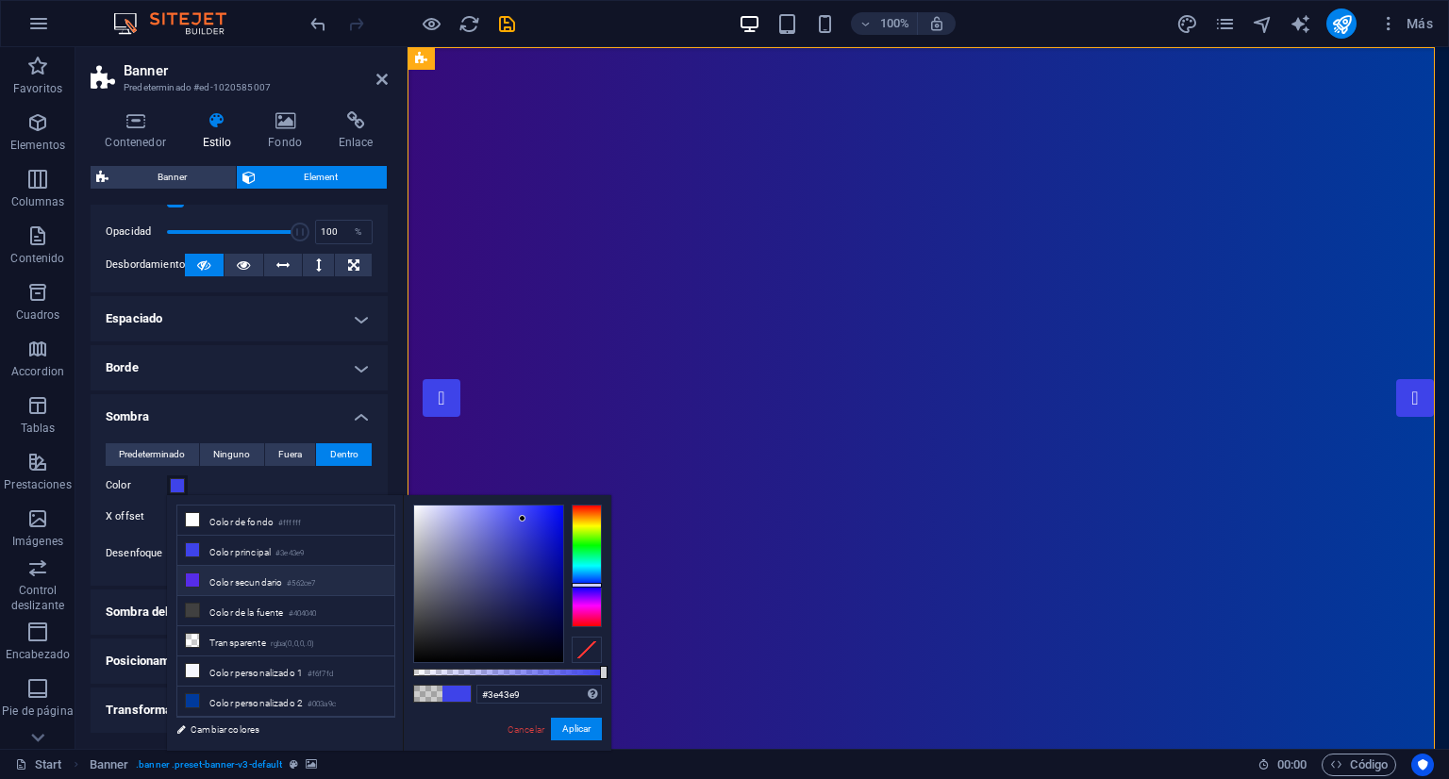
click at [245, 578] on li "Color secundario #562ce7" at bounding box center [285, 581] width 217 height 30
click at [235, 566] on li "Color secundario #562ce7" at bounding box center [285, 581] width 217 height 30
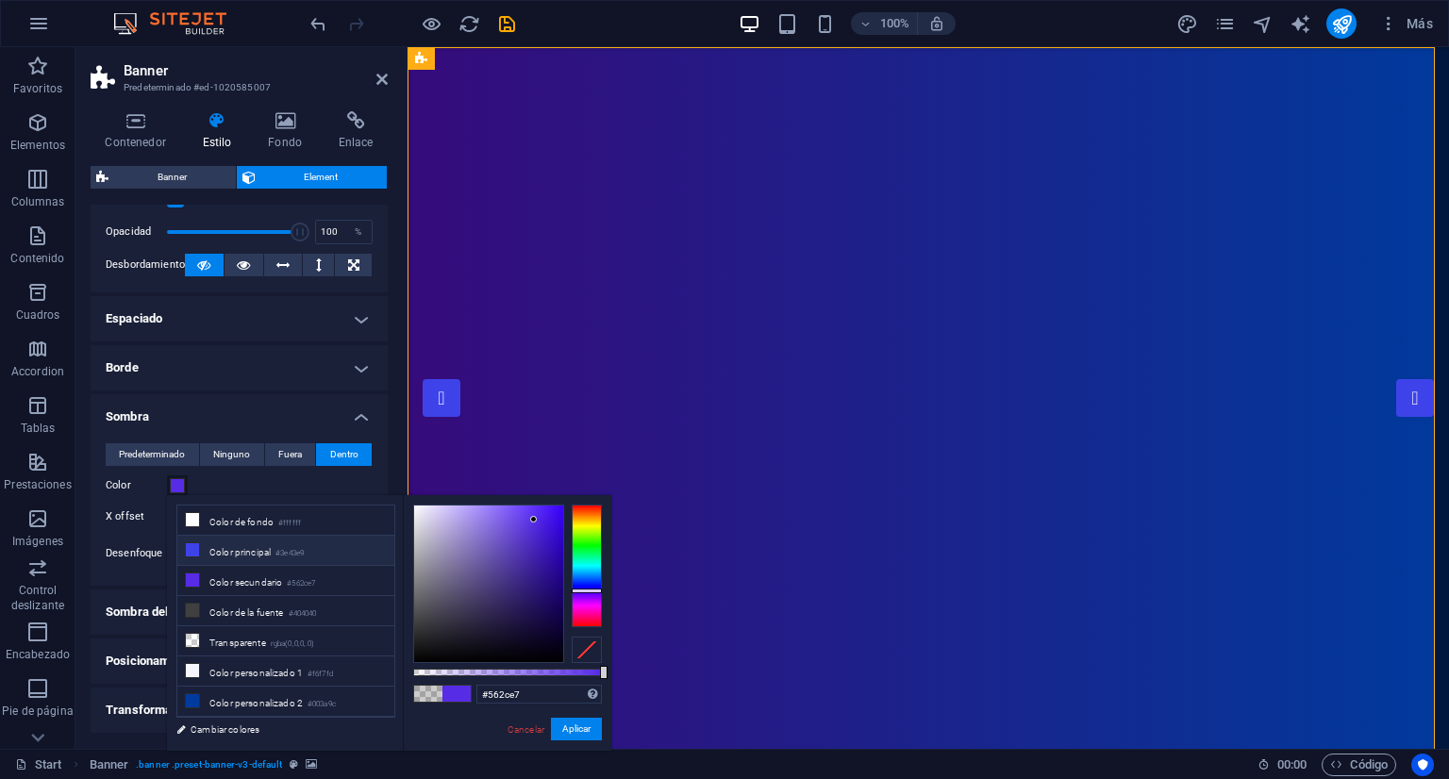
click at [230, 548] on li "Color principal #3e43e9" at bounding box center [285, 551] width 217 height 30
type input "#3e43e9"
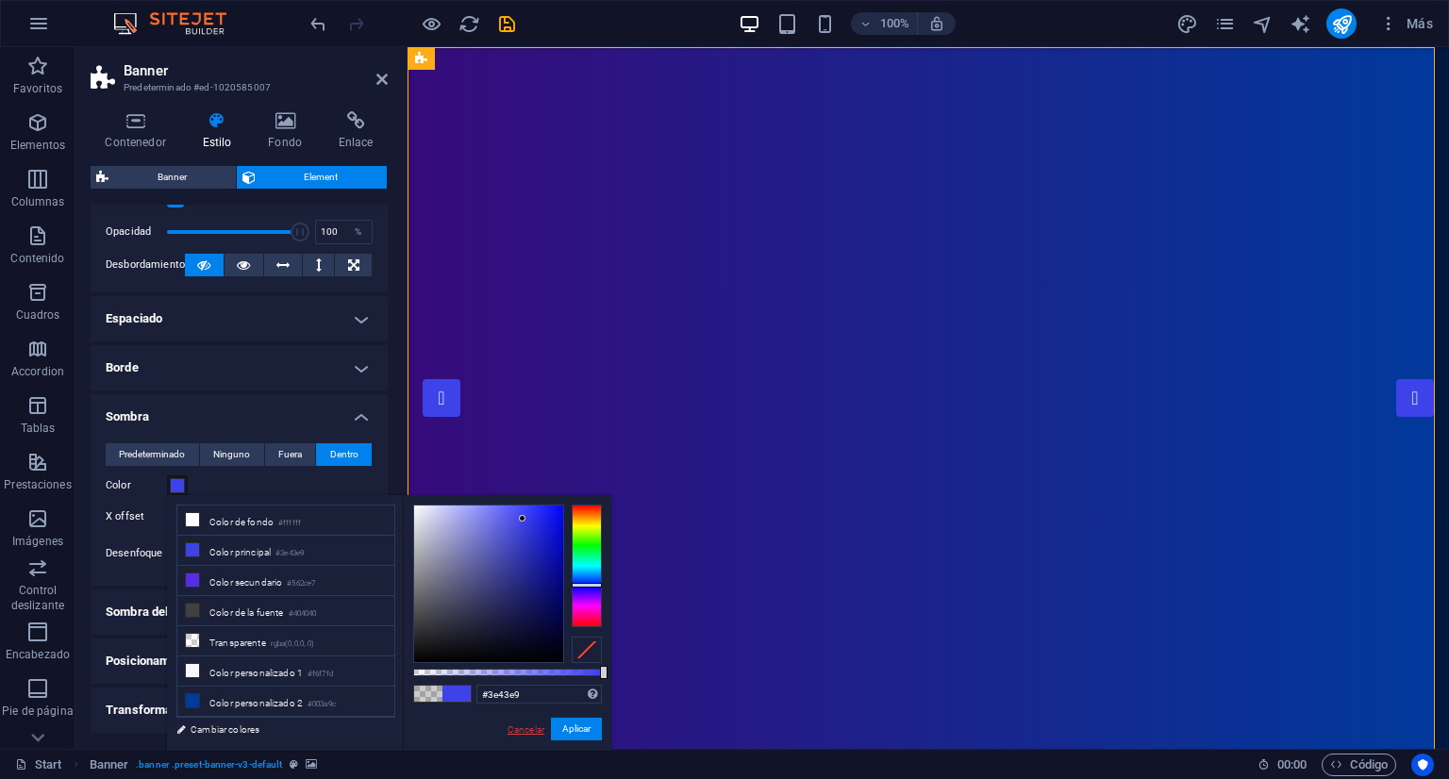
click at [521, 729] on link "Cancelar" at bounding box center [526, 730] width 41 height 14
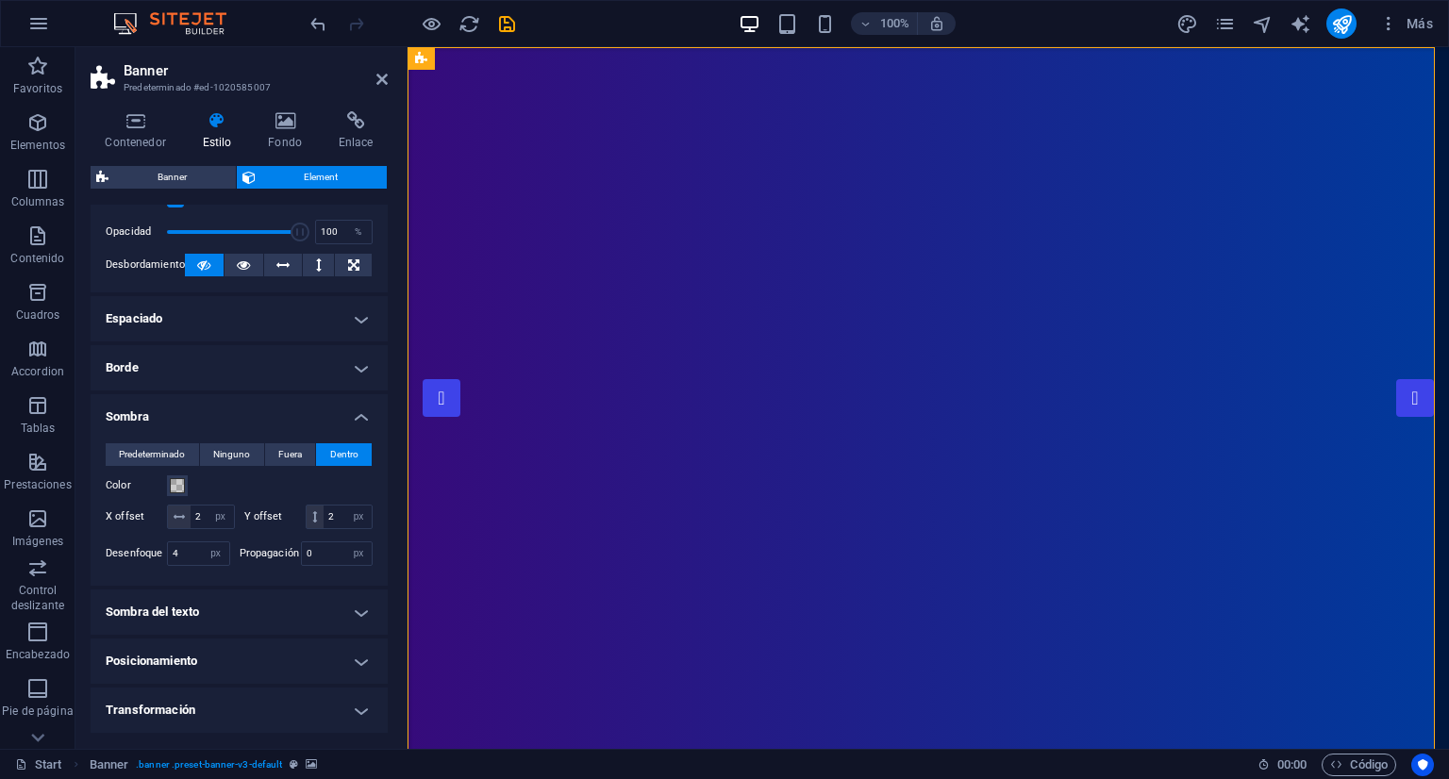
click at [271, 396] on h4 "Sombra" at bounding box center [239, 411] width 297 height 34
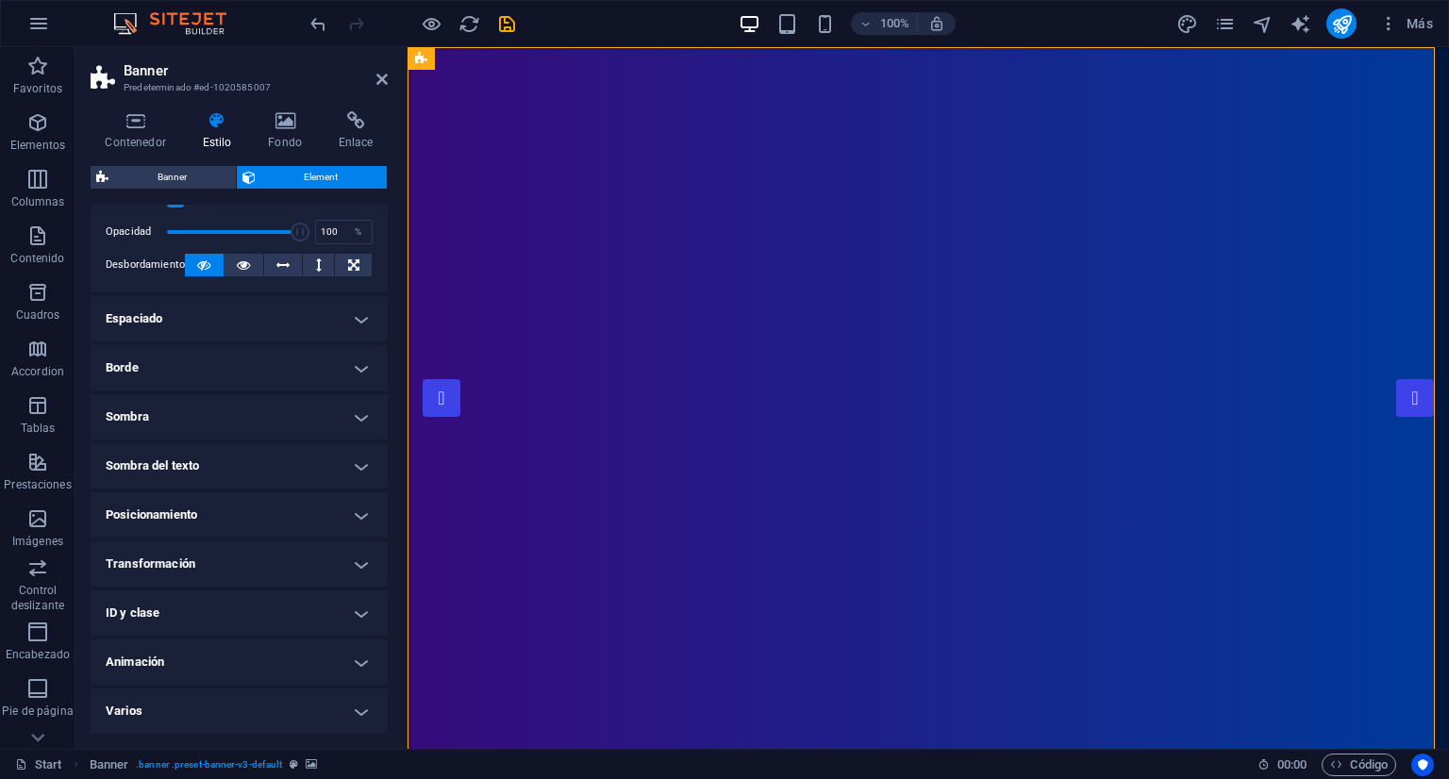
click at [266, 402] on h4 "Sombra" at bounding box center [239, 416] width 297 height 45
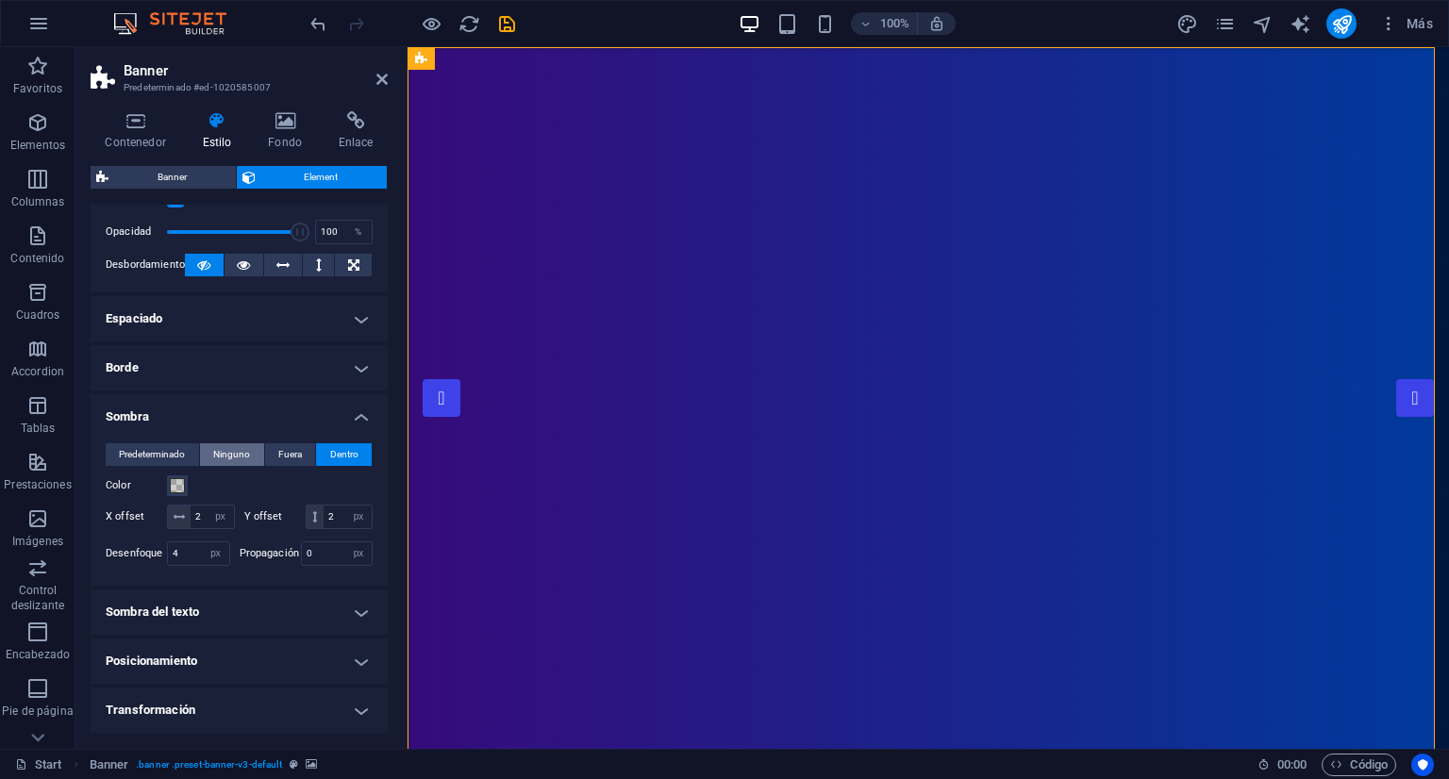
click at [228, 461] on span "Ninguno" at bounding box center [231, 455] width 37 height 23
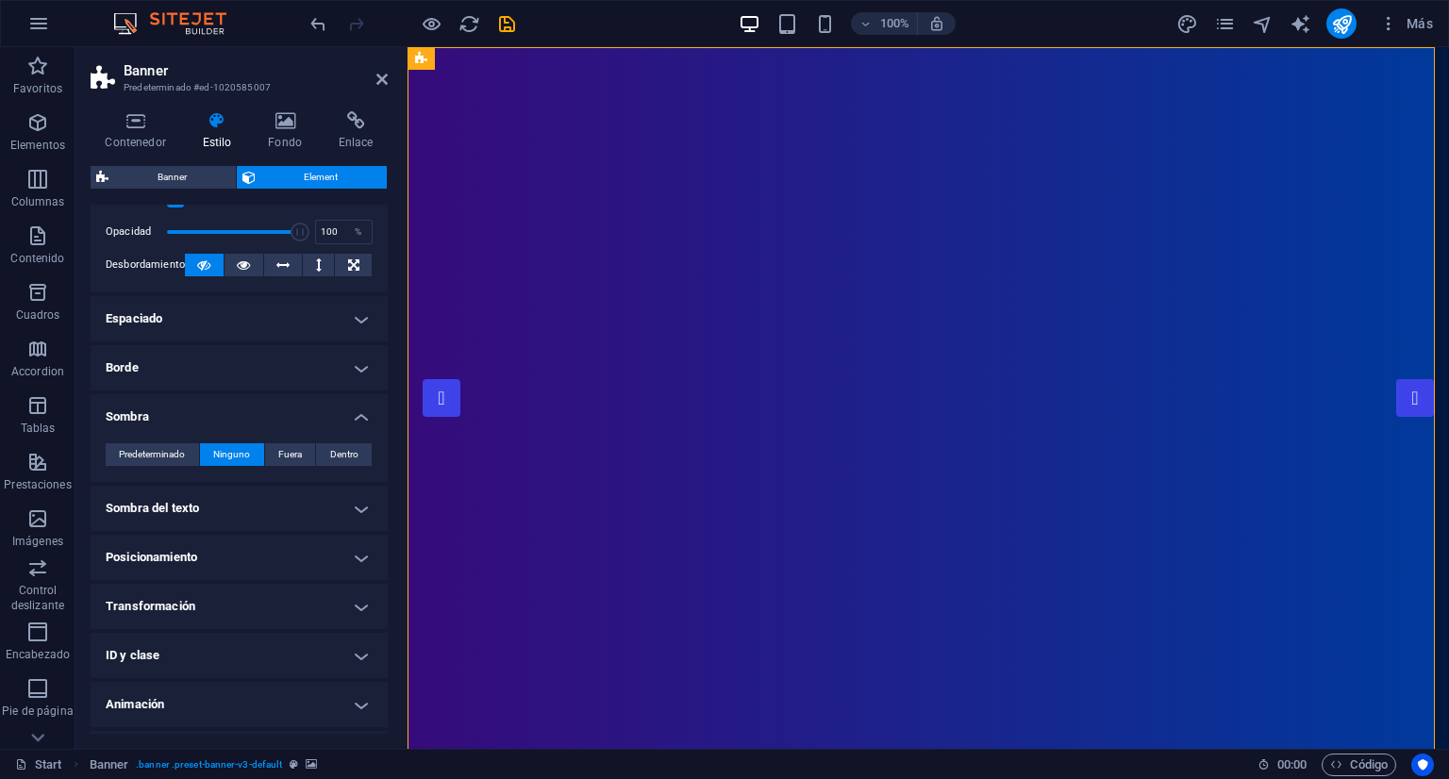
click at [229, 424] on h4 "Sombra" at bounding box center [239, 411] width 297 height 34
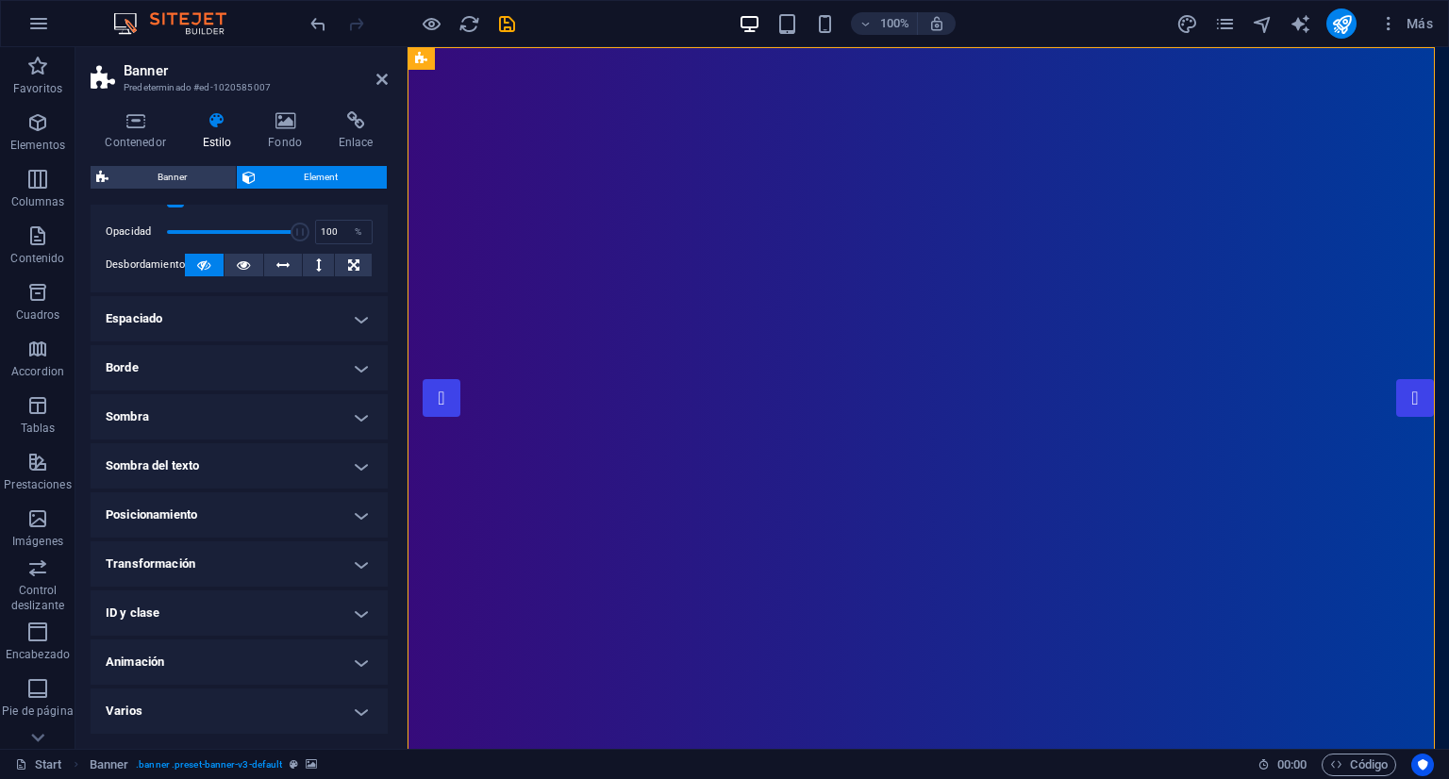
click at [193, 465] on h4 "Sombra del texto" at bounding box center [239, 466] width 297 height 45
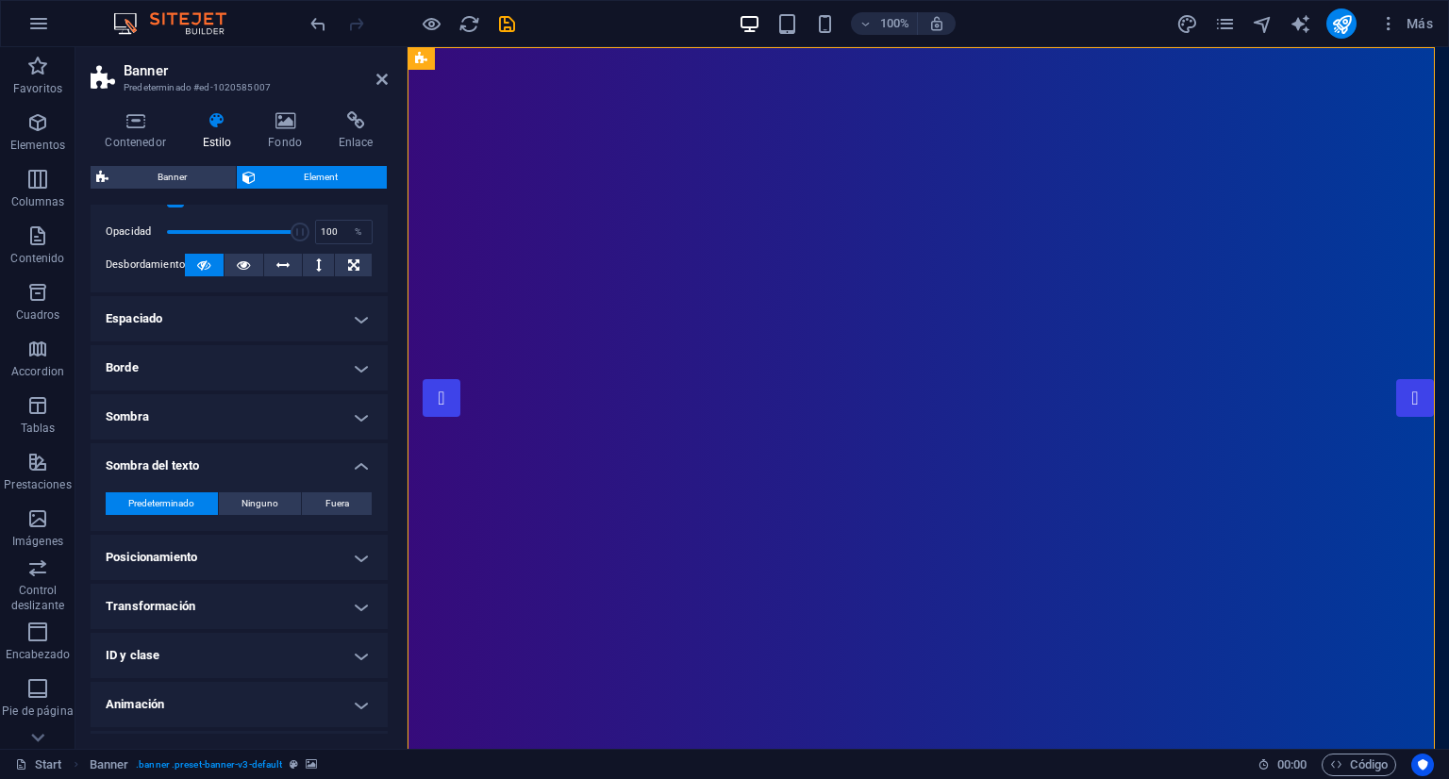
click at [193, 465] on h4 "Sombra del texto" at bounding box center [239, 461] width 297 height 34
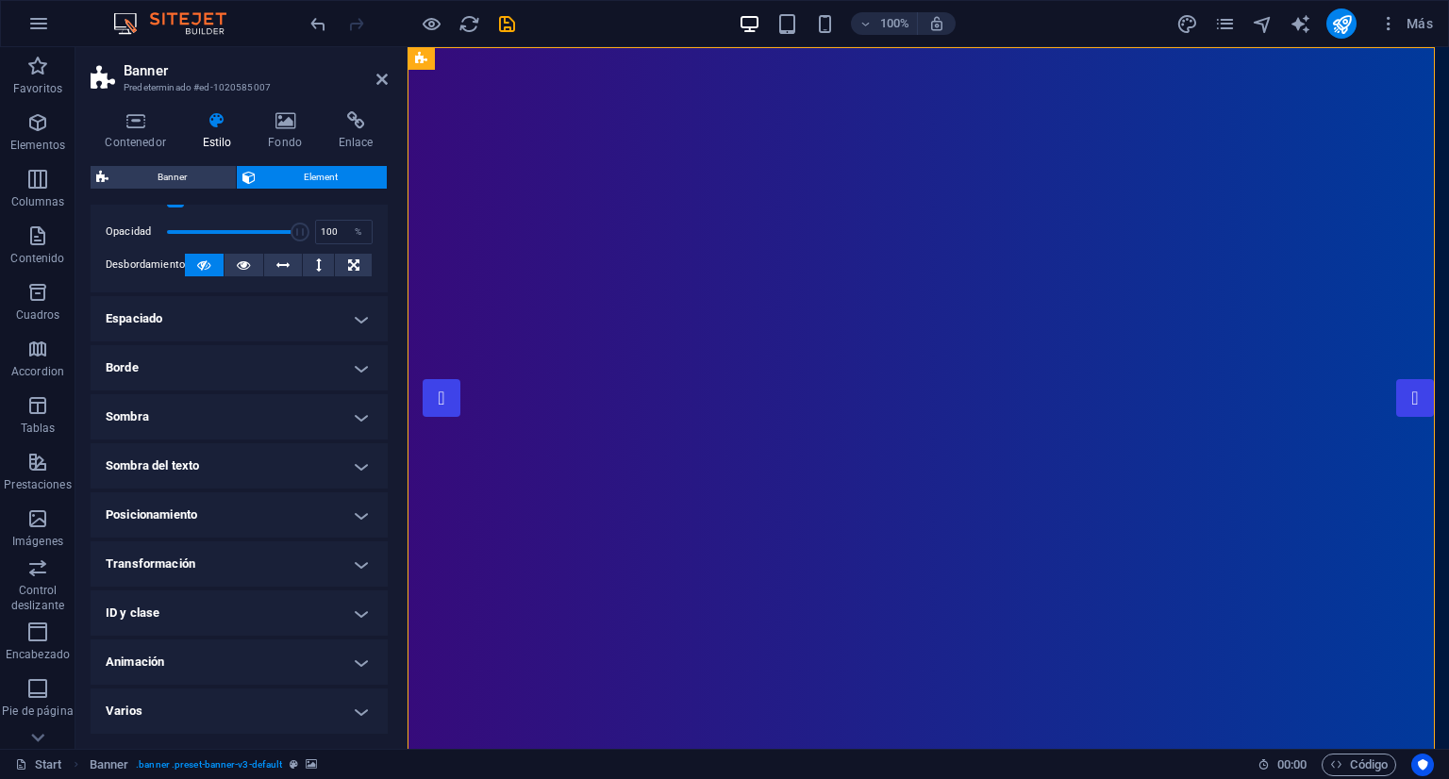
click at [207, 507] on h4 "Posicionamiento" at bounding box center [239, 515] width 297 height 45
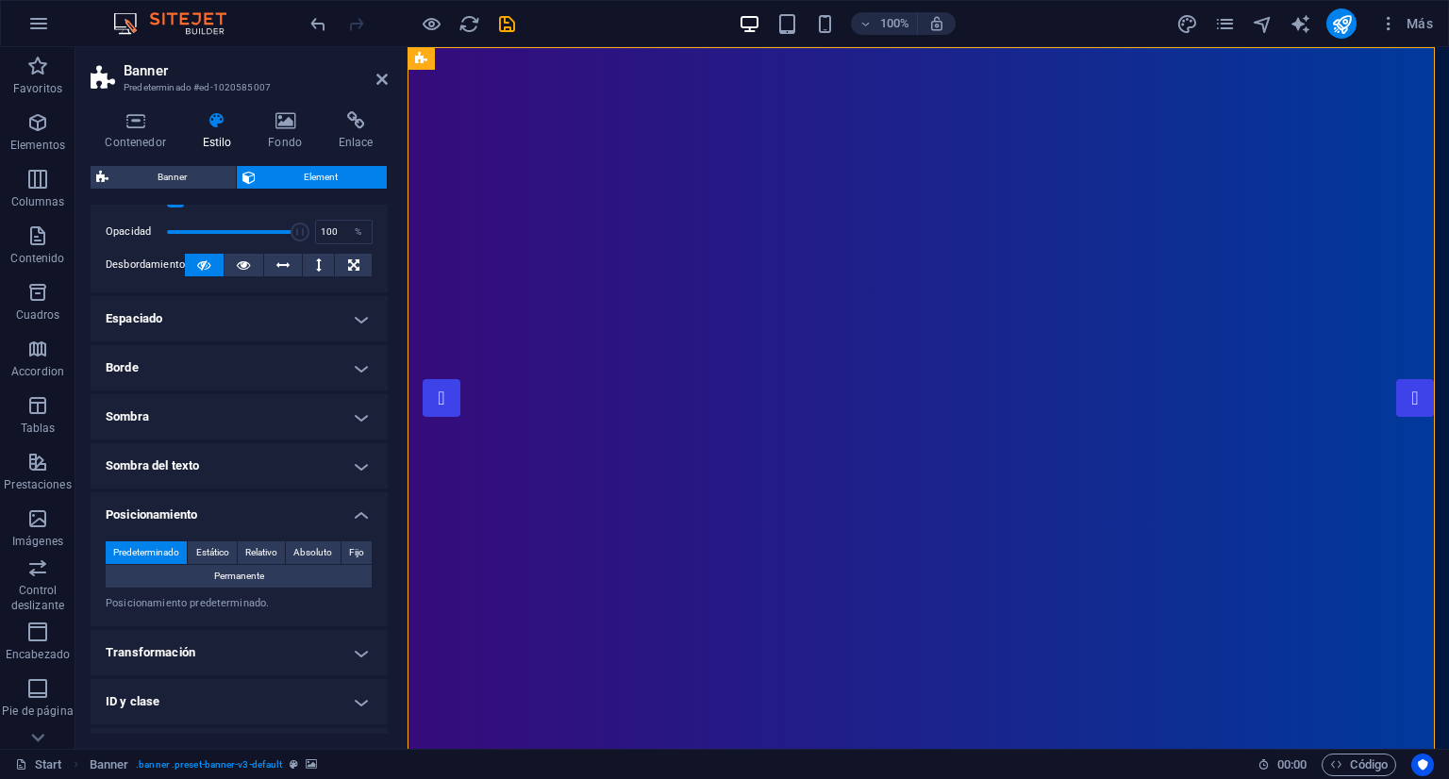
click at [209, 503] on h4 "Posicionamiento" at bounding box center [239, 510] width 297 height 34
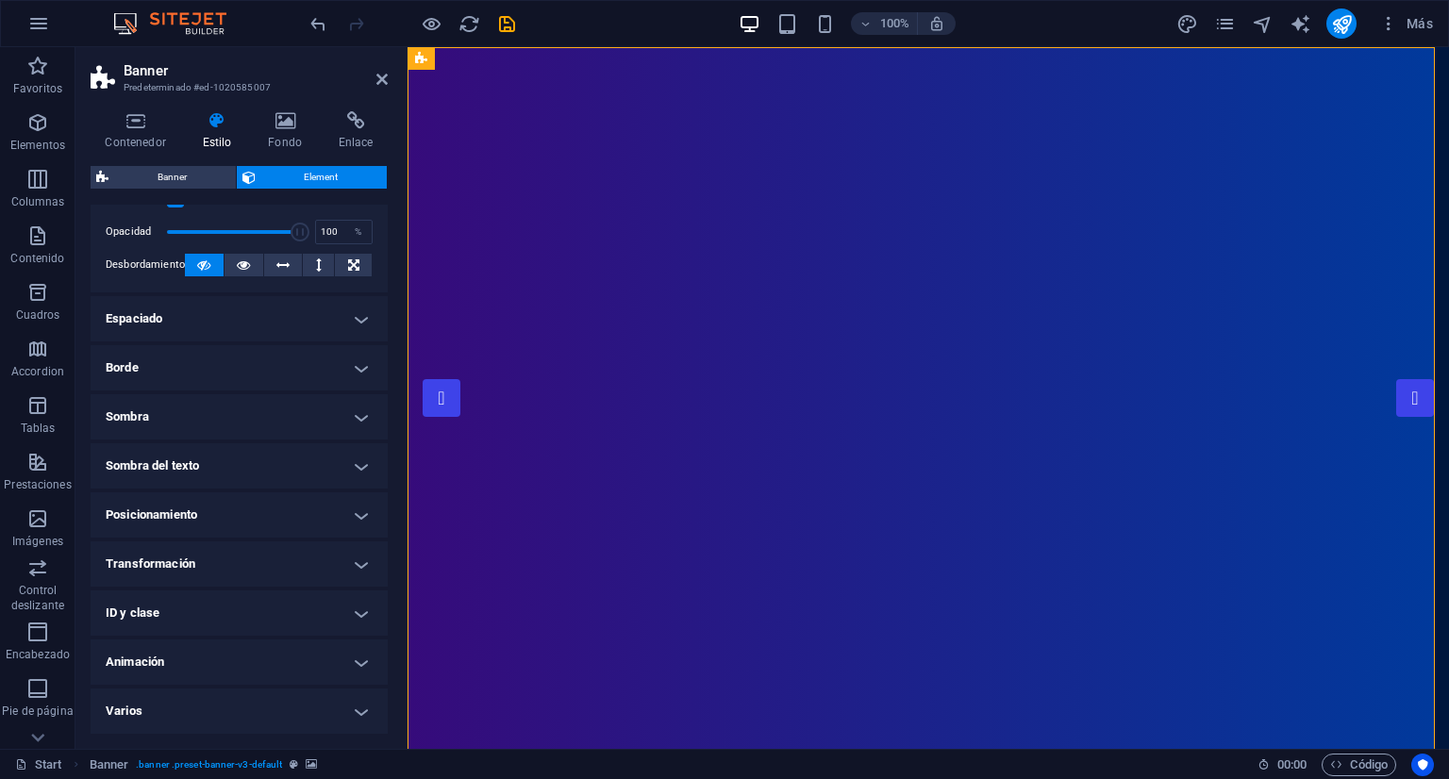
click at [219, 561] on h4 "Transformación" at bounding box center [239, 564] width 297 height 45
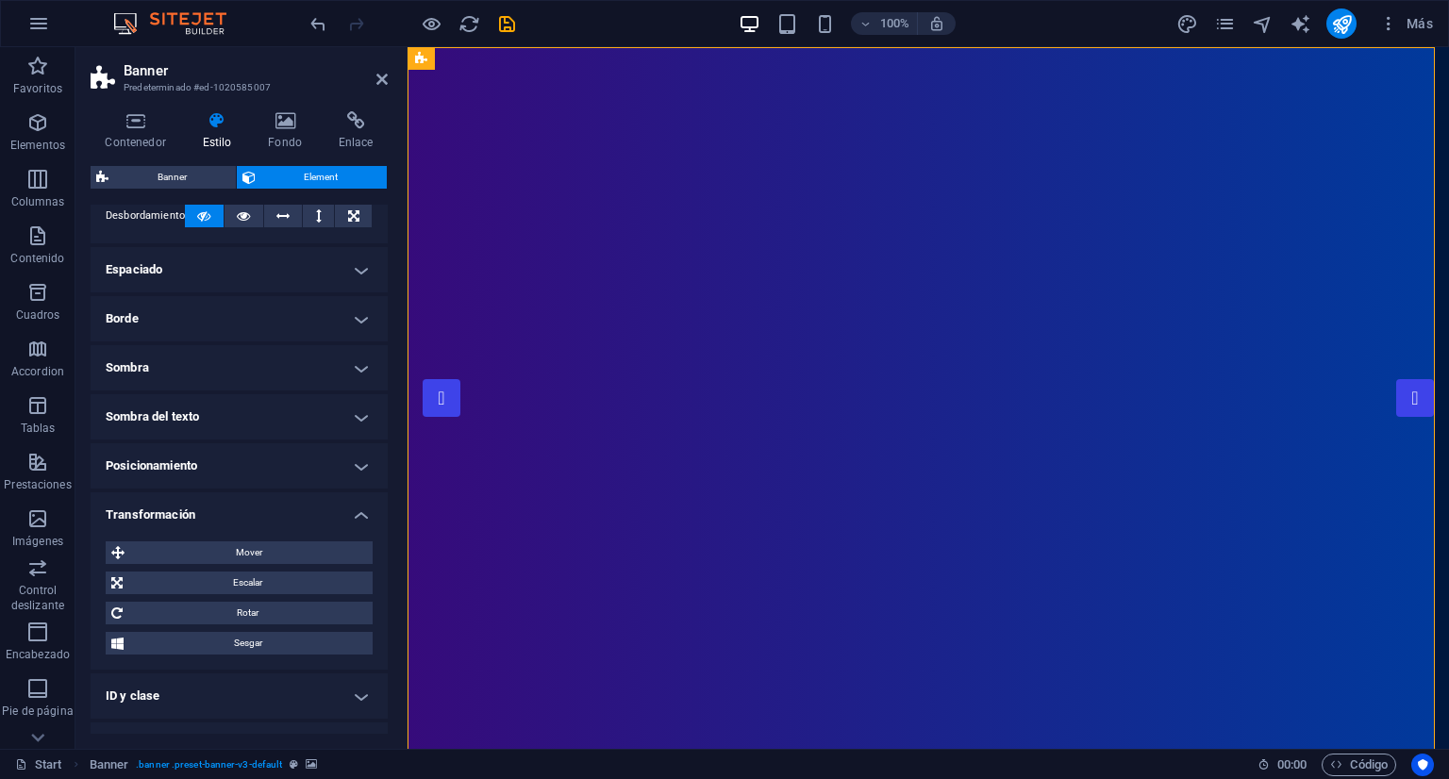
scroll to position [160, 0]
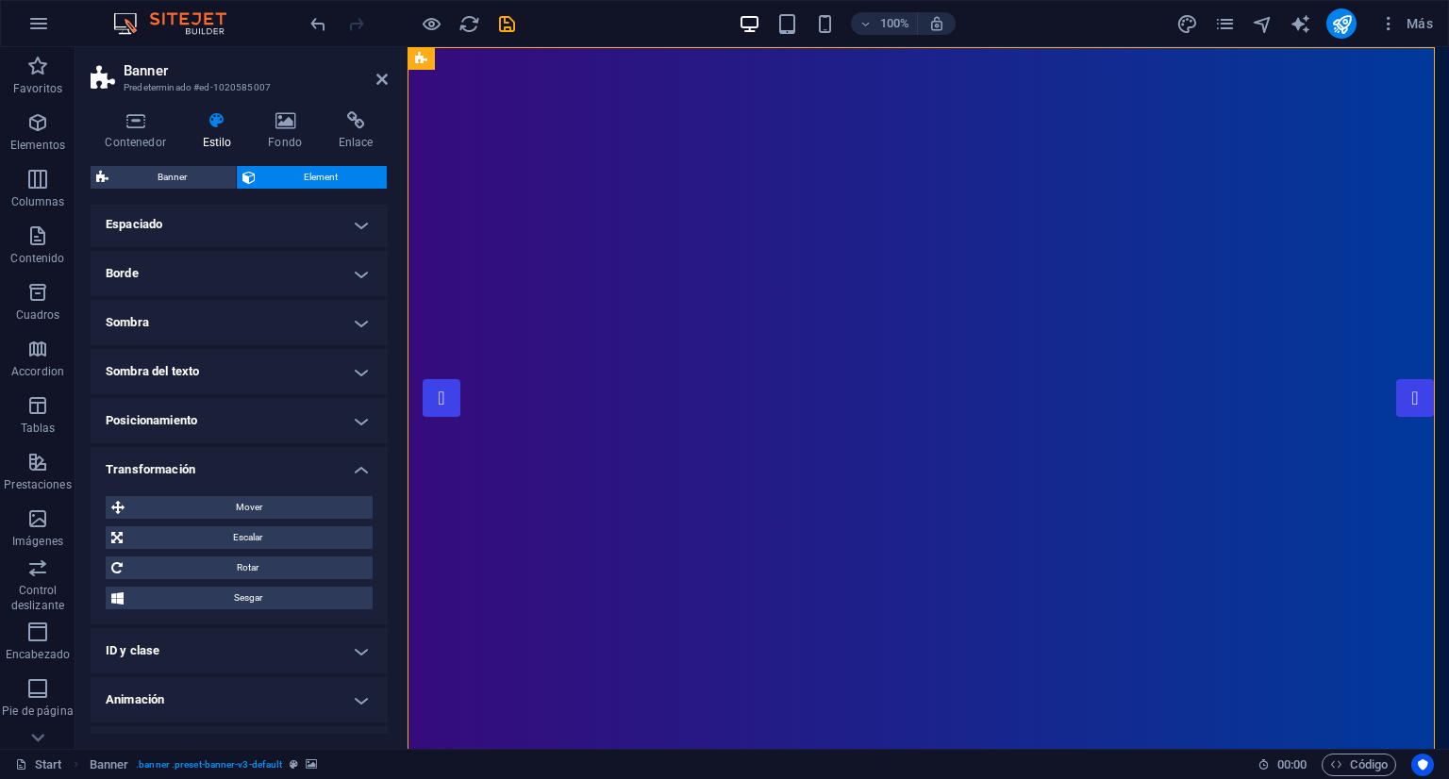
click at [210, 466] on h4 "Transformación" at bounding box center [239, 464] width 297 height 34
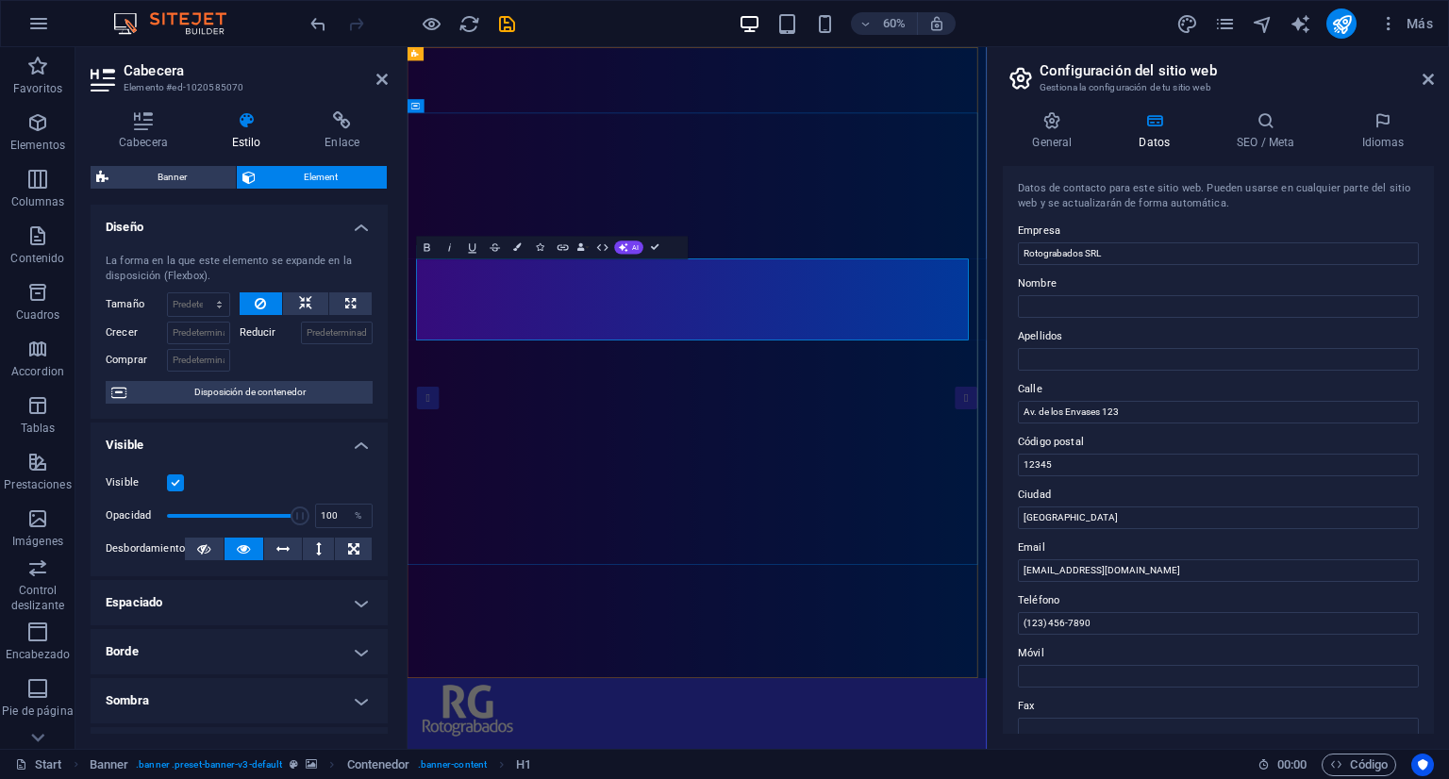
click at [580, 246] on icon "button" at bounding box center [581, 247] width 8 height 8
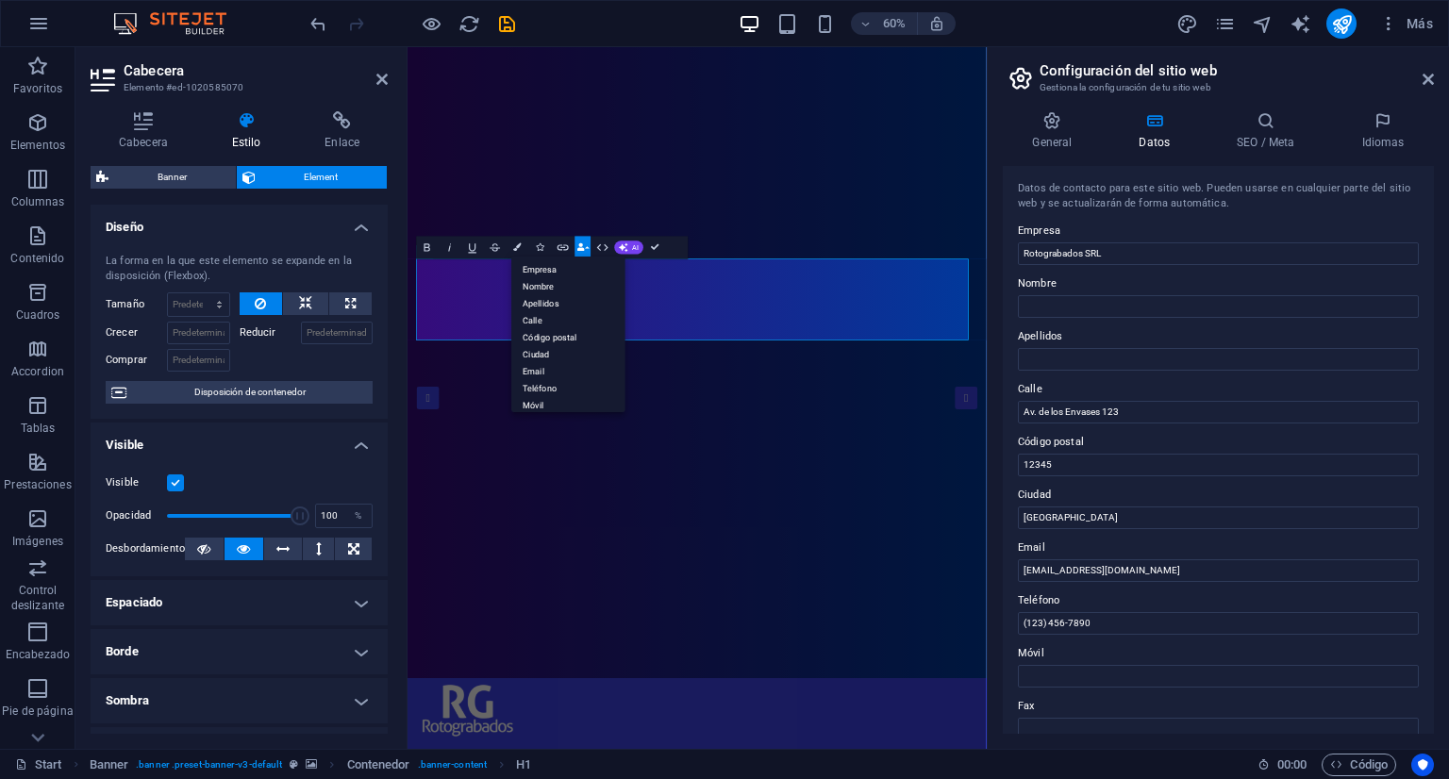
click at [580, 246] on icon "button" at bounding box center [581, 247] width 8 height 8
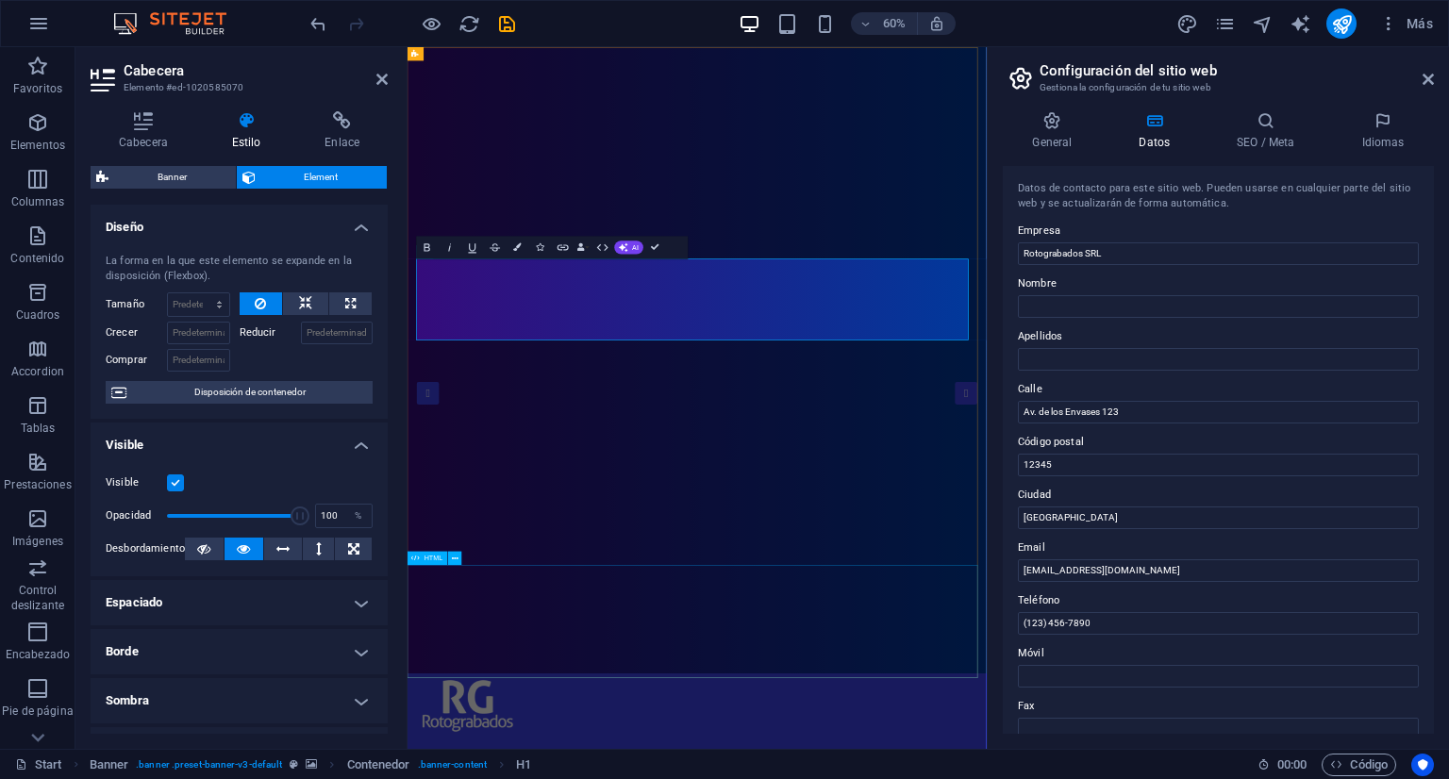
scroll to position [0, 0]
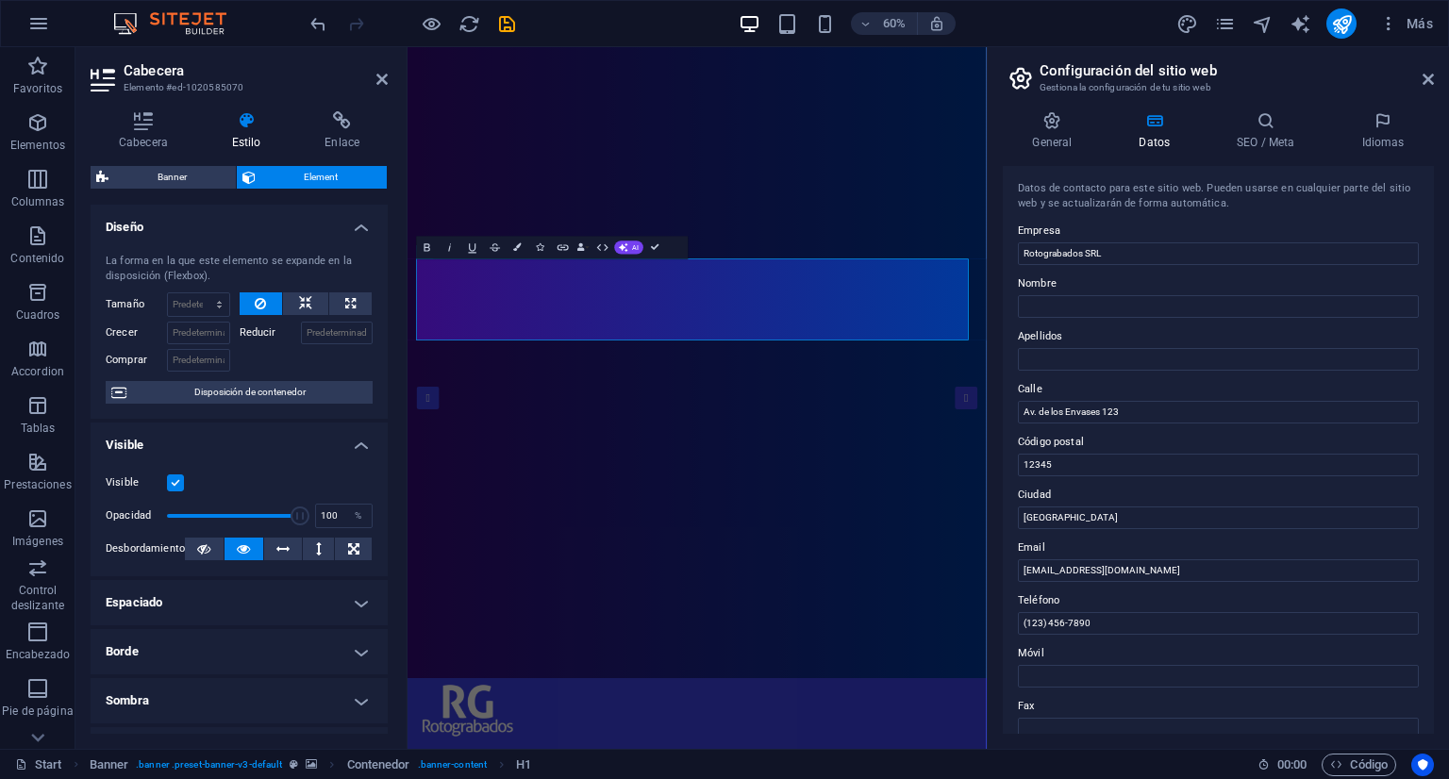
click at [310, 230] on h4 "Diseño" at bounding box center [239, 222] width 297 height 34
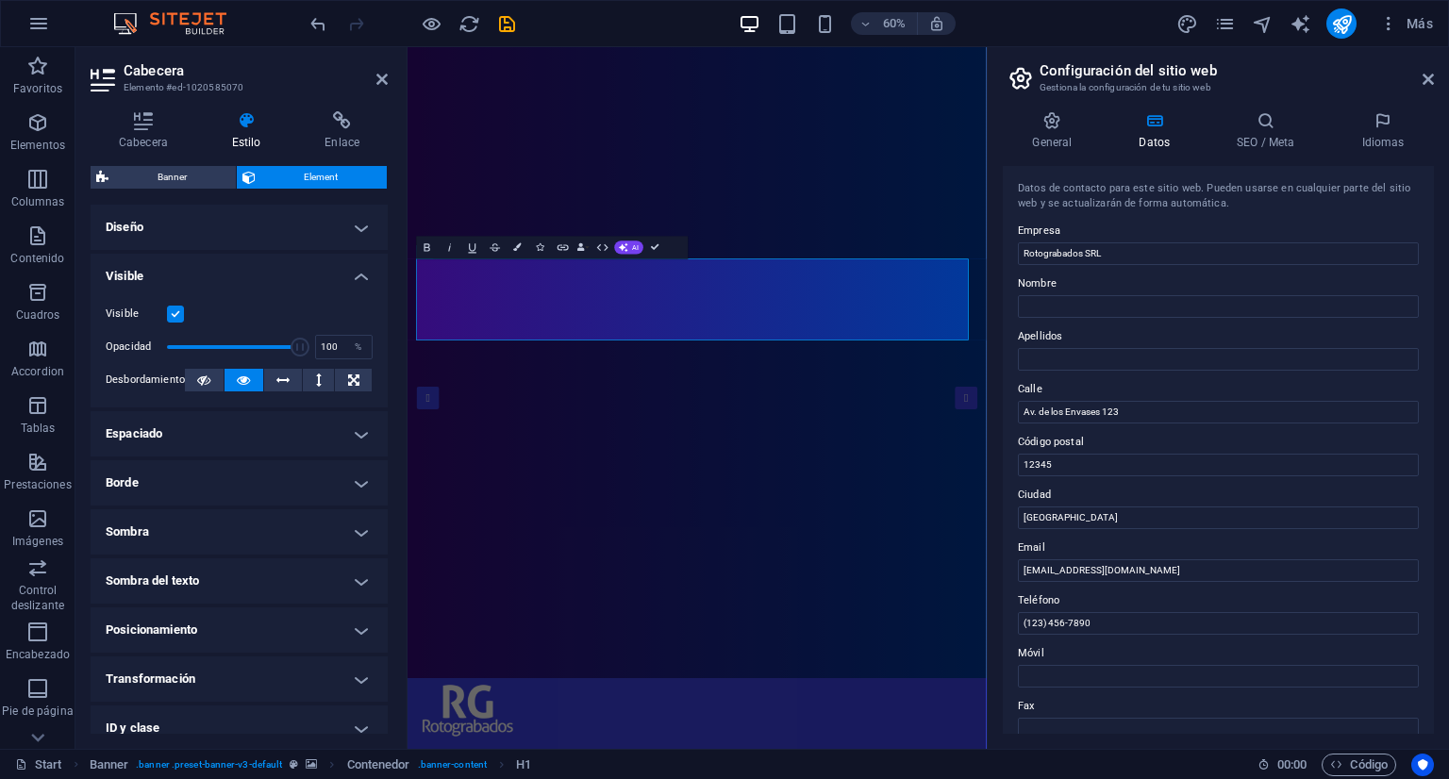
click at [265, 274] on h4 "Visible" at bounding box center [239, 271] width 297 height 34
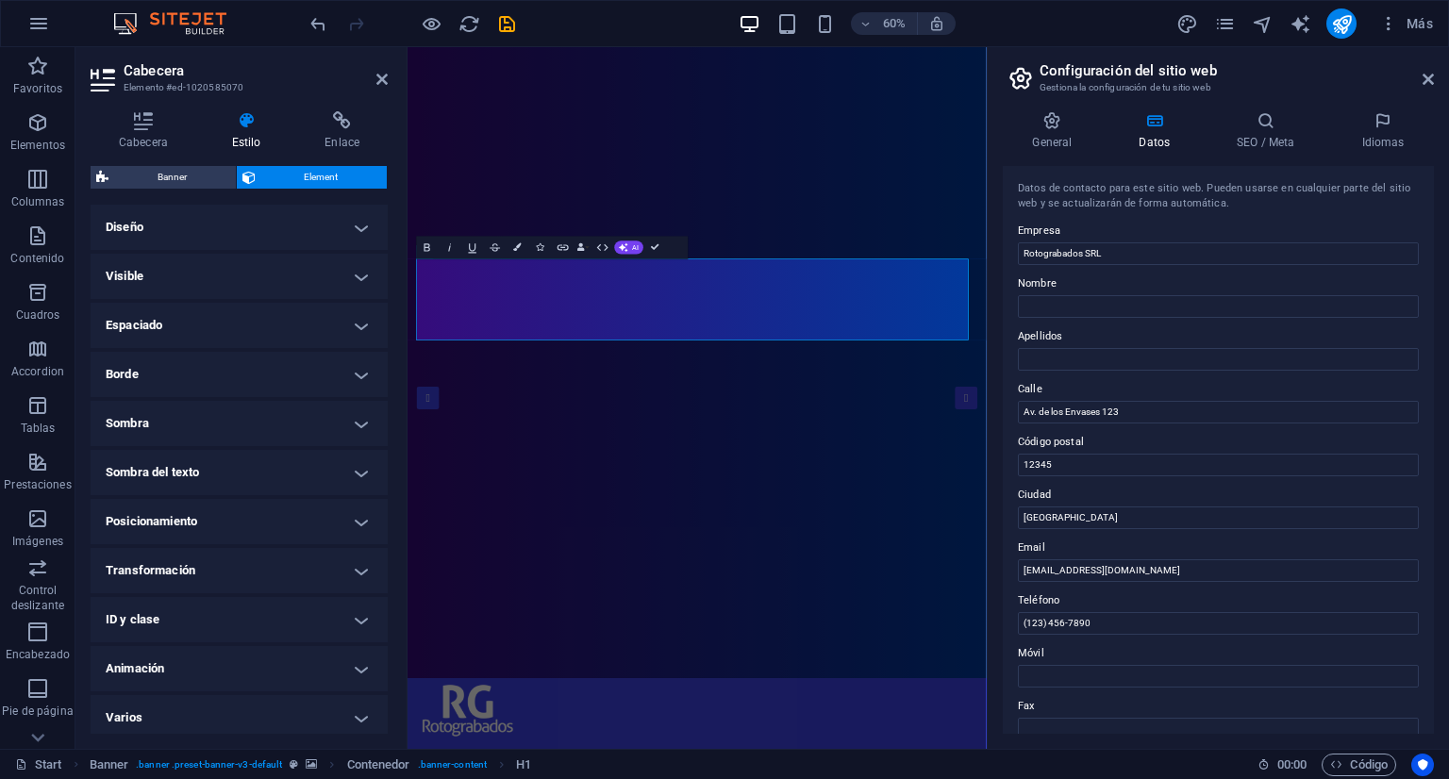
click at [1081, 29] on div "60% Más" at bounding box center [874, 23] width 1134 height 30
click at [506, 20] on icon "save" at bounding box center [507, 24] width 22 height 22
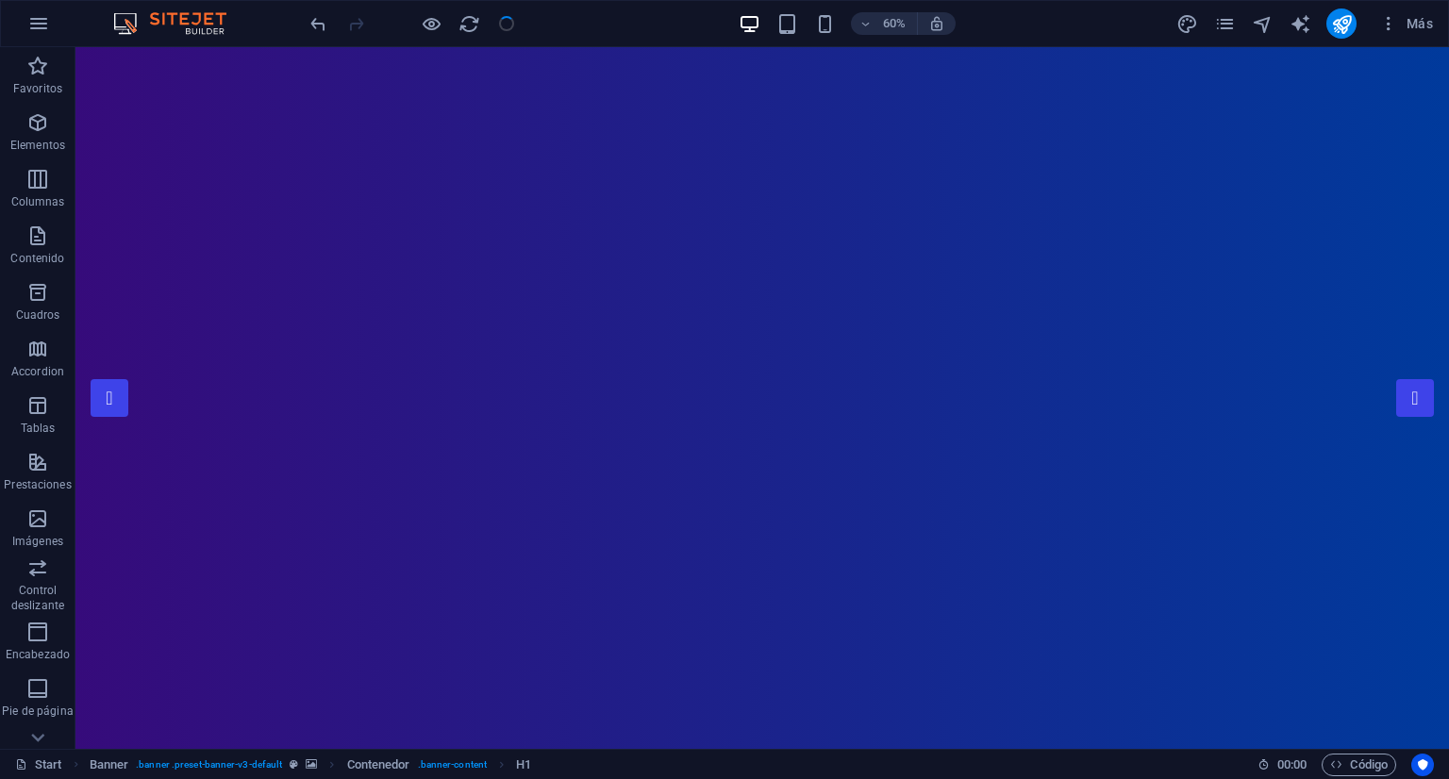
checkbox input "false"
